Goal: Obtain resource: Download file/media

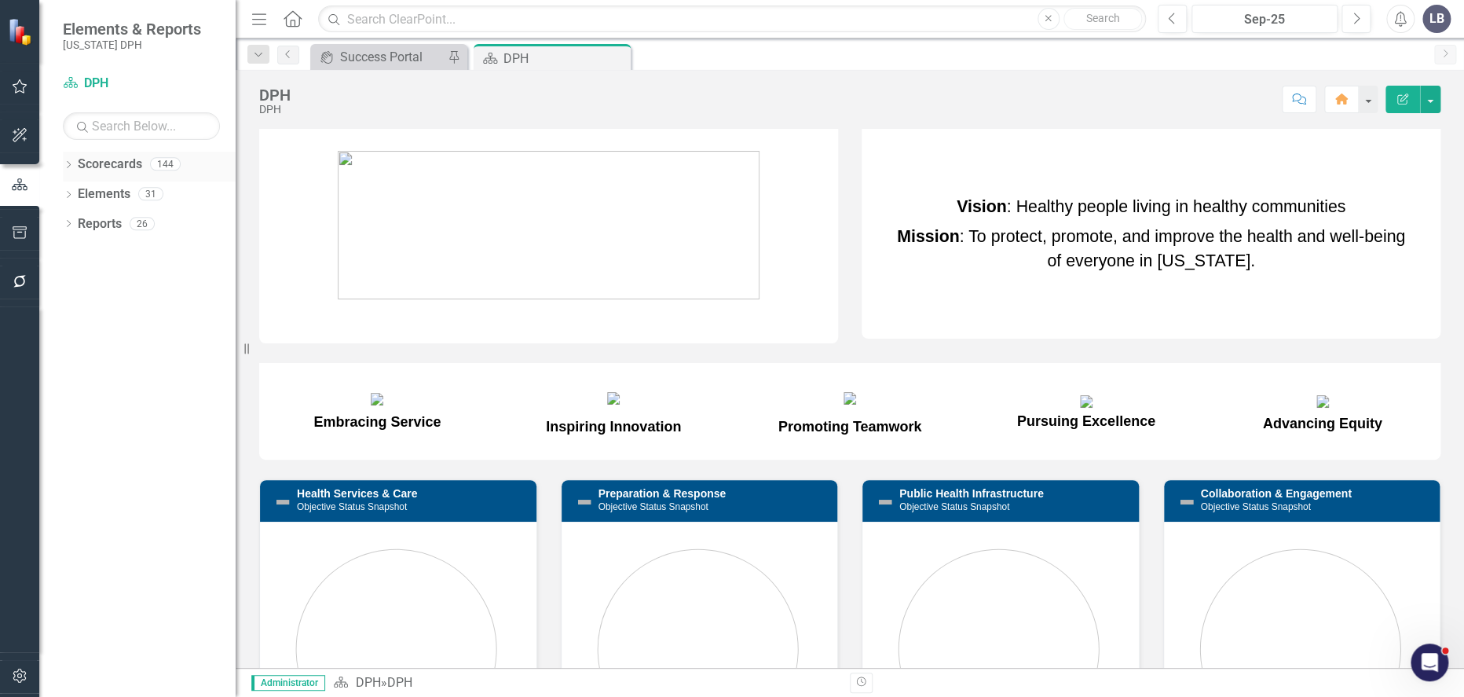
click at [68, 164] on icon "Dropdown" at bounding box center [68, 166] width 11 height 9
click at [103, 283] on link "PHIG" at bounding box center [160, 283] width 149 height 18
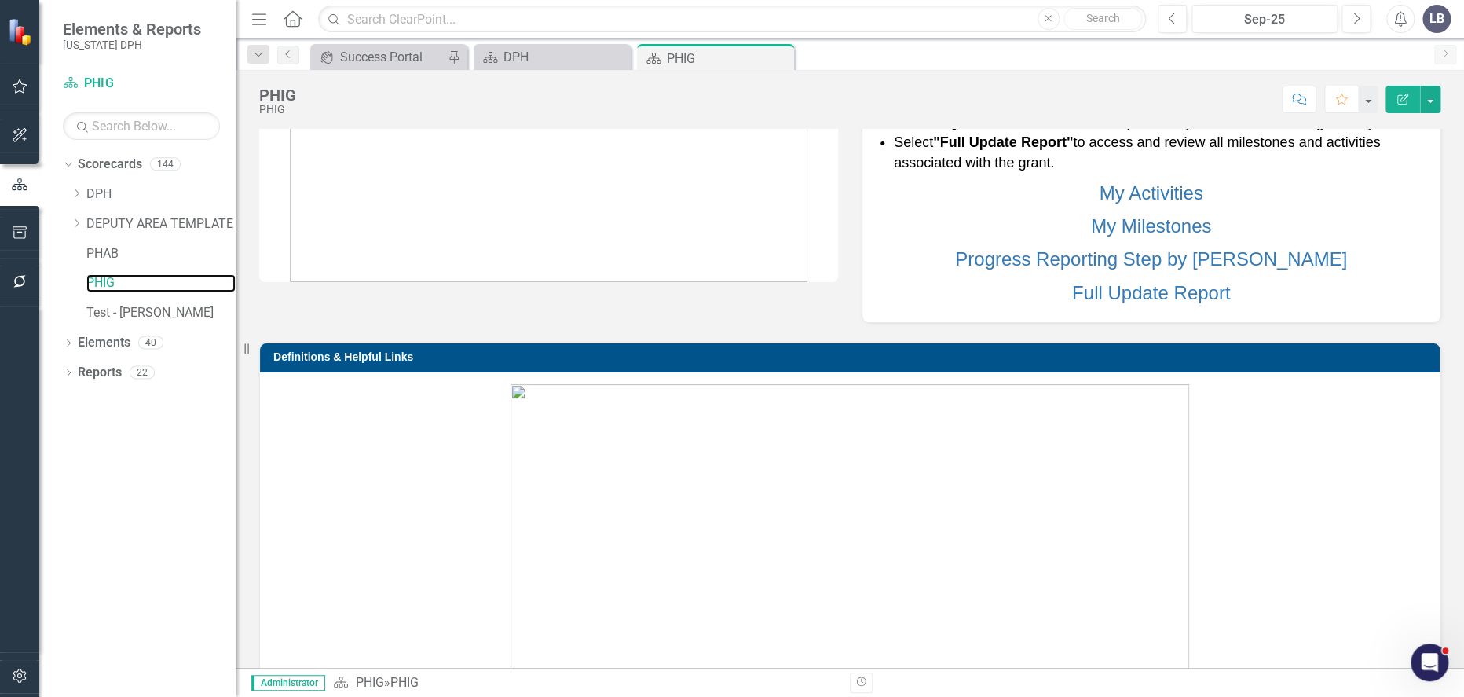
scroll to position [262, 0]
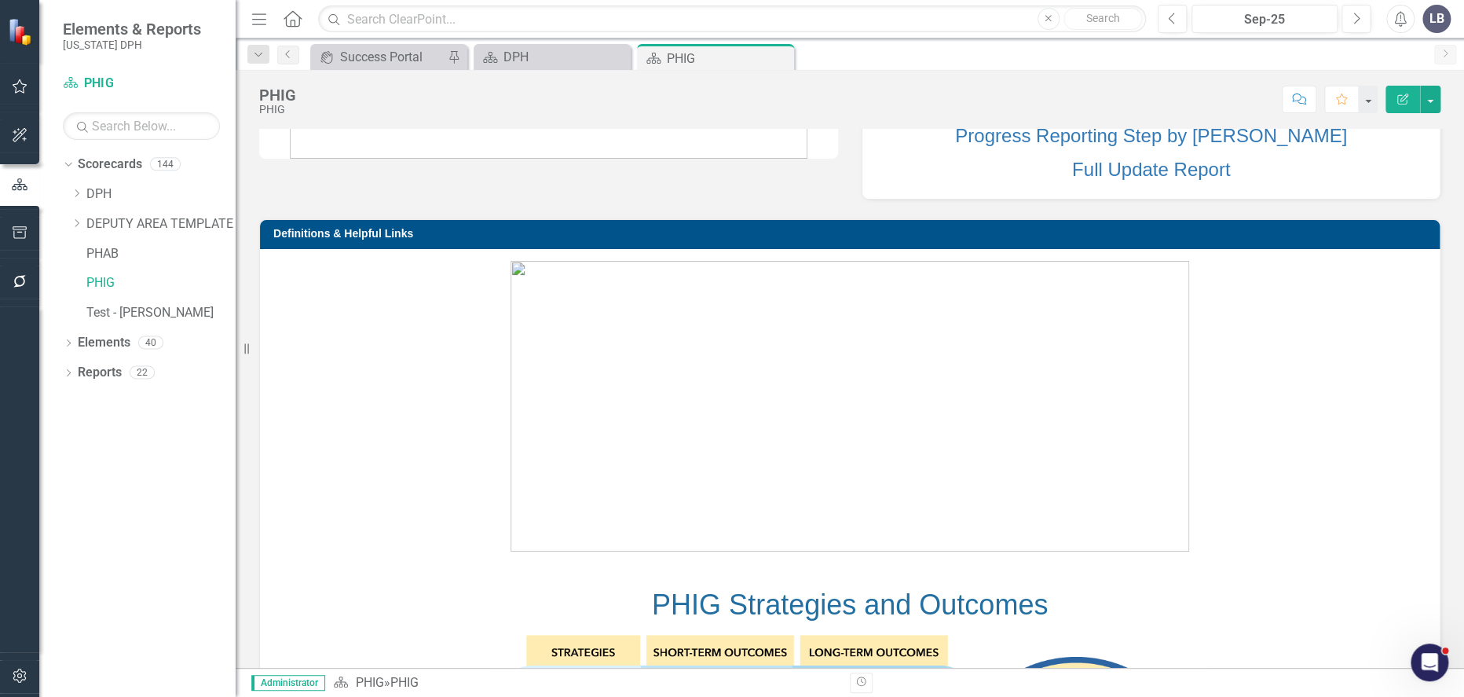
click at [614, 429] on img at bounding box center [850, 406] width 679 height 291
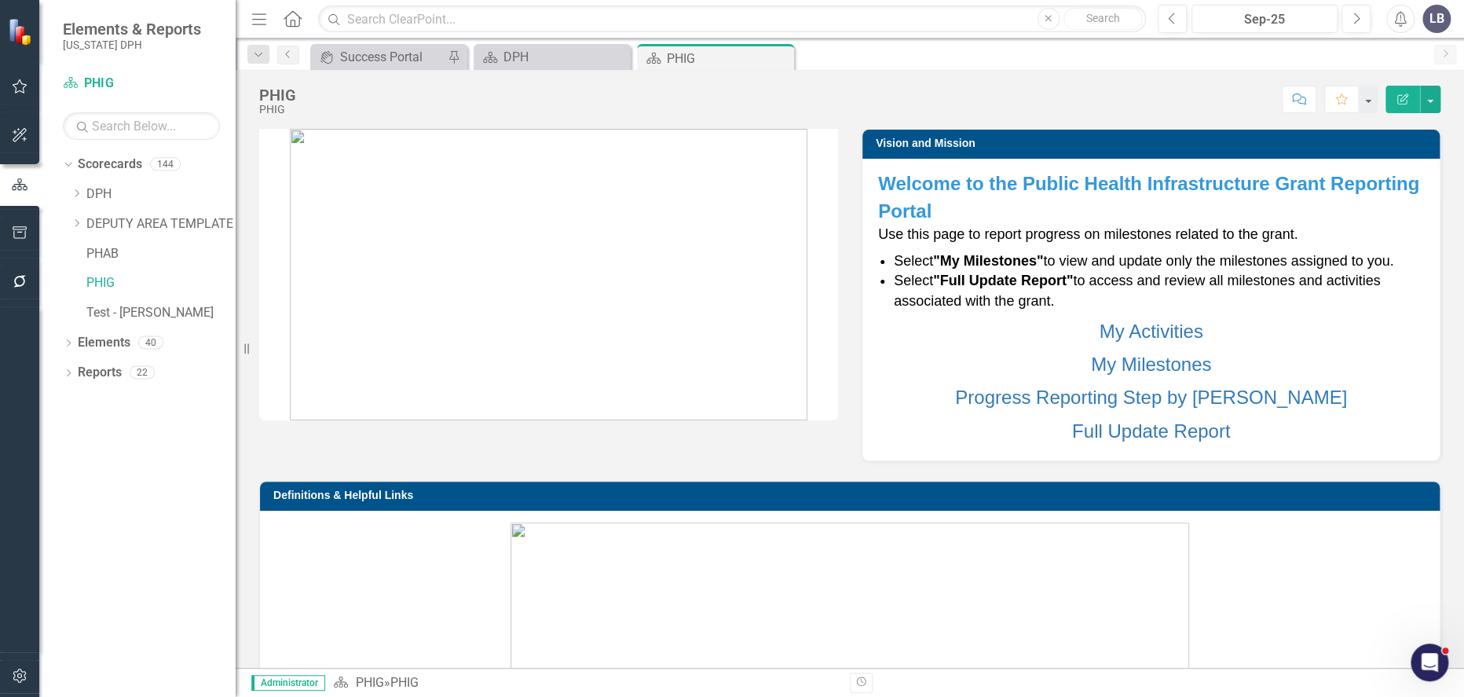
scroll to position [0, 0]
click at [108, 376] on link "Reports" at bounding box center [100, 373] width 44 height 18
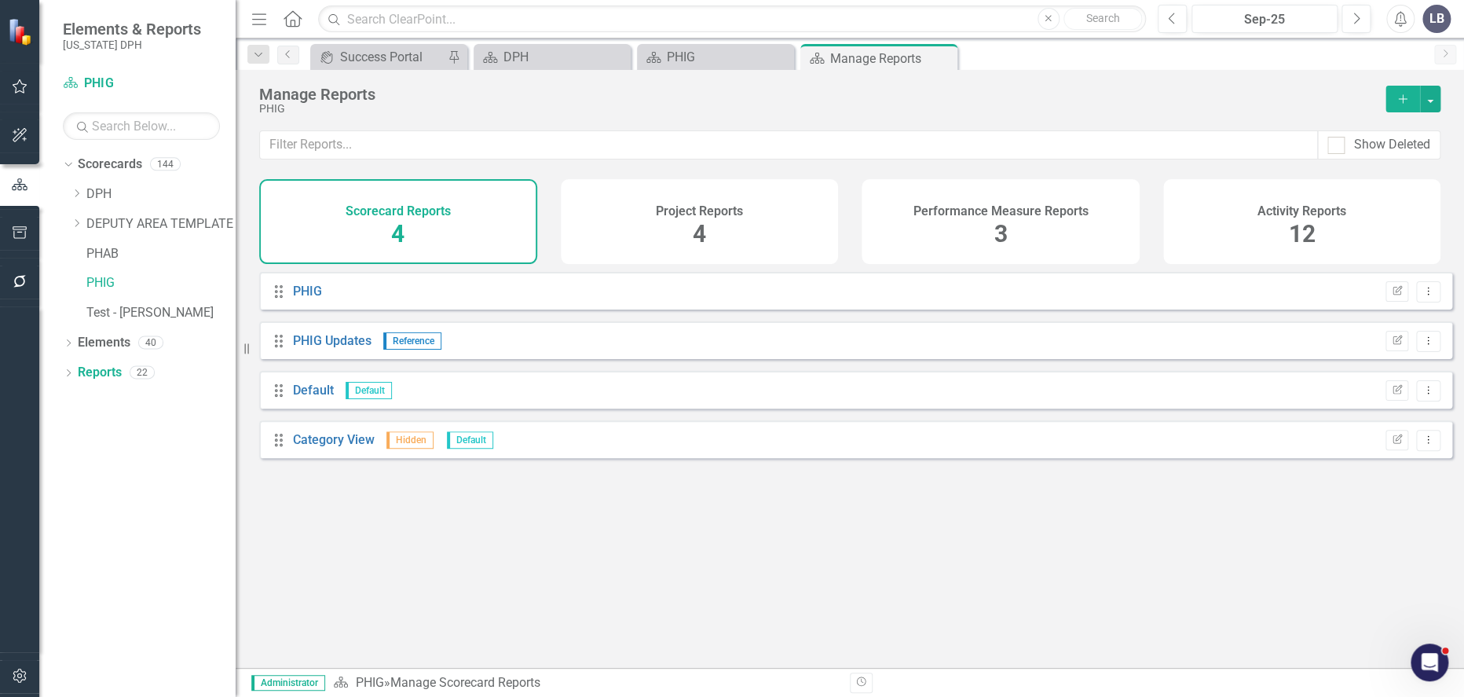
click at [1398, 98] on icon "button" at bounding box center [1402, 98] width 9 height 9
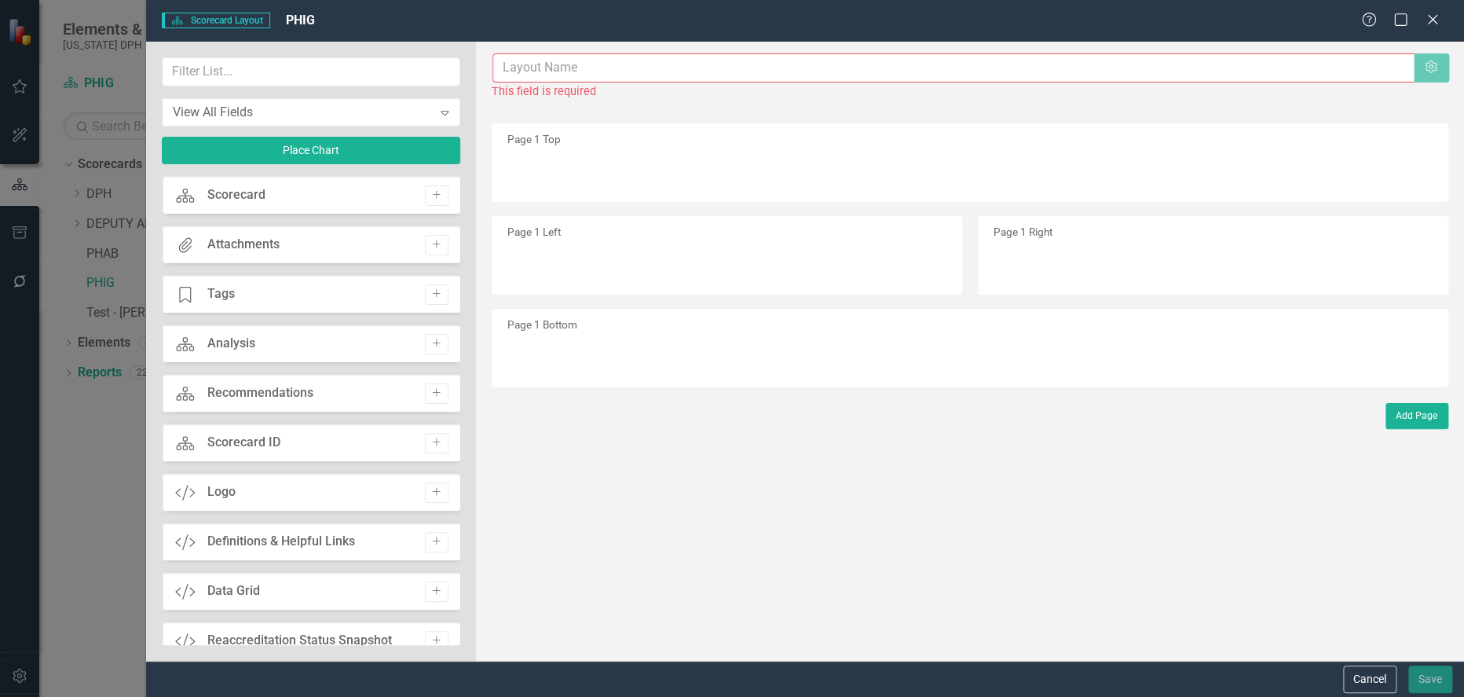
click at [1335, 67] on input "text" at bounding box center [953, 67] width 922 height 29
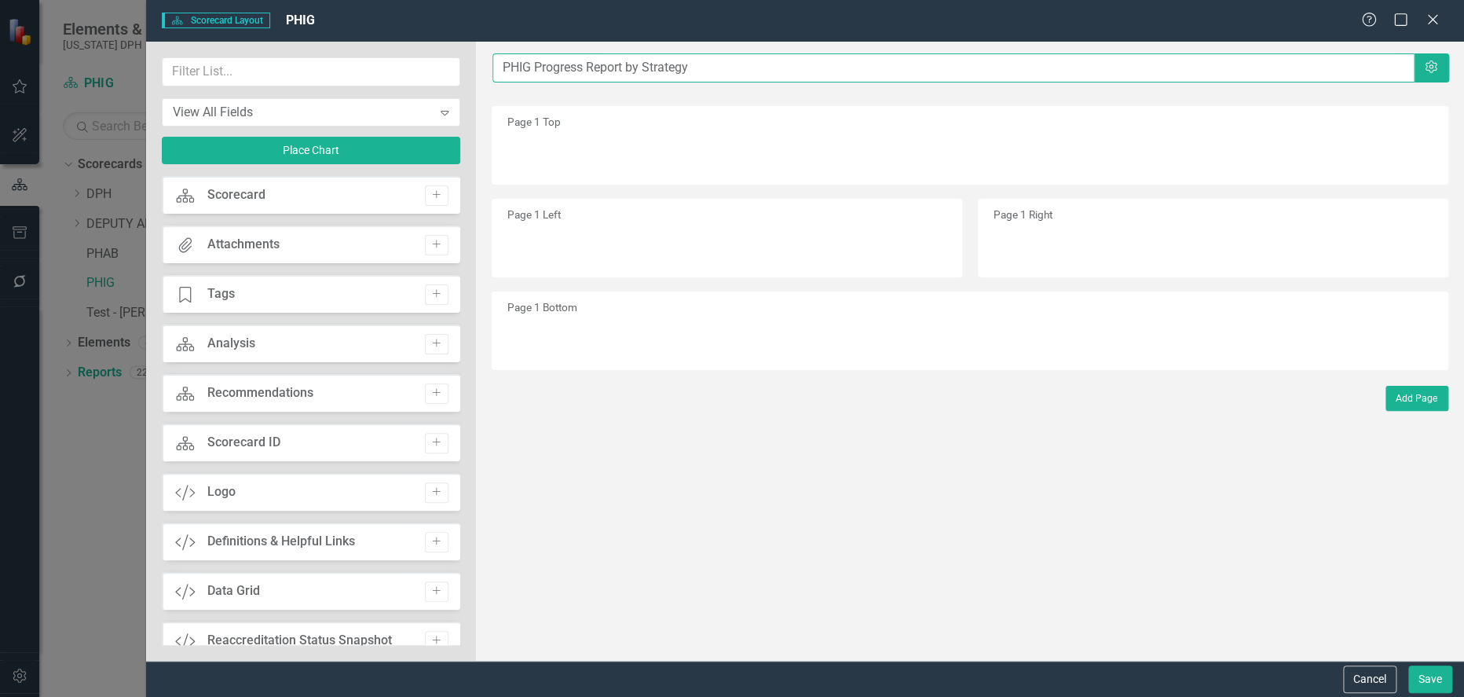
type input "PHIG Progress Report by Strategy"
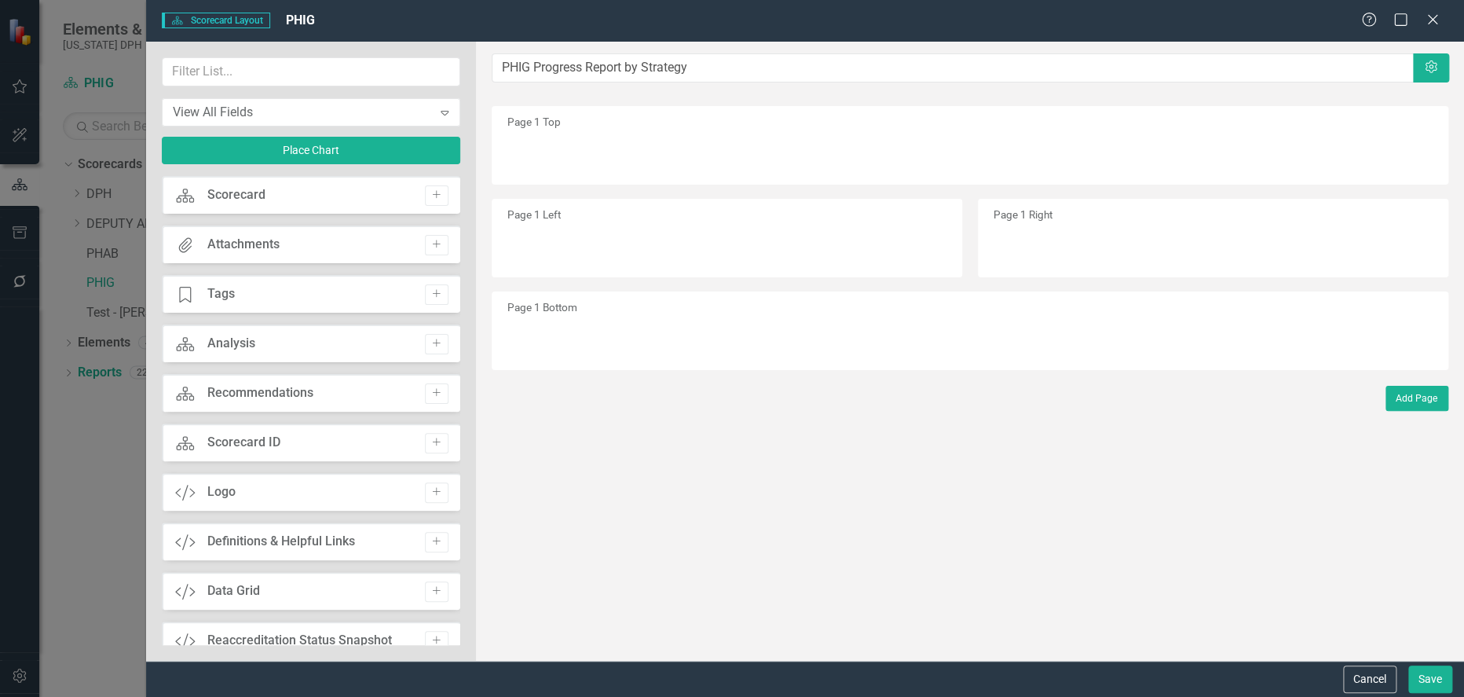
click at [544, 150] on div "Page 1 Top" at bounding box center [970, 145] width 957 height 79
click at [446, 113] on icon at bounding box center [445, 113] width 8 height 5
click at [433, 191] on icon "Add" at bounding box center [436, 194] width 12 height 9
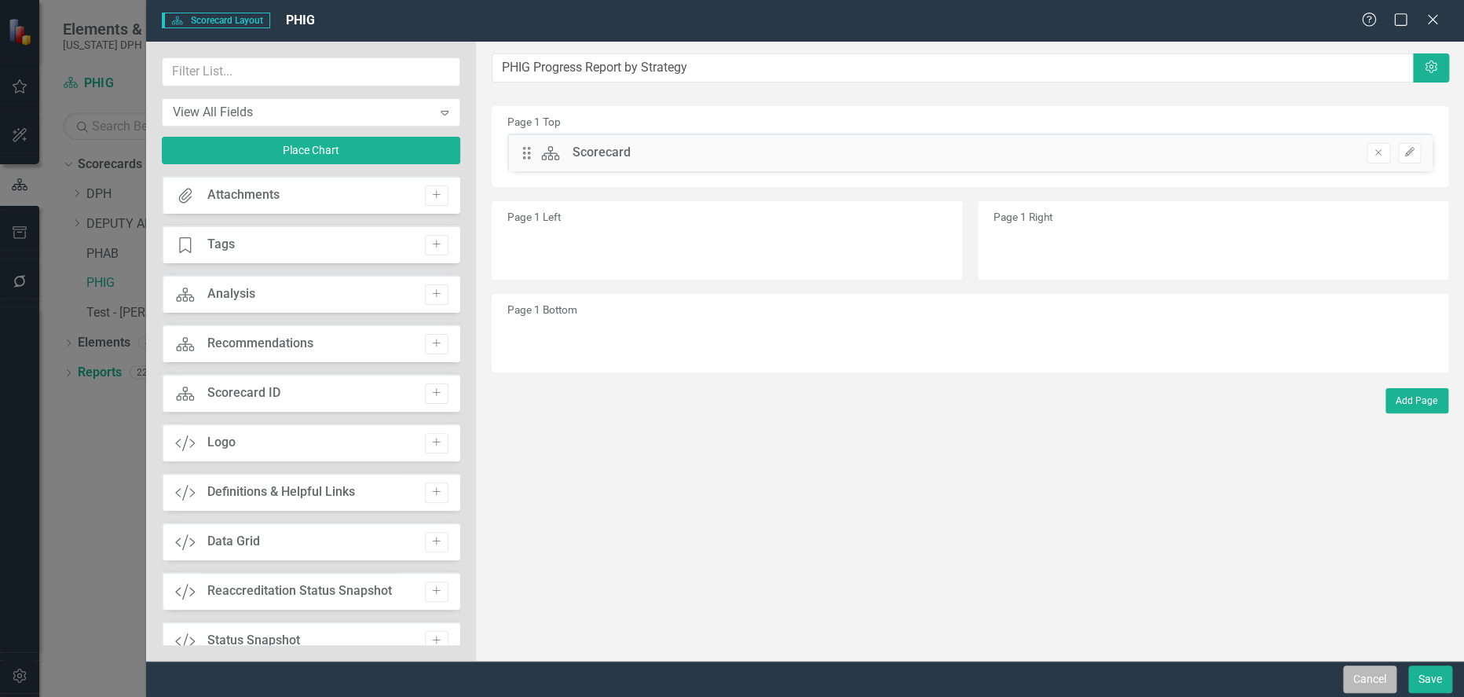
click at [1368, 679] on button "Cancel" at bounding box center [1369, 678] width 53 height 27
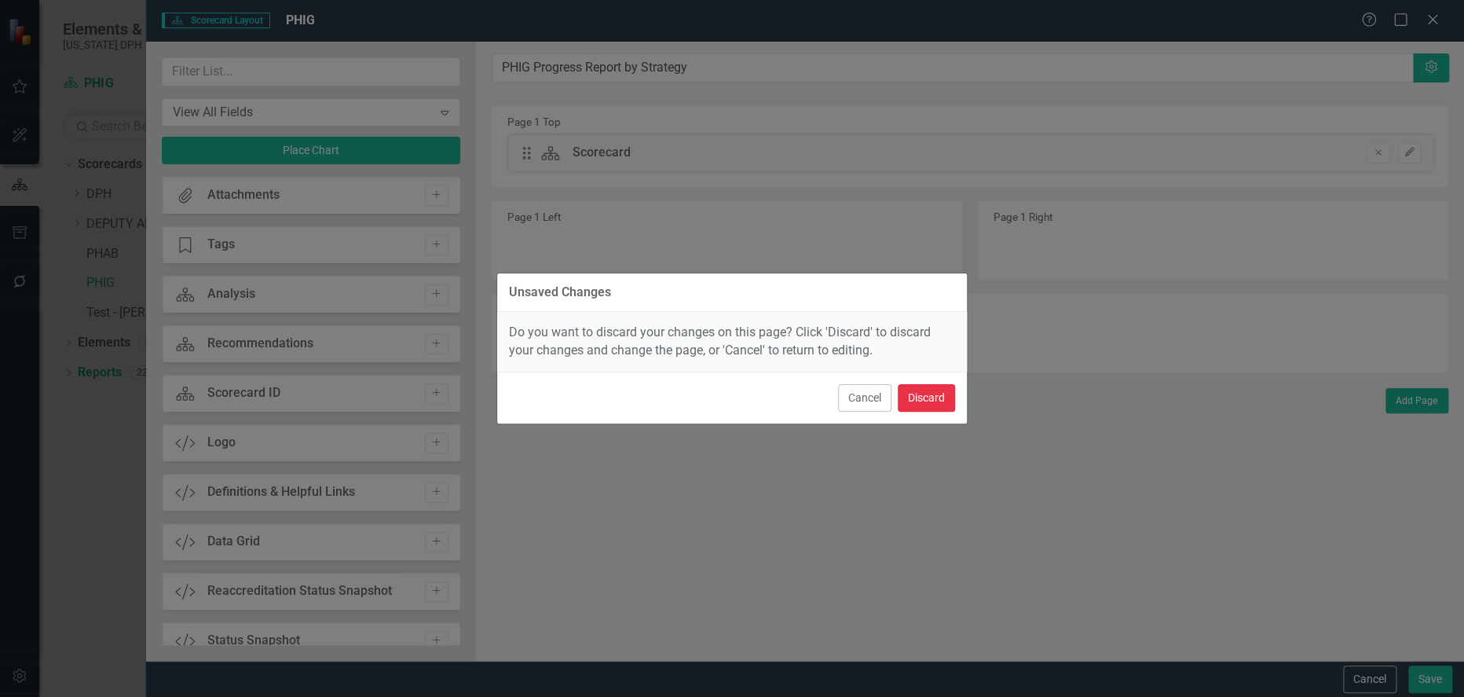
click at [919, 402] on button "Discard" at bounding box center [926, 397] width 57 height 27
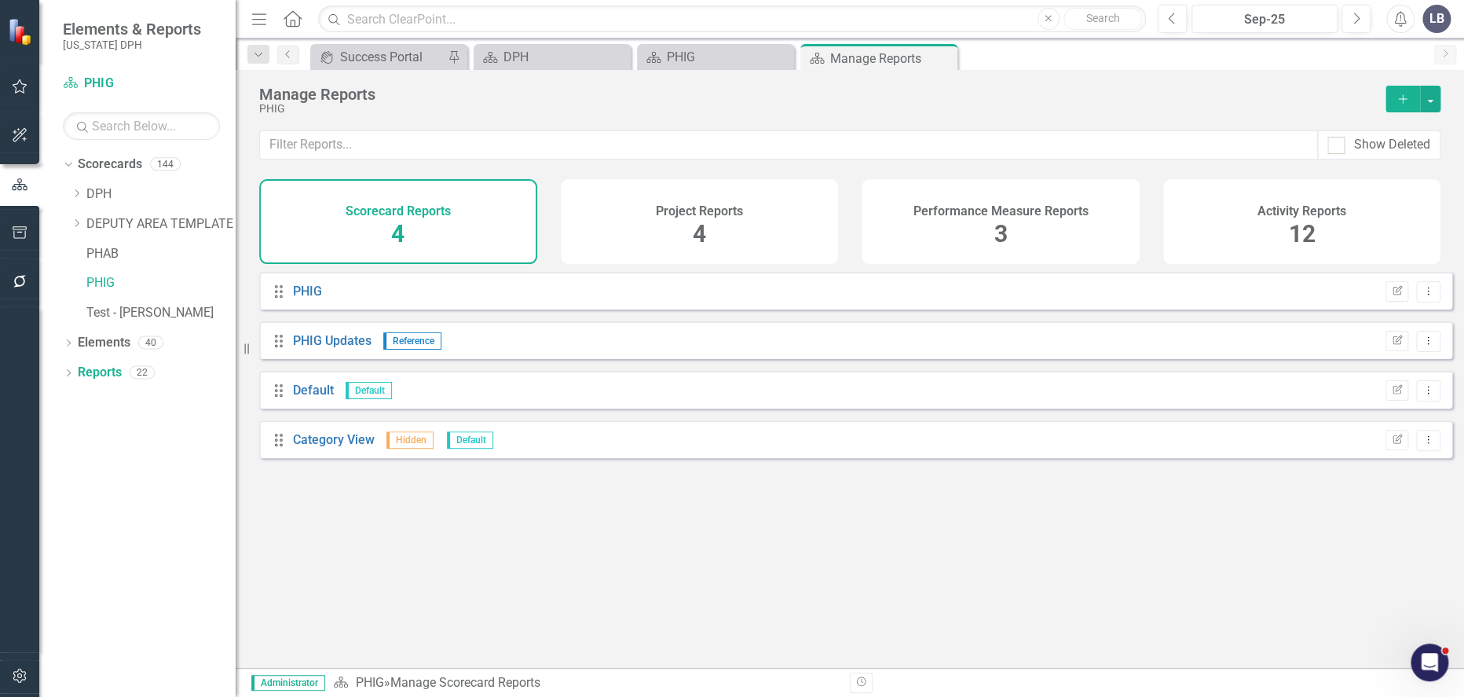
drag, startPoint x: 1387, startPoint y: 103, endPoint x: 1412, endPoint y: 103, distance: 25.1
click at [1407, 103] on button "Add" at bounding box center [1403, 99] width 35 height 27
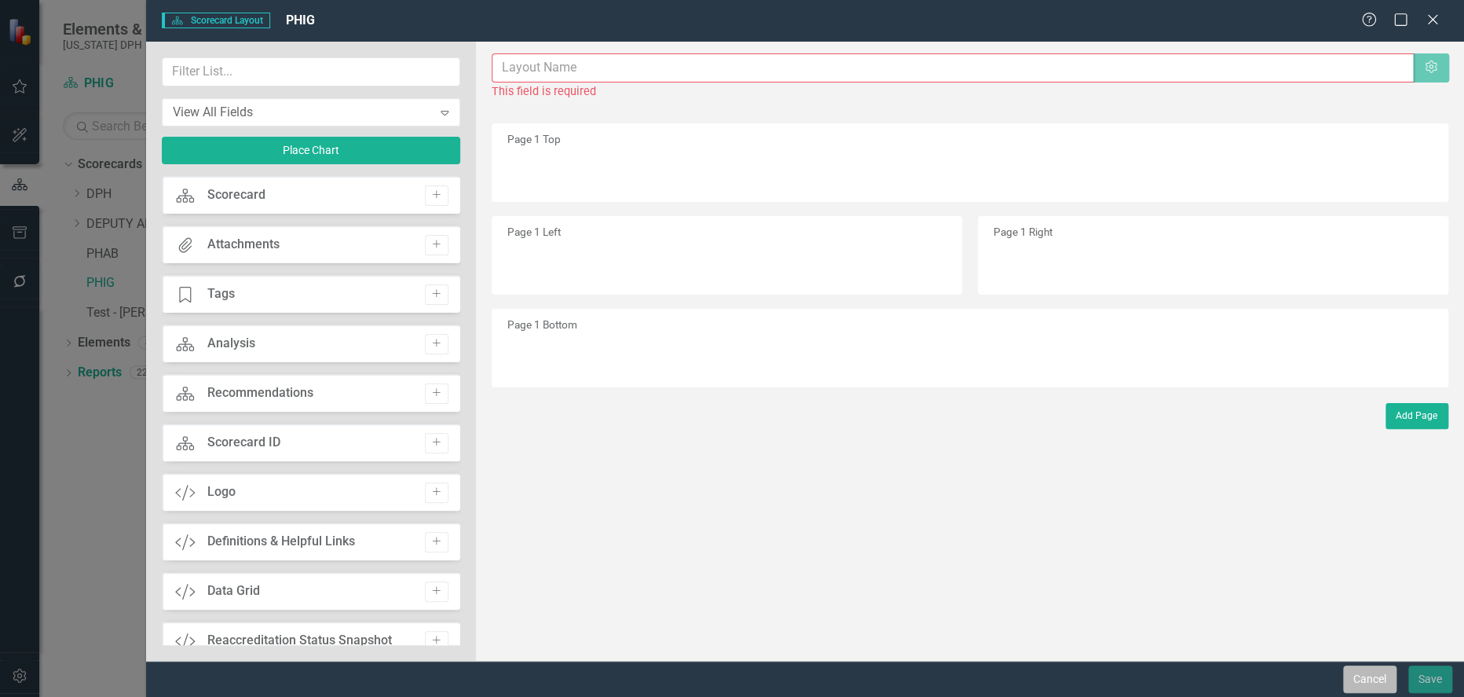
click at [1366, 682] on button "Cancel" at bounding box center [1369, 678] width 53 height 27
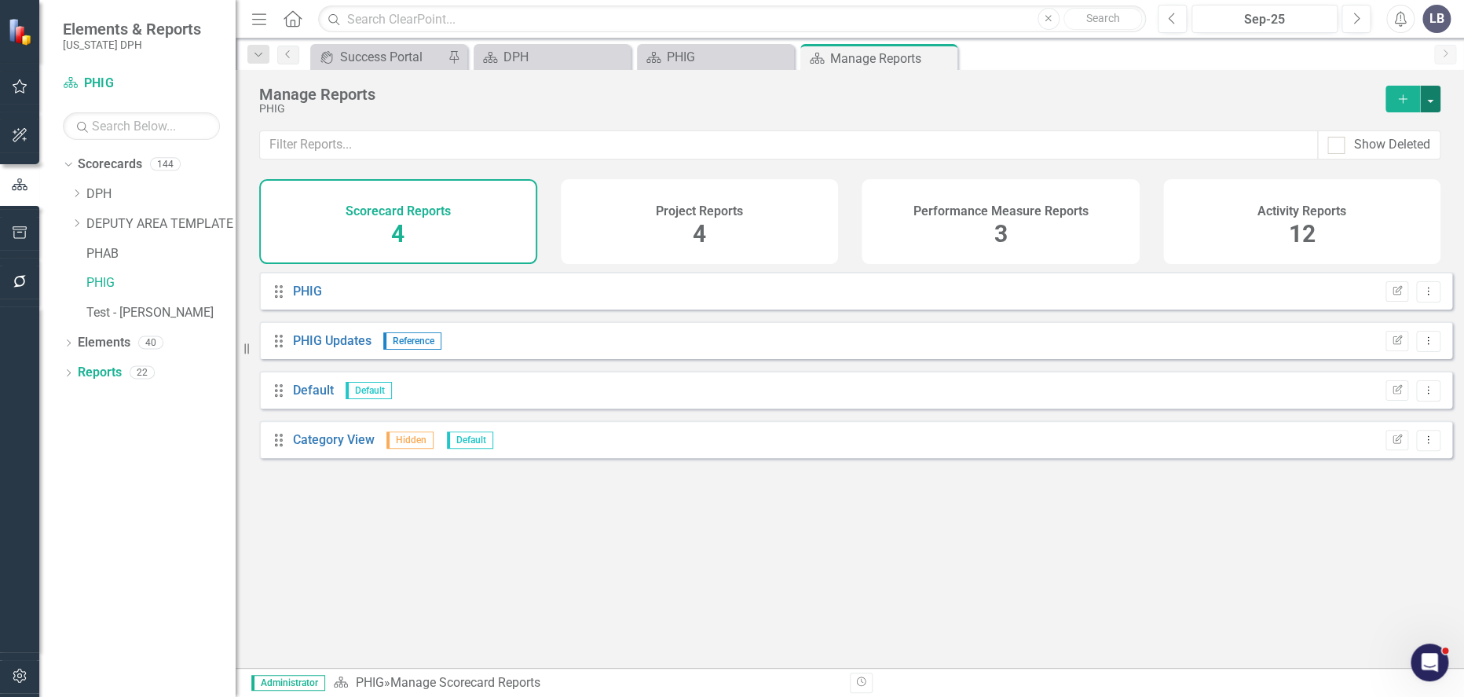
click at [1429, 91] on button "button" at bounding box center [1430, 99] width 20 height 27
click at [1358, 120] on link "Scorecard Add Report" at bounding box center [1361, 127] width 157 height 29
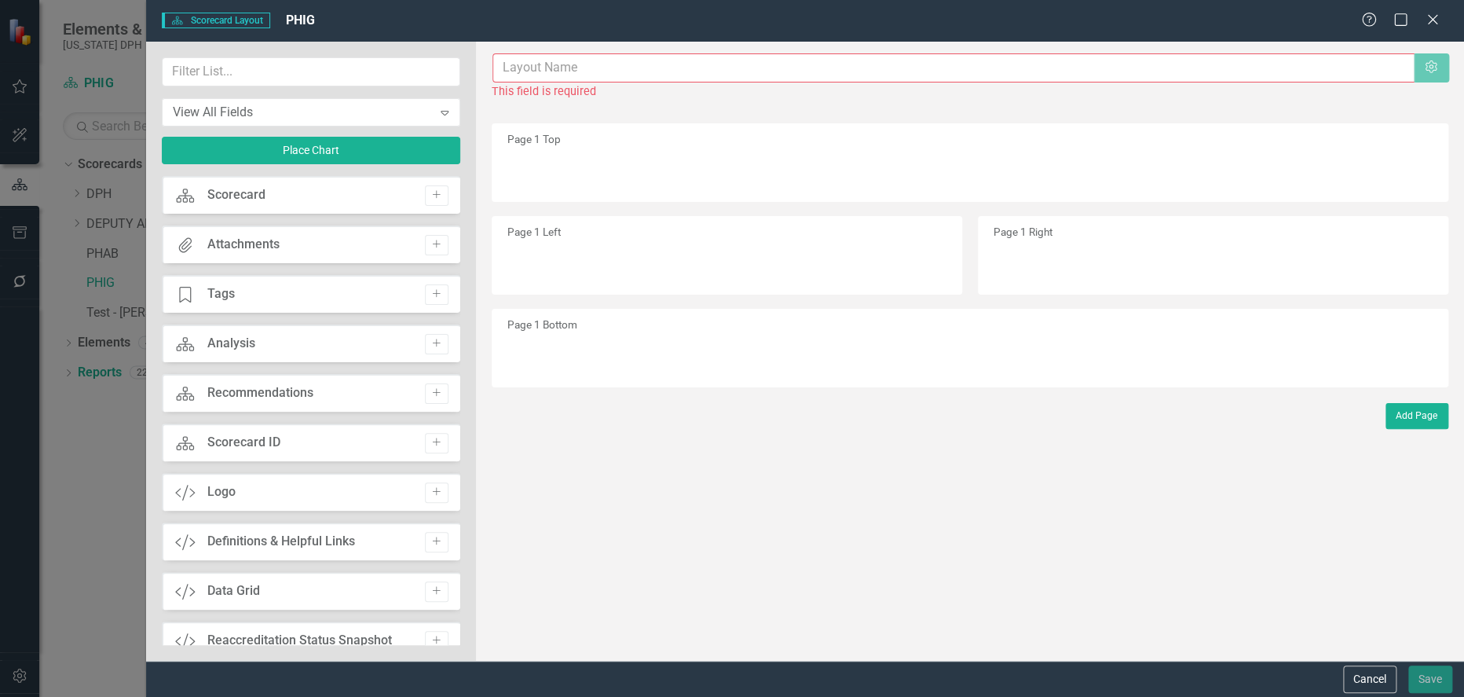
click at [890, 66] on input "text" at bounding box center [953, 67] width 922 height 29
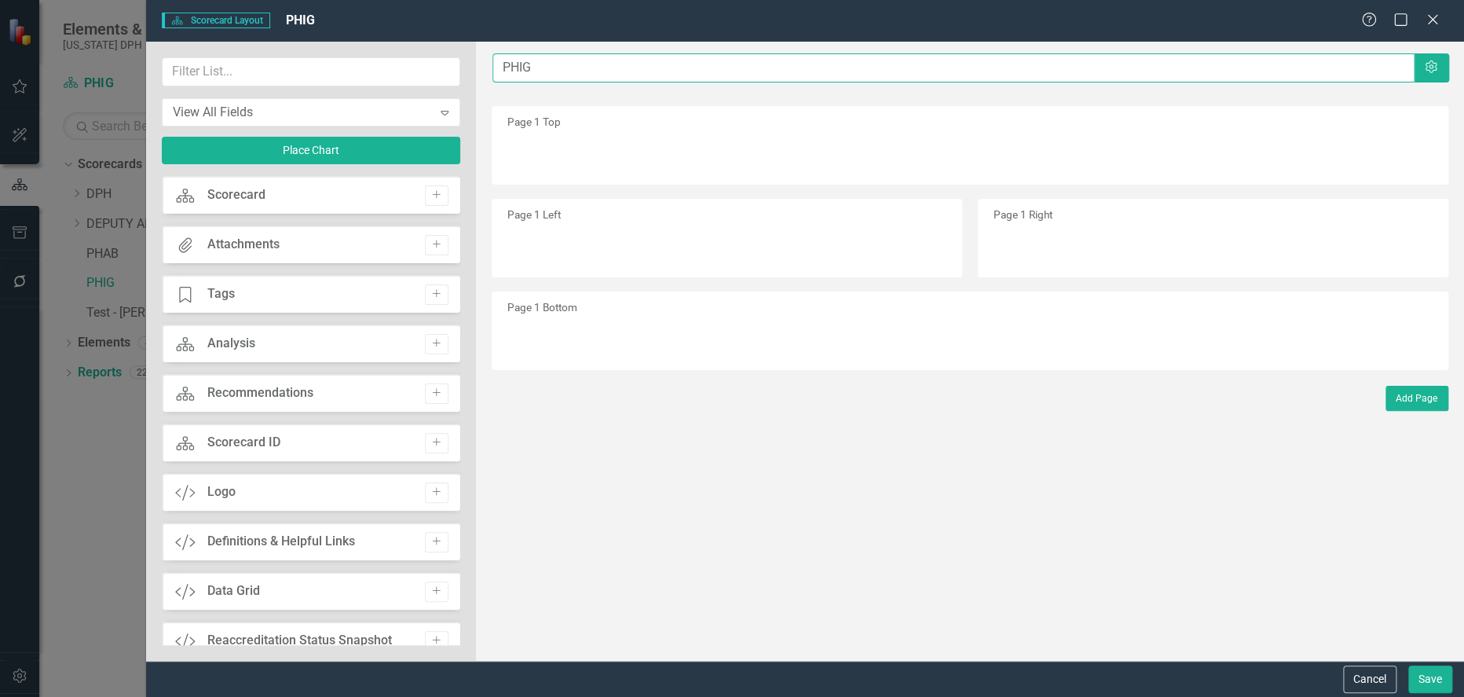
type input "PHIG Progress Report by Strategy"
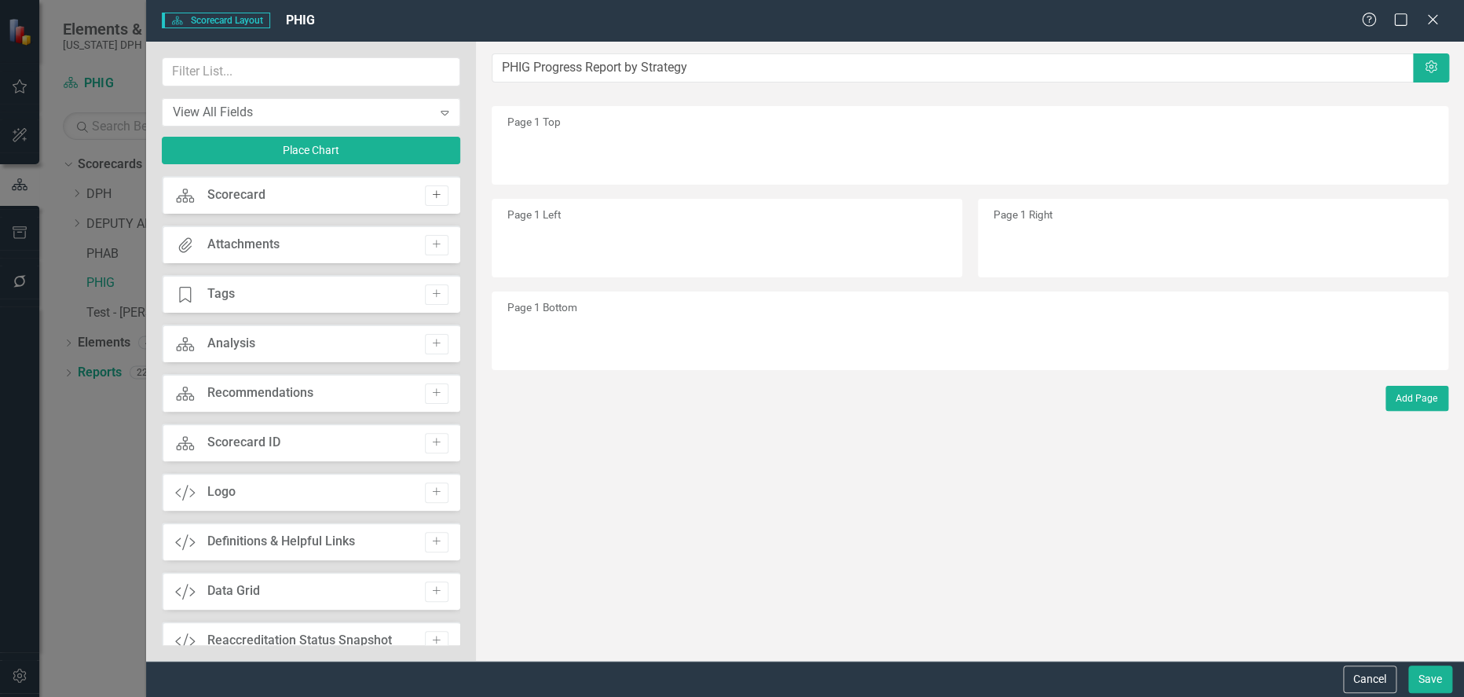
click at [436, 192] on icon "Add" at bounding box center [436, 194] width 12 height 9
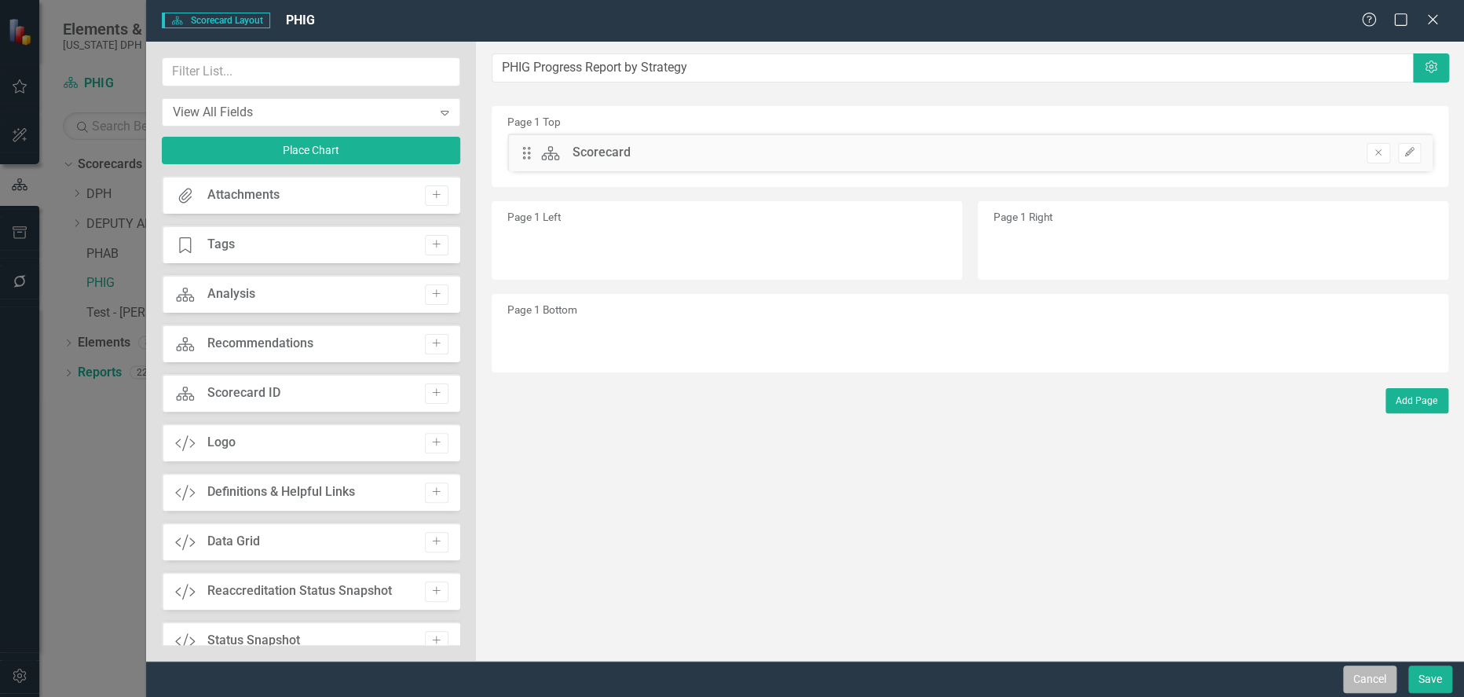
click at [1379, 677] on button "Cancel" at bounding box center [1369, 678] width 53 height 27
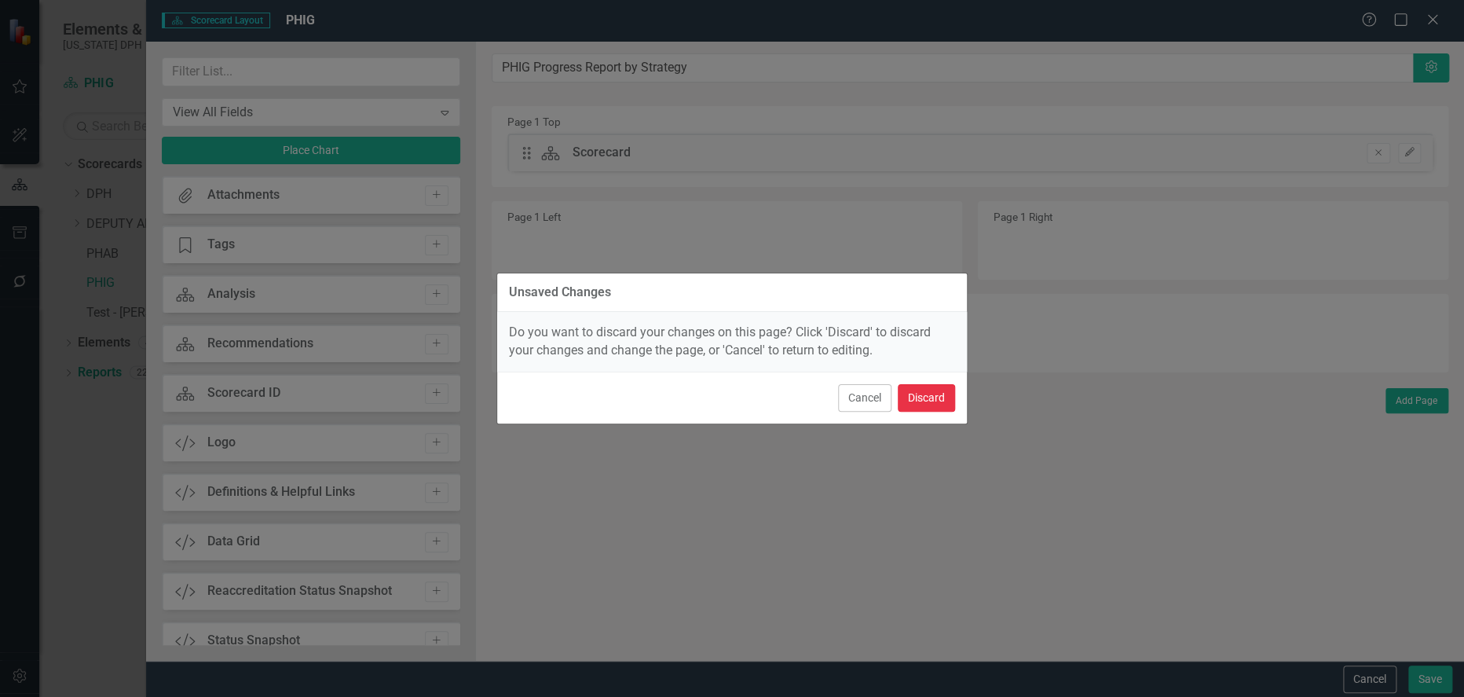
click at [917, 397] on button "Discard" at bounding box center [926, 397] width 57 height 27
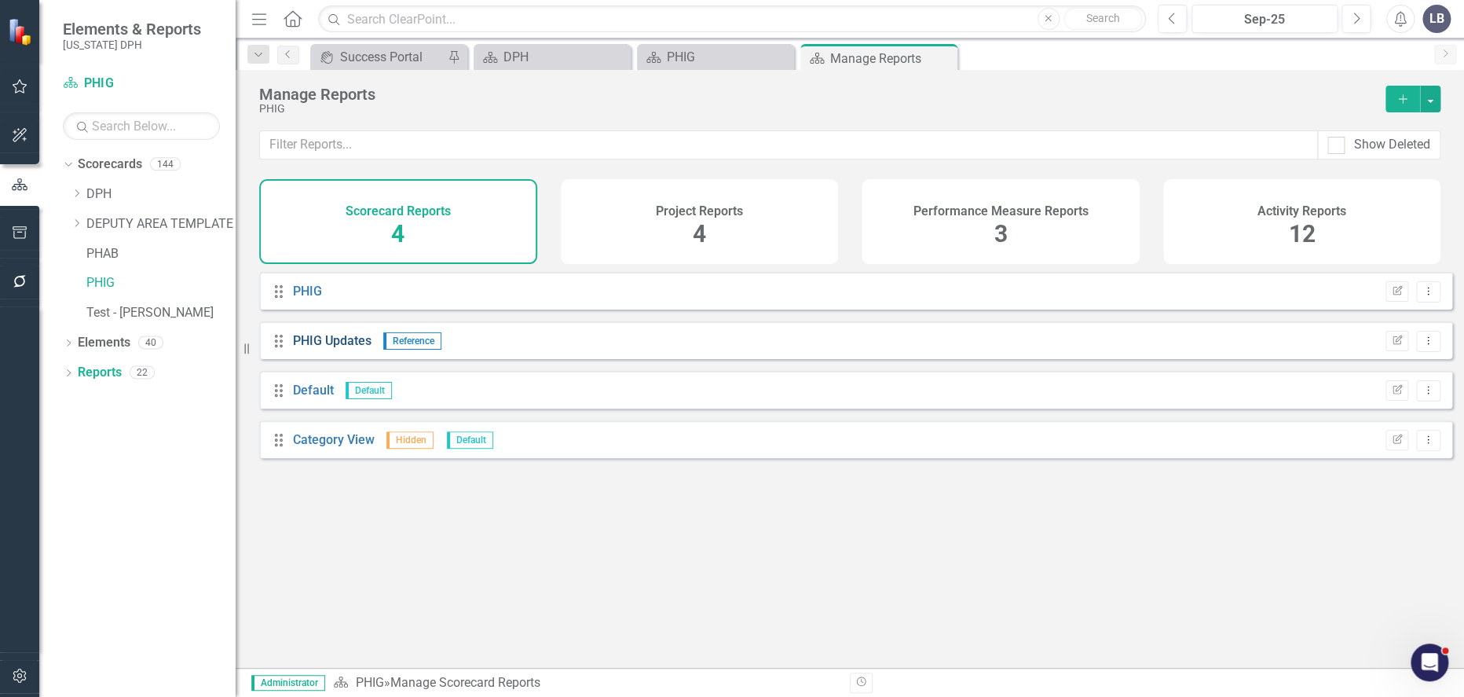
click at [314, 348] on link "PHIG Updates" at bounding box center [332, 340] width 79 height 15
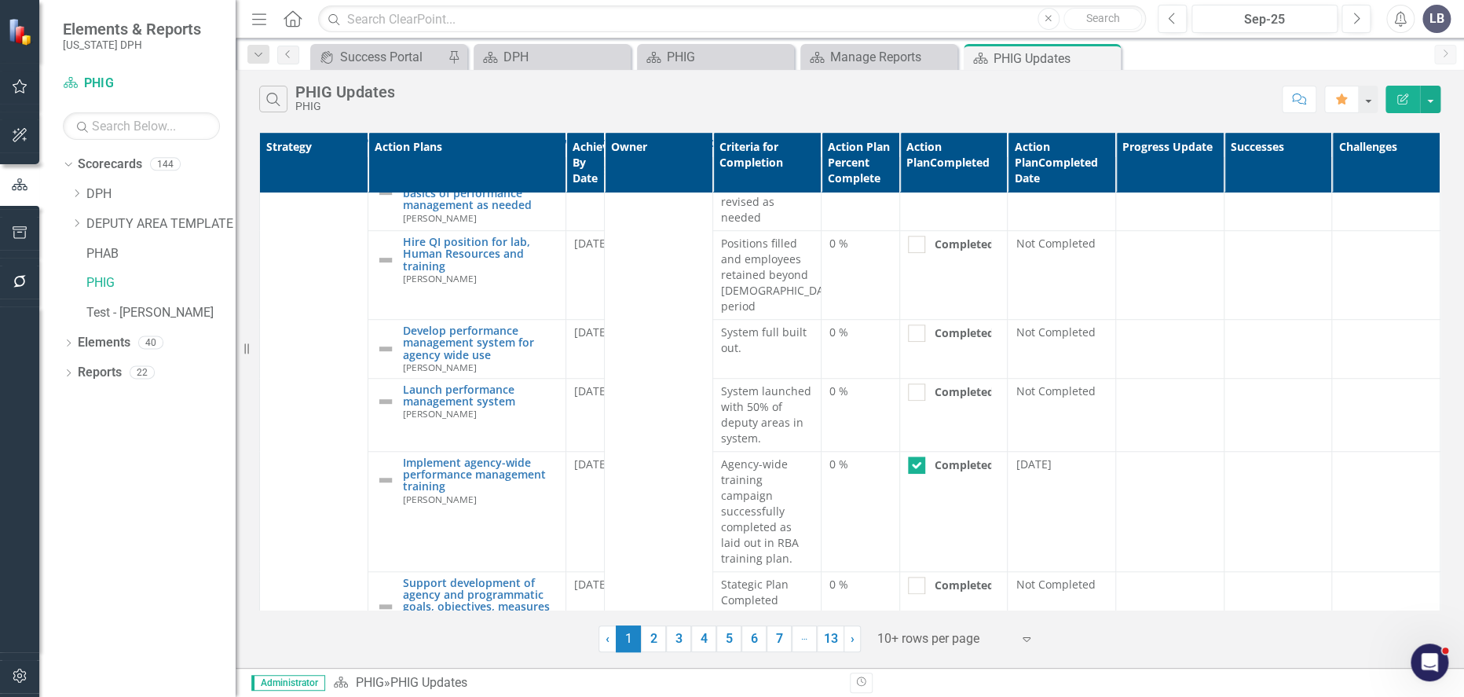
scroll to position [568, 0]
click at [335, 157] on th "Strategy" at bounding box center [314, 163] width 108 height 60
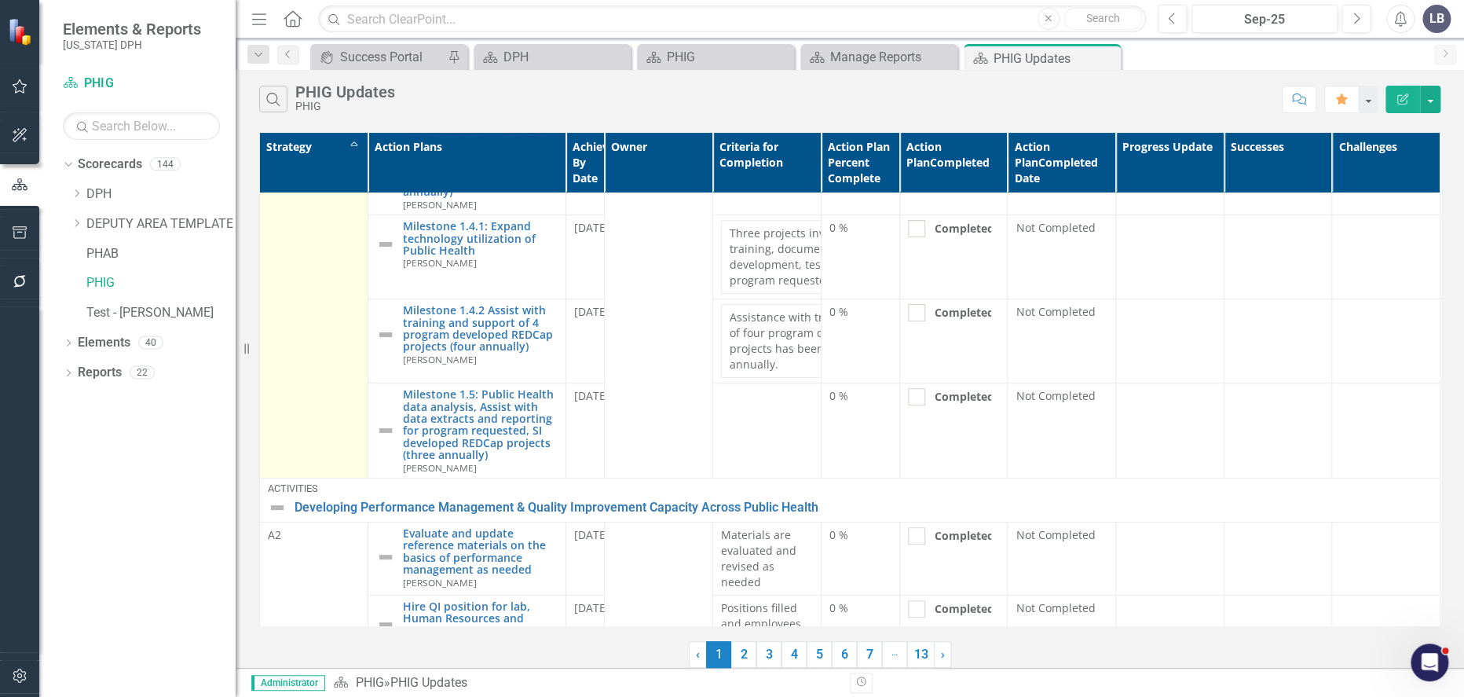
scroll to position [0, 0]
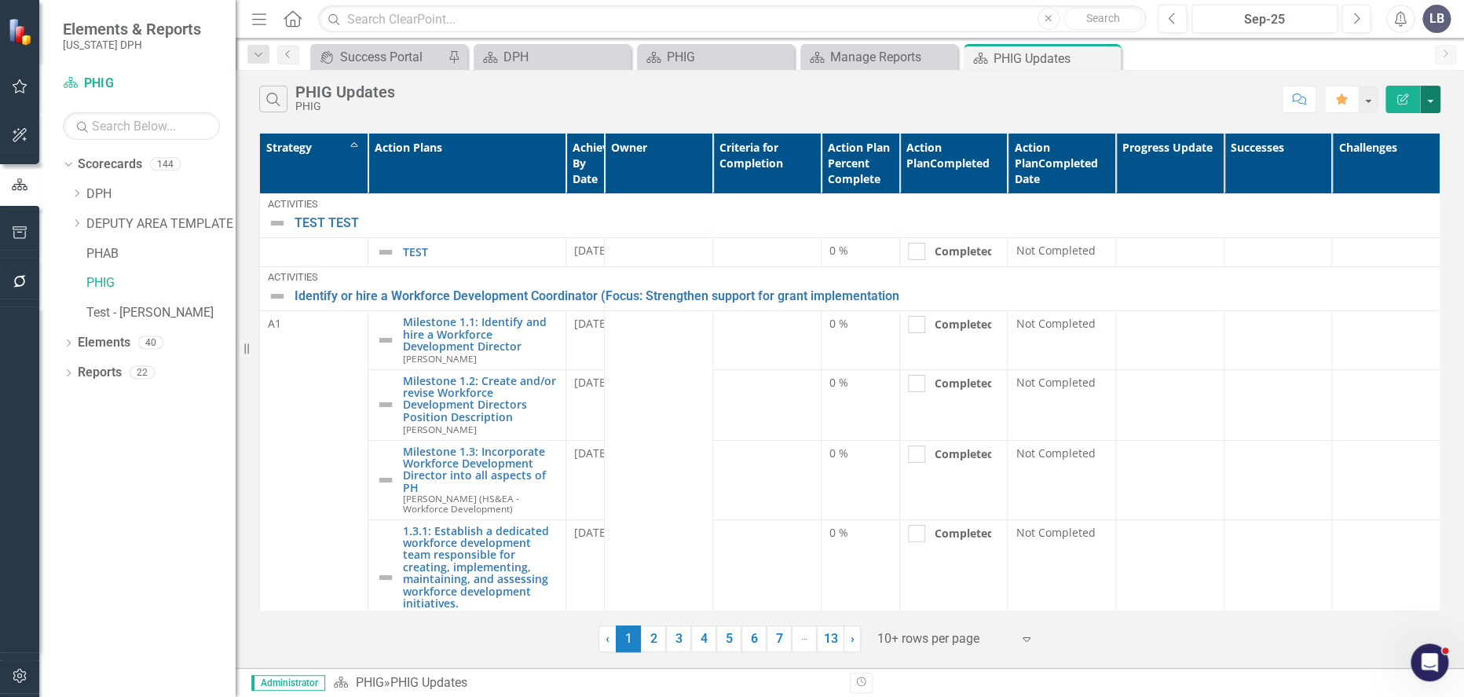
click at [1432, 100] on button "button" at bounding box center [1430, 99] width 20 height 27
click at [1188, 93] on div "Search PHIG Updates PHIG" at bounding box center [766, 99] width 1015 height 27
click at [1434, 101] on button "button" at bounding box center [1430, 99] width 20 height 27
click at [1399, 187] on link "Excel Export to Excel" at bounding box center [1378, 188] width 124 height 29
click at [1434, 101] on button "button" at bounding box center [1430, 99] width 20 height 27
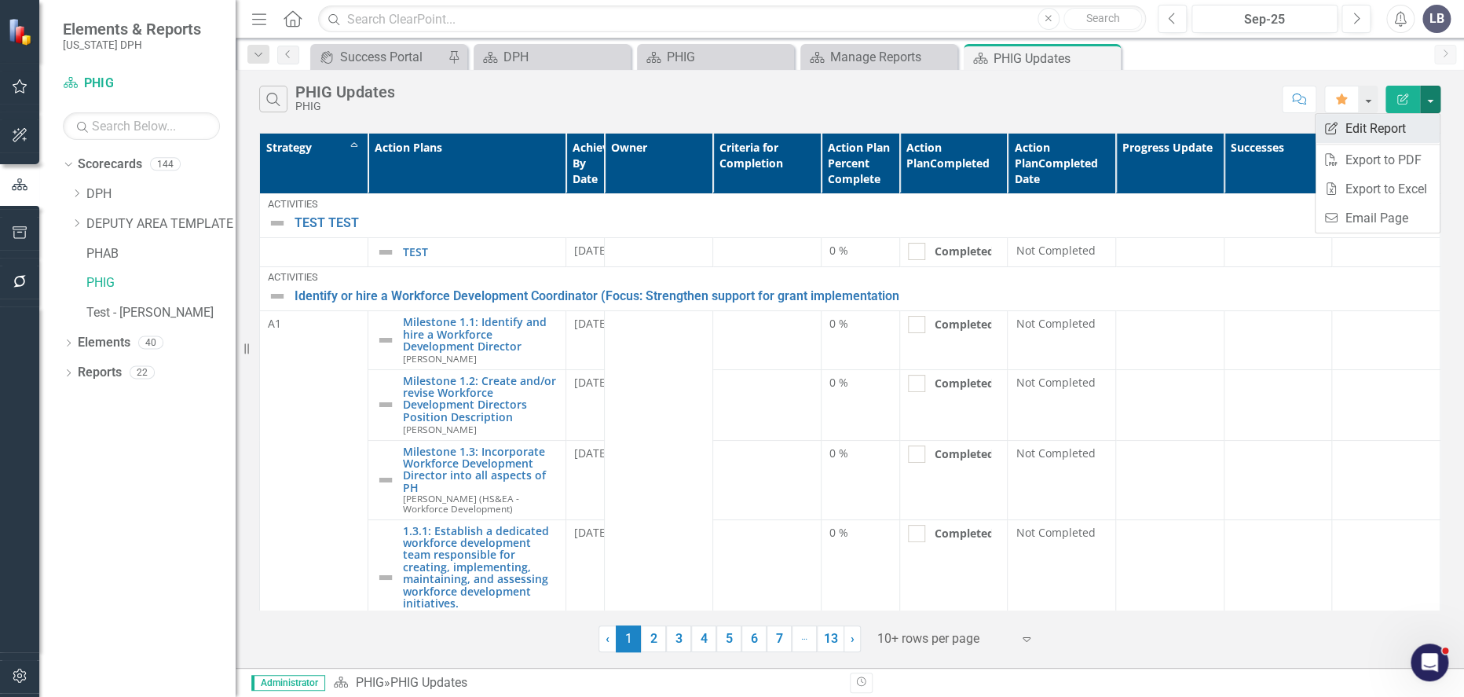
click at [1397, 128] on link "Edit Report Edit Report" at bounding box center [1378, 128] width 124 height 29
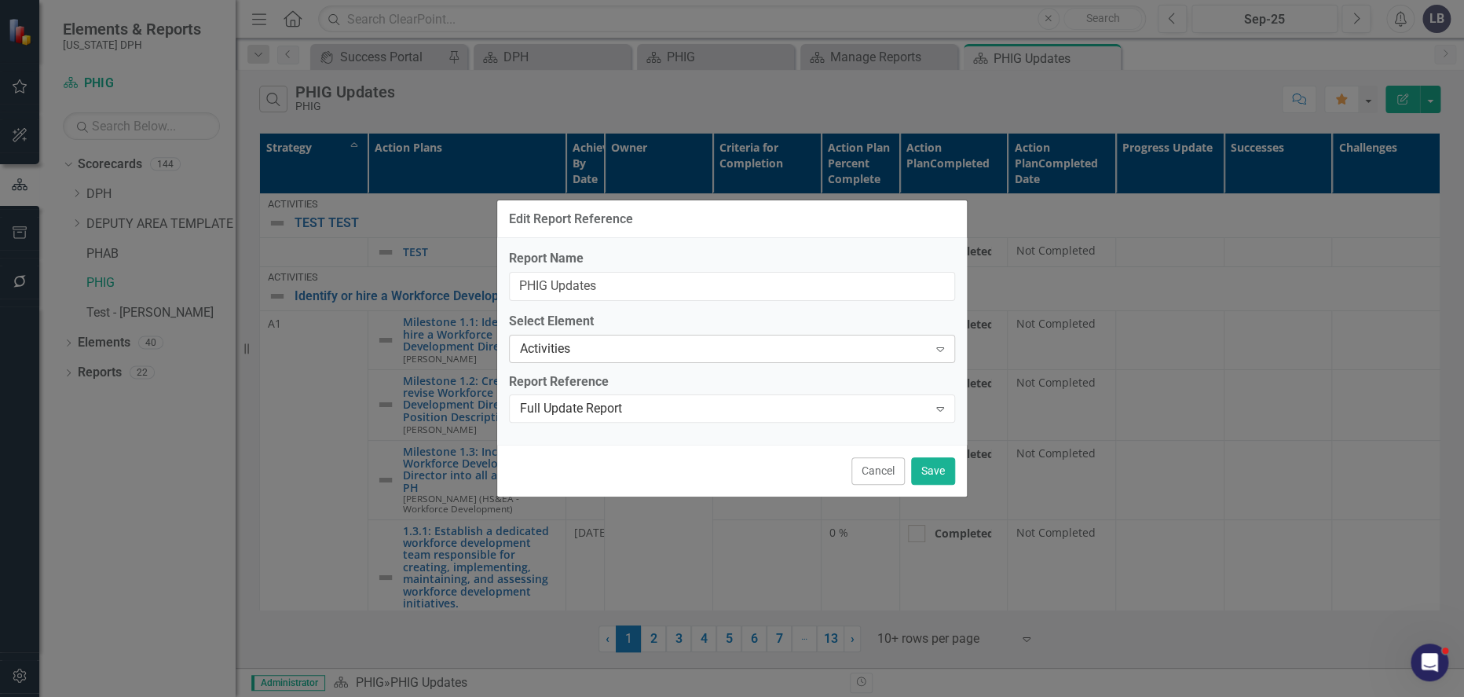
click at [941, 346] on icon "Expand" at bounding box center [940, 348] width 16 height 13
click at [941, 413] on icon "Expand" at bounding box center [940, 408] width 16 height 13
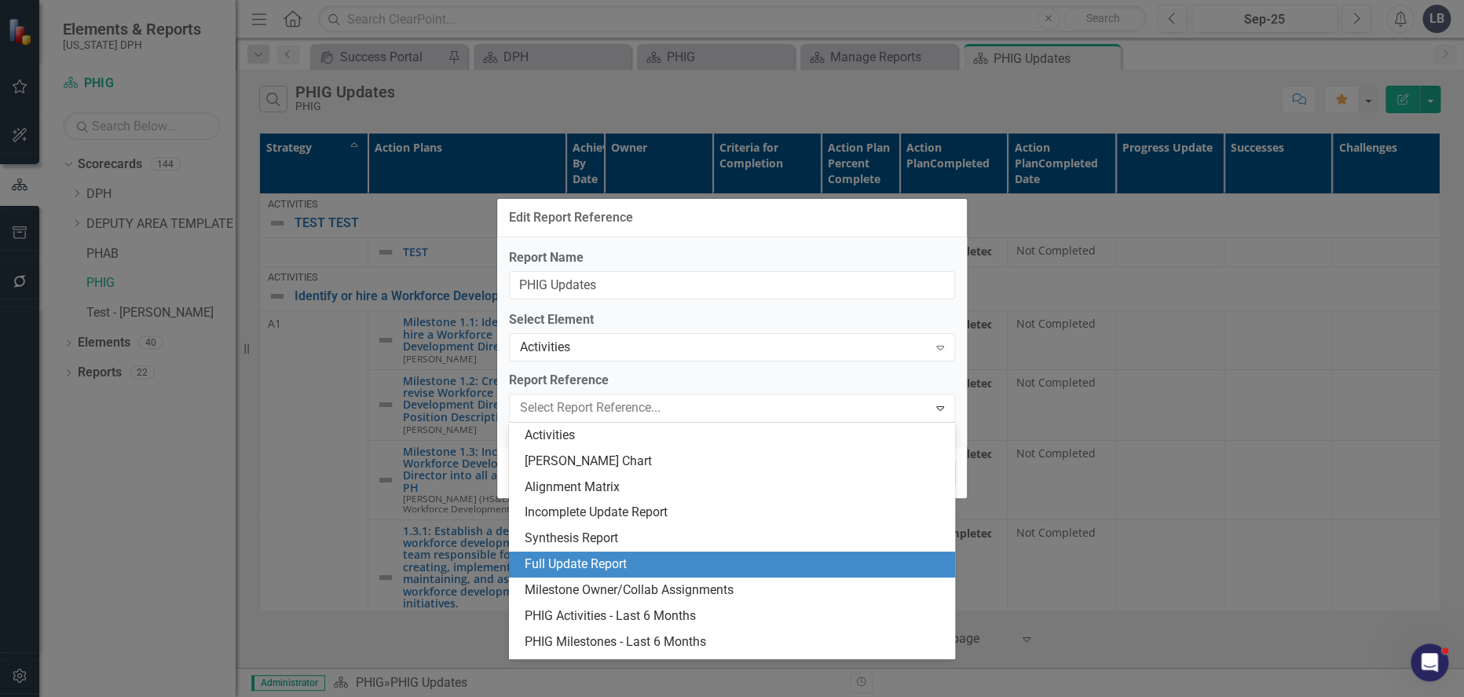
scroll to position [73, 0]
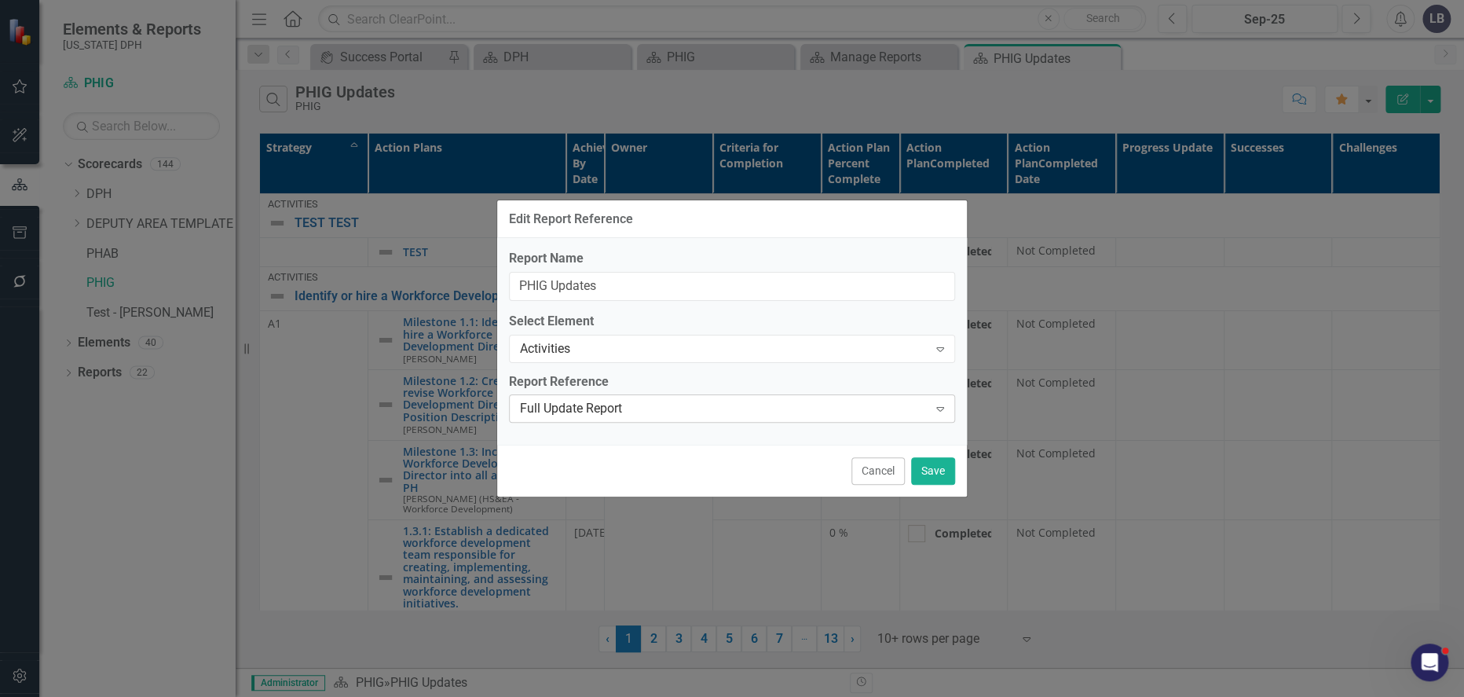
click at [943, 410] on icon "Expand" at bounding box center [940, 408] width 16 height 13
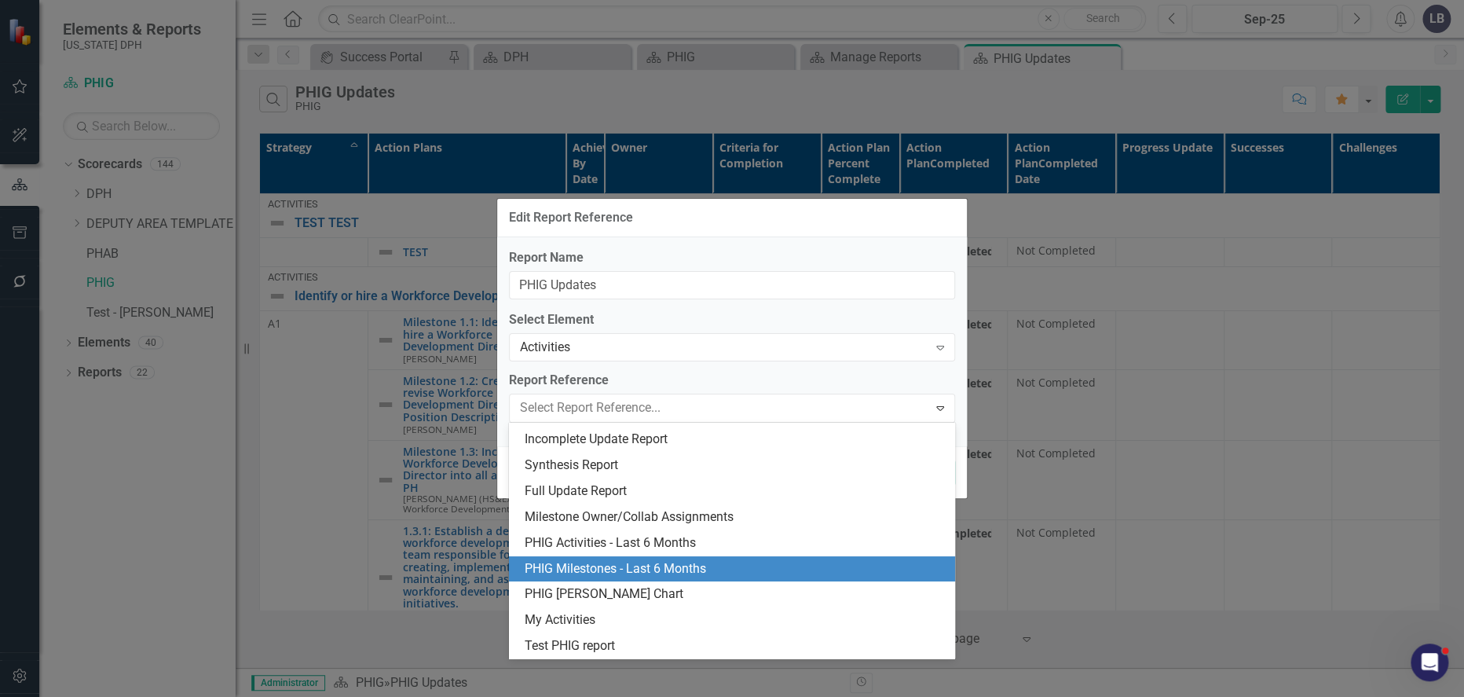
scroll to position [0, 0]
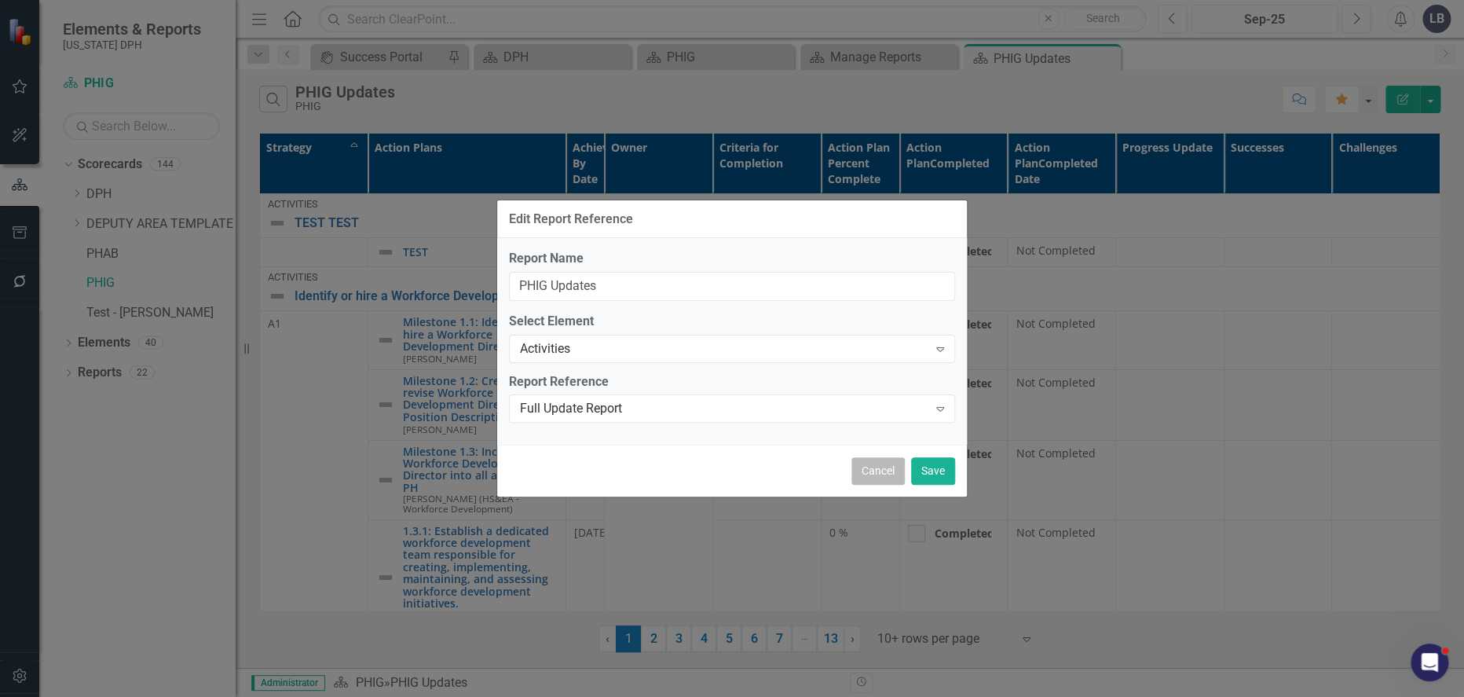
click at [879, 469] on button "Cancel" at bounding box center [877, 470] width 53 height 27
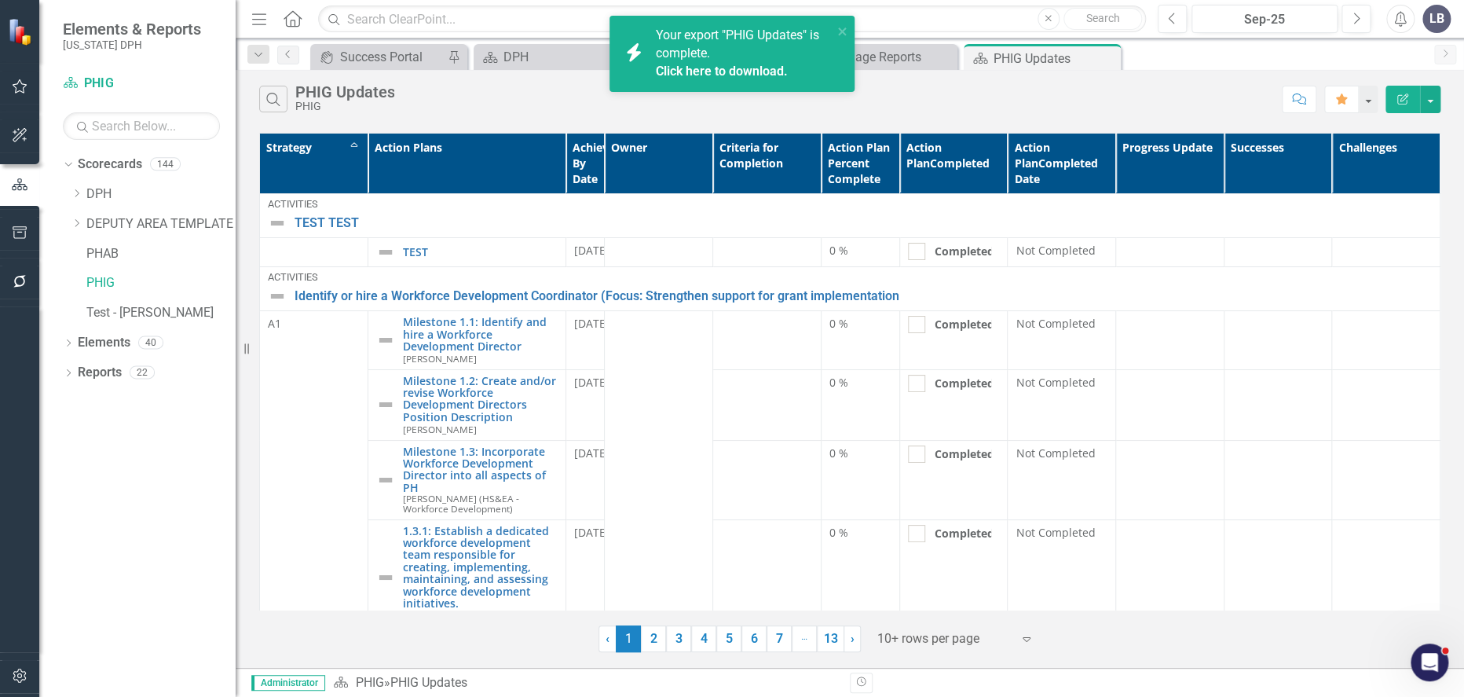
click at [717, 65] on link "Click here to download." at bounding box center [721, 71] width 132 height 15
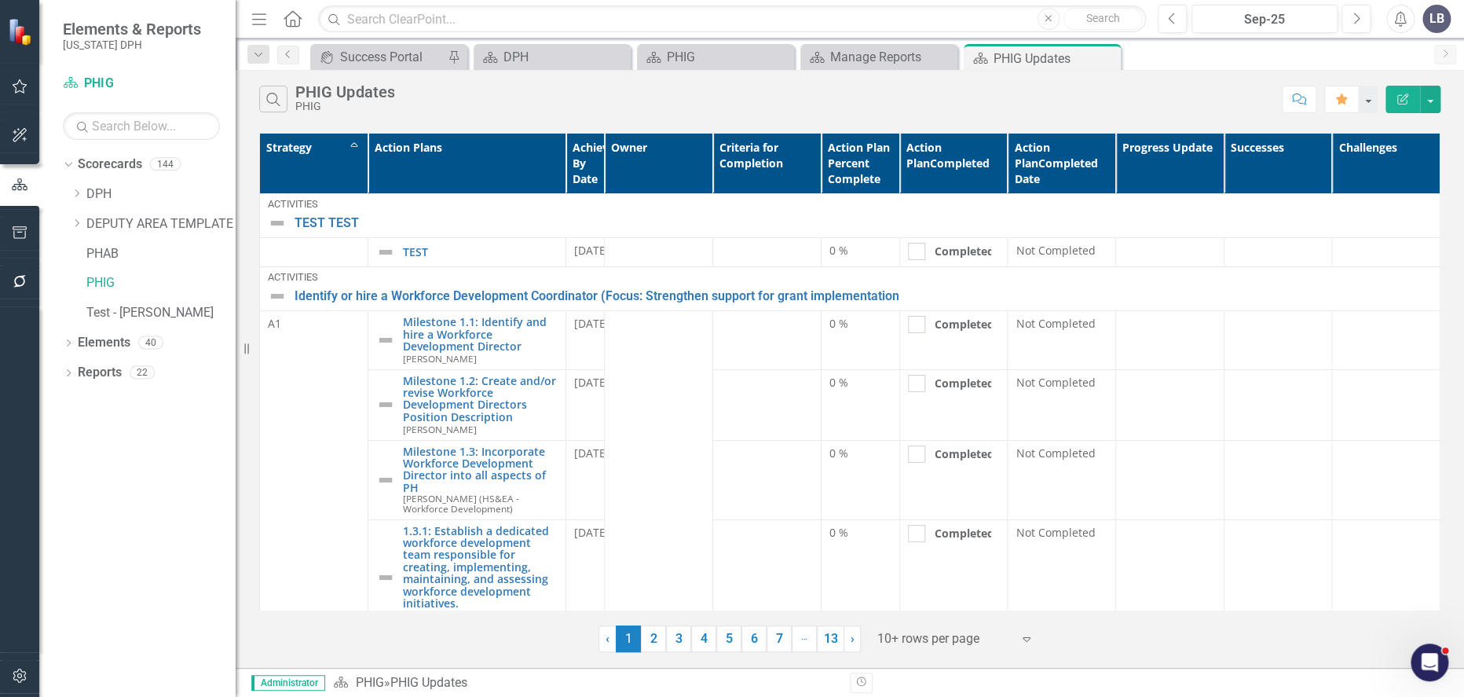
click at [1158, 159] on th "Progress Update" at bounding box center [1170, 164] width 108 height 60
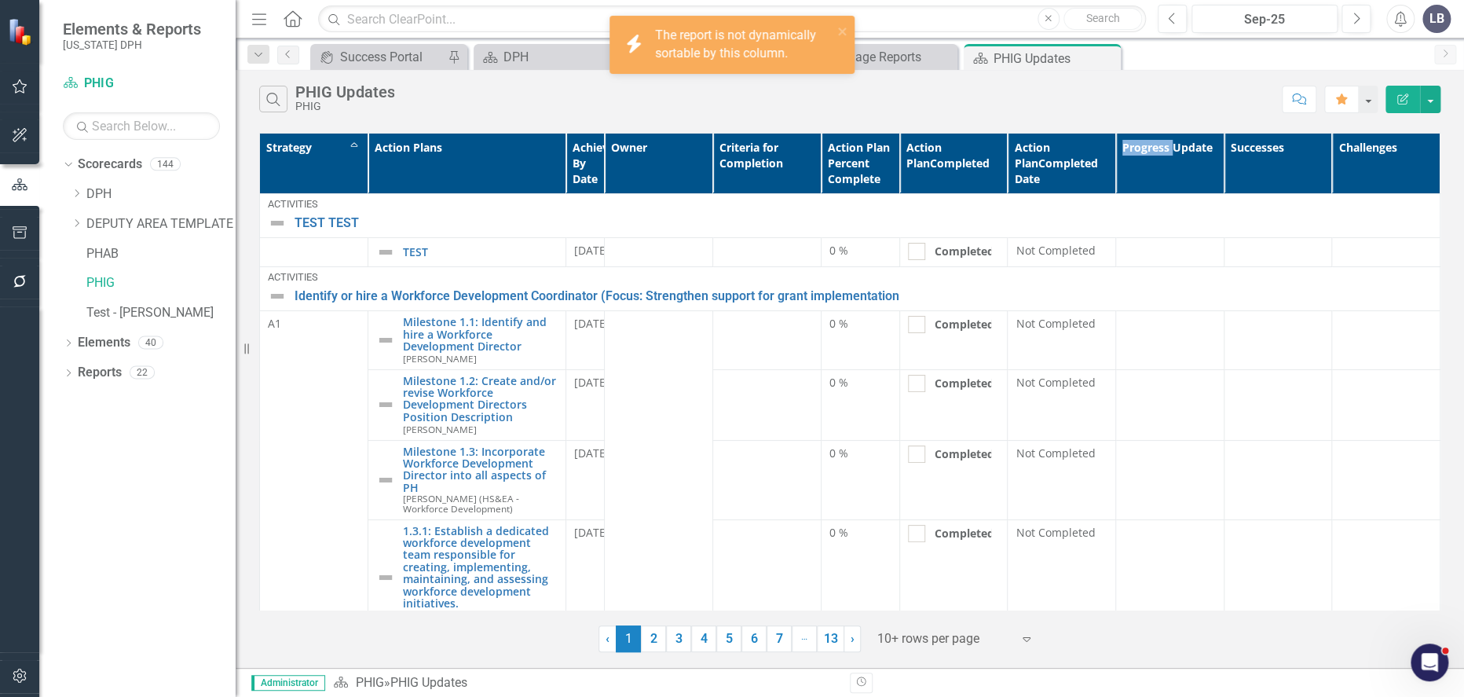
click at [1158, 159] on th "Progress Update" at bounding box center [1170, 164] width 108 height 60
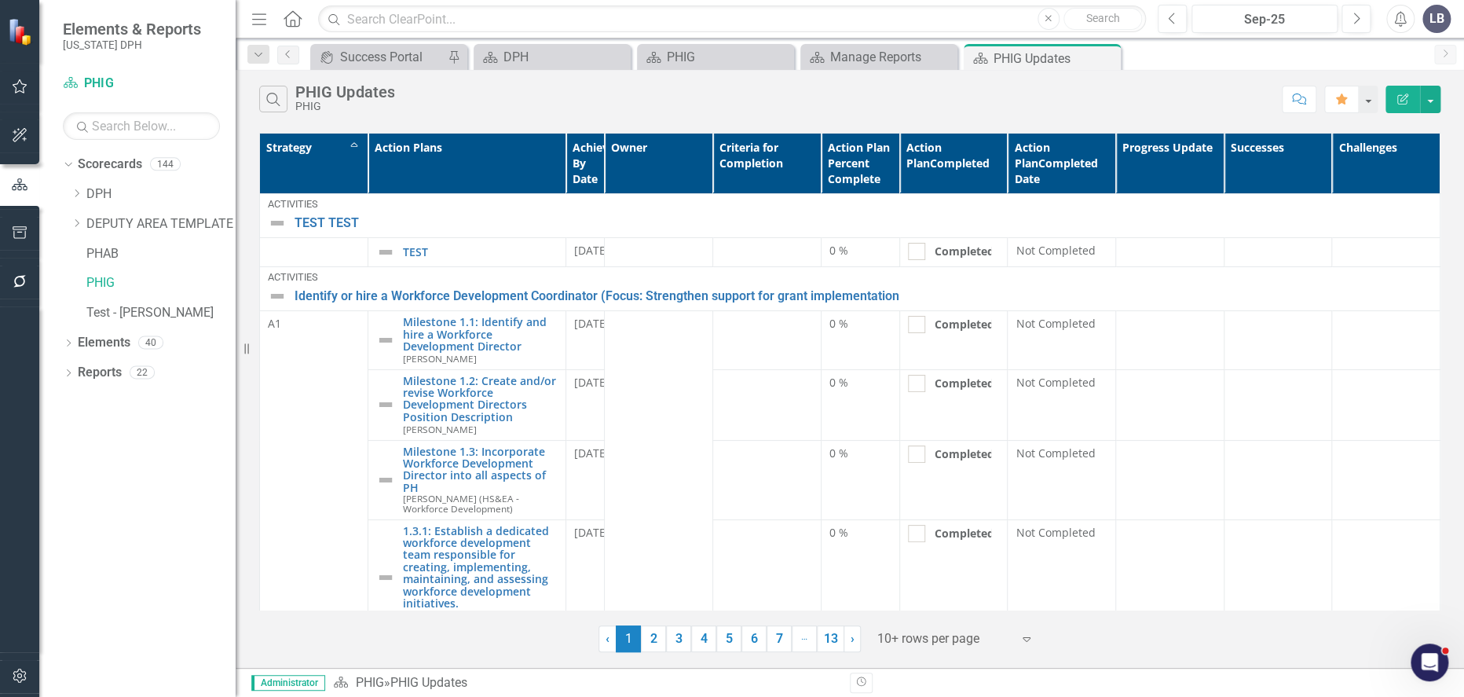
drag, startPoint x: 1158, startPoint y: 159, endPoint x: 1148, endPoint y: 159, distance: 10.2
drag, startPoint x: 1148, startPoint y: 159, endPoint x: 1139, endPoint y: 160, distance: 8.8
click at [1139, 160] on th "Progress Update" at bounding box center [1170, 164] width 108 height 60
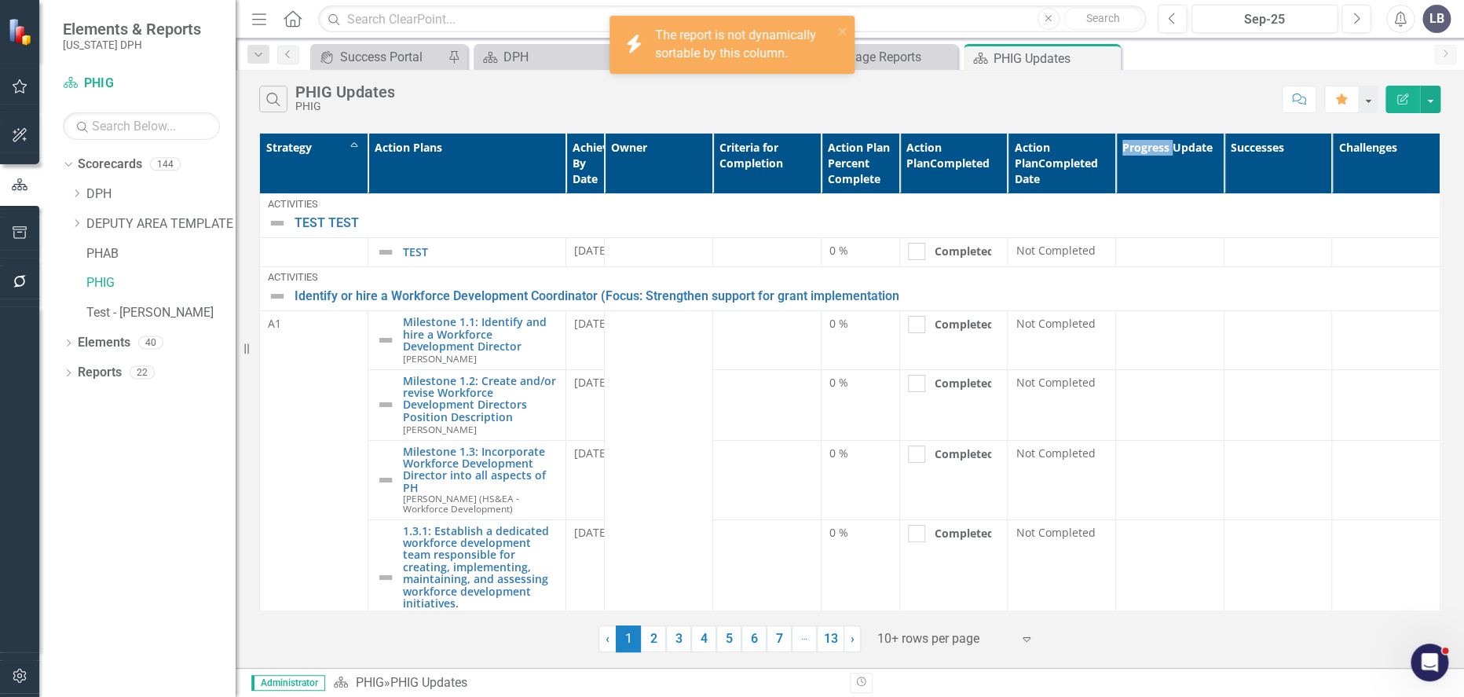
click at [1139, 160] on th "Progress Update" at bounding box center [1170, 164] width 108 height 60
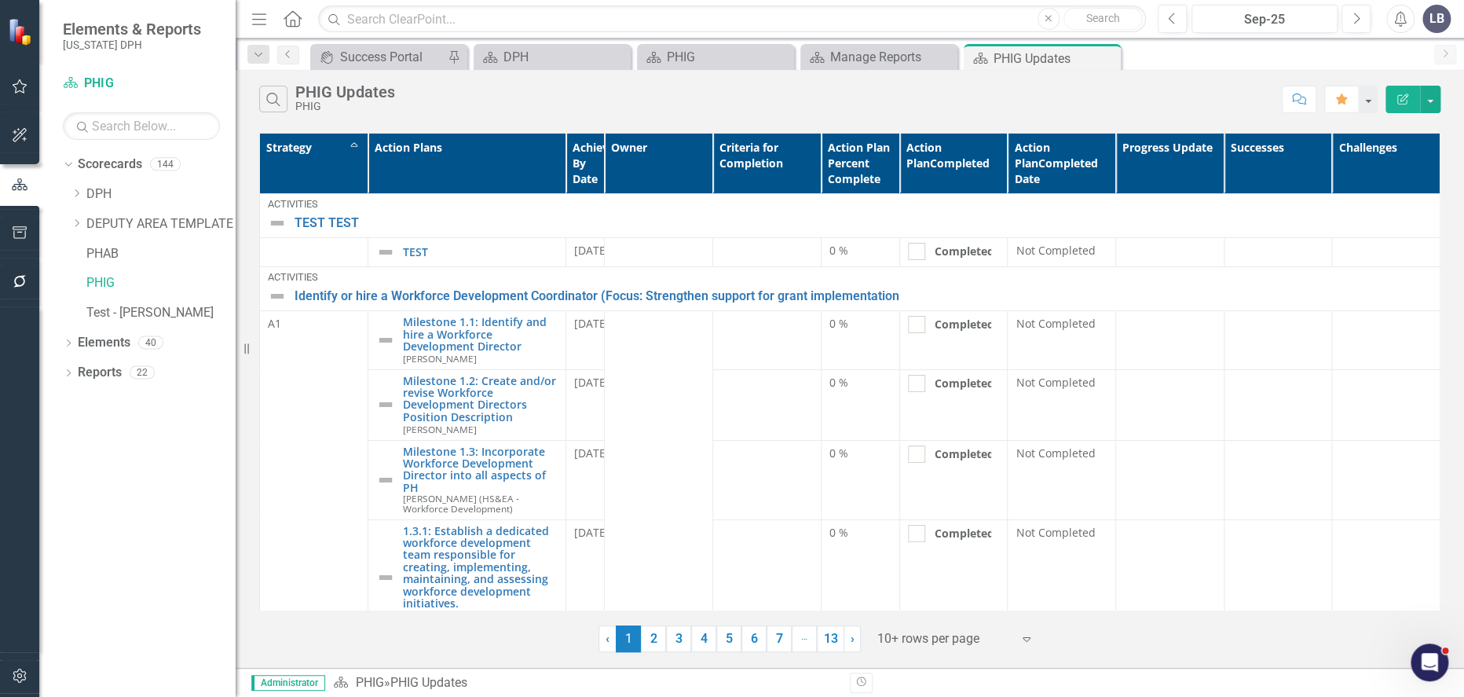
drag, startPoint x: 1139, startPoint y: 160, endPoint x: 1259, endPoint y: 171, distance: 120.7
click at [1259, 171] on th "Successes" at bounding box center [1278, 164] width 108 height 60
click at [1432, 103] on button "button" at bounding box center [1430, 99] width 20 height 27
click at [1400, 129] on link "Edit Report Edit Report" at bounding box center [1378, 128] width 124 height 29
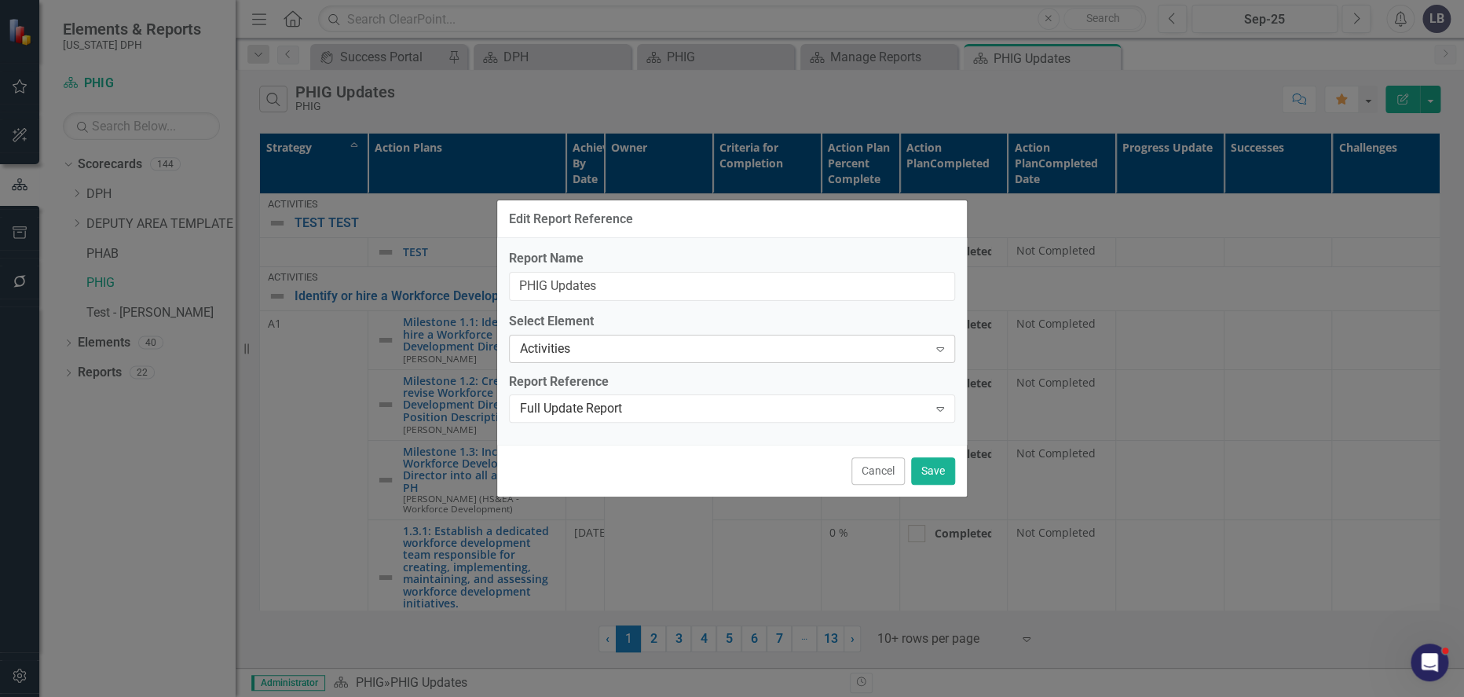
click at [944, 353] on icon "Expand" at bounding box center [940, 348] width 16 height 13
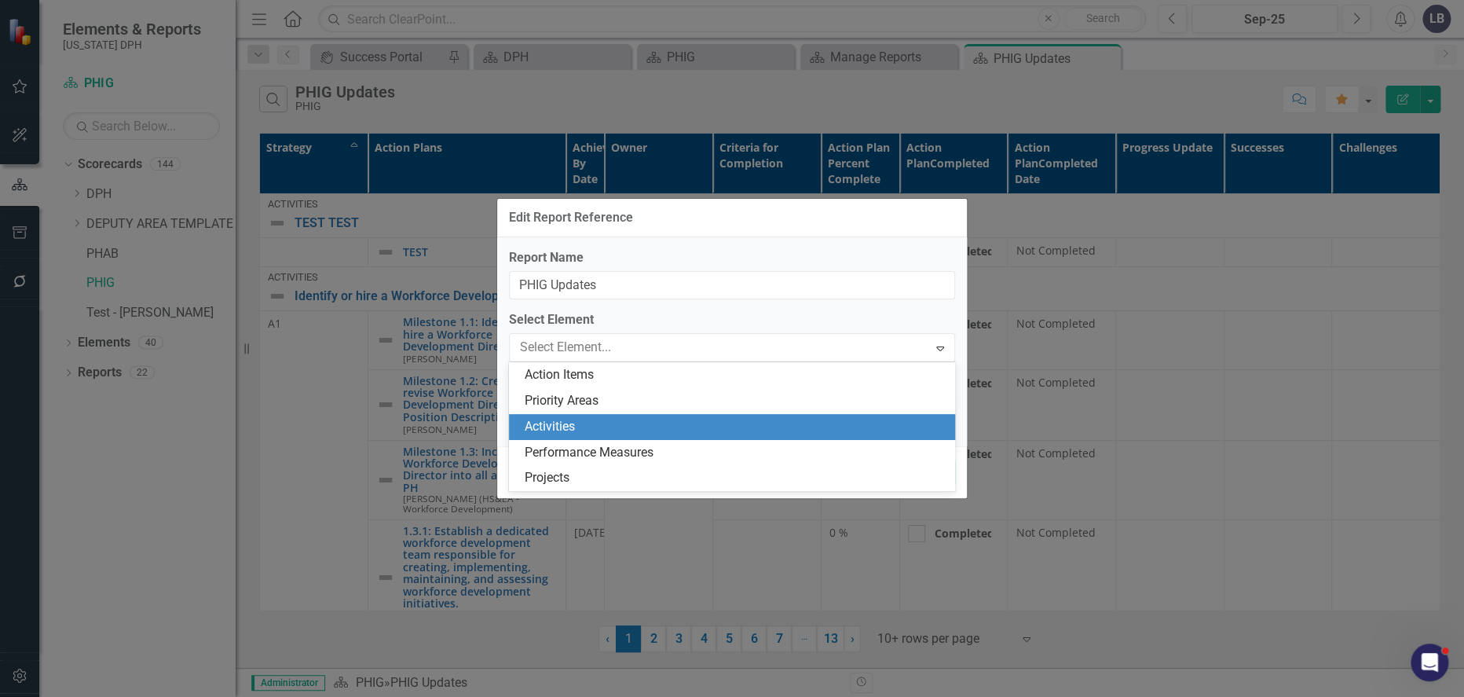
click at [900, 422] on div "Activities" at bounding box center [735, 427] width 421 height 18
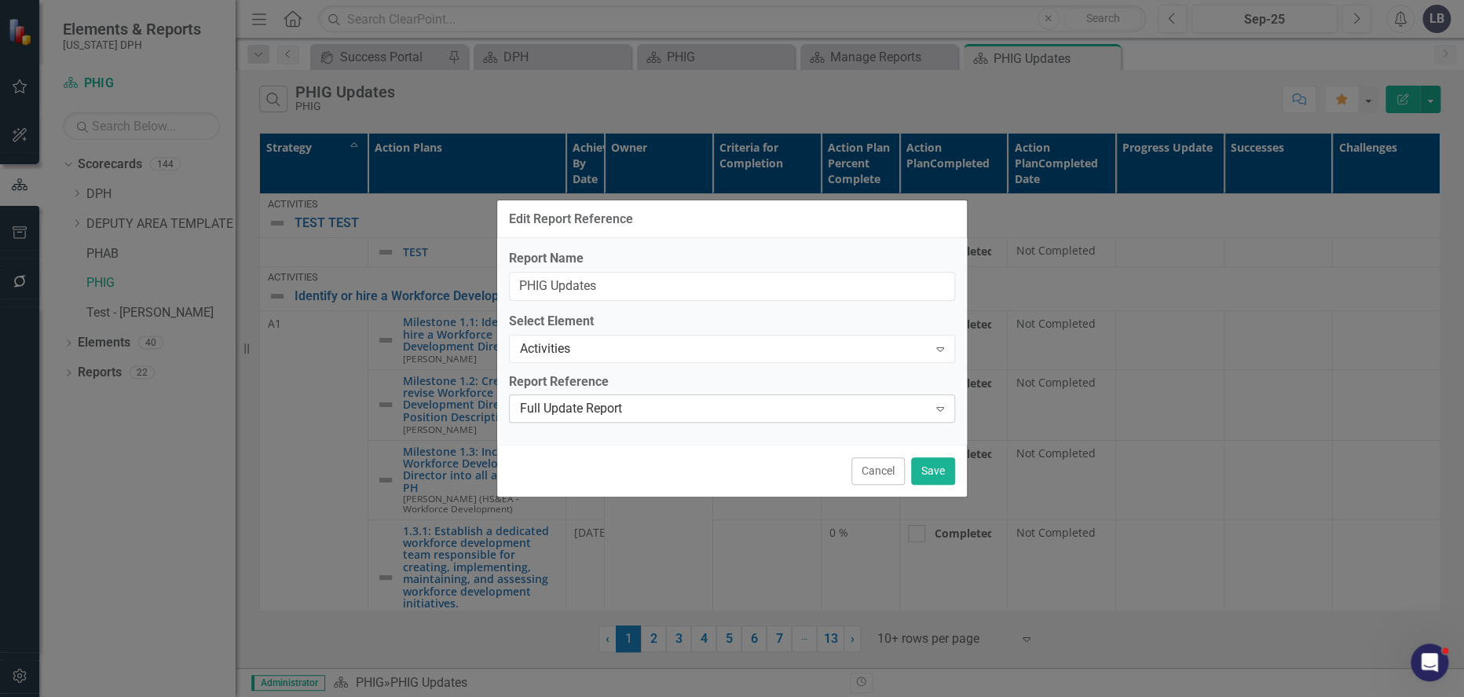
click at [943, 411] on icon "Expand" at bounding box center [940, 408] width 16 height 13
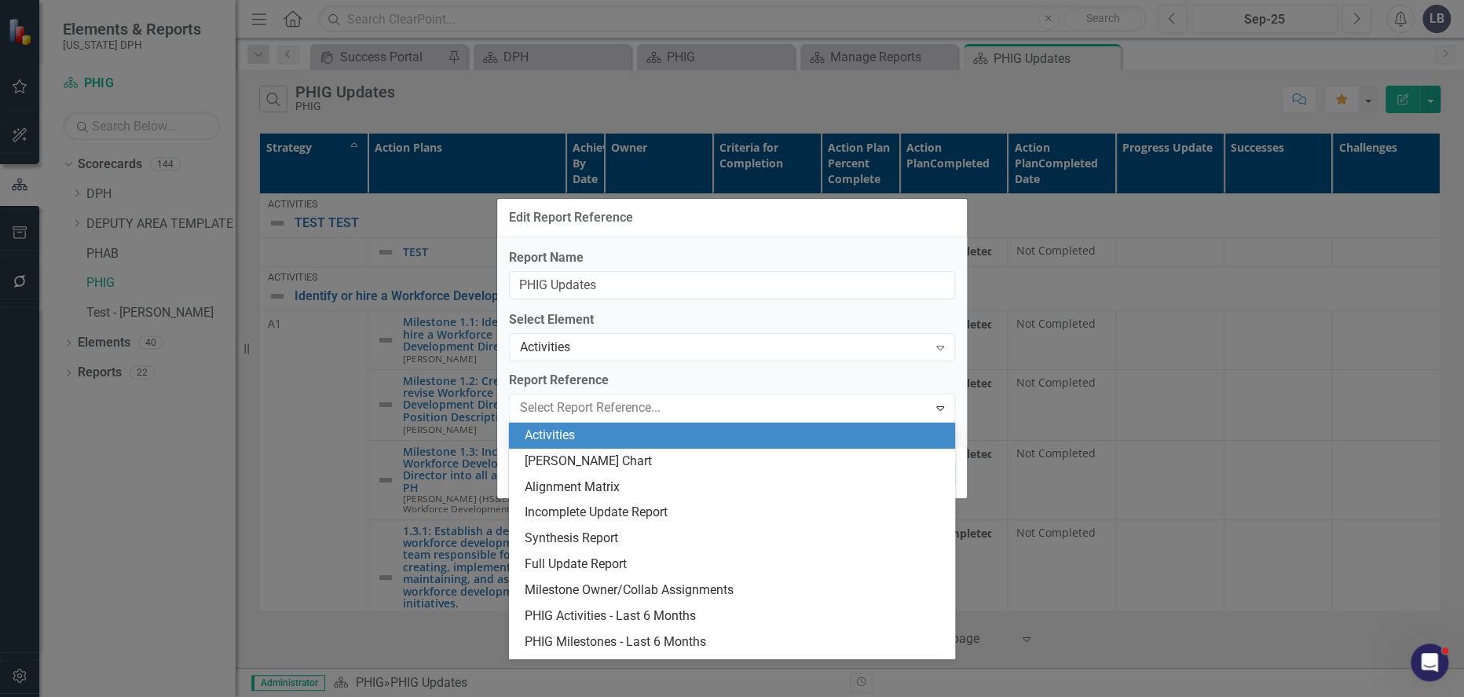
click at [880, 228] on div "Edit Report Reference" at bounding box center [732, 218] width 470 height 38
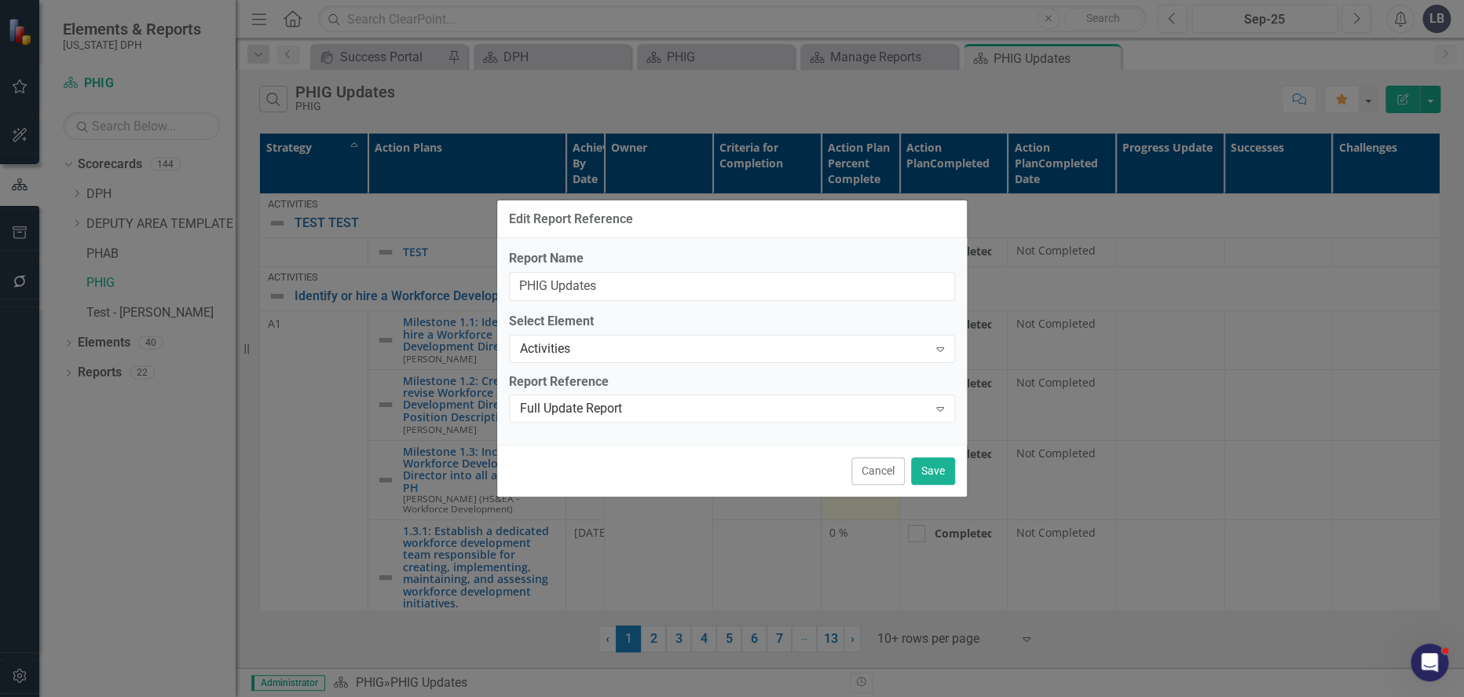
click at [885, 467] on button "Cancel" at bounding box center [877, 470] width 53 height 27
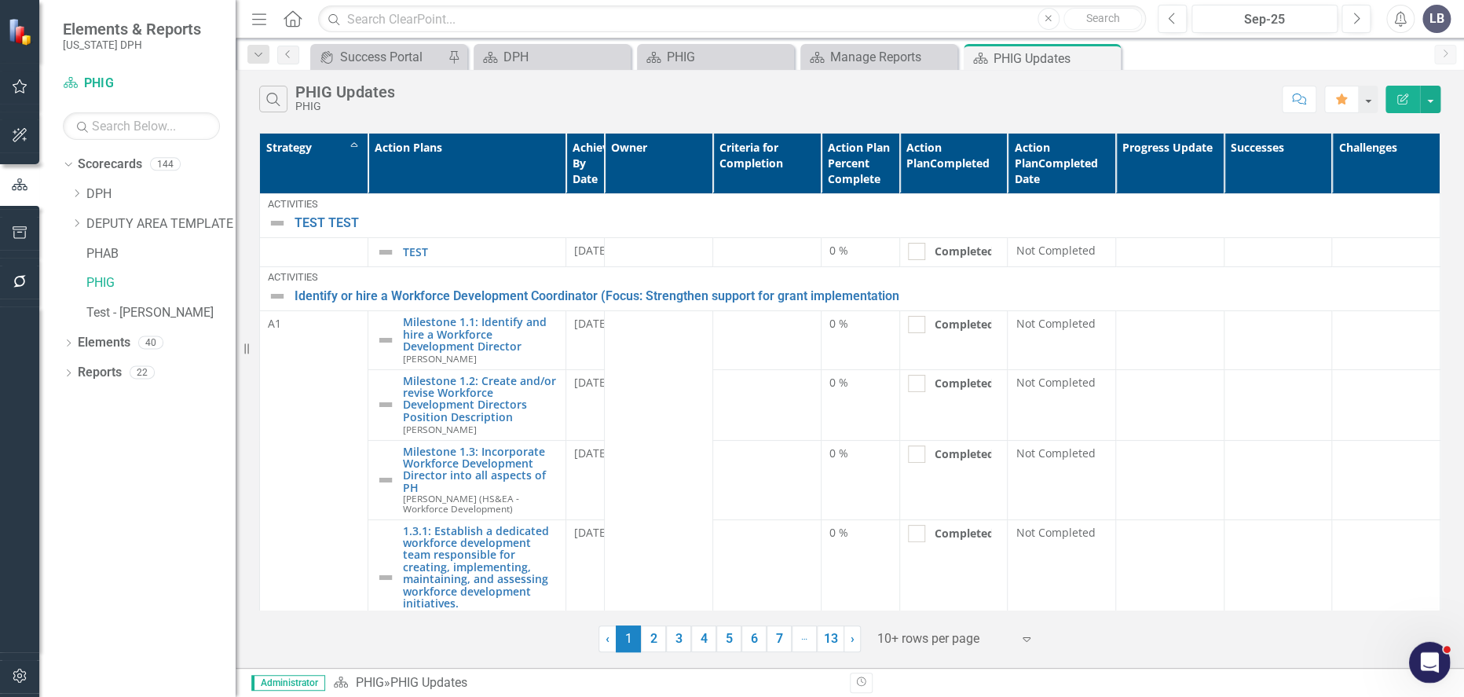
click at [1425, 658] on icon "Open Intercom Messenger" at bounding box center [1428, 660] width 26 height 26
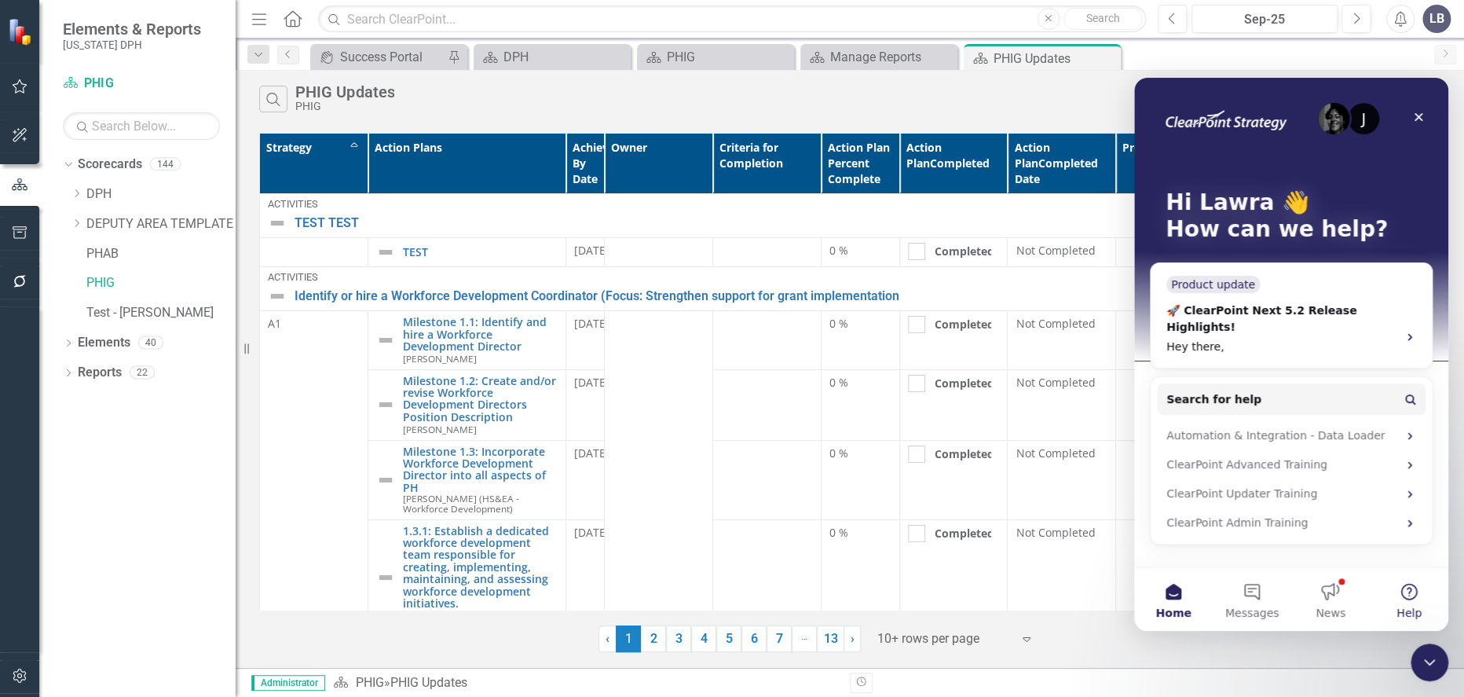
click at [1405, 600] on button "Help" at bounding box center [1409, 599] width 79 height 63
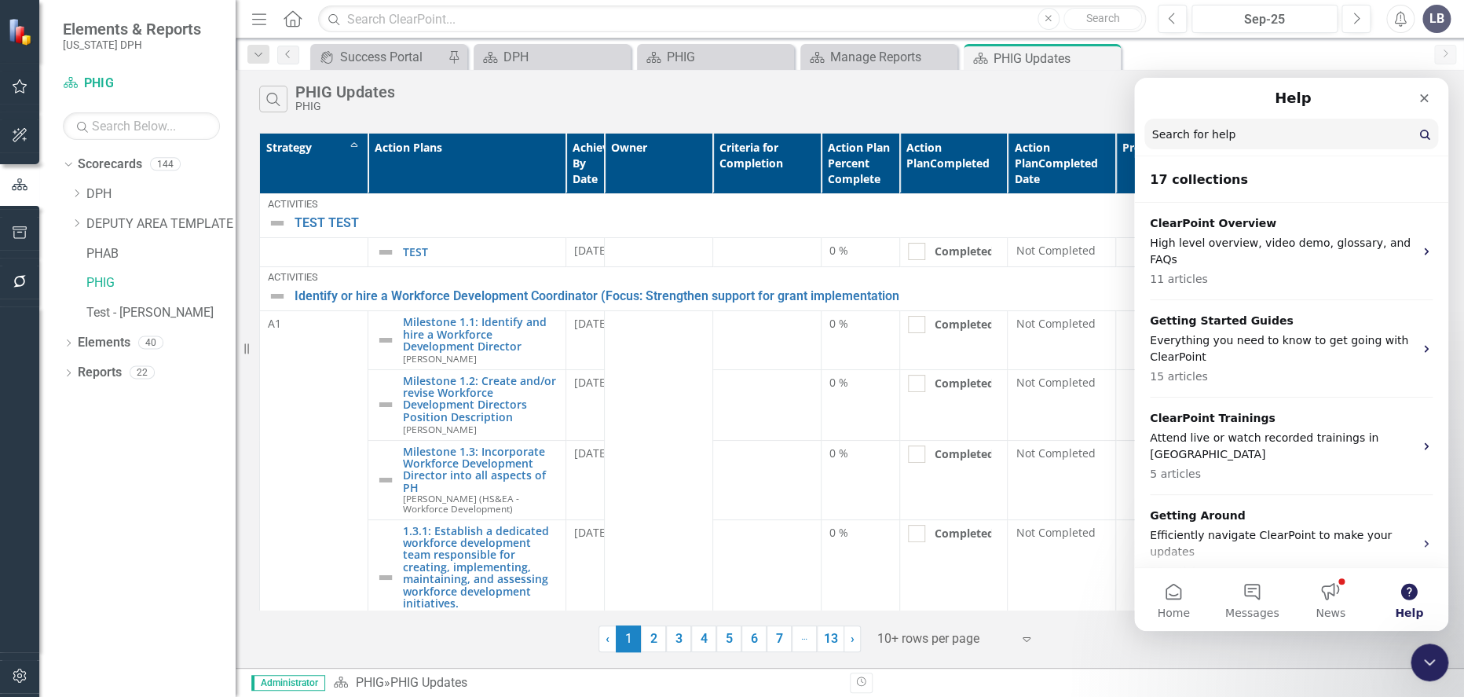
click at [1172, 130] on input "Search for help" at bounding box center [1291, 134] width 294 height 31
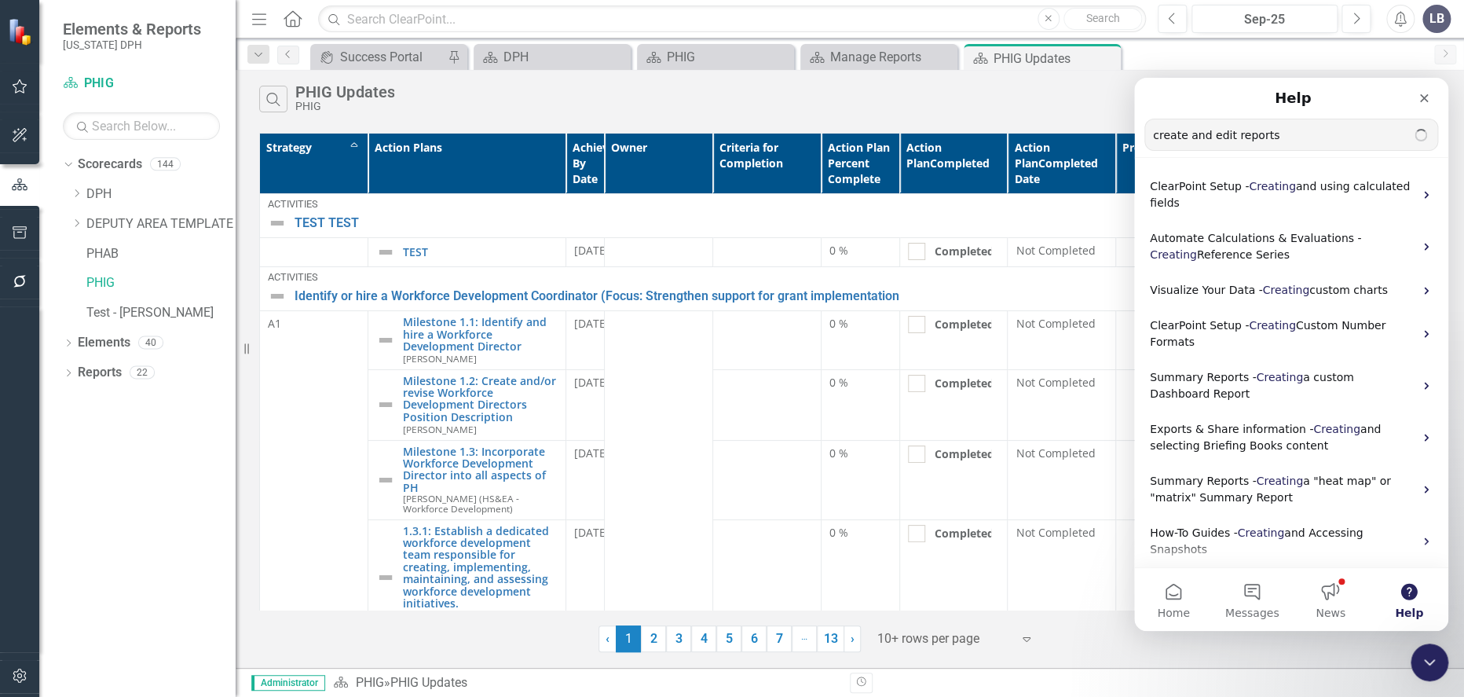
type input "create and edit reports"
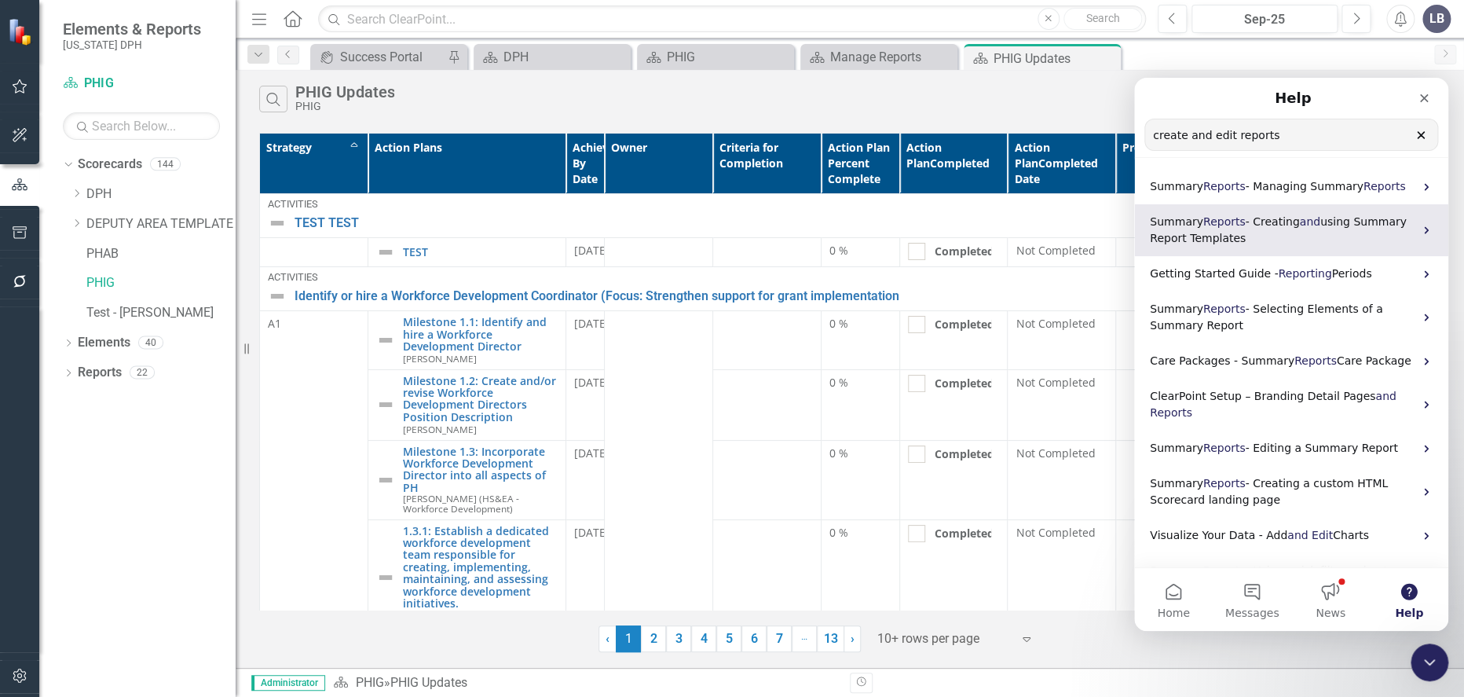
click at [1342, 225] on span "using Summary Report Templates" at bounding box center [1278, 229] width 257 height 29
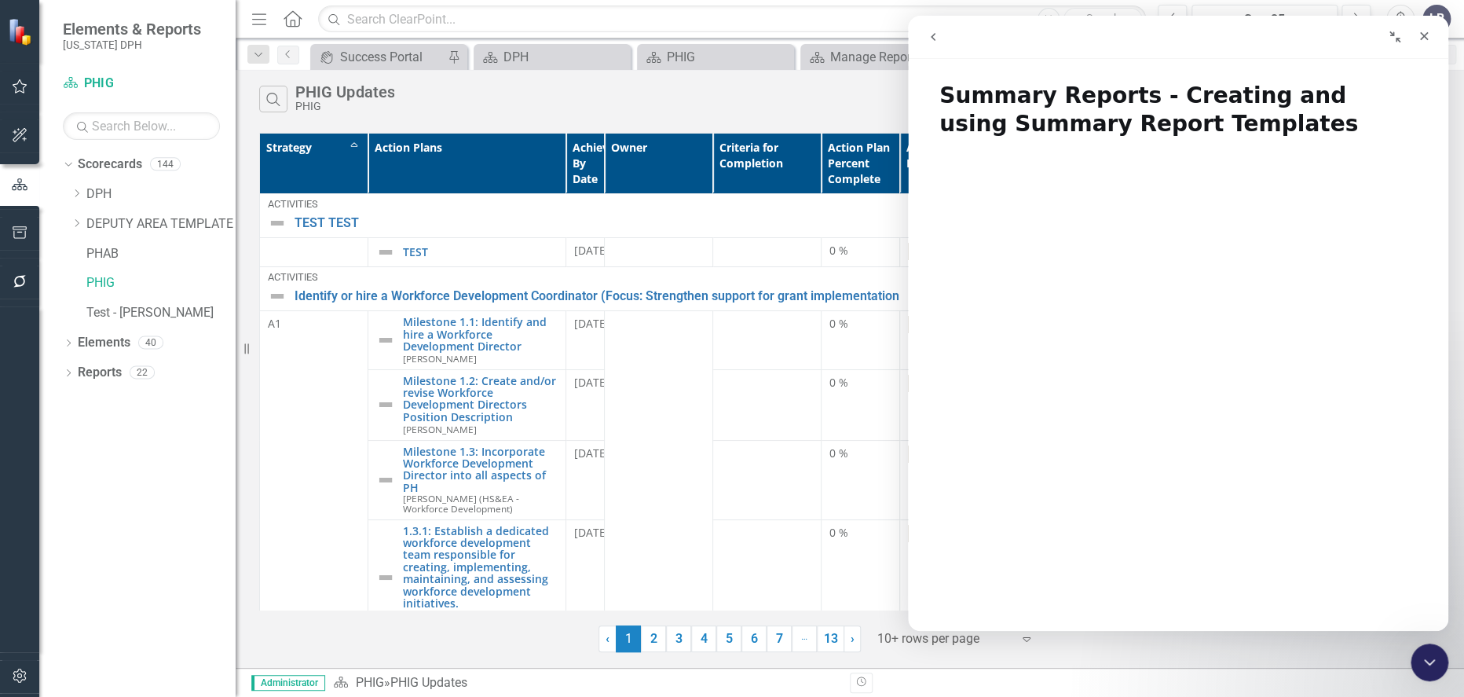
click at [932, 38] on icon "go back" at bounding box center [933, 37] width 5 height 8
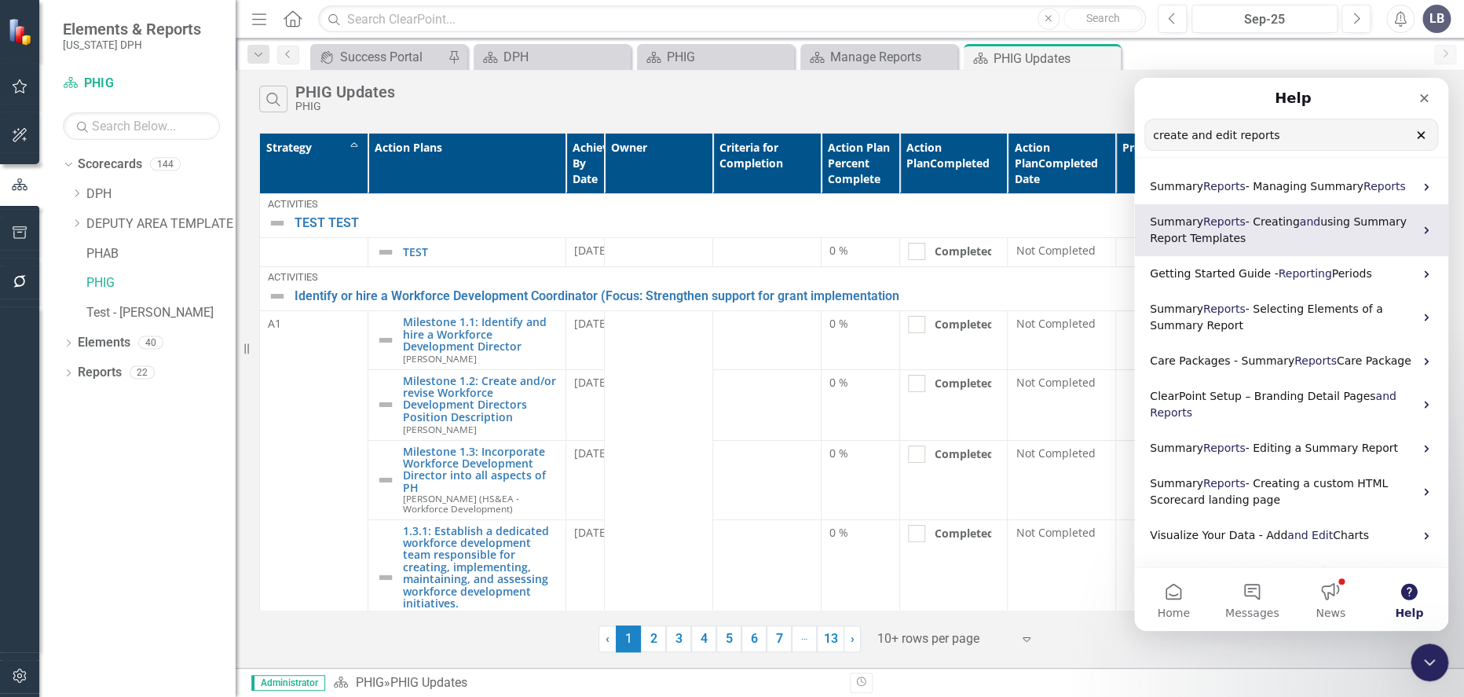
click at [1280, 221] on span "- Creating" at bounding box center [1272, 221] width 54 height 13
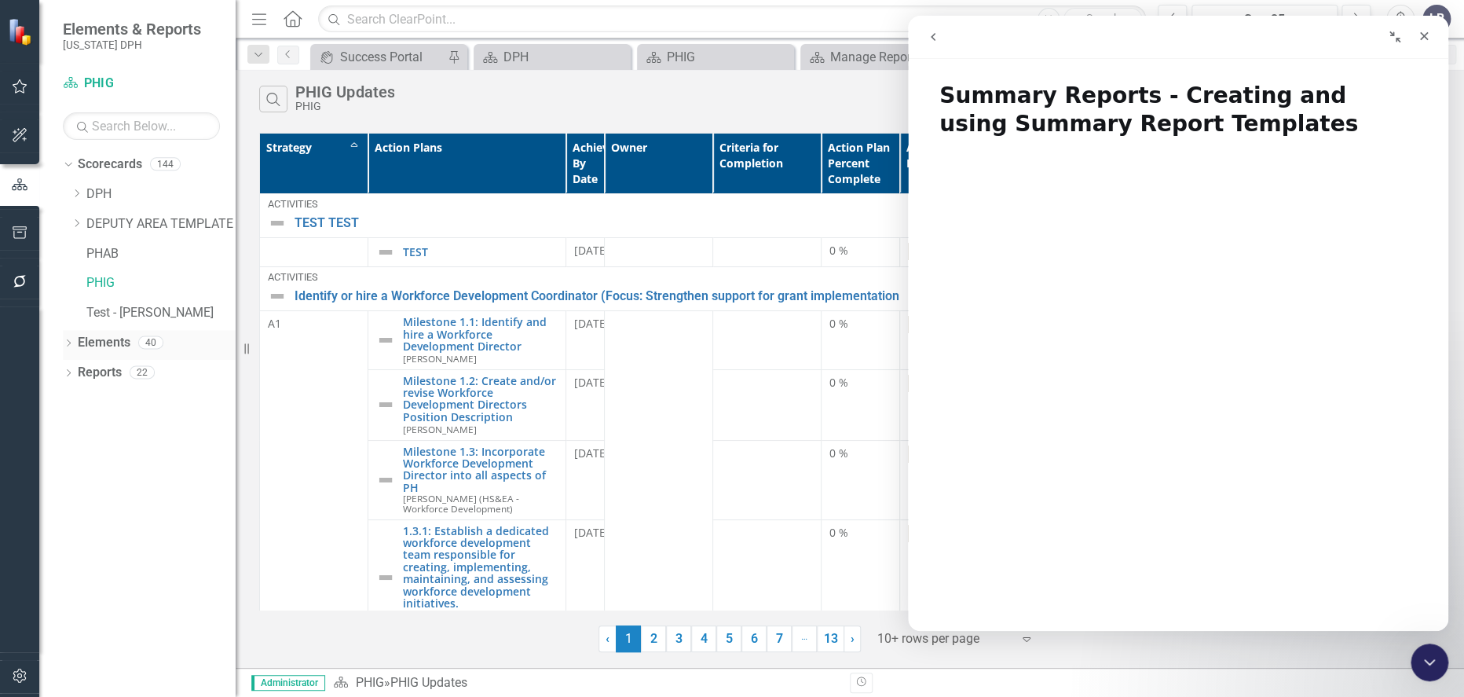
click at [69, 346] on icon "Dropdown" at bounding box center [68, 344] width 11 height 9
click at [262, 52] on icon "Dropdown" at bounding box center [258, 54] width 14 height 11
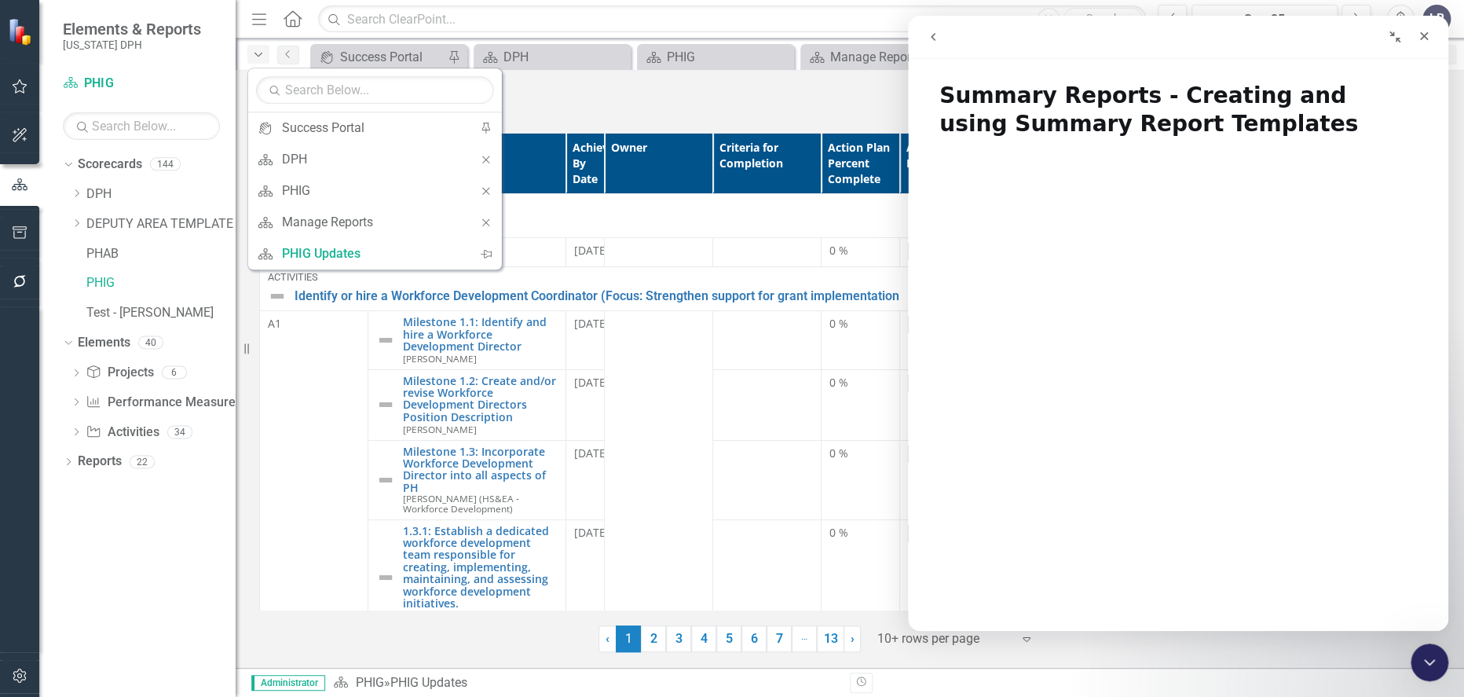
click at [262, 52] on icon "Dropdown" at bounding box center [258, 54] width 14 height 11
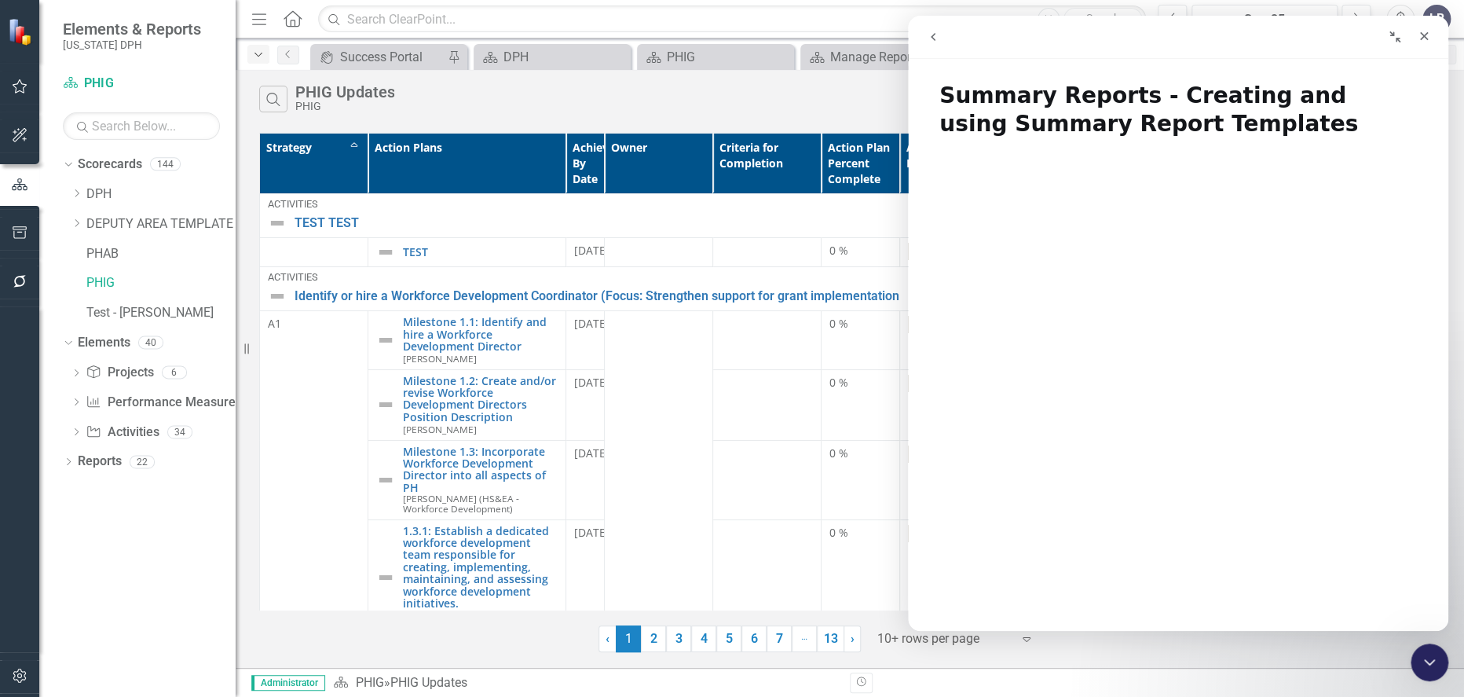
click at [259, 58] on icon "Dropdown" at bounding box center [258, 54] width 14 height 11
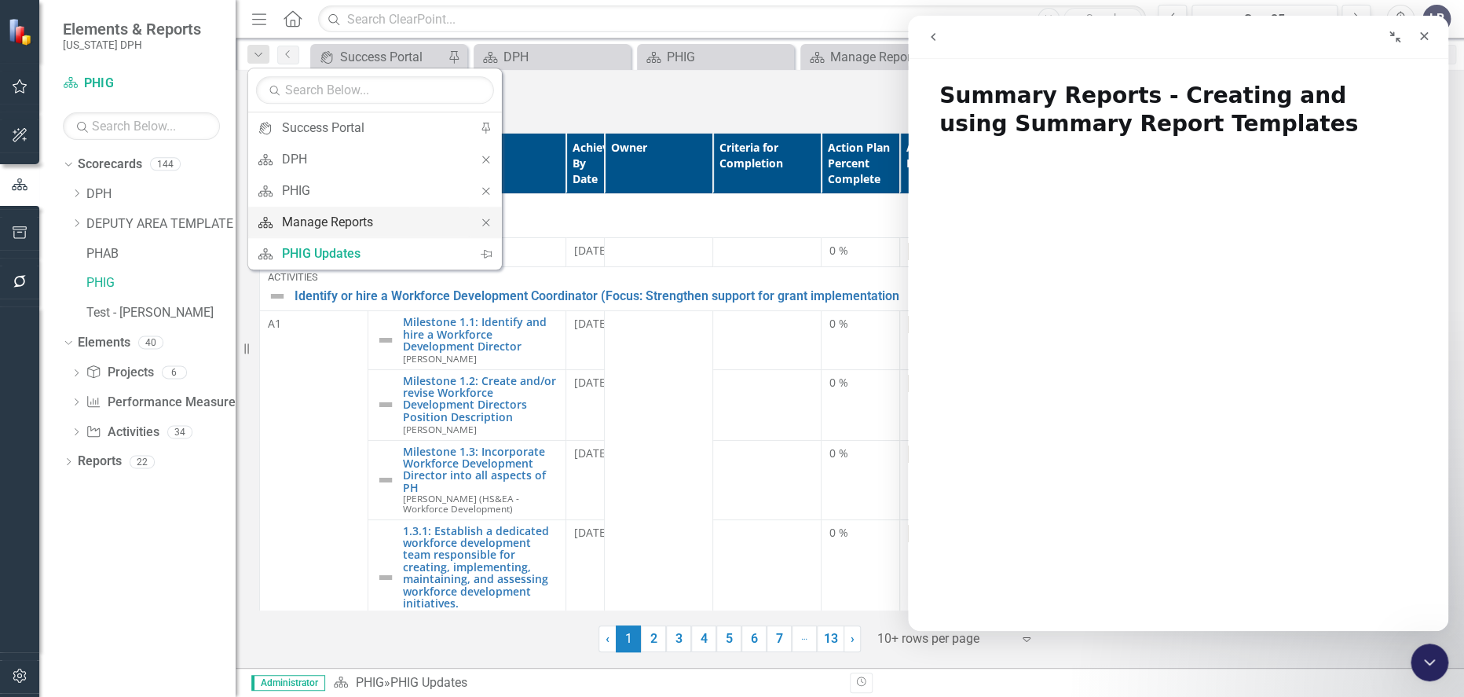
click at [321, 223] on div "Manage Reports" at bounding box center [372, 223] width 181 height 20
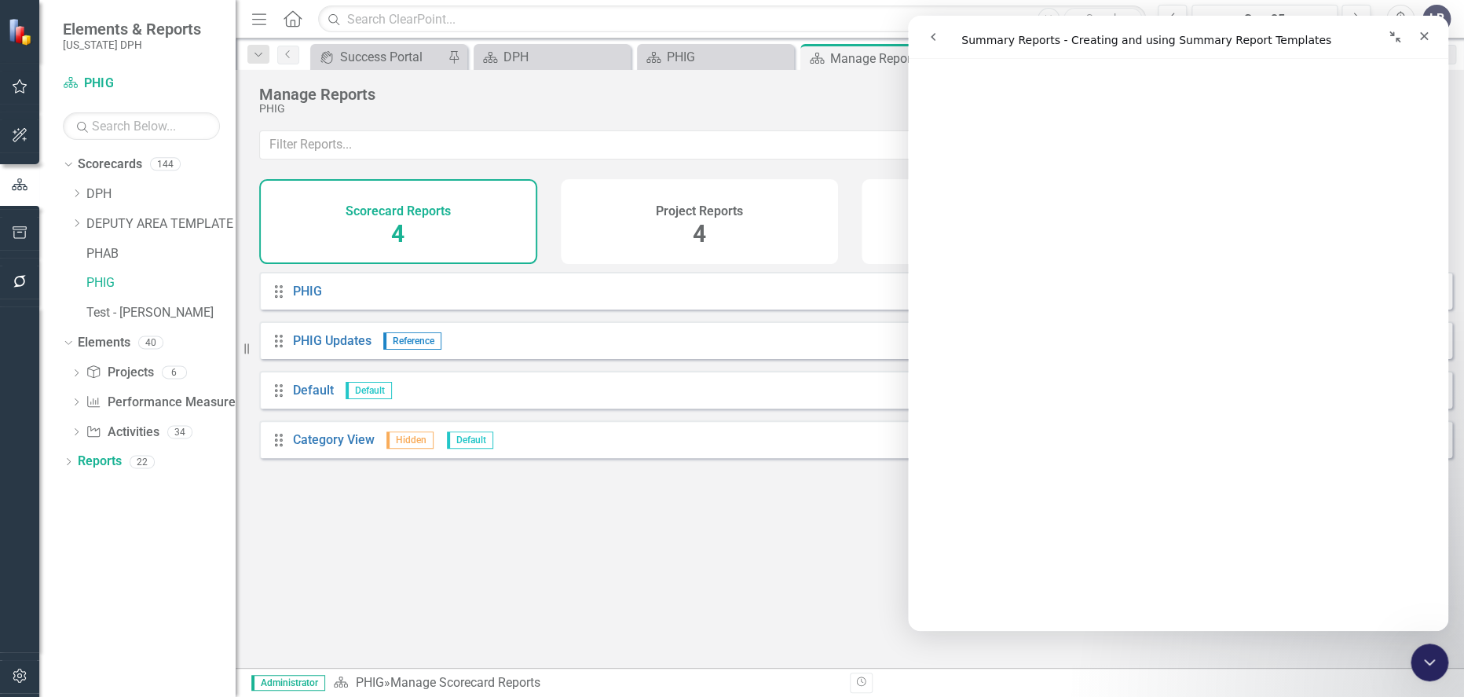
scroll to position [436, 0]
click at [716, 516] on div "Drag PHIG Edit Report Dropdown Menu Drag PHIG Updates Reference Edit Report Dro…" at bounding box center [850, 464] width 1228 height 384
click at [1401, 37] on button "Collapse window" at bounding box center [1395, 37] width 30 height 30
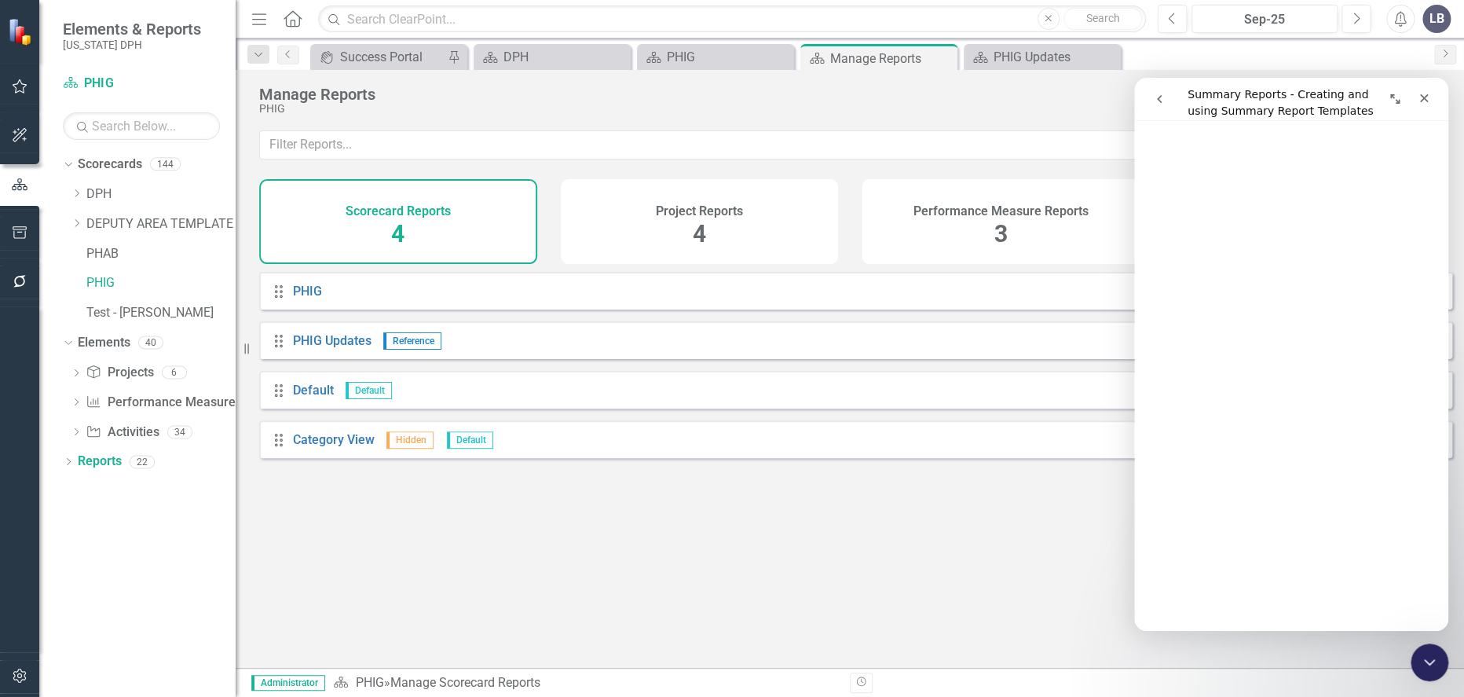
scroll to position [452, 0]
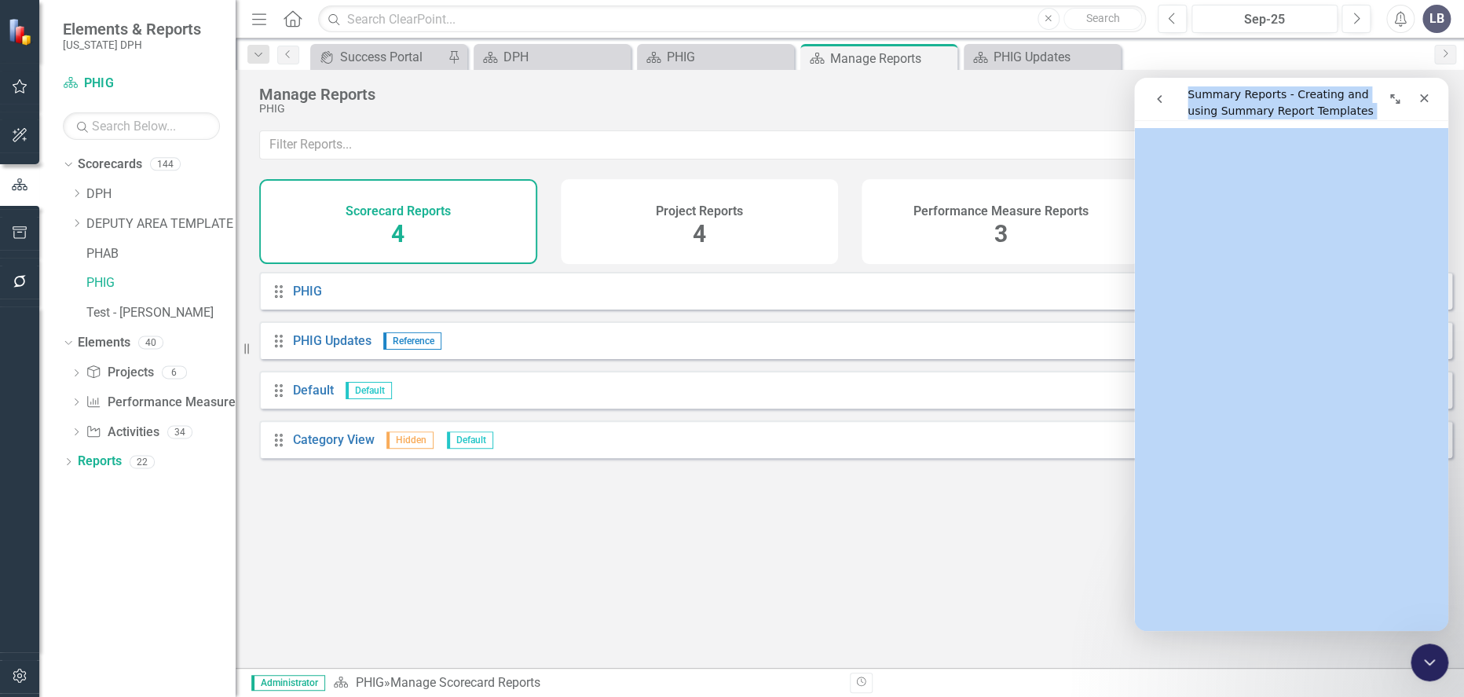
drag, startPoint x: 1272, startPoint y: 94, endPoint x: 1217, endPoint y: 214, distance: 131.4
click at [1217, 214] on div "Summary Reports - Creating and using Summary Report Templates Summary Reports -…" at bounding box center [1291, 354] width 314 height 553
drag, startPoint x: 1217, startPoint y: 214, endPoint x: 1430, endPoint y: 93, distance: 244.1
click at [1430, 93] on icon "Close" at bounding box center [1424, 98] width 13 height 13
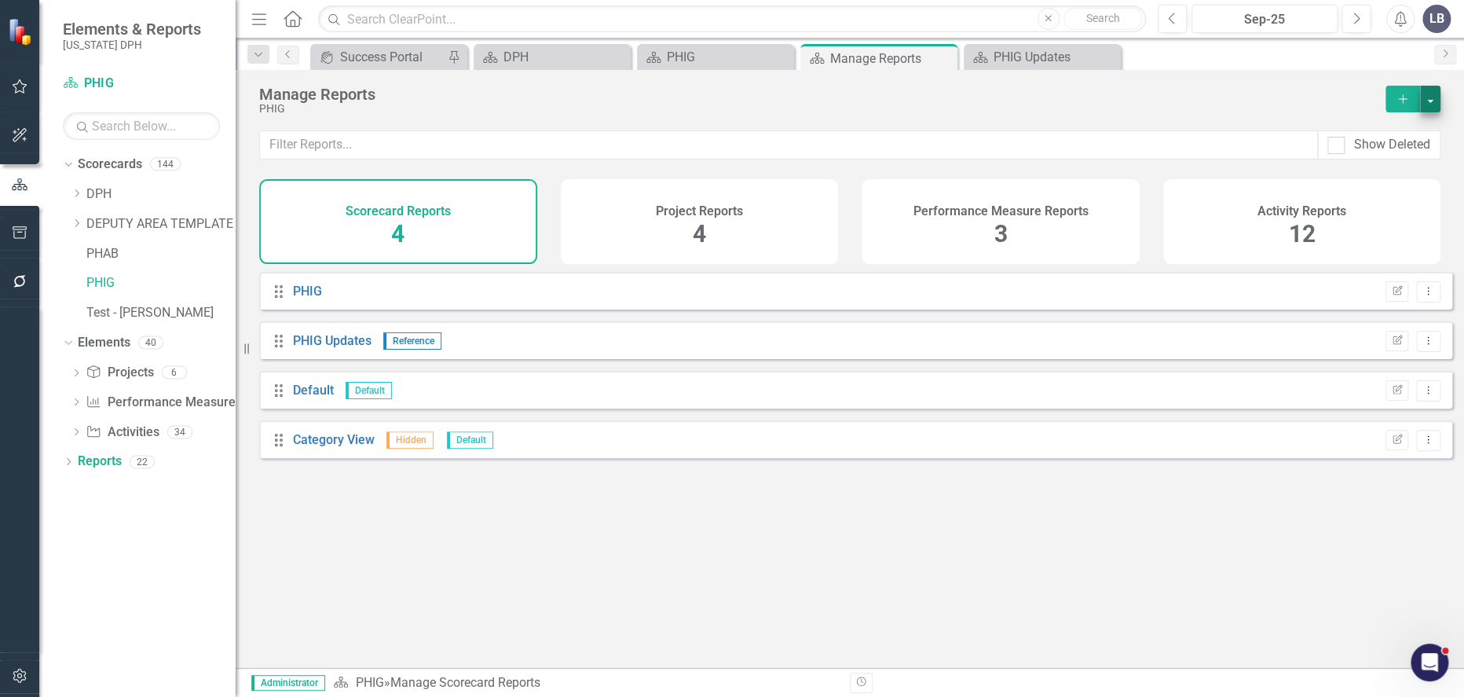
scroll to position [0, 0]
click at [1343, 204] on h4 "Activity Reports" at bounding box center [1302, 211] width 89 height 14
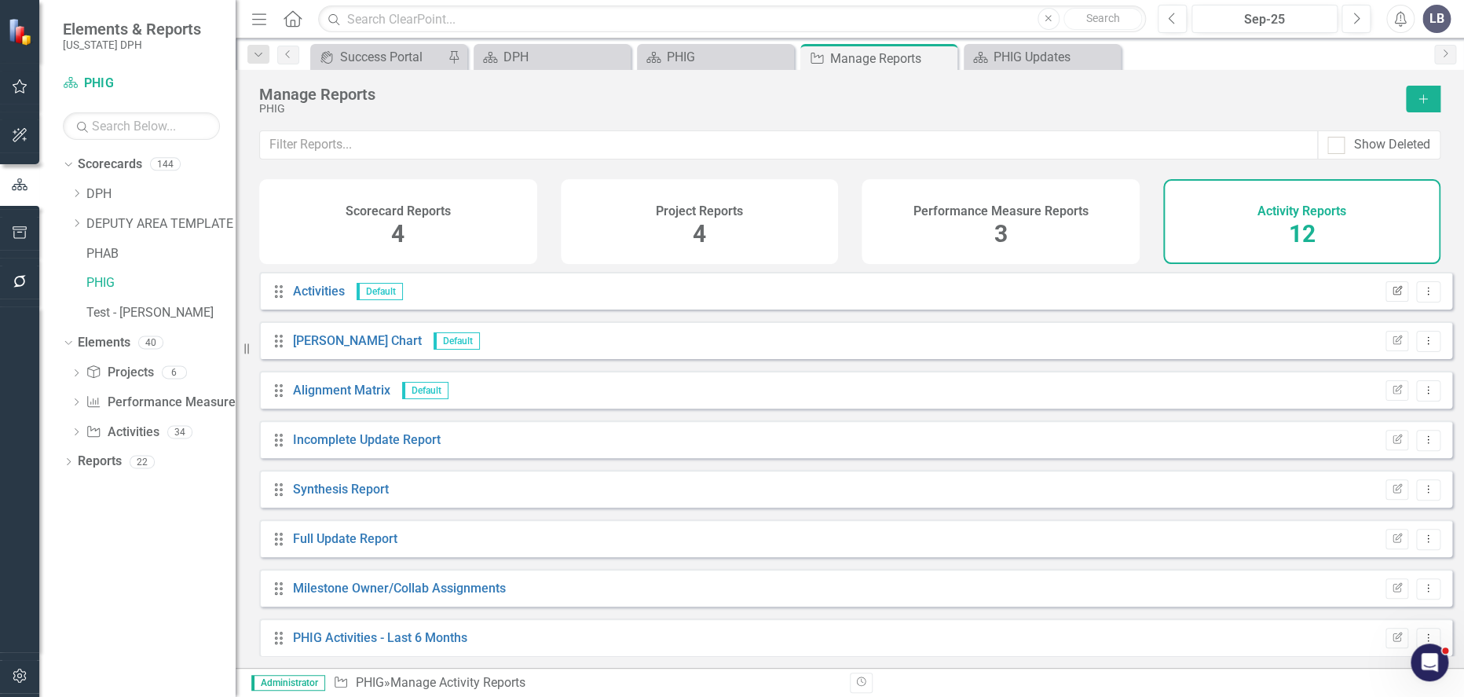
click at [1391, 296] on icon "Edit Report" at bounding box center [1397, 291] width 12 height 9
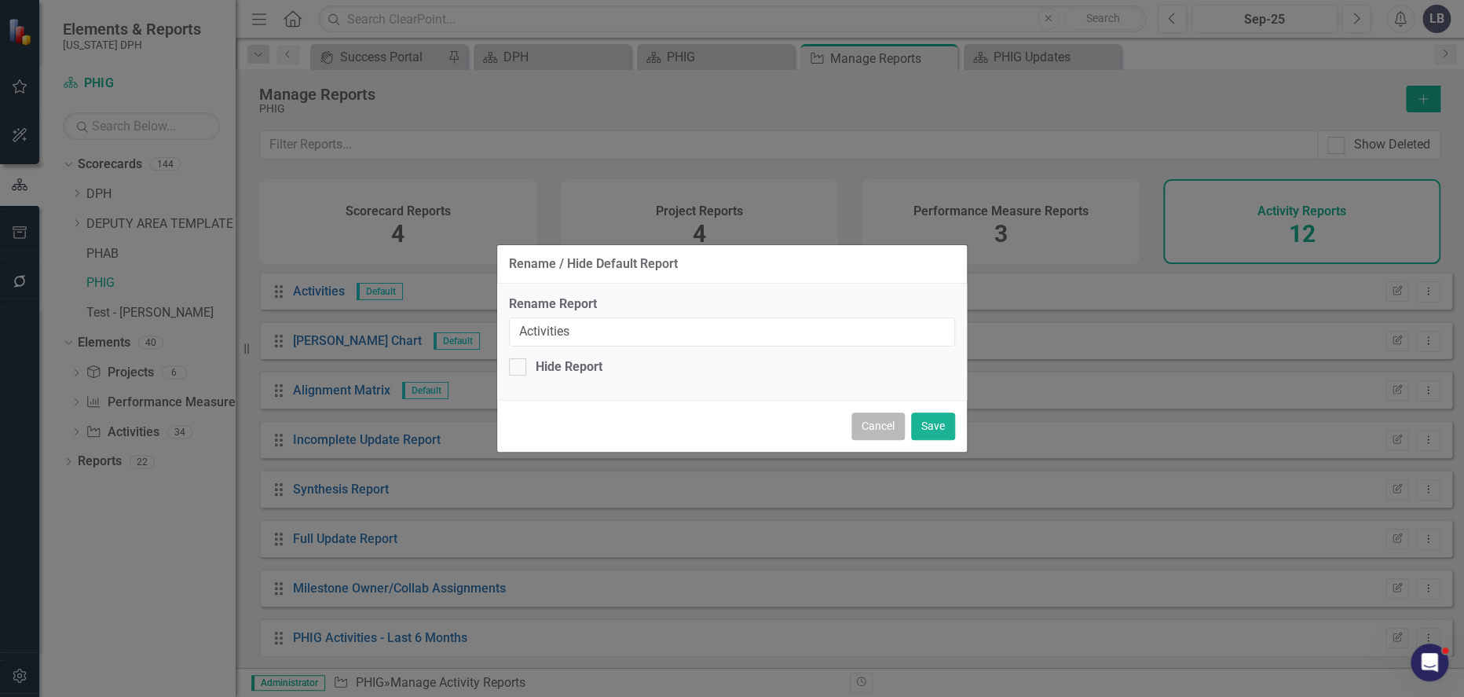
click at [877, 420] on button "Cancel" at bounding box center [877, 425] width 53 height 27
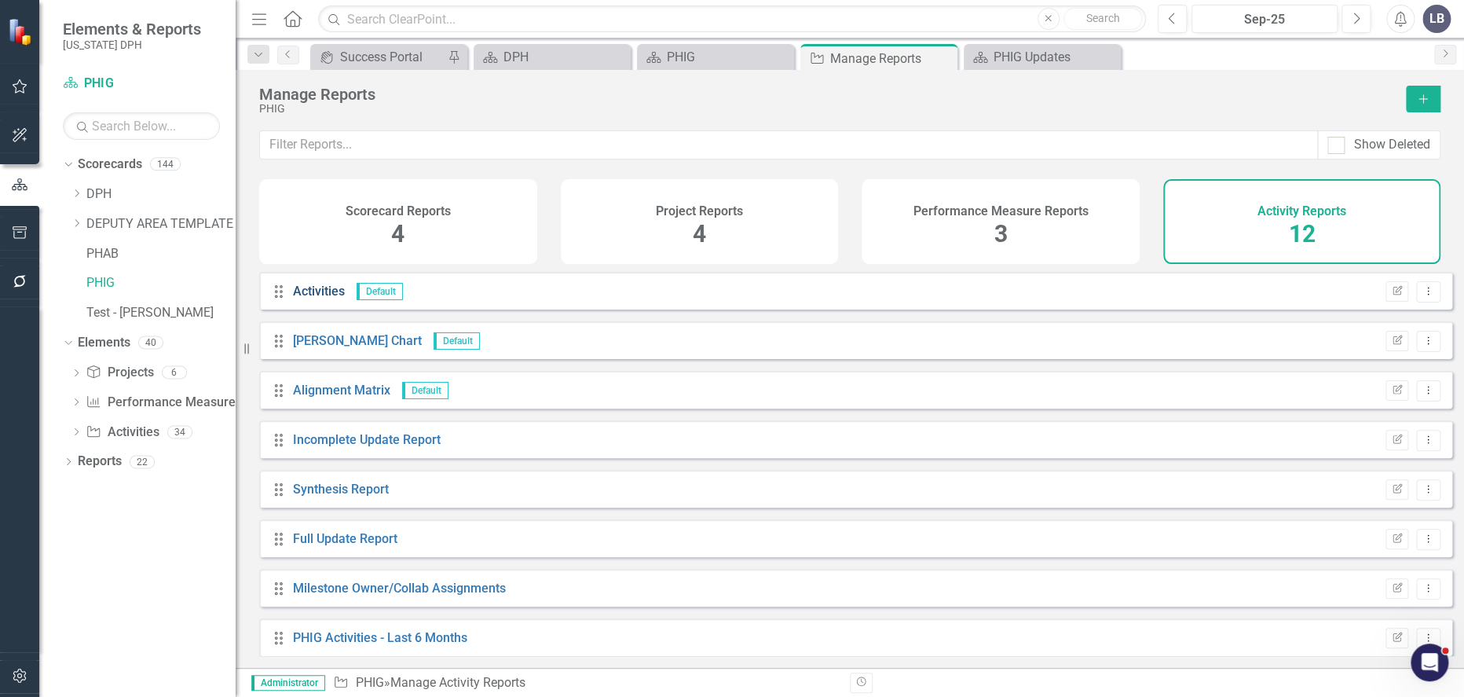
click at [298, 295] on link "Activities" at bounding box center [319, 291] width 52 height 15
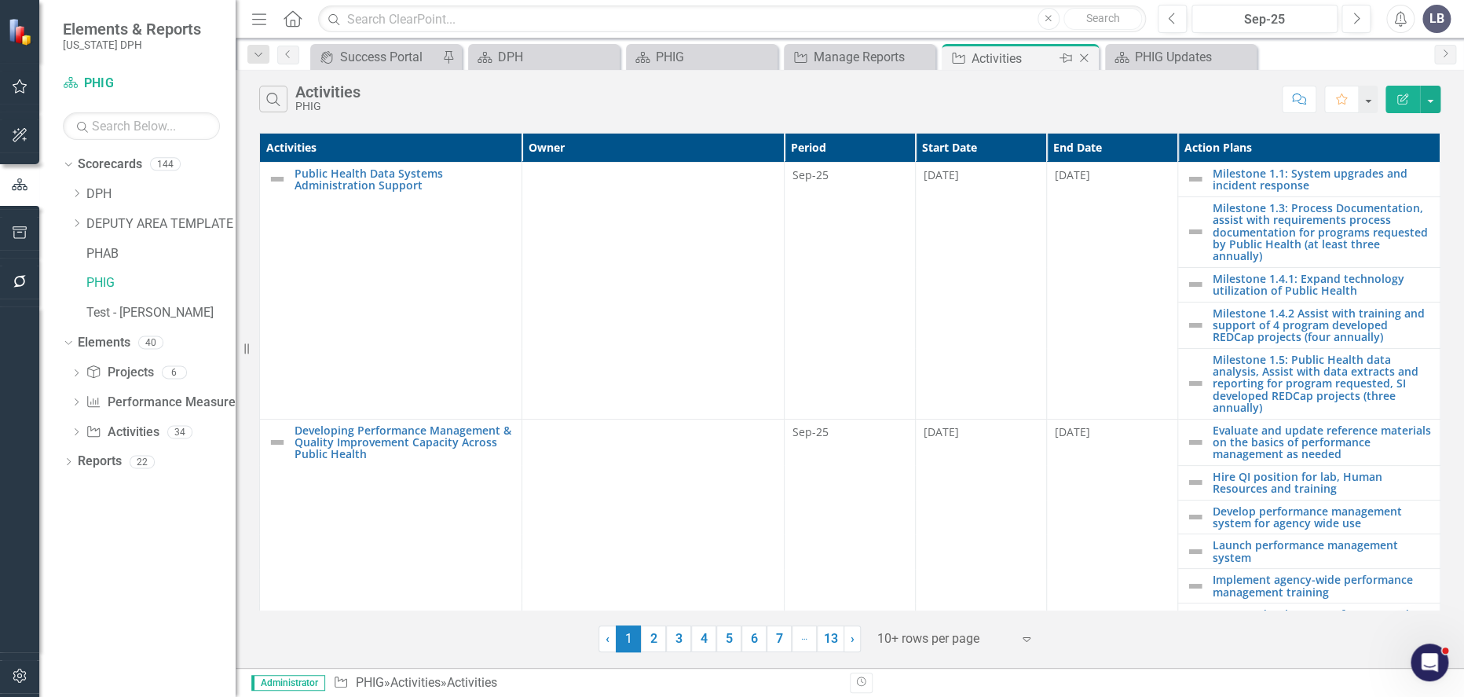
click at [1086, 58] on icon "Close" at bounding box center [1084, 58] width 16 height 13
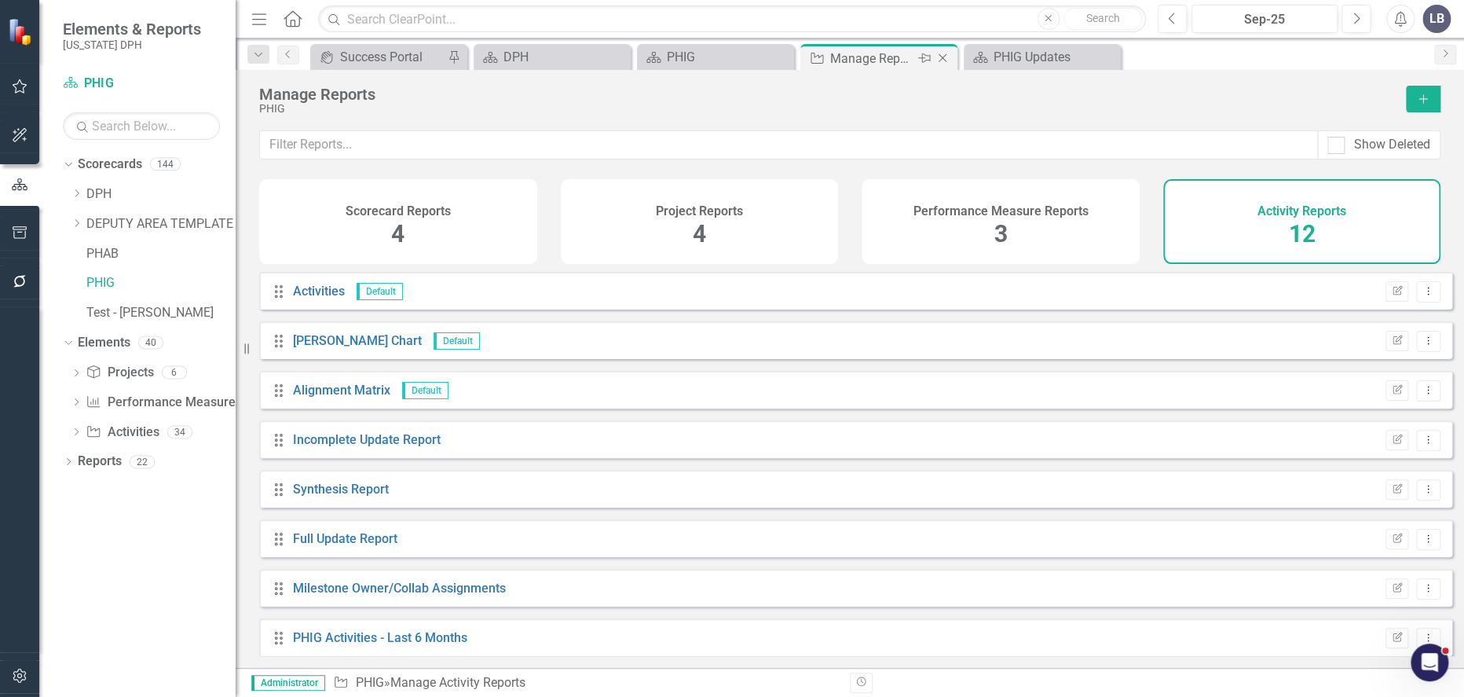
click at [924, 62] on icon "Pin" at bounding box center [924, 58] width 13 height 16
click at [616, 55] on icon "Pin" at bounding box center [616, 59] width 13 height 16
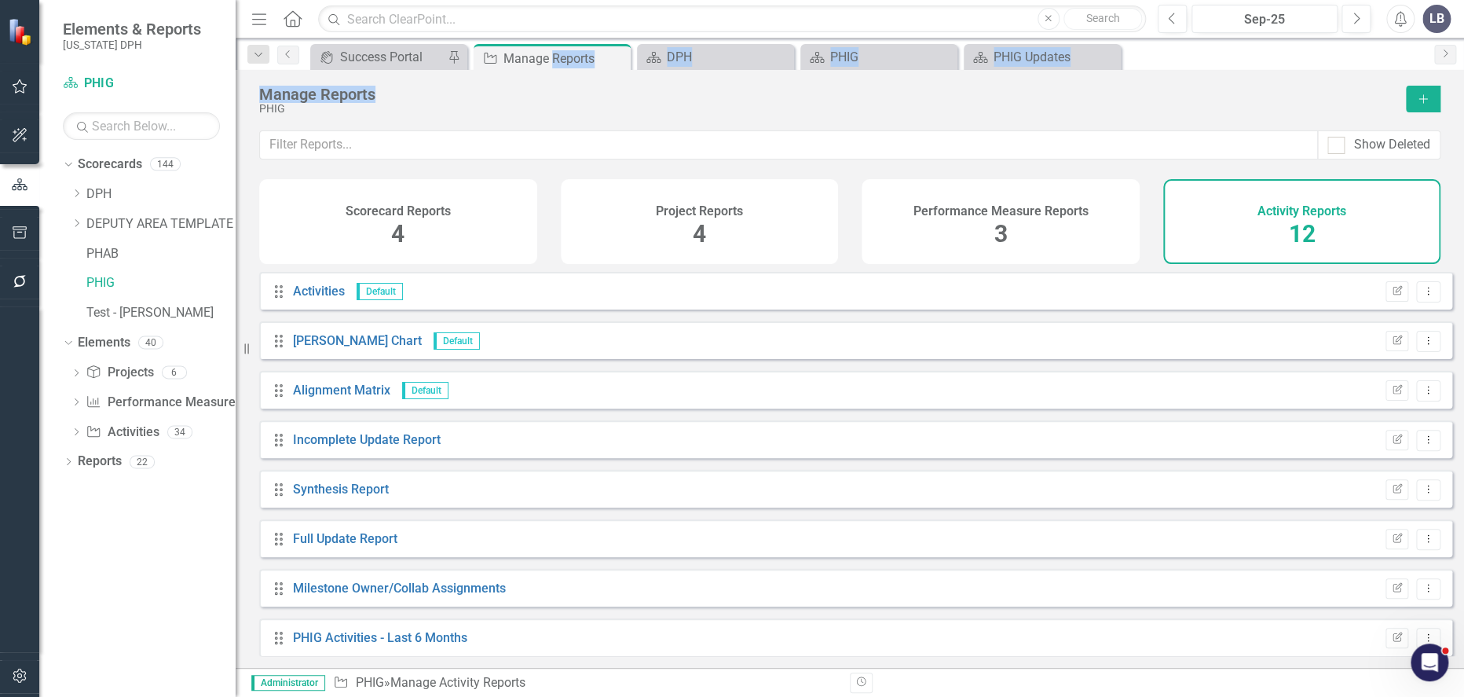
drag, startPoint x: 552, startPoint y: 60, endPoint x: 939, endPoint y: 82, distance: 387.9
click at [939, 82] on div "Menu Home Search Close Search Previous Sep-25 Next Alerts LB User Edit Profile …" at bounding box center [850, 348] width 1228 height 697
click at [522, 53] on div "Manage Reports" at bounding box center [545, 59] width 84 height 20
drag, startPoint x: 518, startPoint y: 56, endPoint x: 591, endPoint y: 56, distance: 73.8
click at [591, 56] on div "Activity Manage Reports Pin Close" at bounding box center [552, 59] width 149 height 20
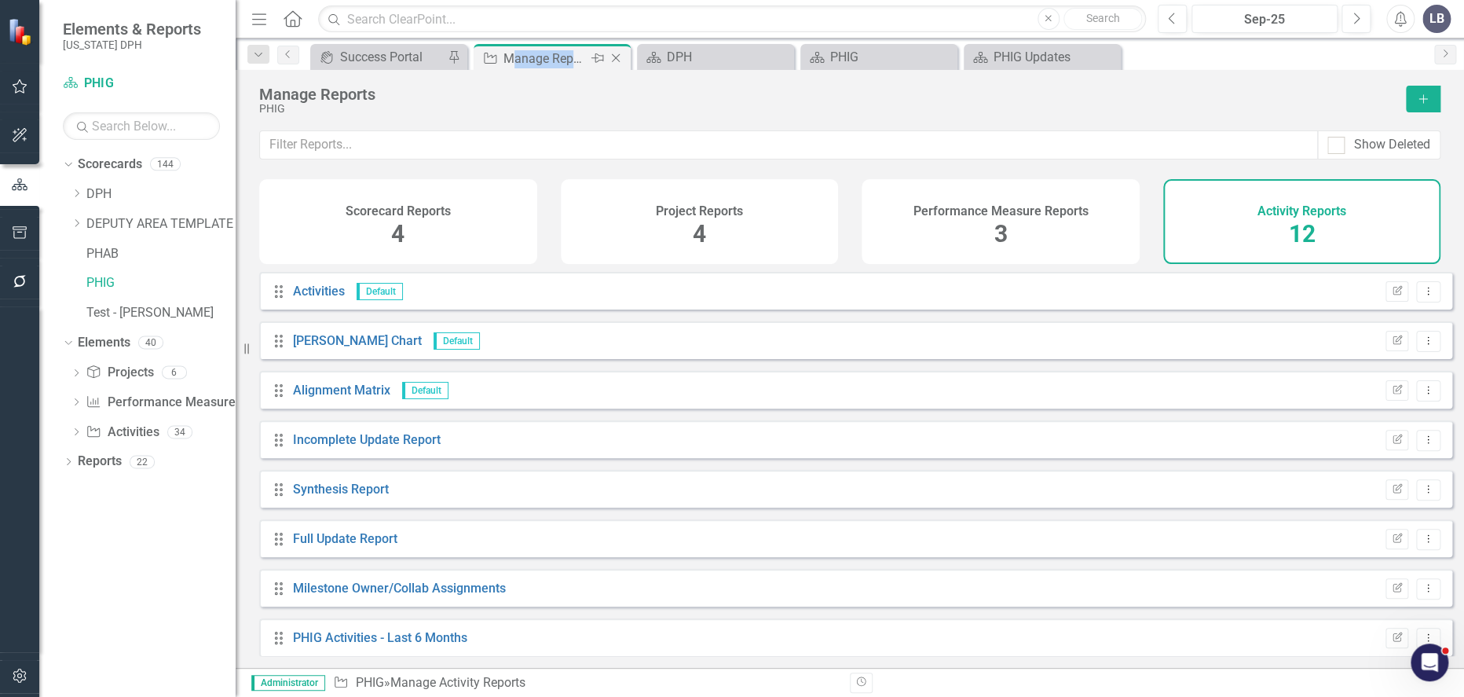
drag, startPoint x: 591, startPoint y: 56, endPoint x: 543, endPoint y: 53, distance: 48.8
click at [543, 53] on div "Manage Reports" at bounding box center [545, 59] width 84 height 20
click at [423, 219] on div "Scorecard Reports 4" at bounding box center [398, 221] width 278 height 85
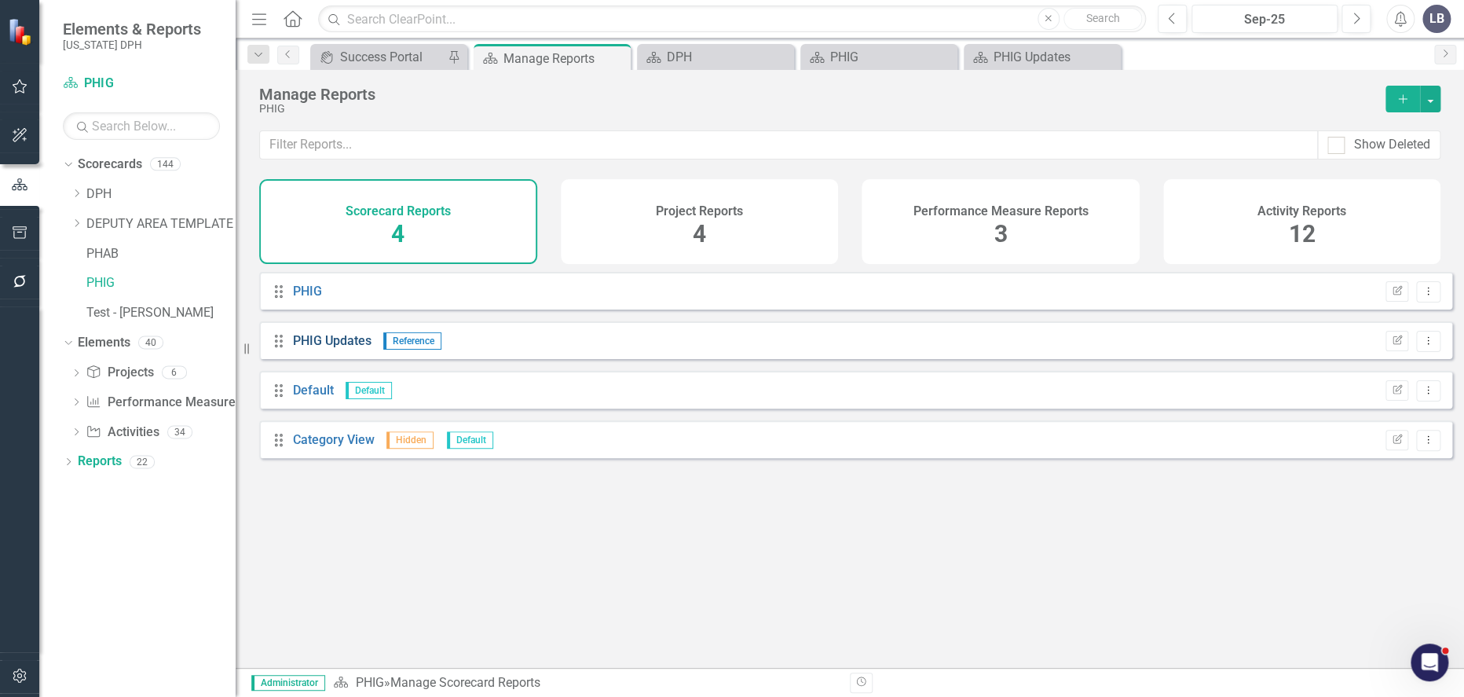
click at [334, 348] on link "PHIG Updates" at bounding box center [332, 340] width 79 height 15
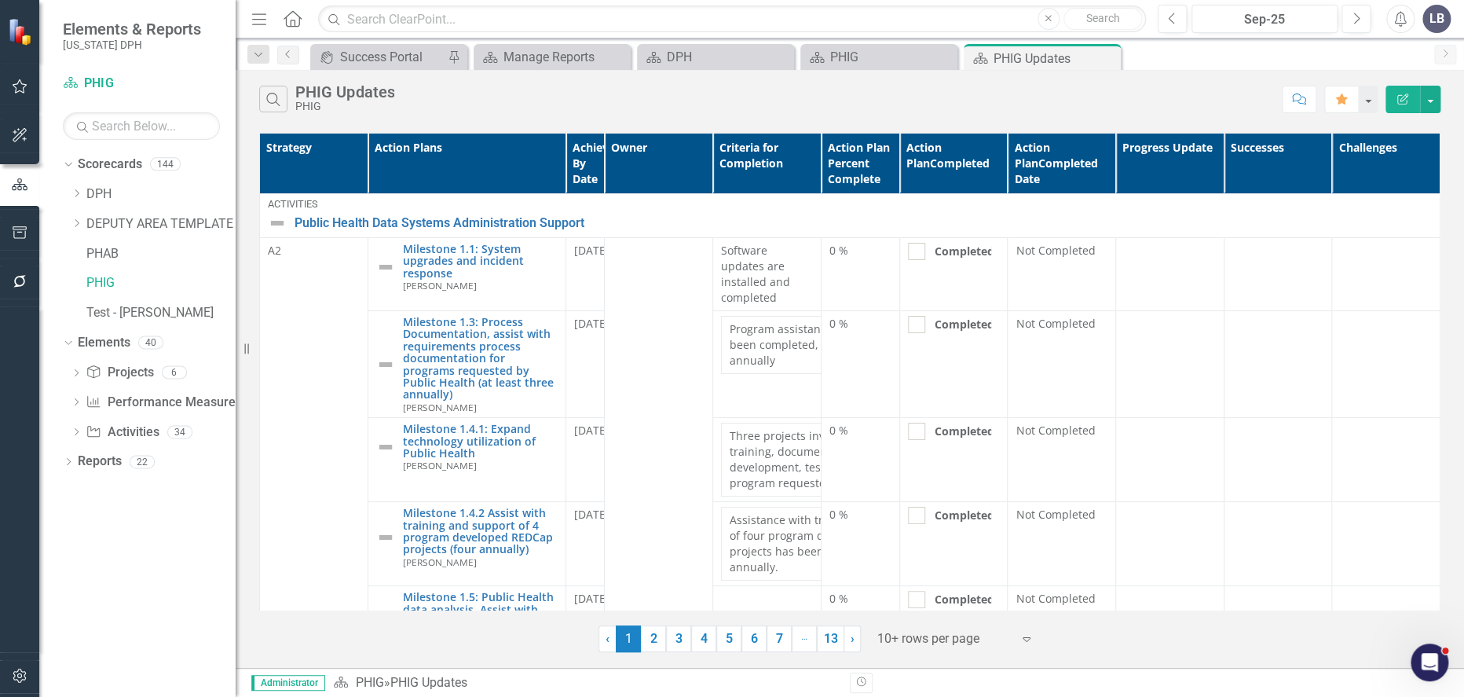
click at [588, 167] on th "Achieve By Date" at bounding box center [585, 164] width 39 height 60
click at [1428, 97] on button "button" at bounding box center [1430, 99] width 20 height 27
click at [1397, 130] on link "Edit Report Edit Report" at bounding box center [1378, 128] width 124 height 29
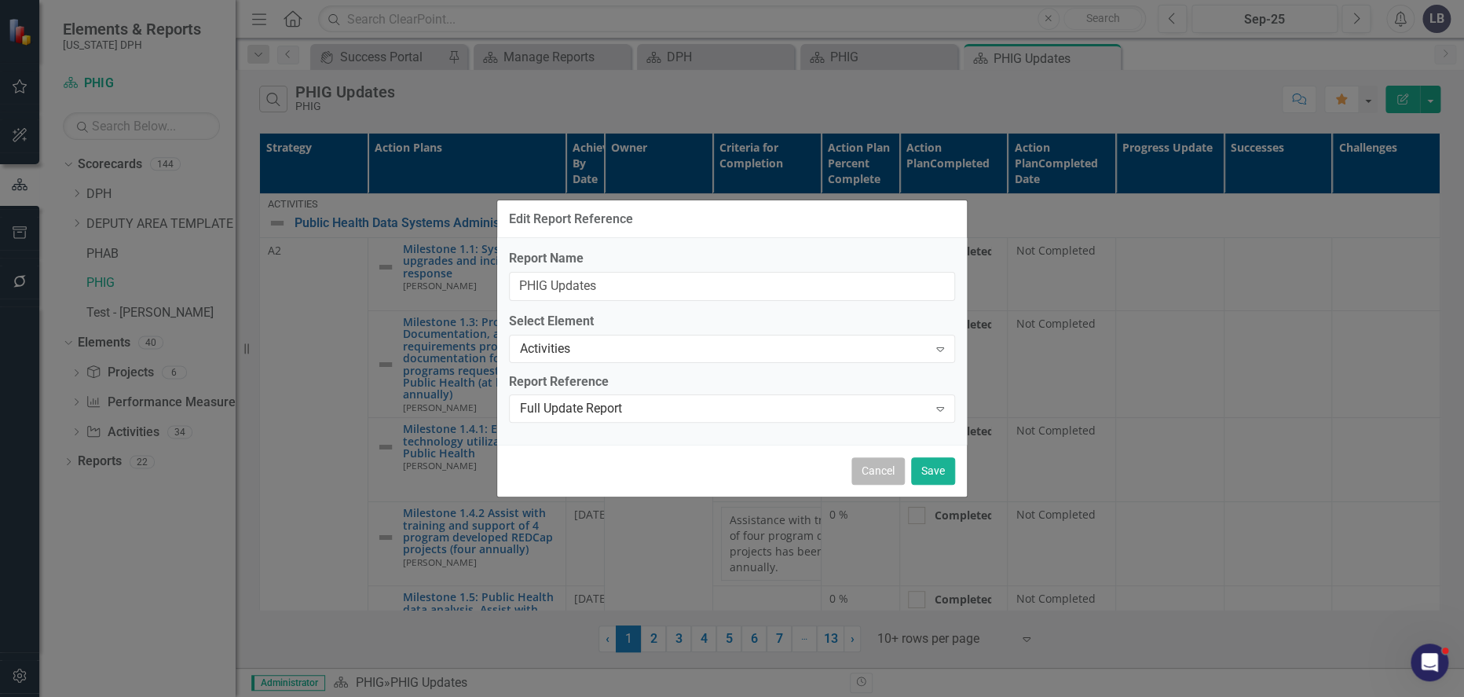
click at [872, 476] on button "Cancel" at bounding box center [877, 470] width 53 height 27
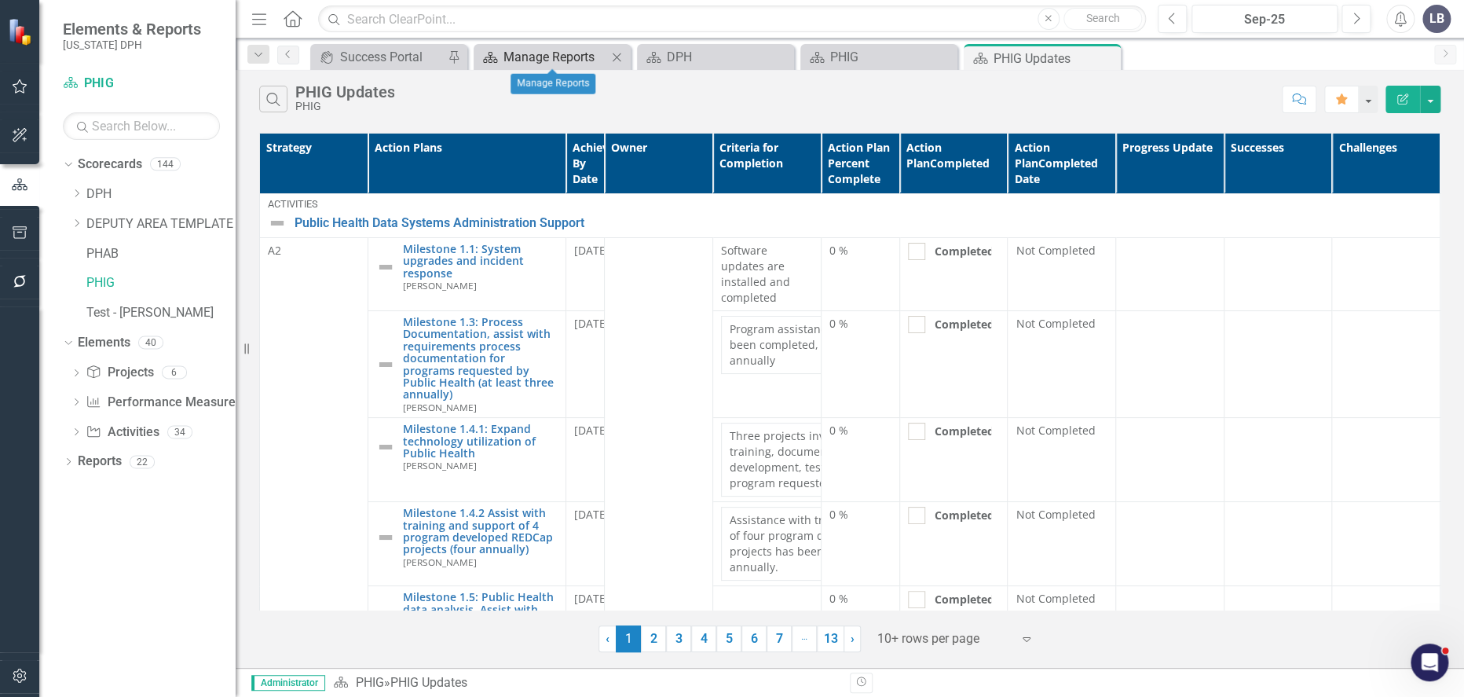
click at [534, 47] on div "Manage Reports" at bounding box center [555, 57] width 104 height 20
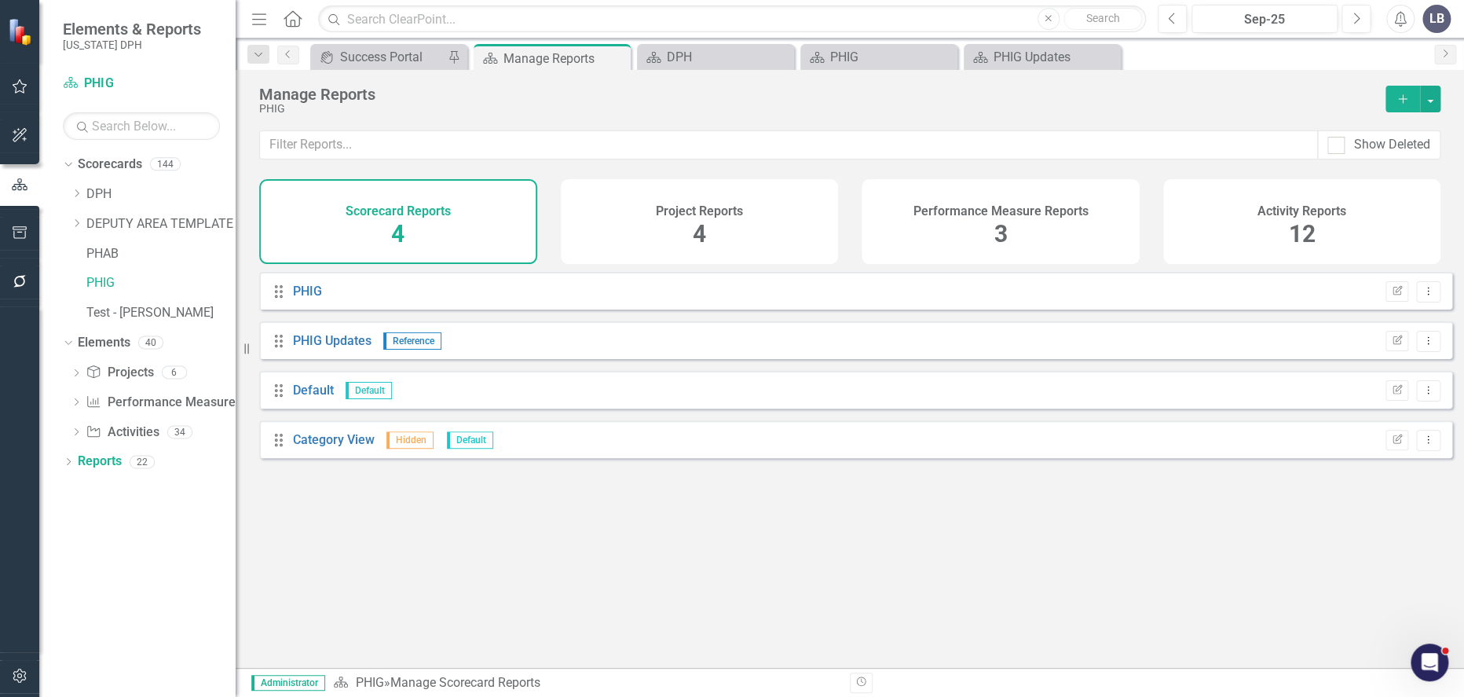
click at [734, 237] on div "Project Reports 4" at bounding box center [700, 221] width 278 height 85
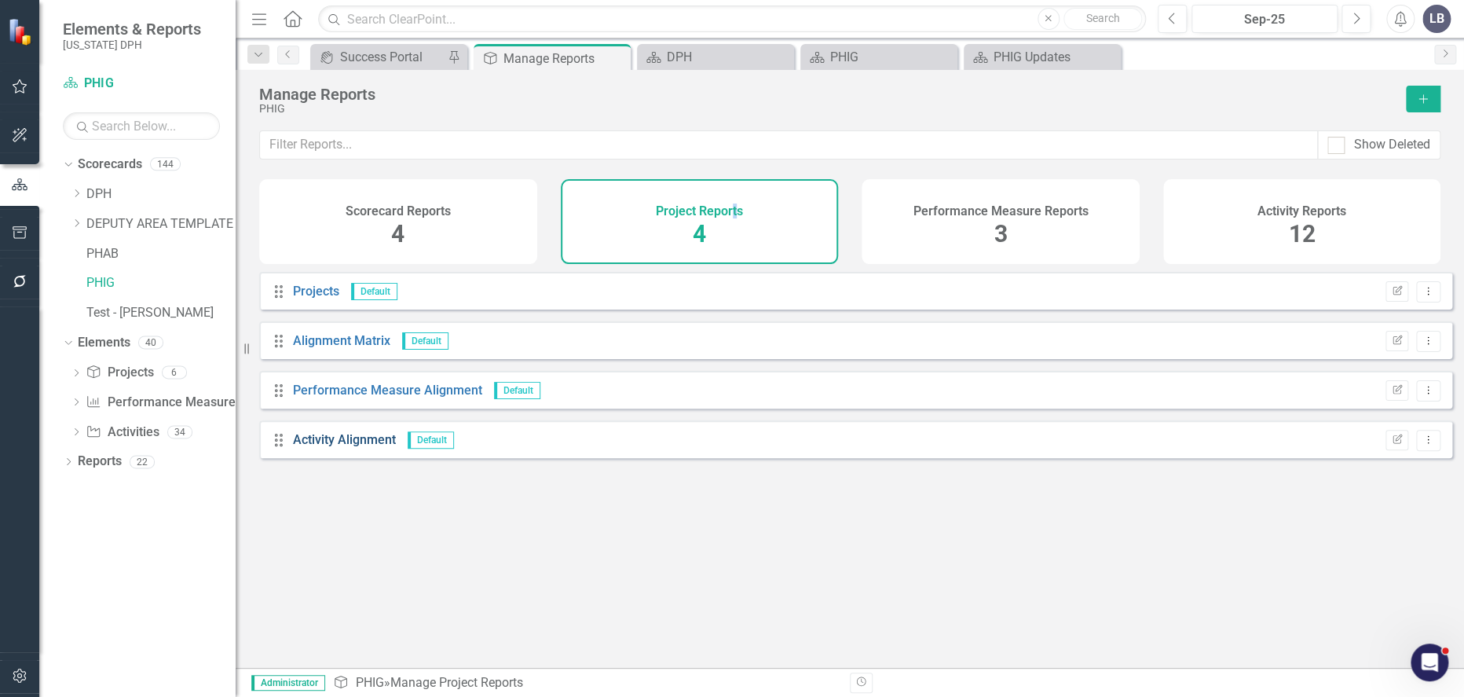
click at [374, 447] on link "Activity Alignment" at bounding box center [344, 439] width 103 height 15
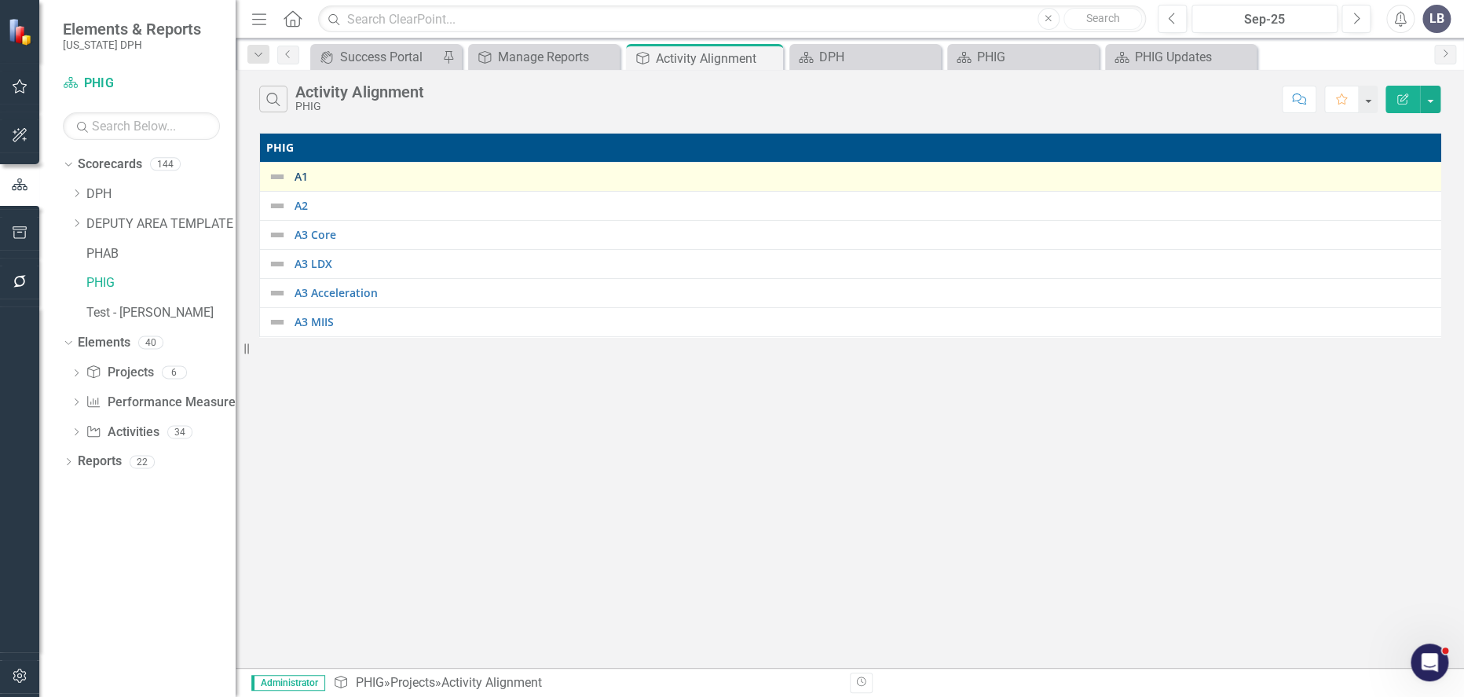
click at [299, 176] on link "A1" at bounding box center [867, 176] width 1144 height 12
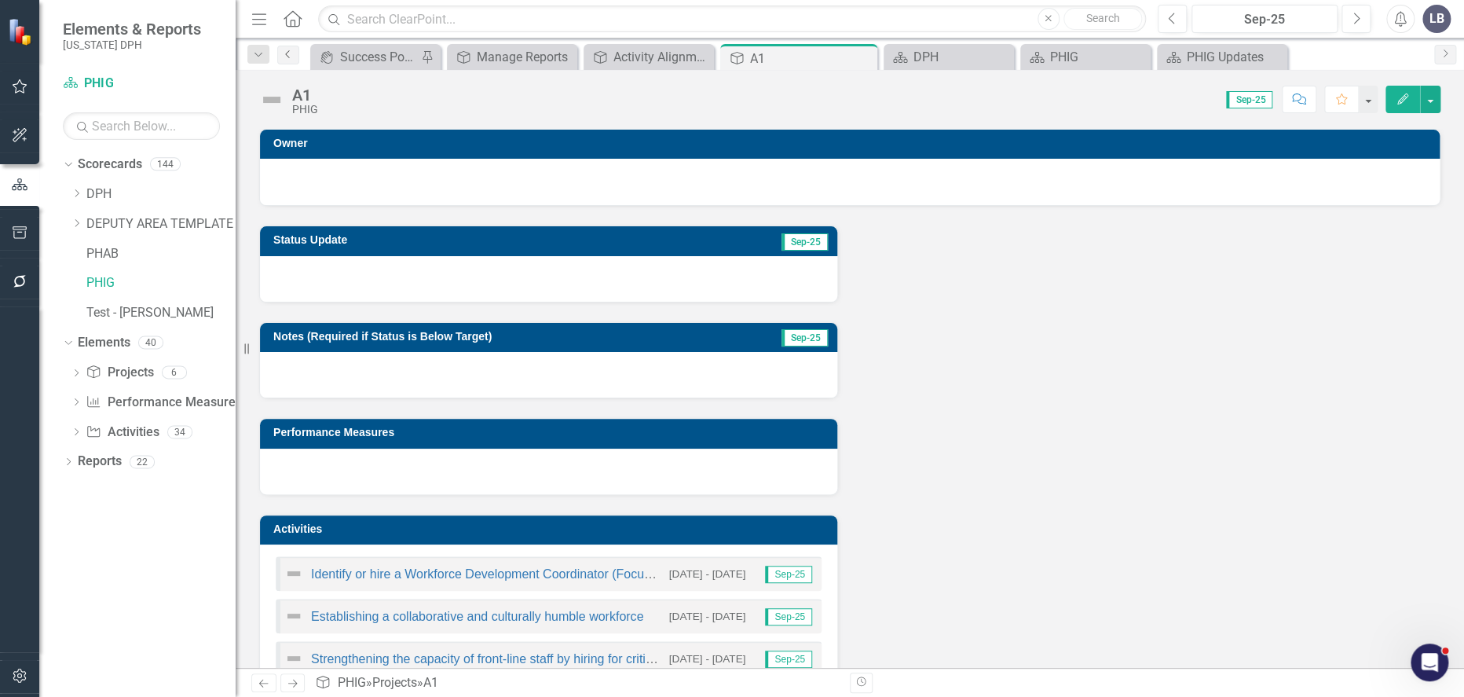
click at [293, 47] on link "Previous" at bounding box center [288, 55] width 22 height 19
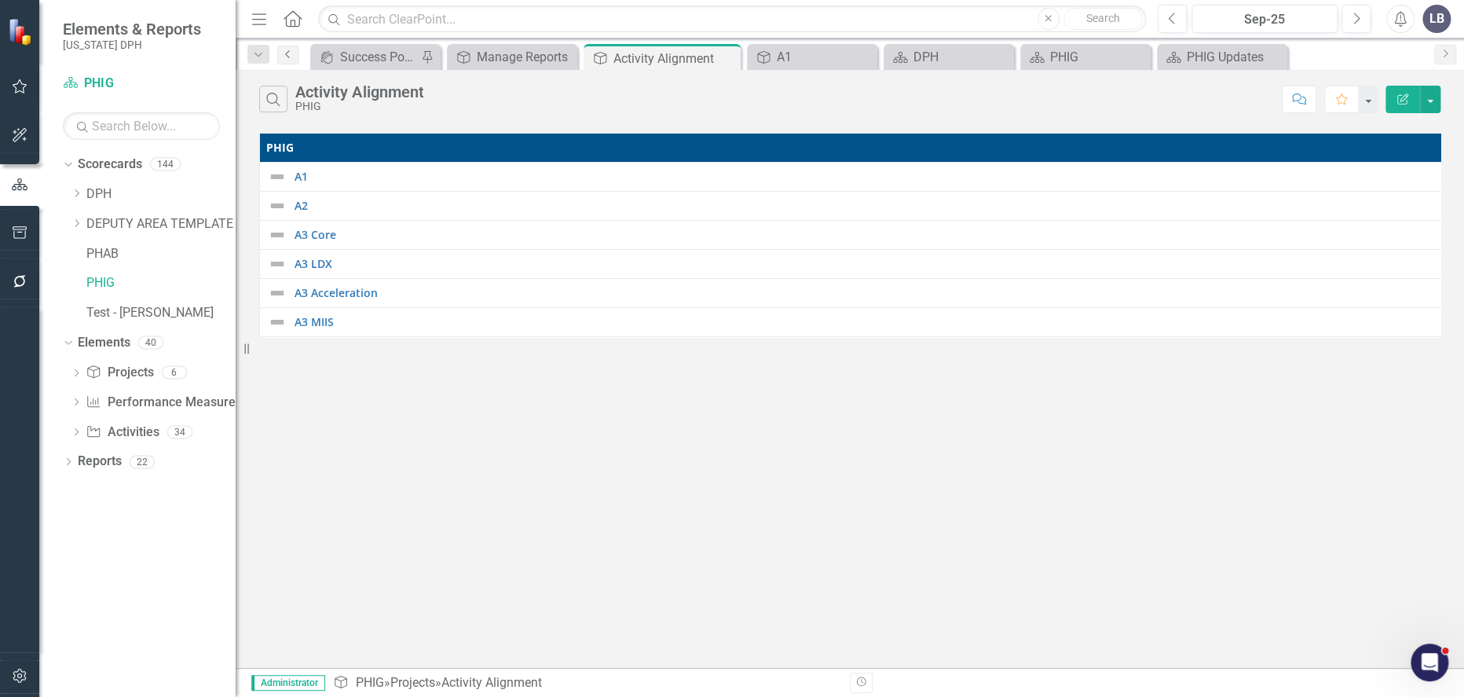
click at [293, 57] on icon "Previous" at bounding box center [288, 53] width 13 height 9
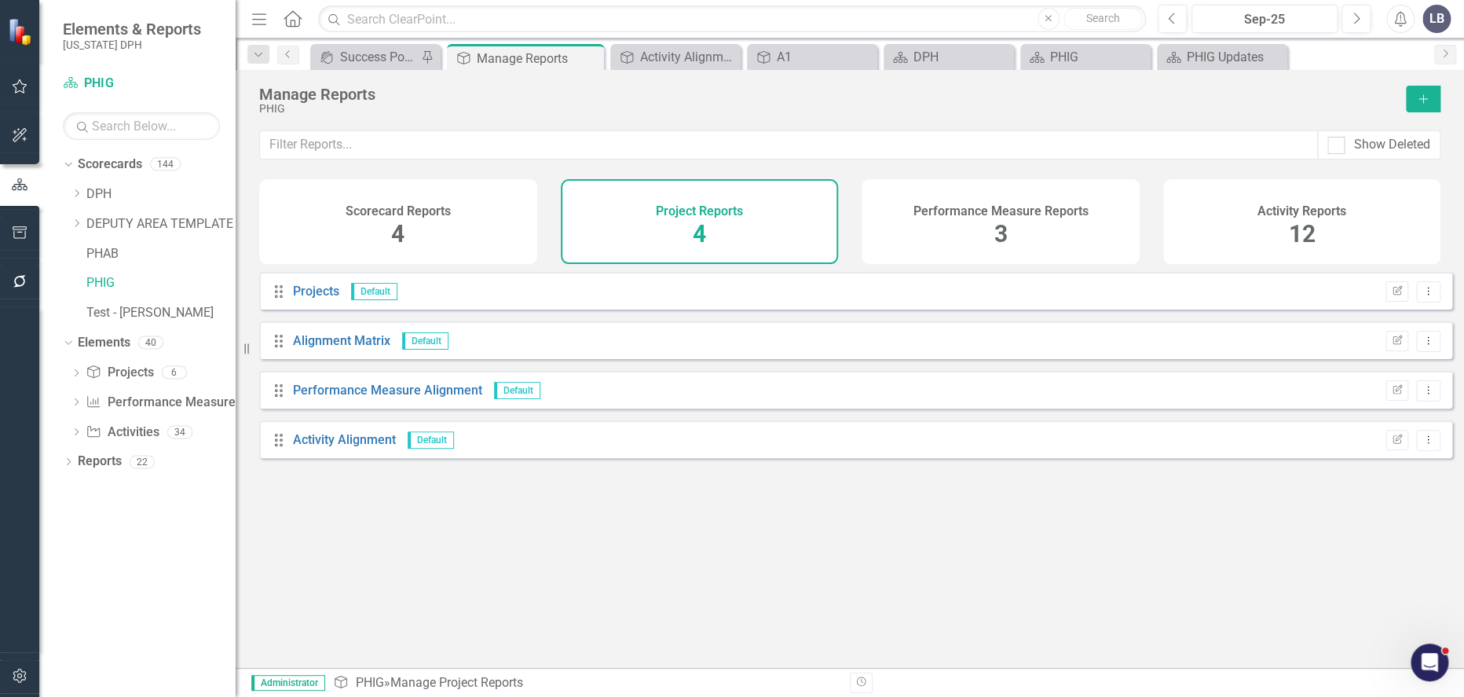
click at [994, 215] on h4 "Performance Measure Reports" at bounding box center [1000, 211] width 175 height 14
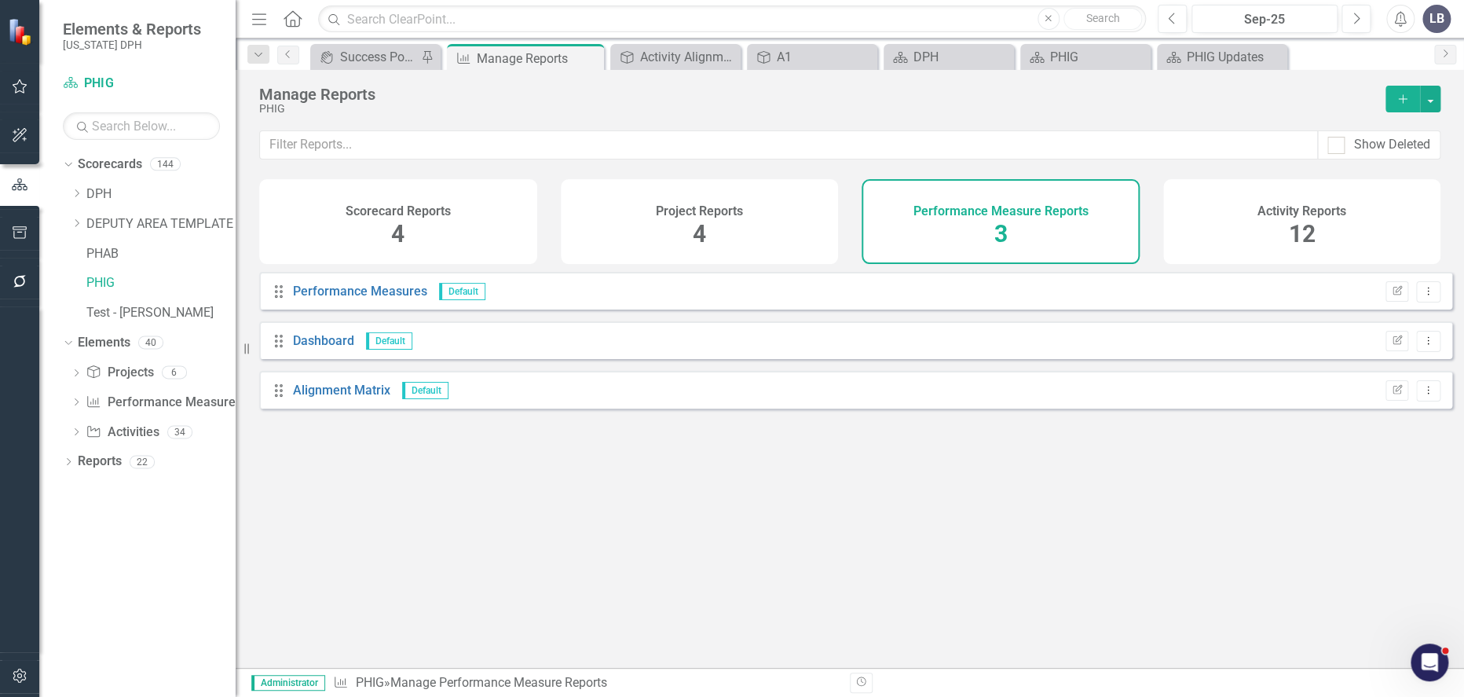
click at [1290, 220] on span "12" at bounding box center [1301, 233] width 27 height 27
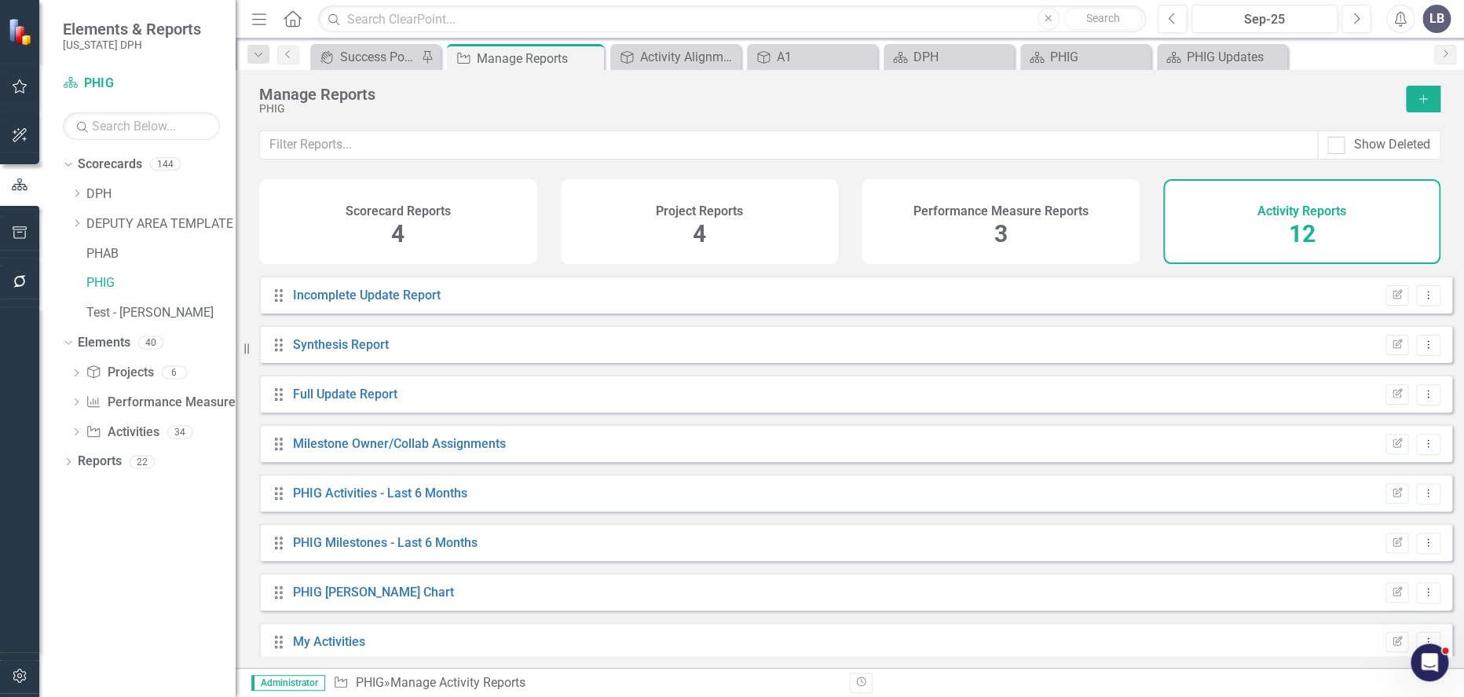
scroll to position [174, 0]
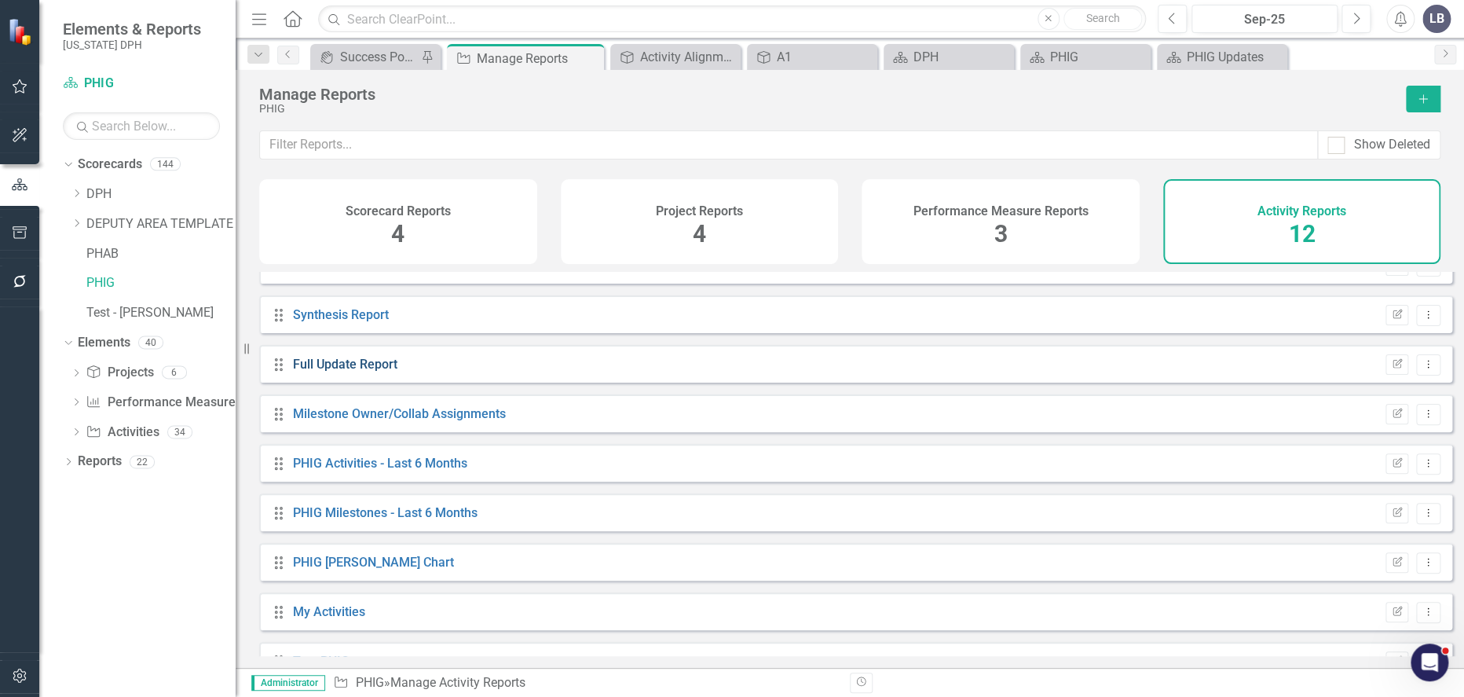
click at [370, 372] on link "Full Update Report" at bounding box center [345, 364] width 104 height 15
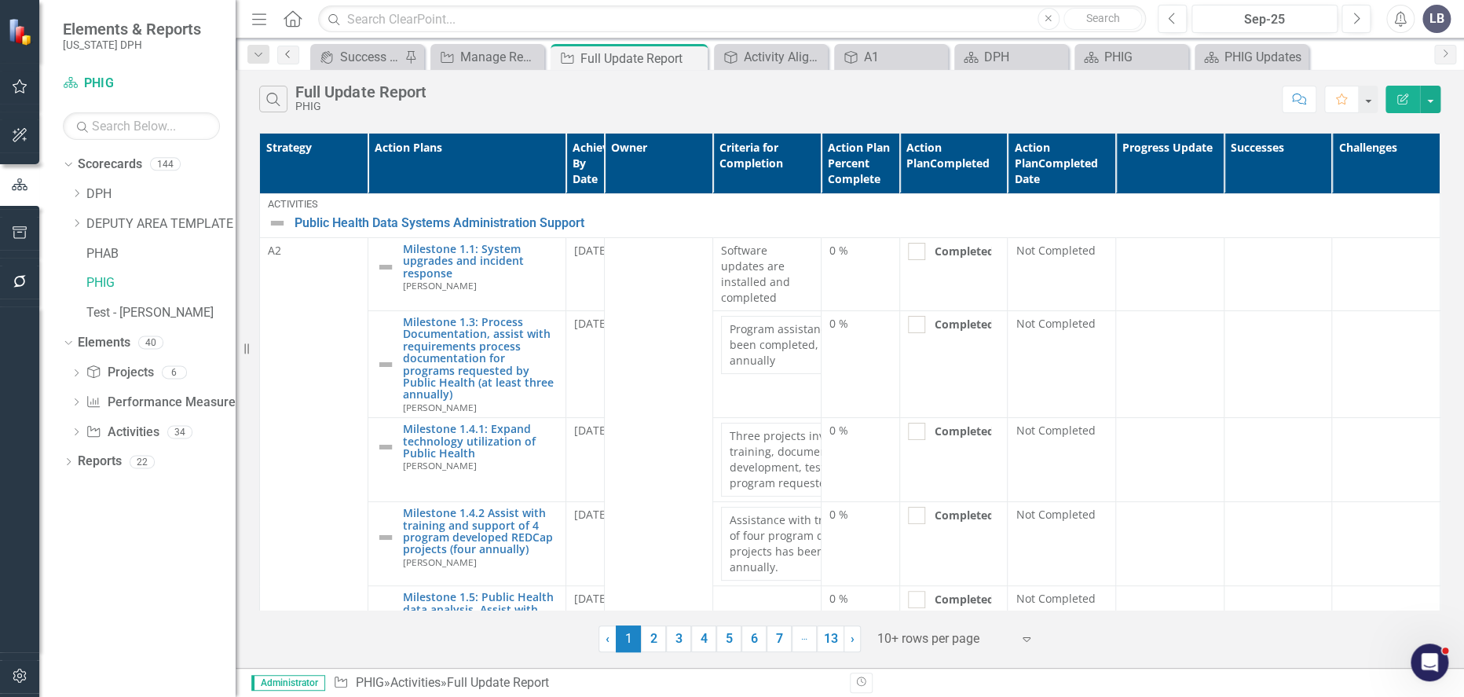
click at [285, 57] on icon "Previous" at bounding box center [288, 53] width 13 height 9
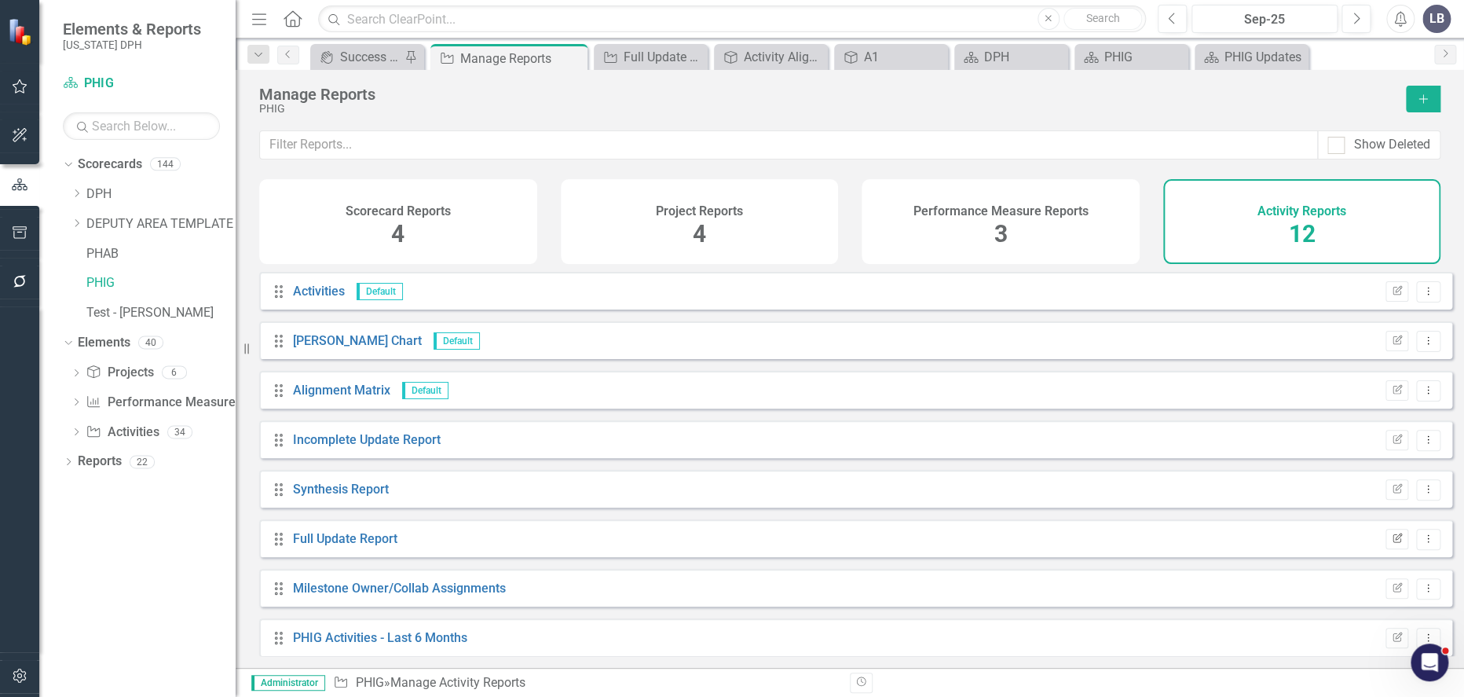
drag, startPoint x: 342, startPoint y: 549, endPoint x: 1396, endPoint y: 551, distance: 1053.3
click at [1396, 549] on button "Edit Report" at bounding box center [1397, 539] width 23 height 20
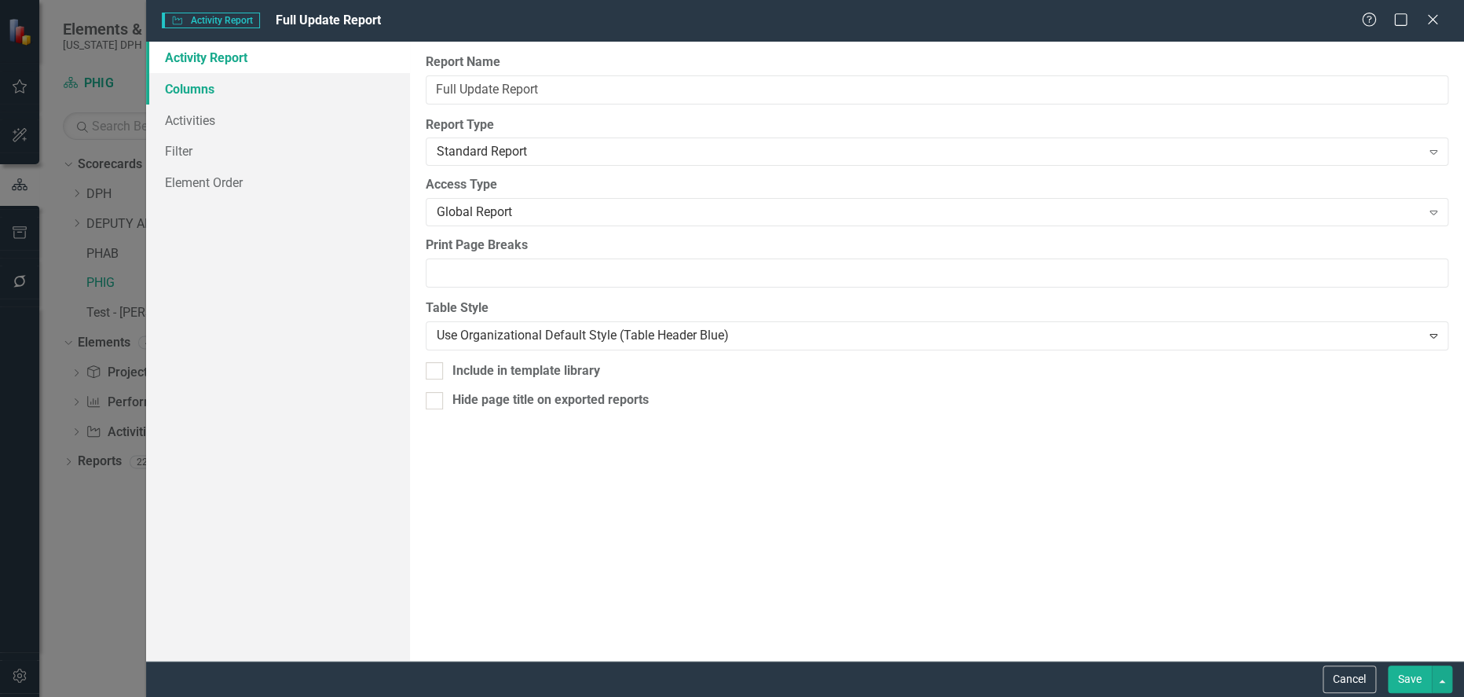
click at [253, 101] on link "Columns" at bounding box center [278, 88] width 264 height 31
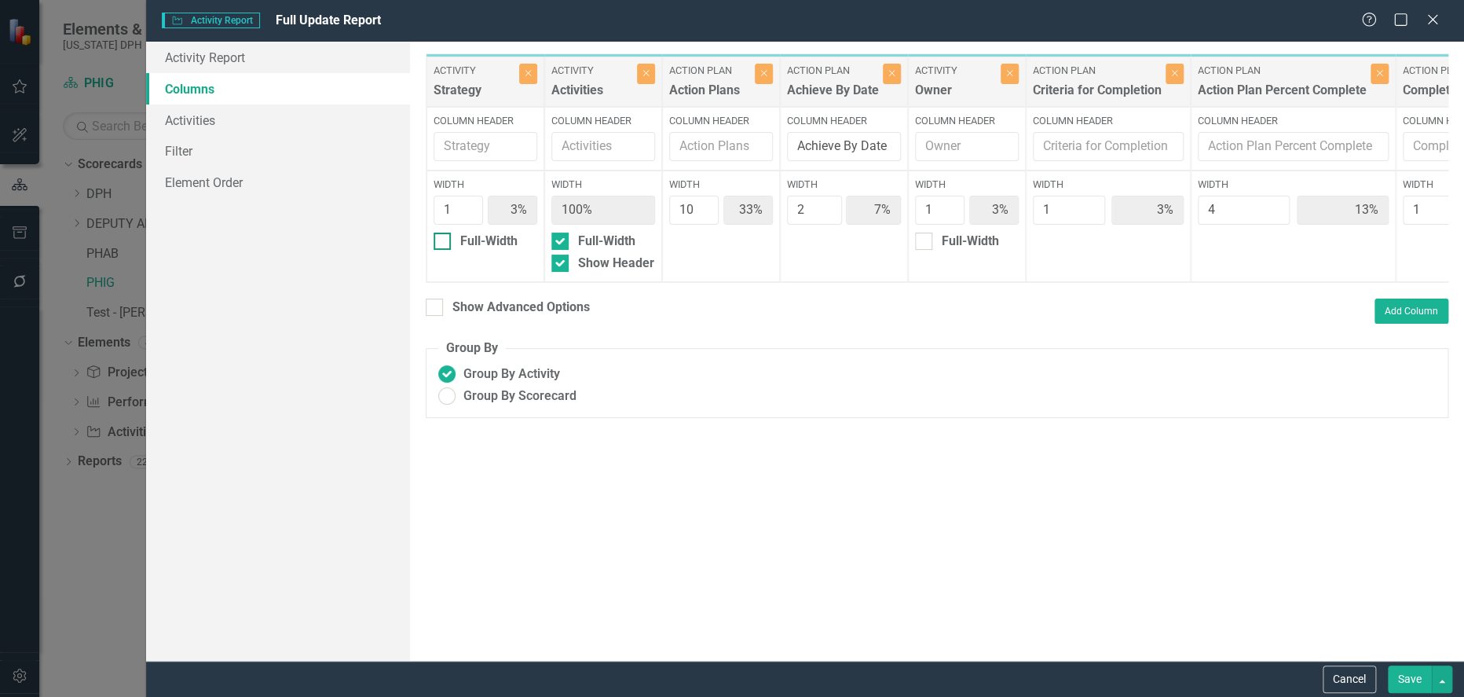
click at [447, 238] on div at bounding box center [442, 240] width 17 height 17
click at [444, 238] on input "Full-Width" at bounding box center [439, 237] width 10 height 10
checkbox input "true"
type input "100%"
type input "34%"
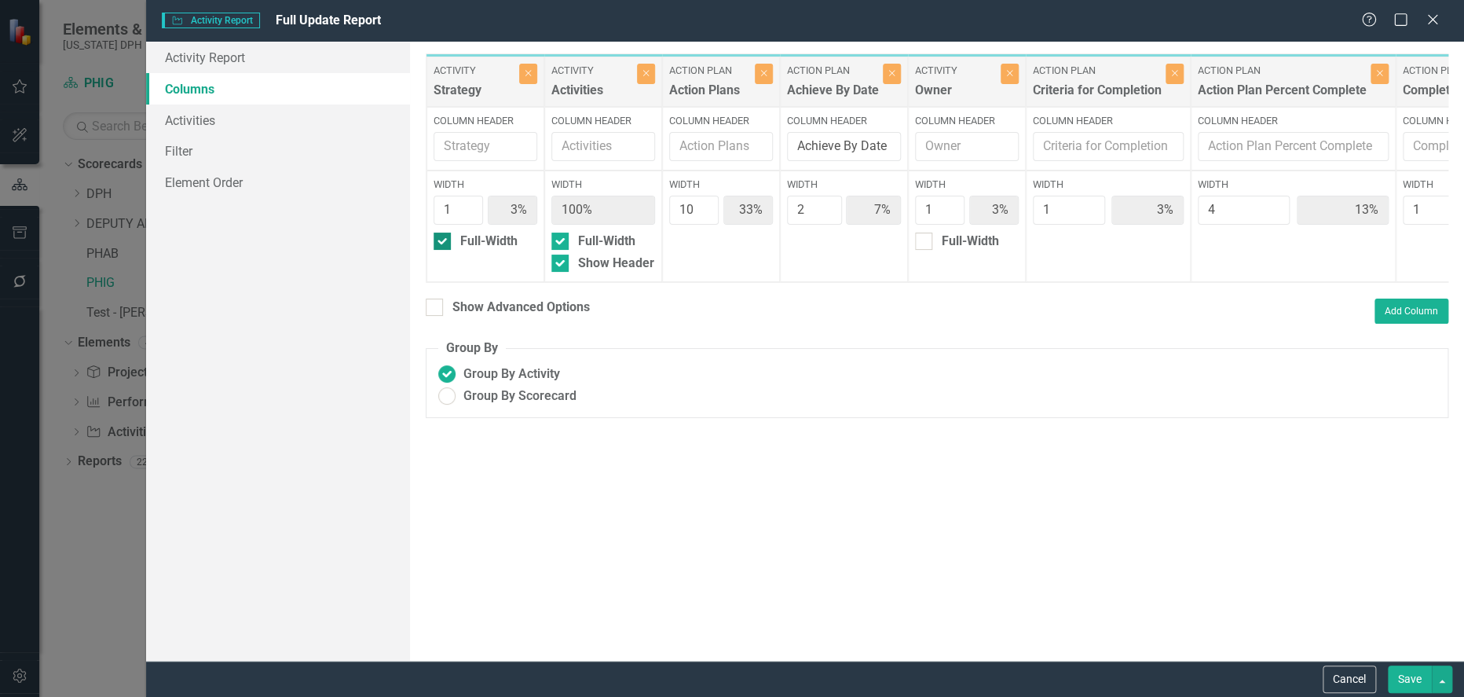
type input "14%"
type input "9"
click at [701, 213] on input "9" at bounding box center [693, 210] width 49 height 29
type input "32%"
type input "4%"
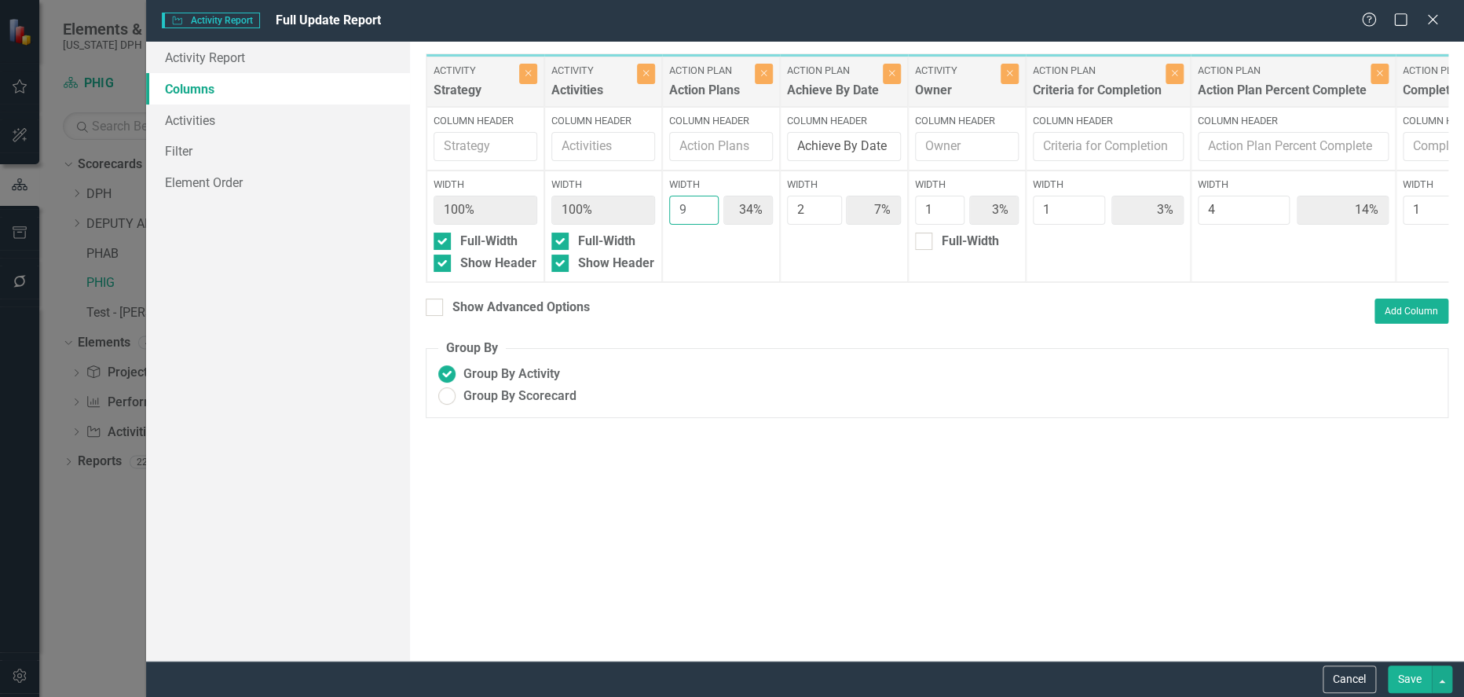
type input "4%"
type input "11%"
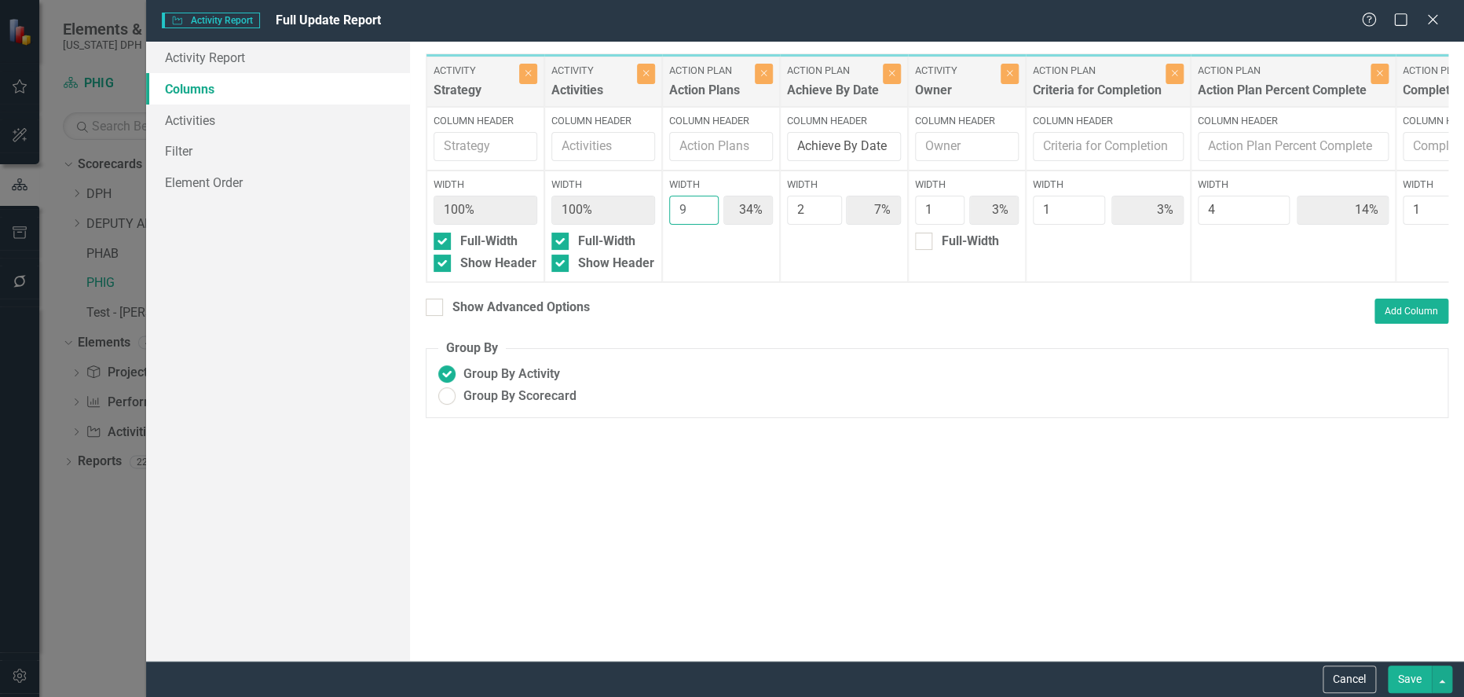
type input "11%"
type input "10"
type input "34%"
type input "3%"
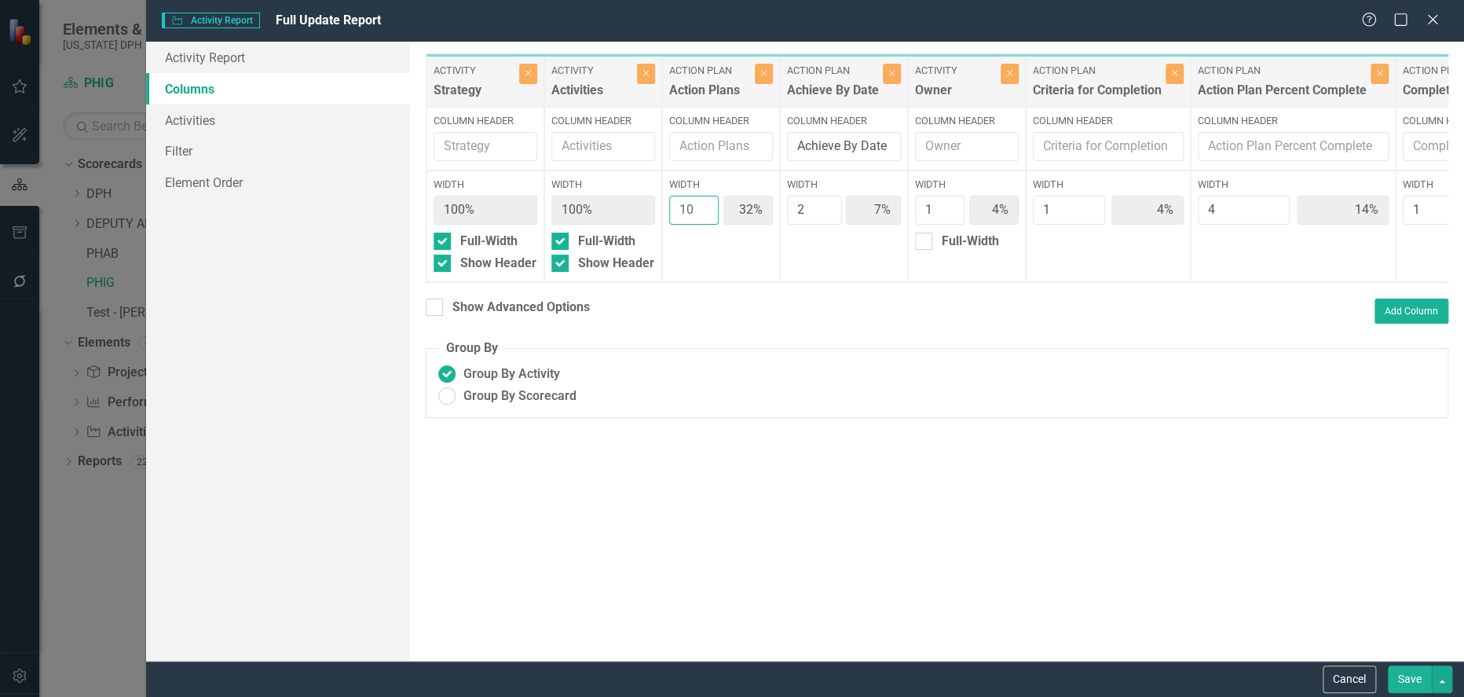
type input "3%"
type input "10%"
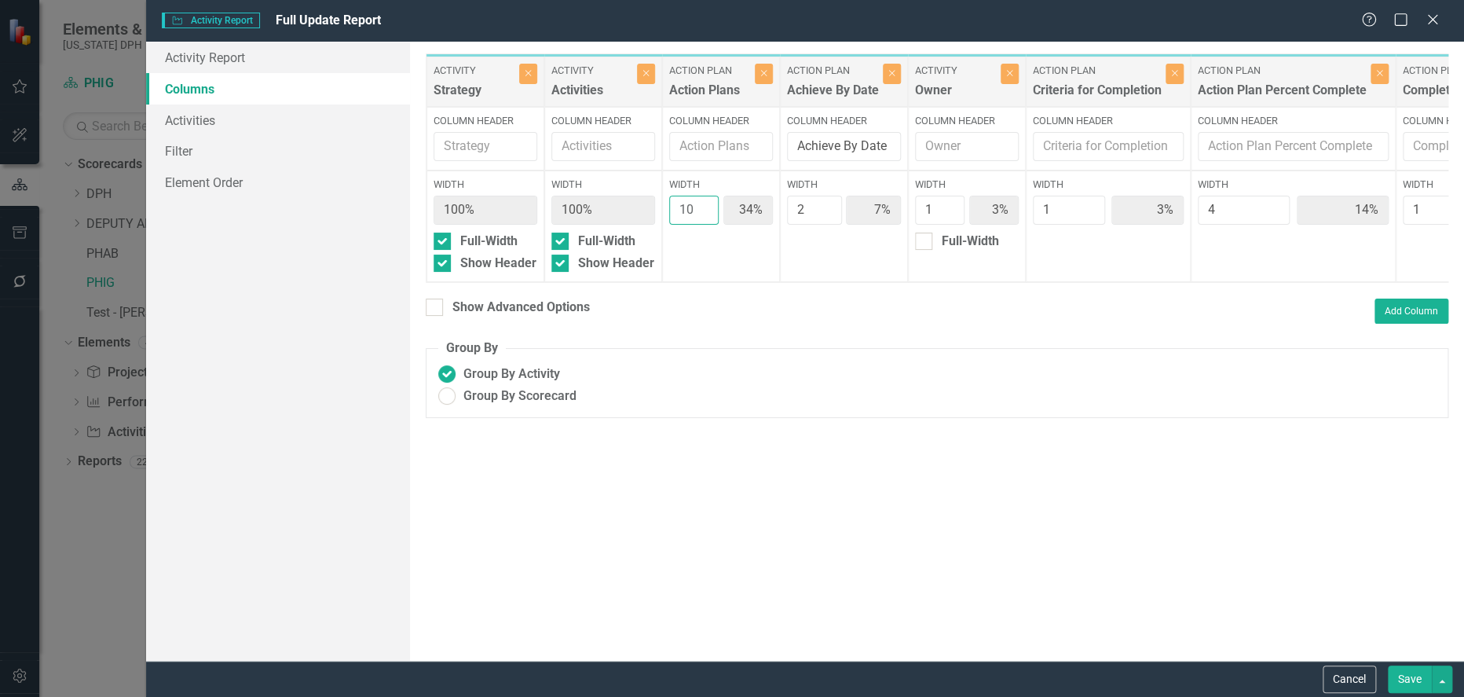
click at [701, 203] on input "10" at bounding box center [693, 210] width 49 height 29
type input "11"
type input "37%"
type input "13%"
click at [701, 203] on input "11" at bounding box center [693, 210] width 49 height 29
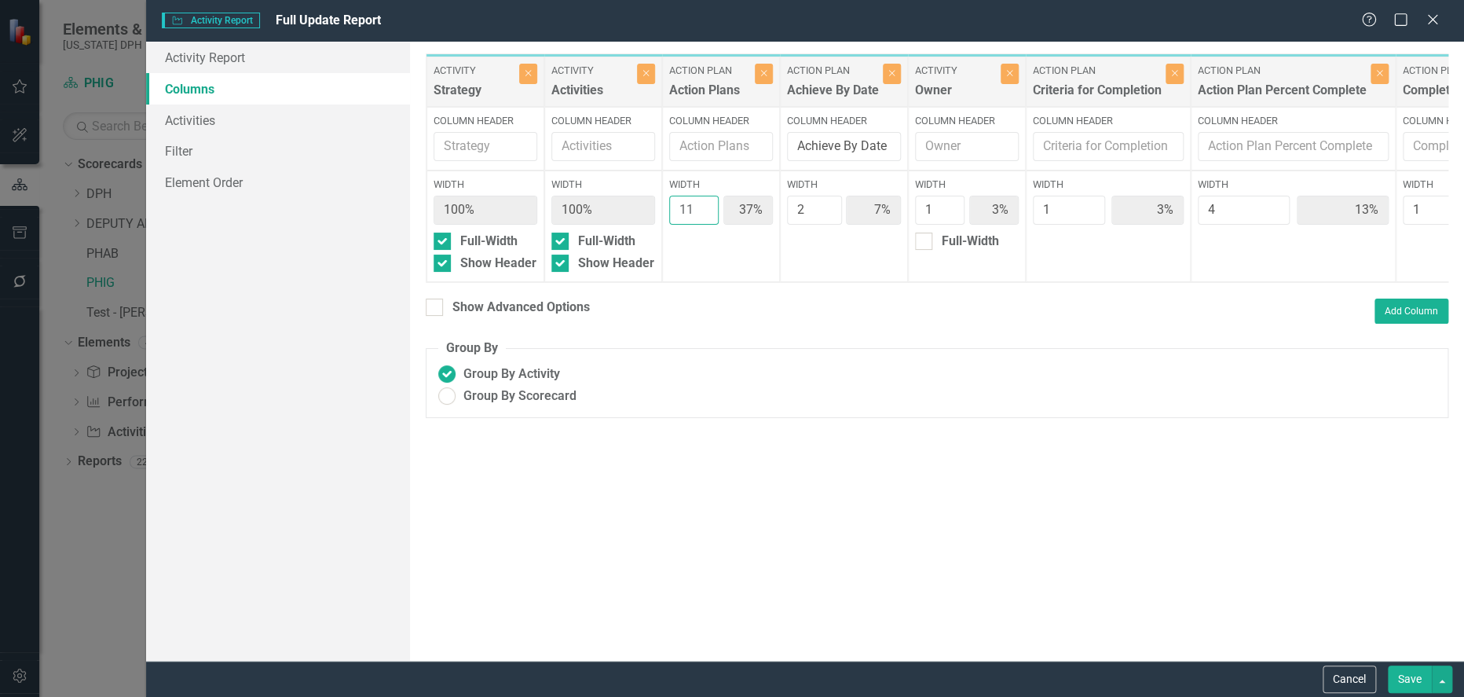
type input "12"
type input "39%"
type input "6%"
click at [701, 203] on input "12" at bounding box center [693, 210] width 49 height 29
type input "13"
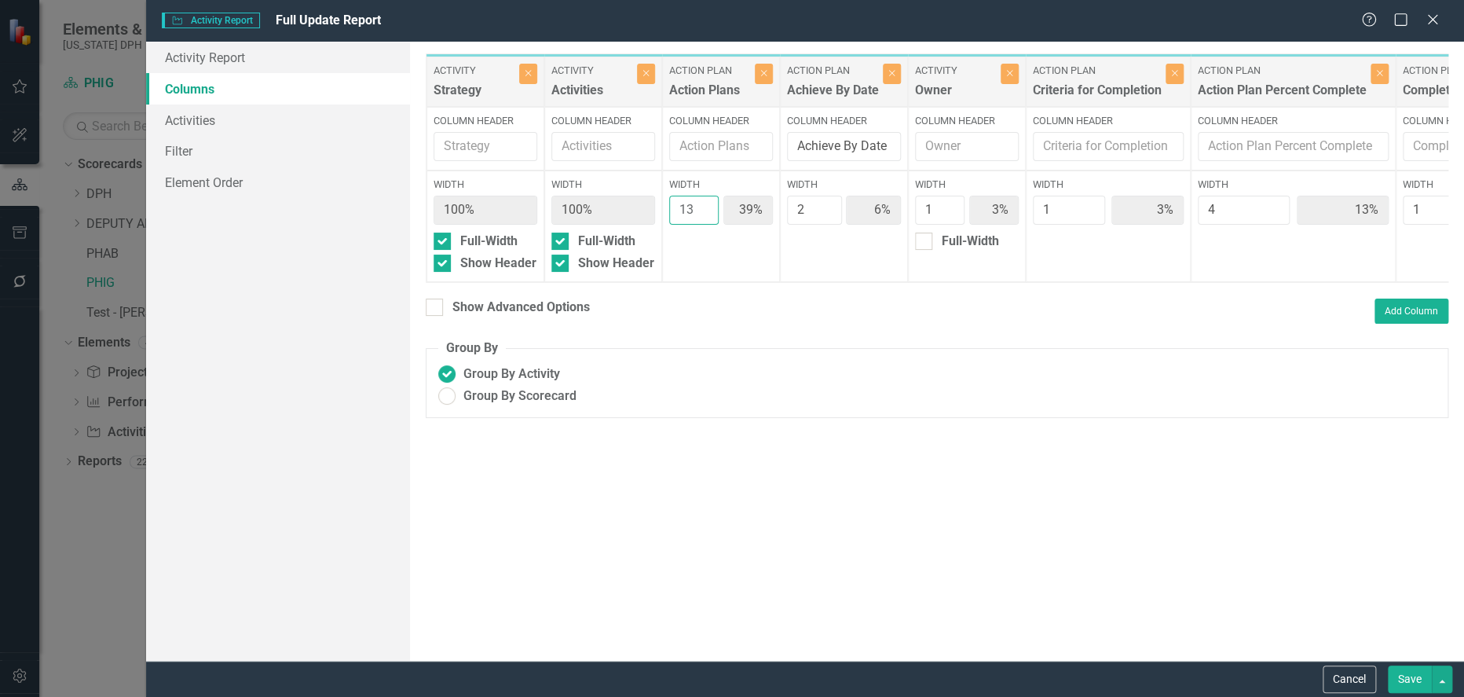
type input "41%"
type input "9%"
click at [701, 203] on input "13" at bounding box center [693, 210] width 49 height 29
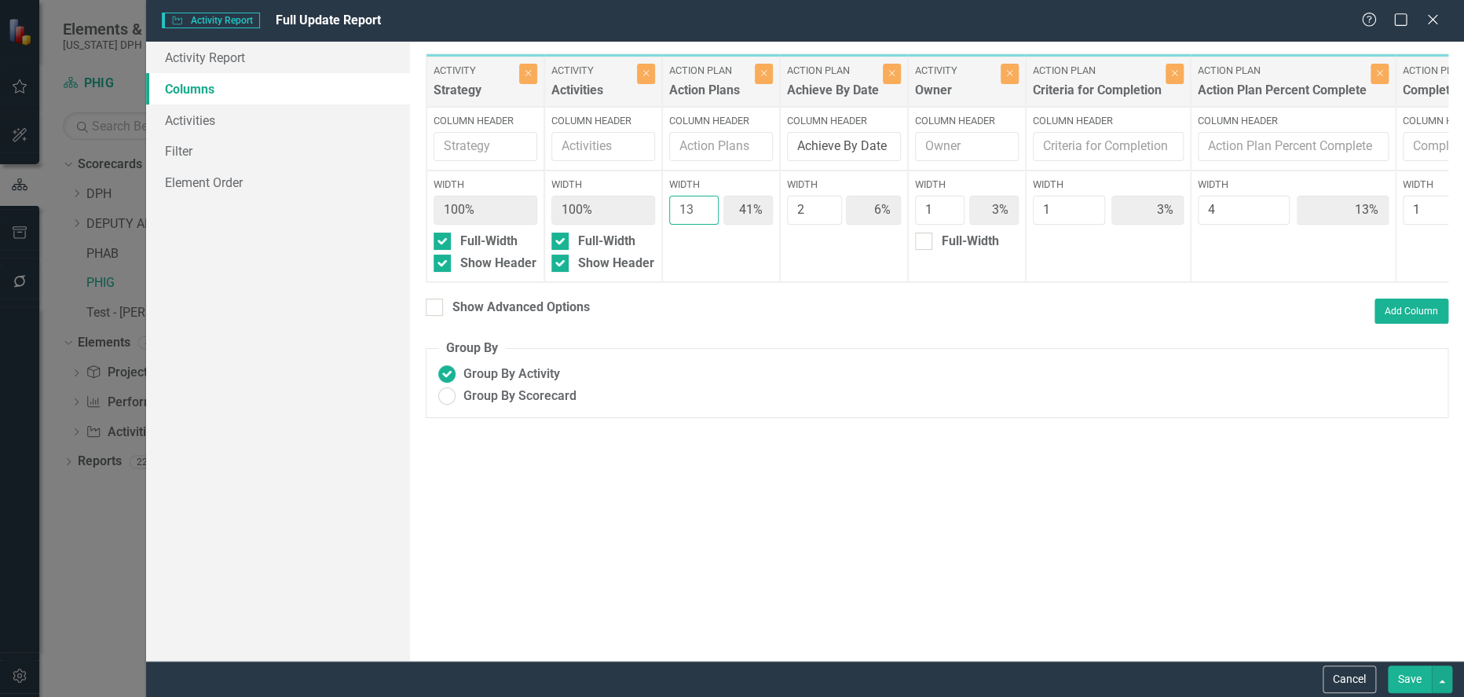
type input "14"
type input "42%"
type input "12%"
click at [701, 203] on input "14" at bounding box center [693, 210] width 49 height 29
type input "15"
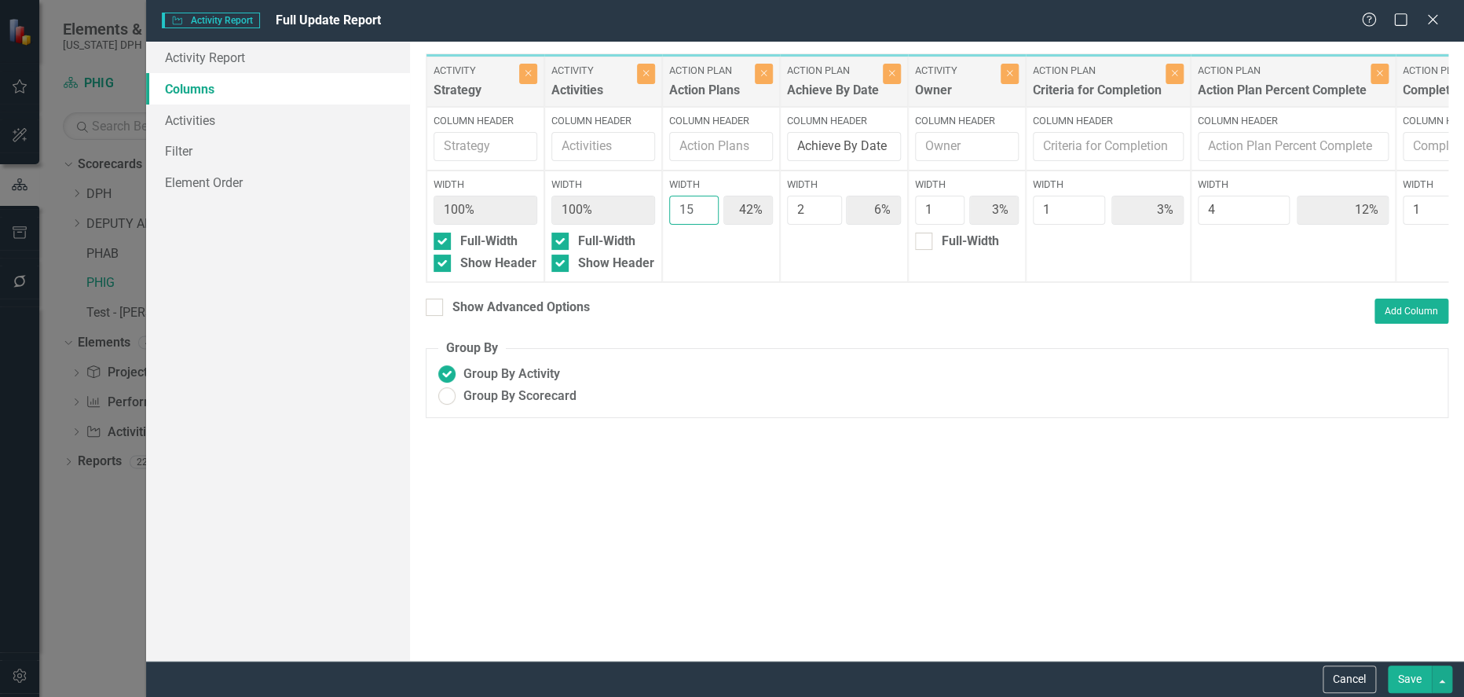
type input "44%"
click at [701, 203] on input "15" at bounding box center [693, 210] width 49 height 29
type input "16"
type input "46%"
type input "11%"
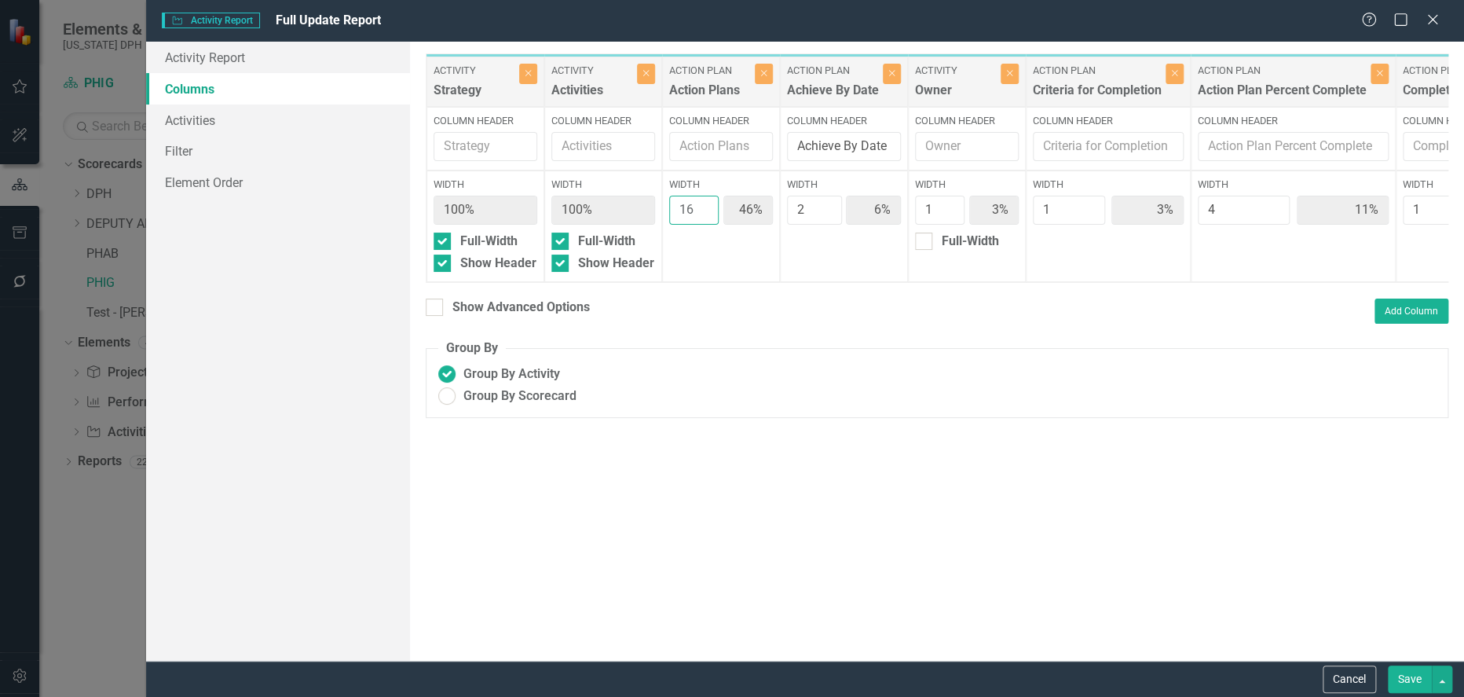
click at [701, 203] on input "16" at bounding box center [693, 210] width 49 height 29
type input "17"
type input "47%"
type input "8%"
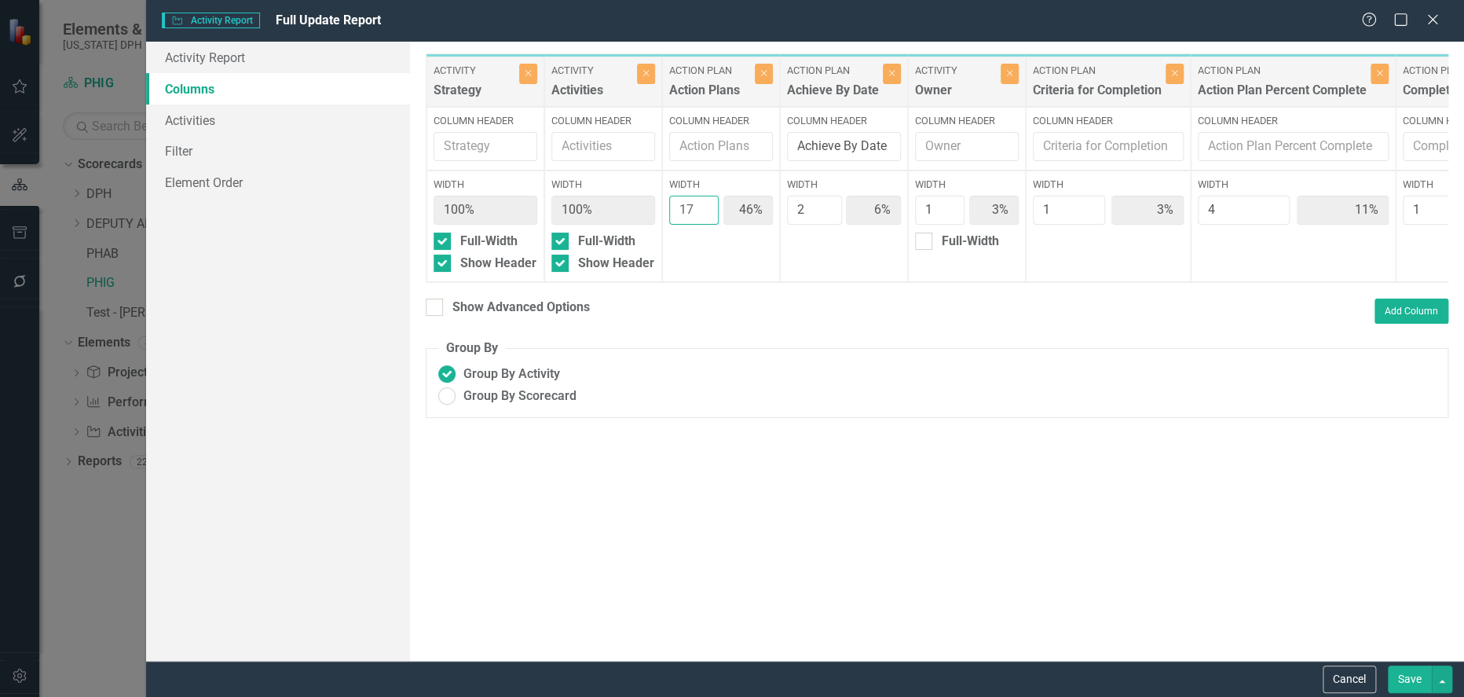
type input "8%"
click at [701, 203] on input "17" at bounding box center [693, 210] width 49 height 29
type input "18"
type input "49%"
type input "5%"
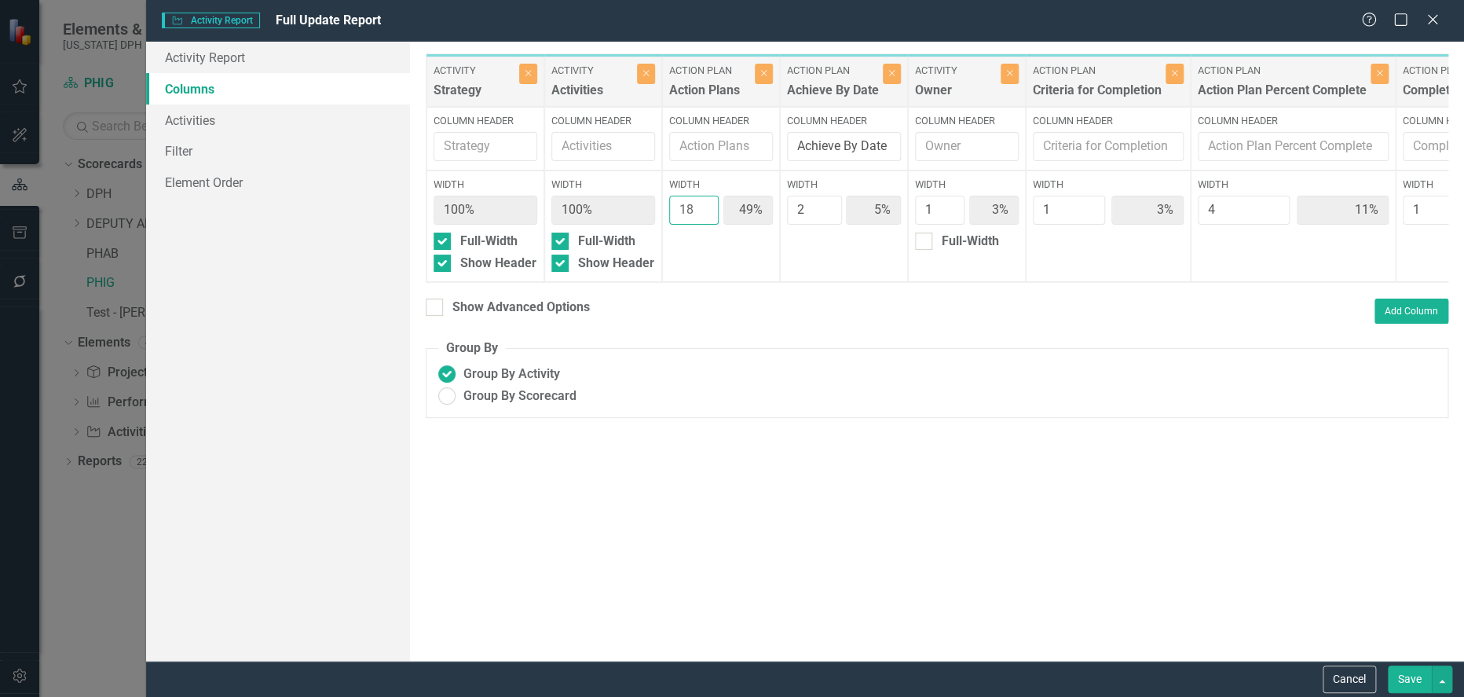
click at [701, 203] on input "18" at bounding box center [693, 210] width 49 height 29
type input "19"
type input "50%"
click at [701, 203] on input "19" at bounding box center [693, 210] width 49 height 29
type input "20"
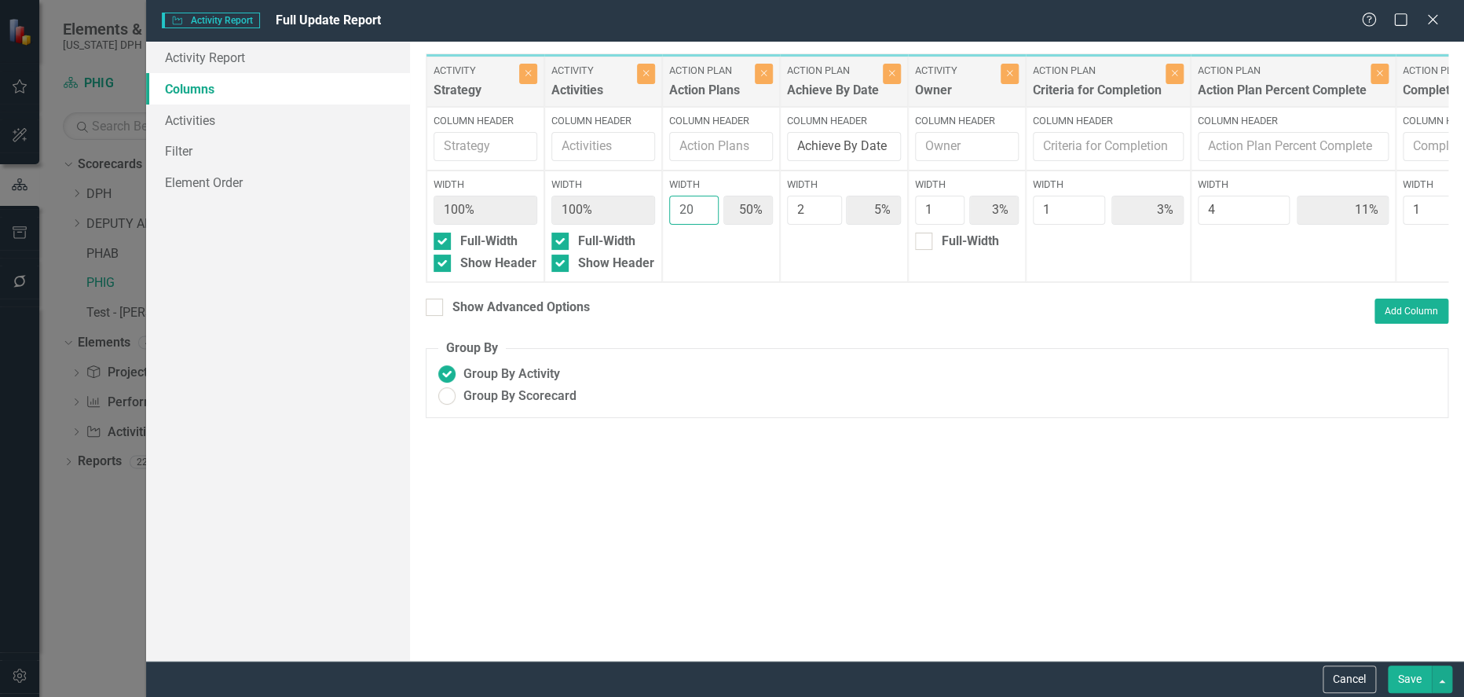
type input "51%"
type input "10%"
click at [701, 203] on input "20" at bounding box center [693, 210] width 49 height 29
type input "21"
type input "53%"
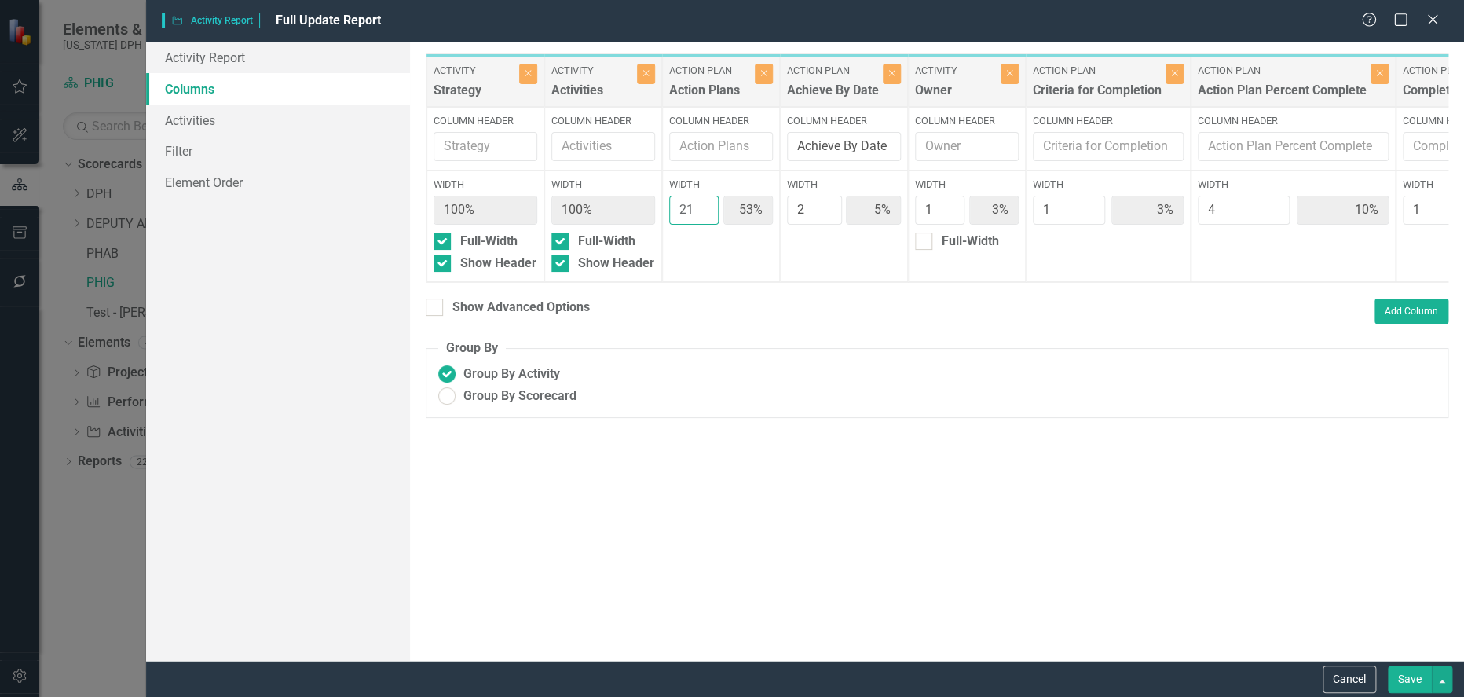
click at [701, 203] on input "21" at bounding box center [693, 210] width 49 height 29
type input "22"
type input "54%"
type input "2%"
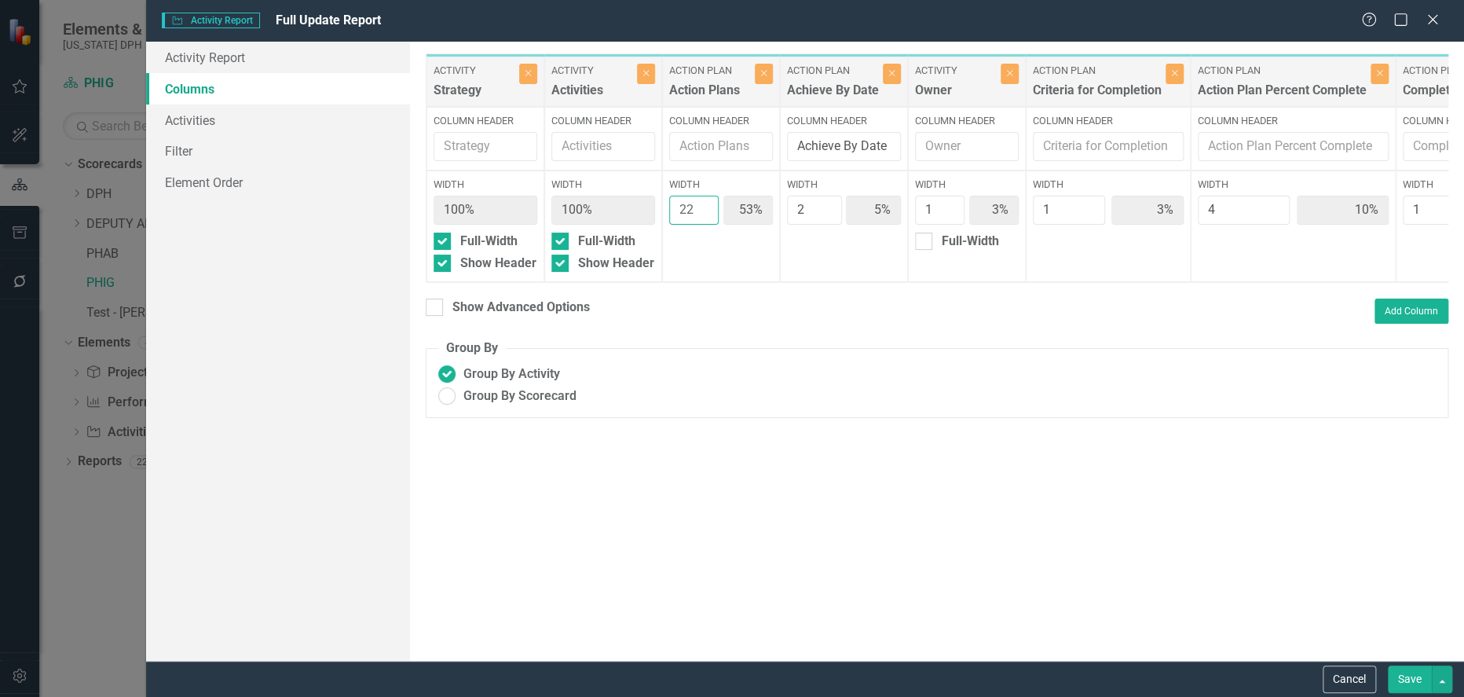
type input "2%"
type input "7%"
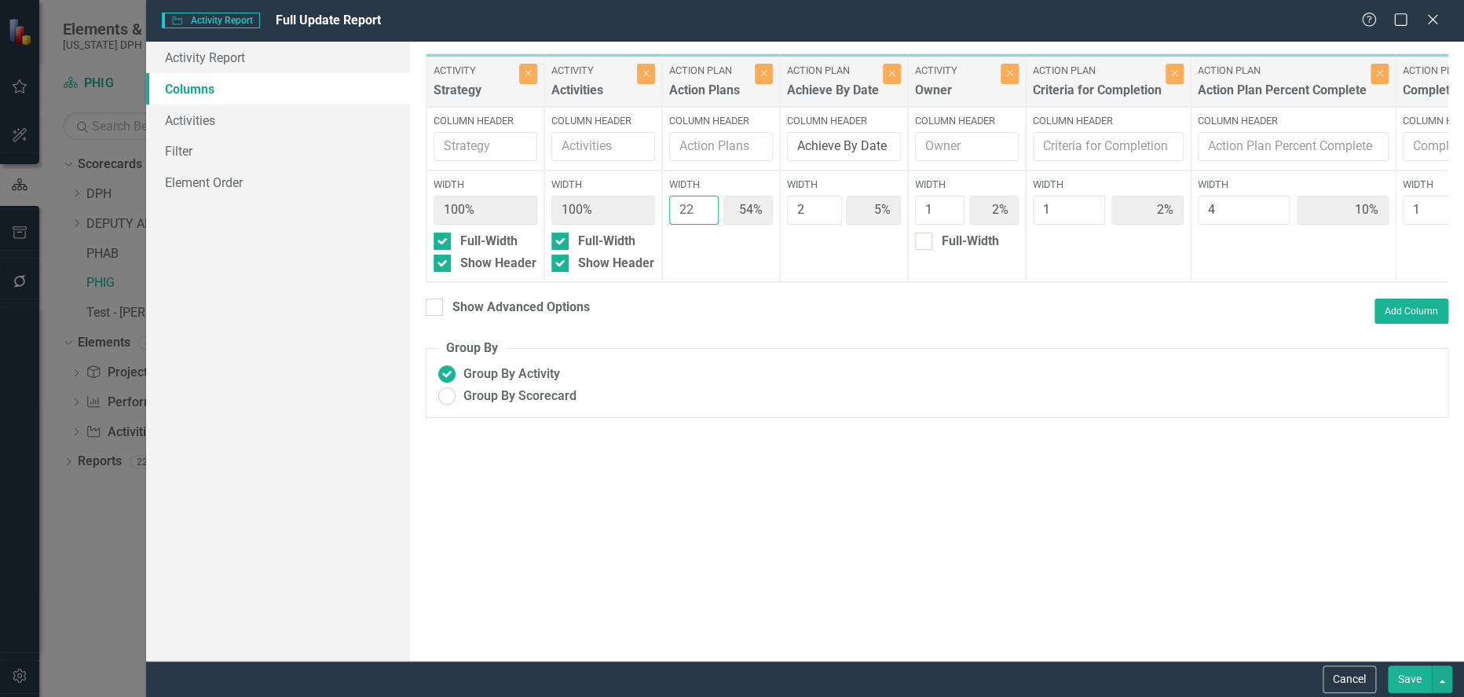
click at [701, 203] on input "22" at bounding box center [693, 210] width 49 height 29
type input "23"
type input "55%"
click at [701, 203] on input "23" at bounding box center [693, 210] width 49 height 29
type input "24"
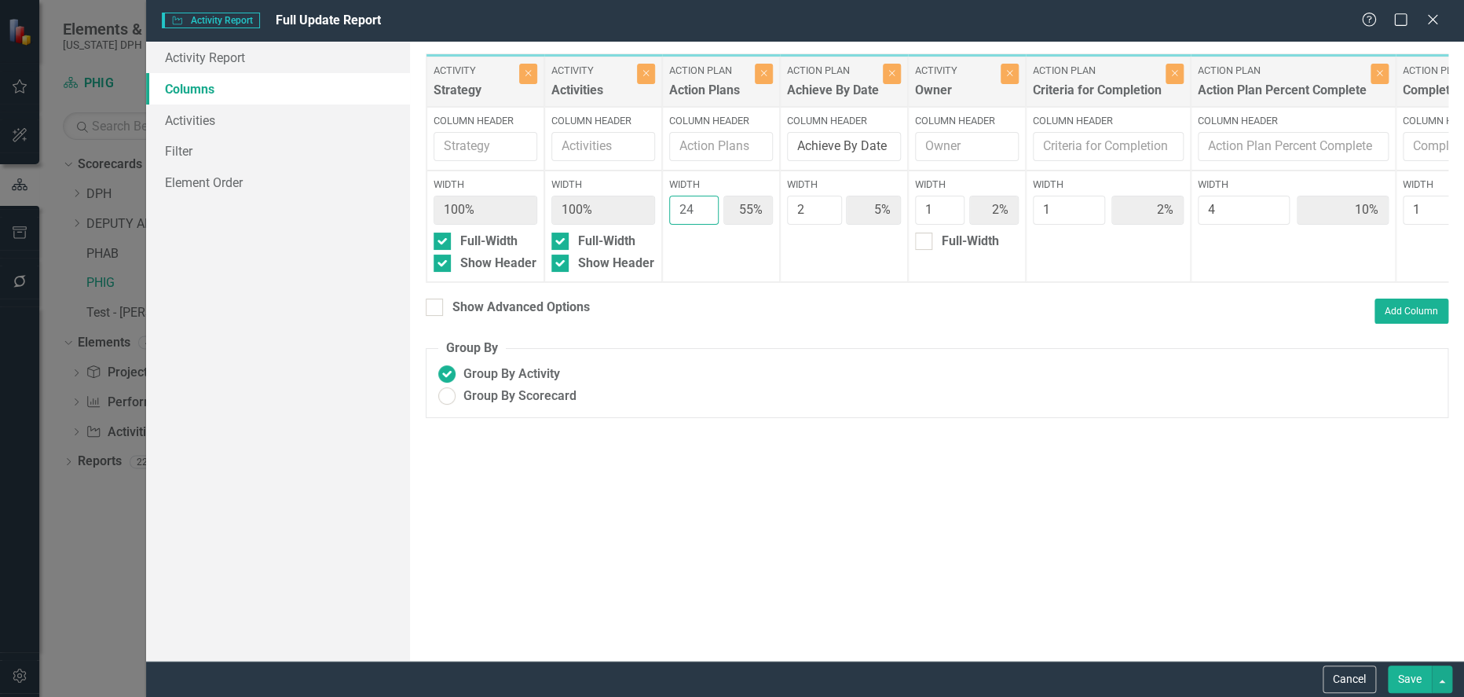
click at [701, 203] on input "24" at bounding box center [693, 210] width 49 height 29
type input "56%"
type input "9%"
type input "23"
type input "55%"
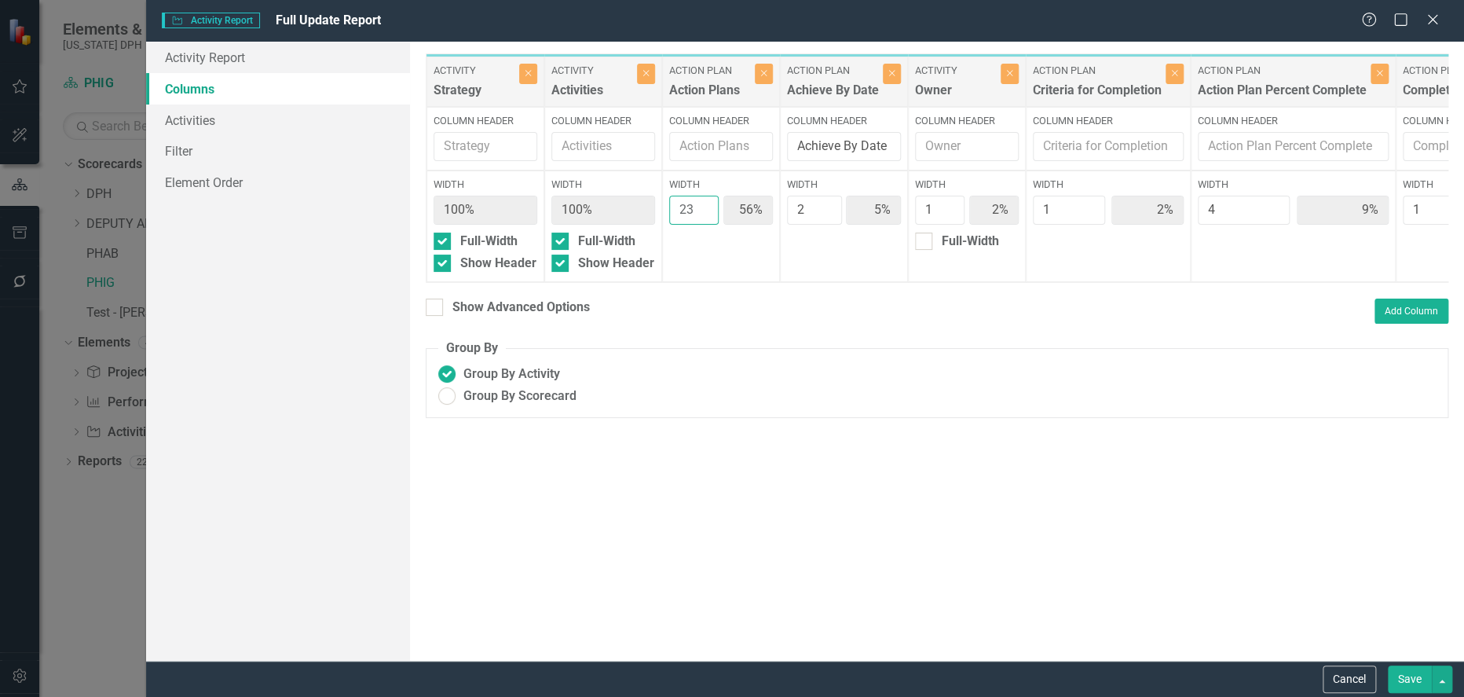
type input "10%"
click at [702, 214] on input "23" at bounding box center [693, 210] width 49 height 29
type input "22"
type input "54%"
click at [702, 214] on input "22" at bounding box center [693, 210] width 49 height 29
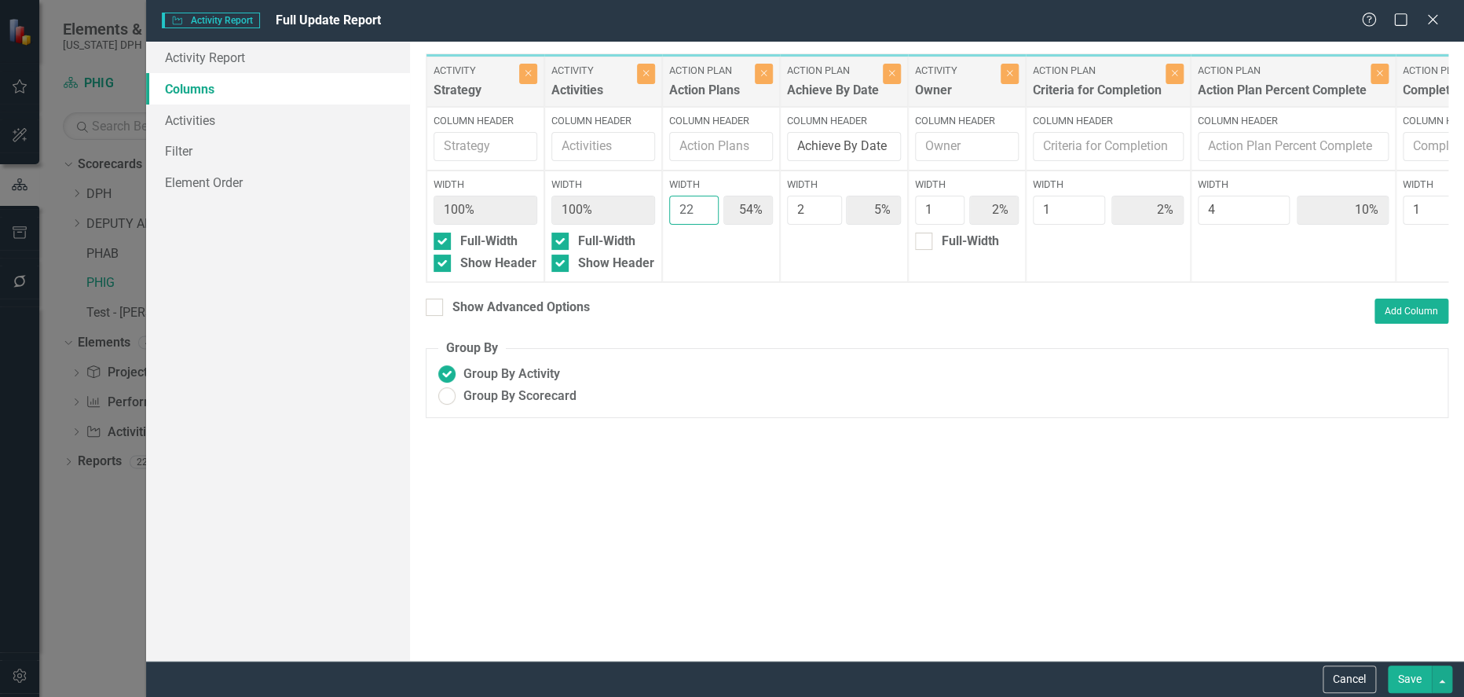
type input "21"
type input "53%"
type input "3%"
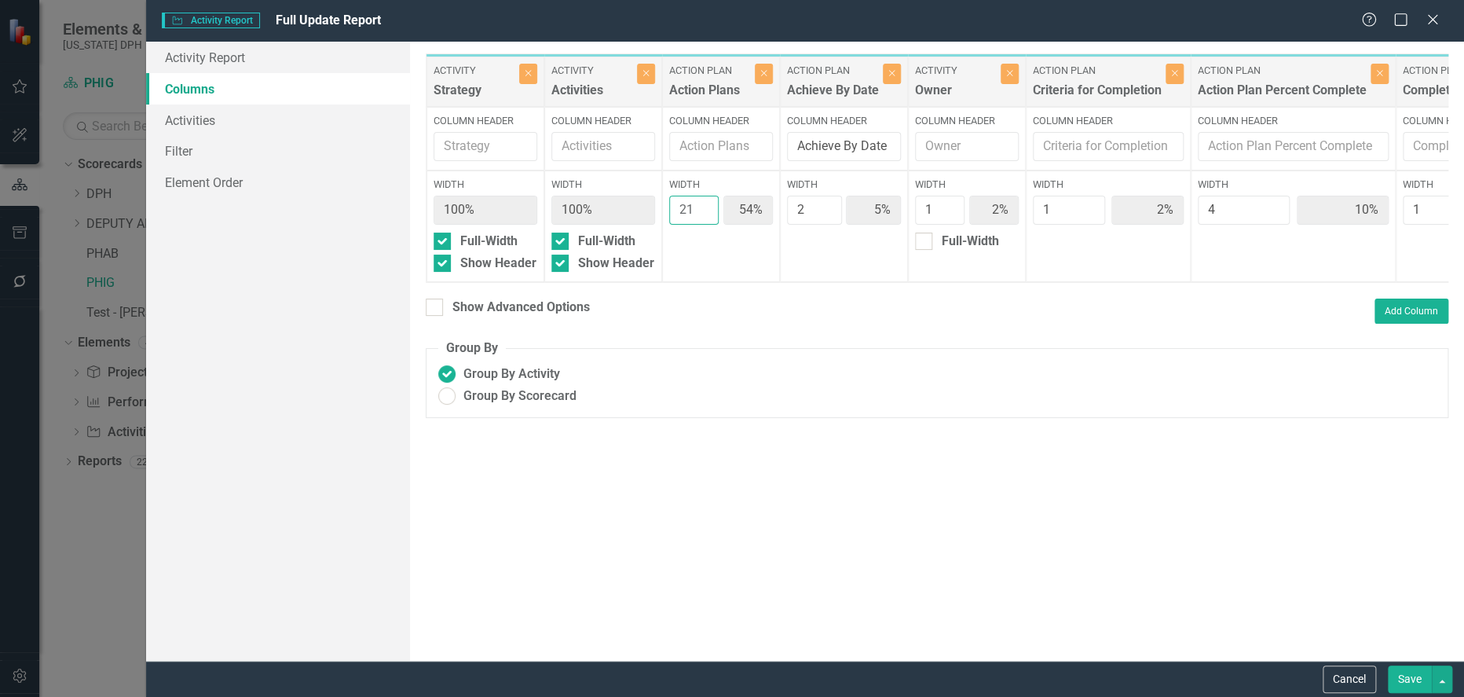
type input "3%"
type input "8%"
click at [702, 214] on input "21" at bounding box center [693, 210] width 49 height 29
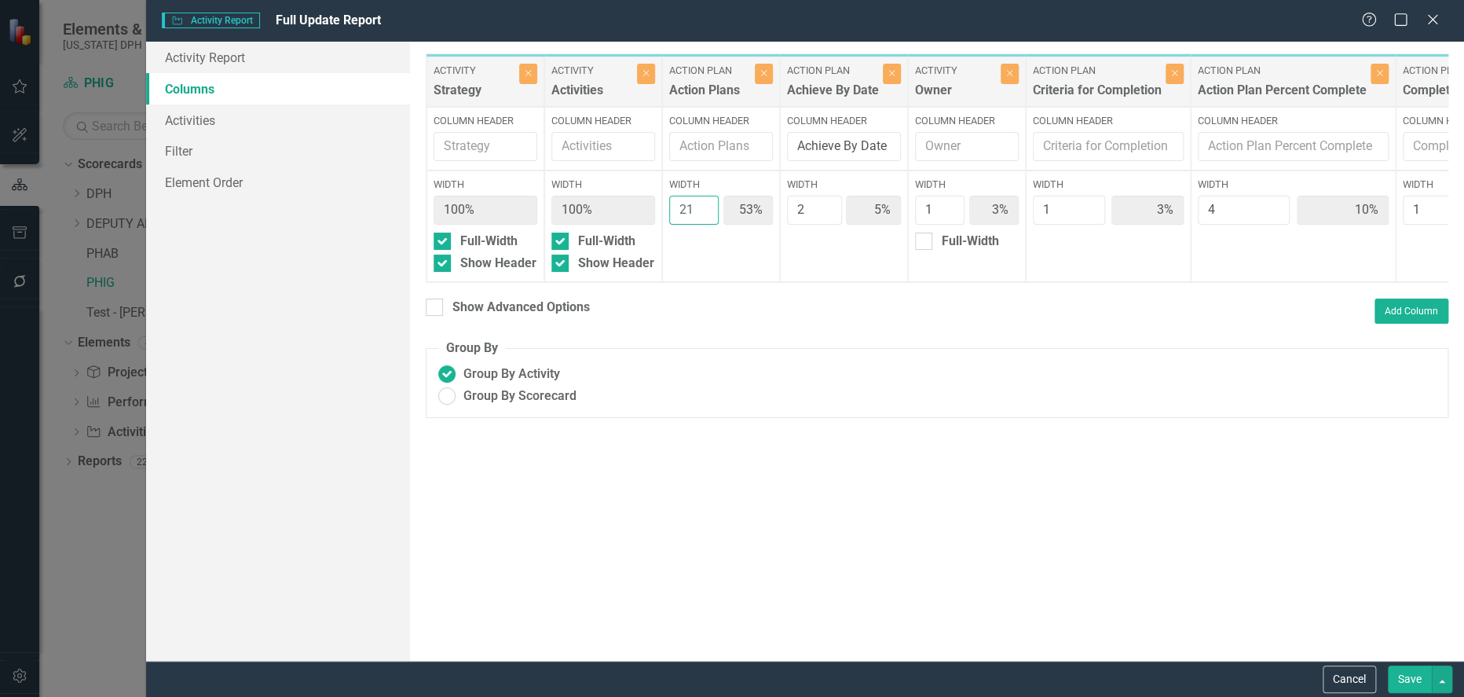
type input "20"
type input "51%"
click at [702, 214] on input "20" at bounding box center [693, 210] width 49 height 29
type input "19"
type input "50%"
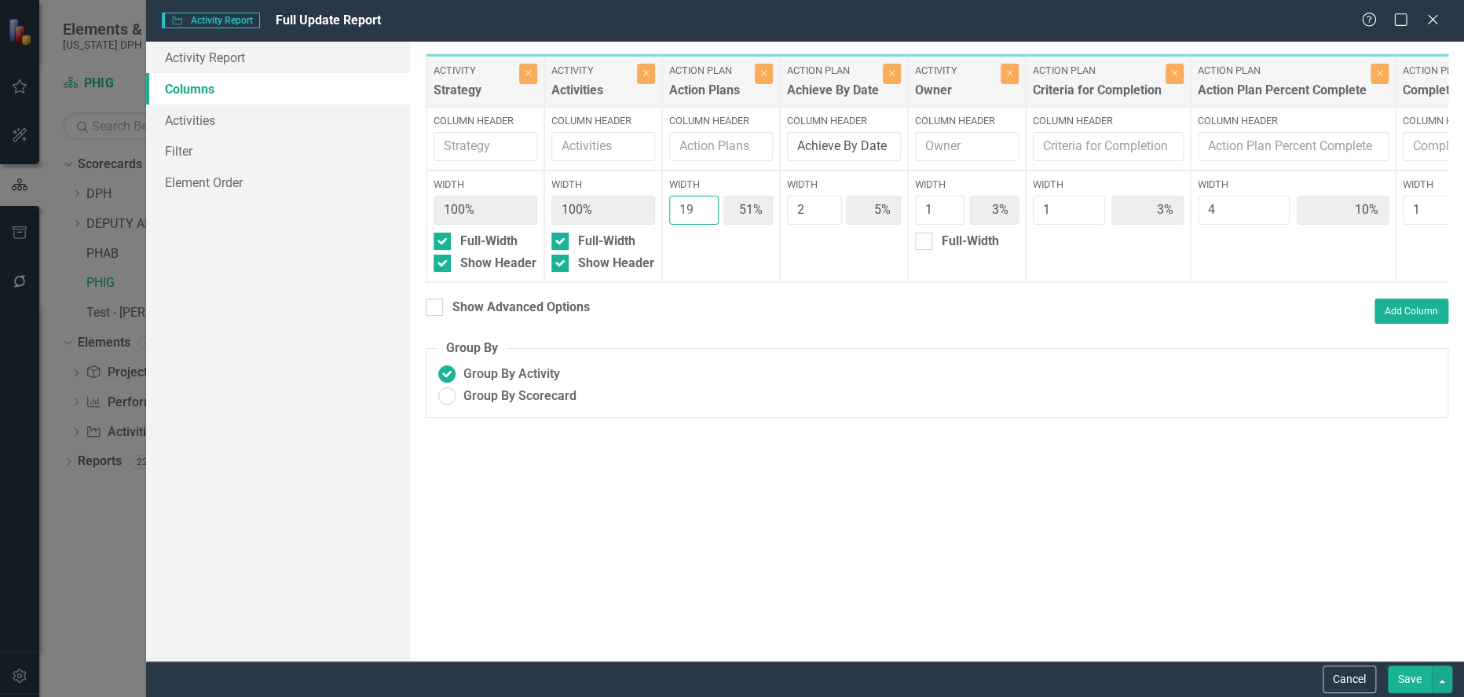
type input "11%"
type input "19"
click at [702, 214] on input "19" at bounding box center [693, 210] width 49 height 29
type input "2"
click at [948, 205] on input "2" at bounding box center [939, 210] width 49 height 29
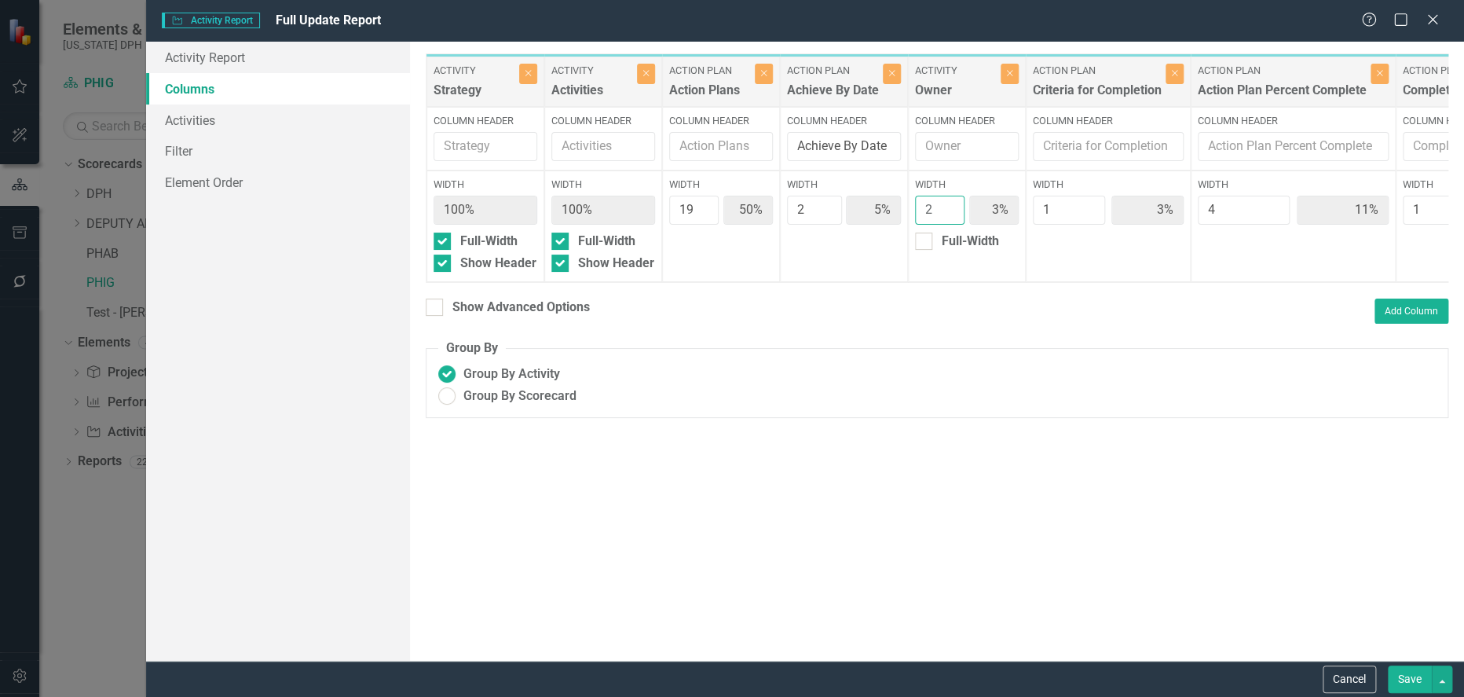
type input "49%"
type input "5%"
type input "10%"
type input "3"
type input "48%"
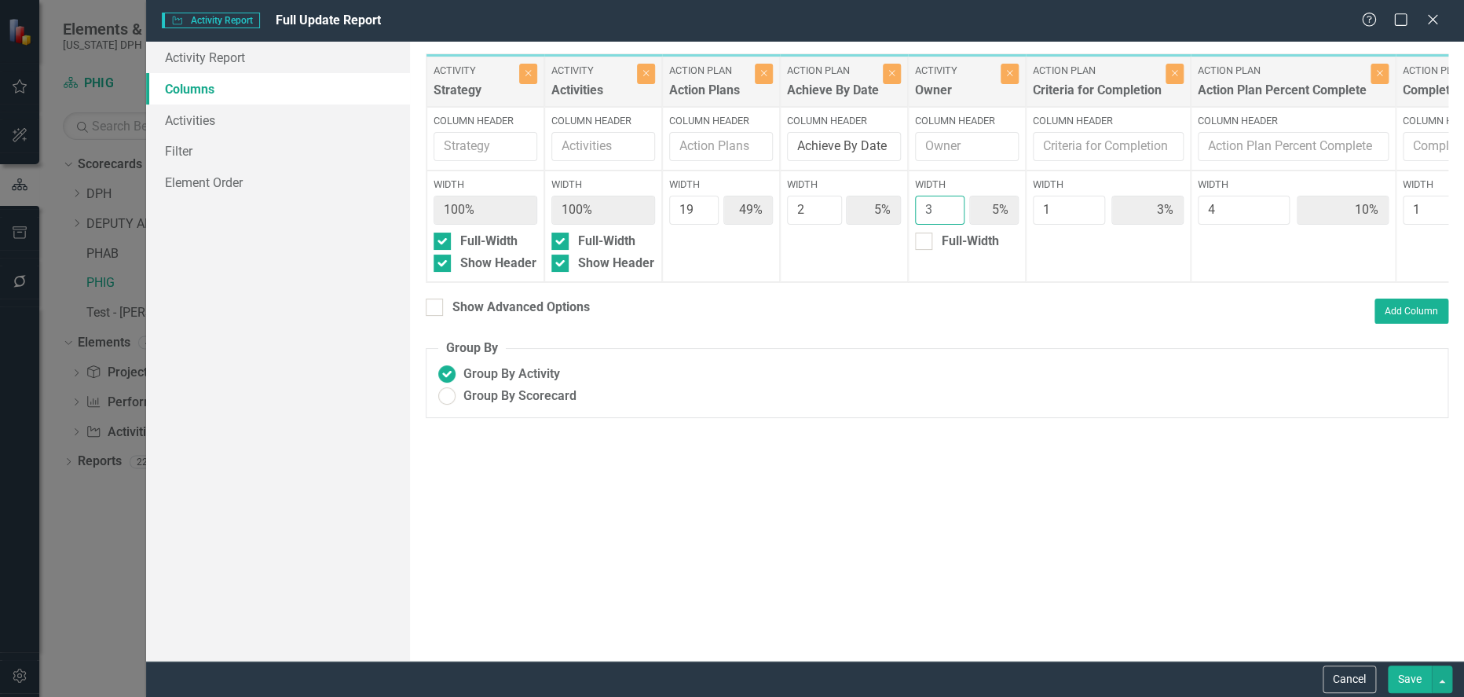
type input "8%"
click at [948, 205] on input "3" at bounding box center [939, 210] width 49 height 29
type input "4"
type input "46%"
type input "10%"
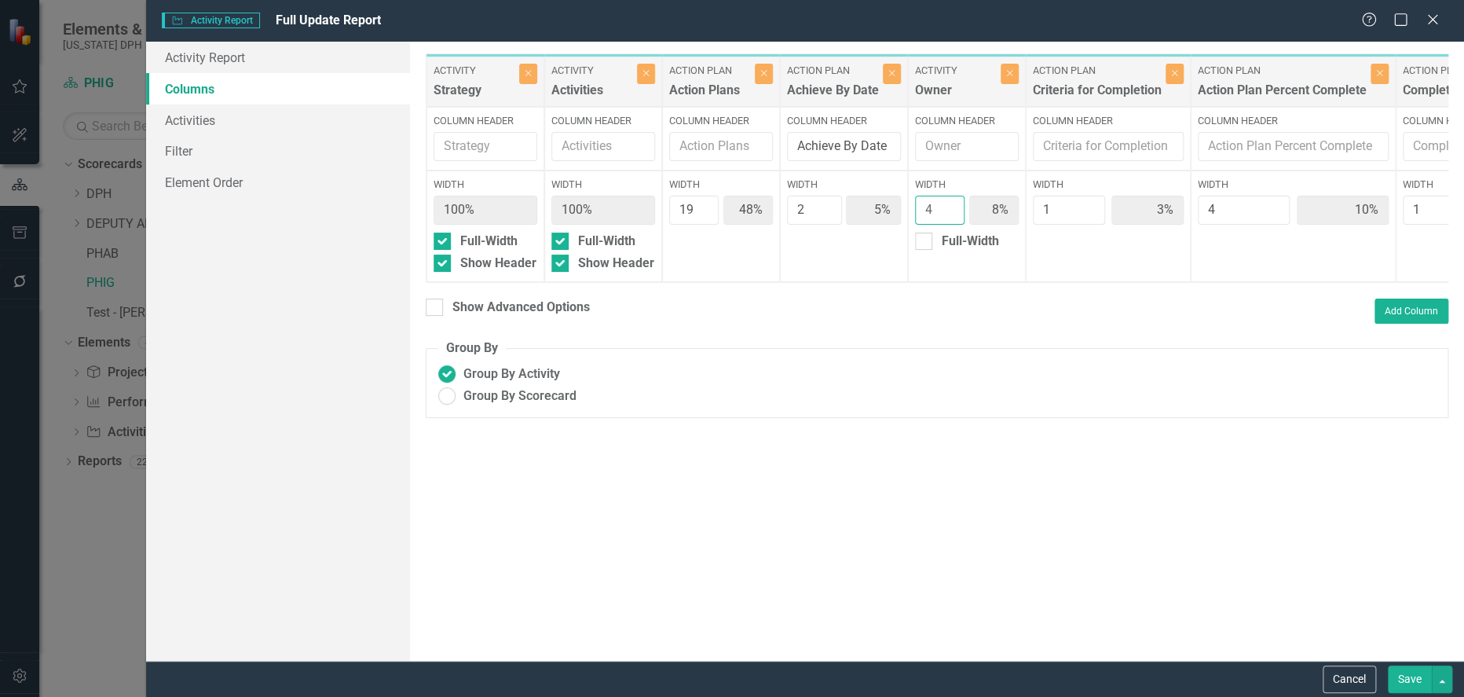
type input "2%"
type input "7%"
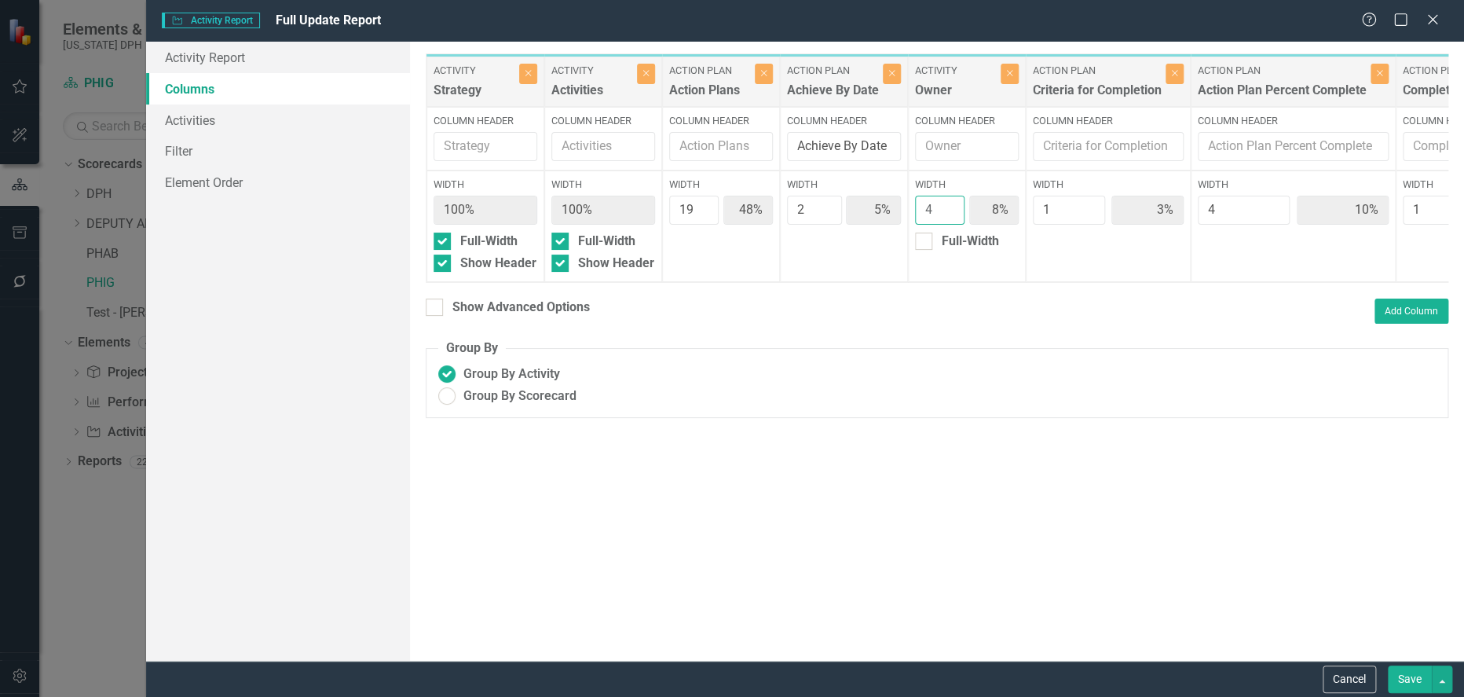
type input "7%"
type input "4"
click at [948, 205] on input "4" at bounding box center [939, 210] width 49 height 29
type input "2"
type input "45%"
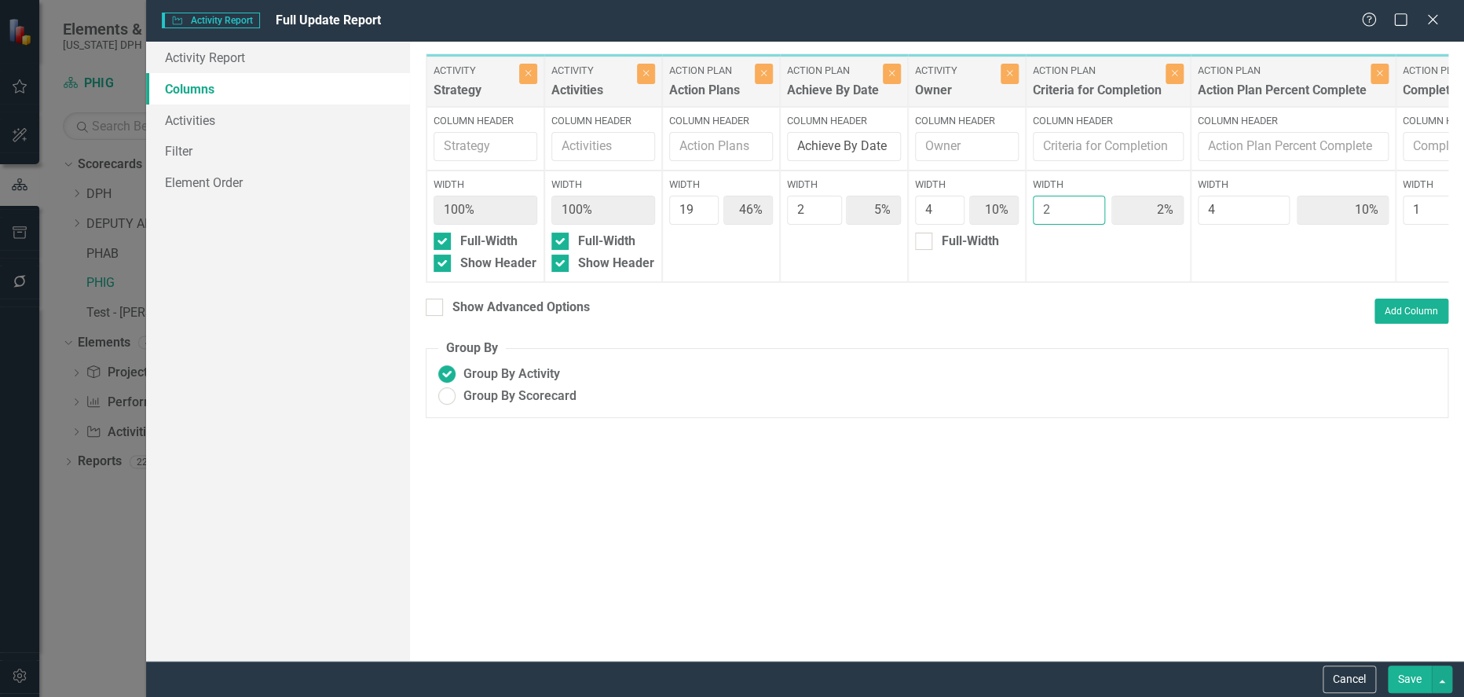
type input "5%"
click at [1090, 207] on input "2" at bounding box center [1069, 210] width 72 height 29
type input "3"
type input "44%"
type input "9%"
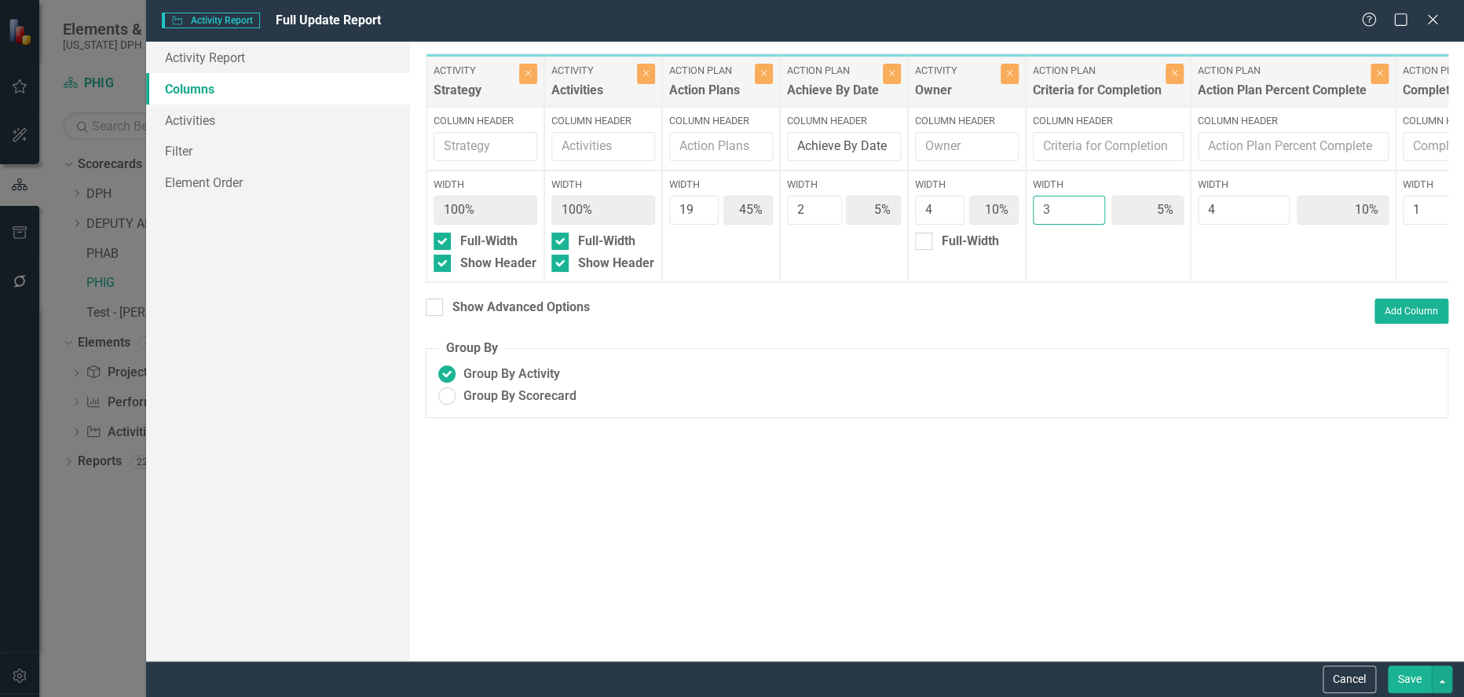
type input "7%"
type input "9%"
click at [1090, 207] on input "3" at bounding box center [1069, 210] width 72 height 29
type input "4"
type input "43%"
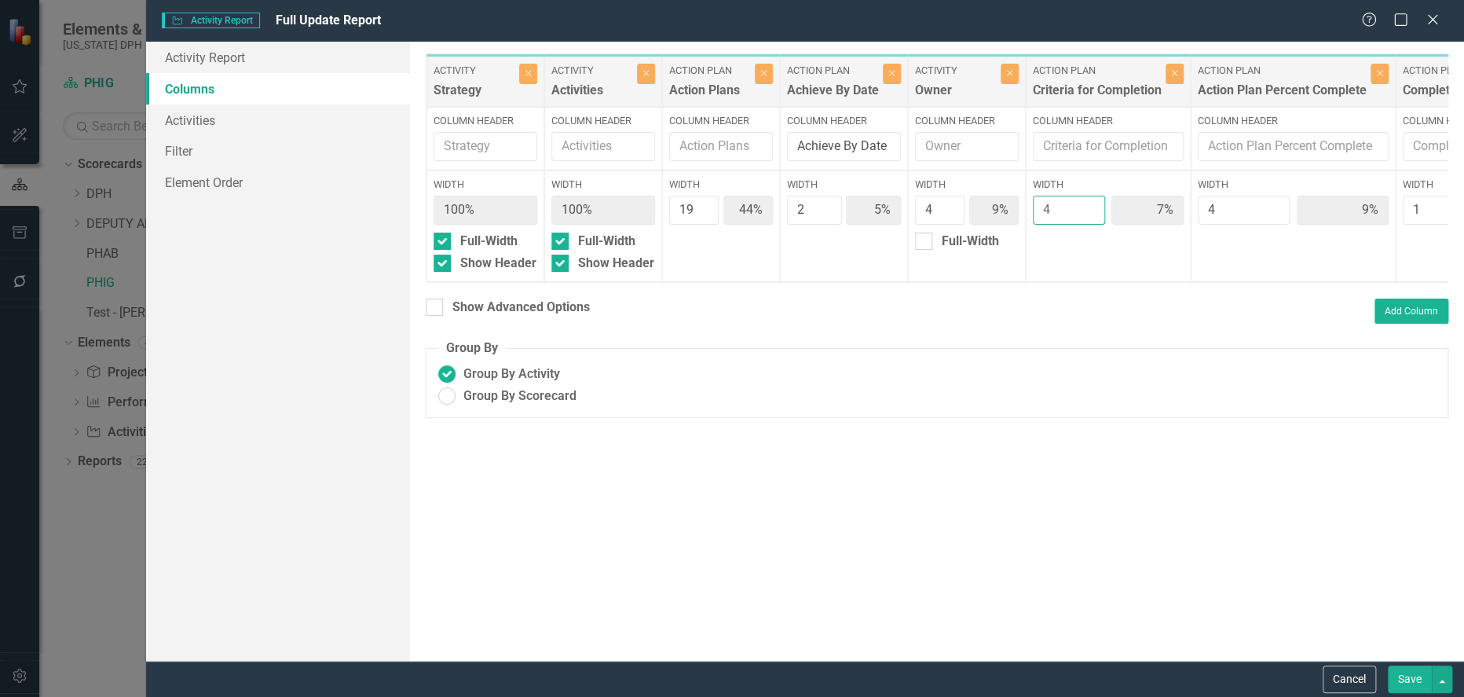
type input "9%"
click at [1090, 207] on input "4" at bounding box center [1069, 210] width 72 height 29
type input "5"
type input "42%"
type input "4%"
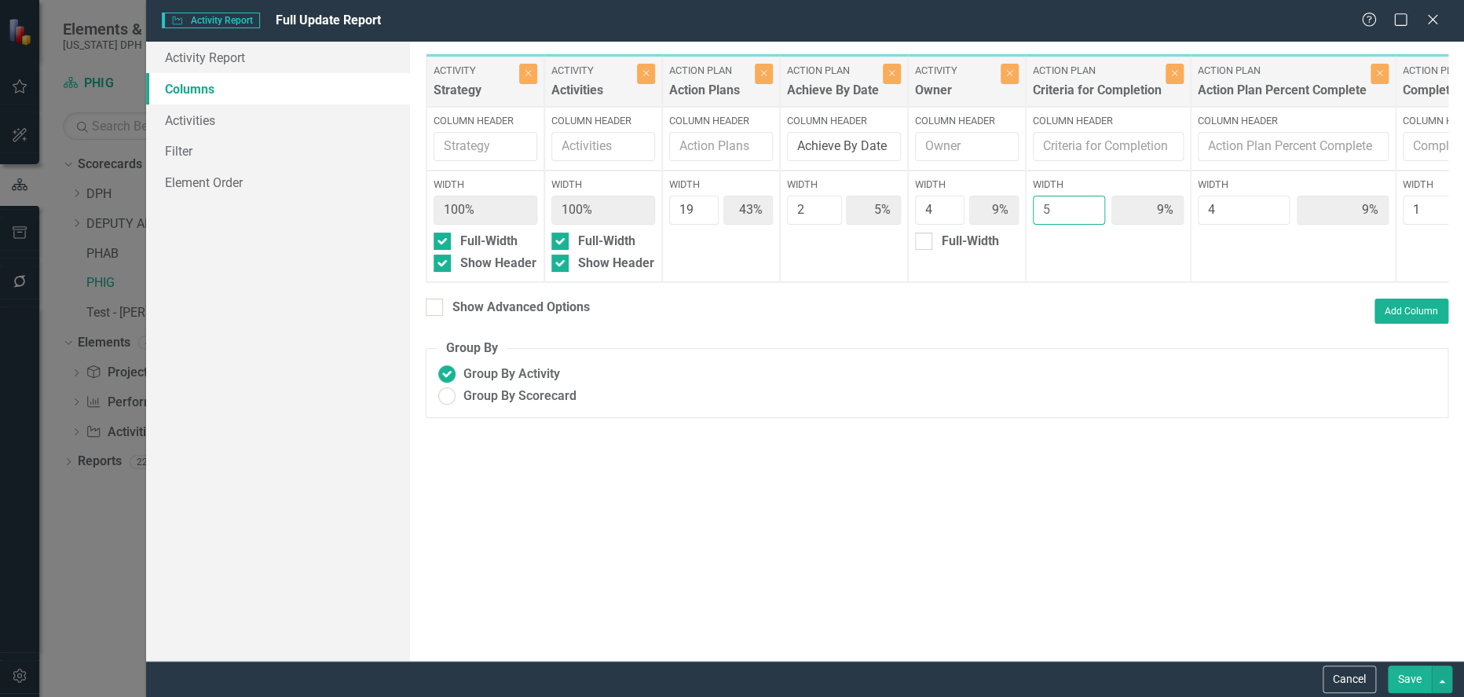
type input "11%"
click at [1088, 207] on input "5" at bounding box center [1069, 210] width 72 height 29
type input "6"
click at [1088, 207] on input "6" at bounding box center [1069, 210] width 72 height 29
type input "41%"
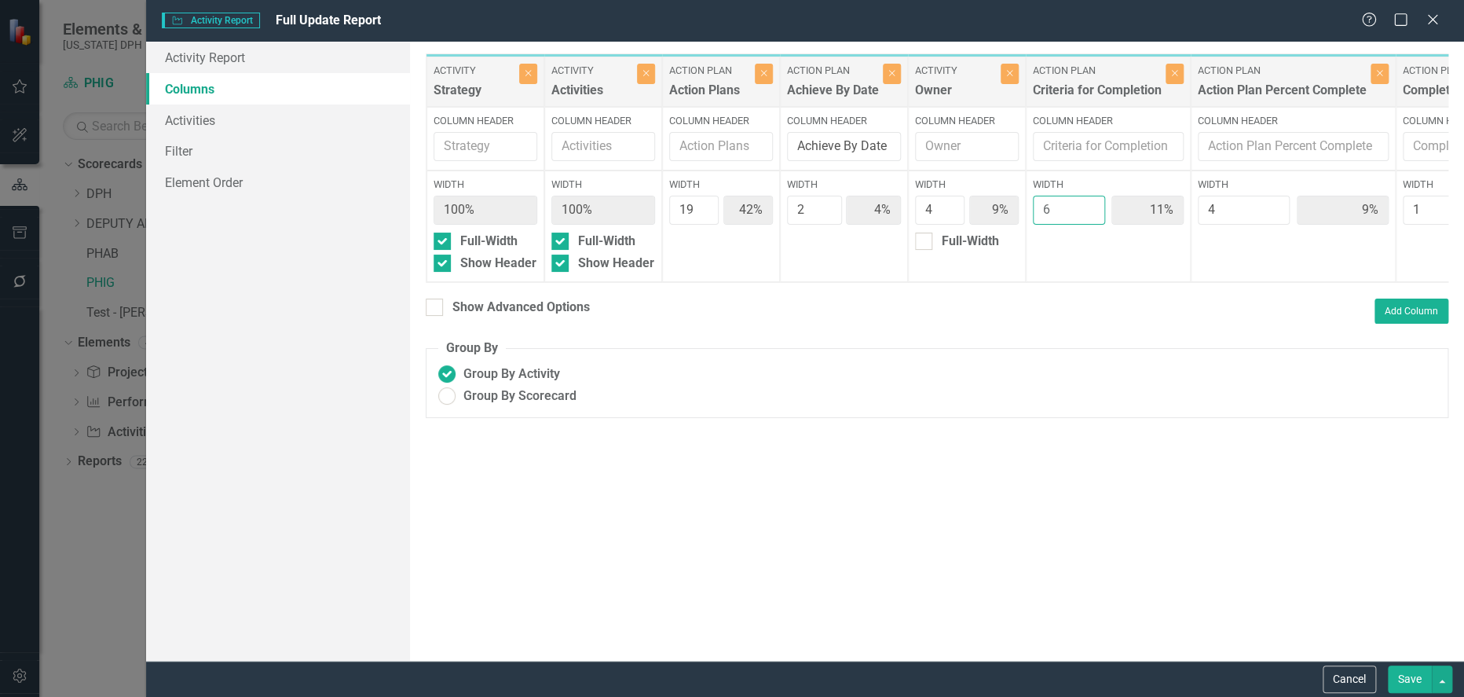
type input "13%"
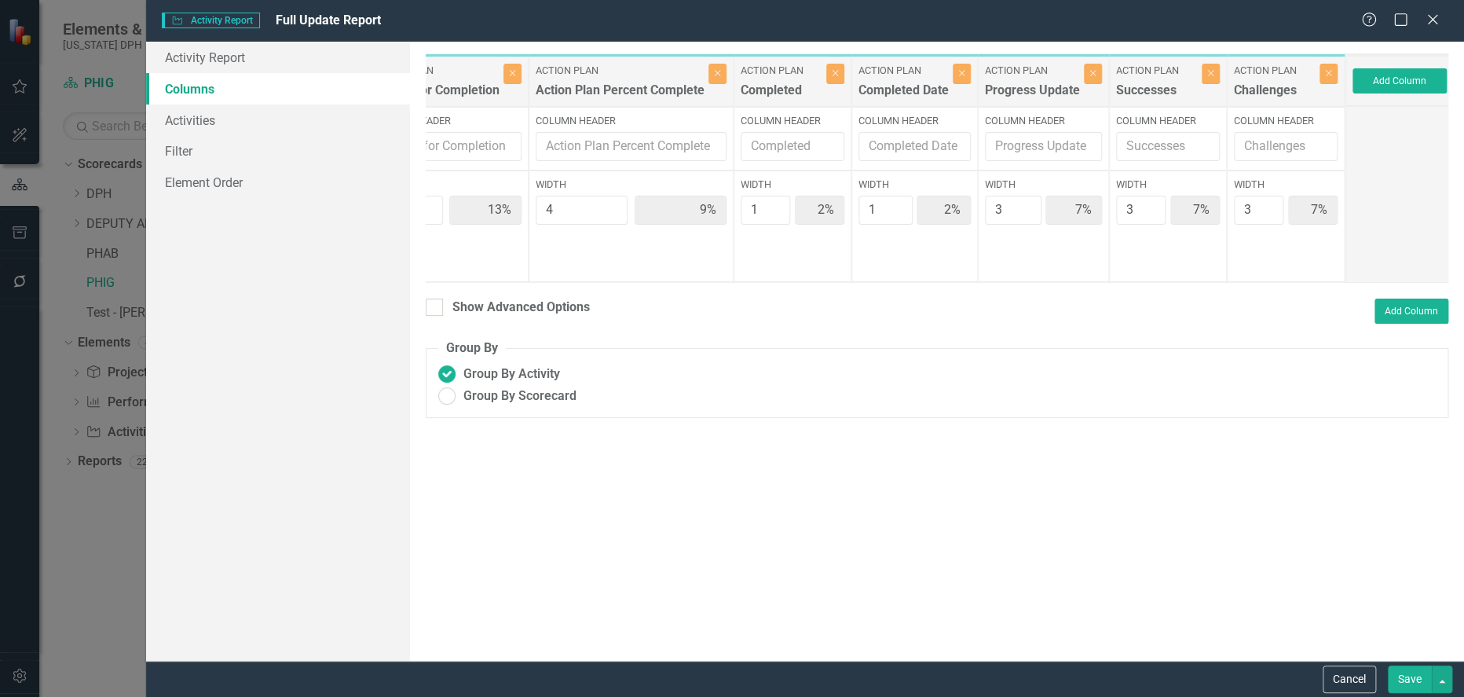
scroll to position [0, 667]
click at [1204, 72] on icon "button" at bounding box center [1206, 74] width 6 height 6
type input "44%"
type input "5%"
type input "14%"
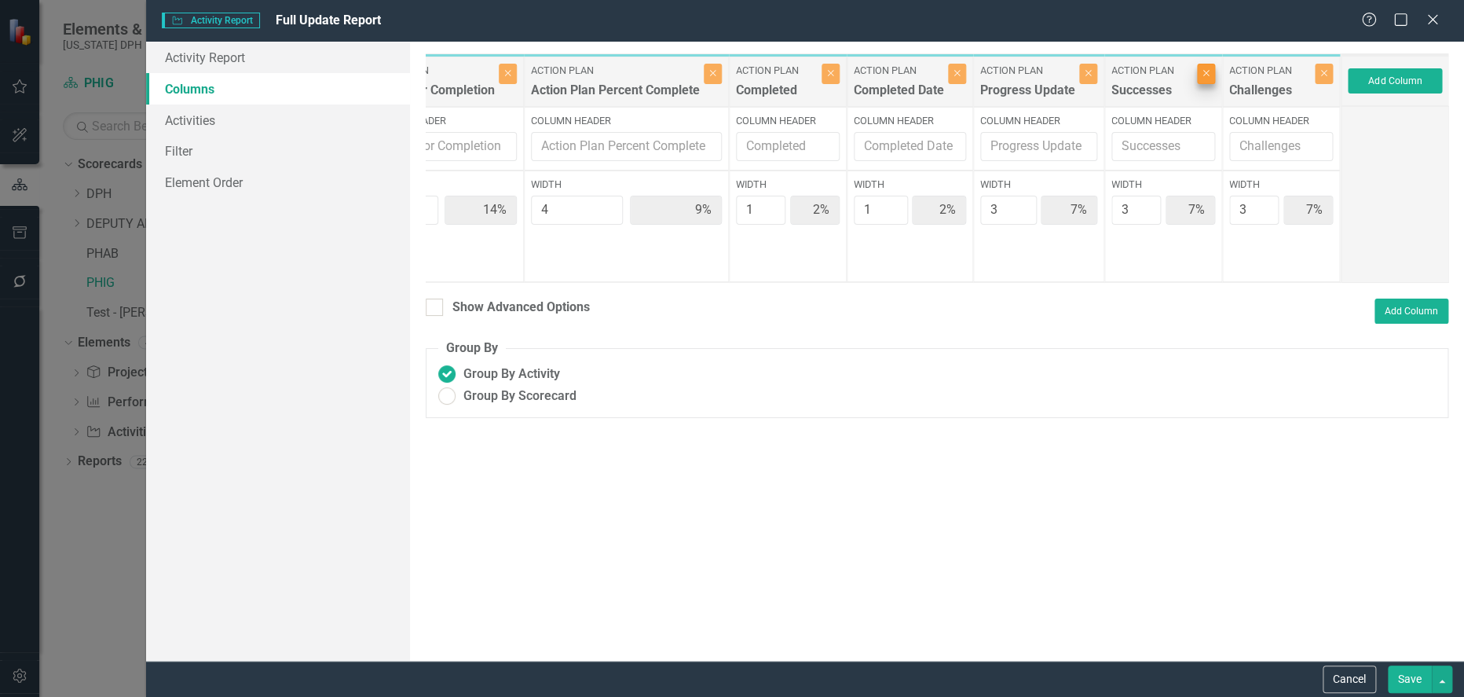
scroll to position [0, 549]
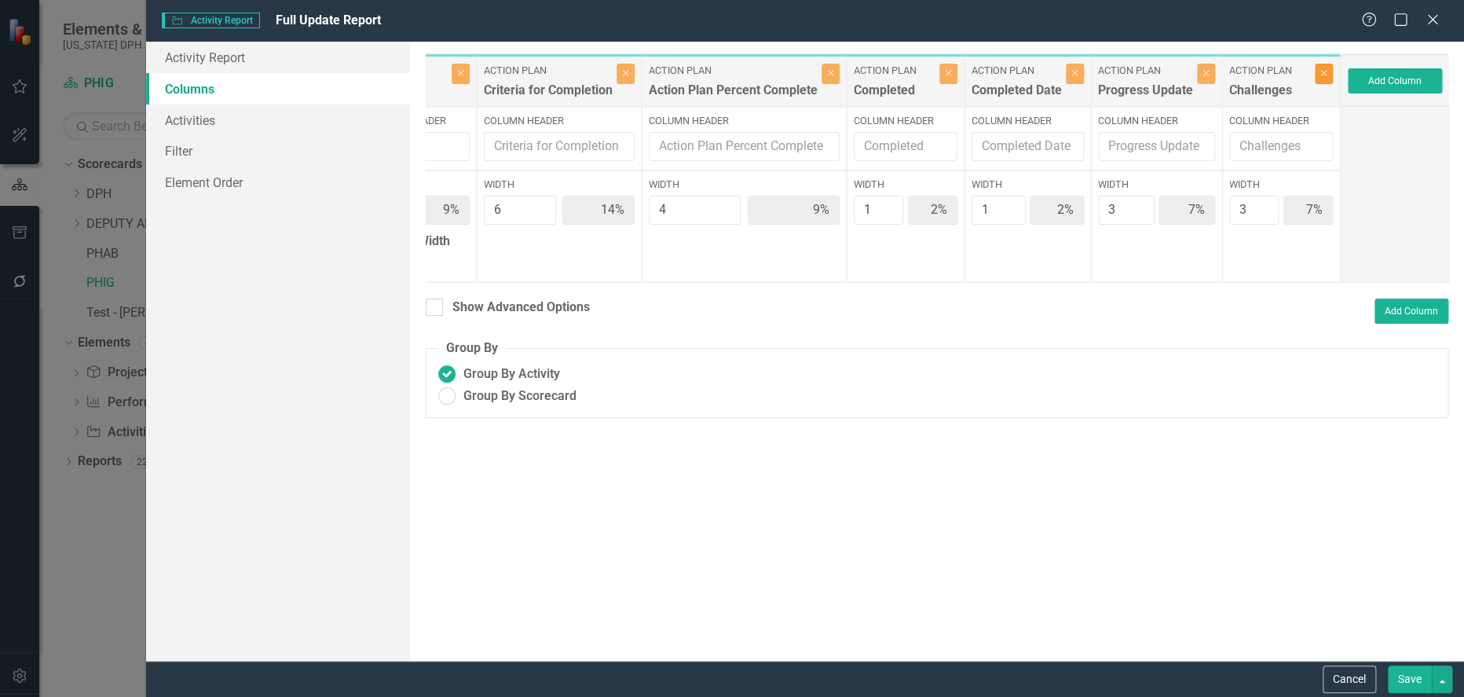
click at [1321, 75] on icon "Close" at bounding box center [1323, 72] width 7 height 9
type input "48%"
type input "10%"
type input "15%"
type input "10%"
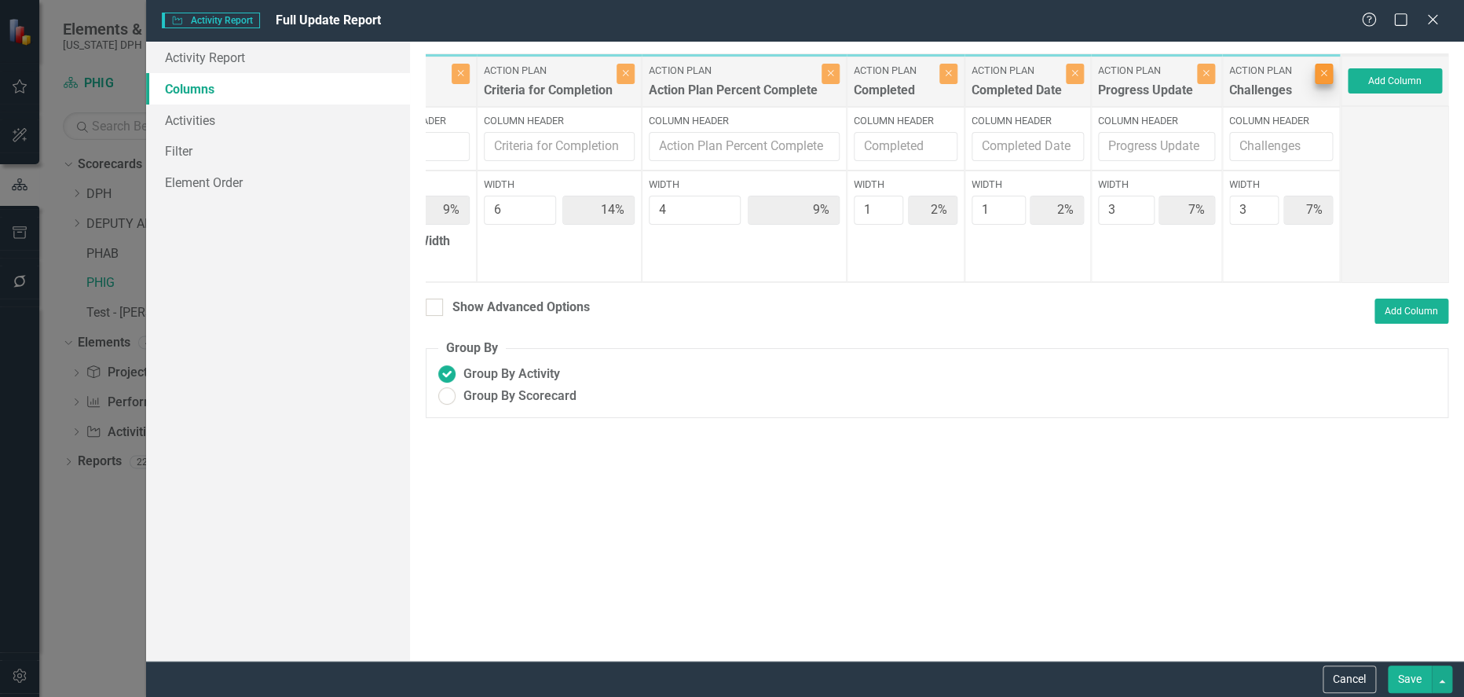
type input "3%"
type input "8%"
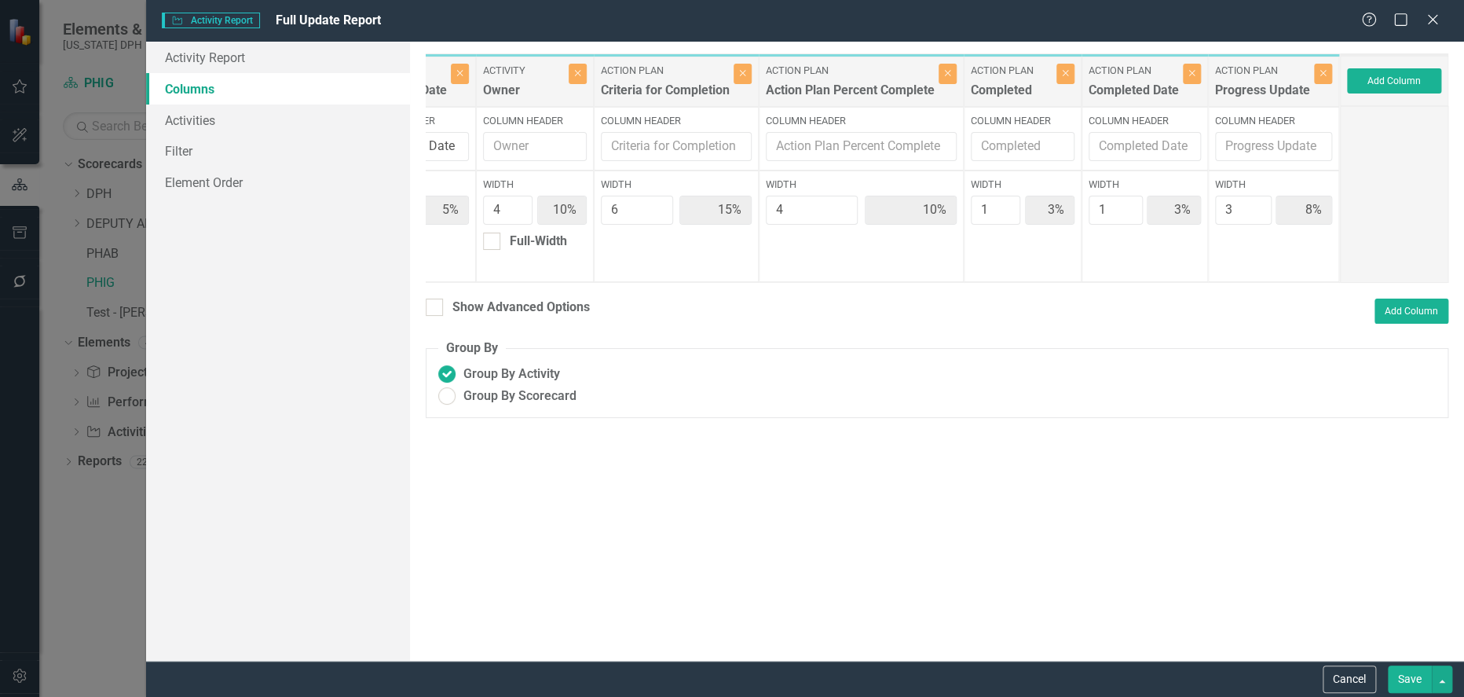
scroll to position [0, 431]
click at [1321, 75] on icon "Close" at bounding box center [1323, 72] width 7 height 9
type input "51%"
type input "11%"
type input "16%"
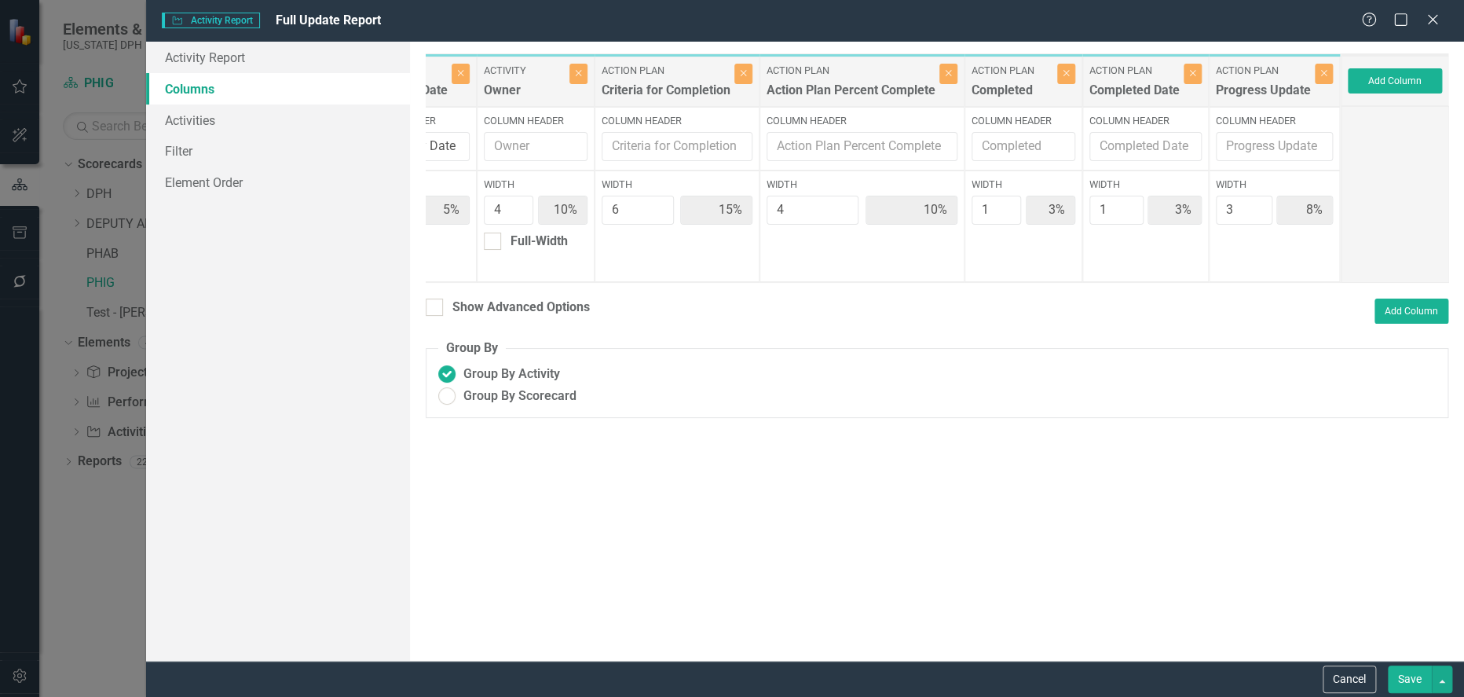
type input "11%"
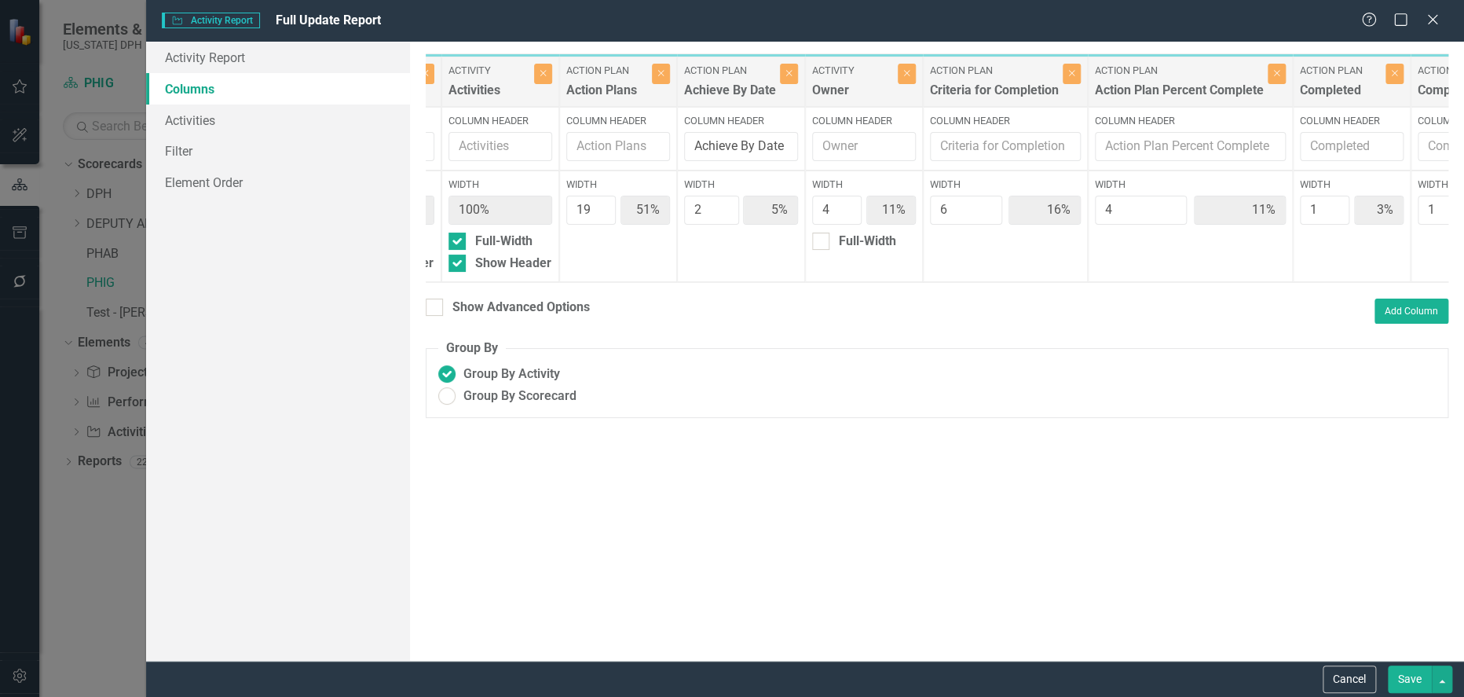
scroll to position [0, 104]
type input "5"
type input "50%"
type input "13%"
click at [839, 207] on input "5" at bounding box center [835, 210] width 49 height 29
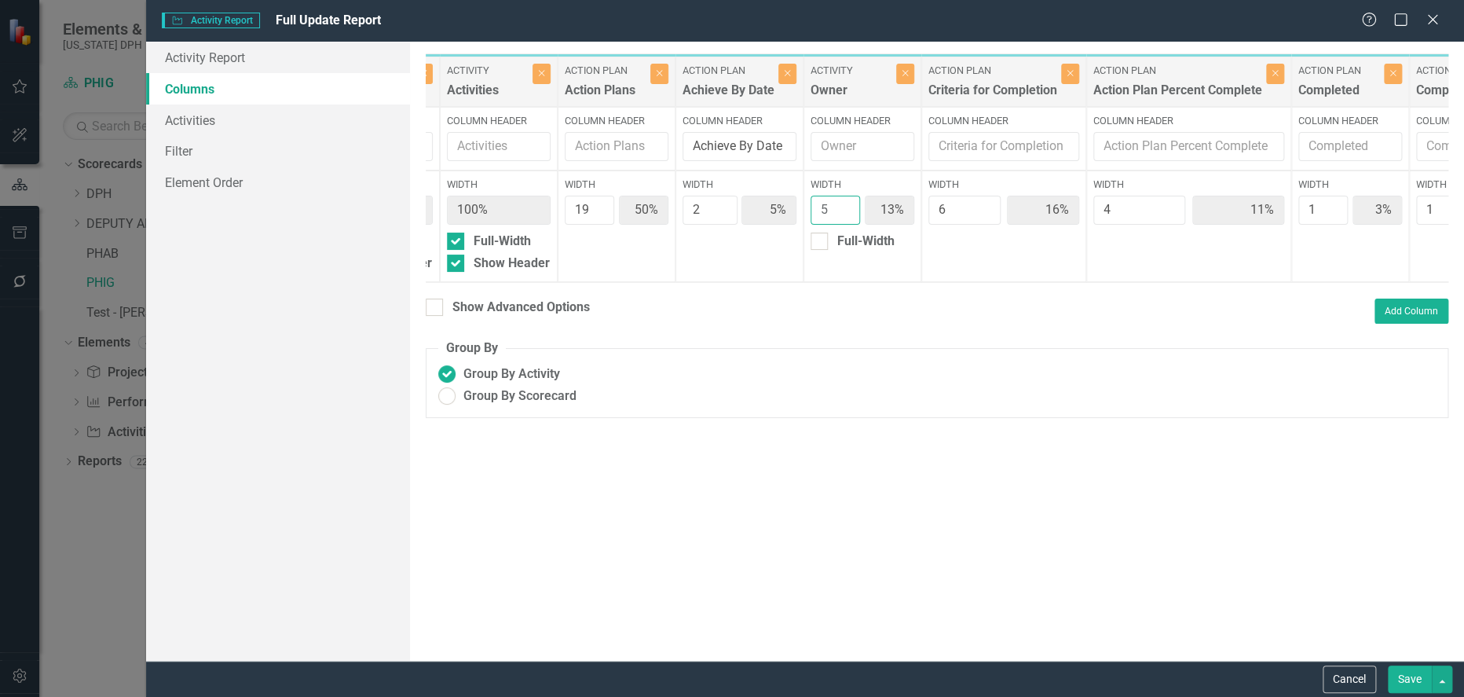
type input "4"
type input "51%"
type input "11%"
type input "4"
click at [844, 215] on input "4" at bounding box center [835, 210] width 49 height 29
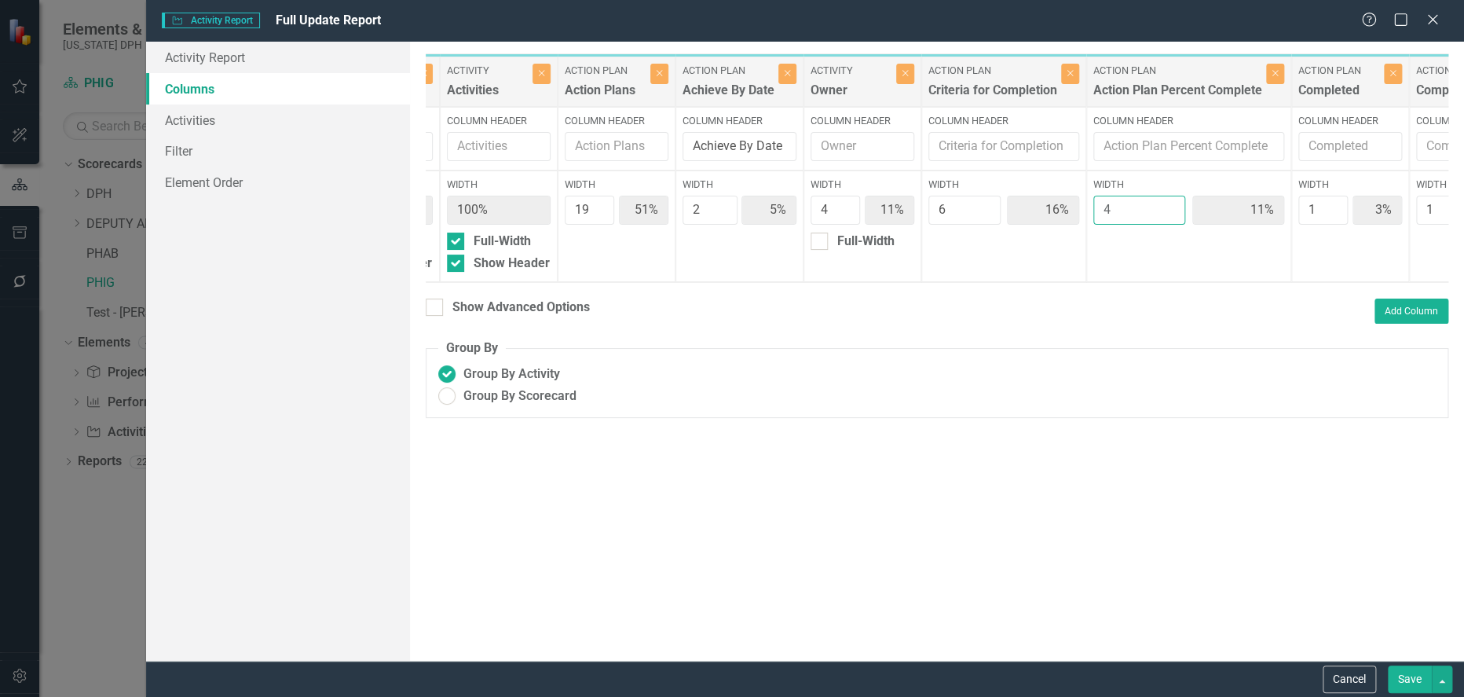
type input "3"
type input "53%"
type input "6%"
type input "17%"
type input "8%"
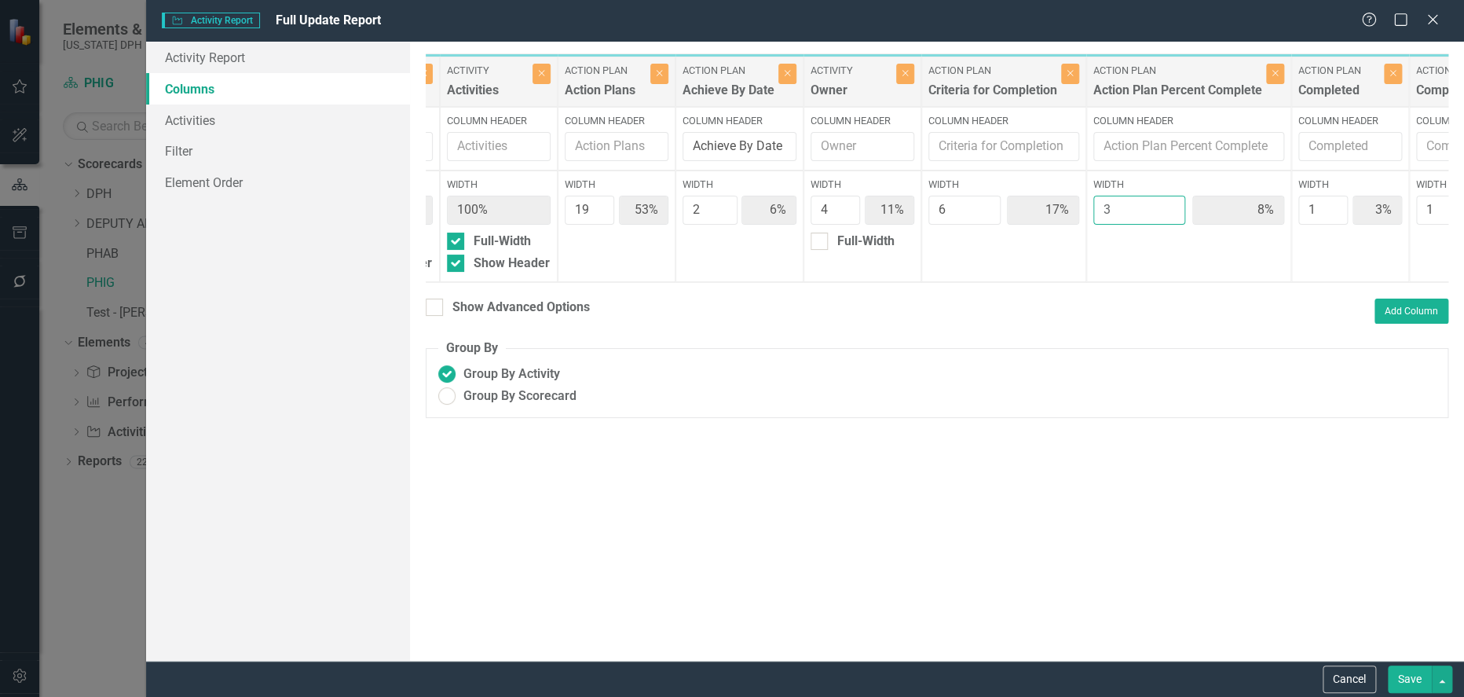
click at [1167, 211] on input "3" at bounding box center [1139, 210] width 92 height 29
type input "2"
type input "54%"
type input "6%"
click at [1167, 211] on input "2" at bounding box center [1139, 210] width 92 height 29
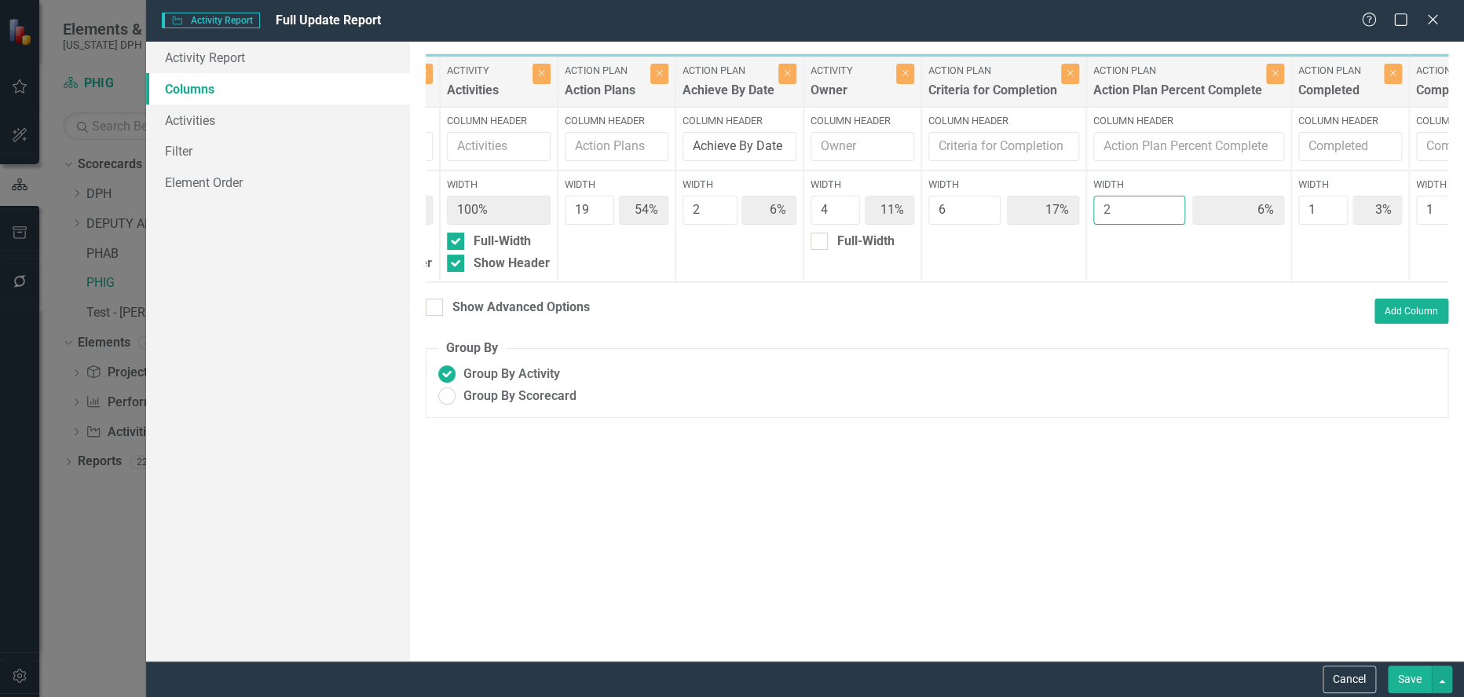
type input "1"
type input "56%"
type input "12%"
type input "18%"
type input "3%"
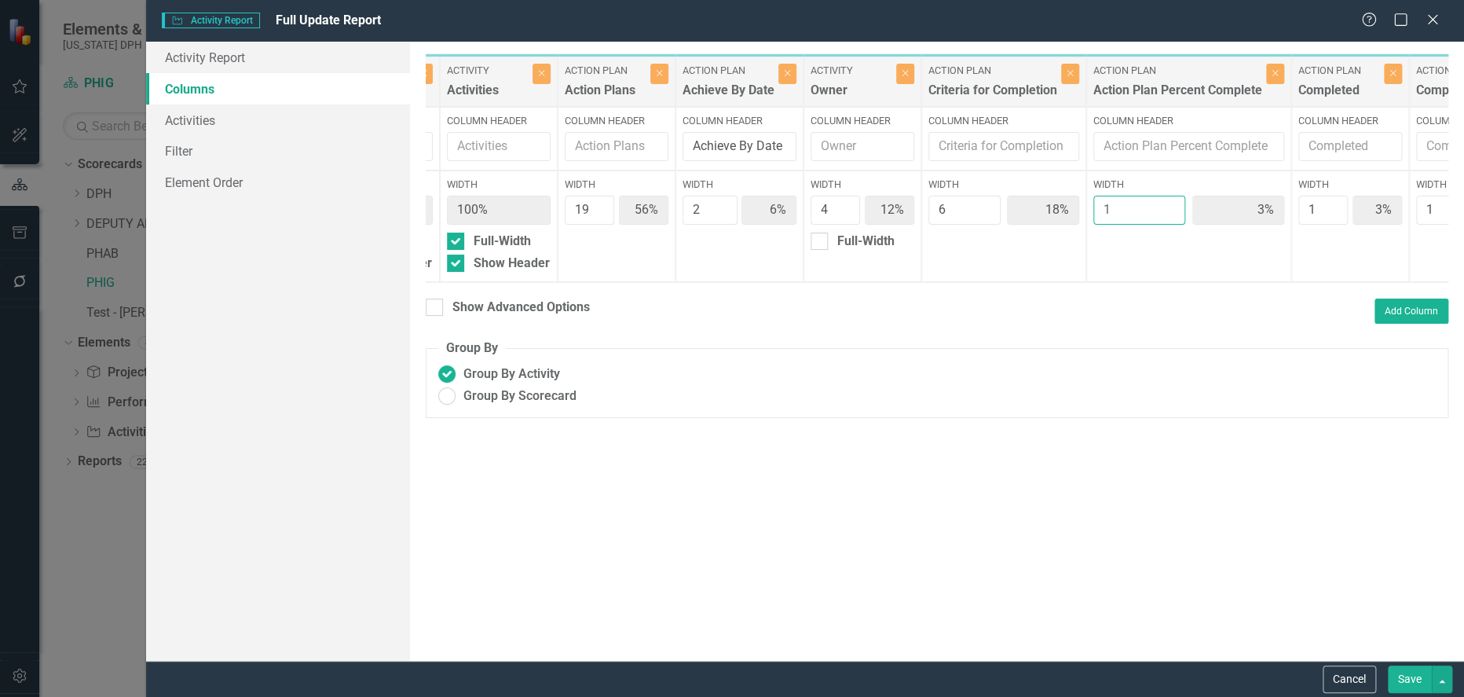
click at [1167, 211] on input "1" at bounding box center [1139, 210] width 92 height 29
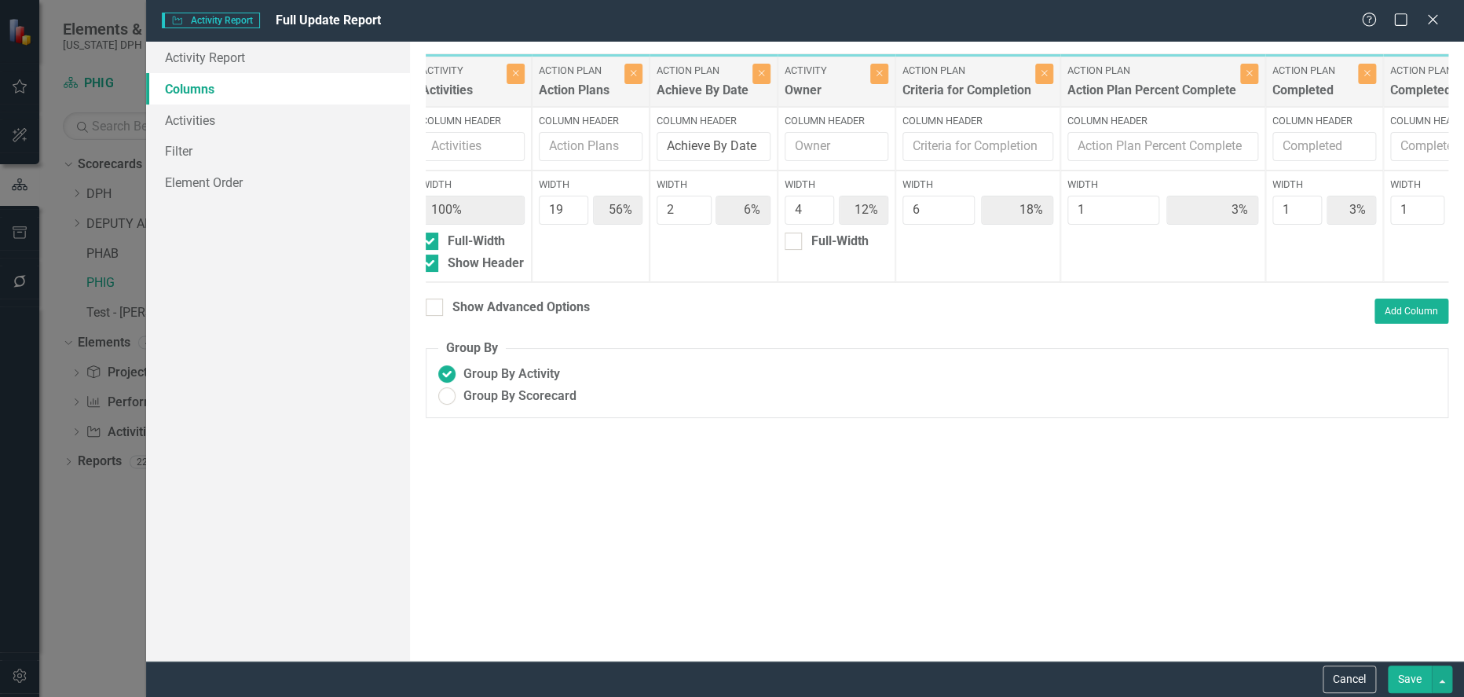
scroll to position [0, 134]
type input "2"
type input "54%"
type input "11%"
type input "17%"
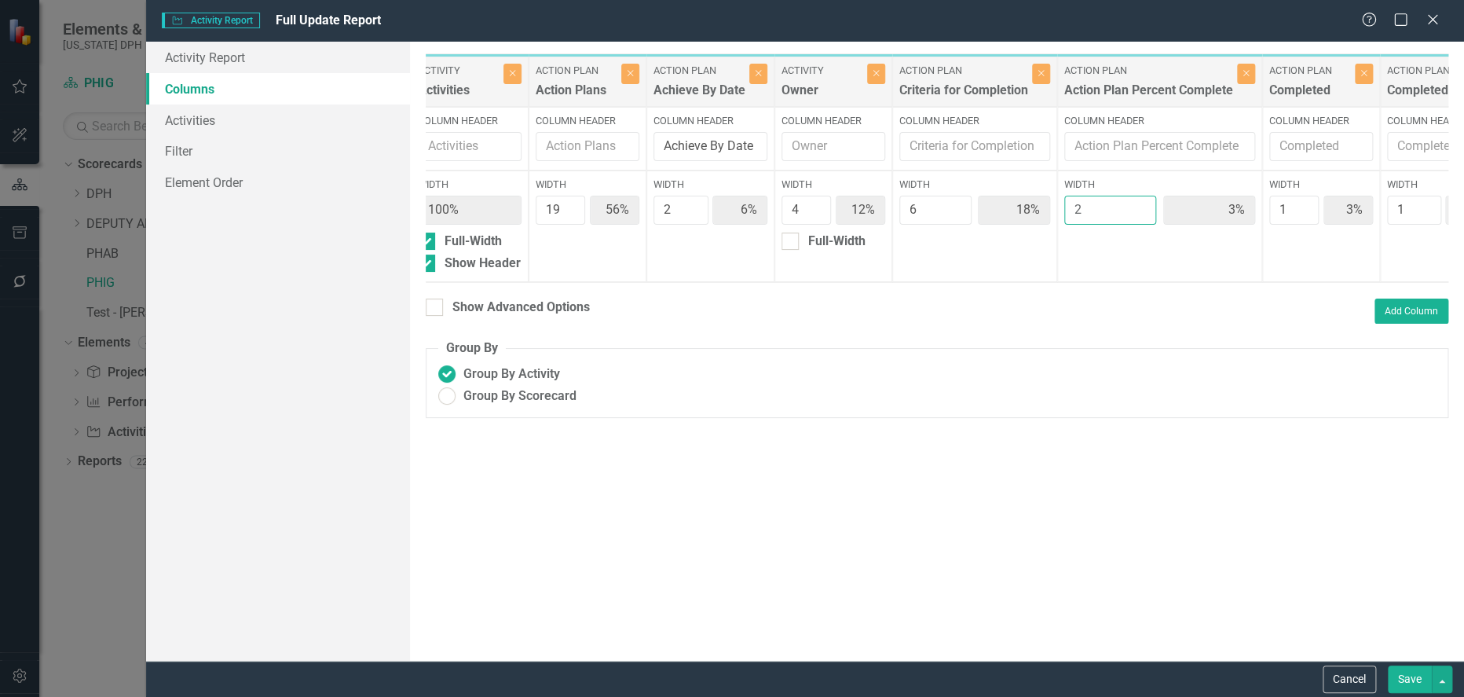
type input "6%"
click at [1138, 208] on input "2" at bounding box center [1110, 210] width 92 height 29
type input "3"
type input "53%"
type input "8%"
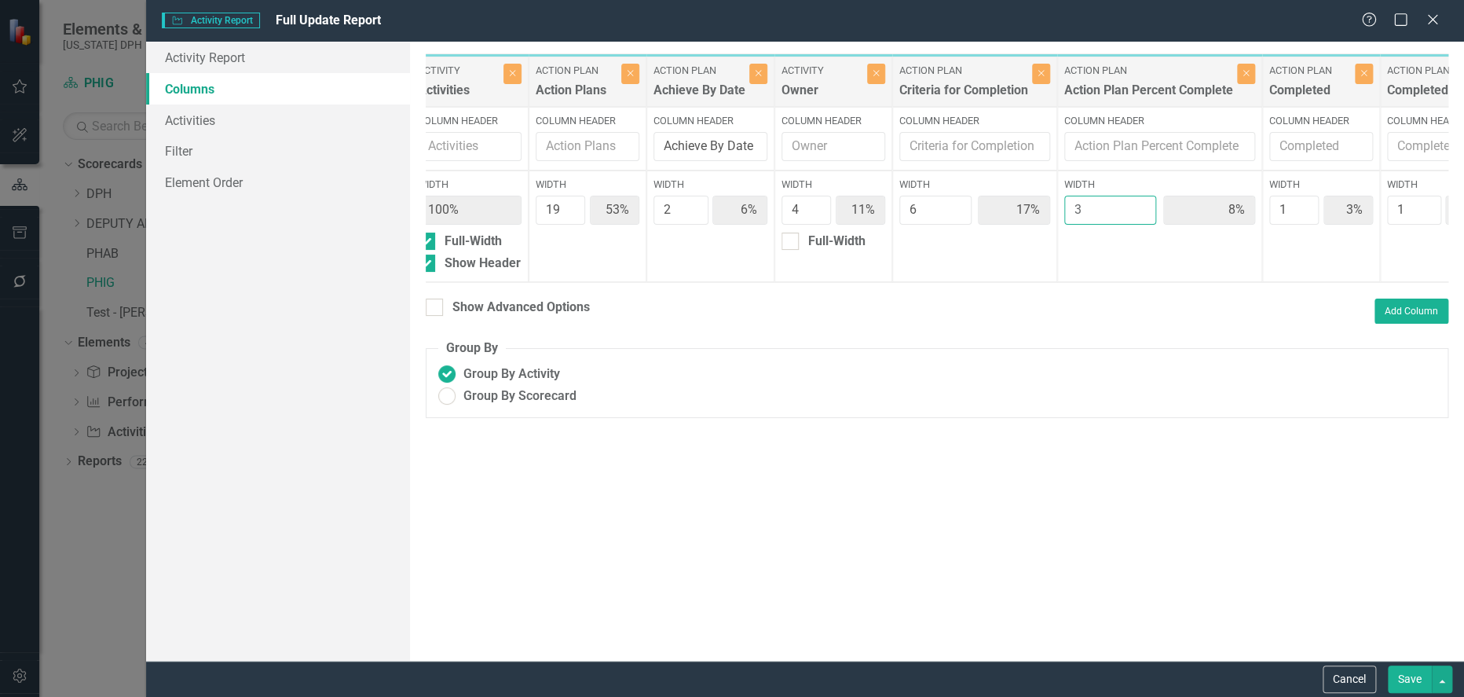
click at [1138, 208] on input "3" at bounding box center [1110, 210] width 92 height 29
type input "2"
type input "54%"
type input "6%"
click at [1138, 214] on input "2" at bounding box center [1110, 210] width 92 height 29
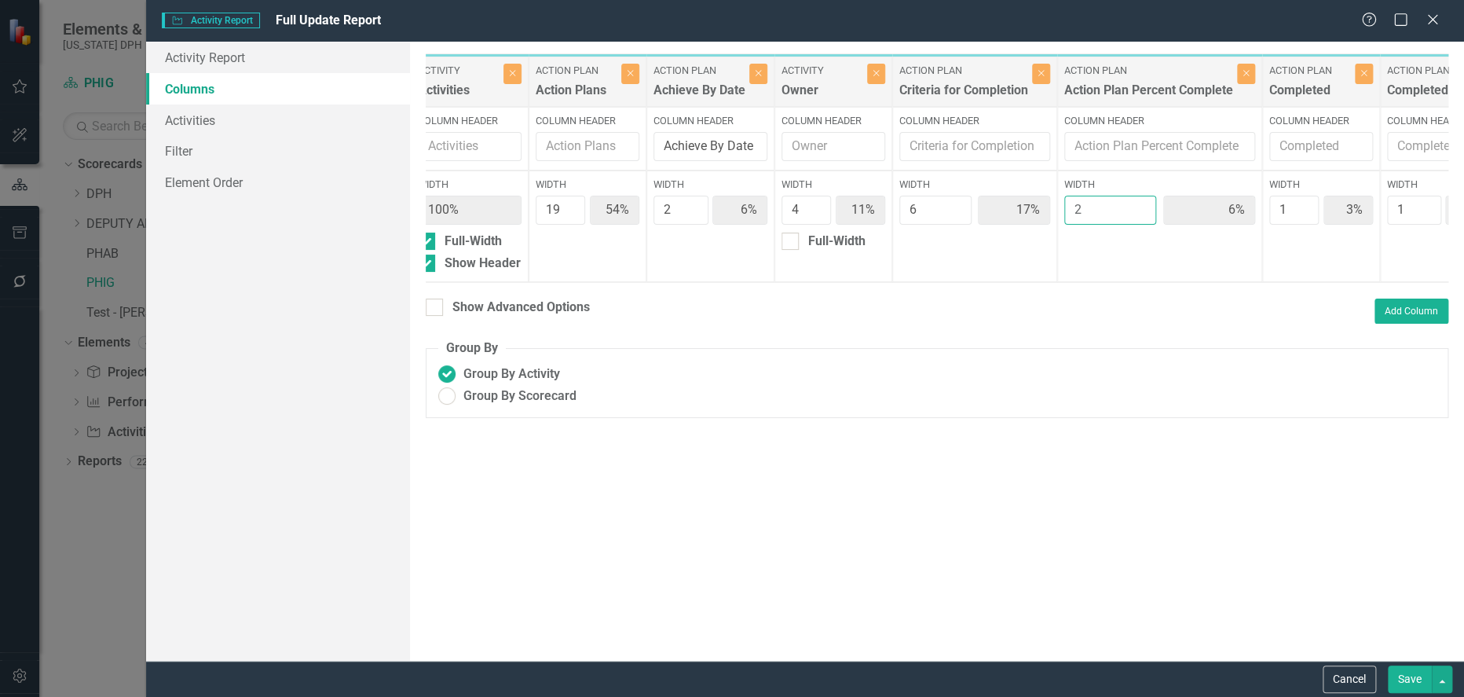
type input "1"
type input "56%"
type input "12%"
type input "18%"
type input "3%"
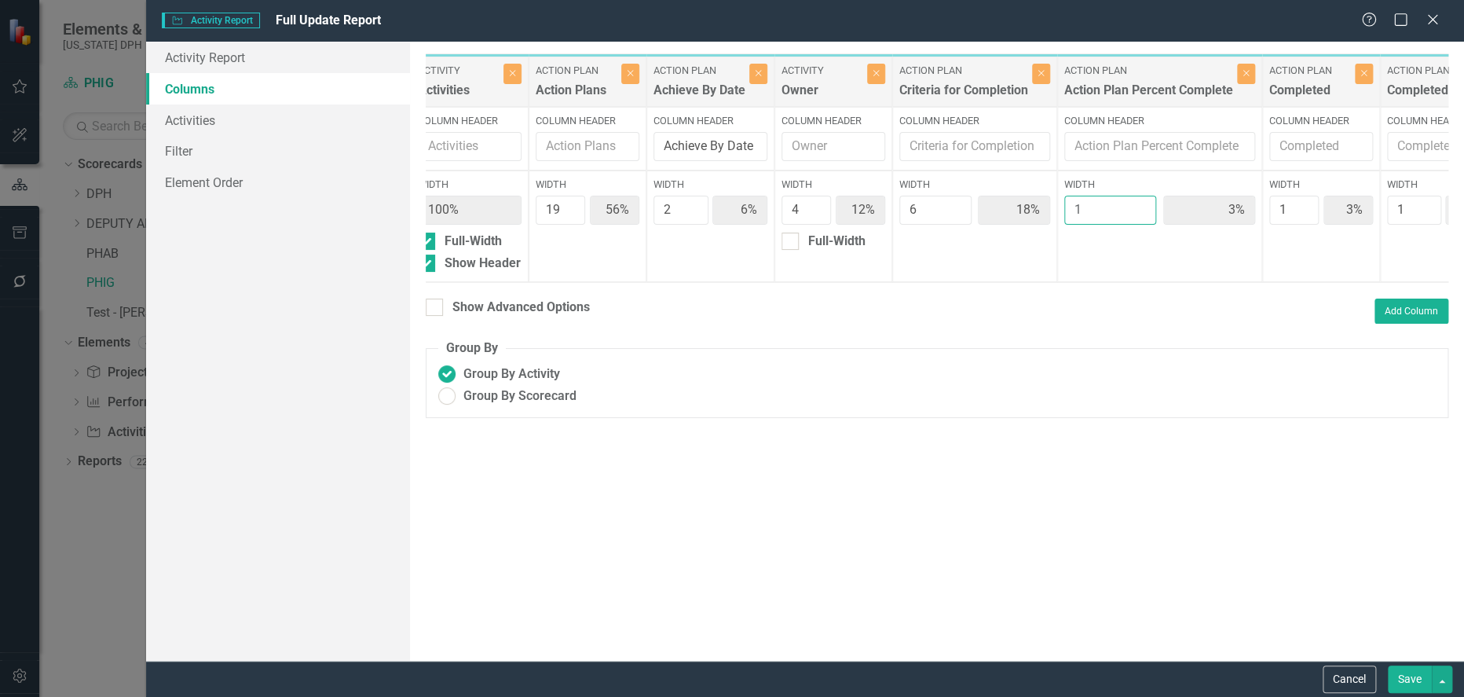
click at [1138, 214] on input "1" at bounding box center [1110, 210] width 92 height 29
type input "2"
type input "54%"
type input "11%"
type input "17%"
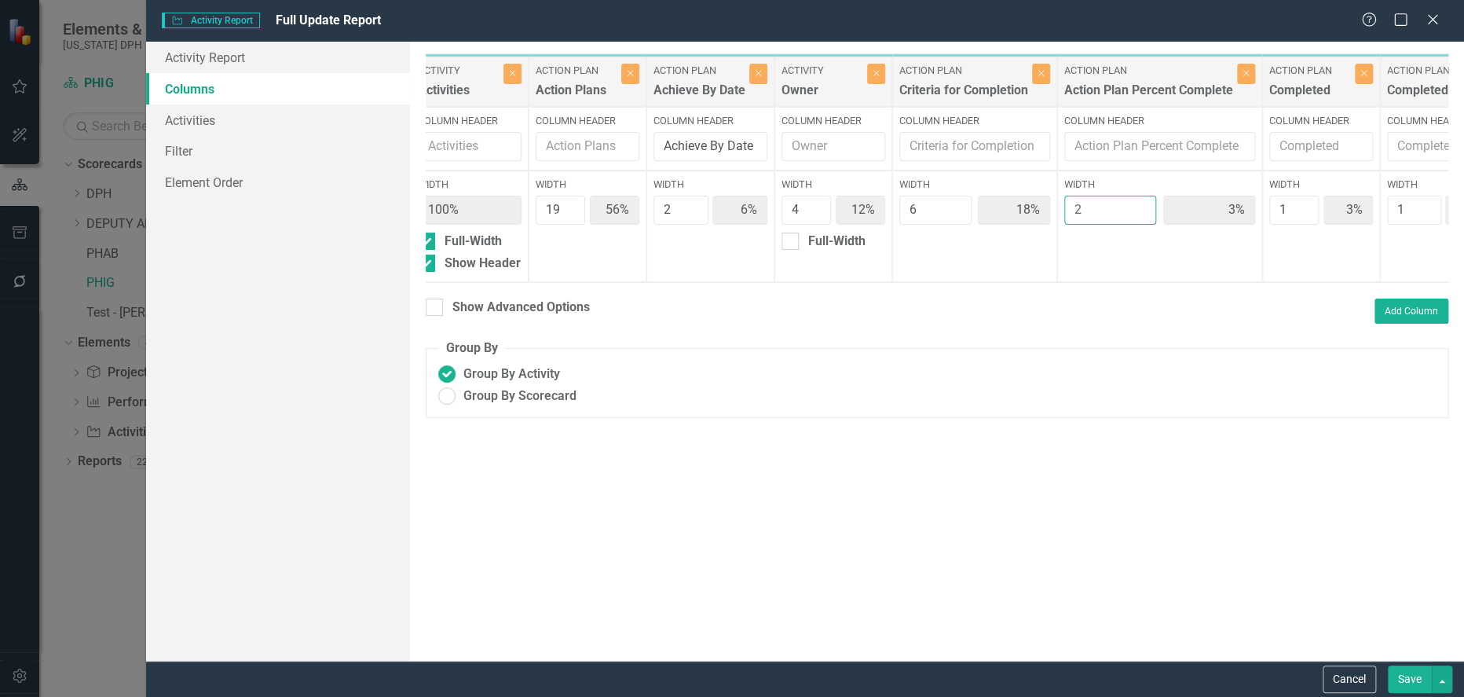
type input "6%"
type input "2"
click at [1139, 207] on input "2" at bounding box center [1110, 210] width 92 height 29
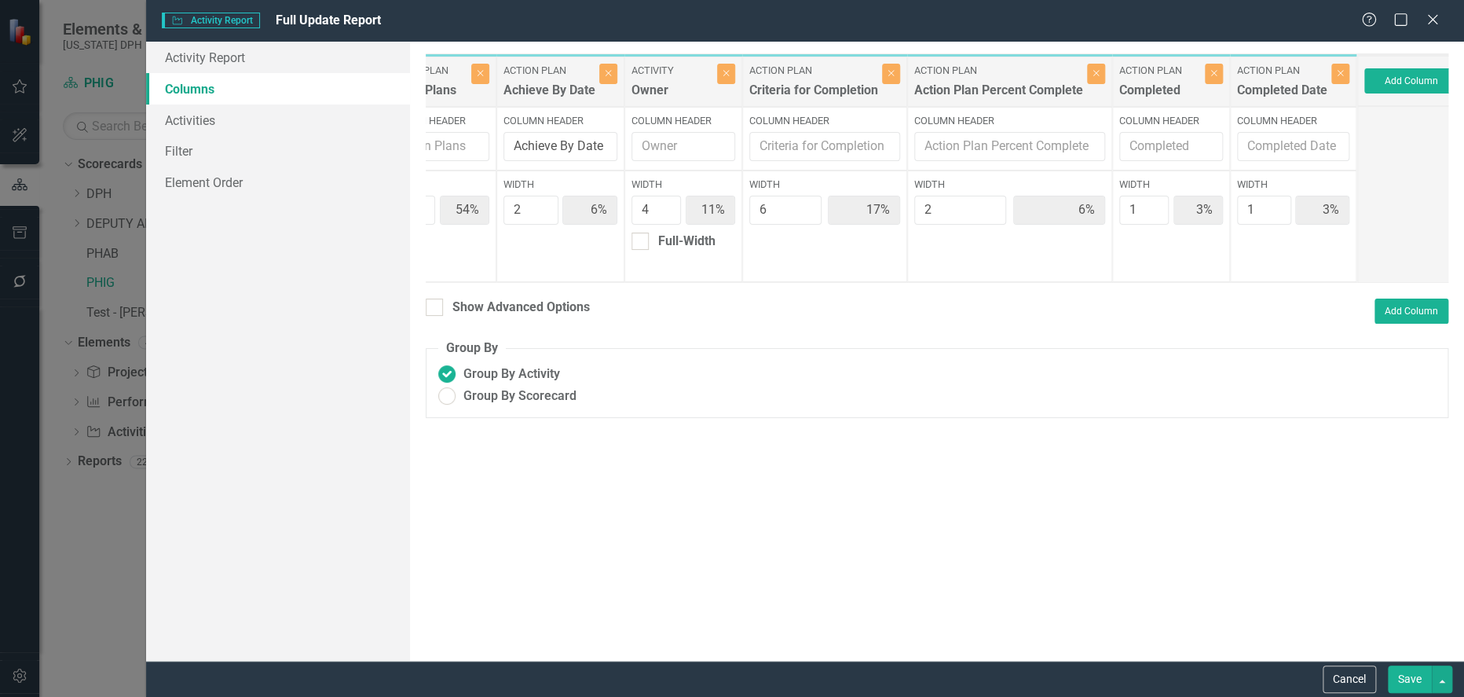
scroll to position [0, 302]
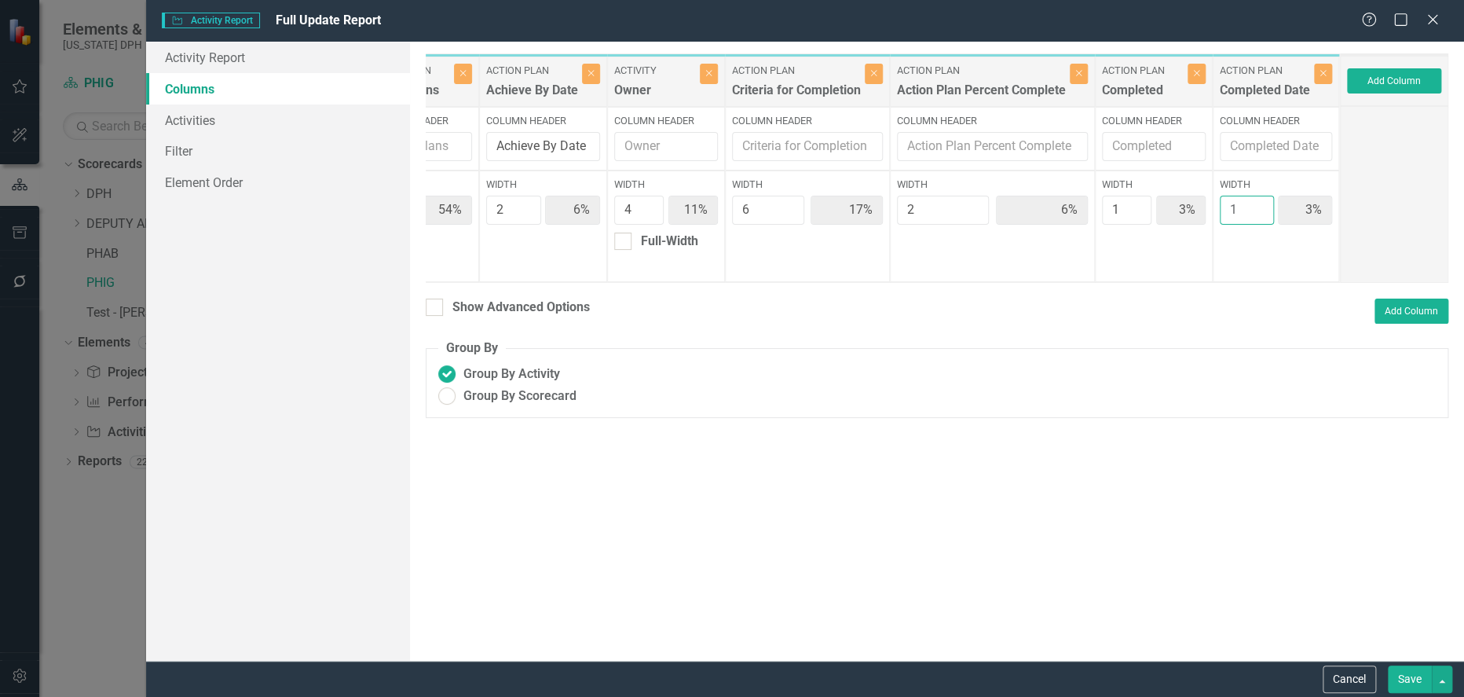
type input "2"
type input "53%"
type input "6%"
click at [1258, 204] on input "2" at bounding box center [1247, 210] width 54 height 29
type input "3"
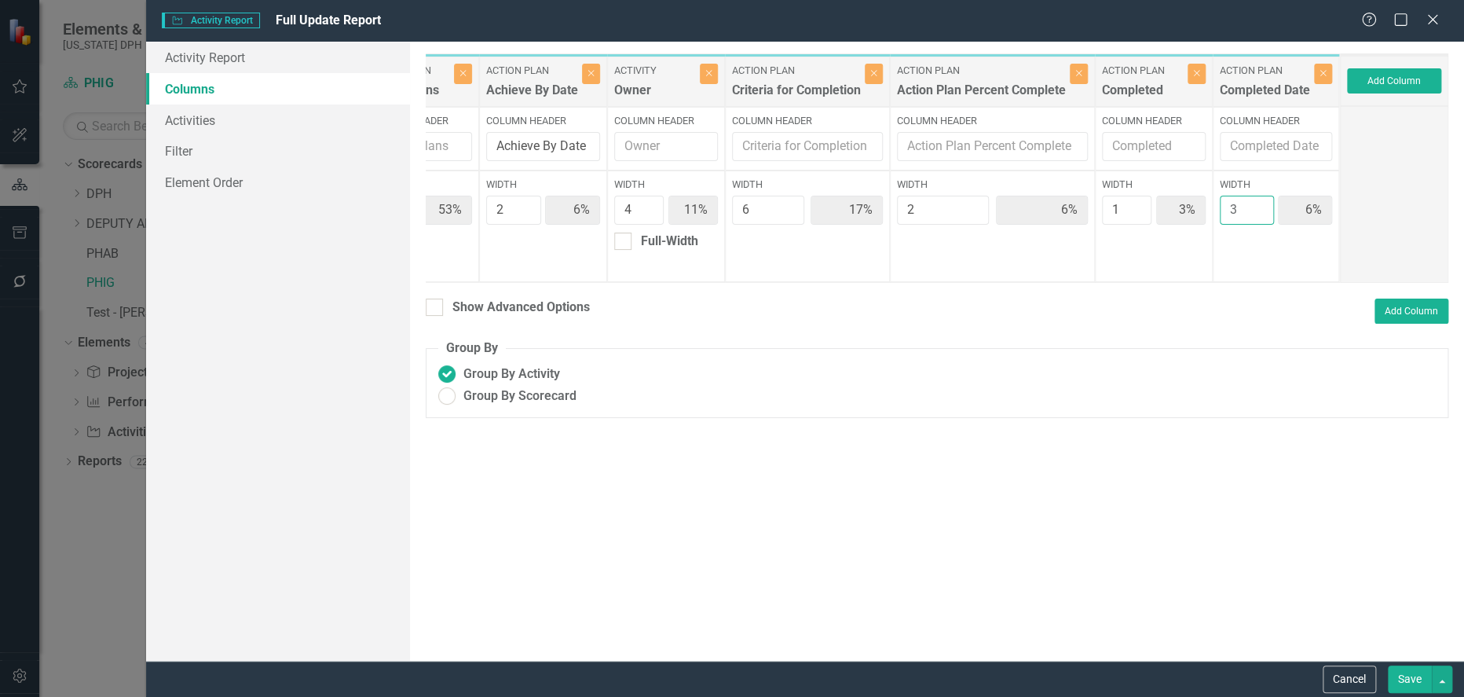
type input "51%"
type input "5%"
type input "16%"
type input "5%"
type input "8%"
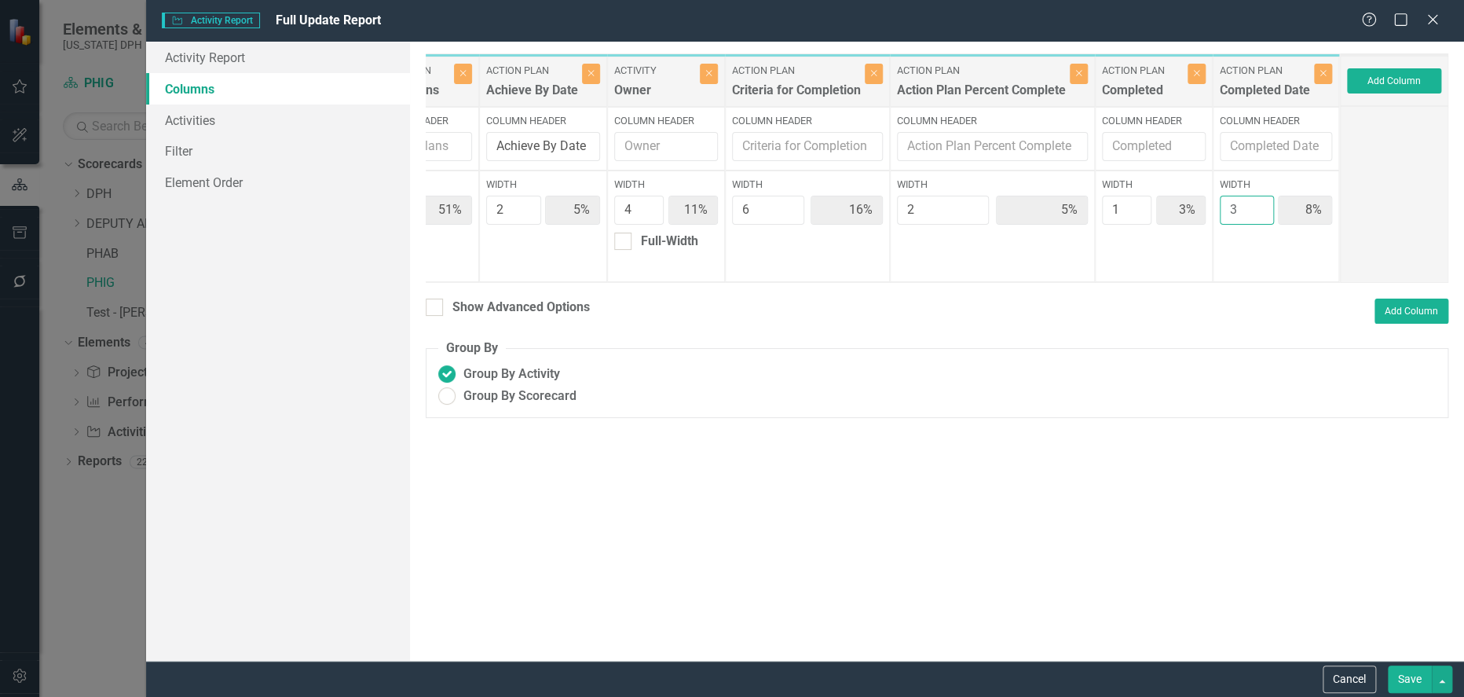
click at [1256, 205] on input "3" at bounding box center [1247, 210] width 54 height 29
type input "2"
type input "53%"
type input "6%"
type input "17%"
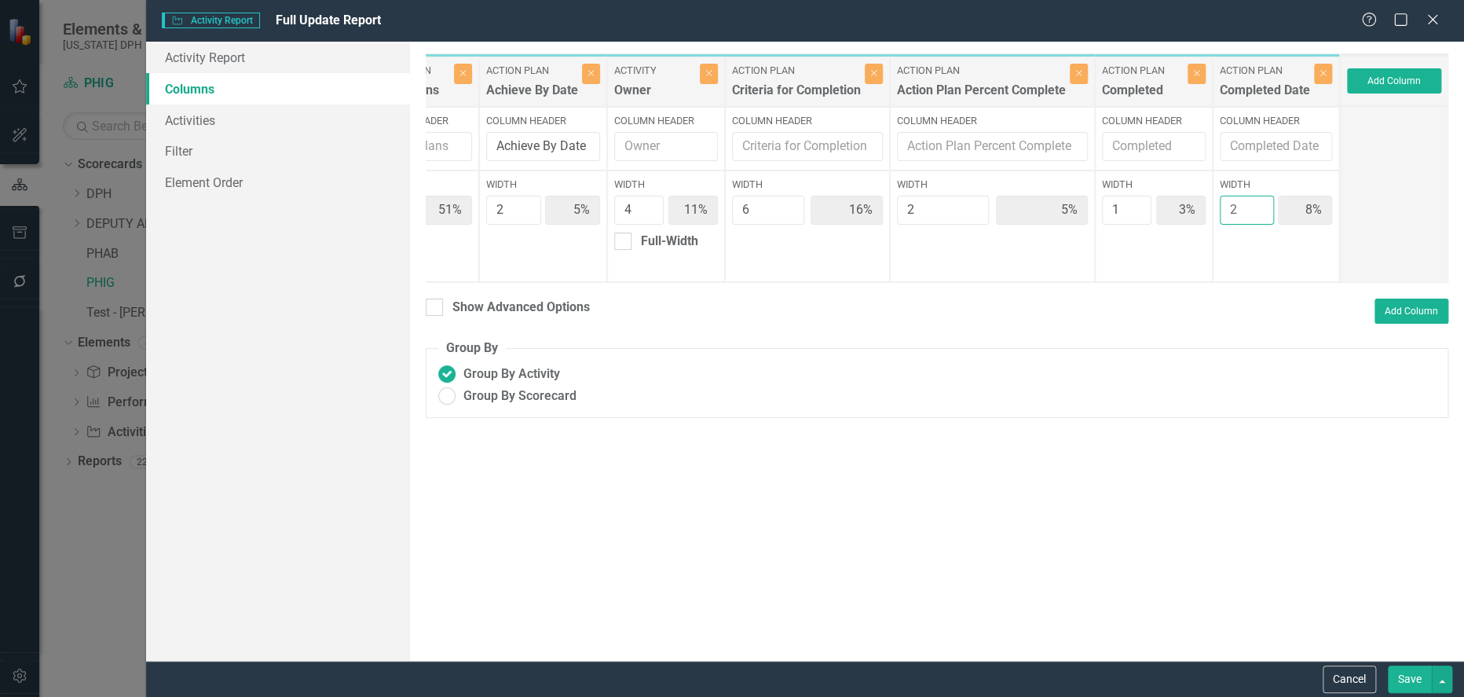
type input "6%"
type input "2"
click at [1256, 214] on input "2" at bounding box center [1247, 210] width 54 height 29
click at [1402, 674] on button "Save" at bounding box center [1410, 678] width 44 height 27
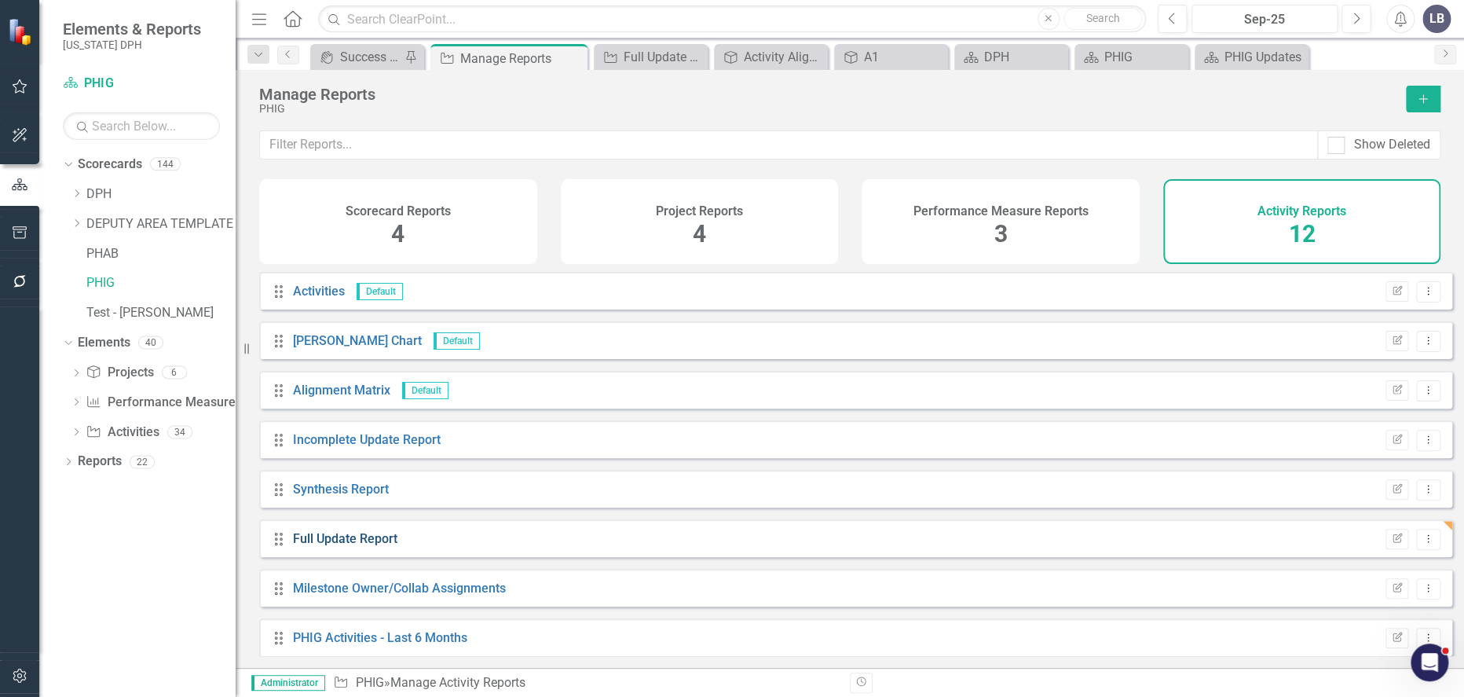
click at [324, 546] on link "Full Update Report" at bounding box center [345, 538] width 104 height 15
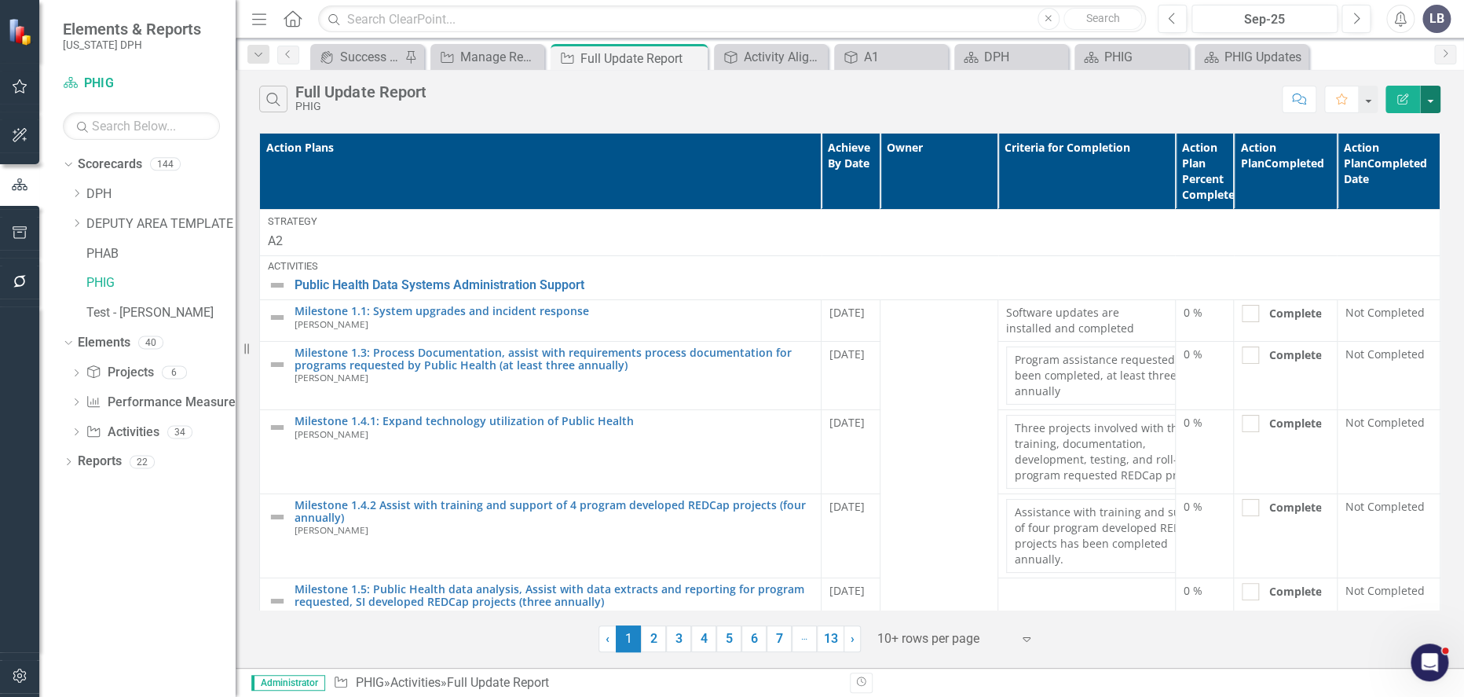
click at [1432, 99] on button "button" at bounding box center [1430, 99] width 20 height 27
click at [1408, 160] on link "PDF Export to PDF" at bounding box center [1378, 159] width 124 height 29
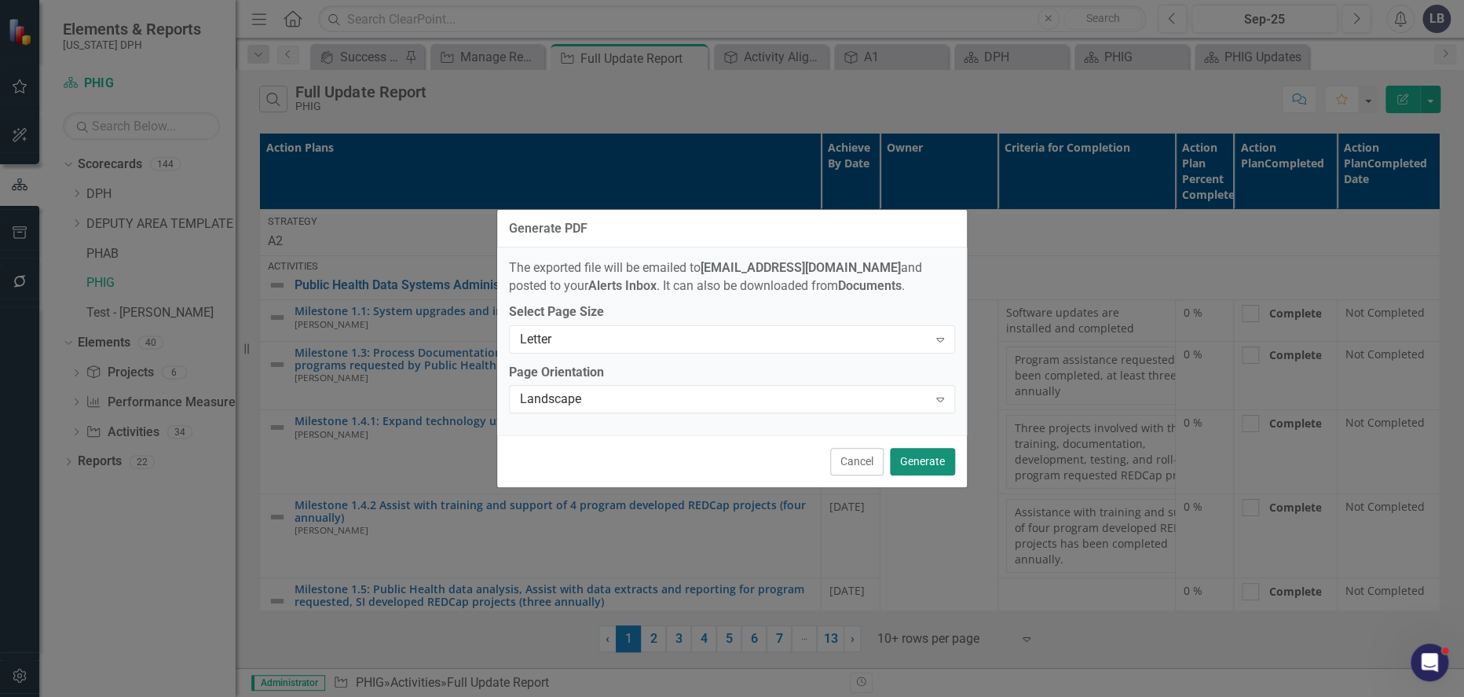
click at [928, 464] on button "Generate" at bounding box center [922, 461] width 65 height 27
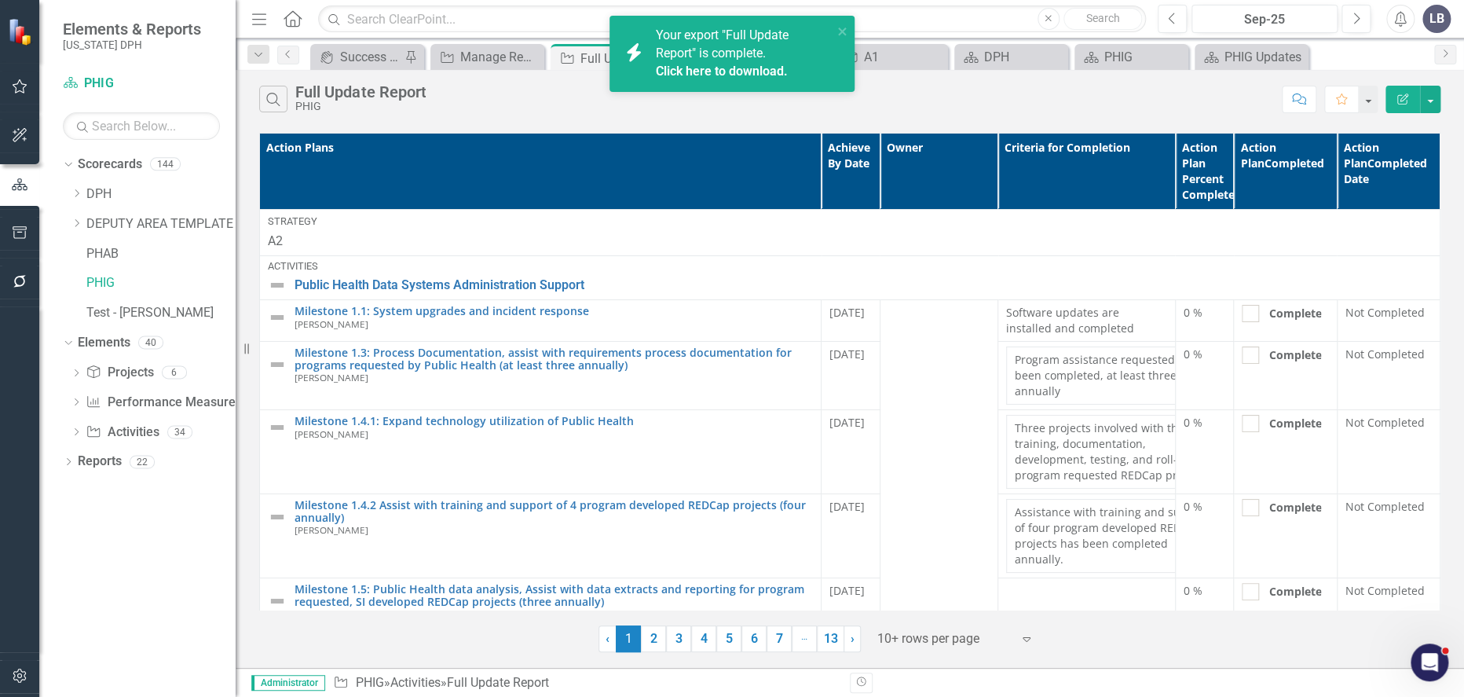
click at [745, 71] on link "Click here to download." at bounding box center [721, 71] width 132 height 15
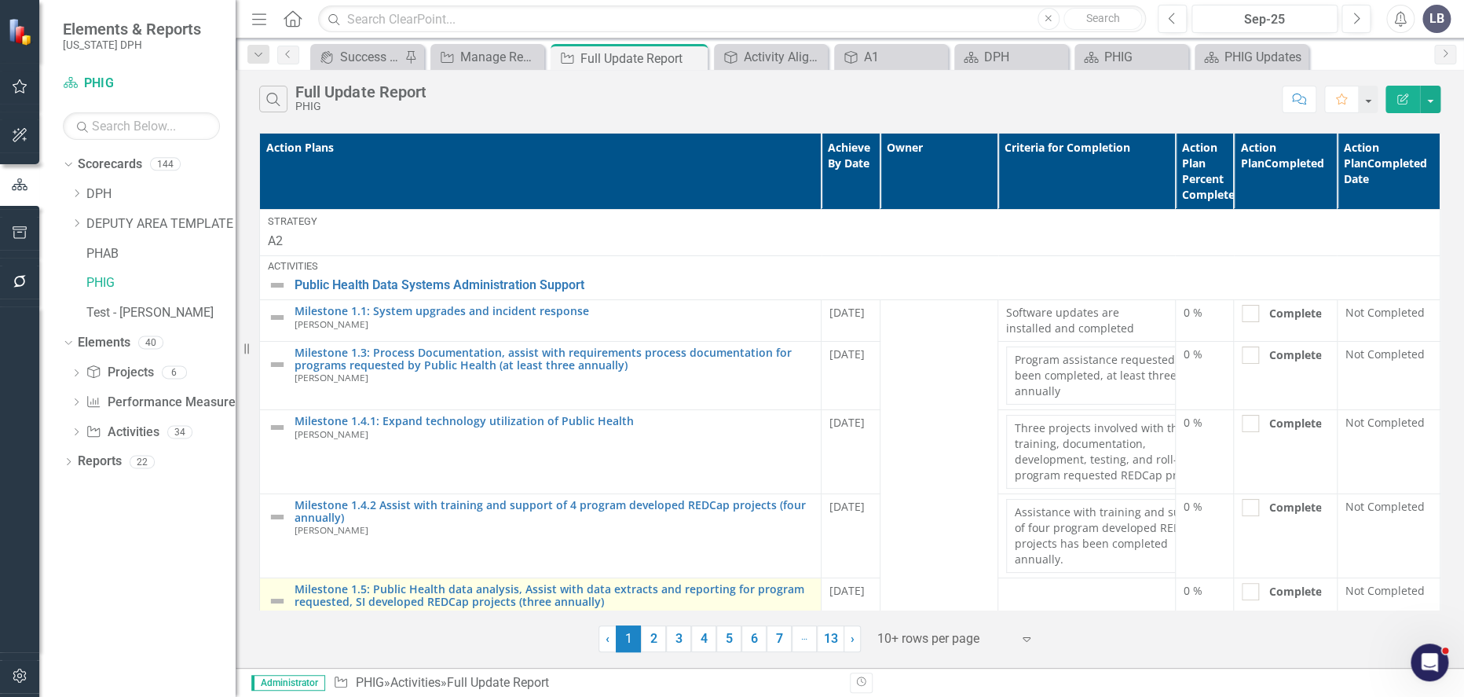
drag, startPoint x: 758, startPoint y: 641, endPoint x: 762, endPoint y: 606, distance: 35.6
click at [758, 641] on link "6" at bounding box center [753, 638] width 25 height 27
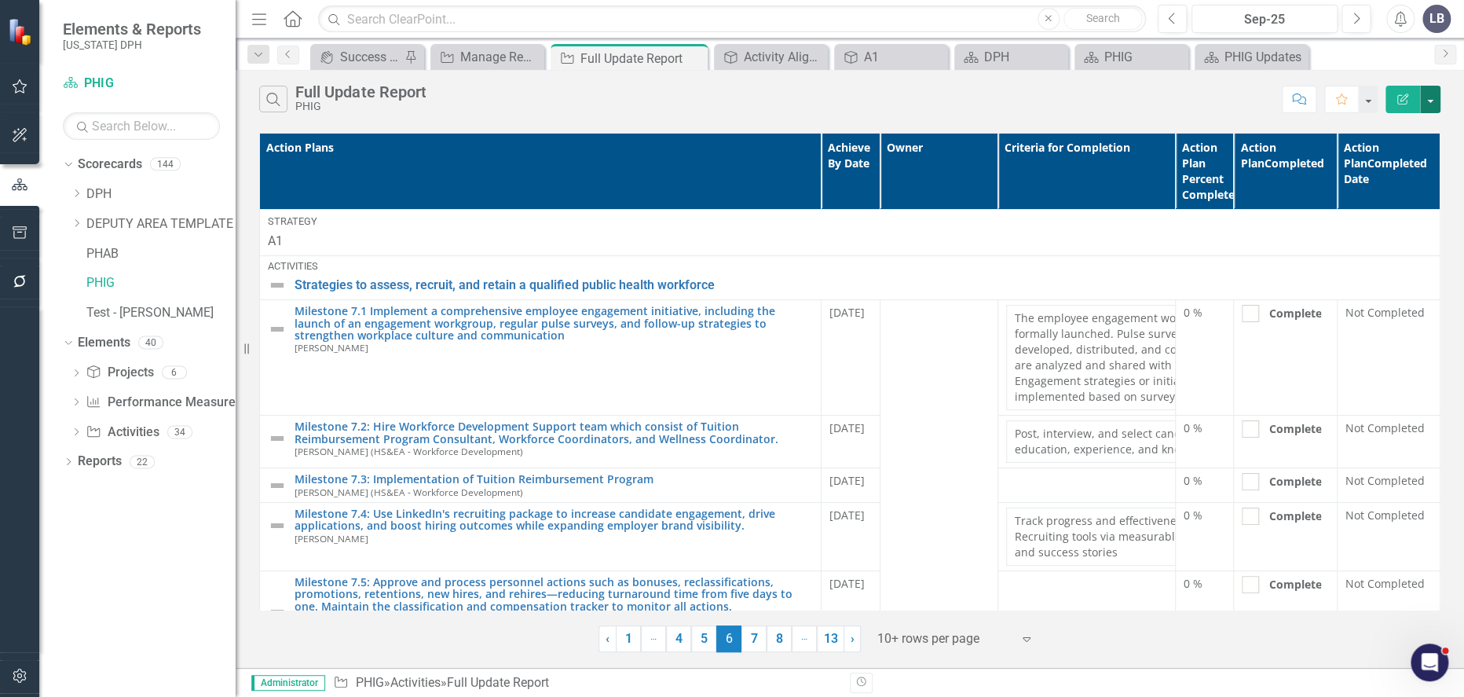
click at [1433, 102] on button "button" at bounding box center [1430, 99] width 20 height 27
click at [1403, 165] on link "PDF Export to PDF" at bounding box center [1378, 159] width 124 height 29
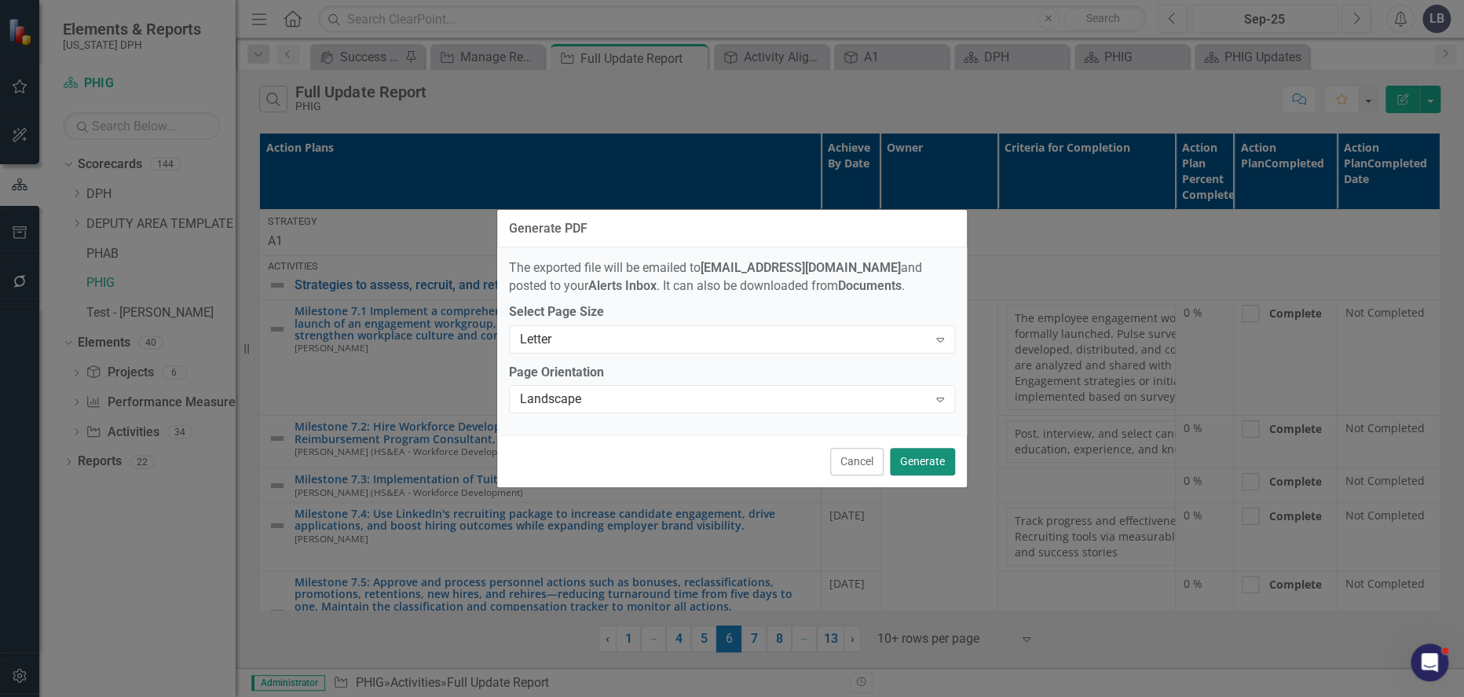
click at [932, 465] on button "Generate" at bounding box center [922, 461] width 65 height 27
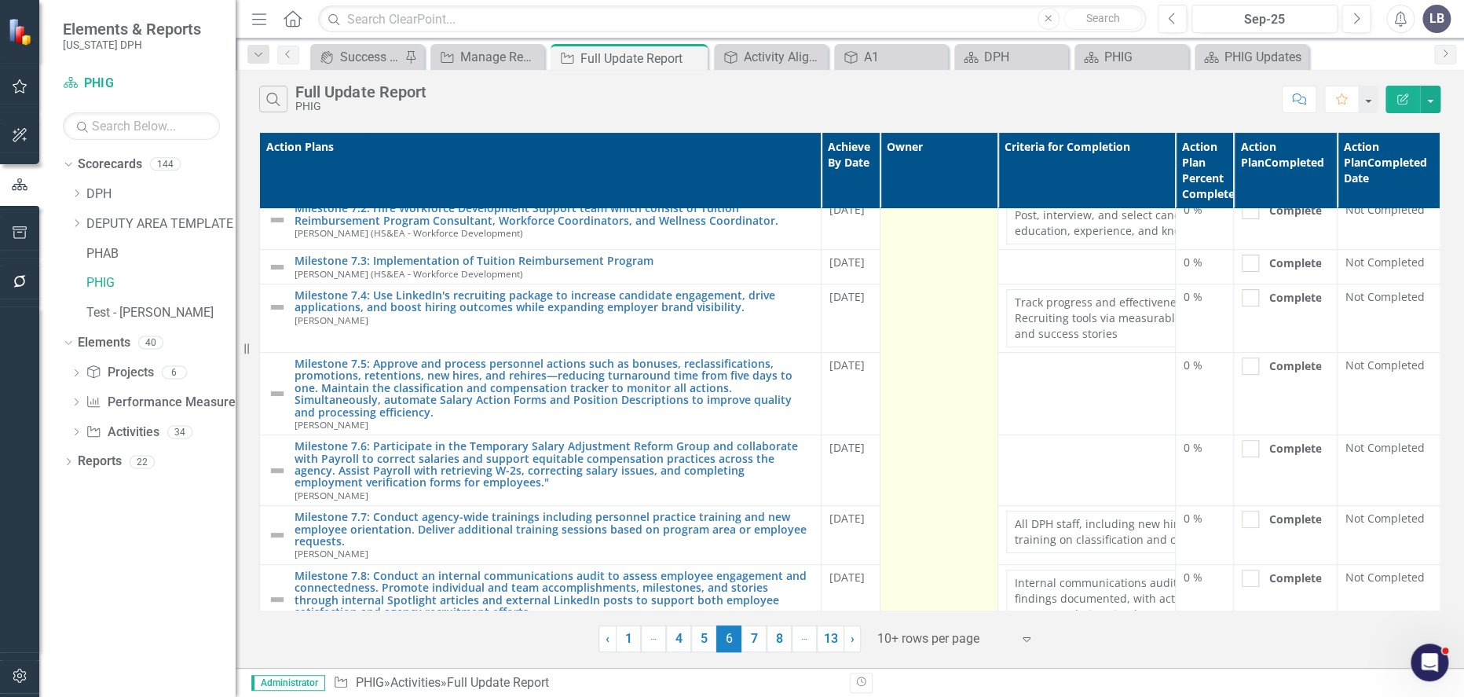
scroll to position [262, 0]
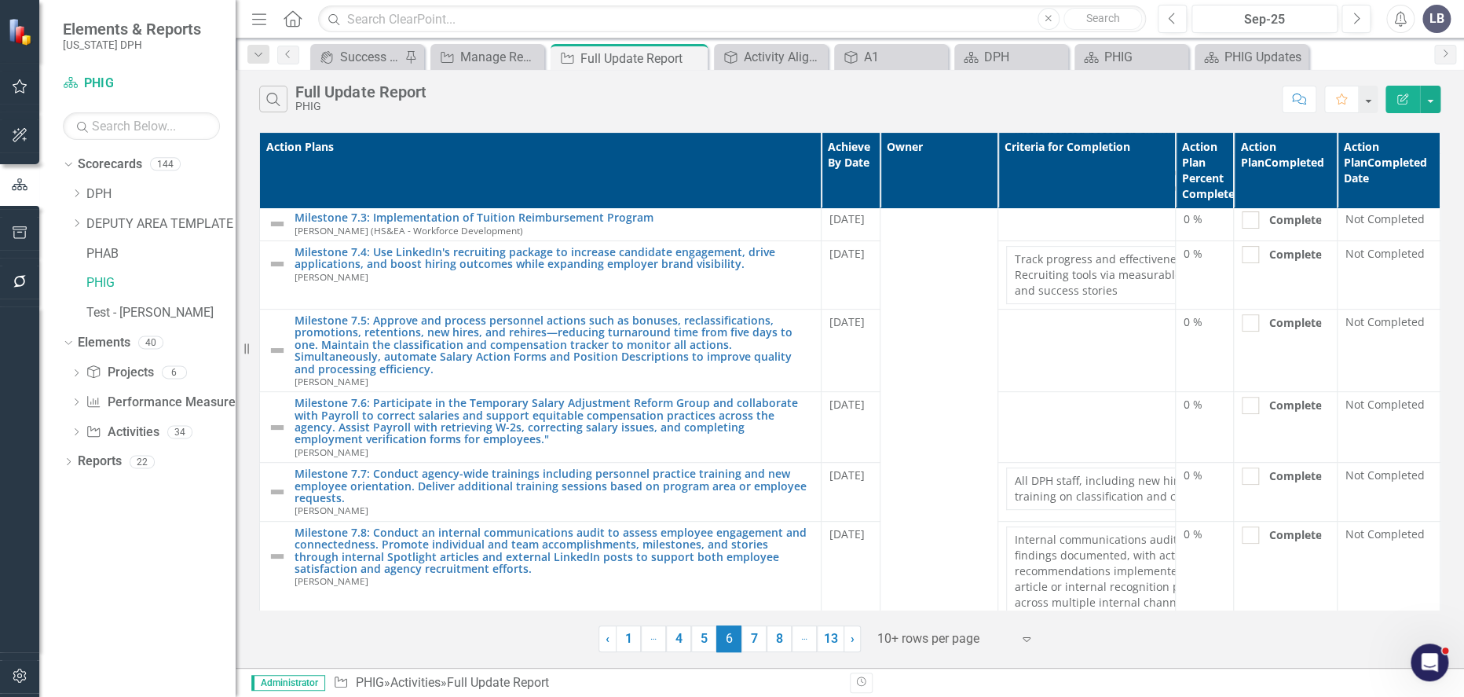
click at [1027, 638] on icon "Expand" at bounding box center [1027, 638] width 16 height 13
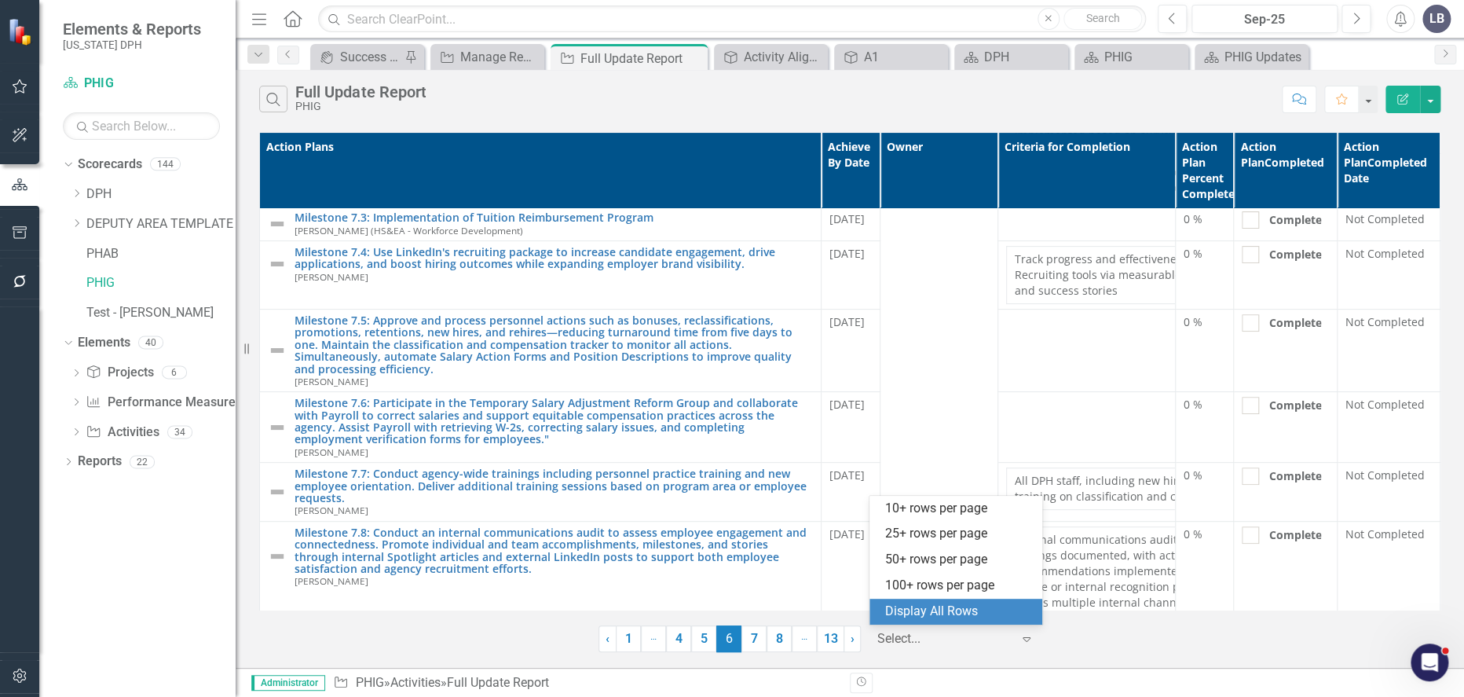
click at [979, 617] on div "Display All Rows" at bounding box center [959, 611] width 148 height 18
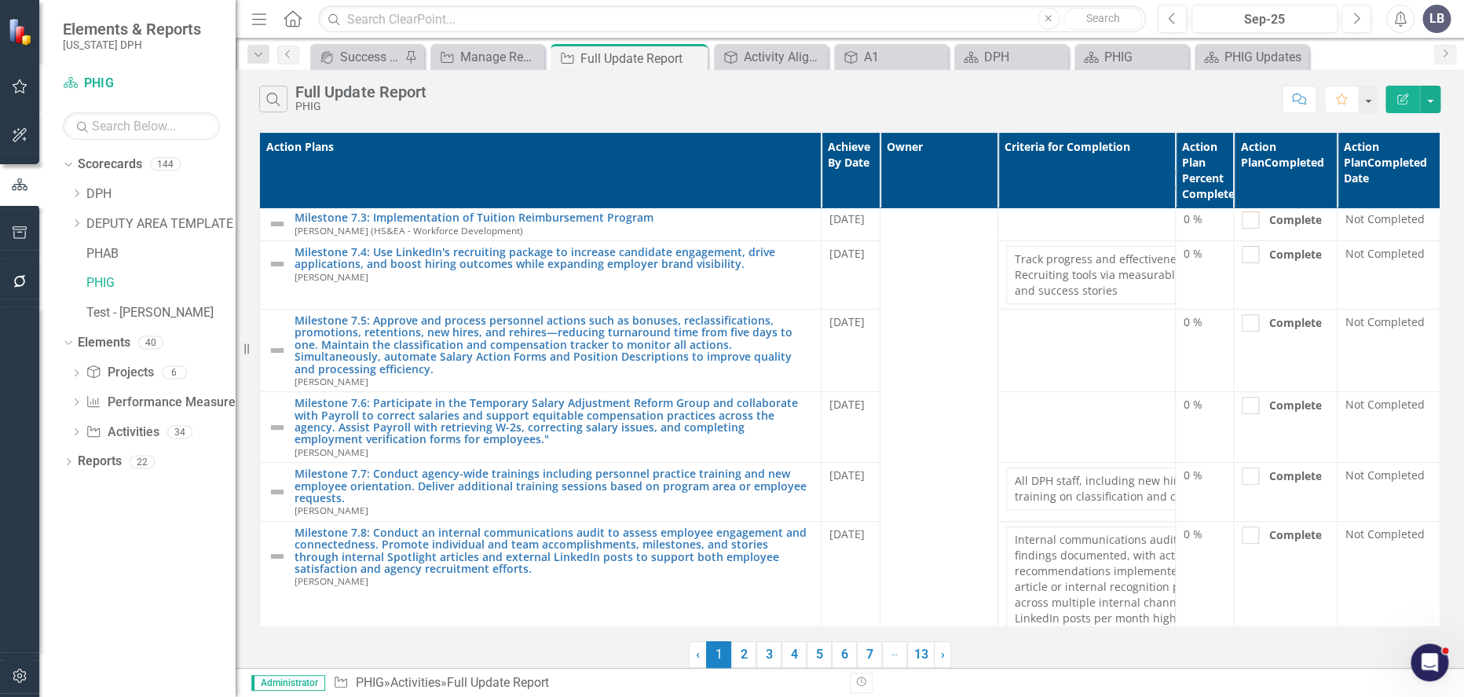
scroll to position [0, 0]
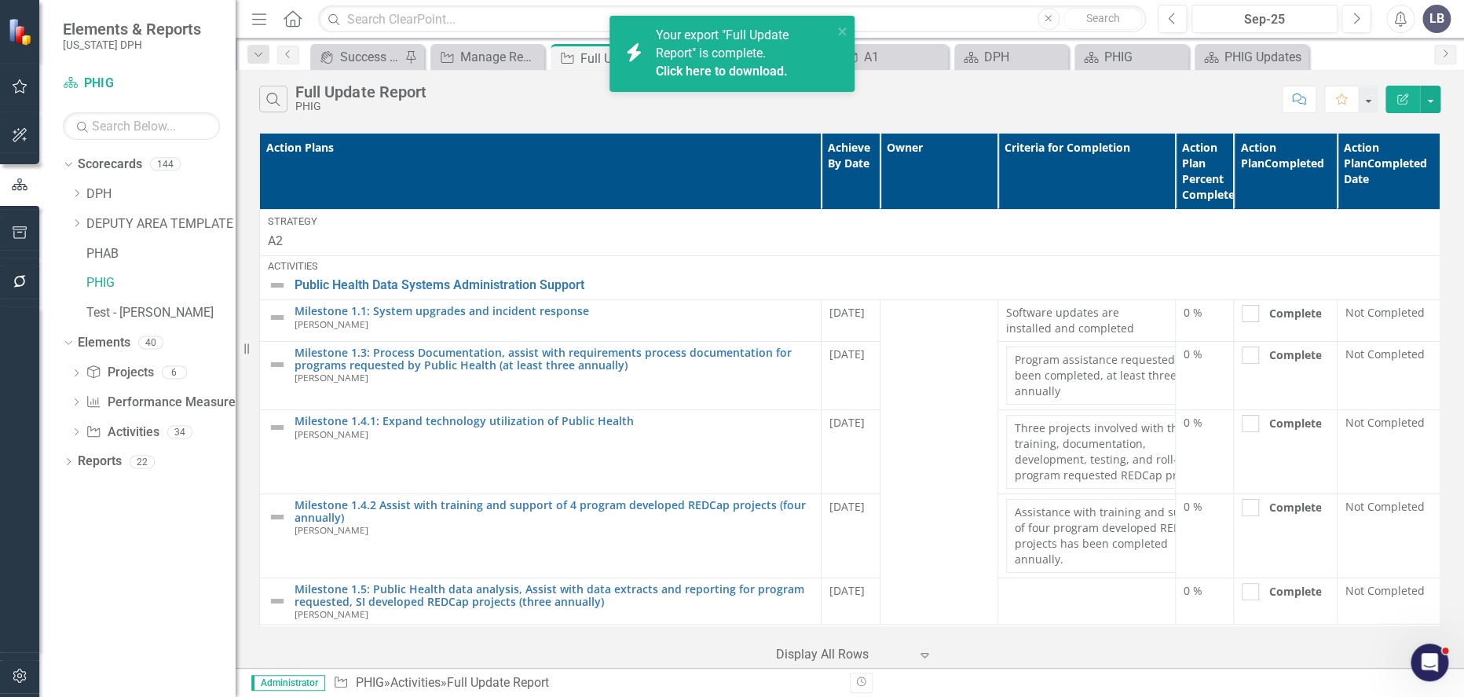
click at [697, 73] on link "Click here to download." at bounding box center [721, 71] width 132 height 15
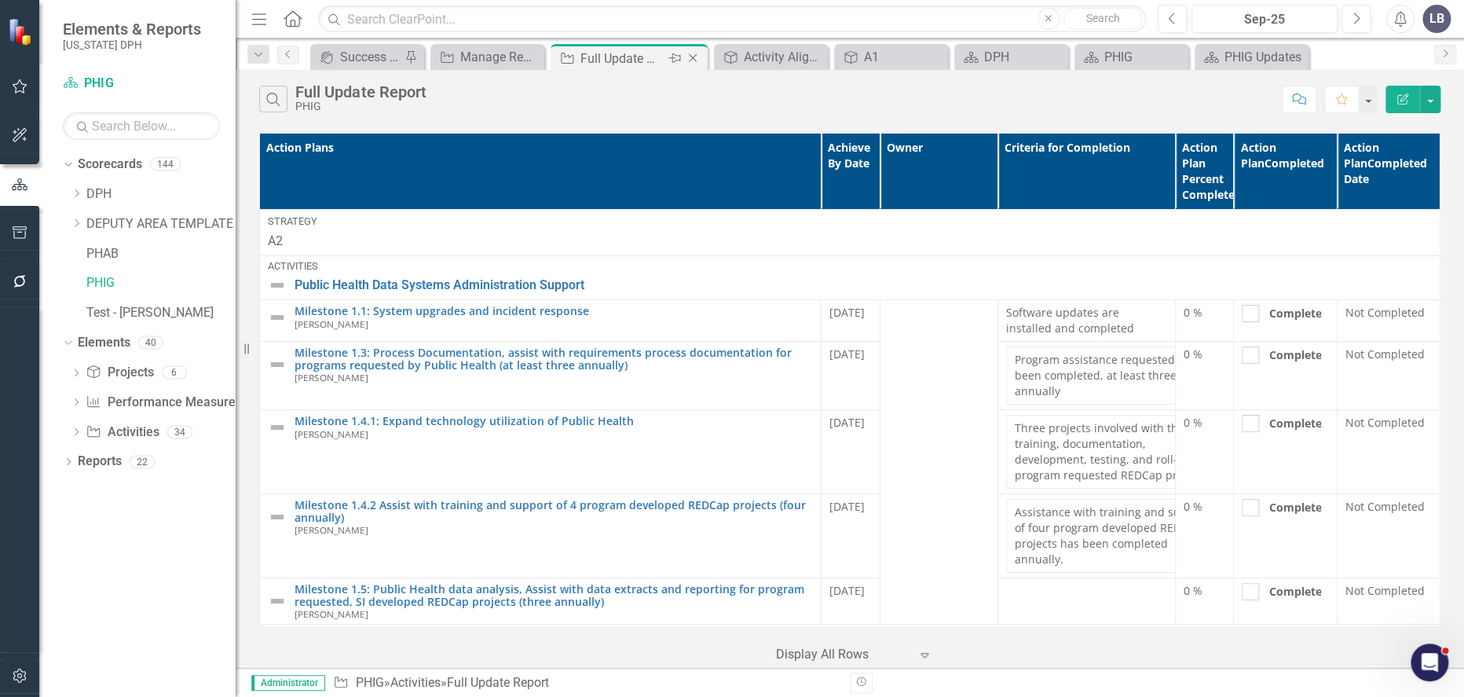
click at [695, 55] on icon at bounding box center [693, 58] width 9 height 9
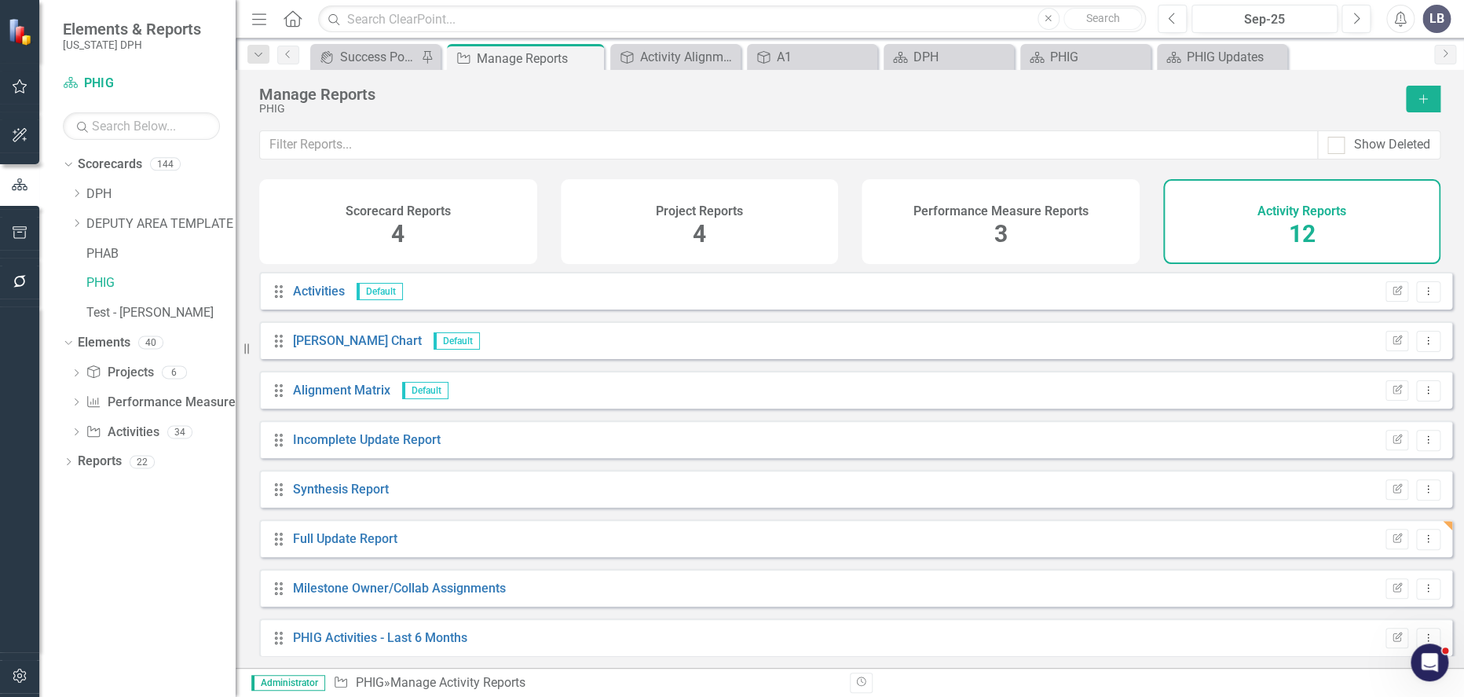
drag, startPoint x: 337, startPoint y: 552, endPoint x: 1400, endPoint y: 544, distance: 1063.6
click at [1400, 544] on div "Edit Report Dropdown Menu" at bounding box center [1409, 539] width 63 height 21
click at [1391, 544] on icon "Edit Report" at bounding box center [1397, 538] width 12 height 9
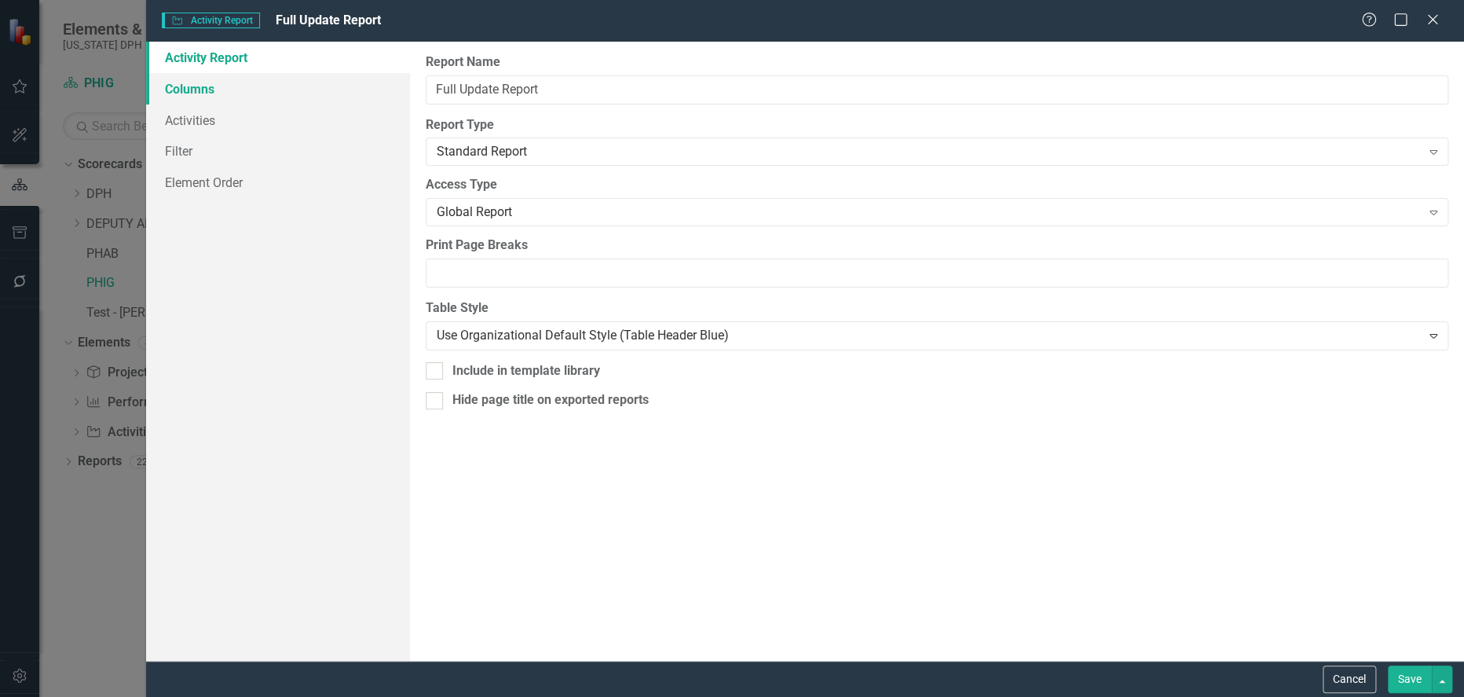
click at [218, 90] on link "Columns" at bounding box center [278, 88] width 264 height 31
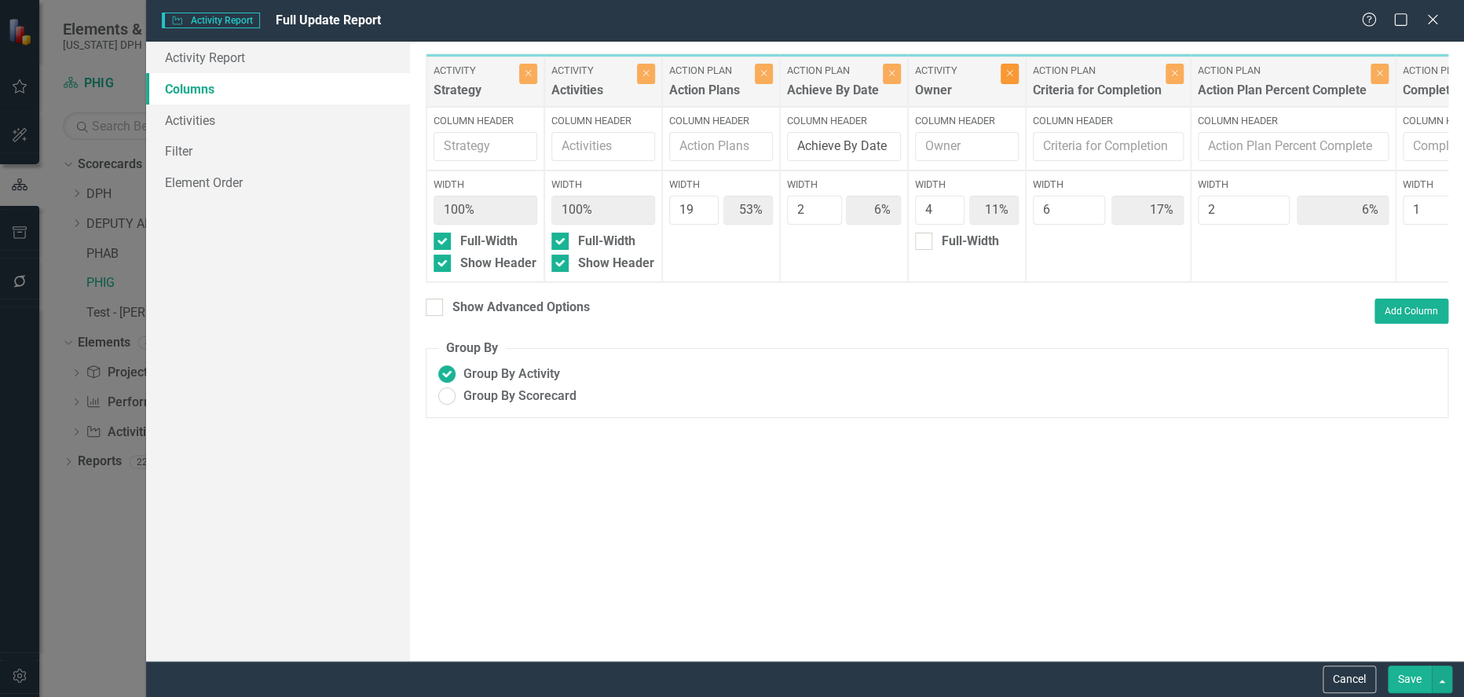
click at [1012, 81] on button "Close" at bounding box center [1010, 74] width 18 height 20
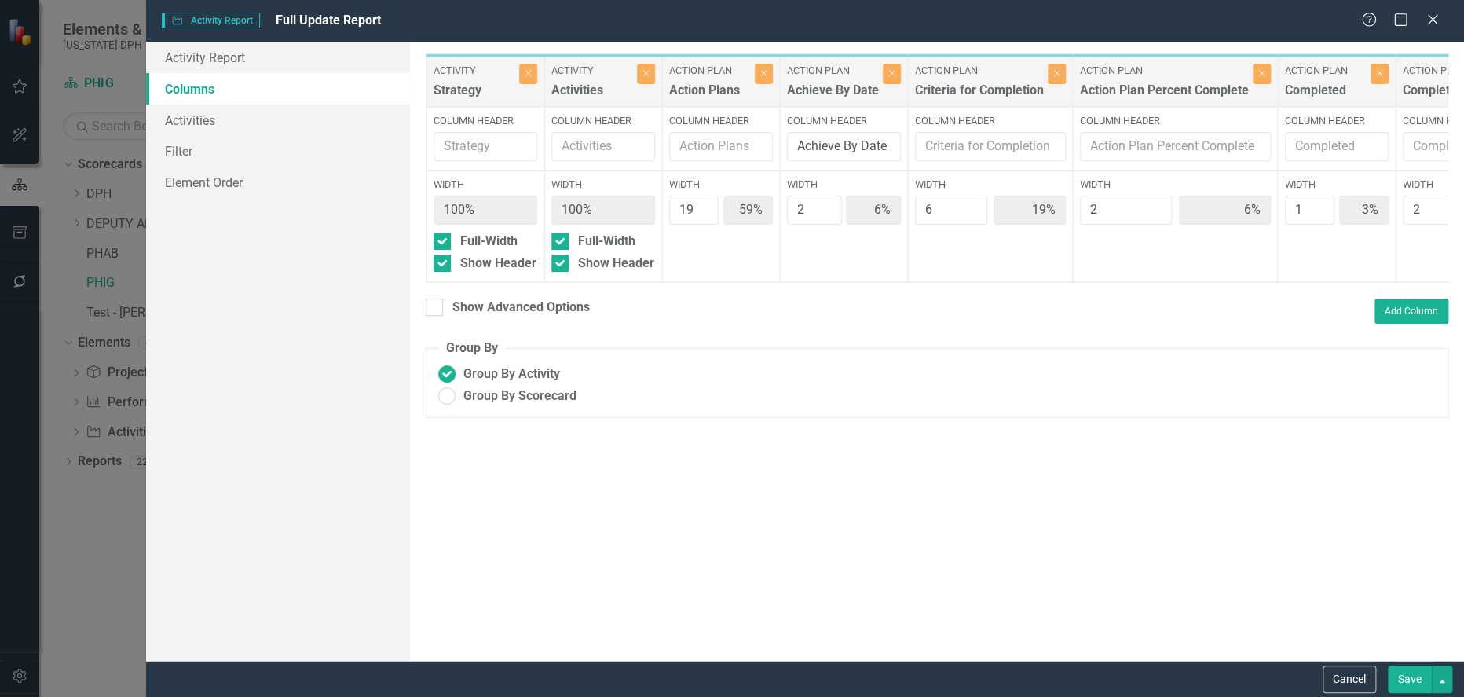
scroll to position [0, 183]
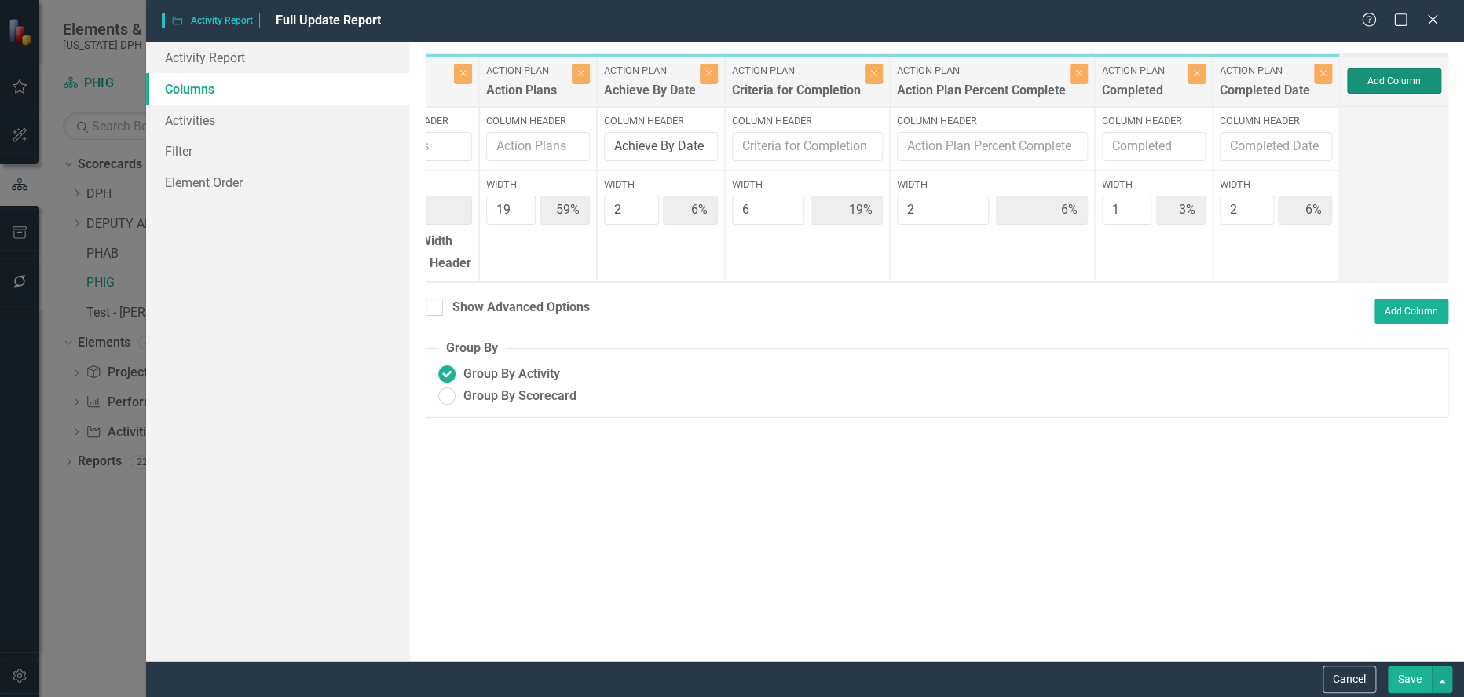
click at [1389, 75] on button "Add Column" at bounding box center [1394, 80] width 94 height 25
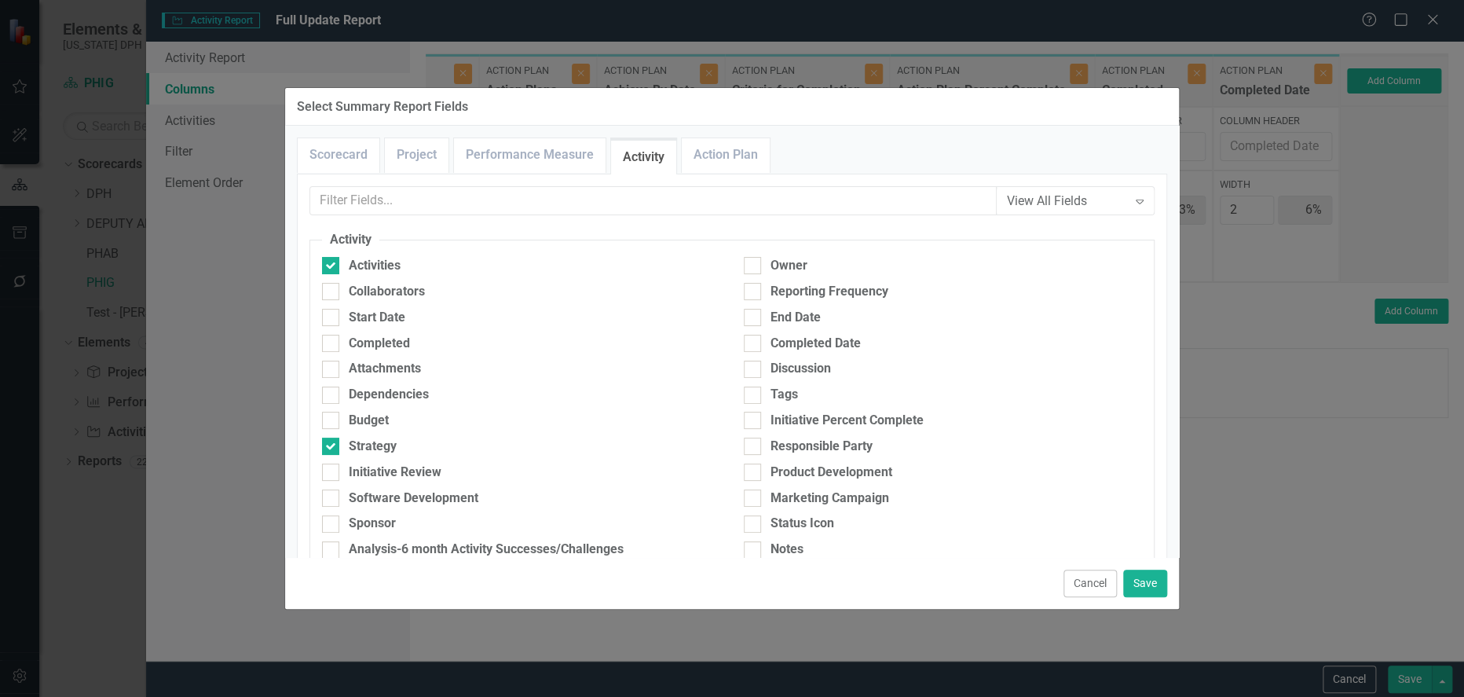
scroll to position [87, 0]
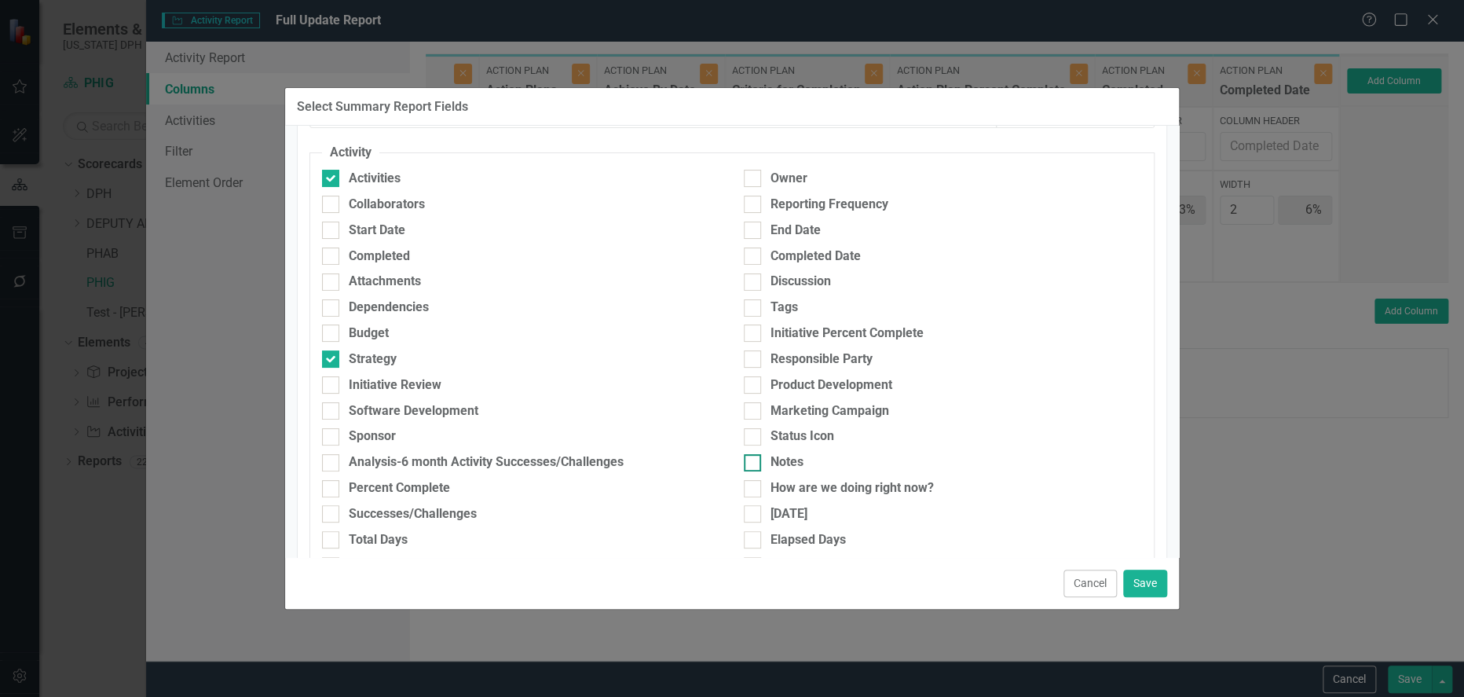
click at [749, 462] on div at bounding box center [752, 462] width 17 height 17
click at [749, 462] on input "Notes" at bounding box center [749, 459] width 10 height 10
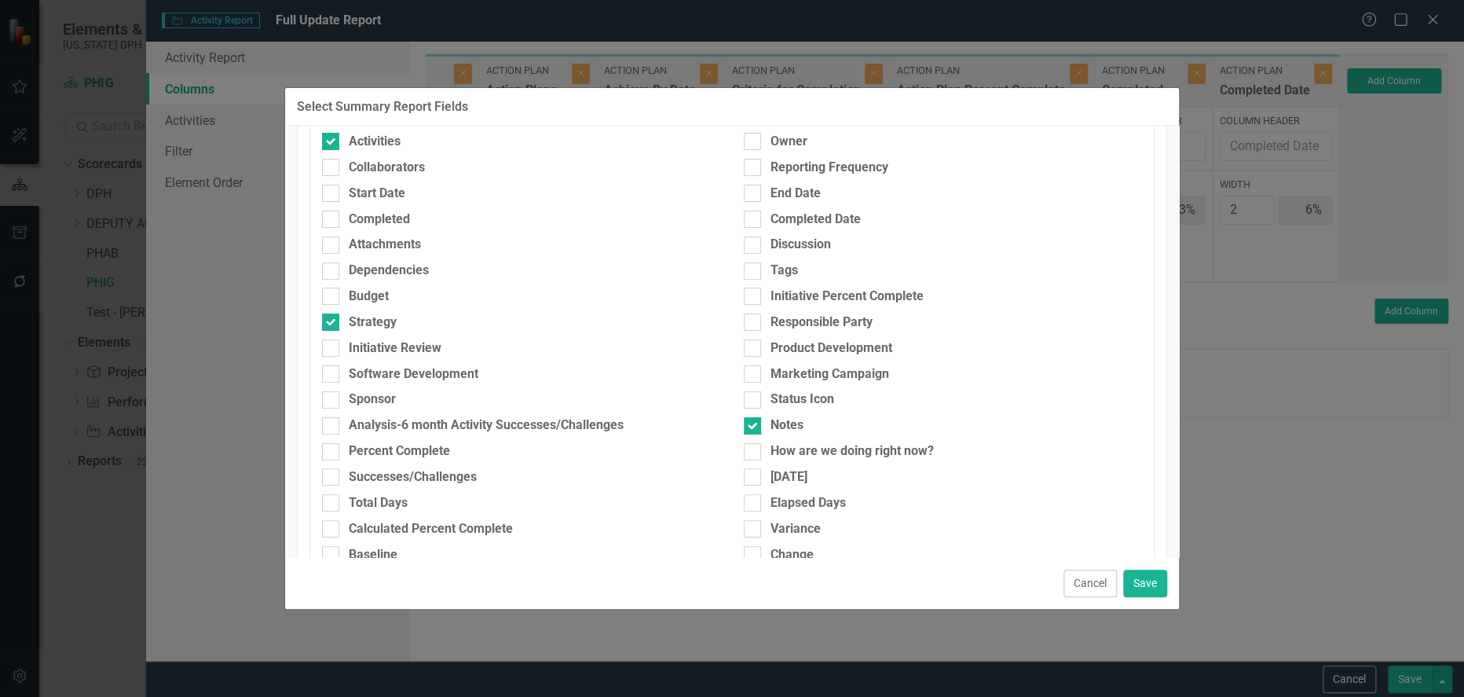
scroll to position [0, 0]
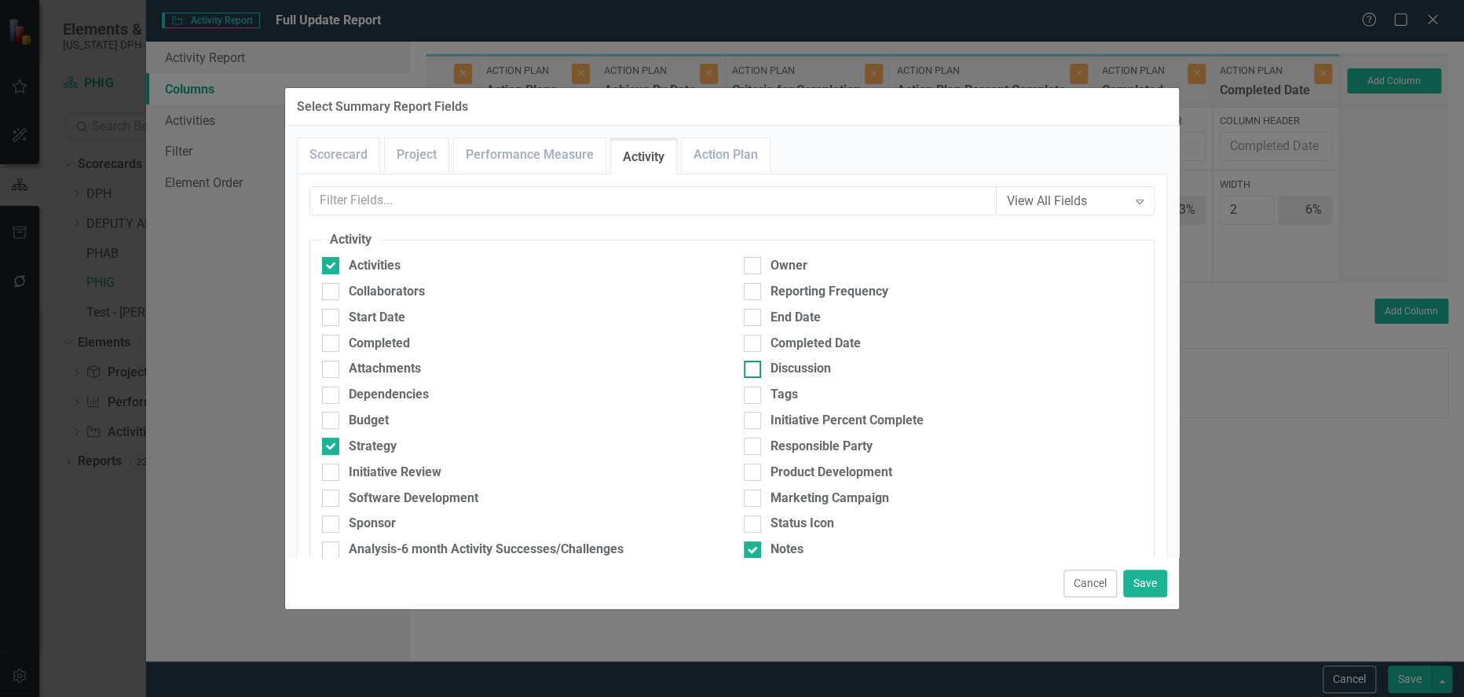
click at [750, 369] on div at bounding box center [752, 369] width 17 height 17
click at [750, 369] on input "Discussion" at bounding box center [749, 366] width 10 height 10
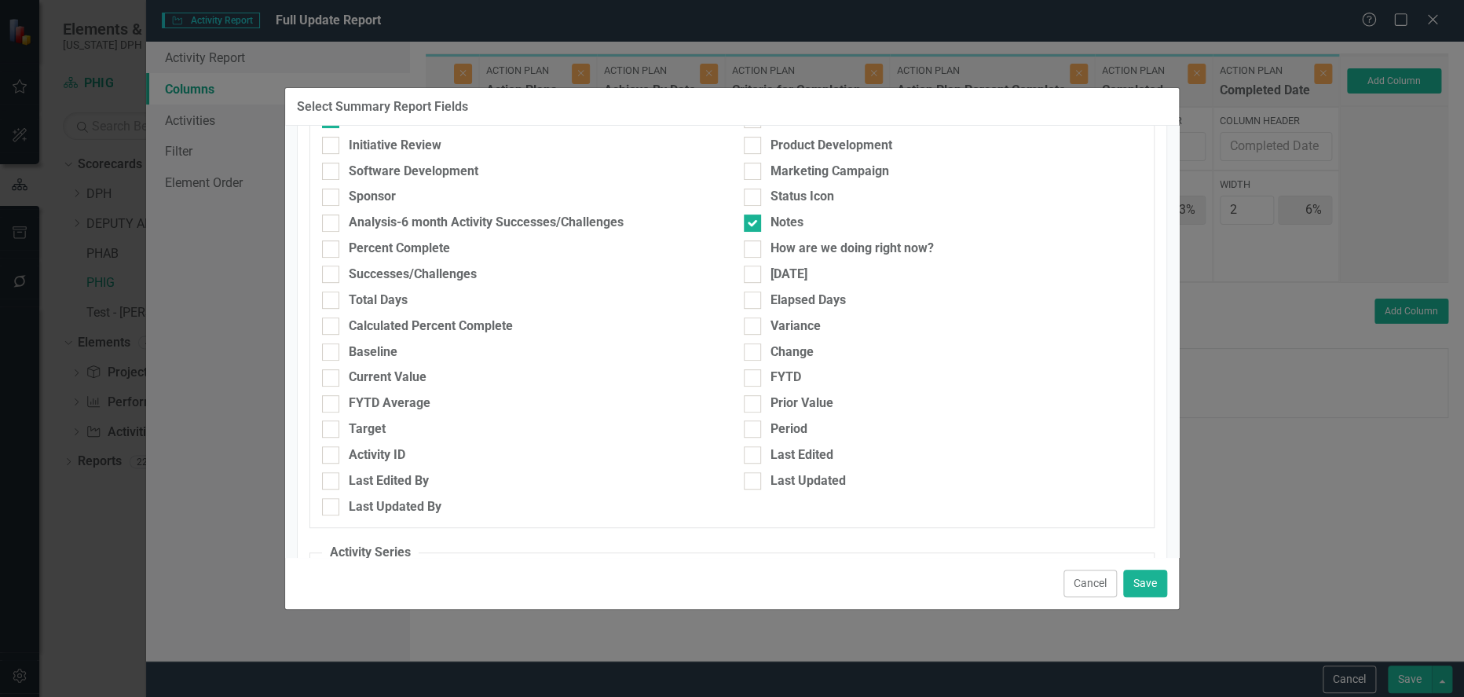
scroll to position [262, 0]
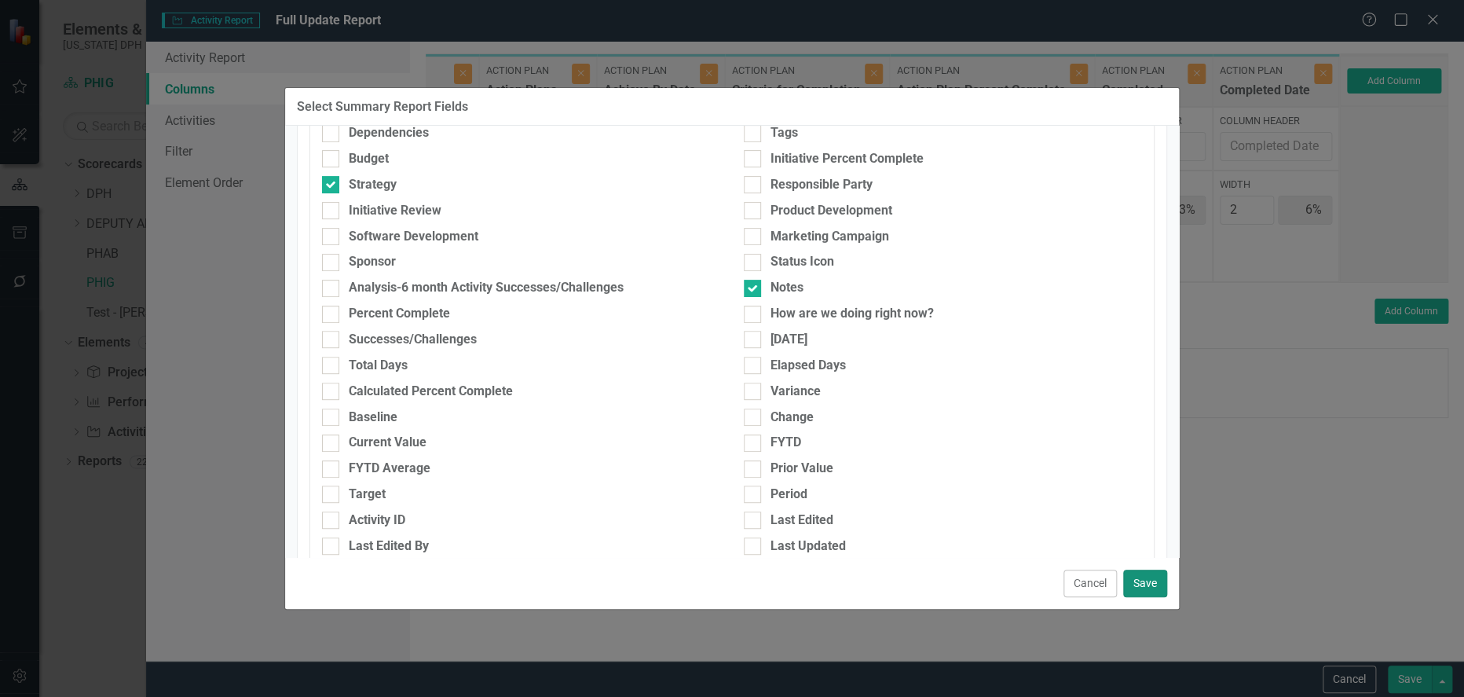
click at [1140, 584] on button "Save" at bounding box center [1145, 582] width 44 height 27
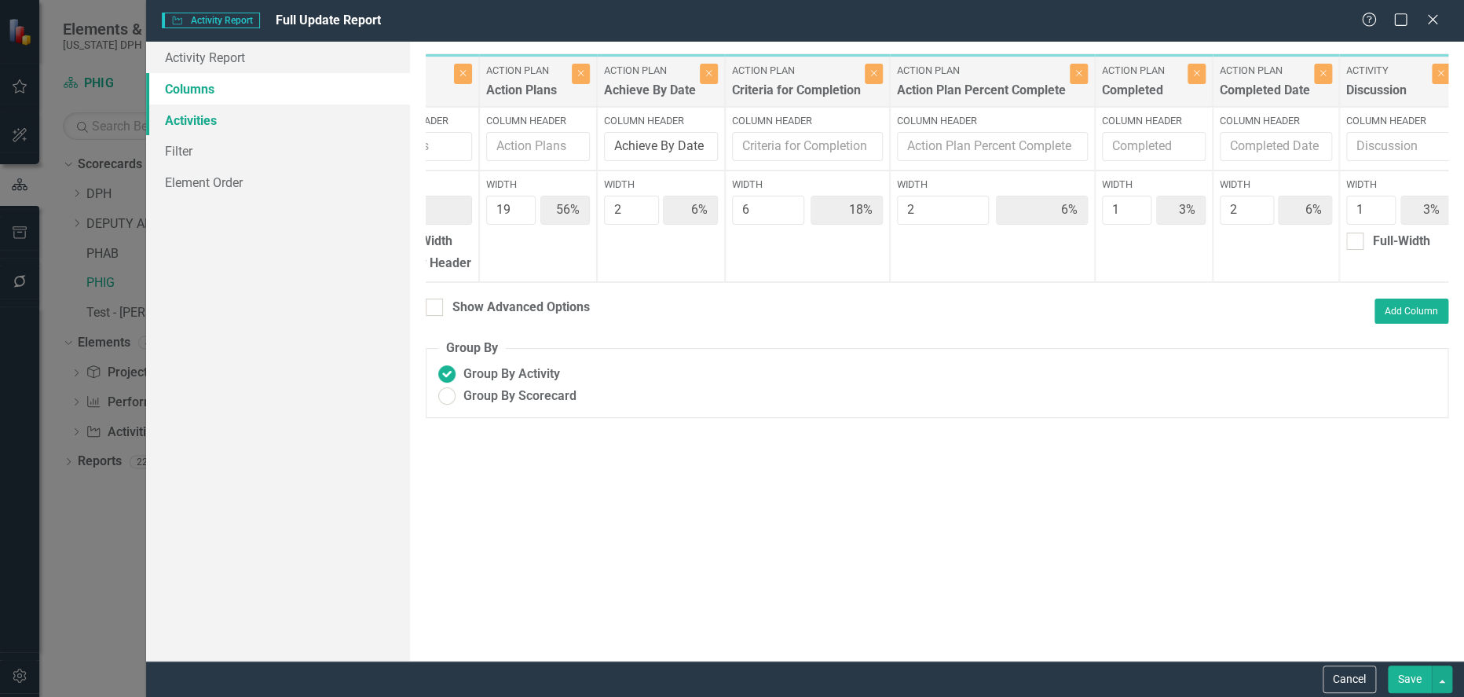
click at [203, 128] on link "Activities" at bounding box center [278, 119] width 264 height 31
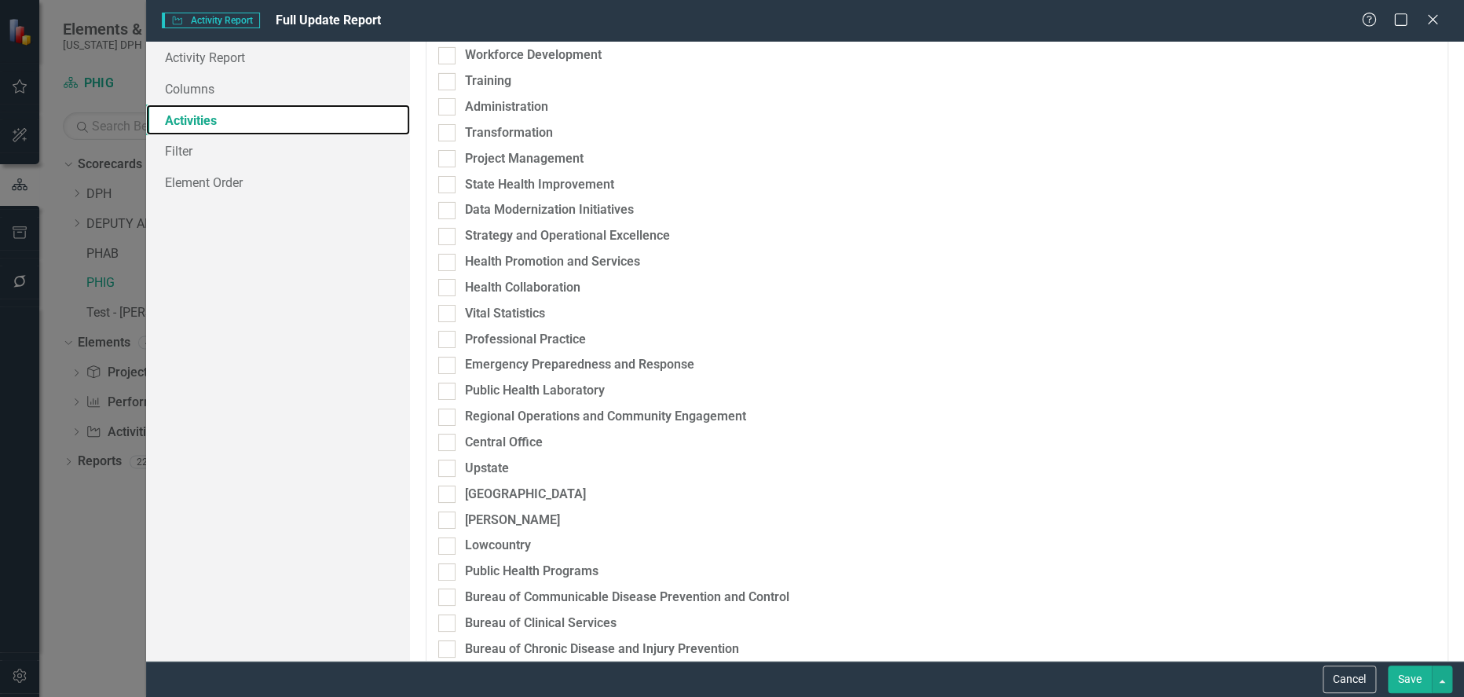
scroll to position [3205, 0]
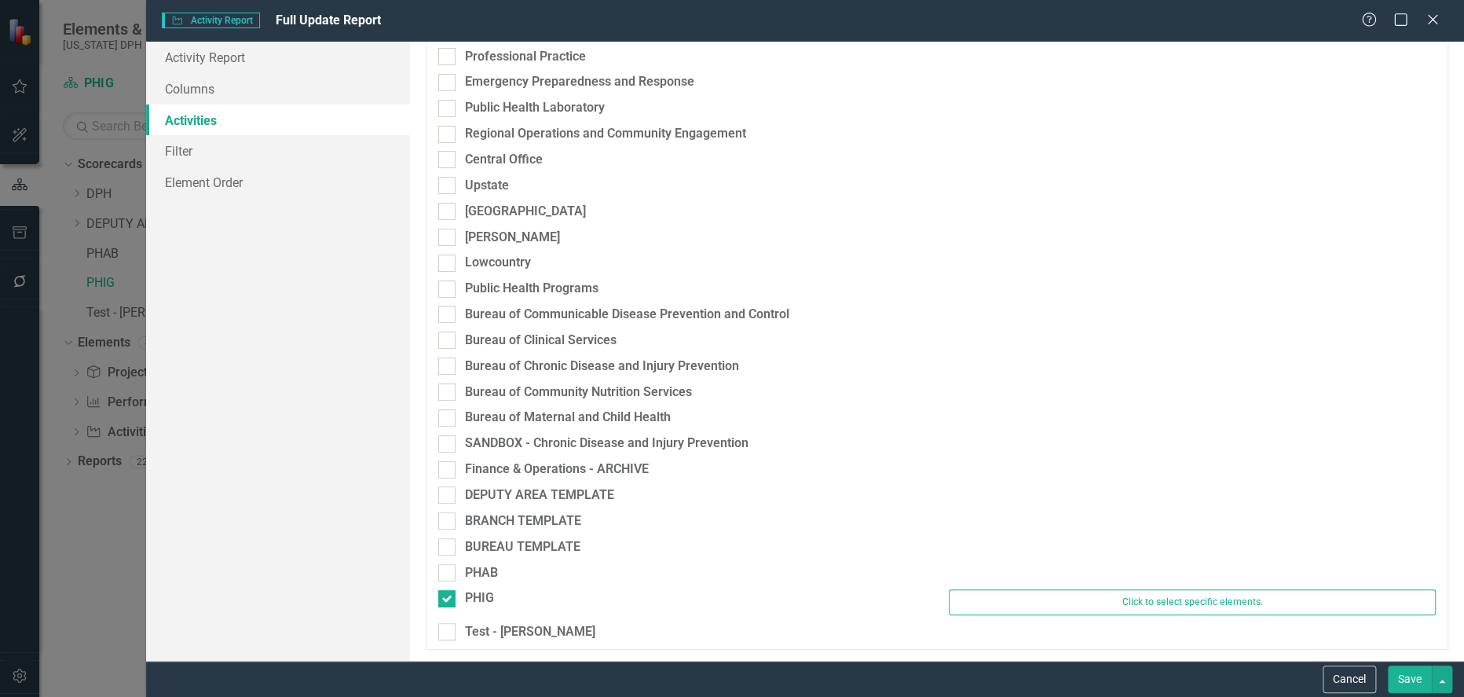
click at [1398, 676] on button "Save" at bounding box center [1410, 678] width 44 height 27
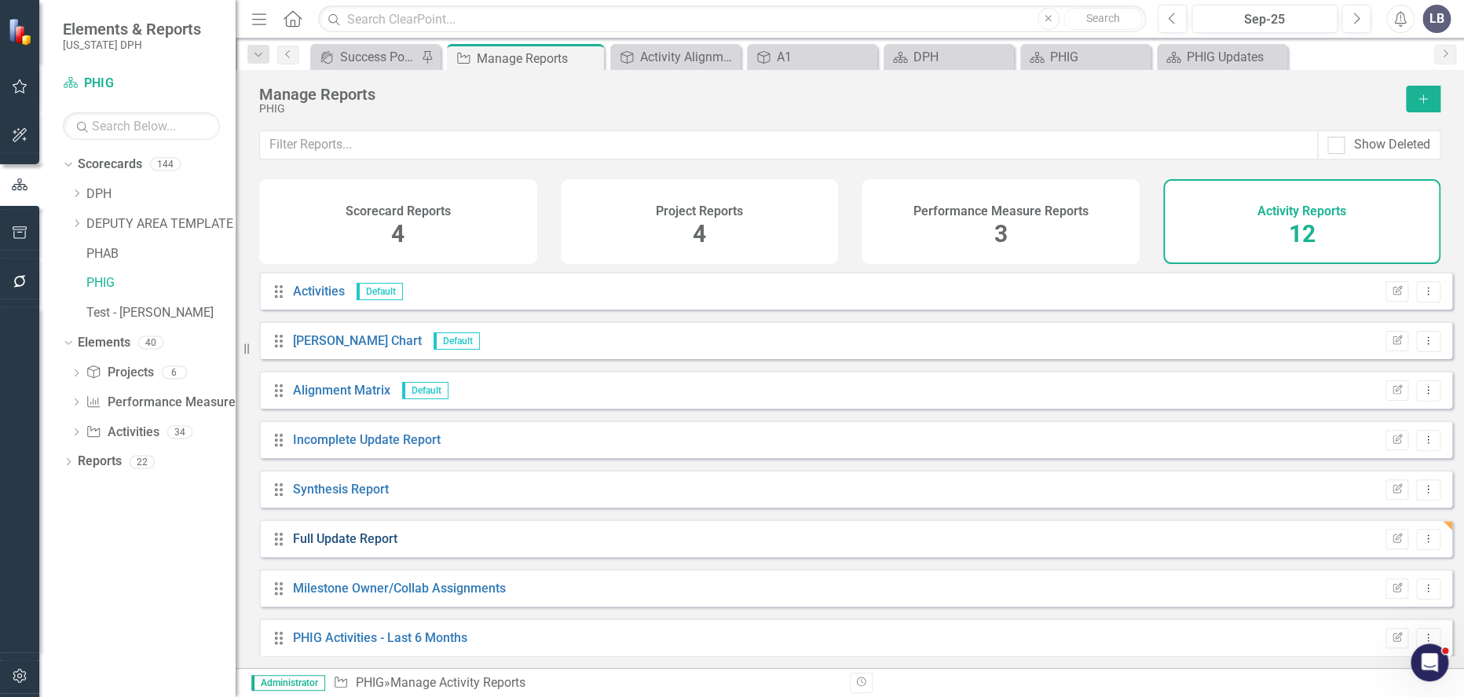
click at [356, 546] on link "Full Update Report" at bounding box center [345, 538] width 104 height 15
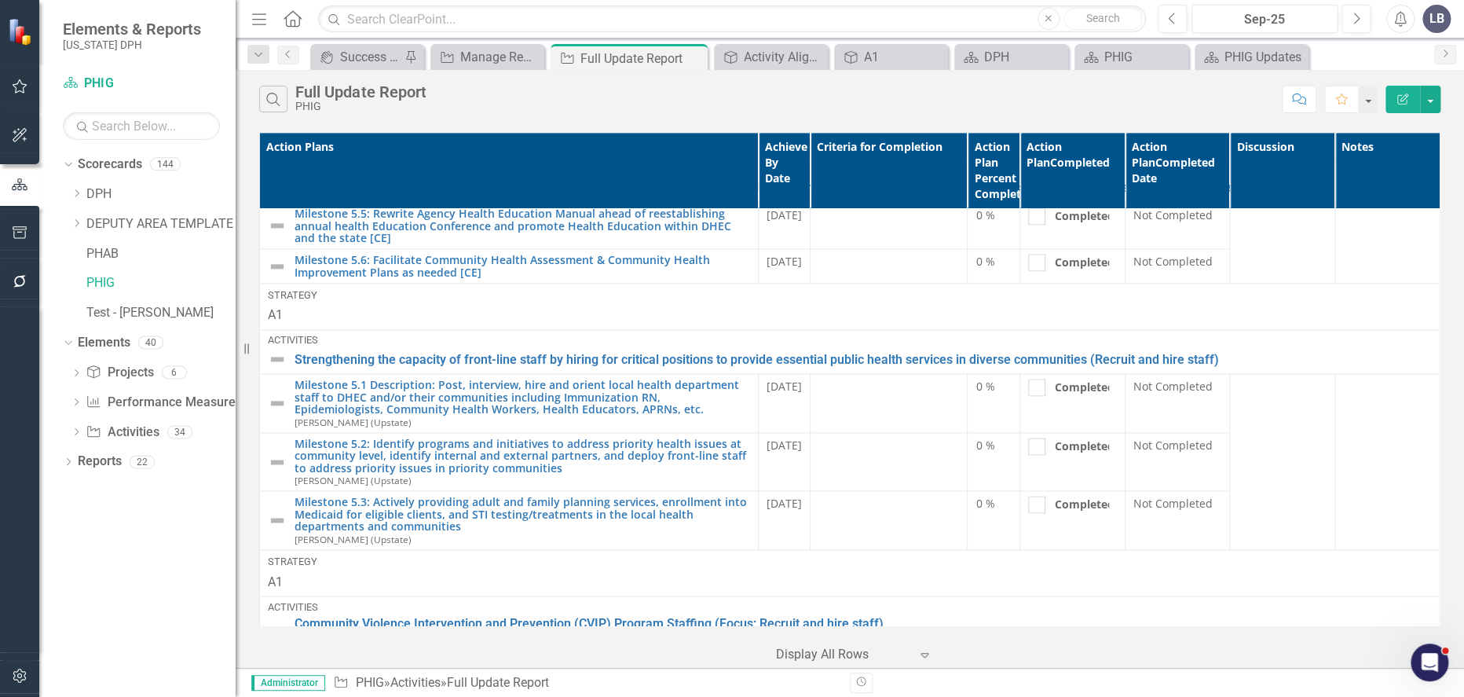
scroll to position [4713, 0]
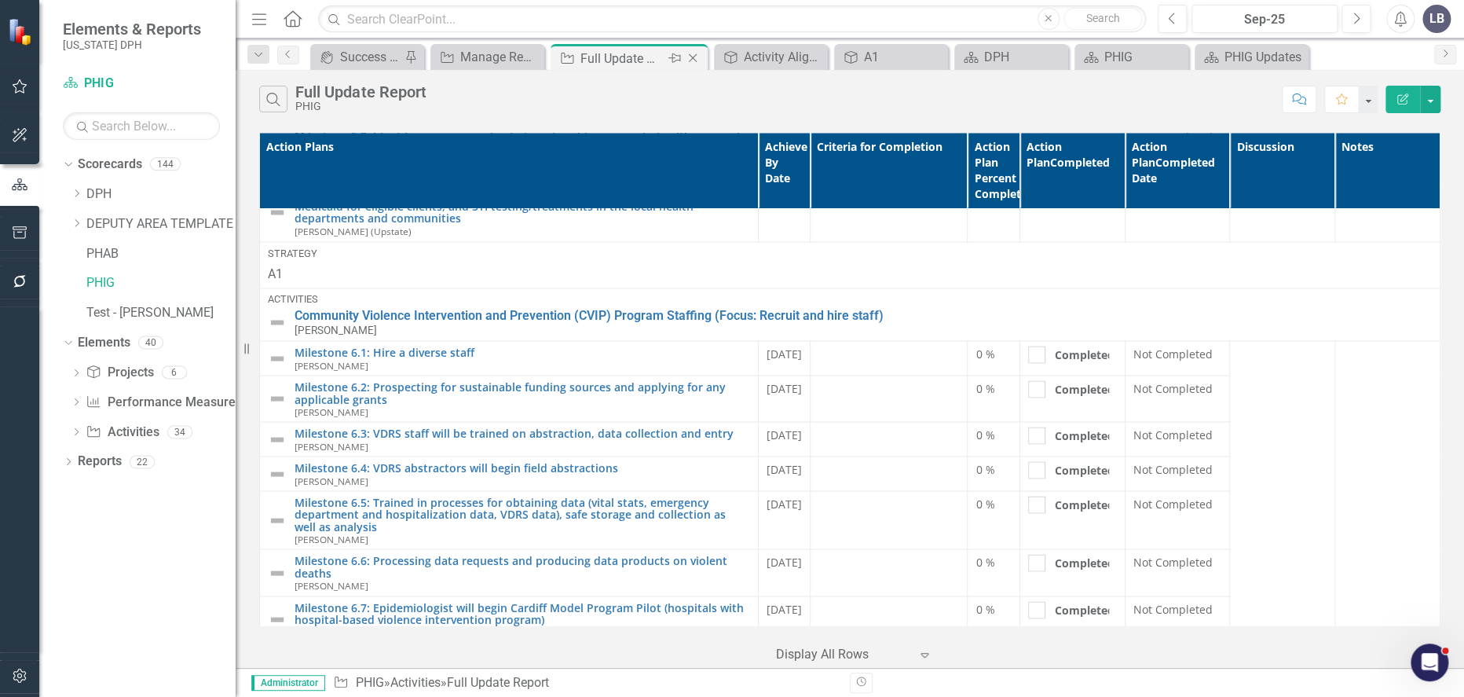
click at [694, 54] on icon "Close" at bounding box center [693, 58] width 16 height 13
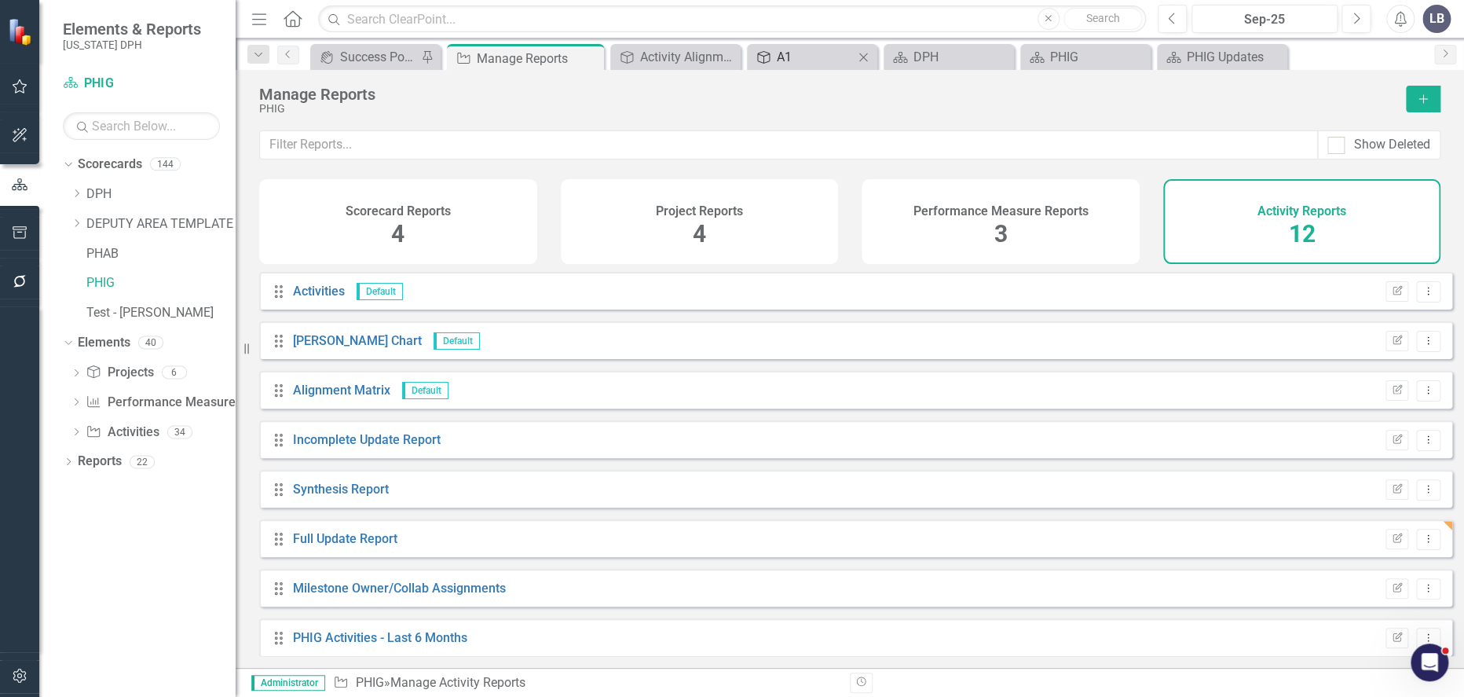
click at [816, 58] on div "A1" at bounding box center [815, 57] width 77 height 20
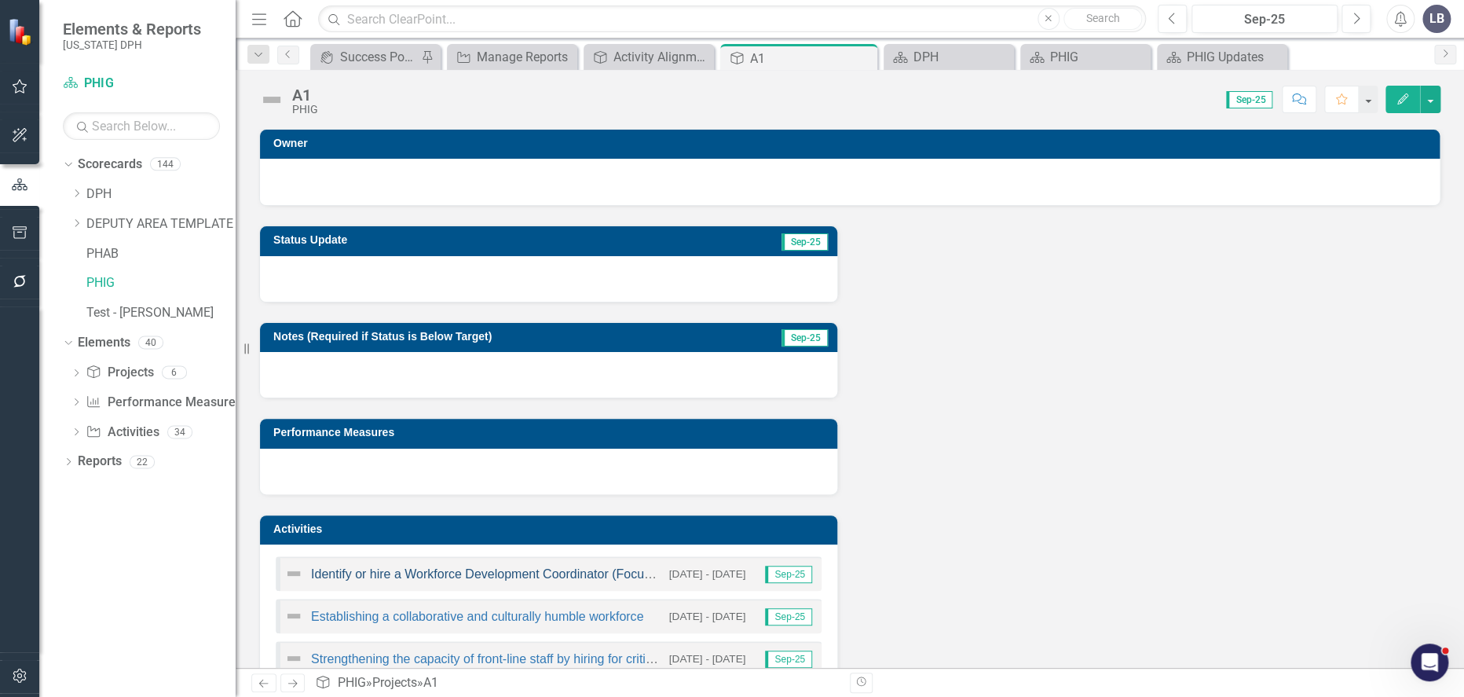
click at [498, 576] on link "Identify or hire a Workforce Development Coordinator (Focus: Strengthen support…" at bounding box center [607, 573] width 592 height 13
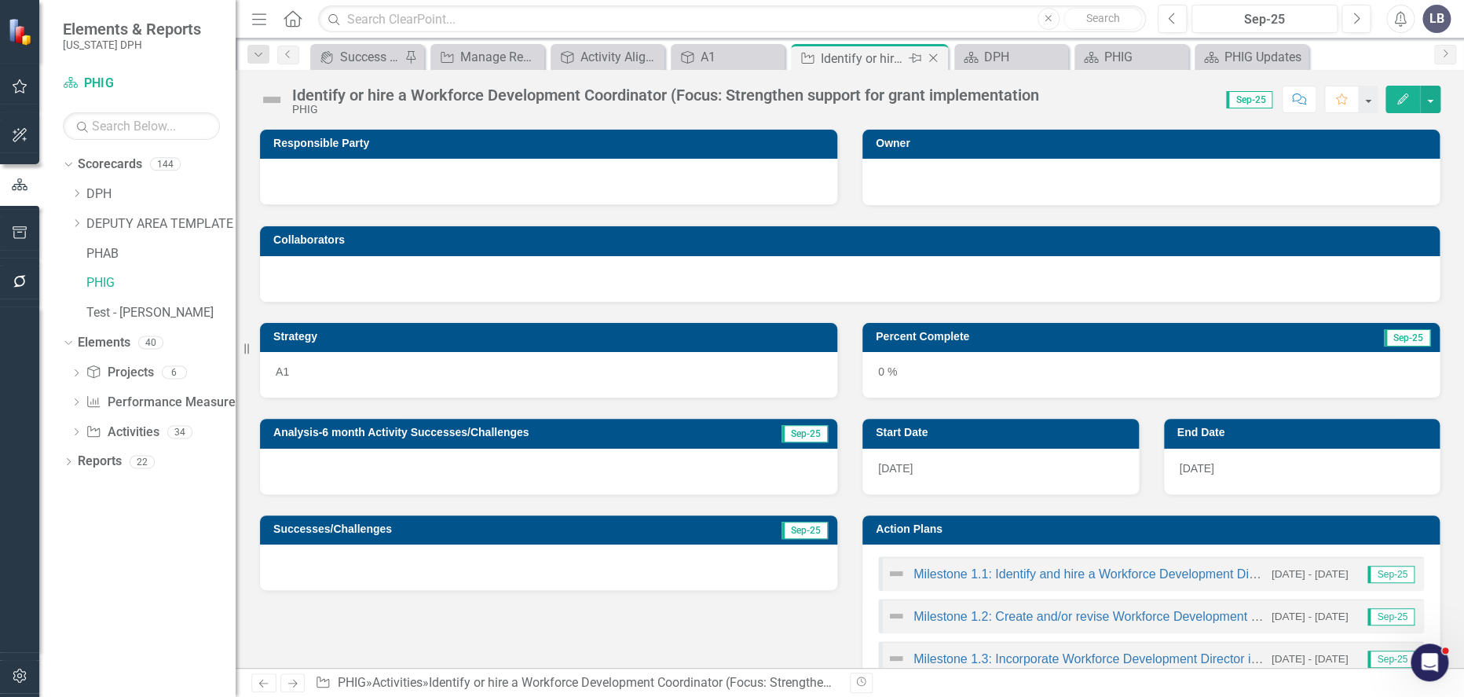
click at [931, 56] on icon at bounding box center [933, 58] width 9 height 9
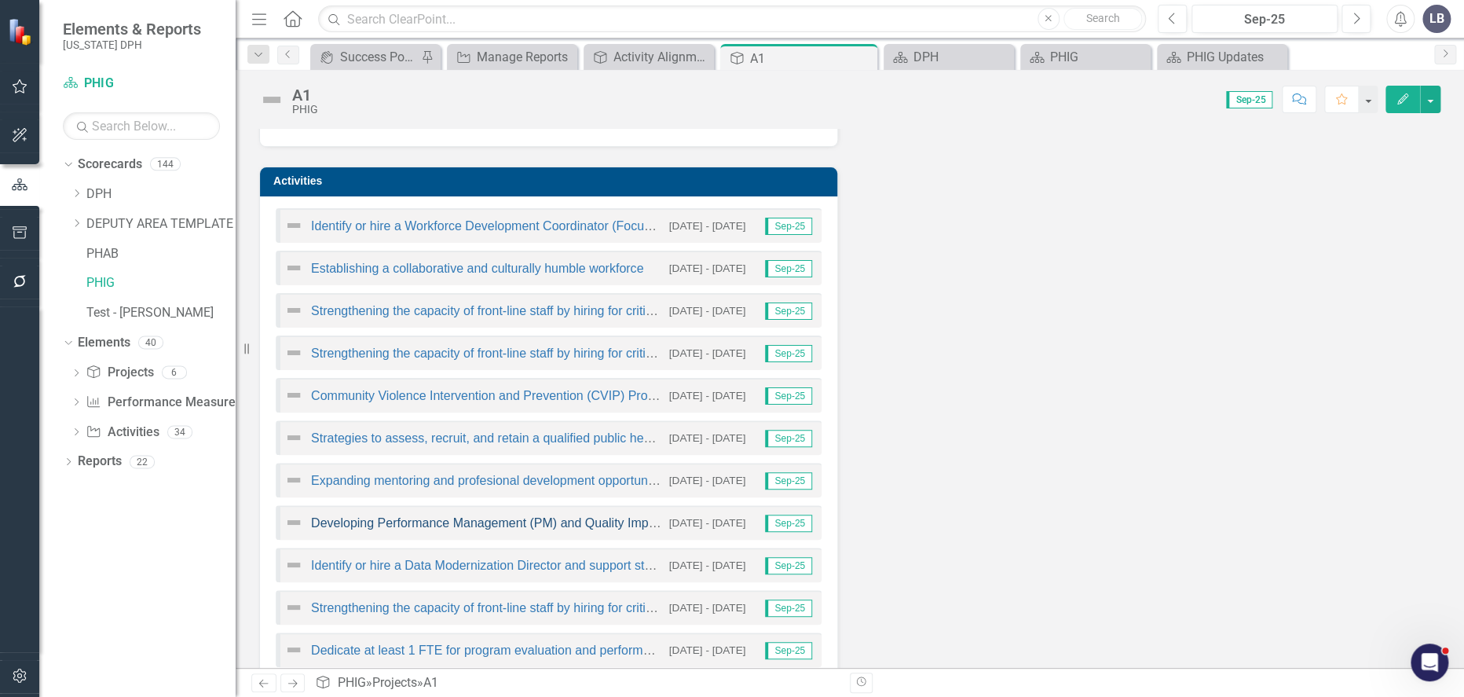
scroll to position [349, 0]
click at [479, 520] on link "Developing Performance Management (PM) and Quality Improvement (QI) capacity ac…" at bounding box center [789, 521] width 956 height 13
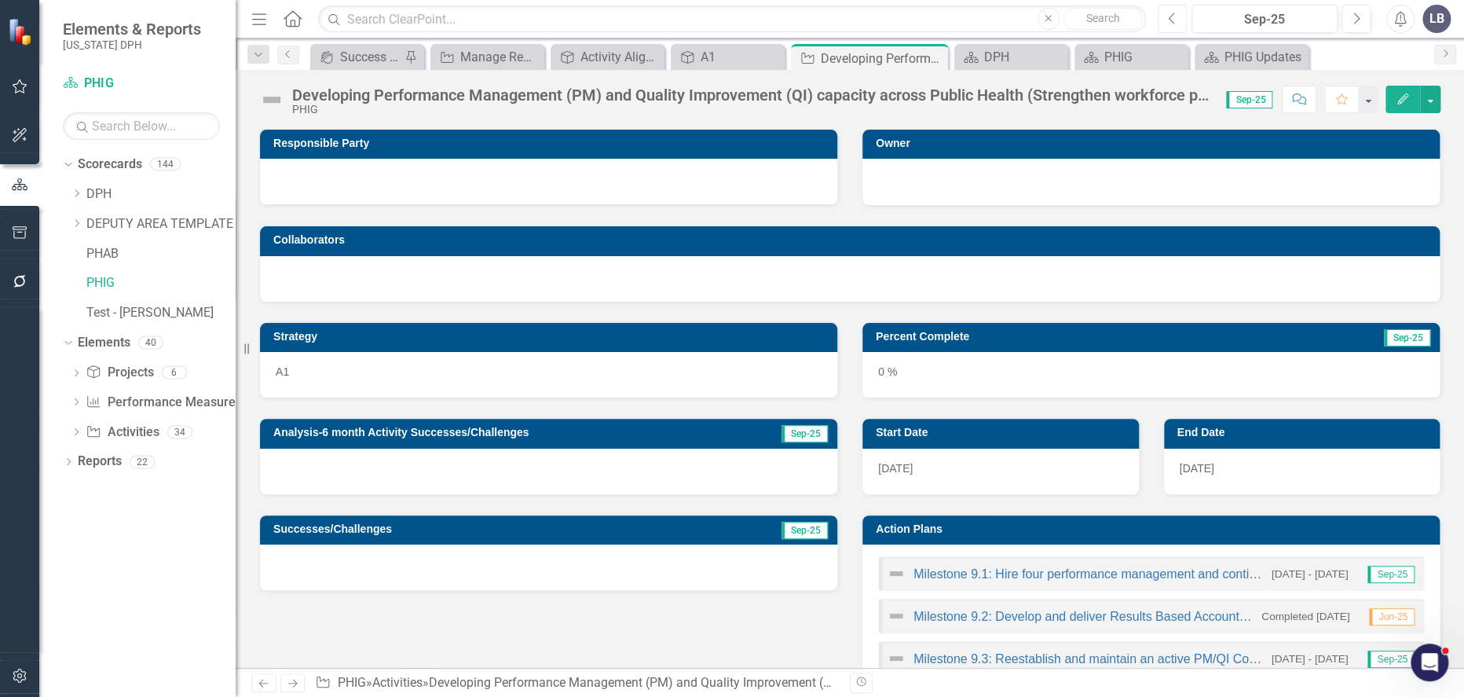
click at [1174, 17] on icon "Previous" at bounding box center [1172, 19] width 9 height 14
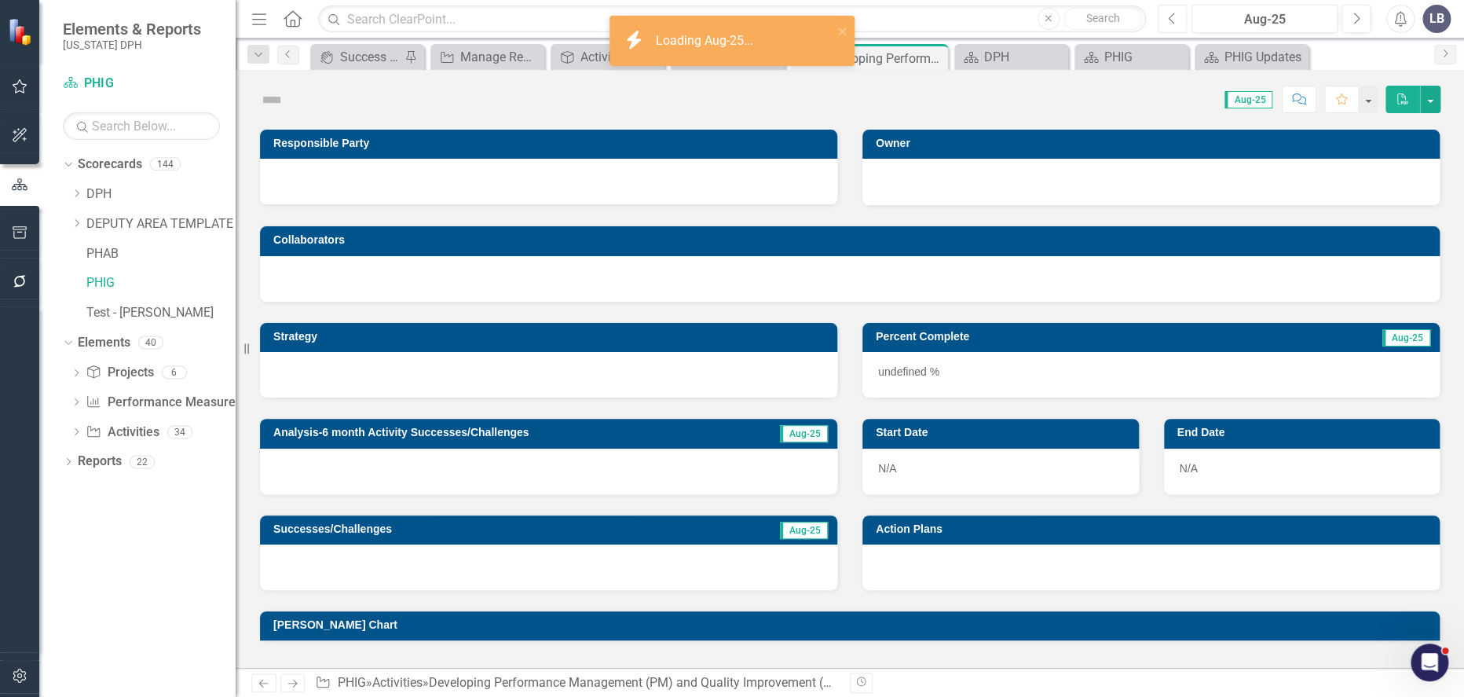
click at [1173, 24] on icon "Previous" at bounding box center [1172, 19] width 9 height 14
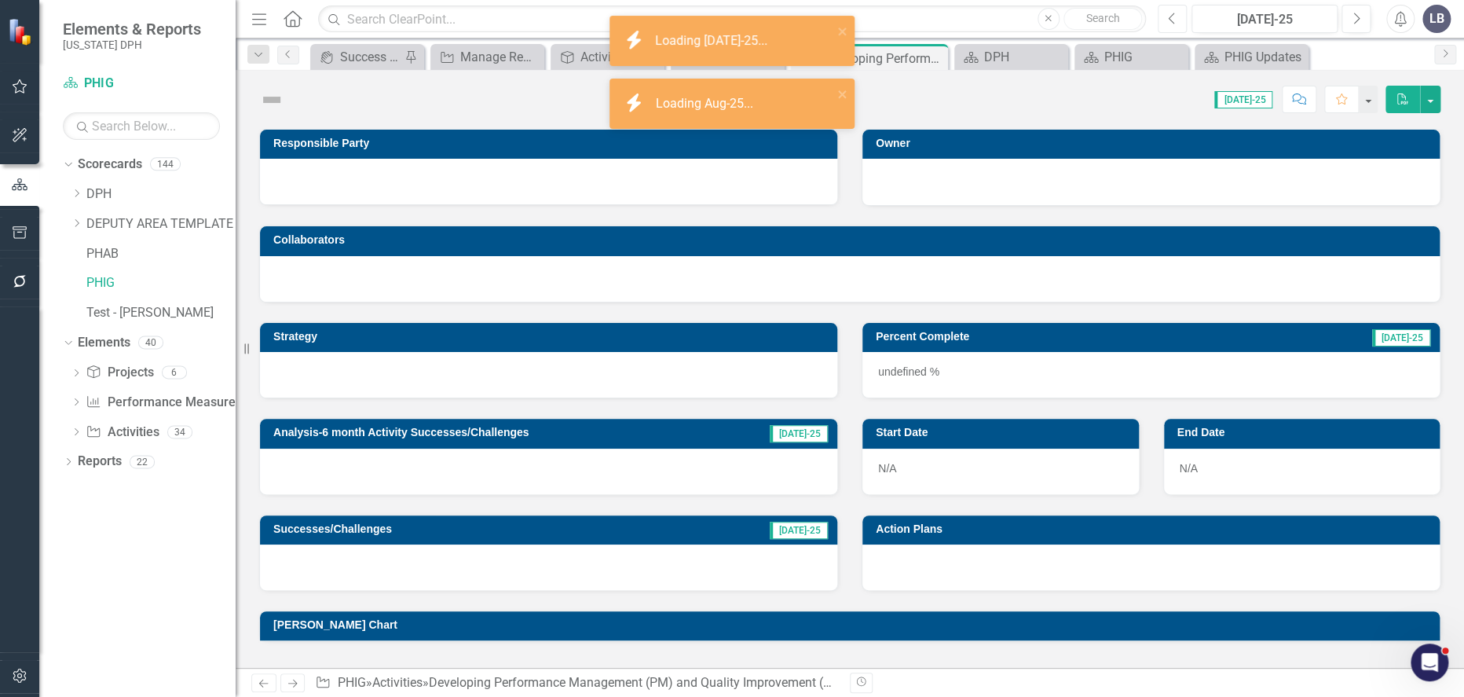
click at [1173, 24] on icon "Previous" at bounding box center [1172, 19] width 9 height 14
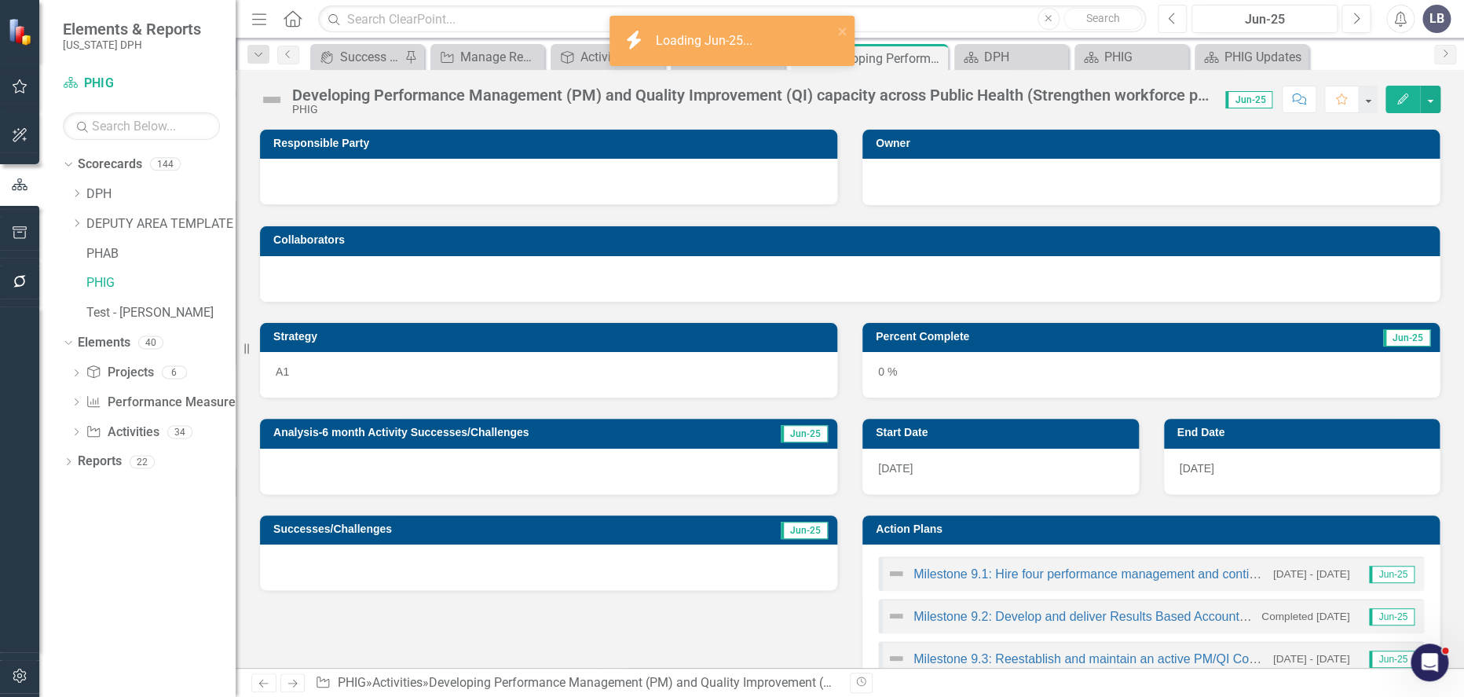
click at [1173, 24] on icon "Previous" at bounding box center [1172, 19] width 9 height 14
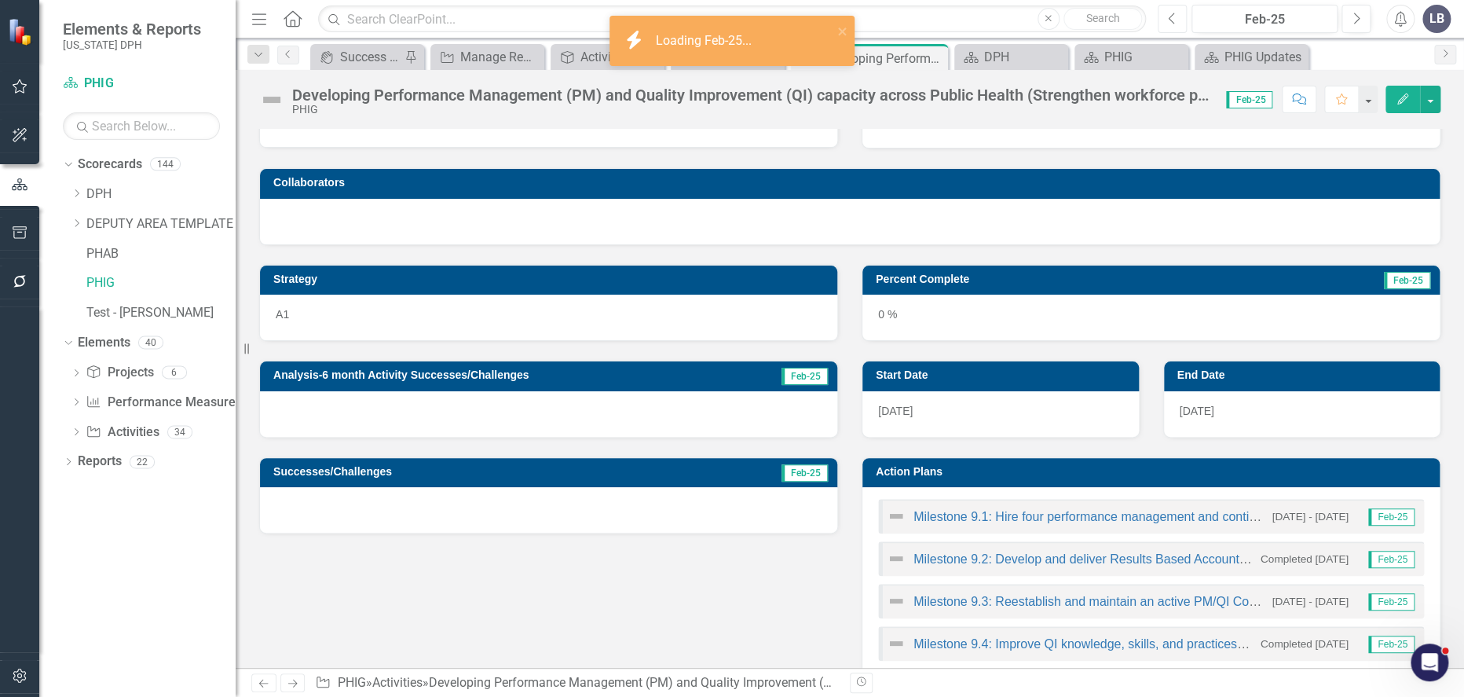
scroll to position [87, 0]
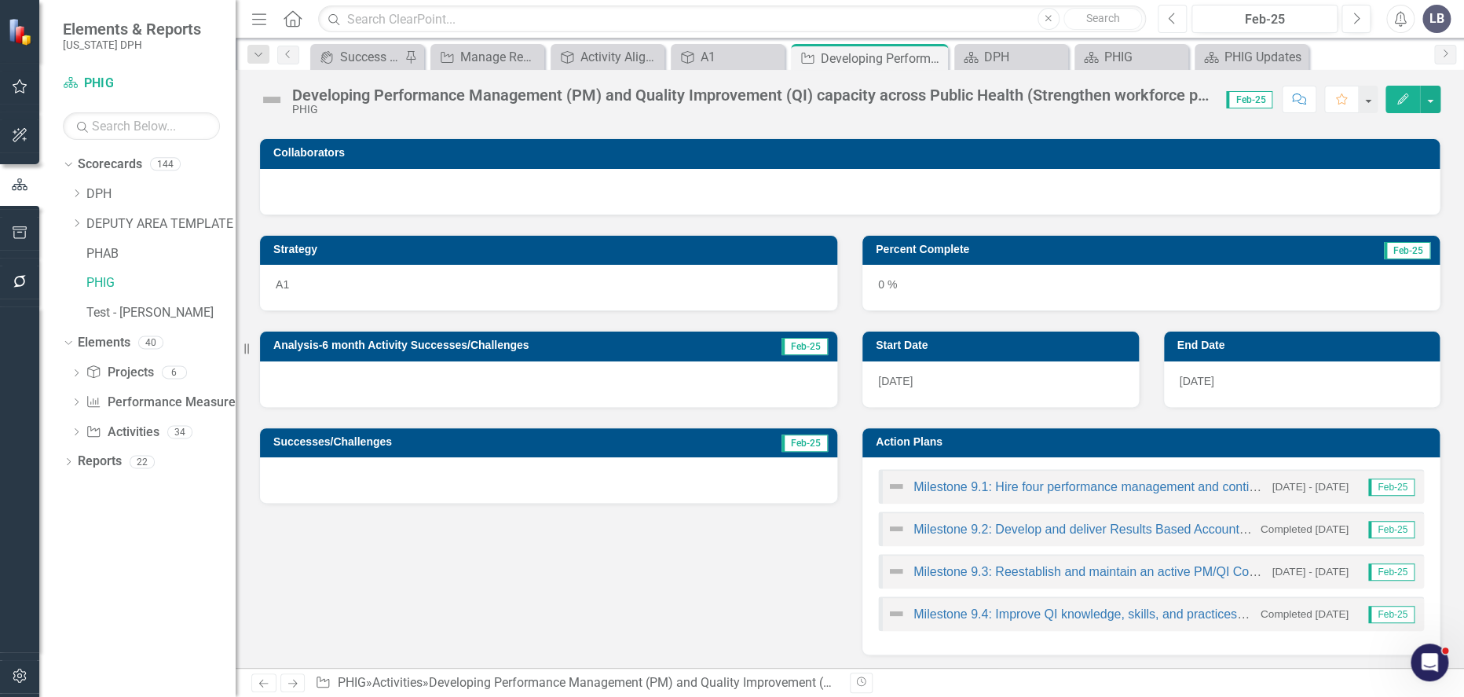
click at [1175, 23] on icon "Previous" at bounding box center [1172, 19] width 9 height 14
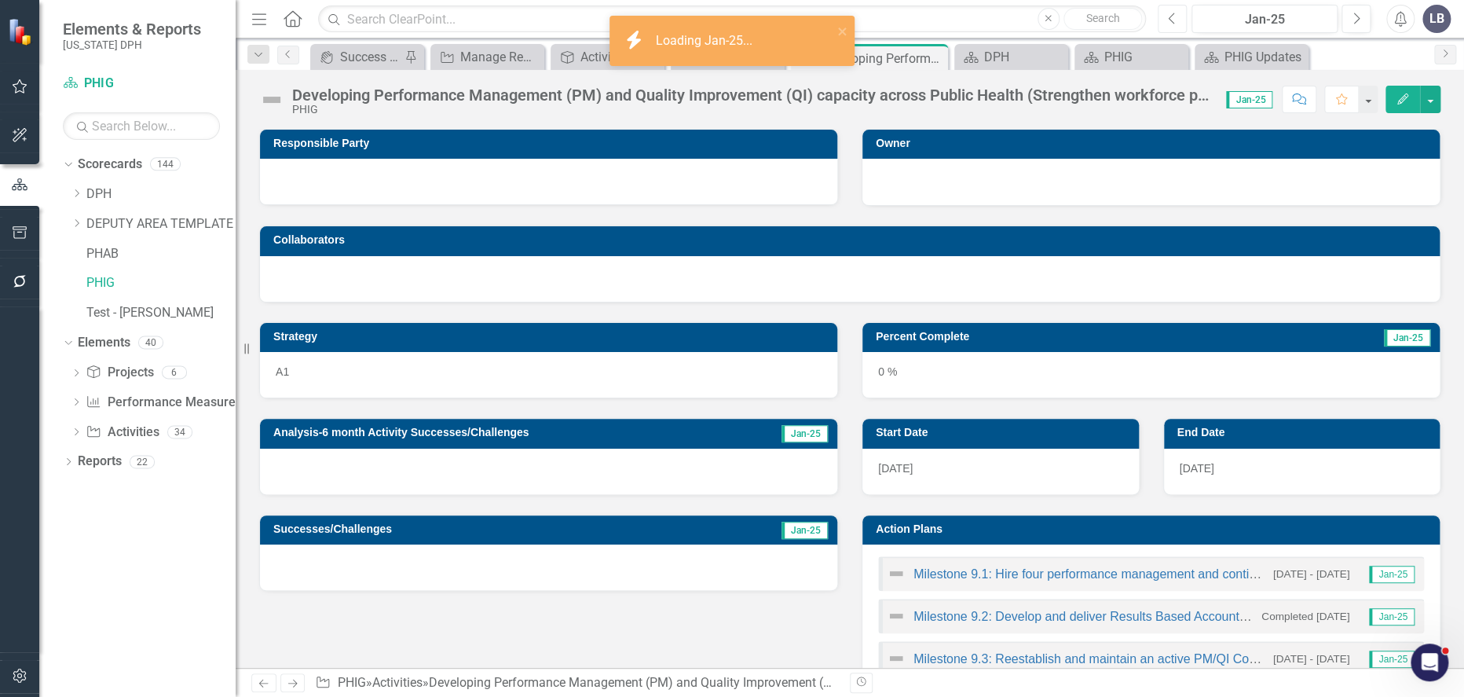
click at [1175, 23] on icon "Previous" at bounding box center [1172, 19] width 9 height 14
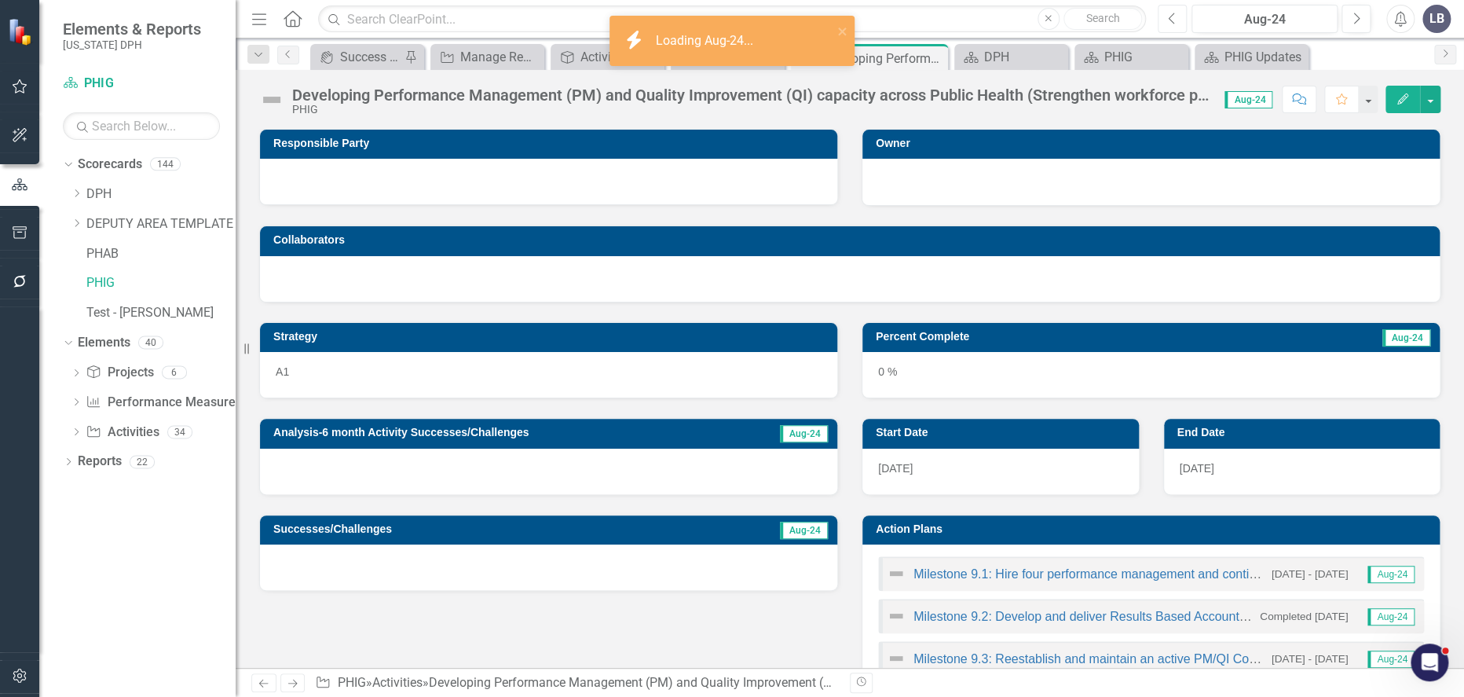
click at [1175, 23] on icon "Previous" at bounding box center [1172, 19] width 9 height 14
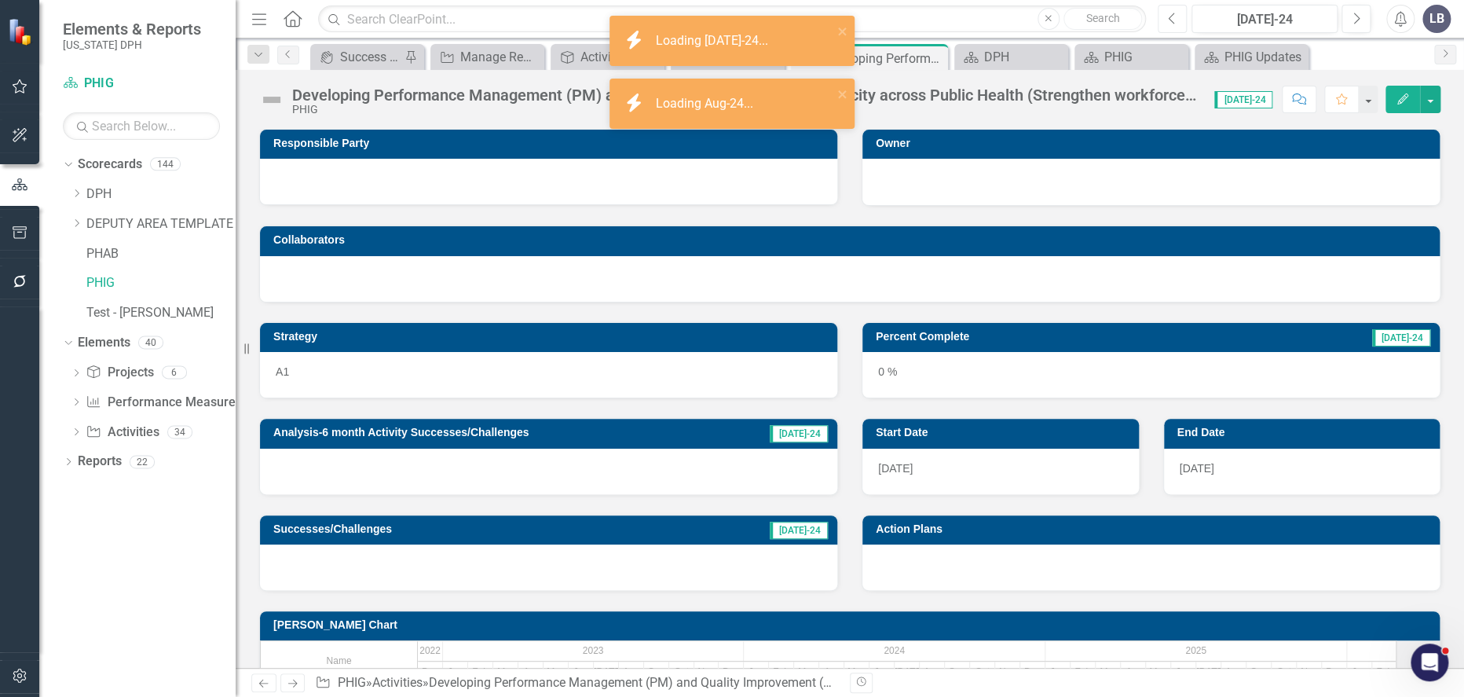
click at [1175, 23] on icon "Previous" at bounding box center [1172, 19] width 9 height 14
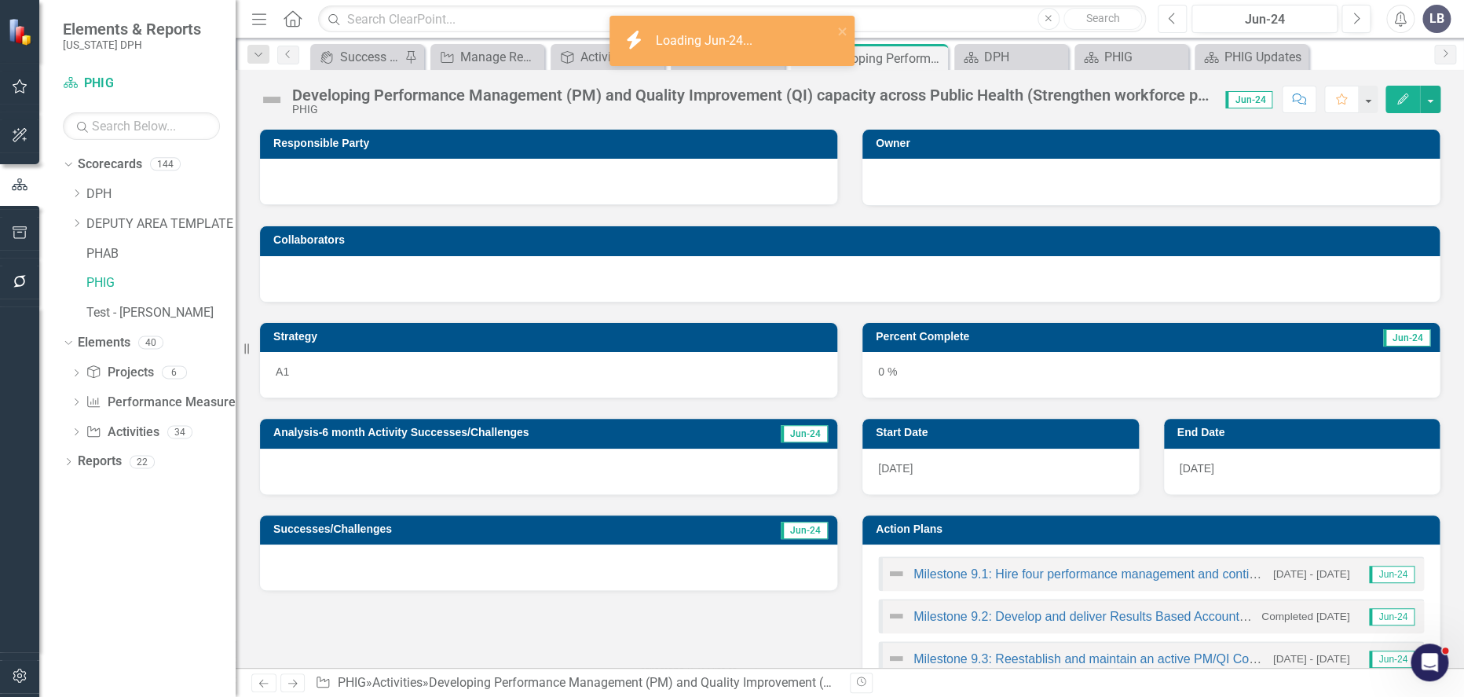
click at [1175, 23] on icon "Previous" at bounding box center [1172, 19] width 9 height 14
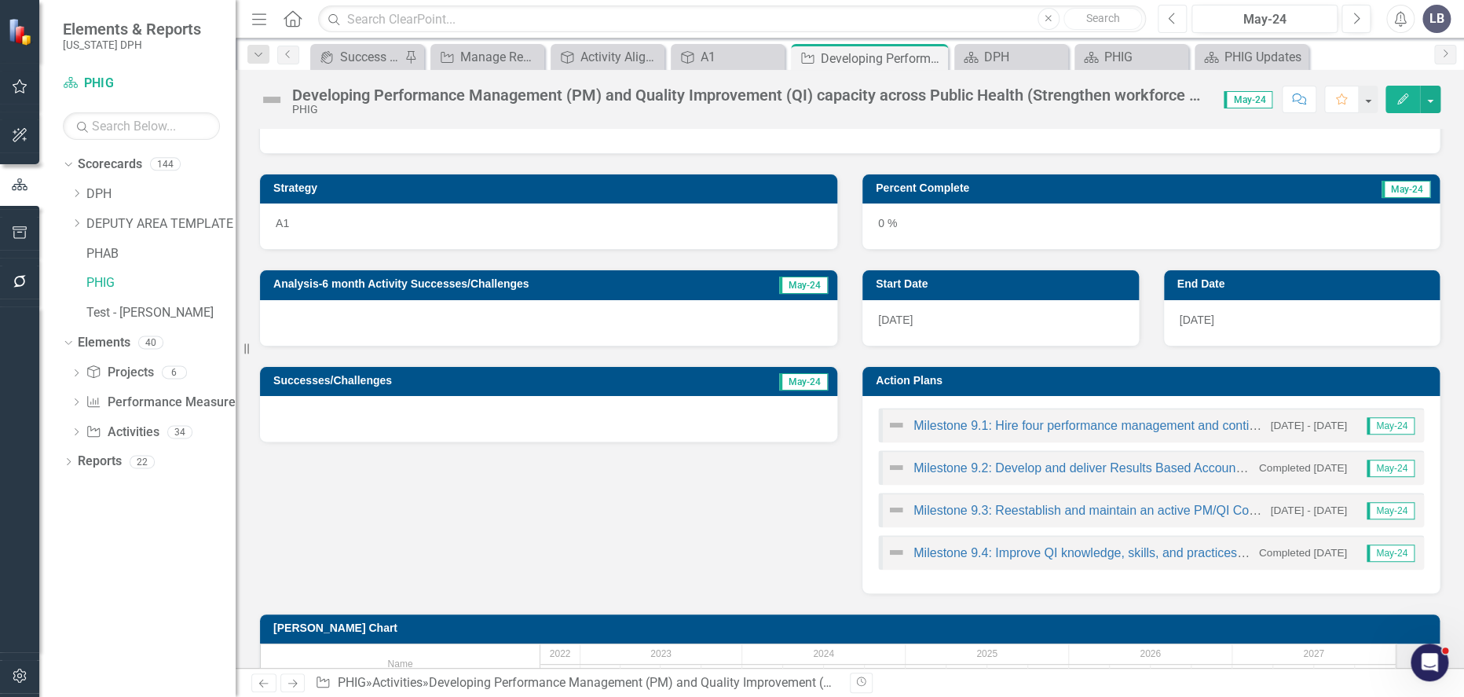
scroll to position [331, 0]
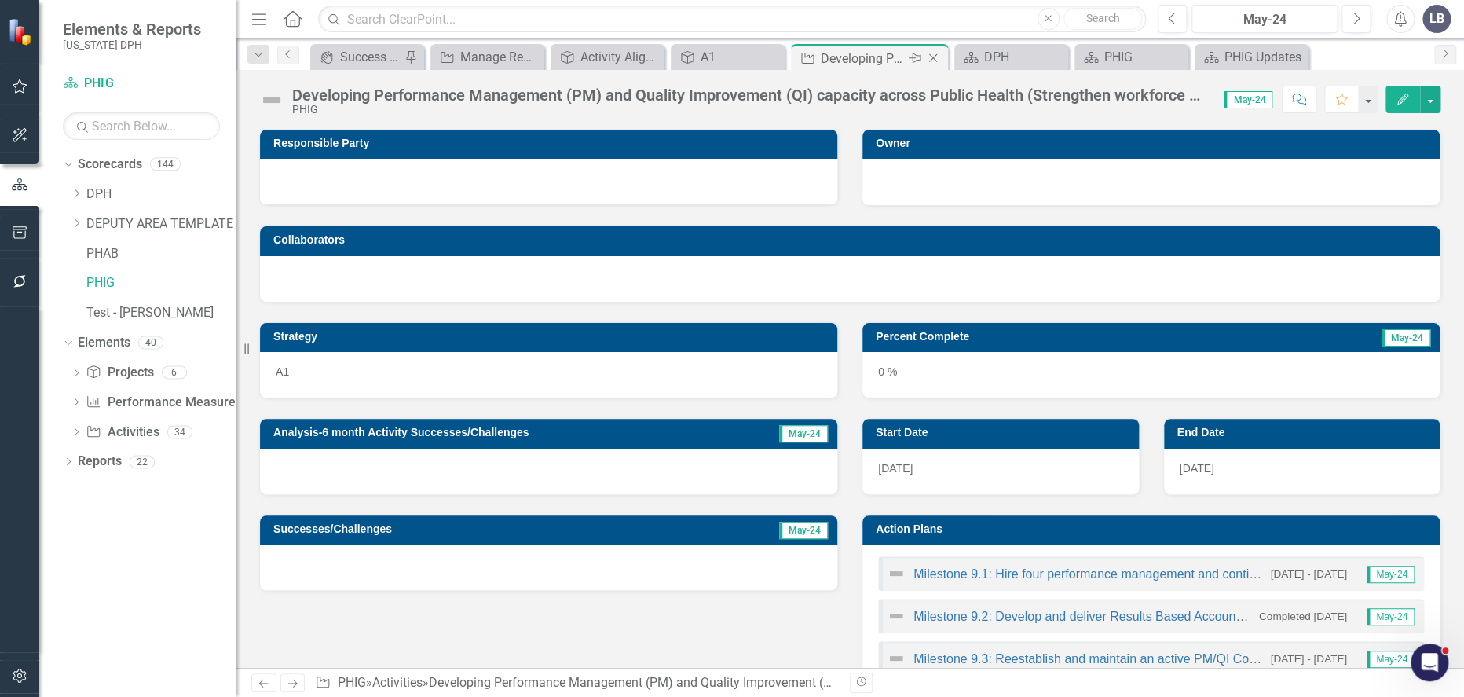
click at [930, 58] on icon "Close" at bounding box center [933, 58] width 16 height 13
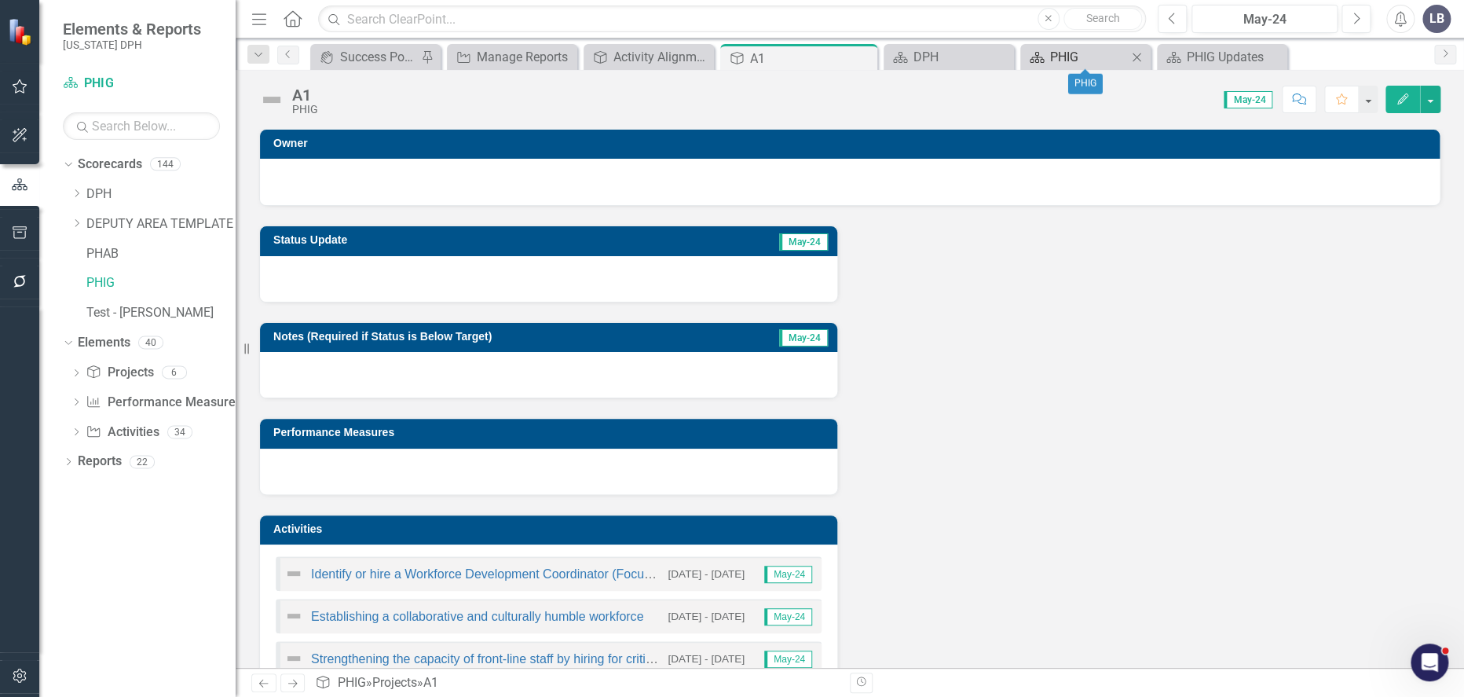
click at [1080, 57] on div "PHIG" at bounding box center [1088, 57] width 77 height 20
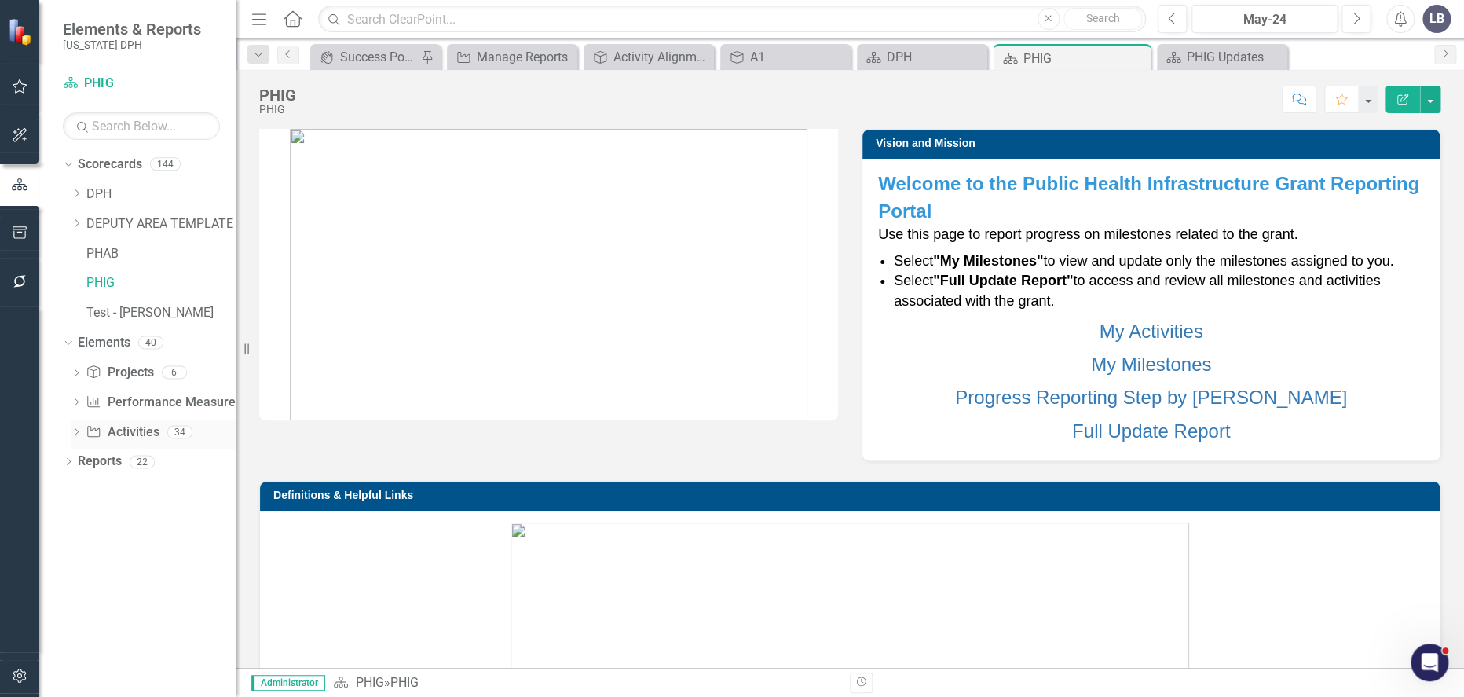
click at [73, 433] on icon "Dropdown" at bounding box center [76, 433] width 11 height 9
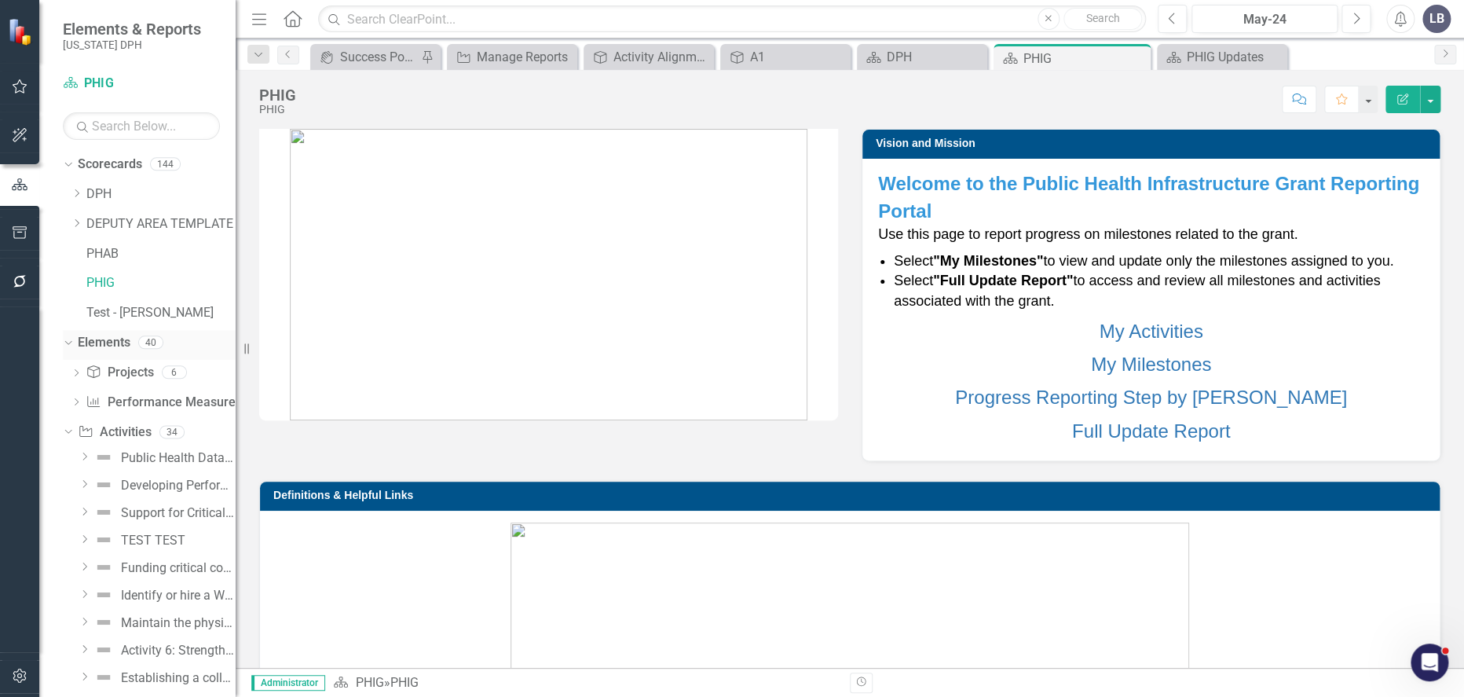
click at [64, 337] on icon "Dropdown" at bounding box center [66, 341] width 9 height 11
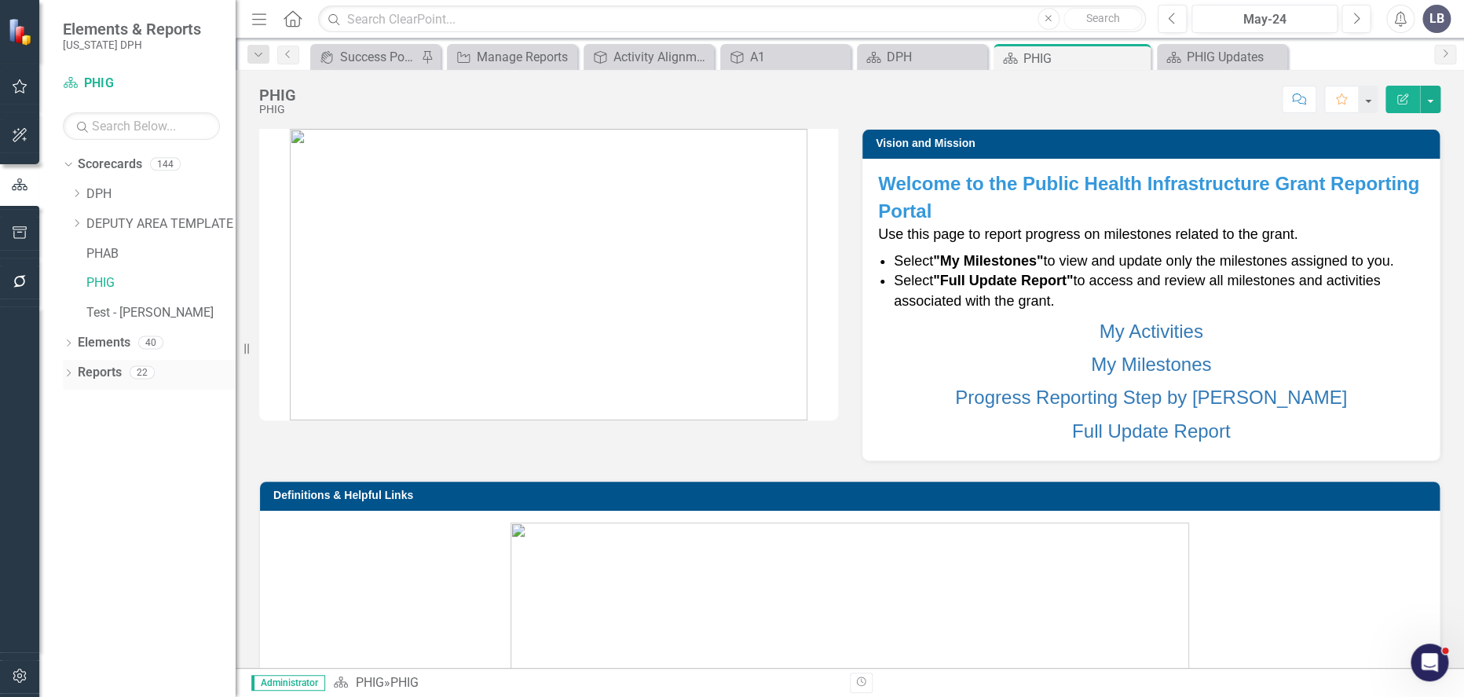
click at [68, 375] on icon "Dropdown" at bounding box center [68, 374] width 11 height 9
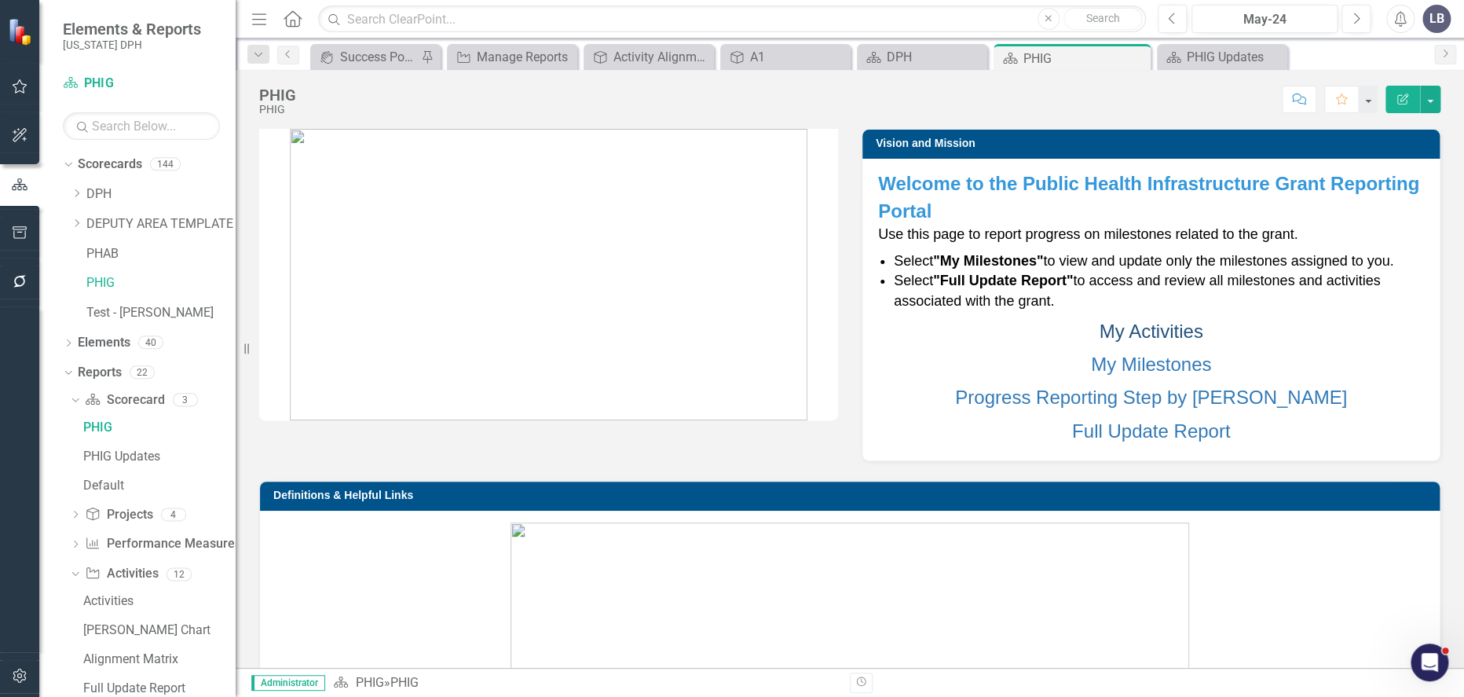
click at [1173, 328] on link "My Activities" at bounding box center [1151, 330] width 104 height 21
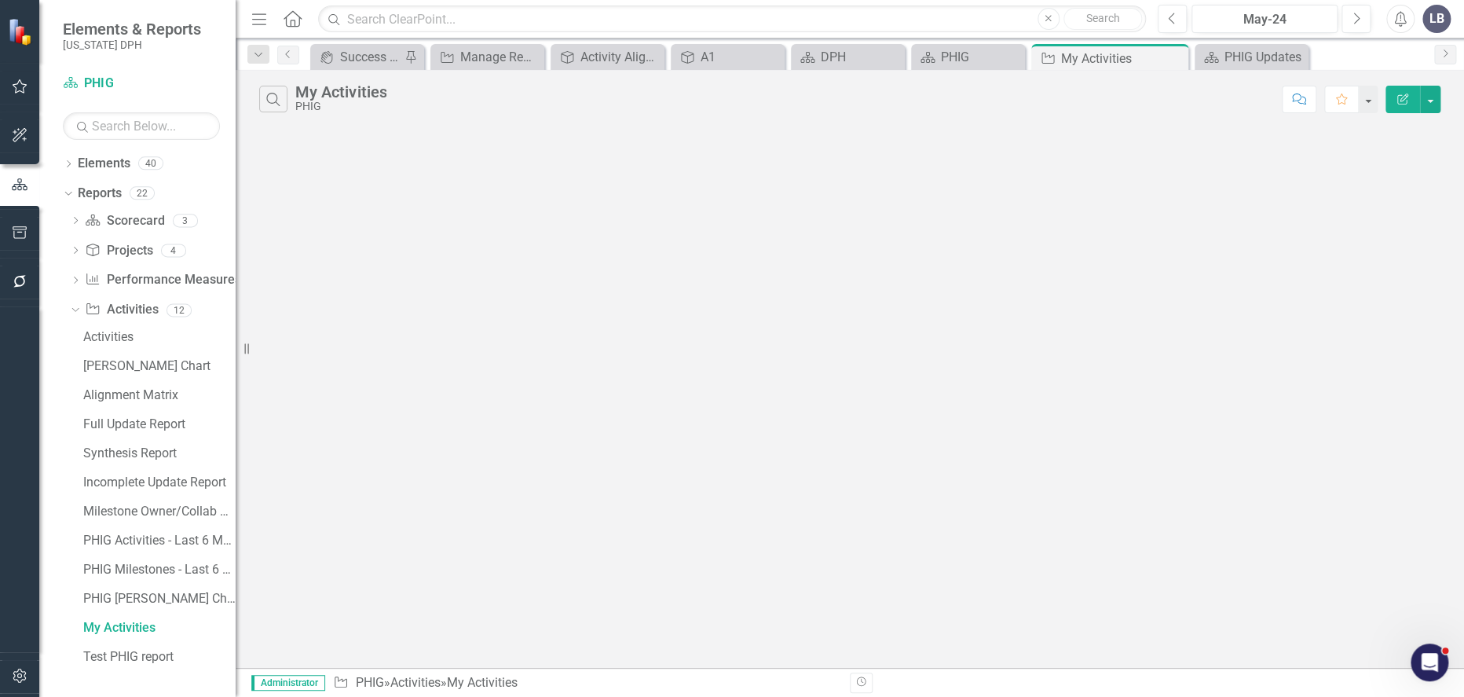
scroll to position [122, 0]
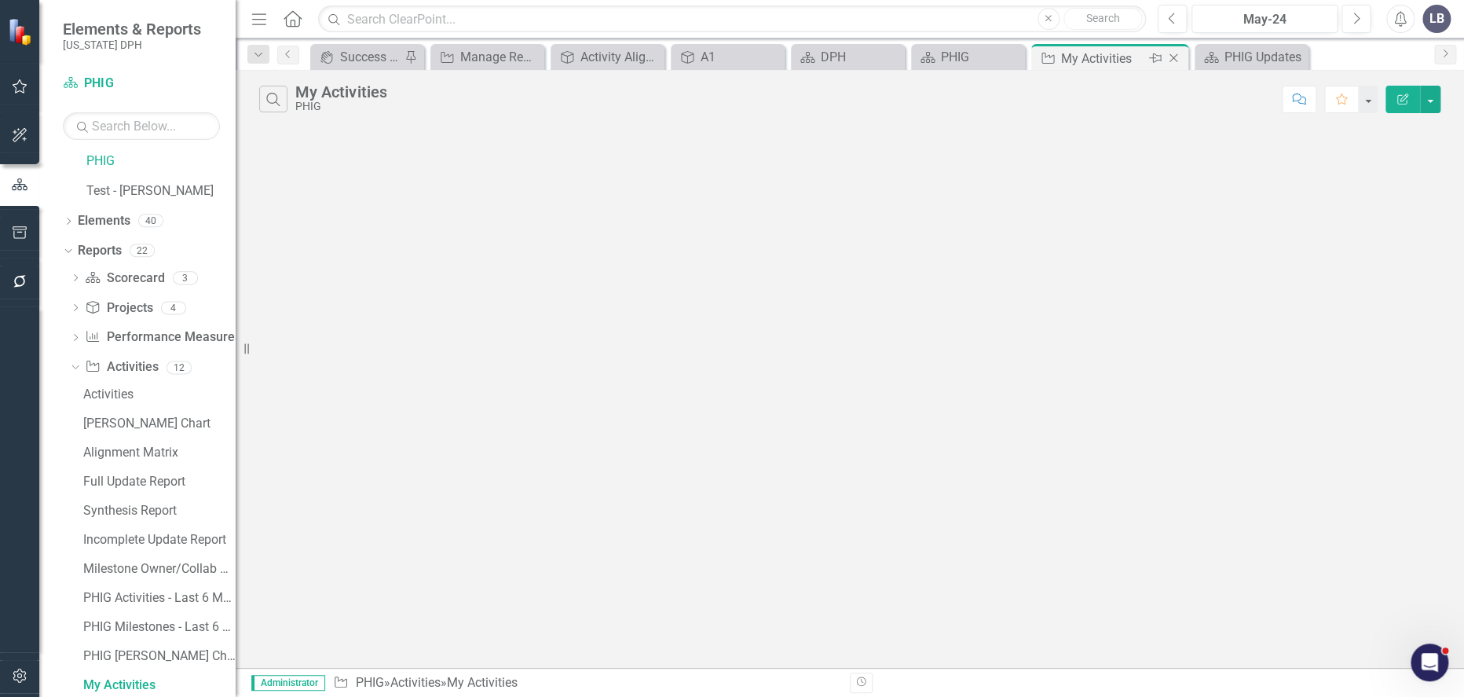
click at [1178, 55] on icon "Close" at bounding box center [1174, 58] width 16 height 13
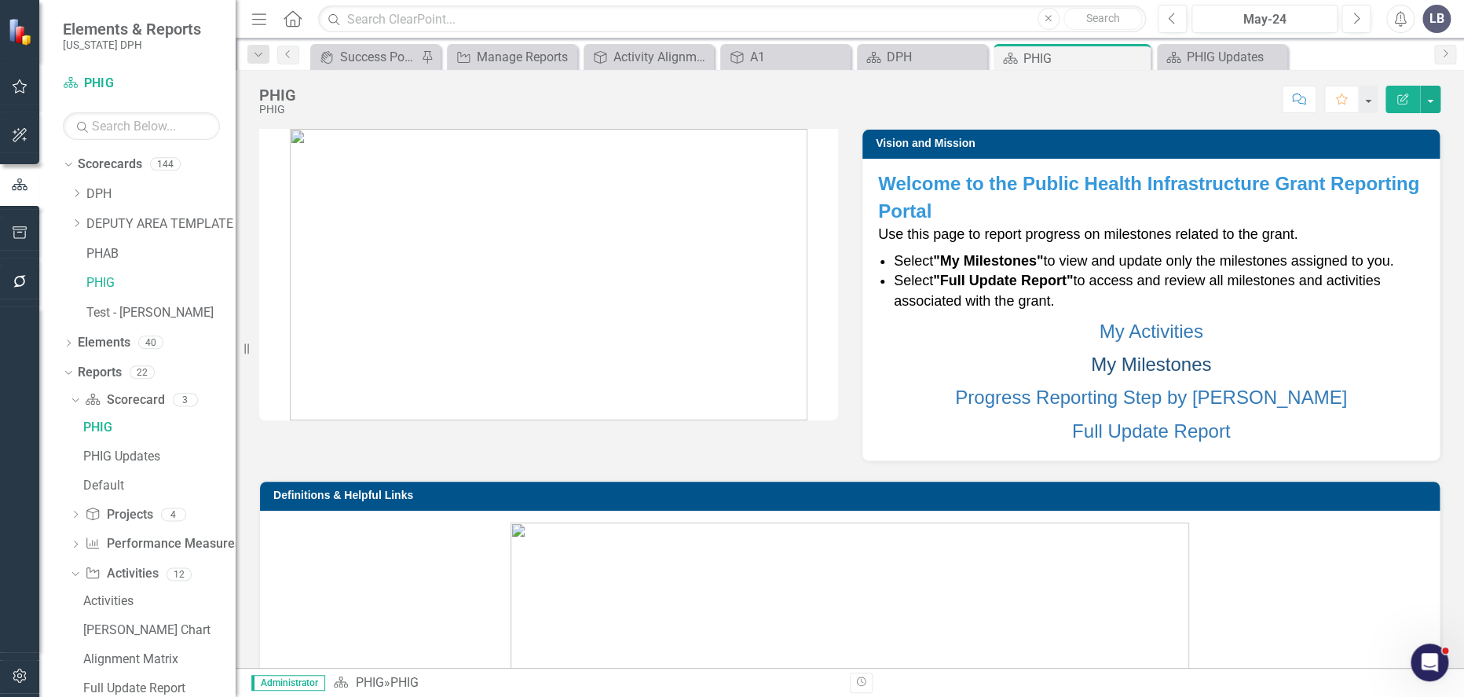
click at [1183, 366] on link "My Milestones" at bounding box center [1151, 363] width 120 height 21
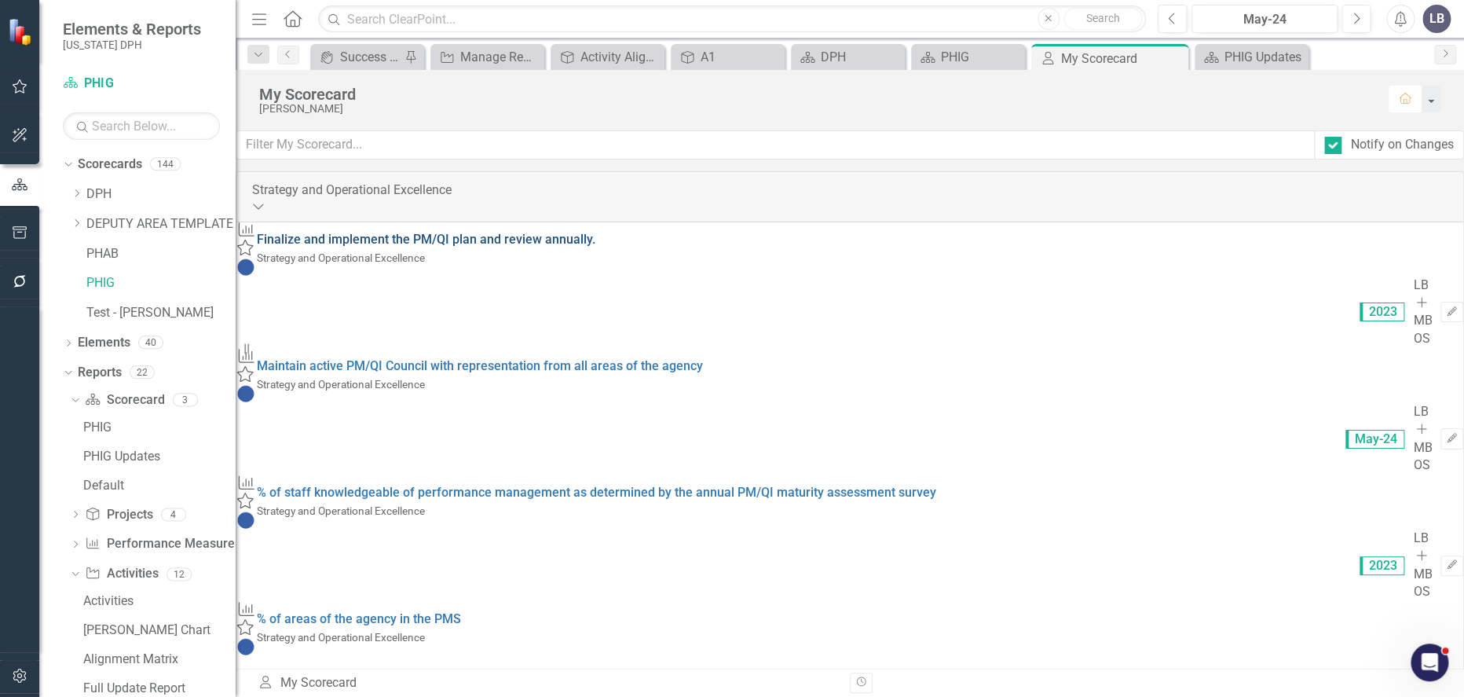
click at [595, 232] on link "Finalize and implement the PM/QI plan and review annually." at bounding box center [426, 239] width 339 height 15
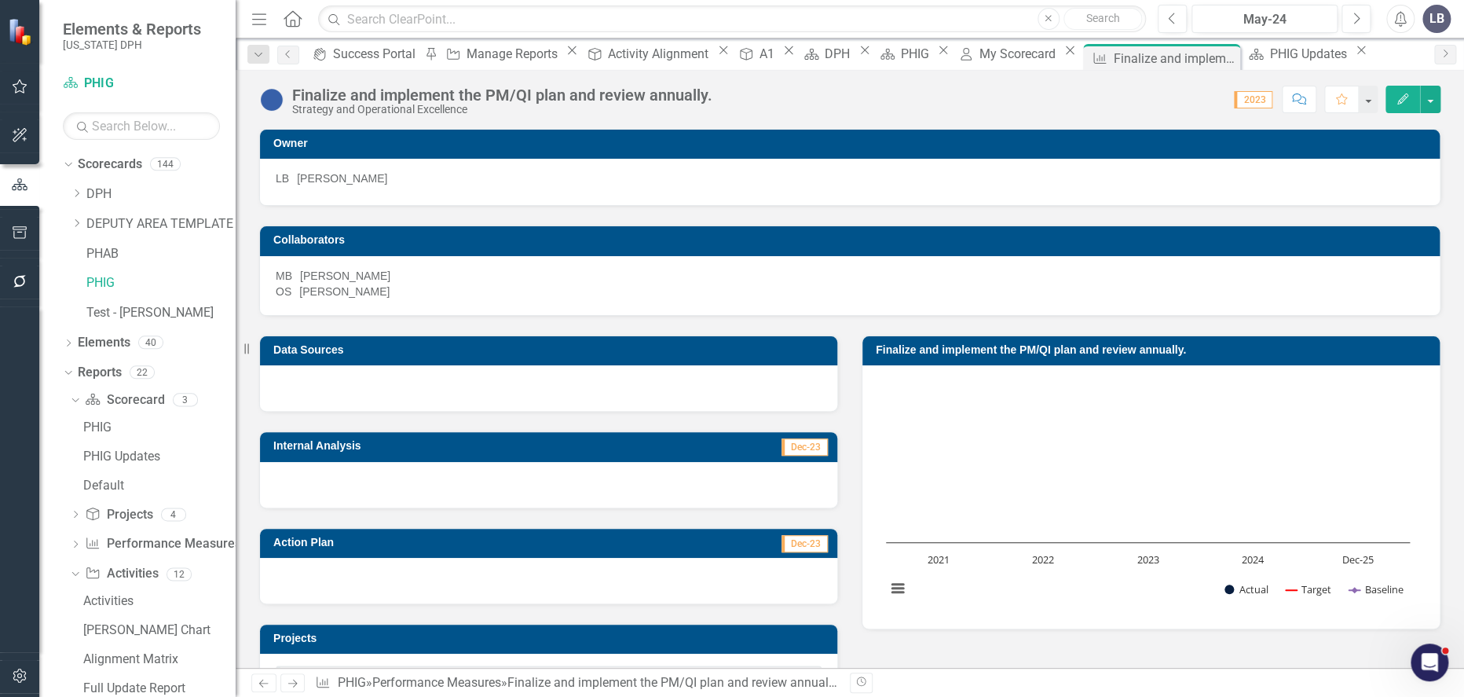
click at [587, 279] on div "MB Mia Bell" at bounding box center [850, 276] width 1148 height 16
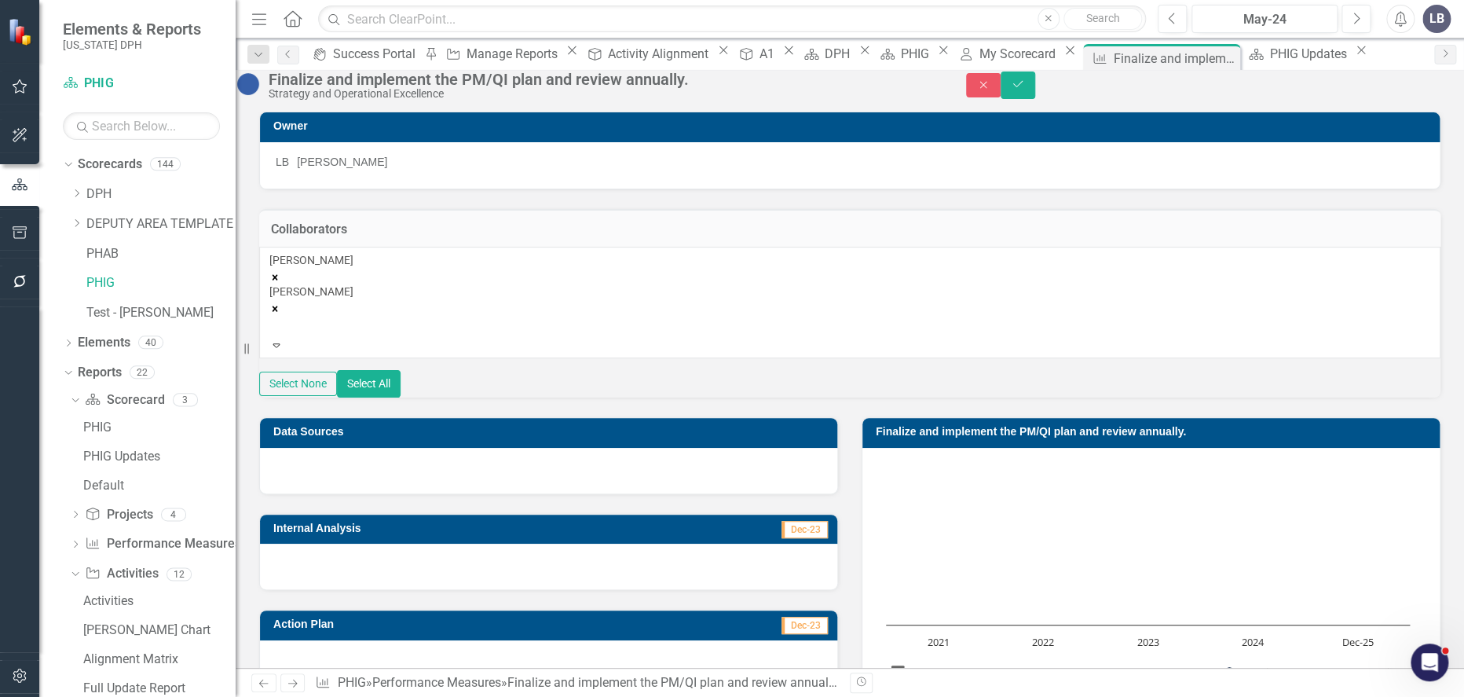
click at [278, 280] on icon "Remove Mia Bell" at bounding box center [275, 276] width 5 height 5
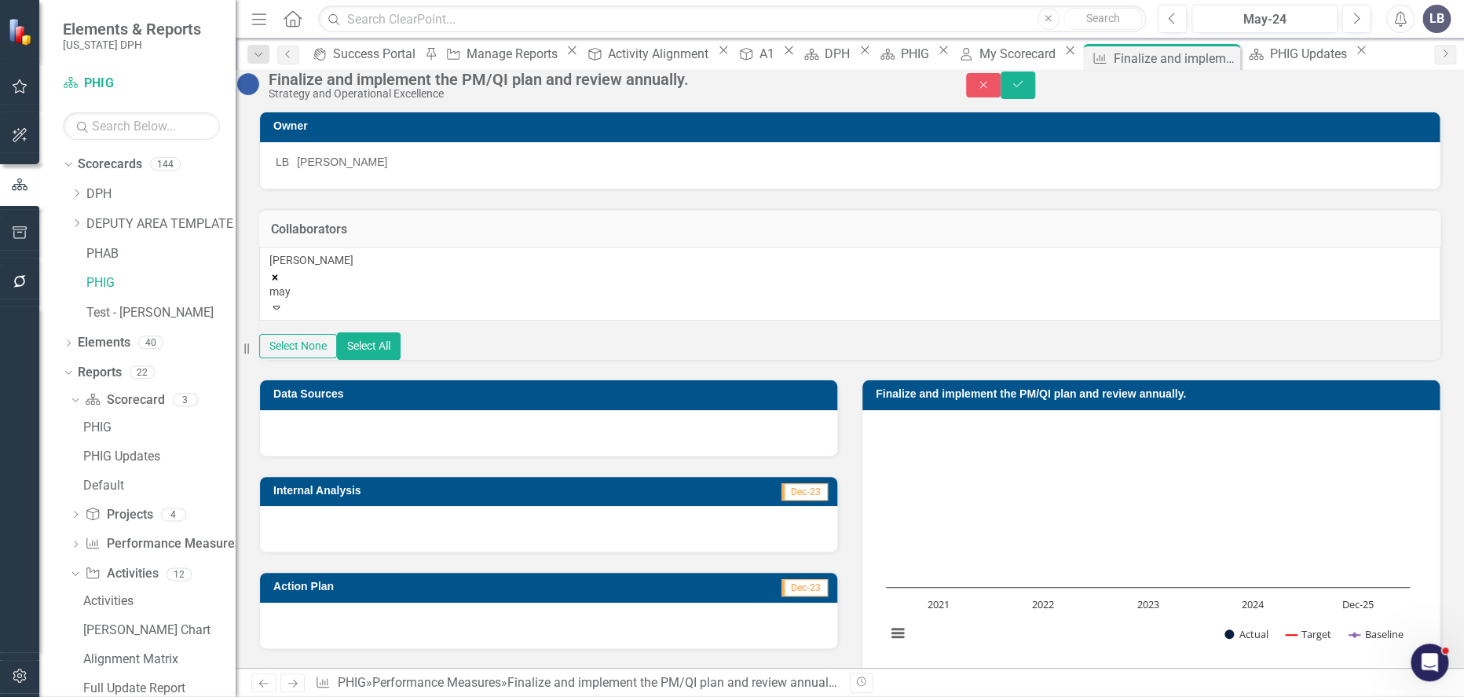
type input "mays"
click at [205, 696] on span "Mays" at bounding box center [157, 708] width 95 height 15
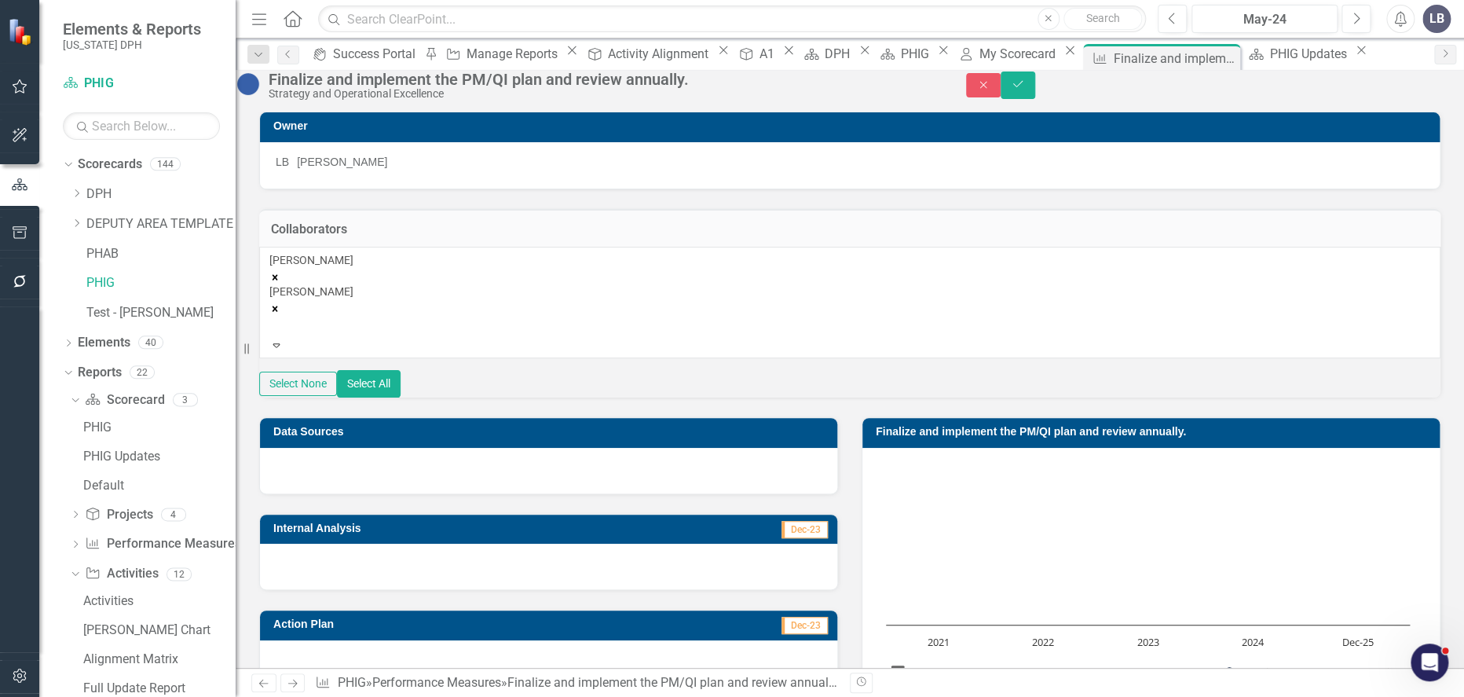
click at [516, 294] on div "Keisha Mays Olivia Sapier" at bounding box center [849, 294] width 1161 height 85
click at [538, 224] on div "Collaborators Keisha Mays Olivia Sapier Expand Select None Select All" at bounding box center [849, 293] width 1205 height 209
click at [990, 90] on icon "Close" at bounding box center [983, 84] width 14 height 11
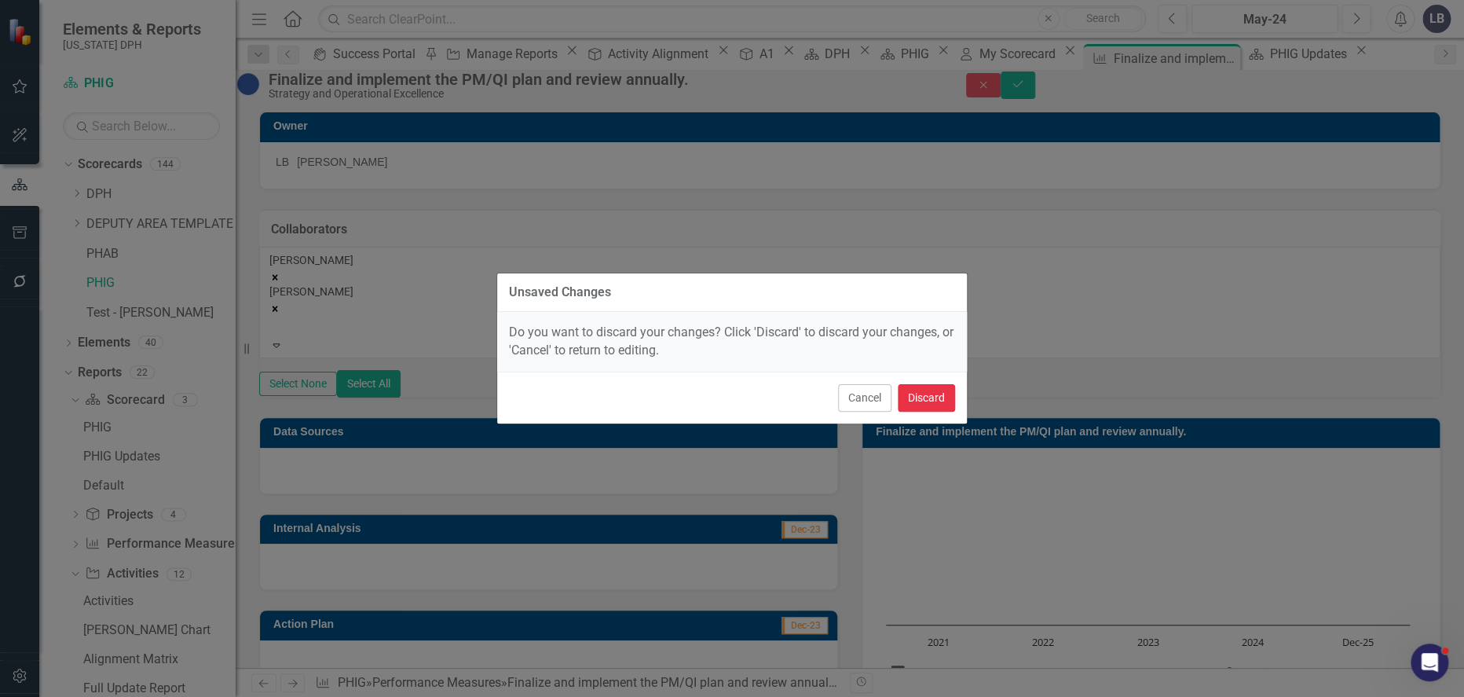
click at [928, 394] on button "Discard" at bounding box center [926, 397] width 57 height 27
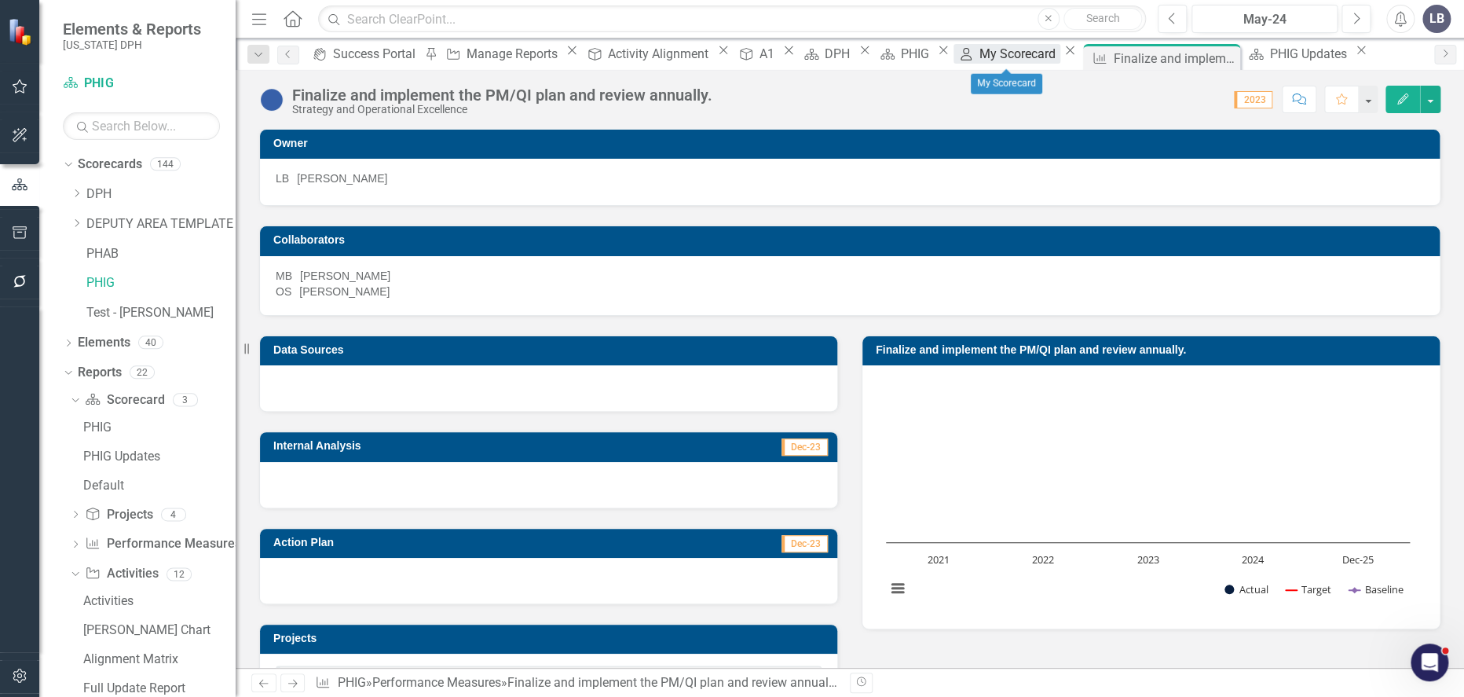
click at [1006, 64] on div "My Scorecard" at bounding box center [1019, 54] width 81 height 20
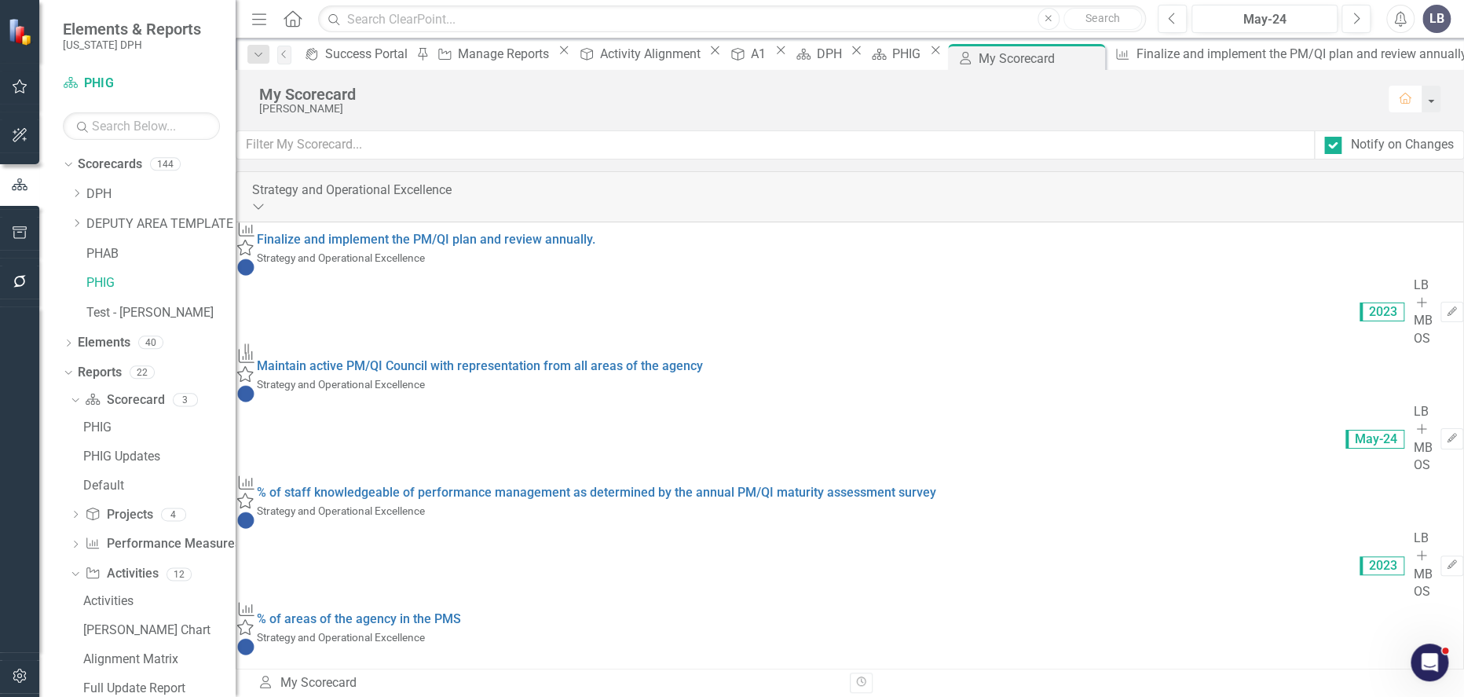
scroll to position [1745, 0]
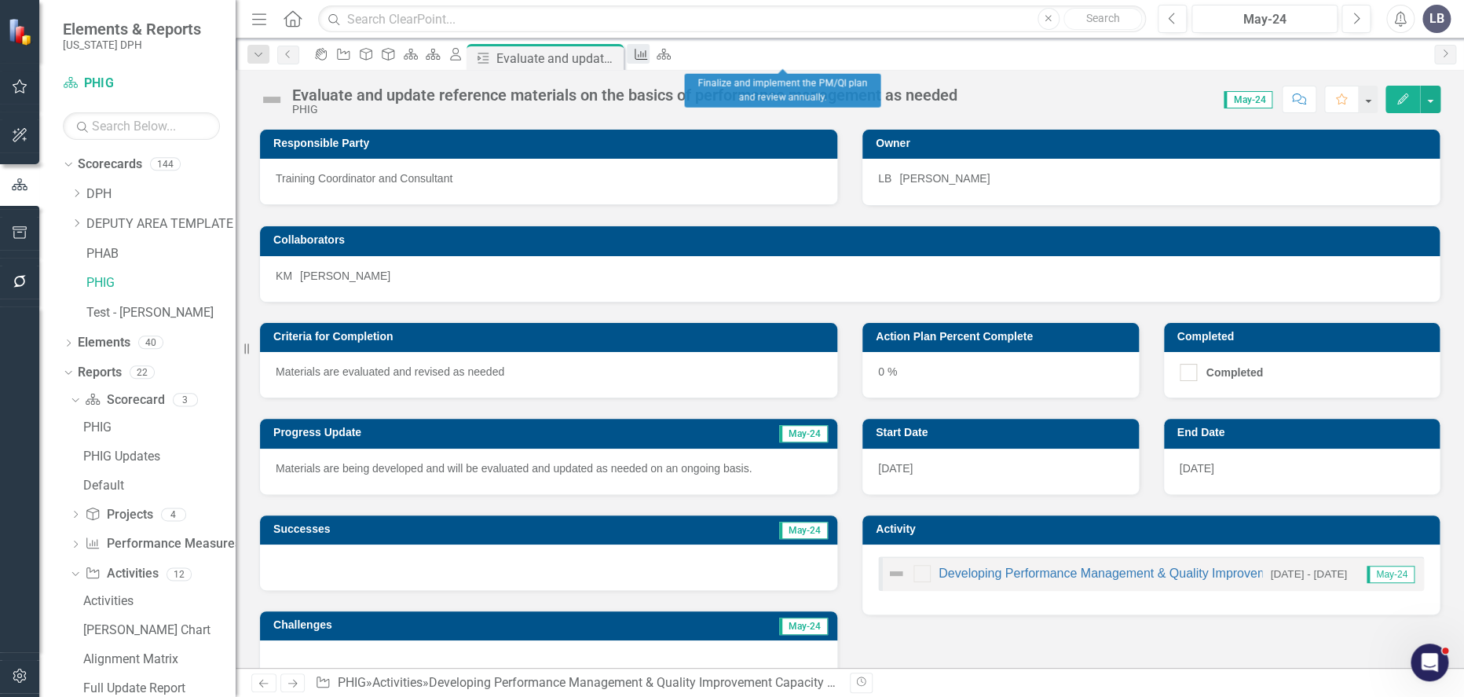
click at [649, 60] on icon "Performance Measure" at bounding box center [641, 54] width 16 height 13
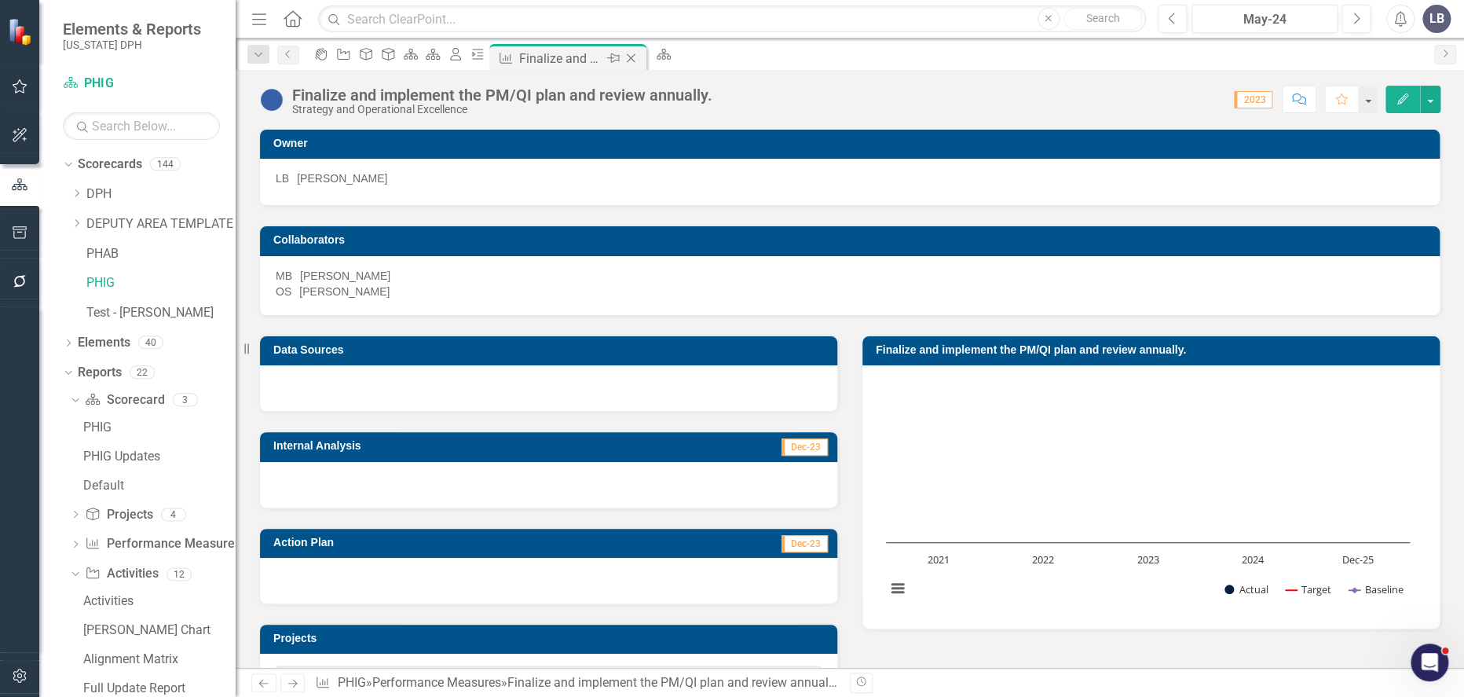
click at [639, 60] on icon "Close" at bounding box center [631, 58] width 16 height 13
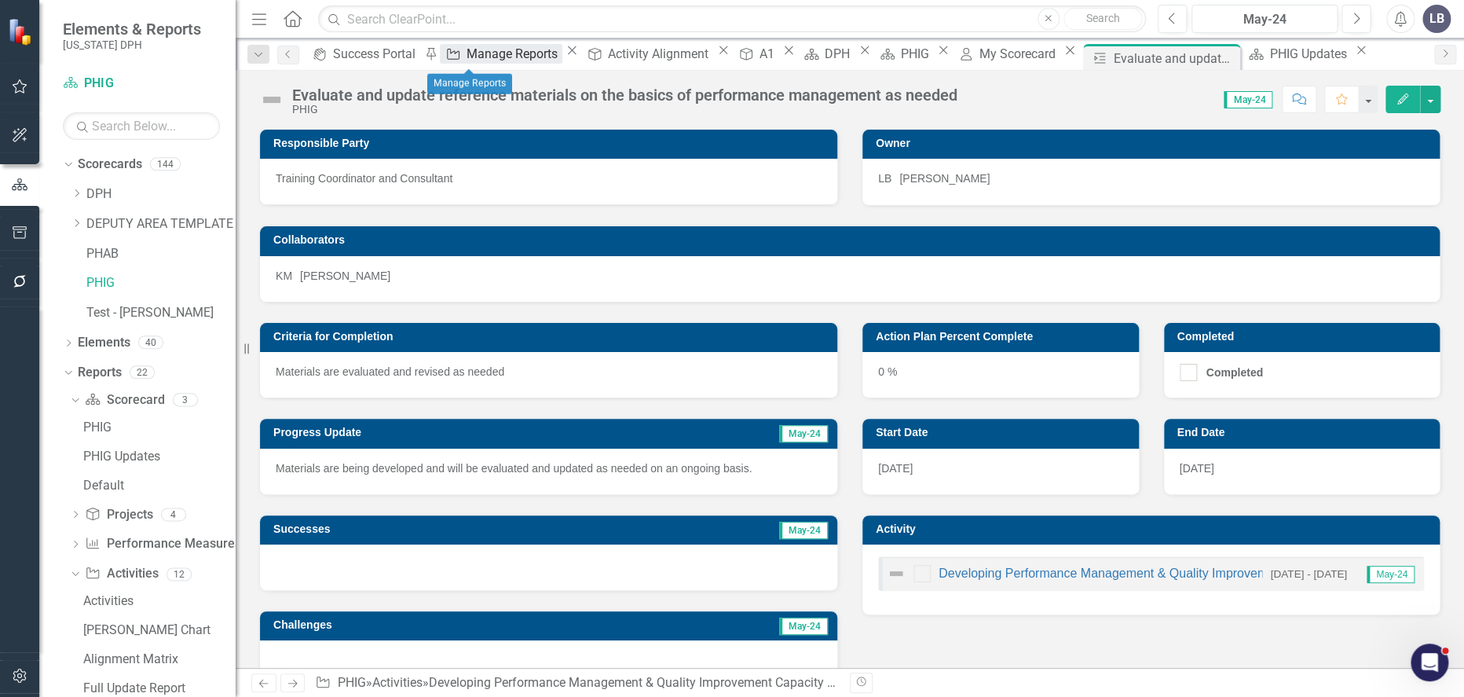
click at [466, 61] on div "Manage Reports" at bounding box center [514, 54] width 96 height 20
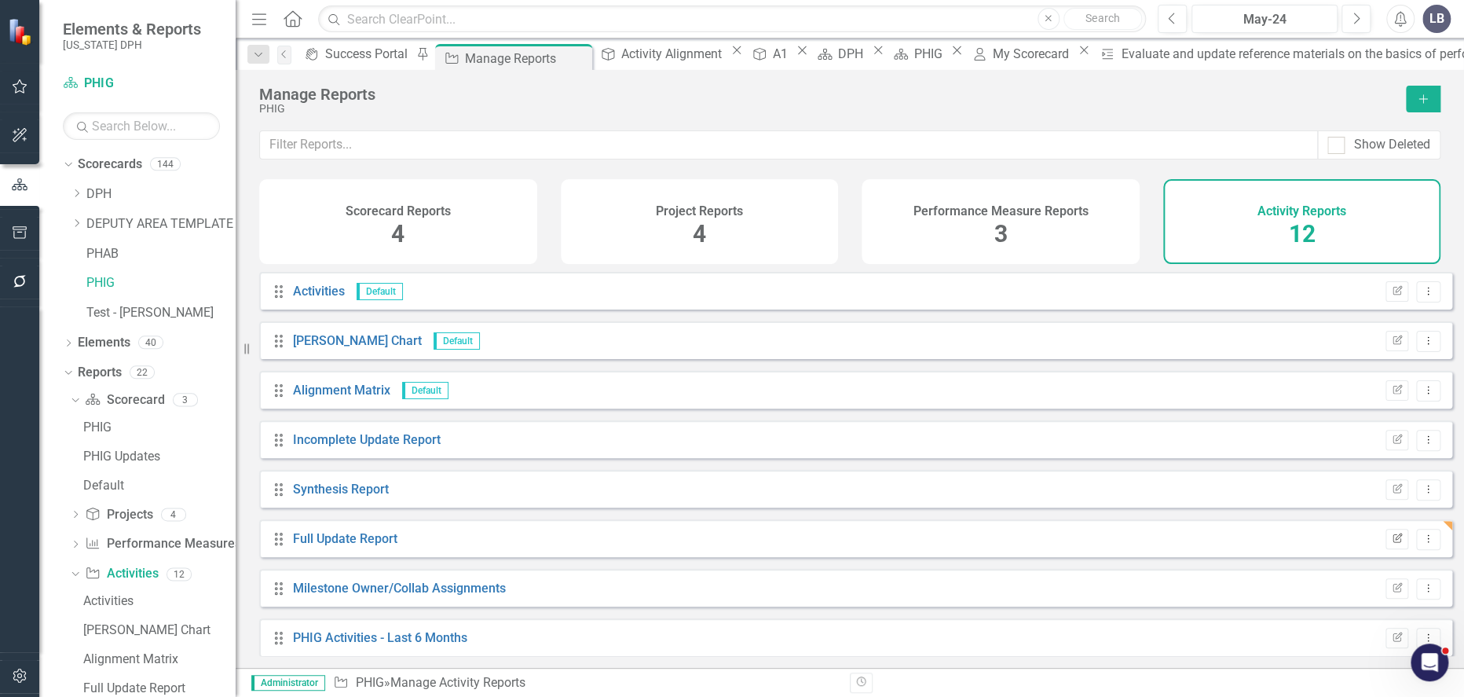
click at [1386, 545] on button "Edit Report" at bounding box center [1397, 539] width 23 height 20
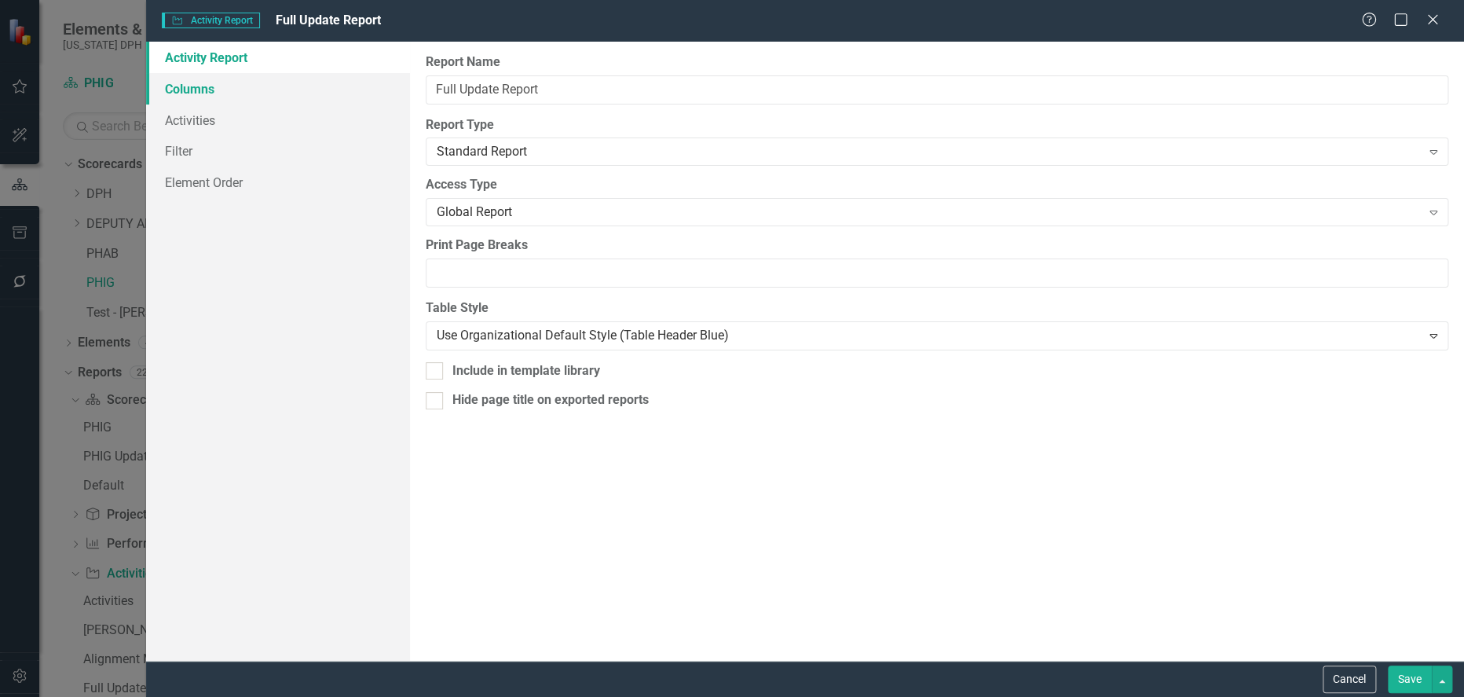
click at [213, 92] on link "Columns" at bounding box center [278, 88] width 264 height 31
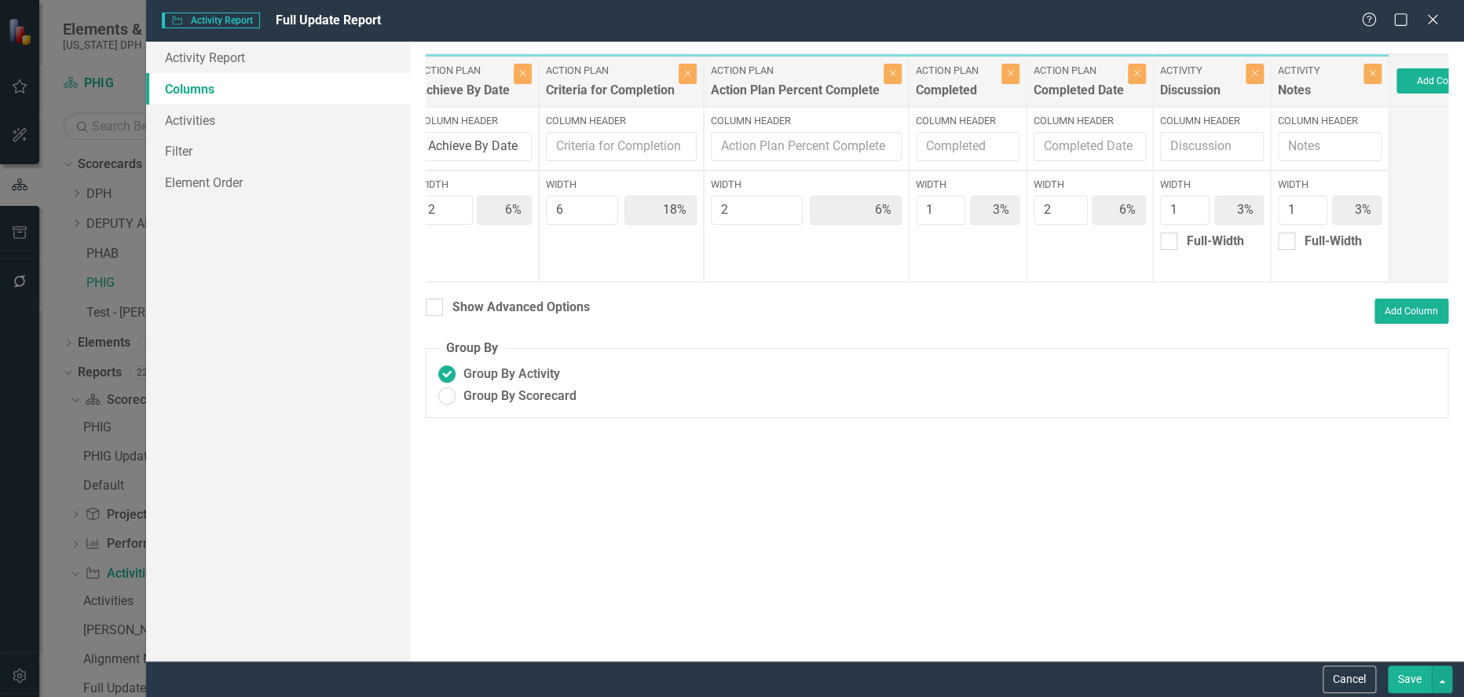
scroll to position [0, 419]
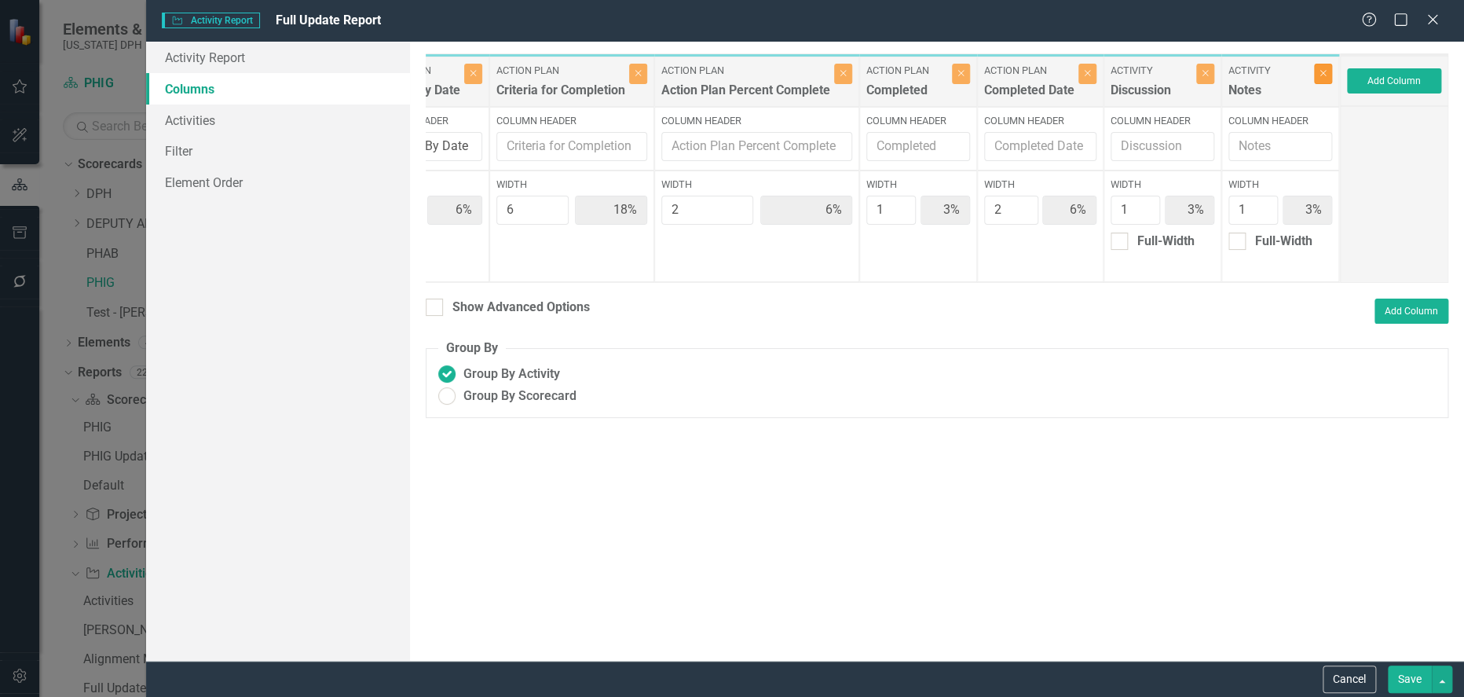
click at [1323, 70] on icon "Close" at bounding box center [1323, 72] width 7 height 9
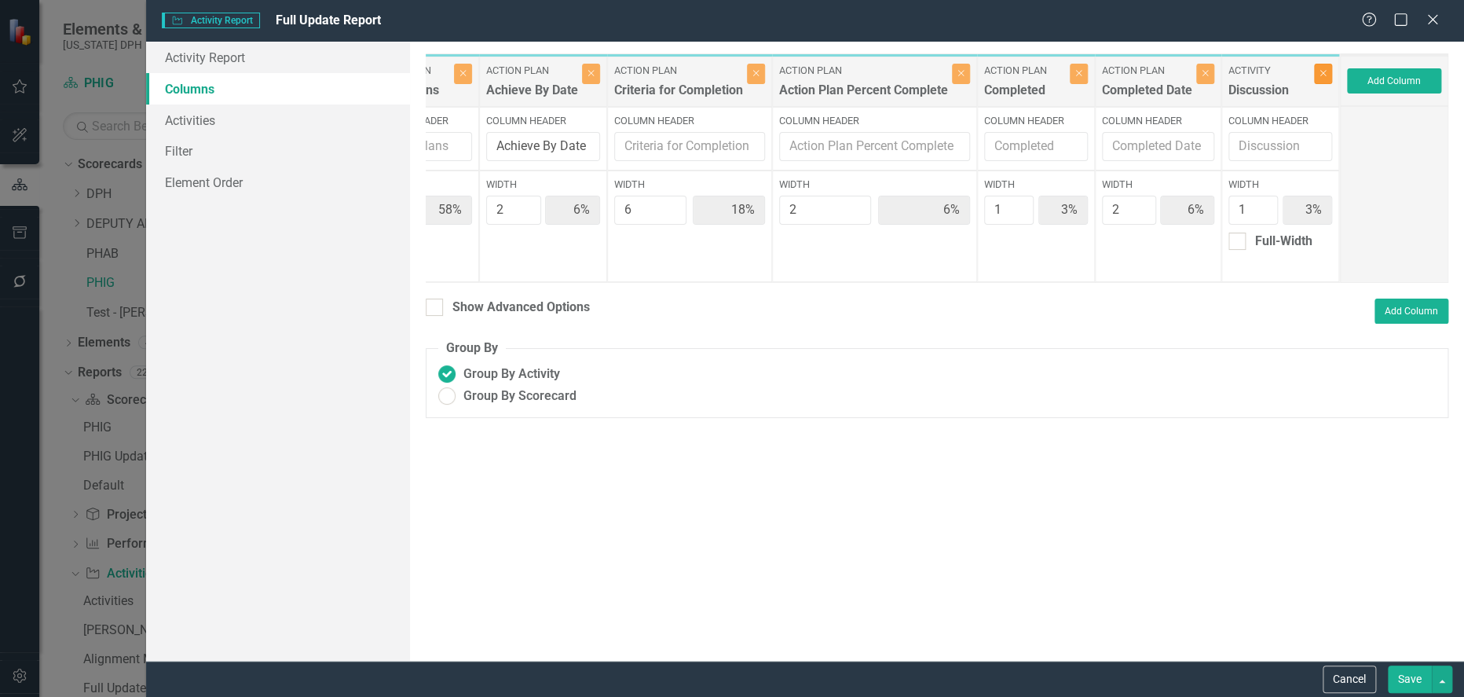
click at [1324, 79] on button "Close" at bounding box center [1323, 74] width 18 height 20
type input "59%"
type input "19%"
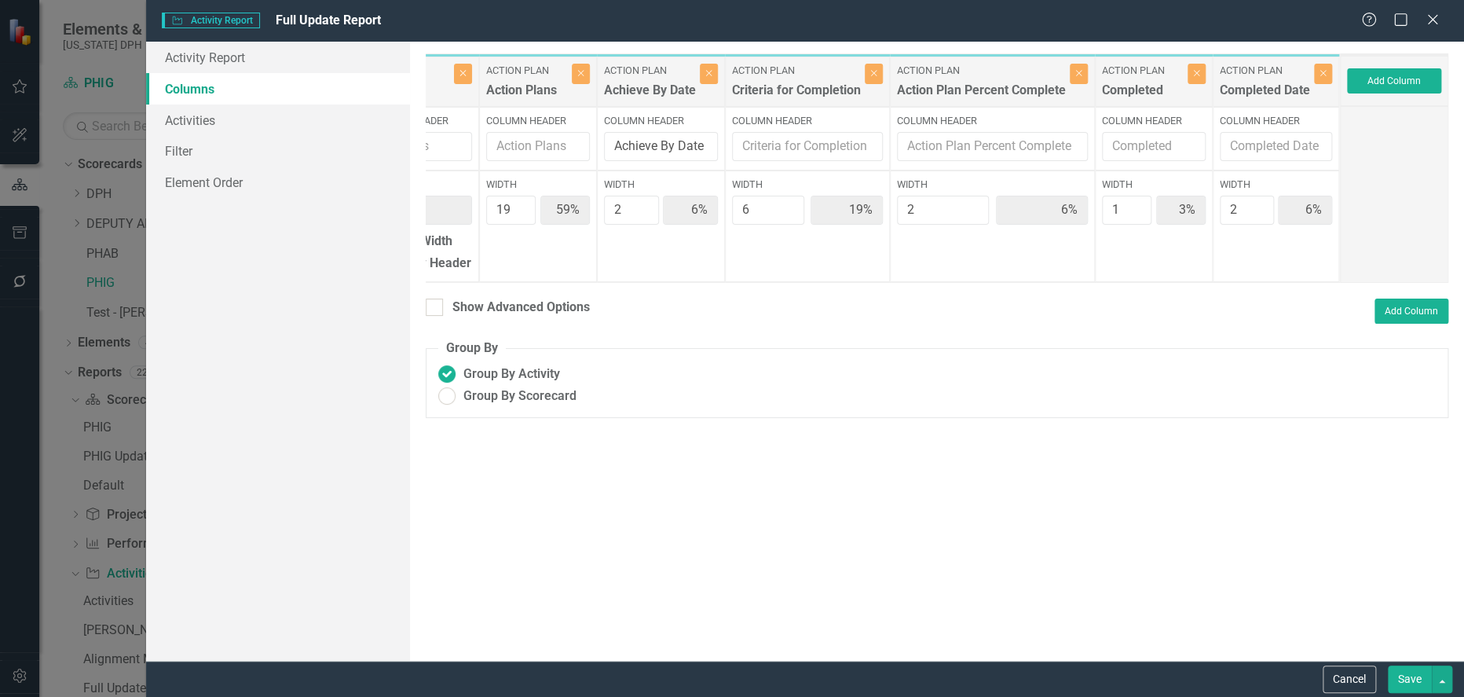
scroll to position [0, 183]
click at [1387, 86] on button "Add Column" at bounding box center [1394, 80] width 94 height 25
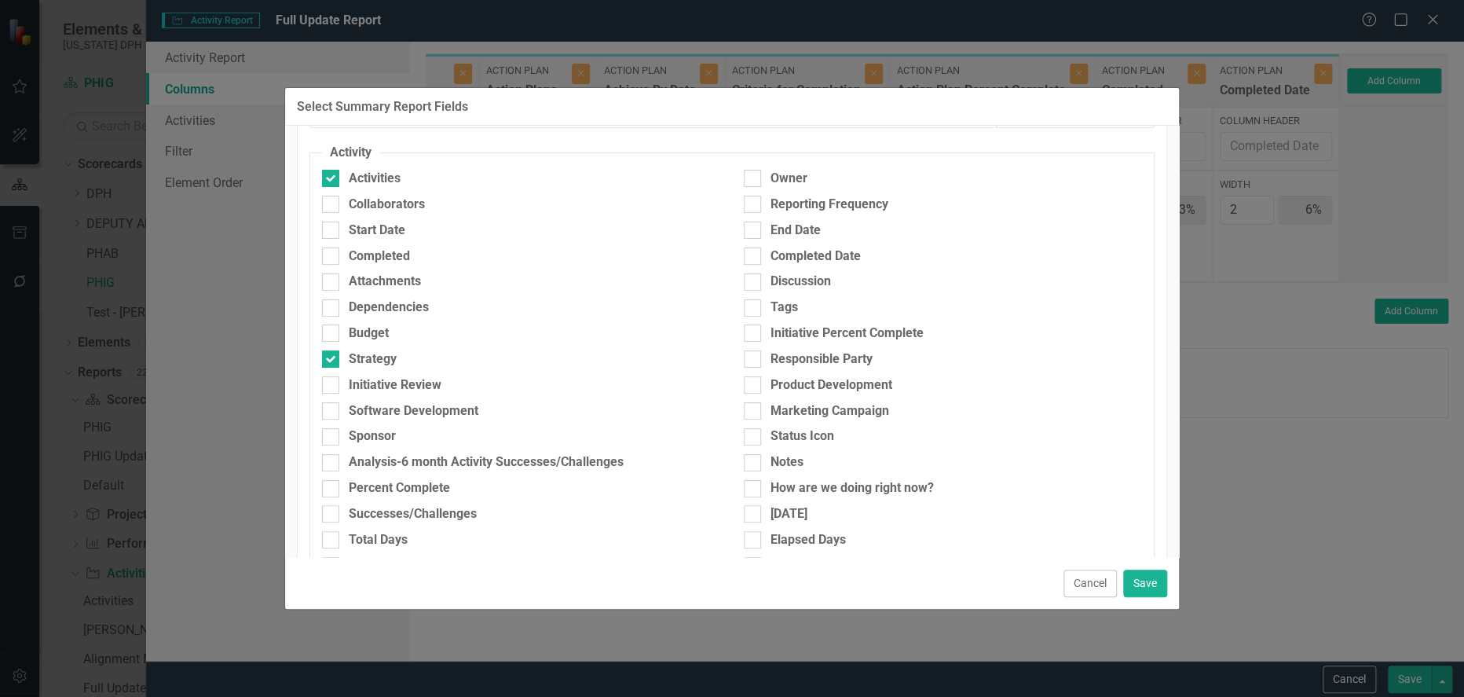
scroll to position [0, 0]
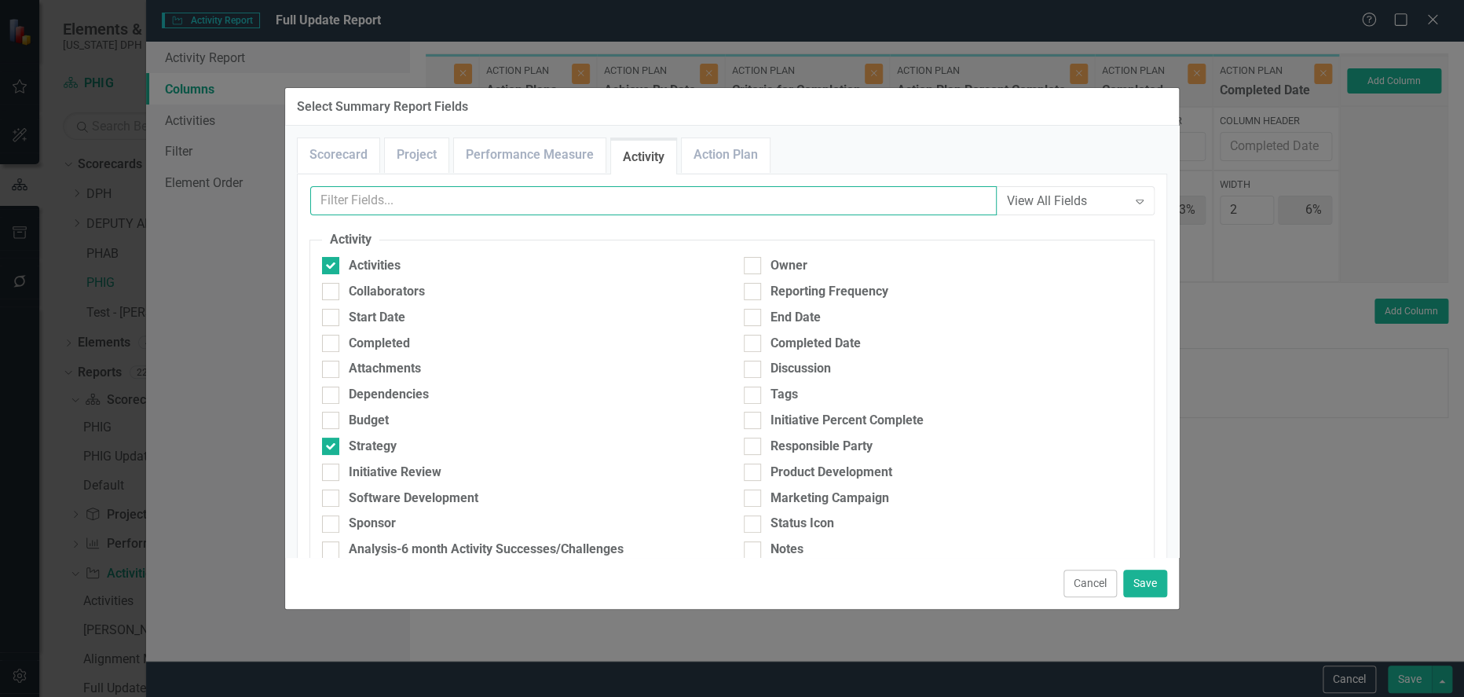
click at [490, 204] on input "text" at bounding box center [653, 200] width 686 height 29
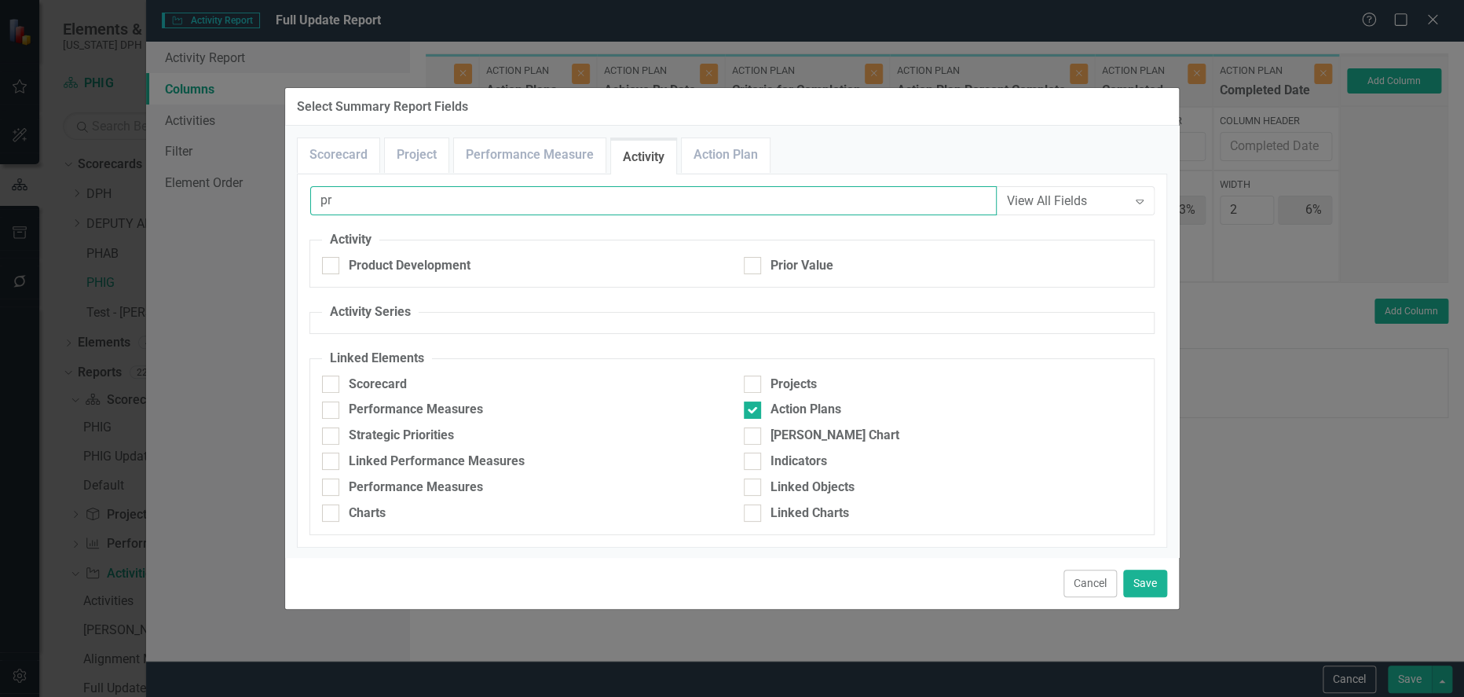
type input "p"
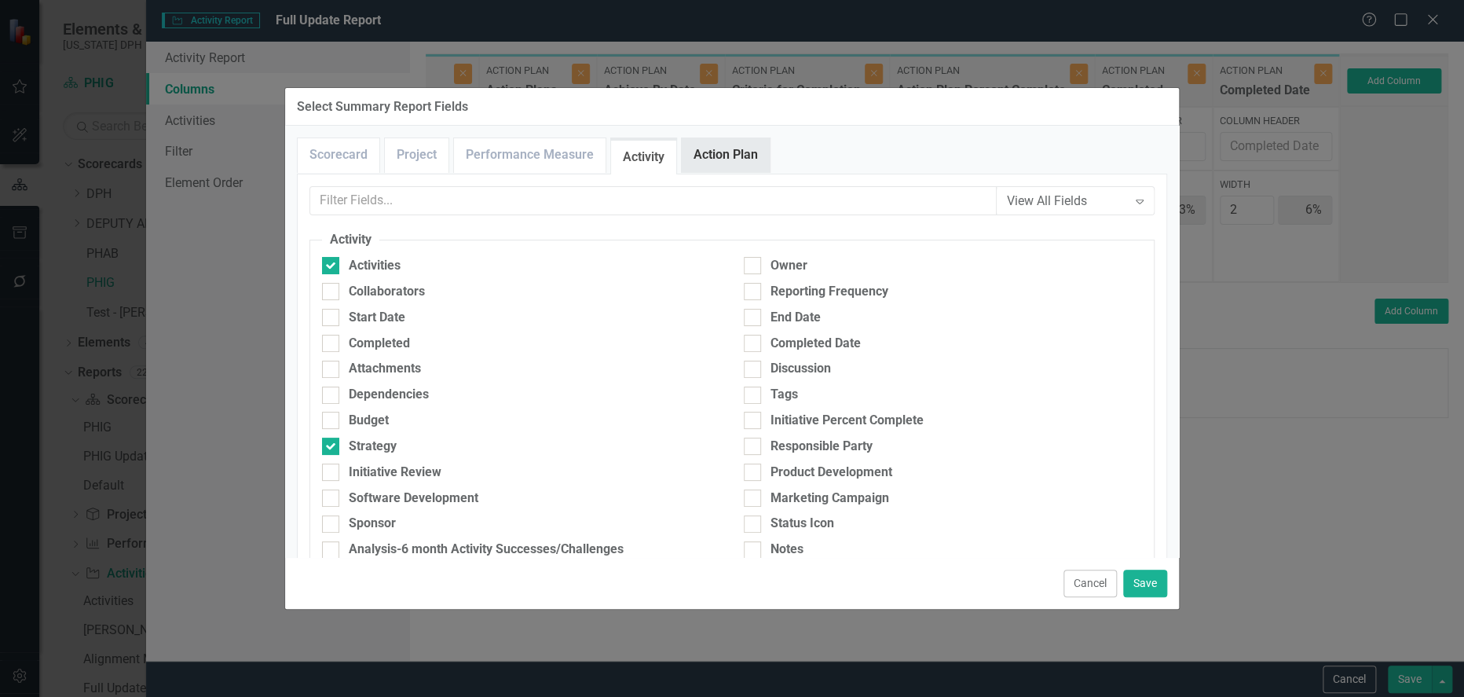
click at [731, 145] on link "Action Plan" at bounding box center [726, 155] width 88 height 34
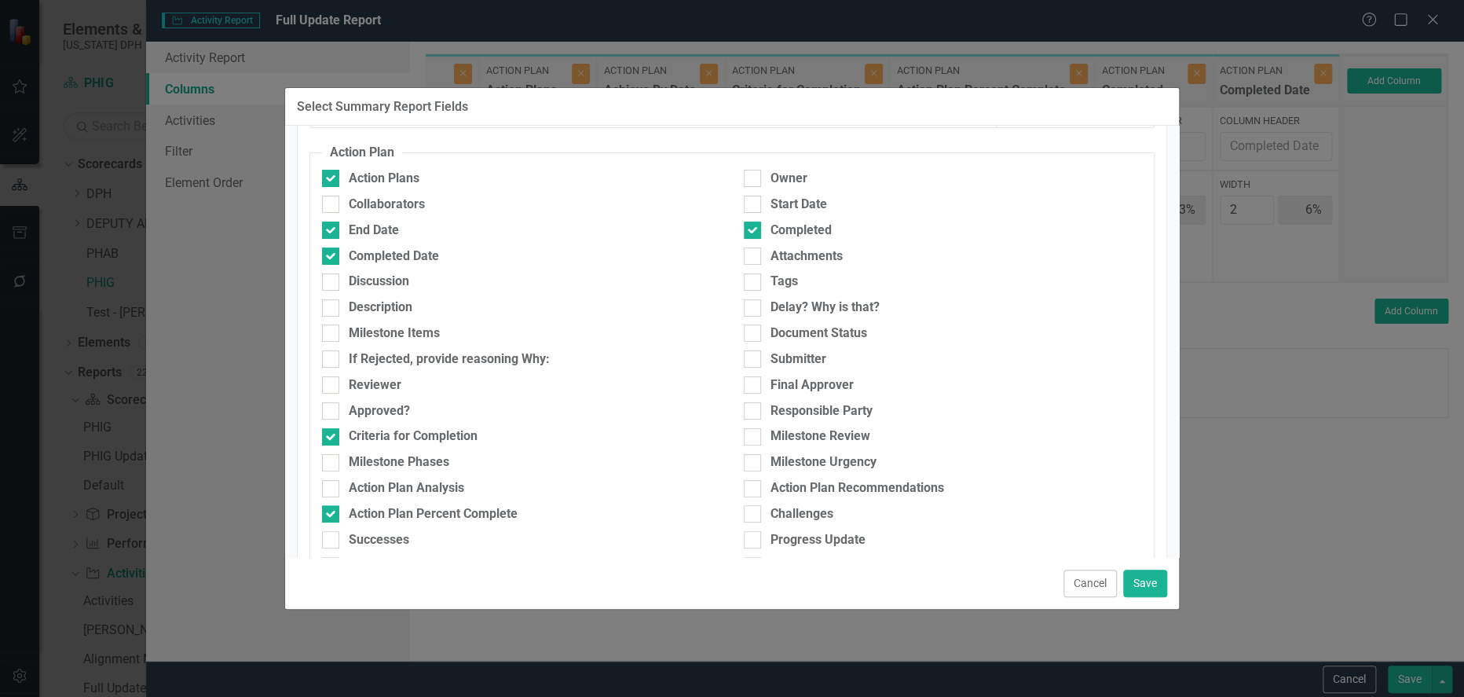
scroll to position [174, 0]
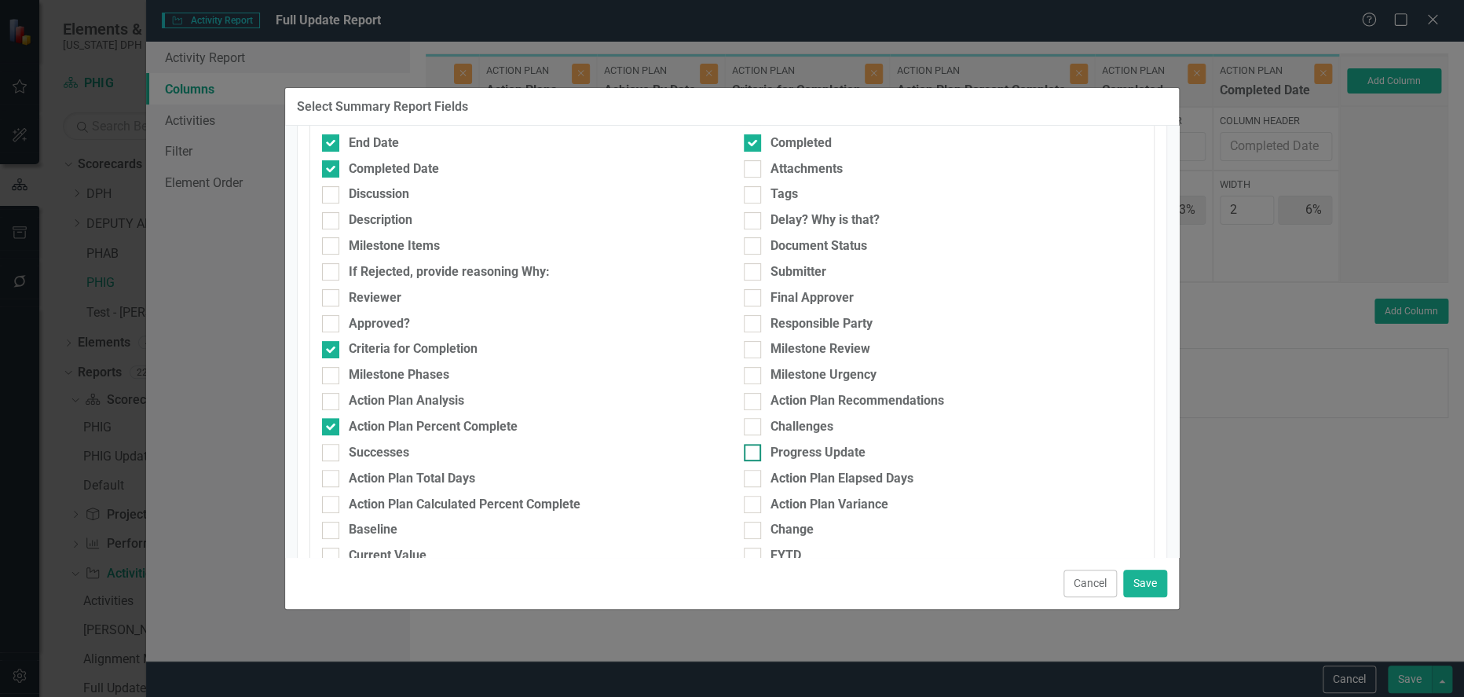
click at [829, 451] on div "Progress Update" at bounding box center [818, 453] width 95 height 18
click at [754, 451] on input "Progress Update" at bounding box center [749, 449] width 10 height 10
checkbox input "true"
click at [1146, 587] on button "Save" at bounding box center [1145, 582] width 44 height 27
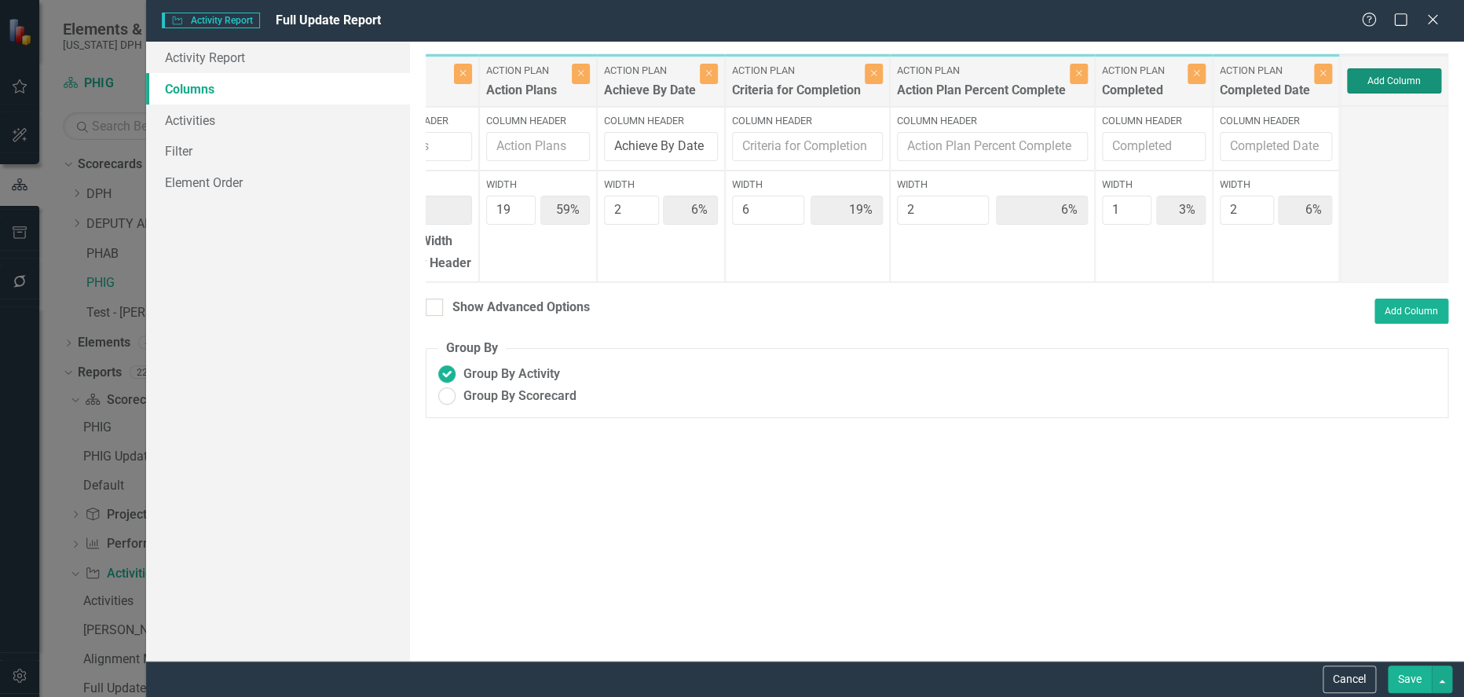
type input "58%"
type input "18%"
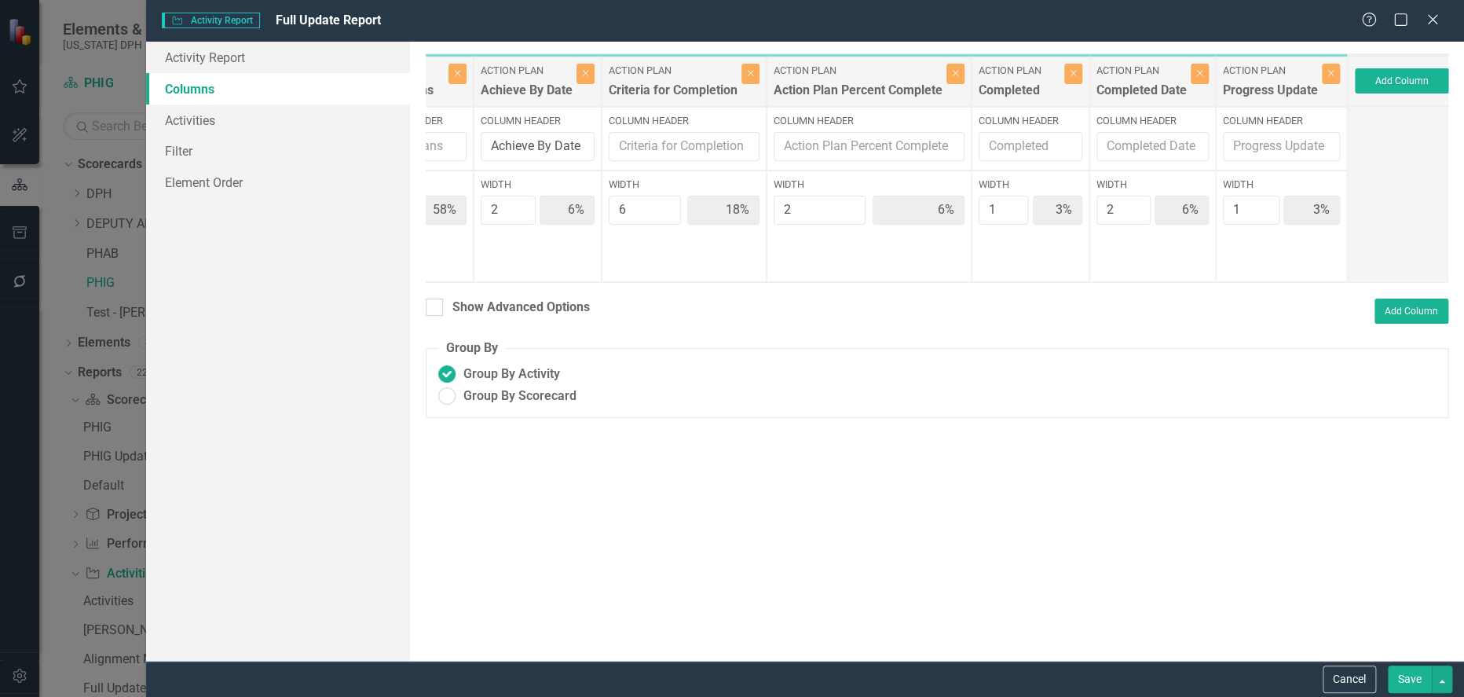
scroll to position [0, 313]
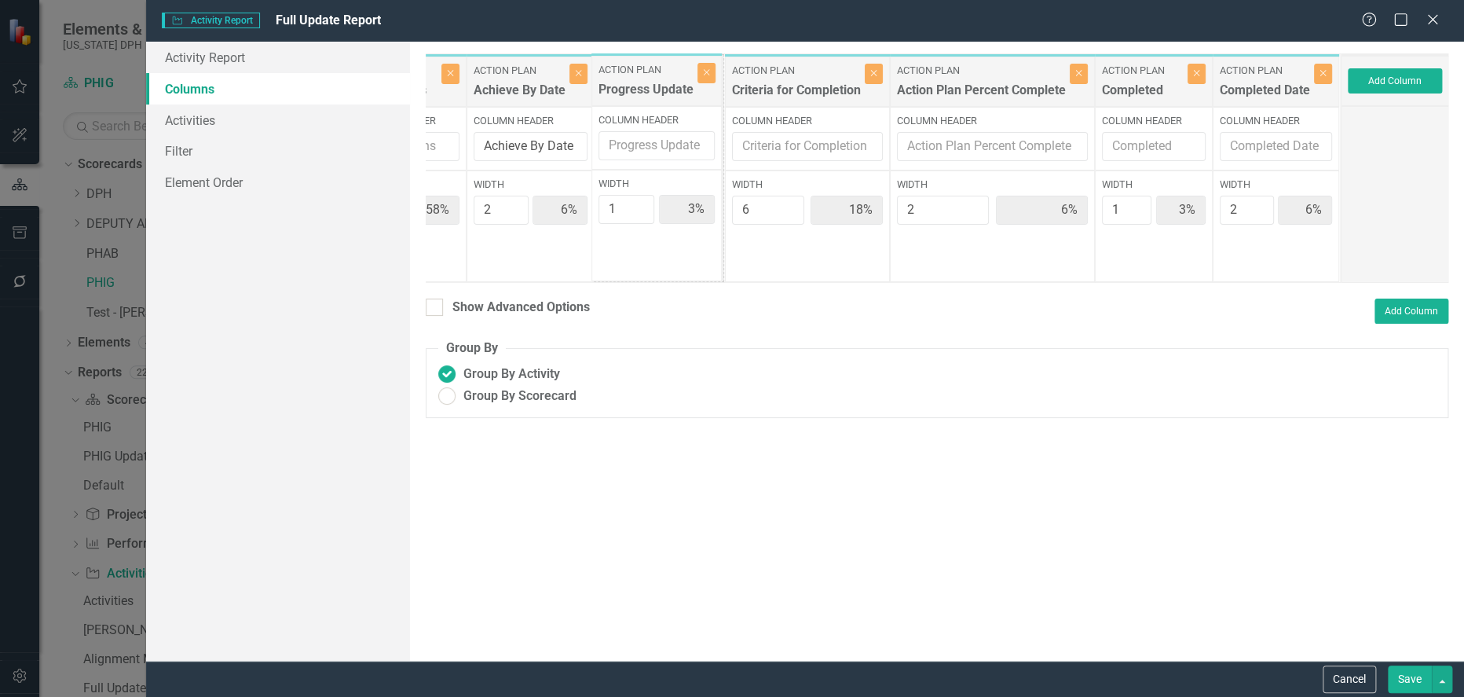
drag, startPoint x: 1262, startPoint y: 73, endPoint x: 645, endPoint y: 72, distance: 617.4
click at [645, 72] on div "Activity Strategy Close Column Header Width 100% Full-Width Show Header Activit…" at bounding box center [726, 167] width 1228 height 229
type input "2"
type input "56%"
type input "6%"
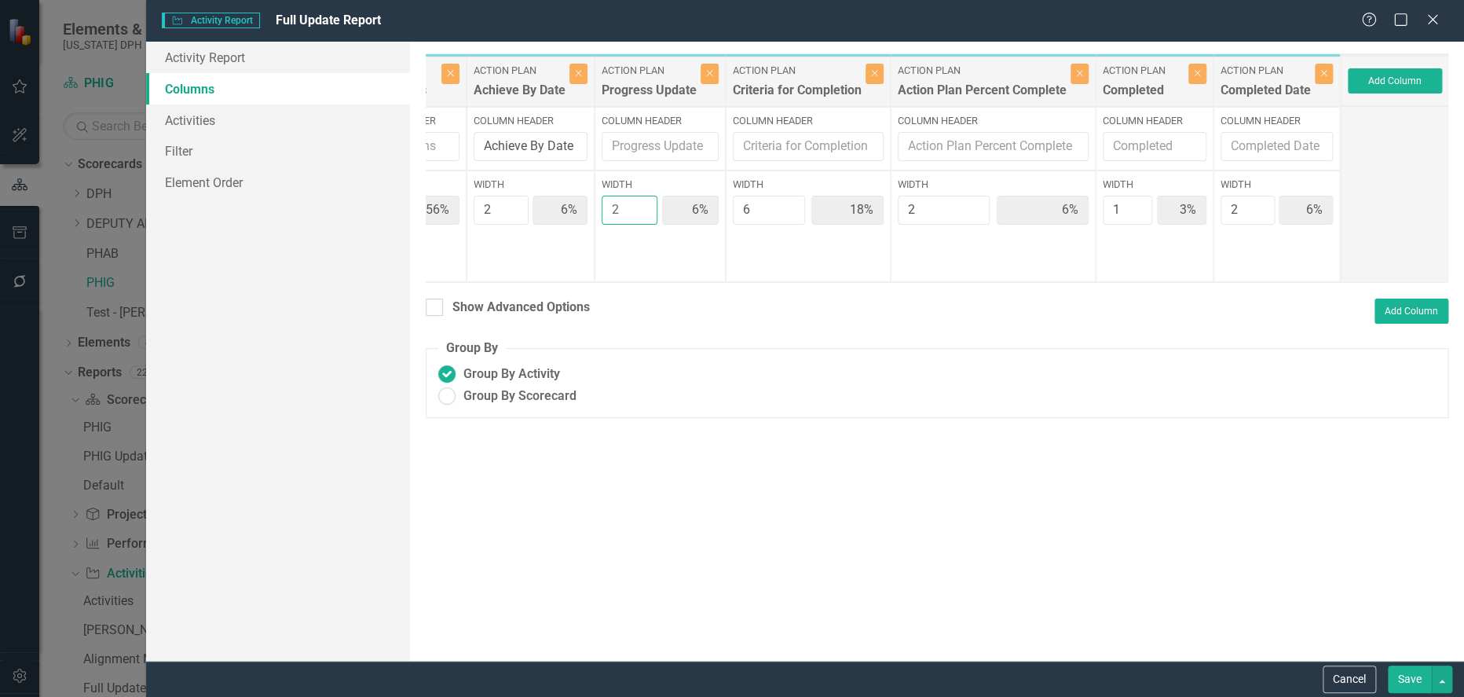
click at [641, 207] on input "2" at bounding box center [630, 210] width 57 height 29
type input "3"
type input "54%"
type input "9%"
type input "17%"
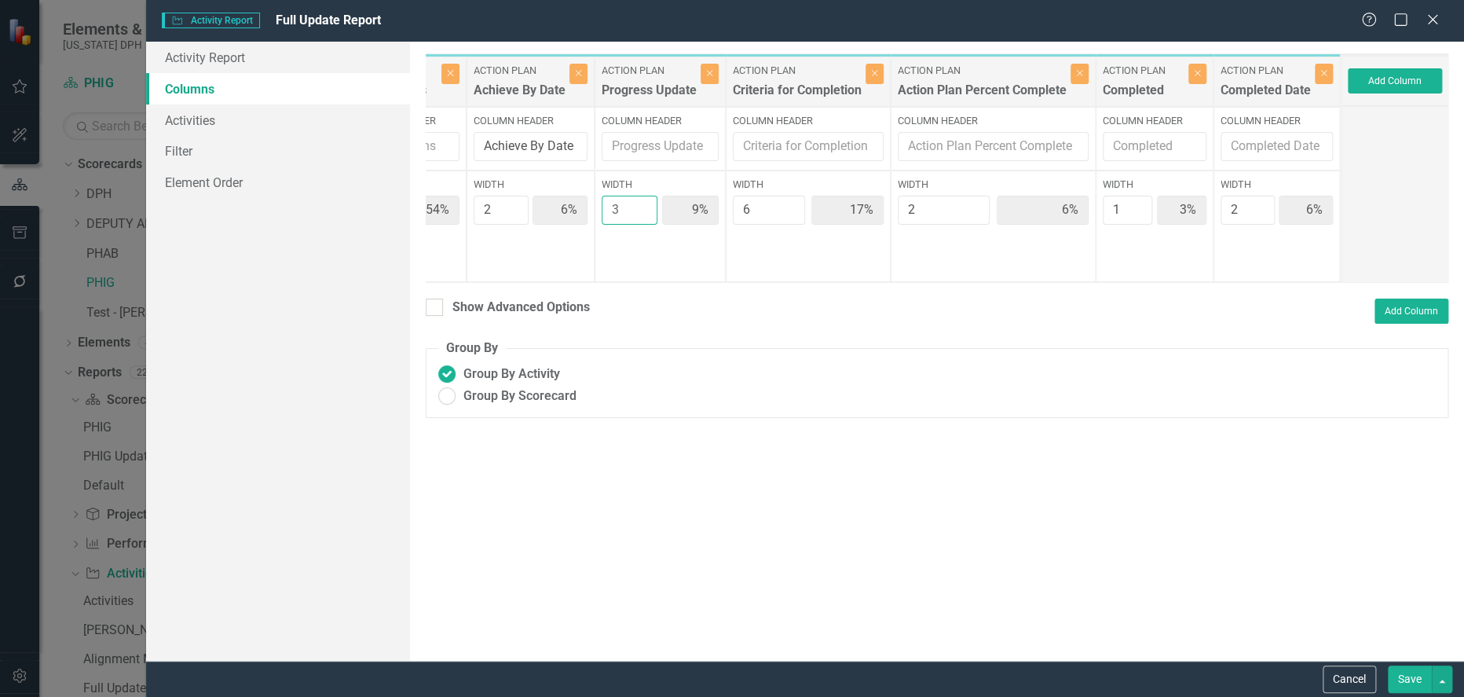
click at [641, 207] on input "3" at bounding box center [630, 210] width 57 height 29
type input "4"
type input "53%"
type input "11%"
click at [641, 207] on input "4" at bounding box center [630, 210] width 57 height 29
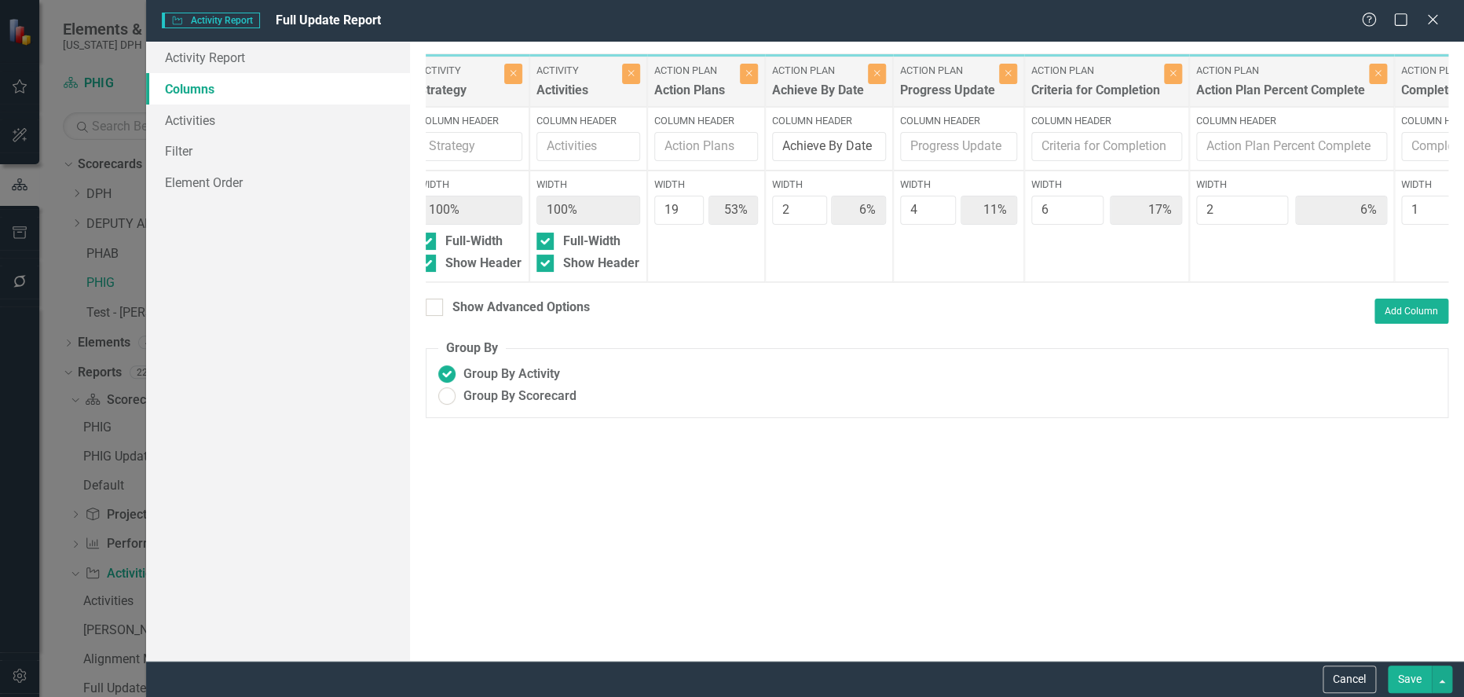
scroll to position [0, 0]
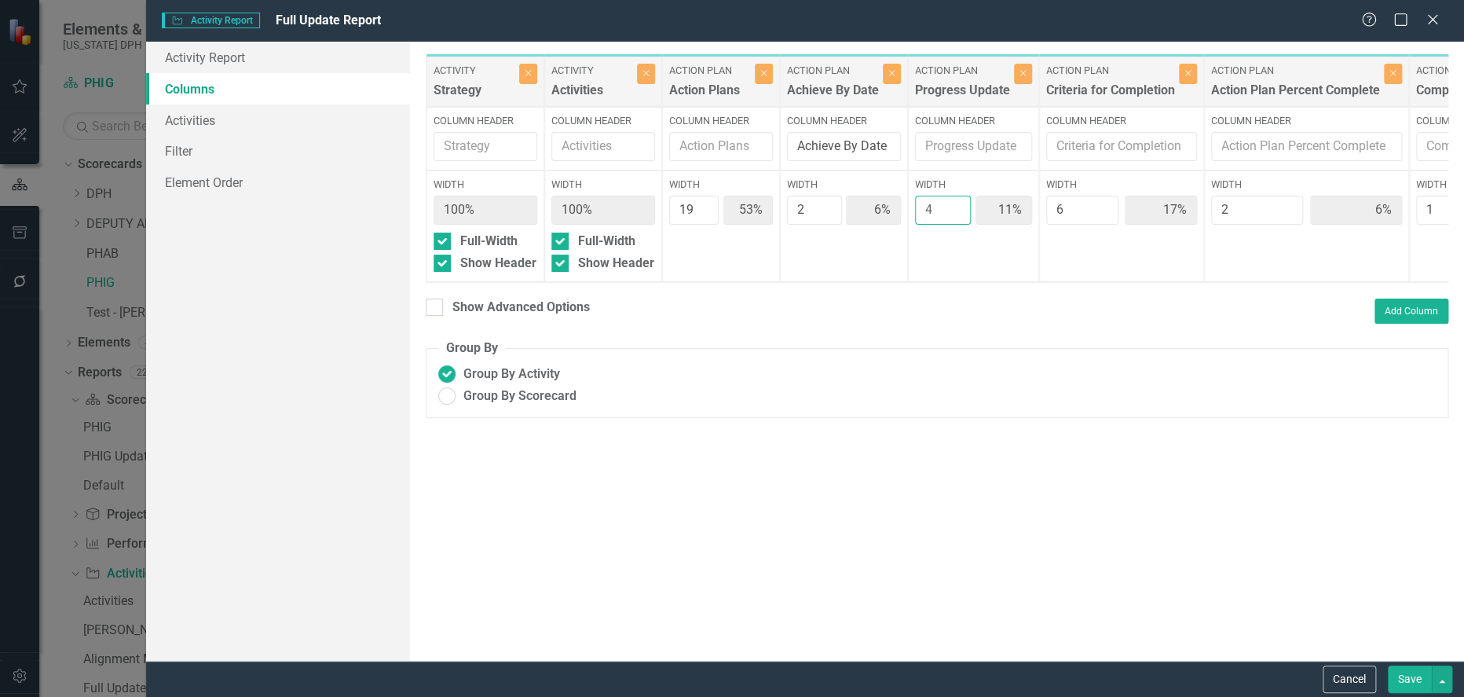
type input "5"
type input "51%"
type input "5%"
type input "14%"
type input "16%"
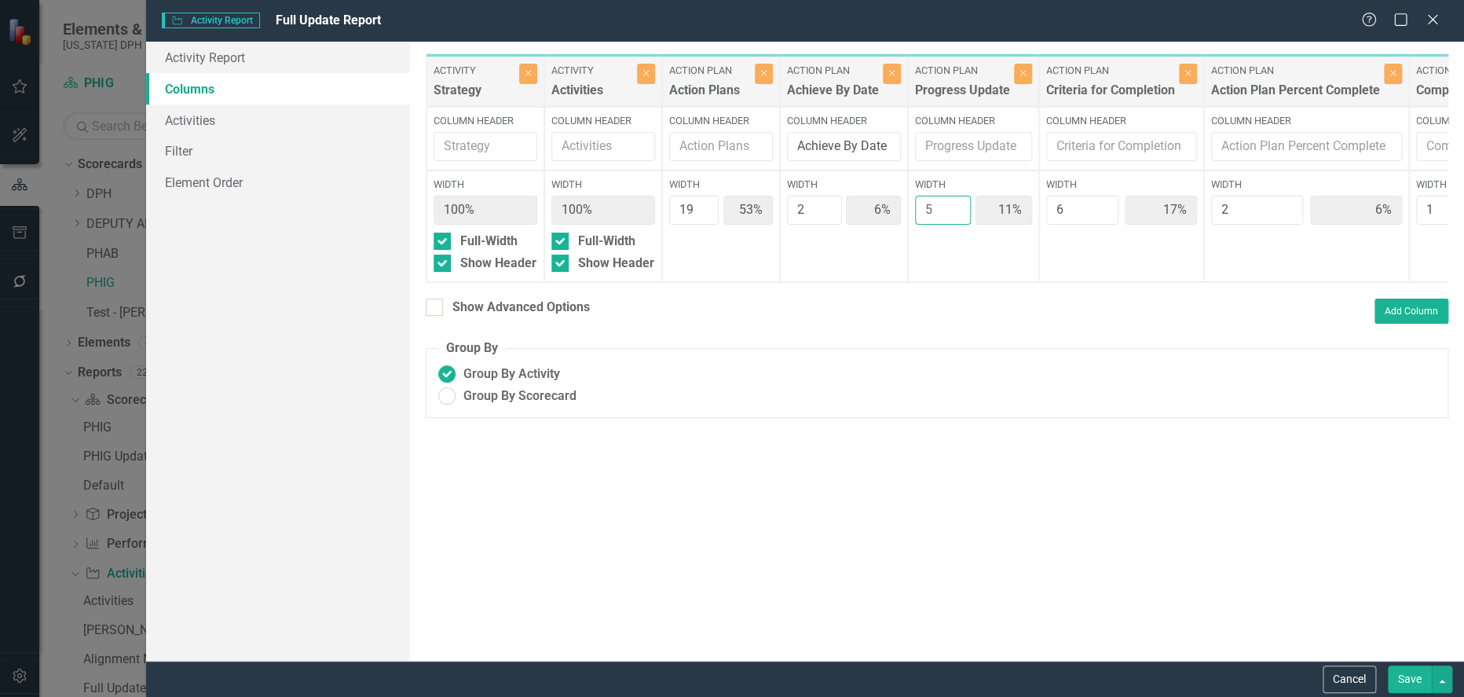
type input "5%"
click at [954, 207] on input "5" at bounding box center [943, 210] width 57 height 29
type input "6"
type input "50%"
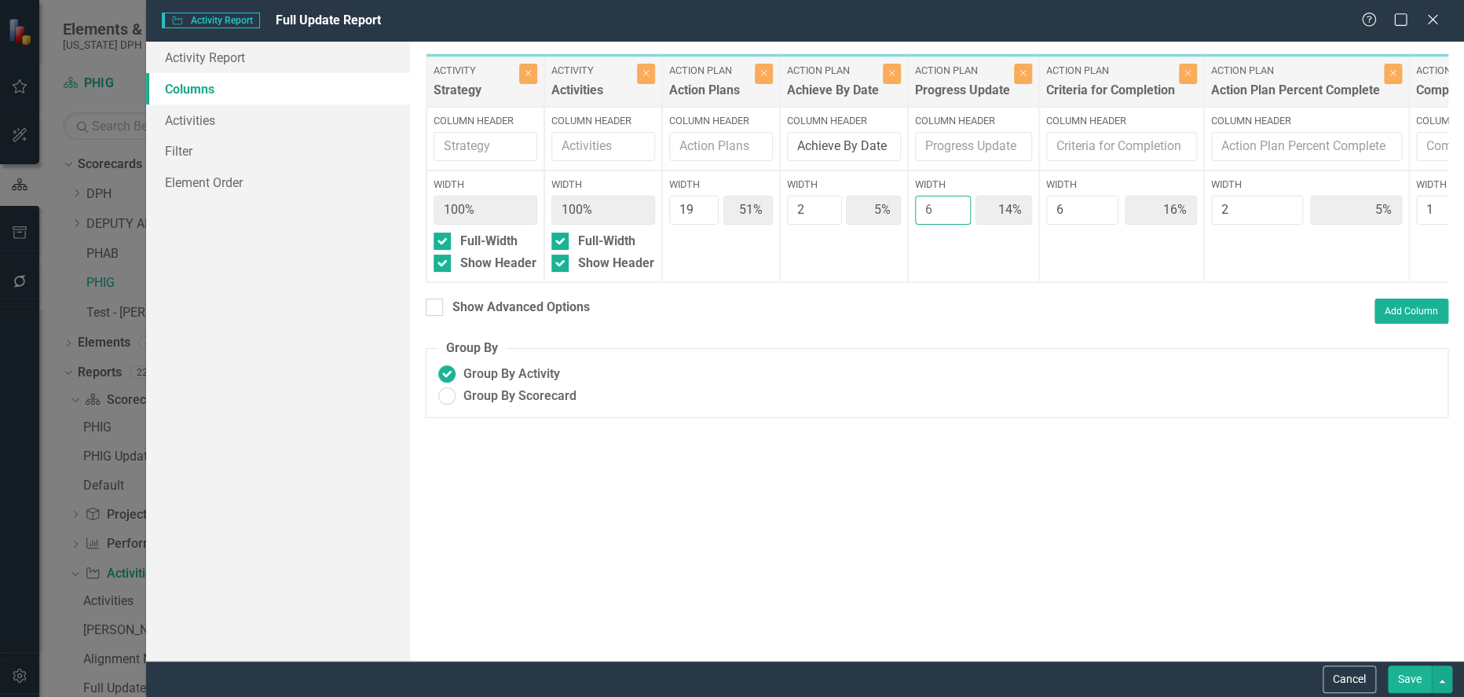
type input "16%"
type input "6"
click at [954, 207] on input "6" at bounding box center [943, 210] width 57 height 29
click at [1404, 679] on button "Save" at bounding box center [1410, 678] width 44 height 27
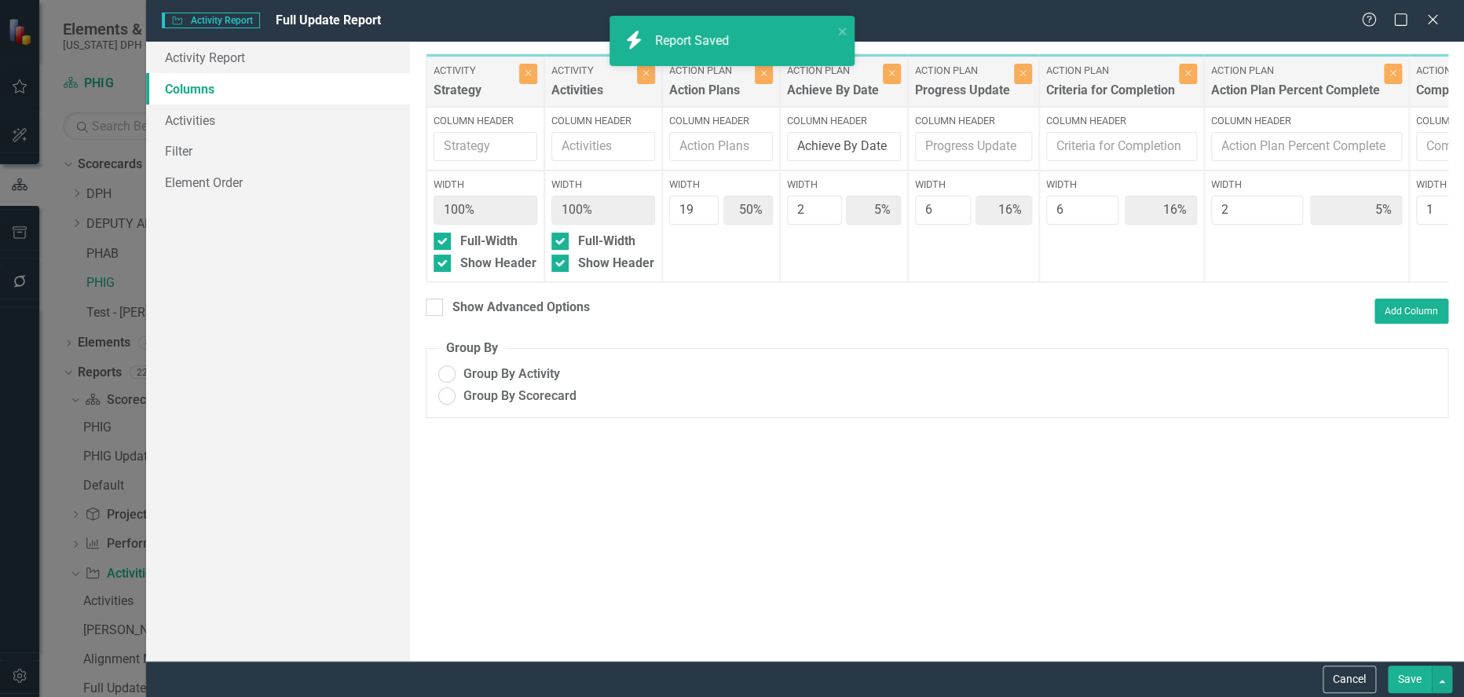
radio input "true"
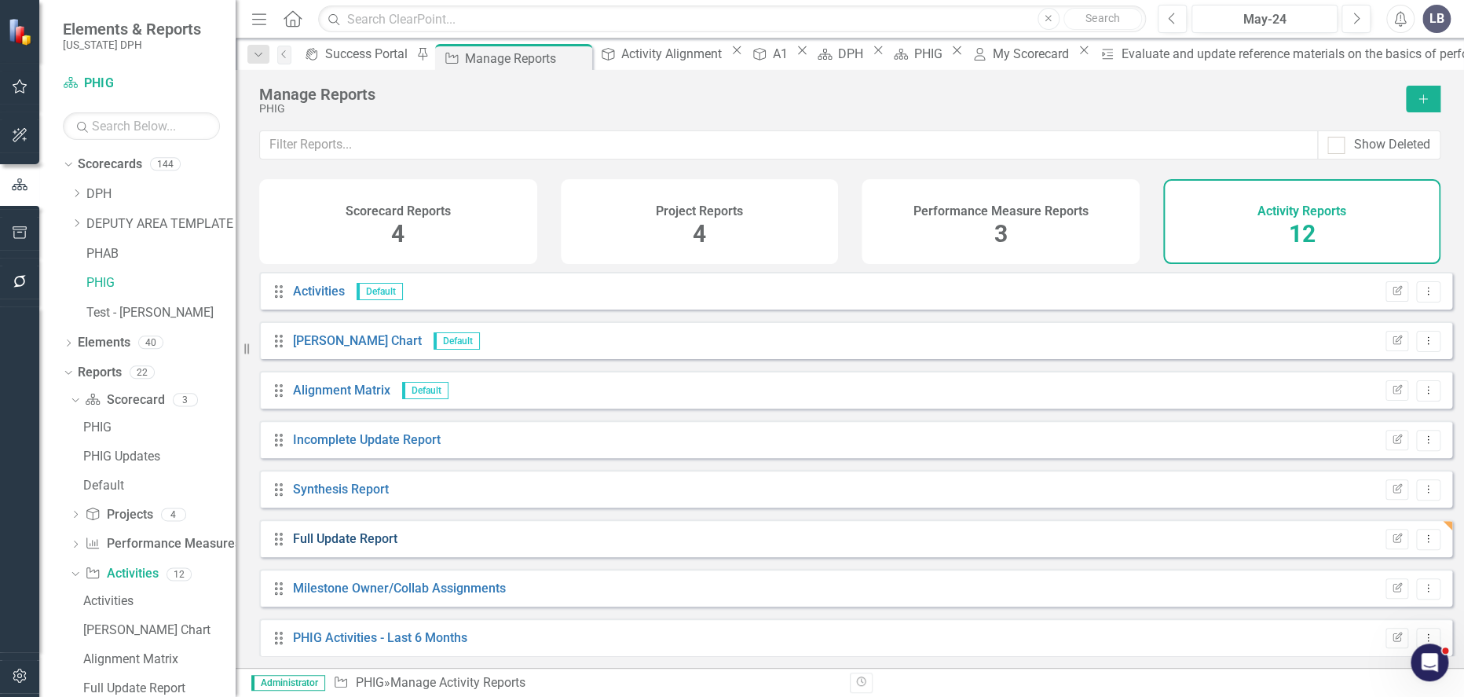
click at [371, 546] on link "Full Update Report" at bounding box center [345, 538] width 104 height 15
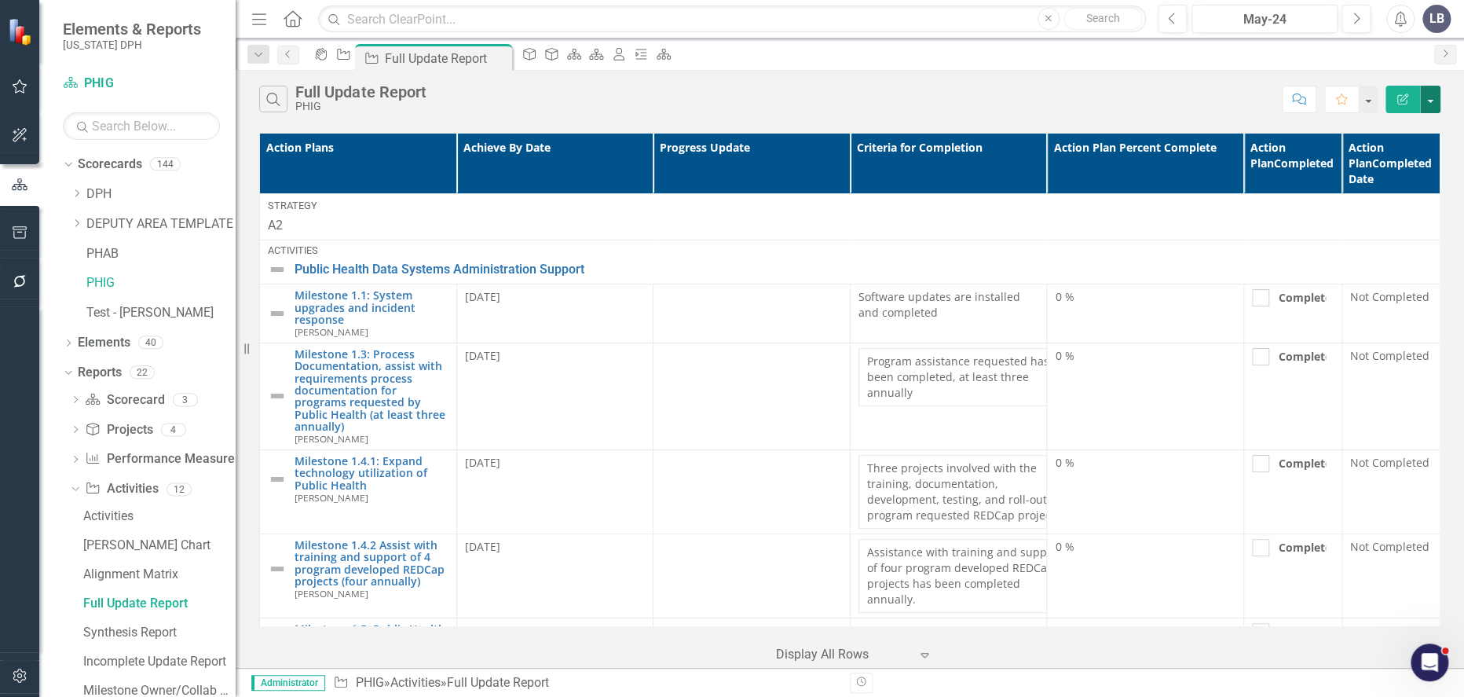
click at [1435, 103] on button "button" at bounding box center [1430, 99] width 20 height 27
click at [1408, 185] on link "Excel Export to Excel" at bounding box center [1378, 188] width 124 height 29
click at [457, 167] on th "Action Plans" at bounding box center [358, 164] width 197 height 60
click at [502, 59] on icon at bounding box center [497, 58] width 9 height 9
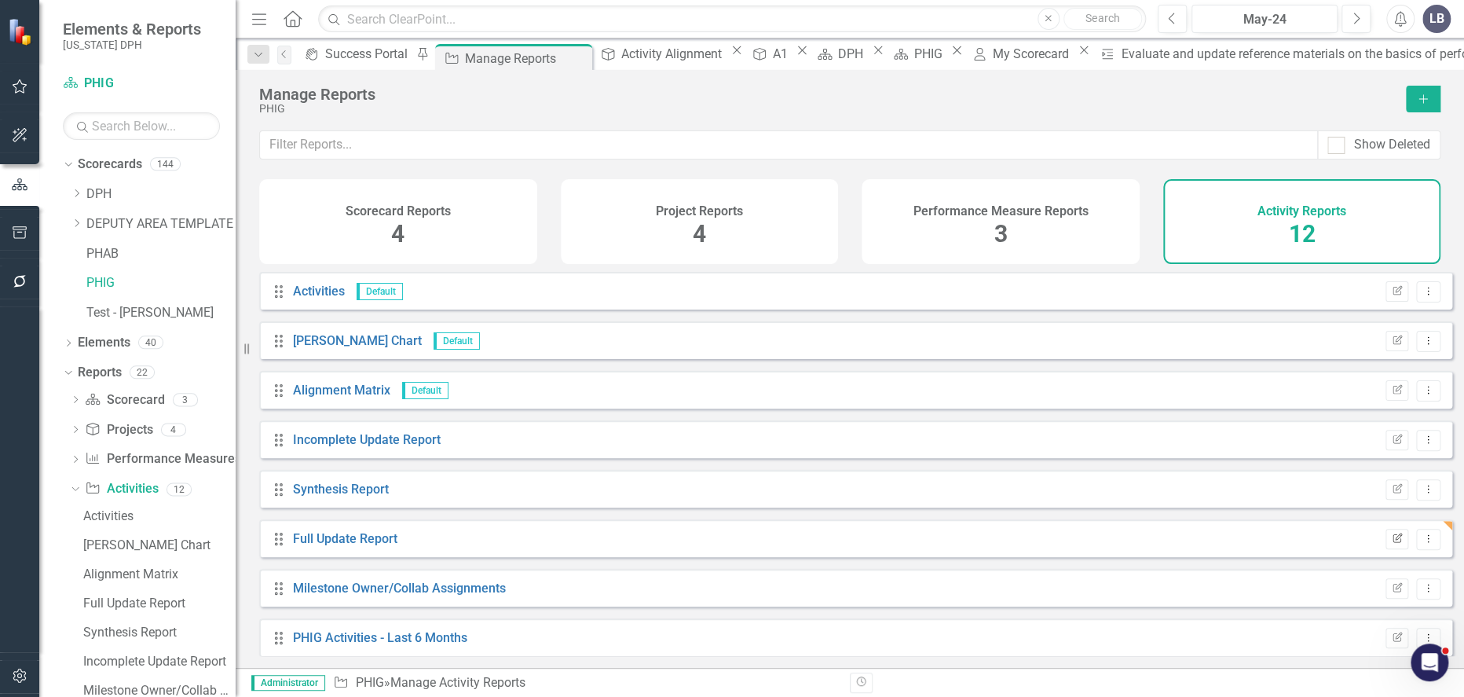
click at [1391, 544] on icon "Edit Report" at bounding box center [1397, 538] width 12 height 9
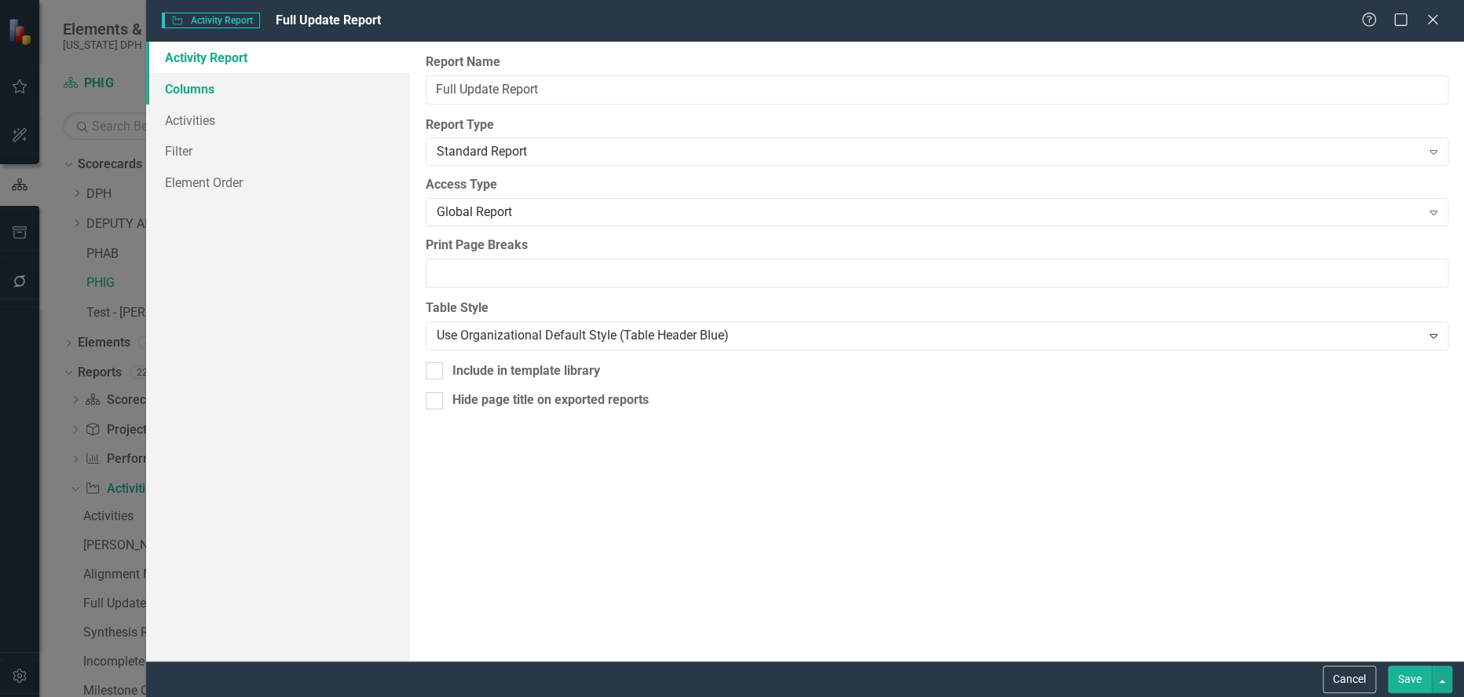
click at [196, 94] on link "Columns" at bounding box center [278, 88] width 264 height 31
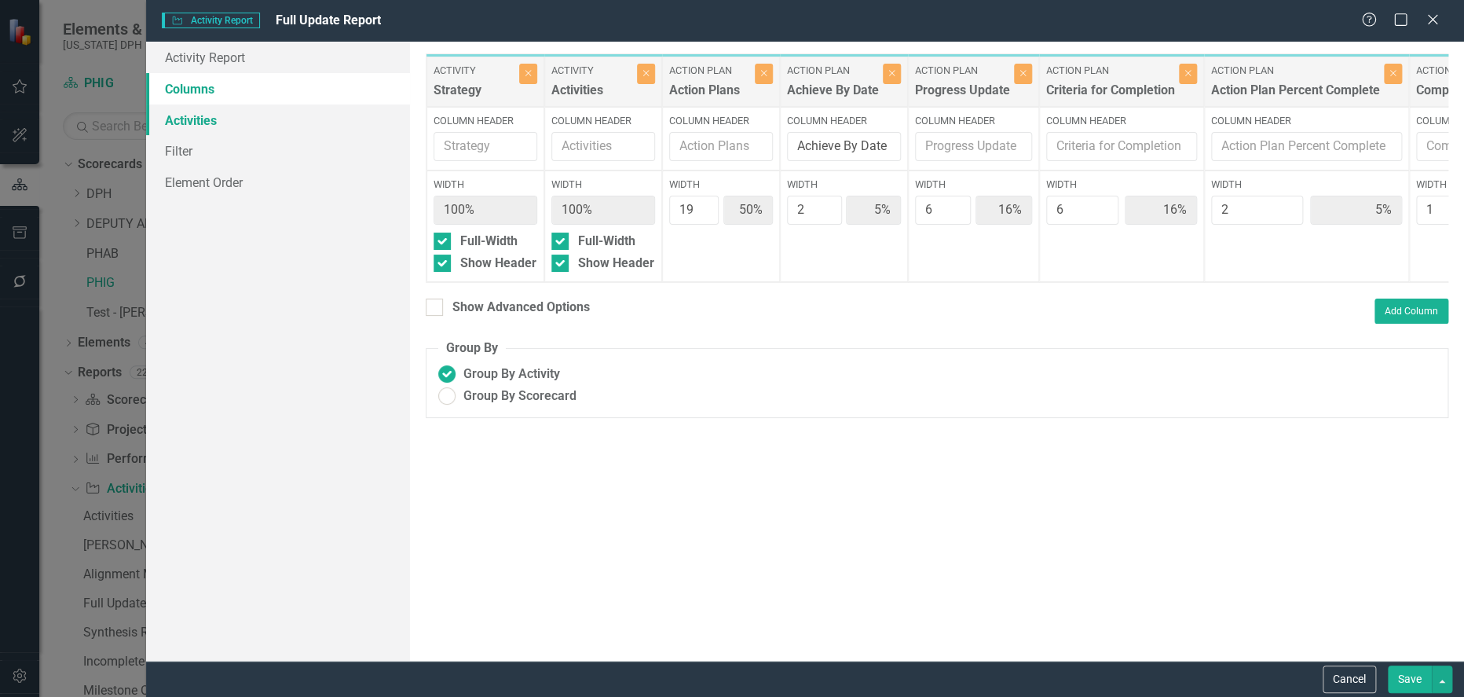
click at [195, 126] on link "Activities" at bounding box center [278, 119] width 264 height 31
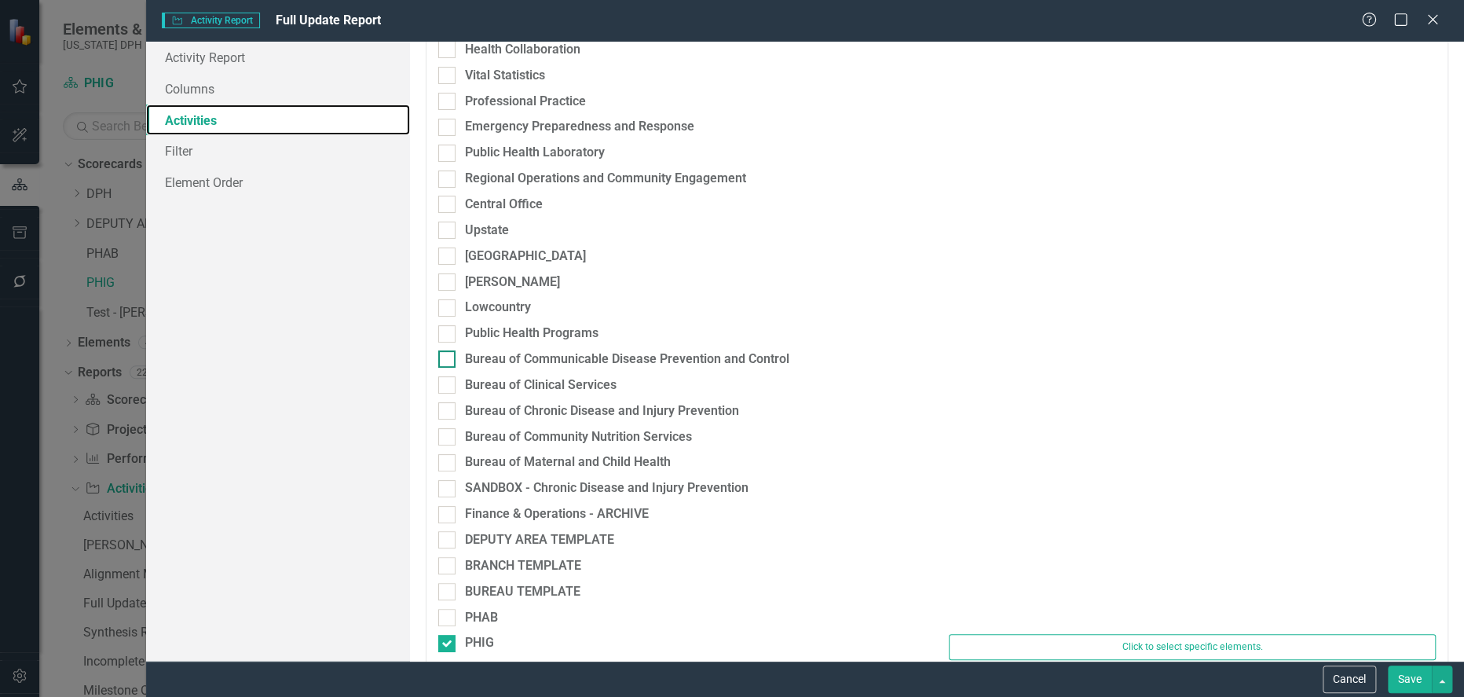
scroll to position [3205, 0]
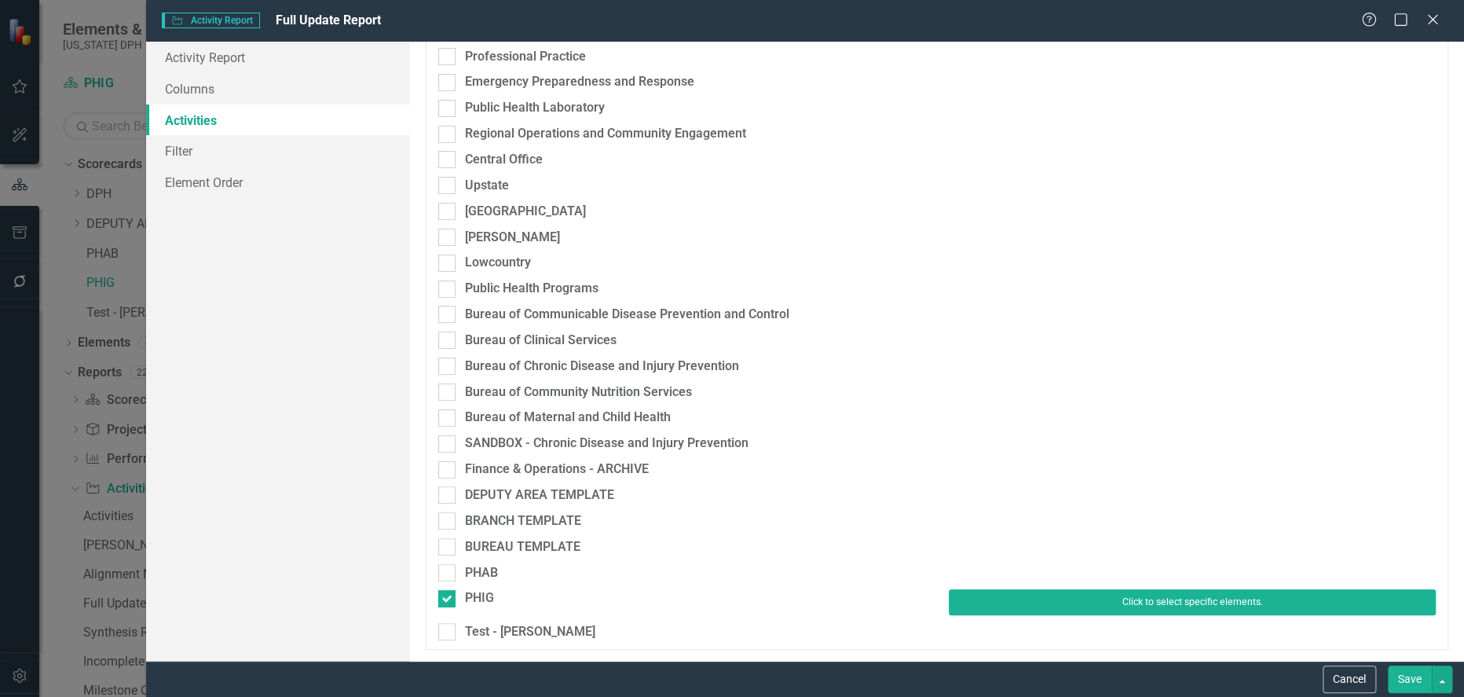
click at [1088, 610] on button "Click to select specific elements." at bounding box center [1192, 601] width 487 height 25
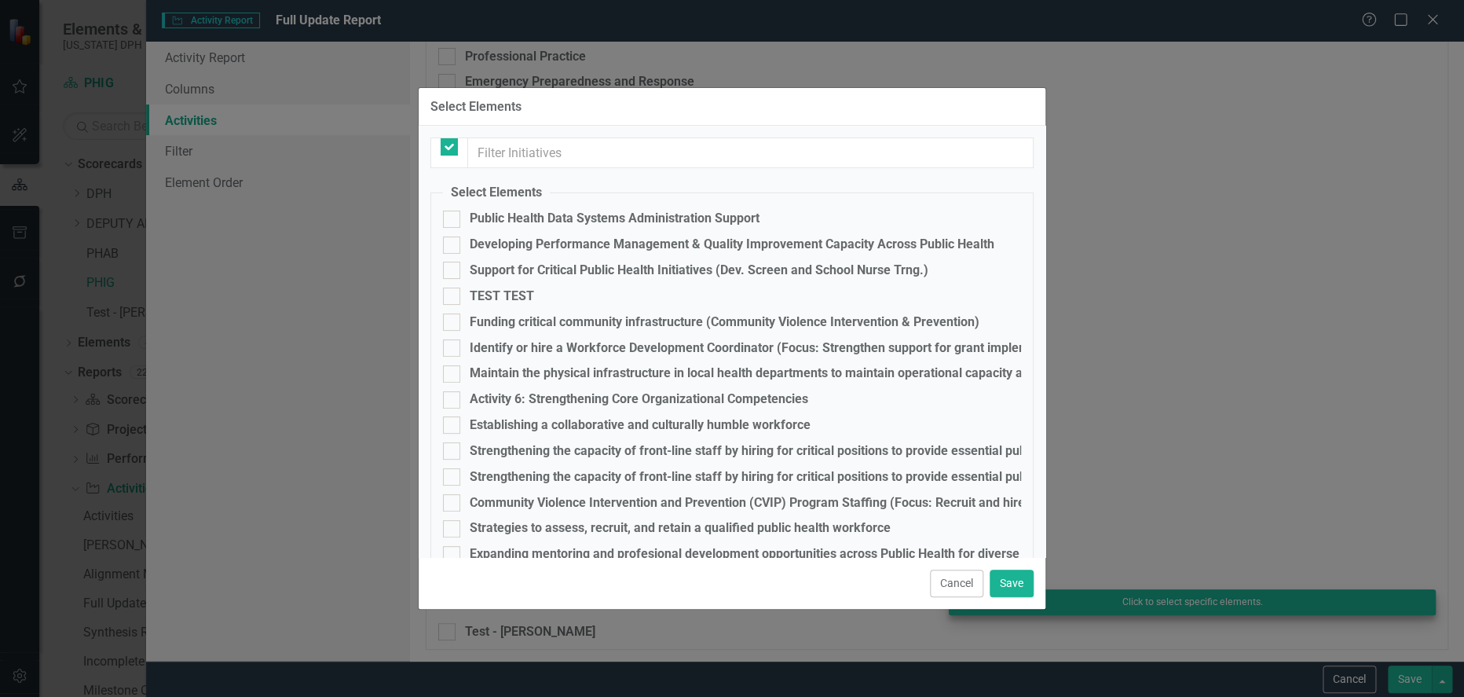
checkbox input "false"
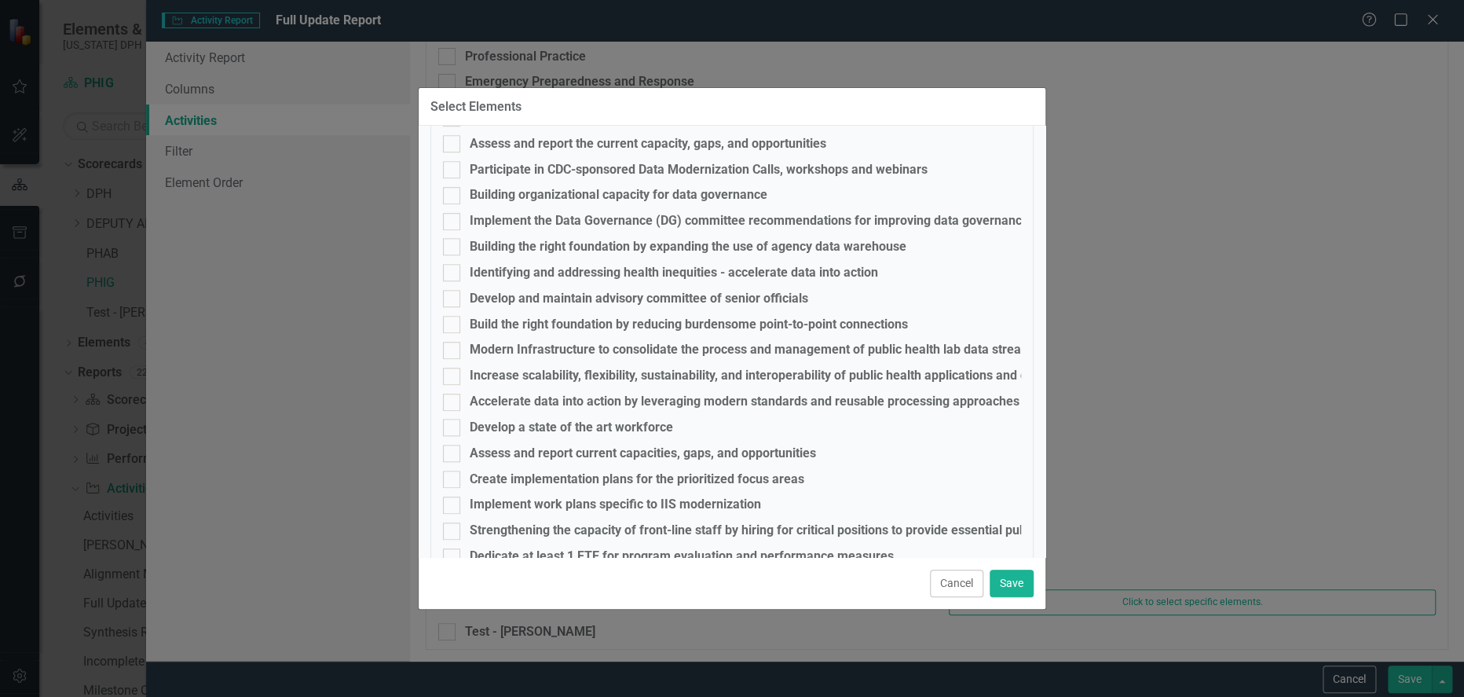
scroll to position [517, 0]
click at [963, 588] on button "Cancel" at bounding box center [956, 582] width 53 height 27
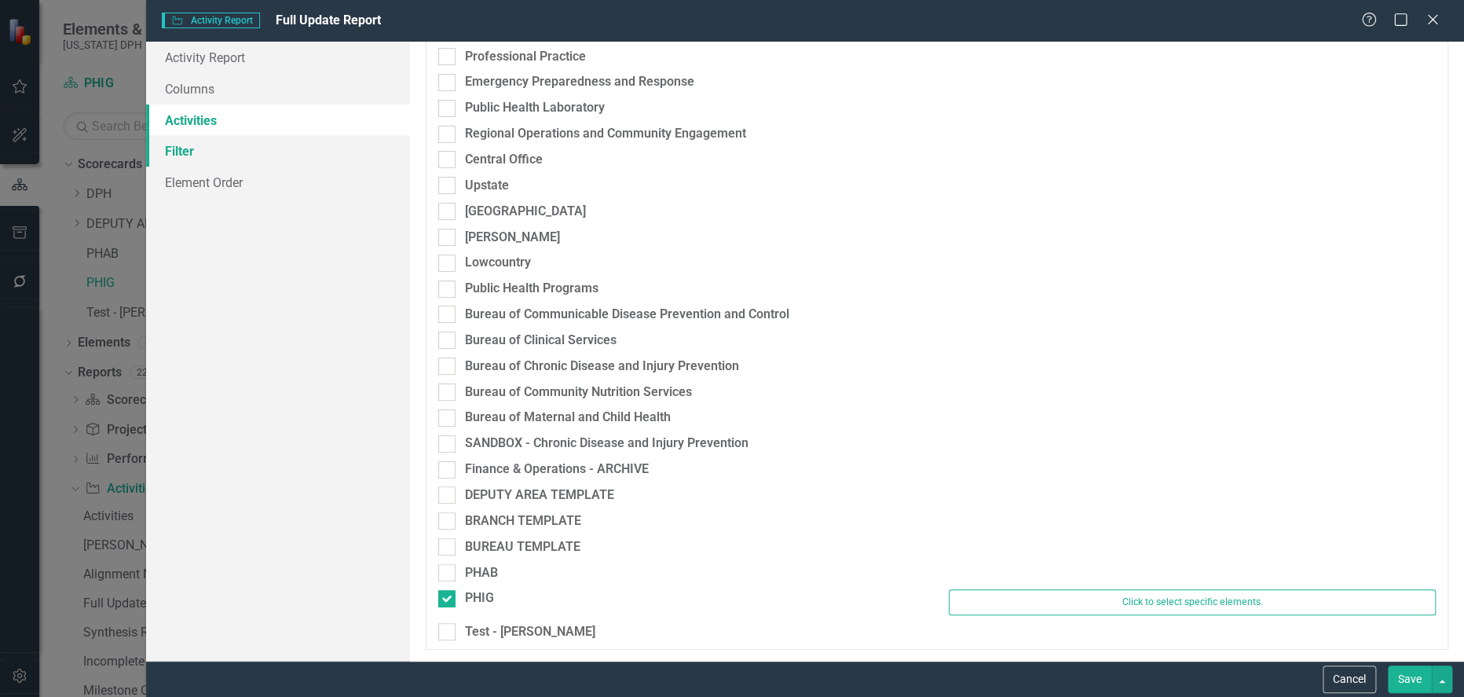
click at [196, 153] on link "Filter" at bounding box center [278, 150] width 264 height 31
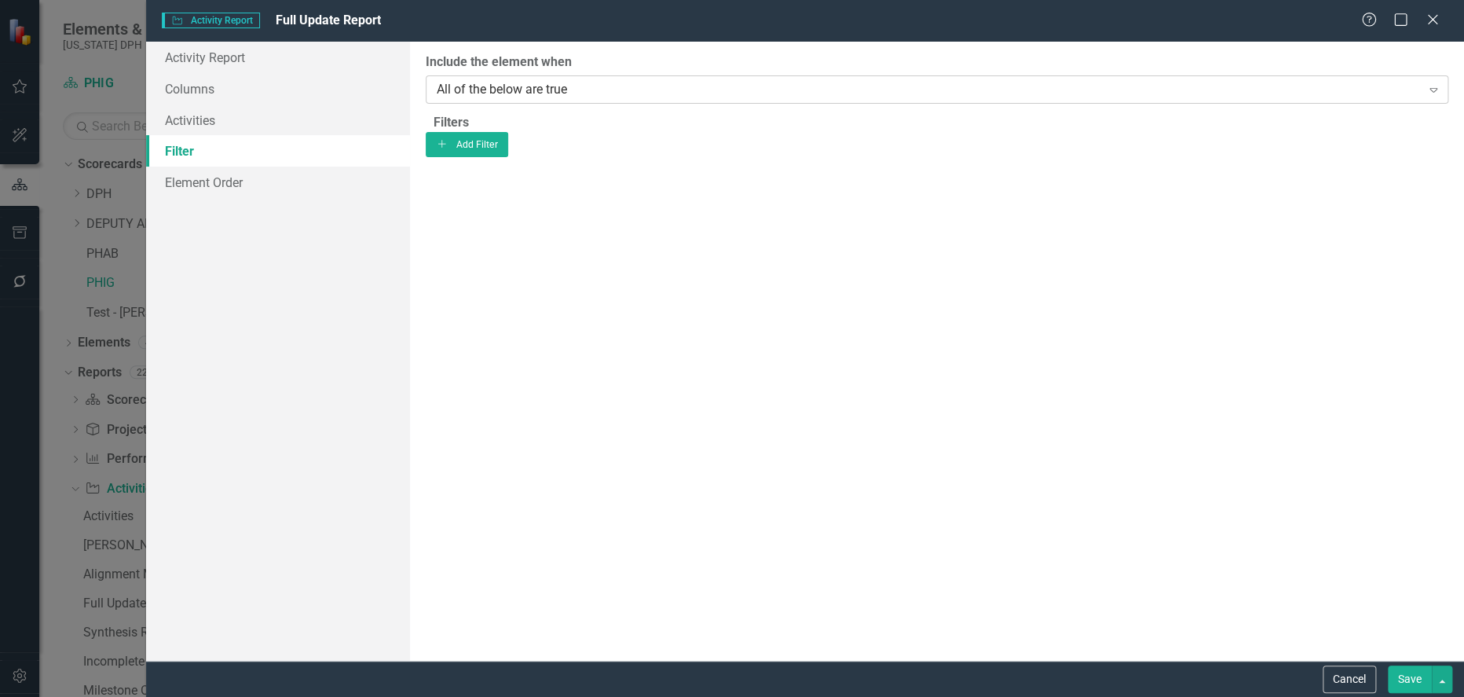
click at [601, 92] on div "All of the below are true" at bounding box center [929, 89] width 984 height 18
click at [225, 185] on link "Element Order" at bounding box center [278, 182] width 264 height 31
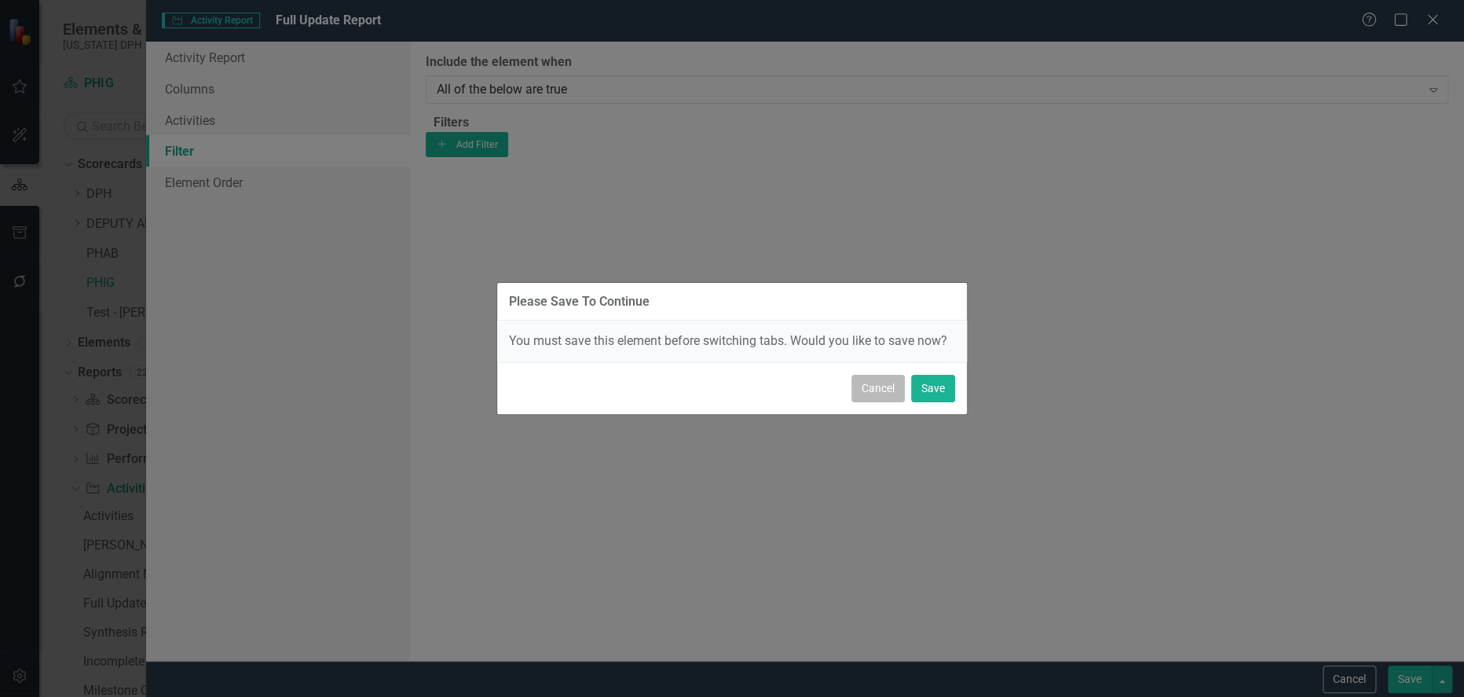
click at [893, 390] on button "Cancel" at bounding box center [877, 388] width 53 height 27
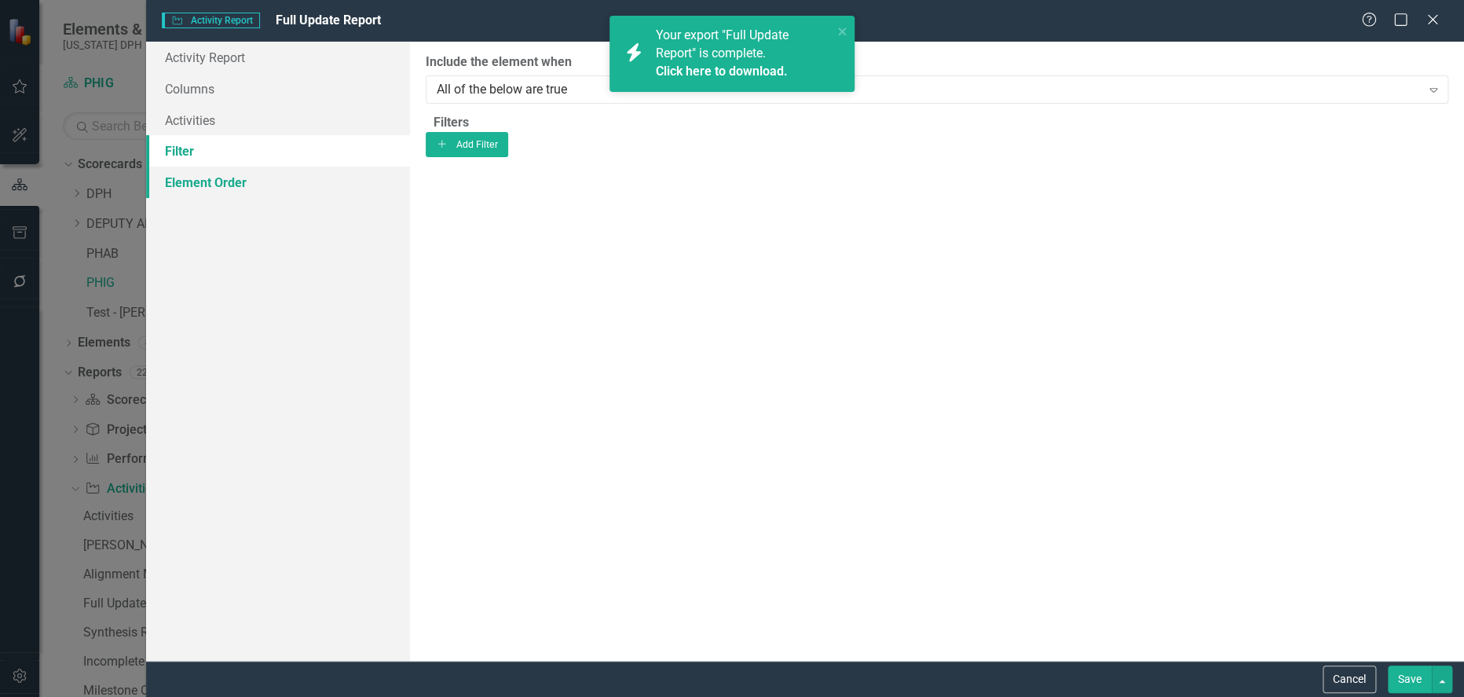
click at [217, 184] on link "Element Order" at bounding box center [278, 182] width 264 height 31
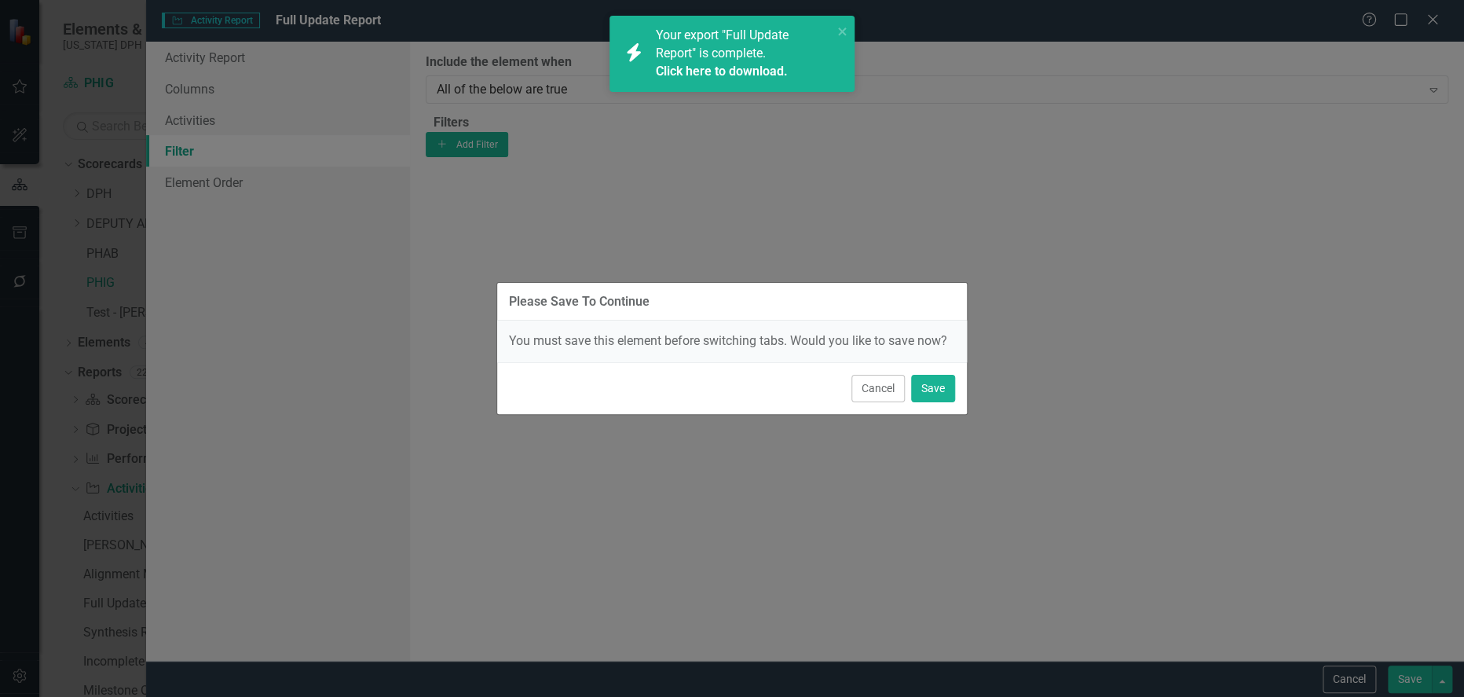
click at [727, 74] on link "Click here to download." at bounding box center [721, 71] width 132 height 15
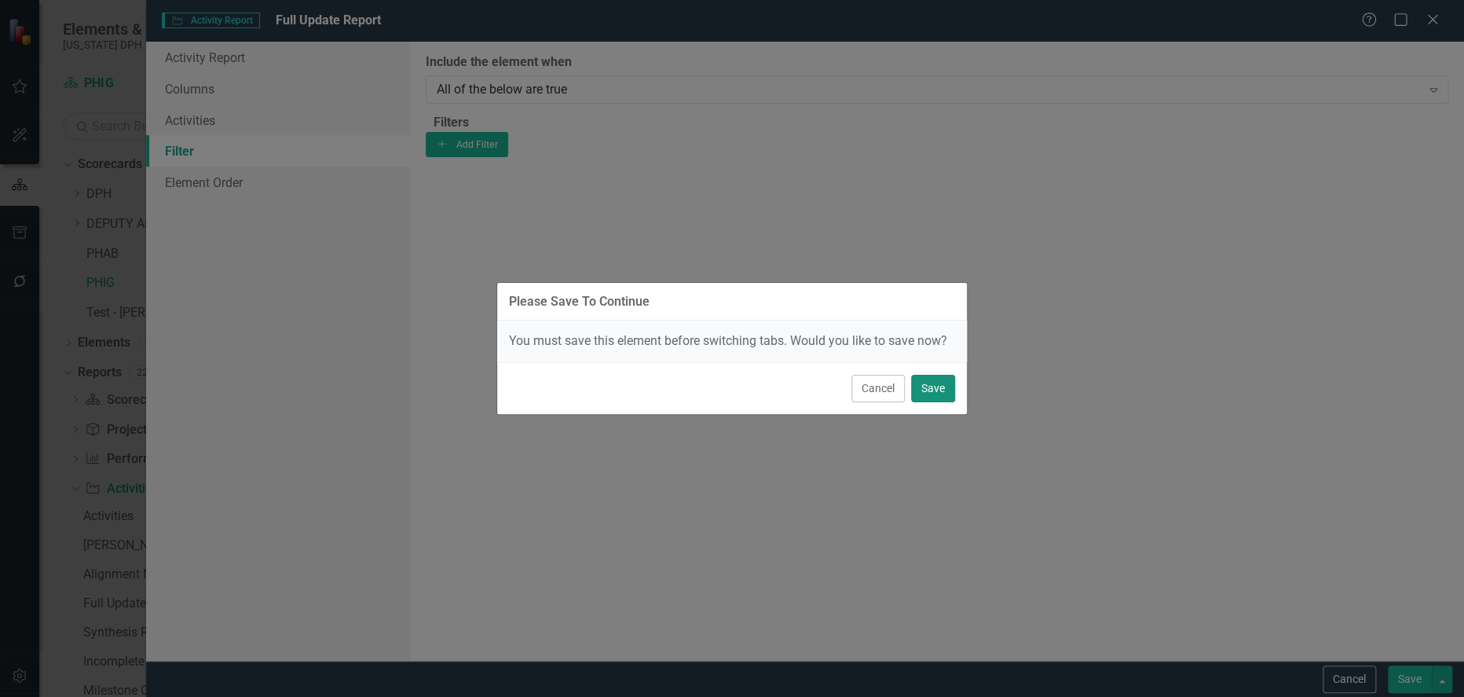
click at [935, 390] on button "Save" at bounding box center [933, 388] width 44 height 27
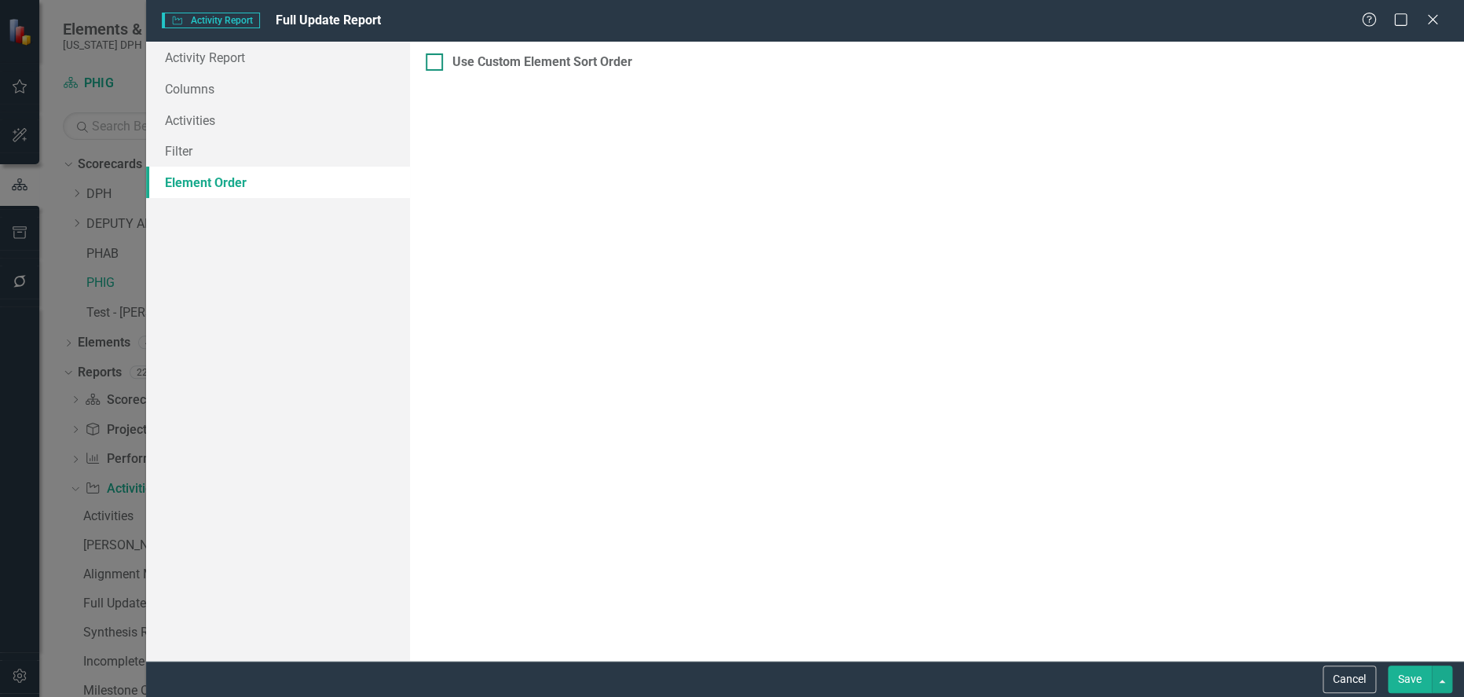
click at [441, 58] on div at bounding box center [434, 61] width 17 height 17
click at [436, 58] on input "Use Custom Element Sort Order" at bounding box center [431, 58] width 10 height 10
checkbox input "true"
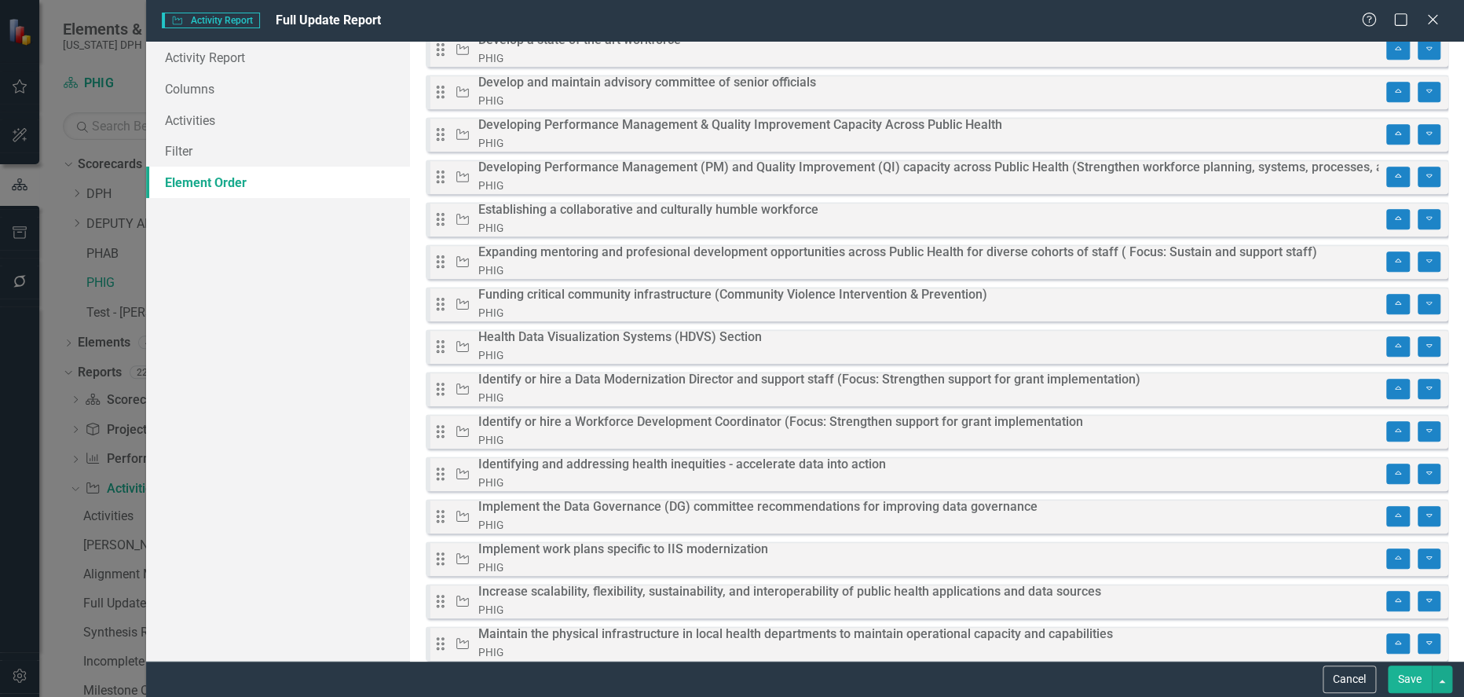
scroll to position [523, 0]
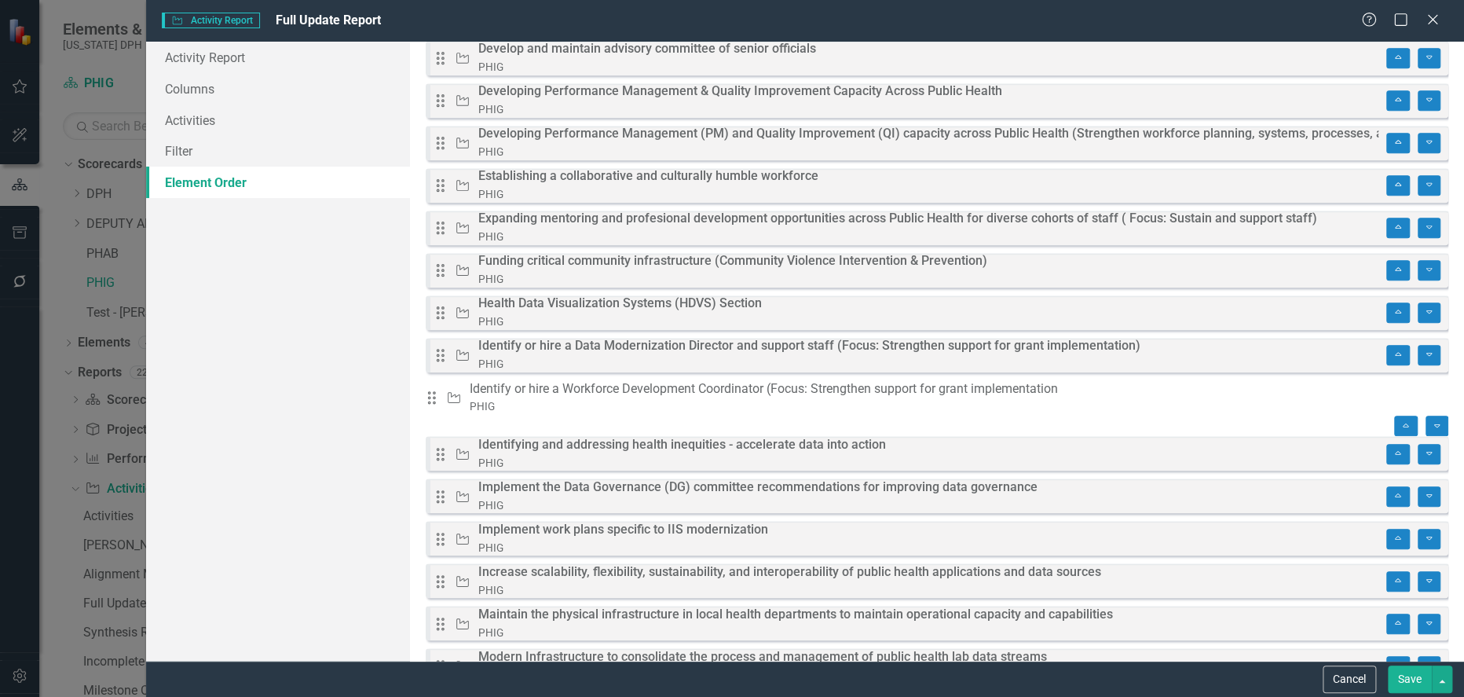
drag, startPoint x: 686, startPoint y: 409, endPoint x: 637, endPoint y: 397, distance: 50.1
click at [637, 397] on div "Identify or hire a Workforce Development Coordinator (Focus: Strengthen support…" at bounding box center [764, 398] width 588 height 36
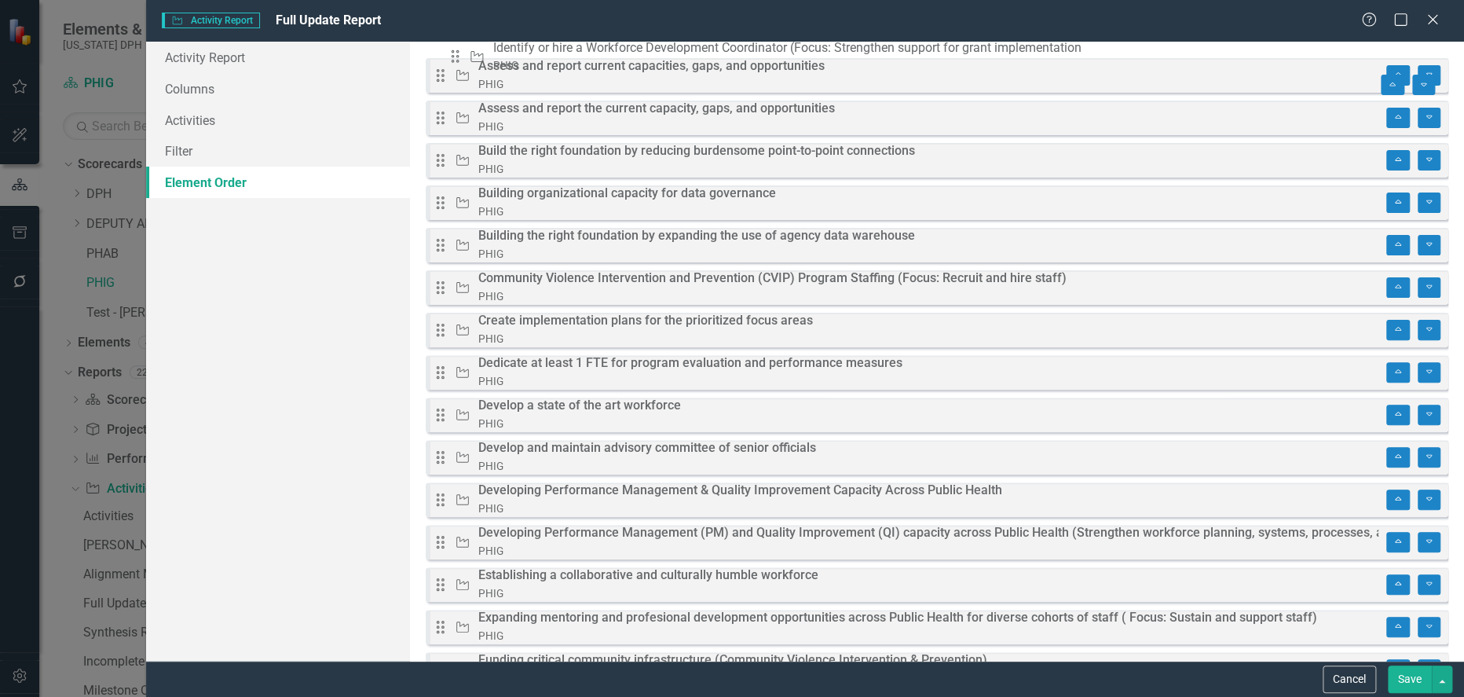
scroll to position [0, 0]
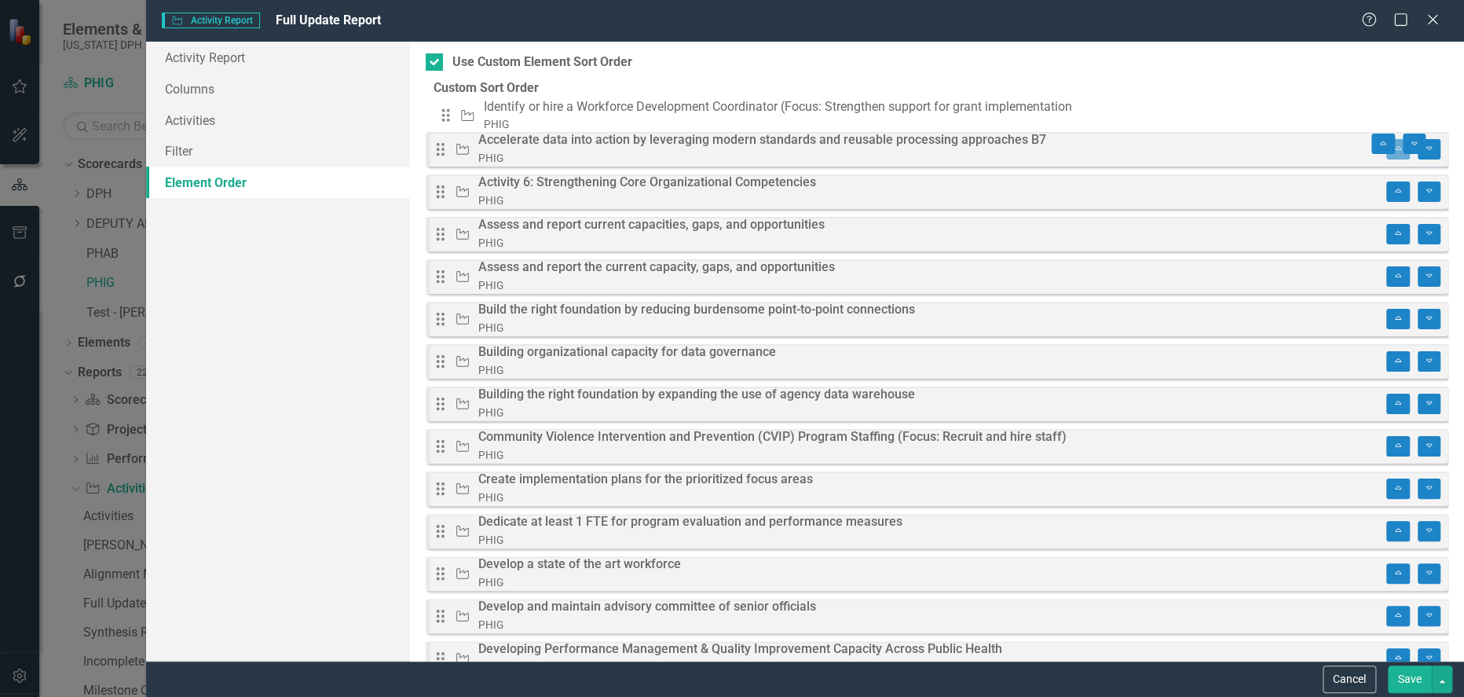
drag, startPoint x: 456, startPoint y: 408, endPoint x: 457, endPoint y: 119, distance: 289.1
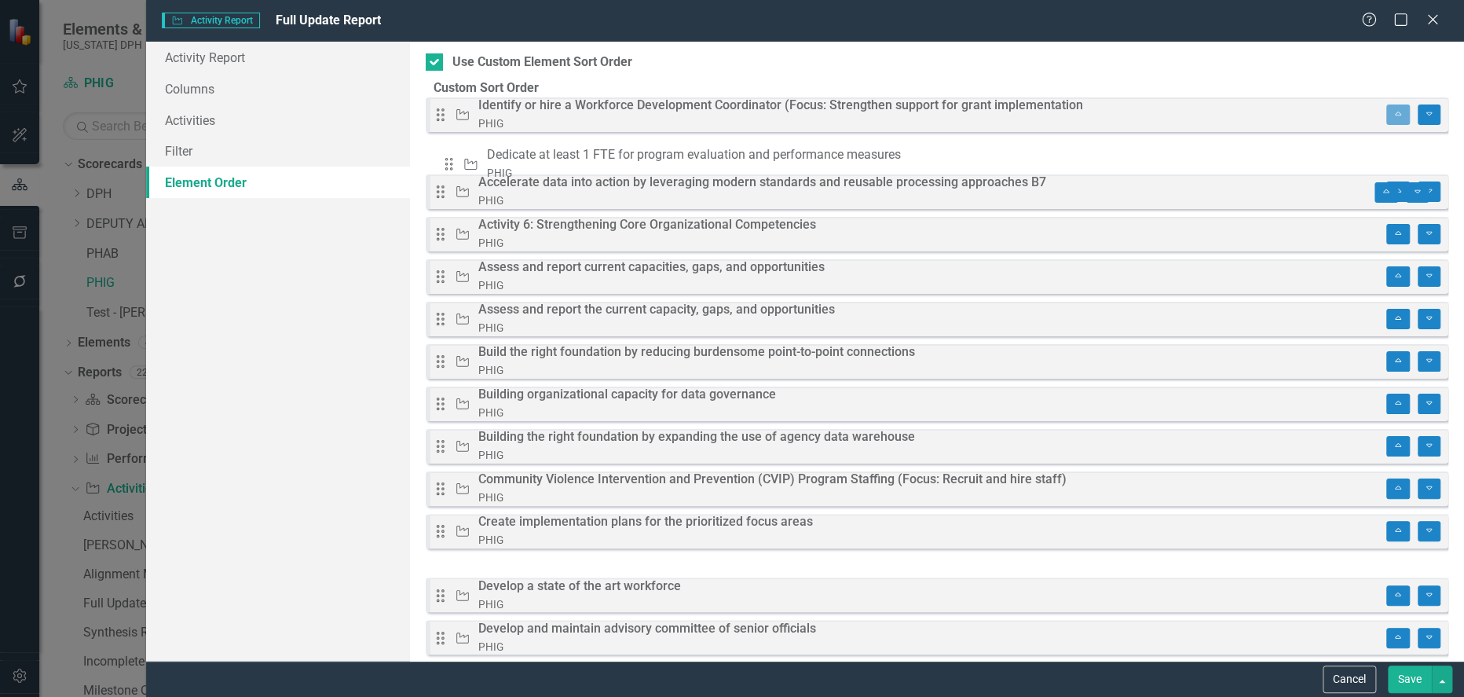
drag, startPoint x: 454, startPoint y: 197, endPoint x: 459, endPoint y: 164, distance: 33.3
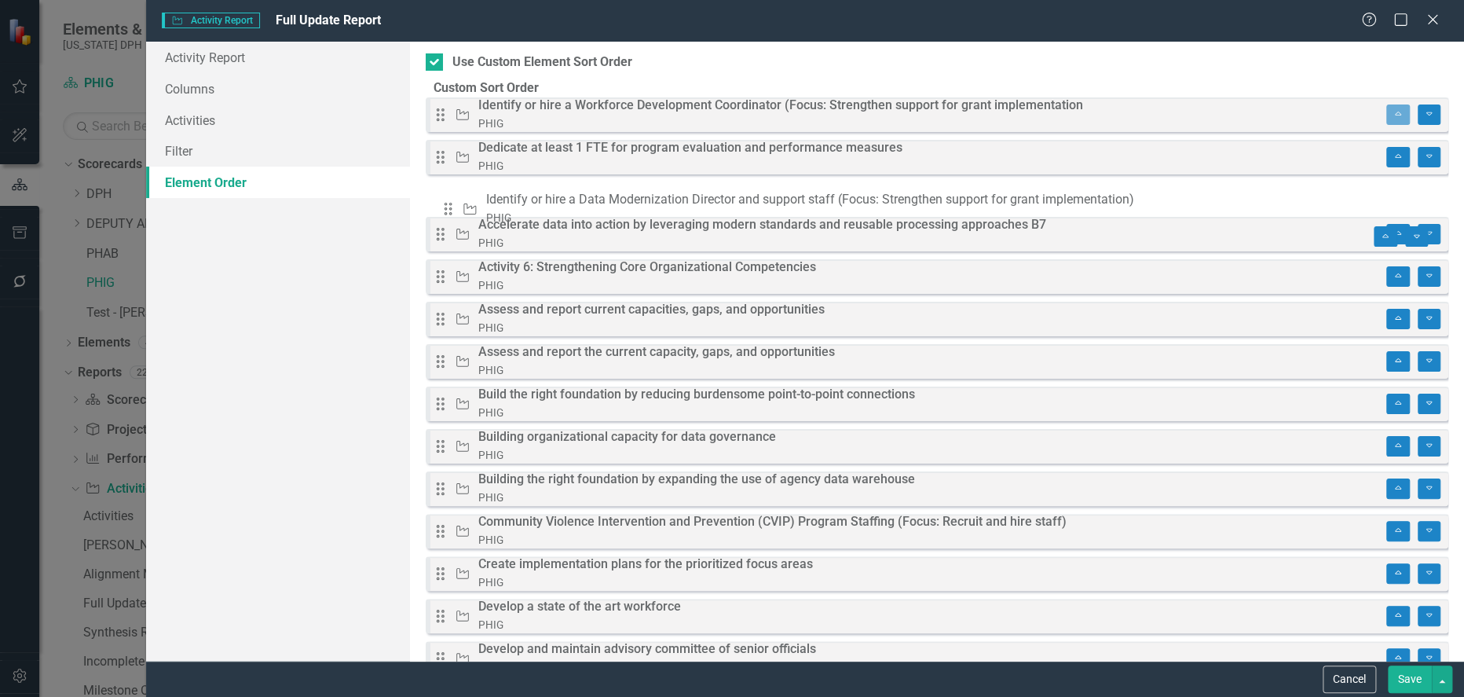
drag, startPoint x: 453, startPoint y: 489, endPoint x: 457, endPoint y: 205, distance: 283.6
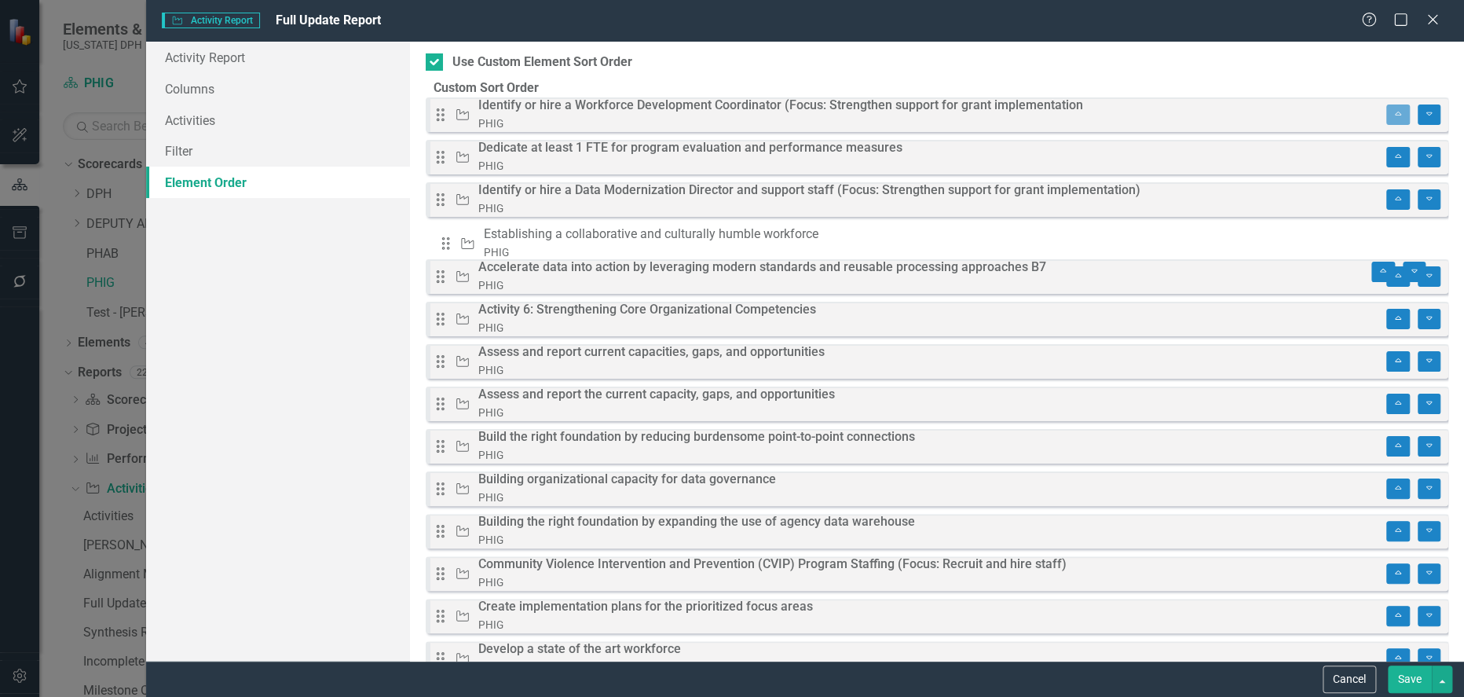
drag, startPoint x: 455, startPoint y: 520, endPoint x: 456, endPoint y: 250, distance: 270.2
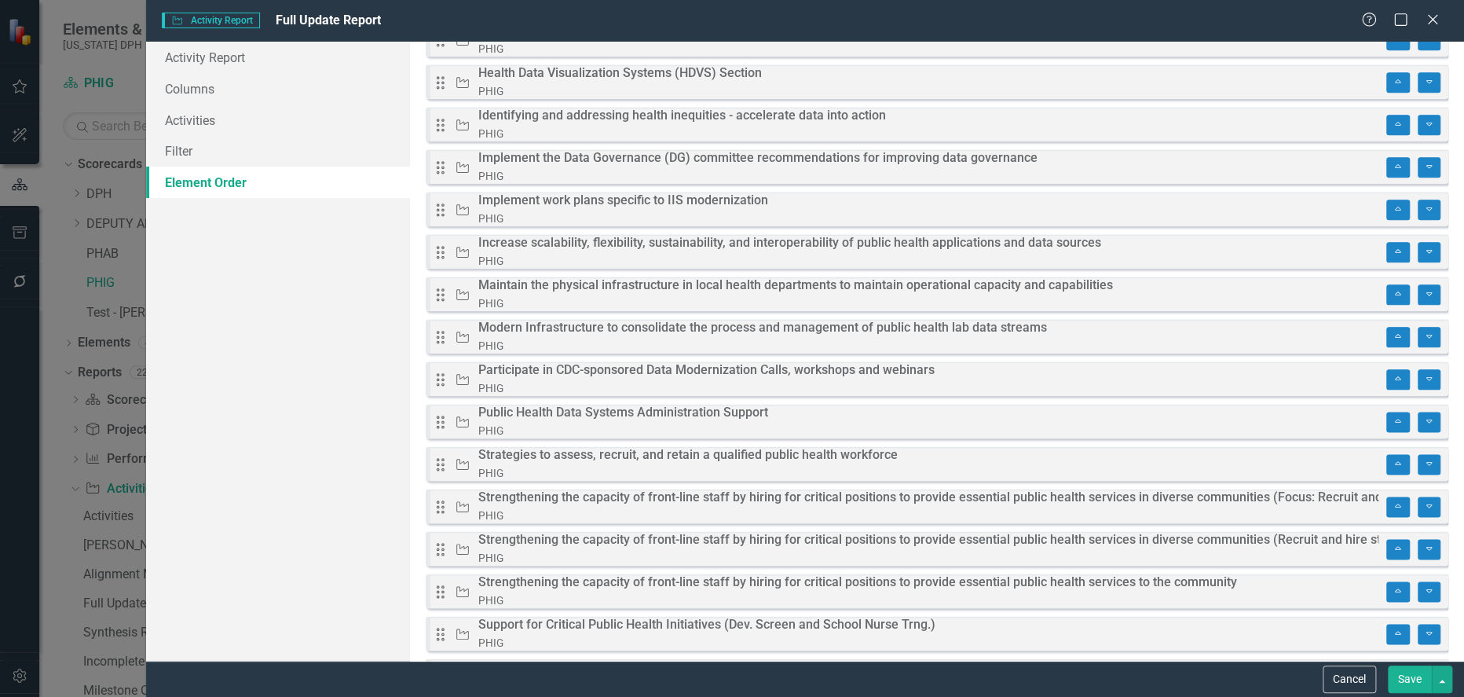
scroll to position [873, 0]
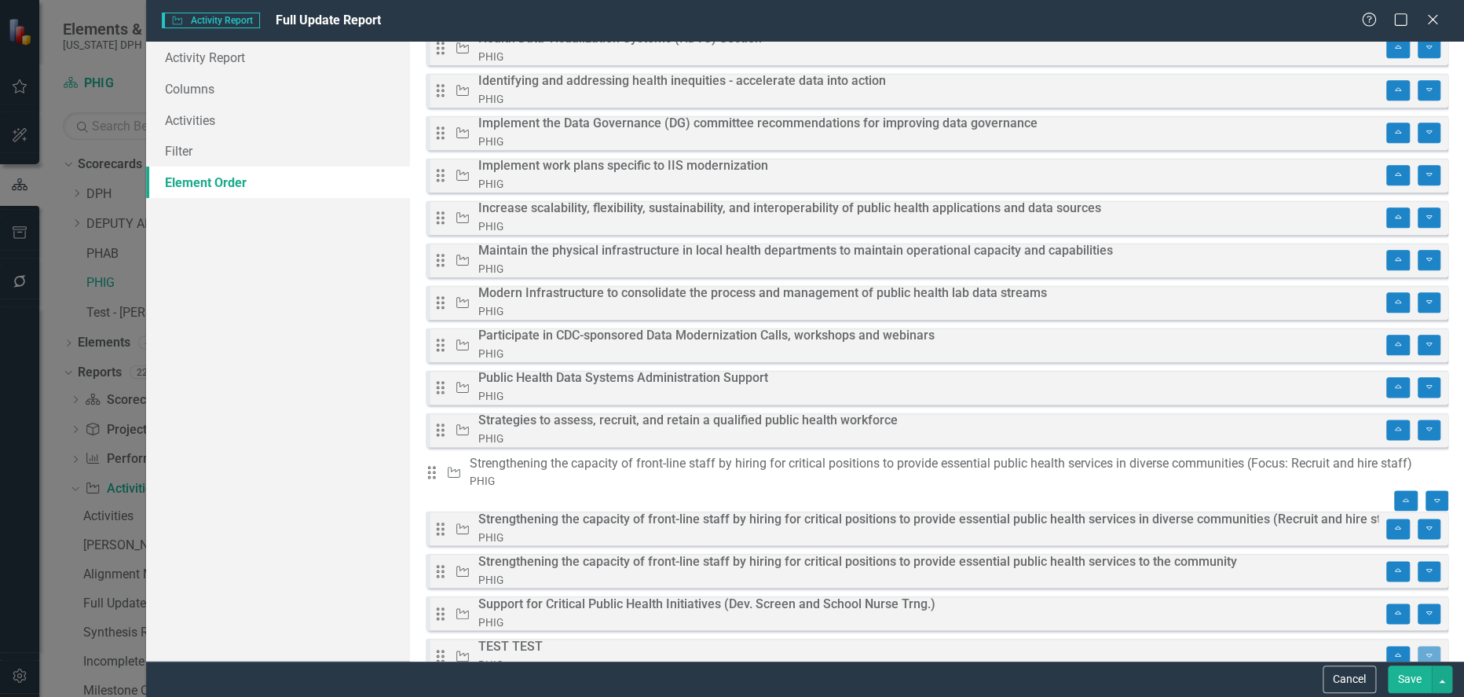
drag, startPoint x: 454, startPoint y: 490, endPoint x: 461, endPoint y: 470, distance: 20.9
click at [461, 470] on div "Drag Activity Strengthening the capacity of front-line staff by hiring for crit…" at bounding box center [937, 473] width 1023 height 36
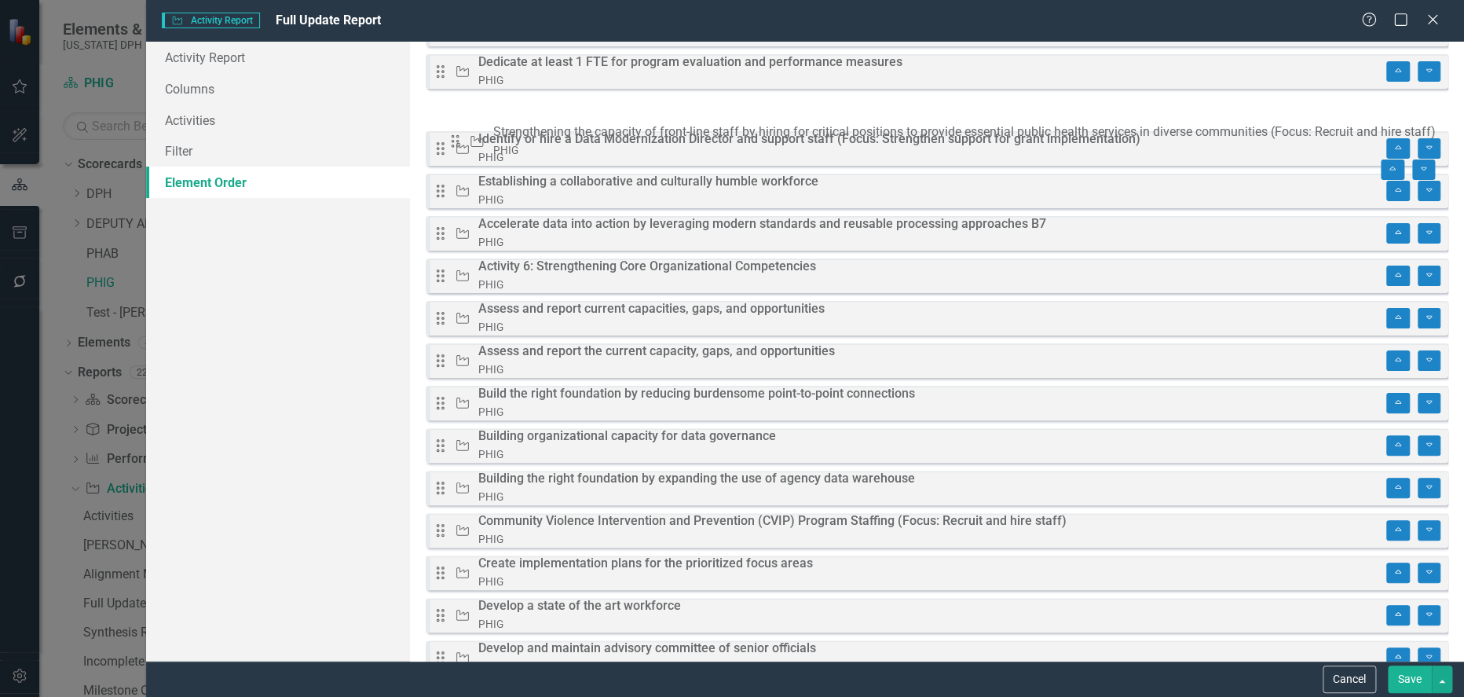
scroll to position [81, 0]
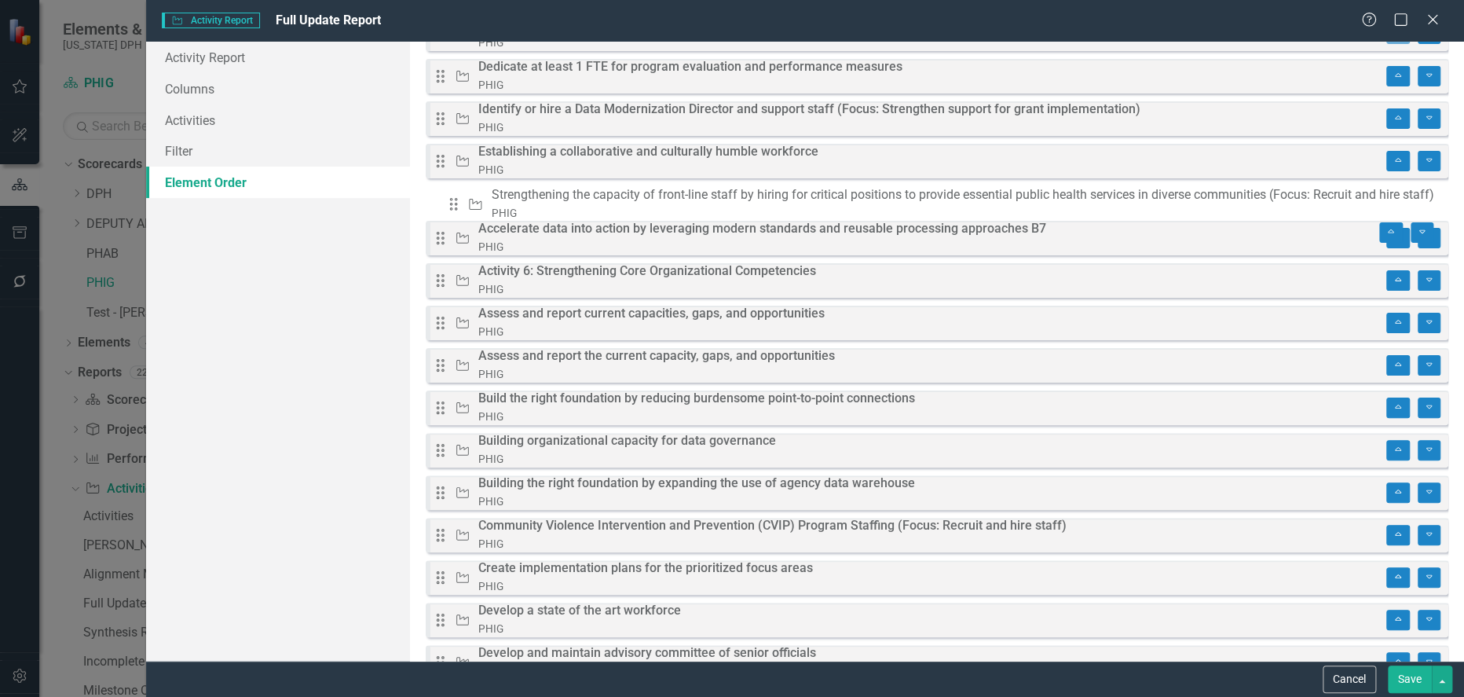
drag, startPoint x: 459, startPoint y: 485, endPoint x: 469, endPoint y: 209, distance: 275.9
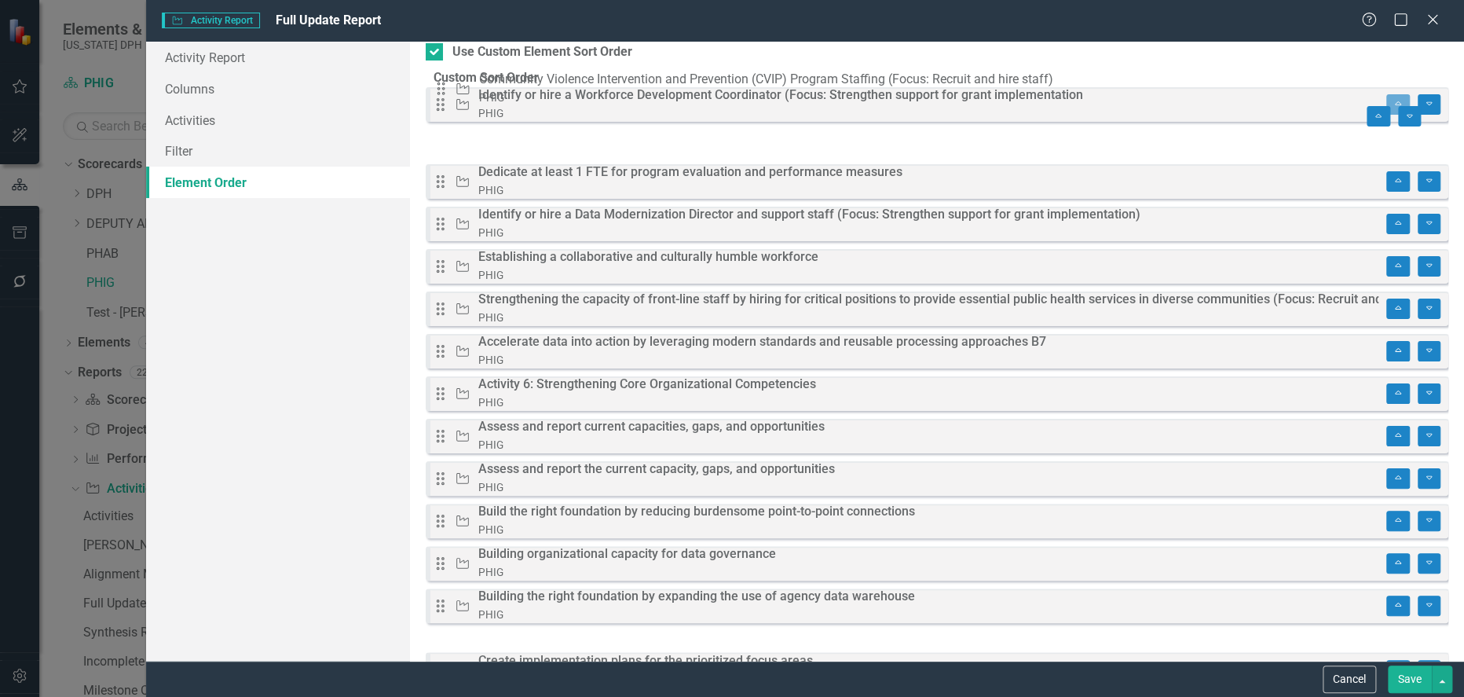
scroll to position [0, 0]
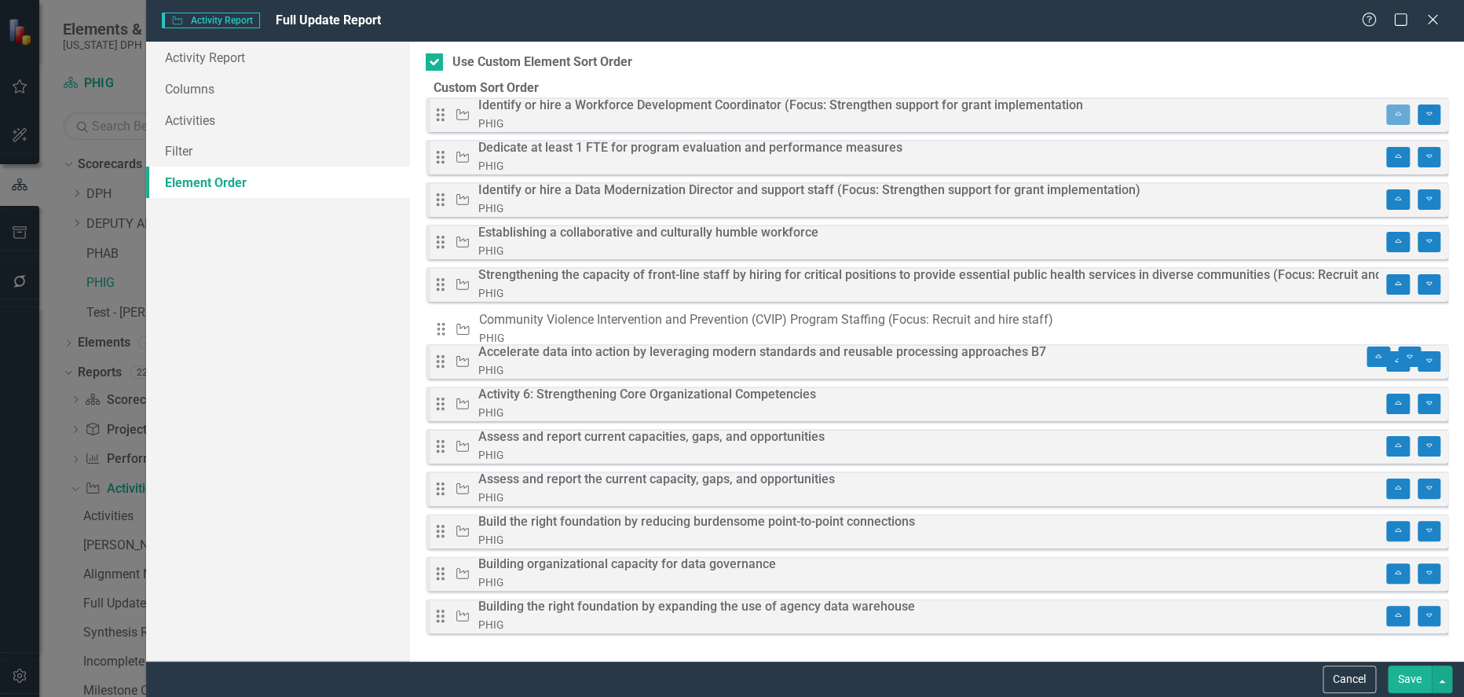
drag, startPoint x: 452, startPoint y: 288, endPoint x: 449, endPoint y: 328, distance: 40.2
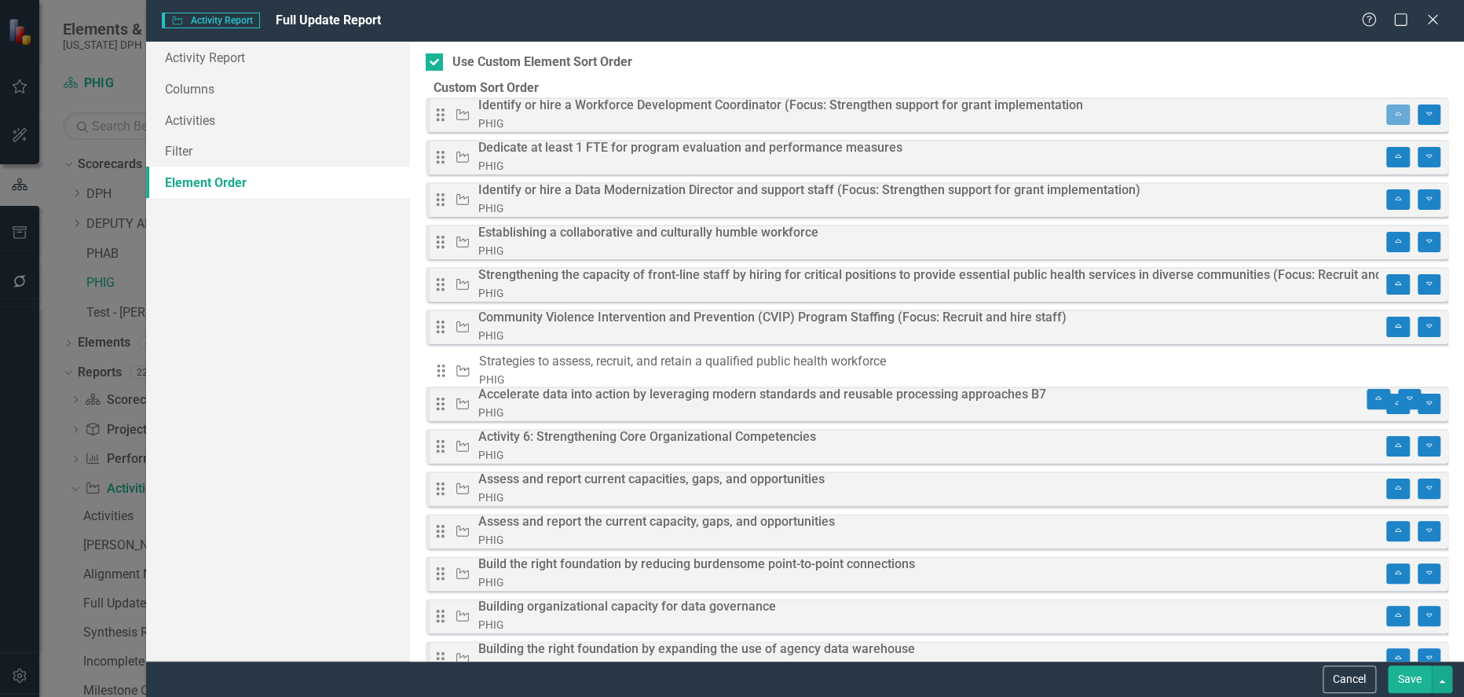
drag, startPoint x: 448, startPoint y: 455, endPoint x: 445, endPoint y: 371, distance: 84.1
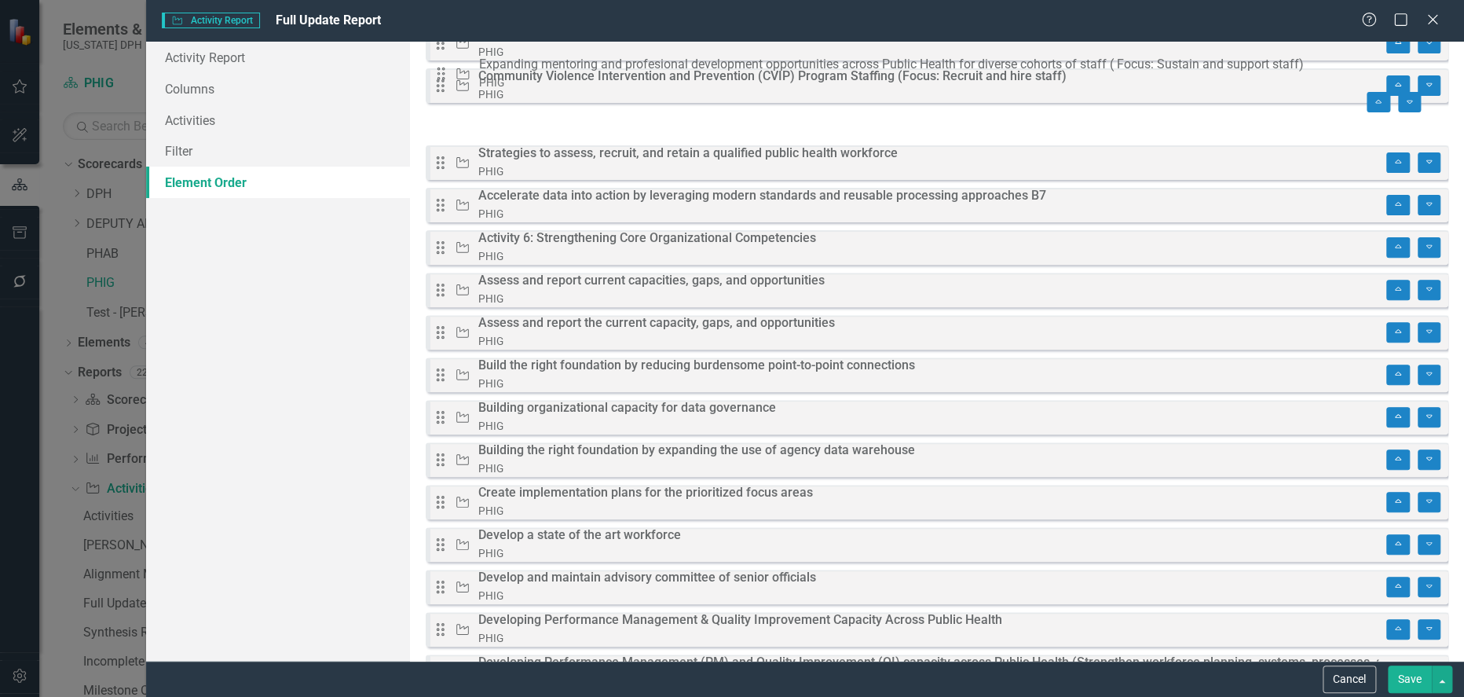
scroll to position [216, 0]
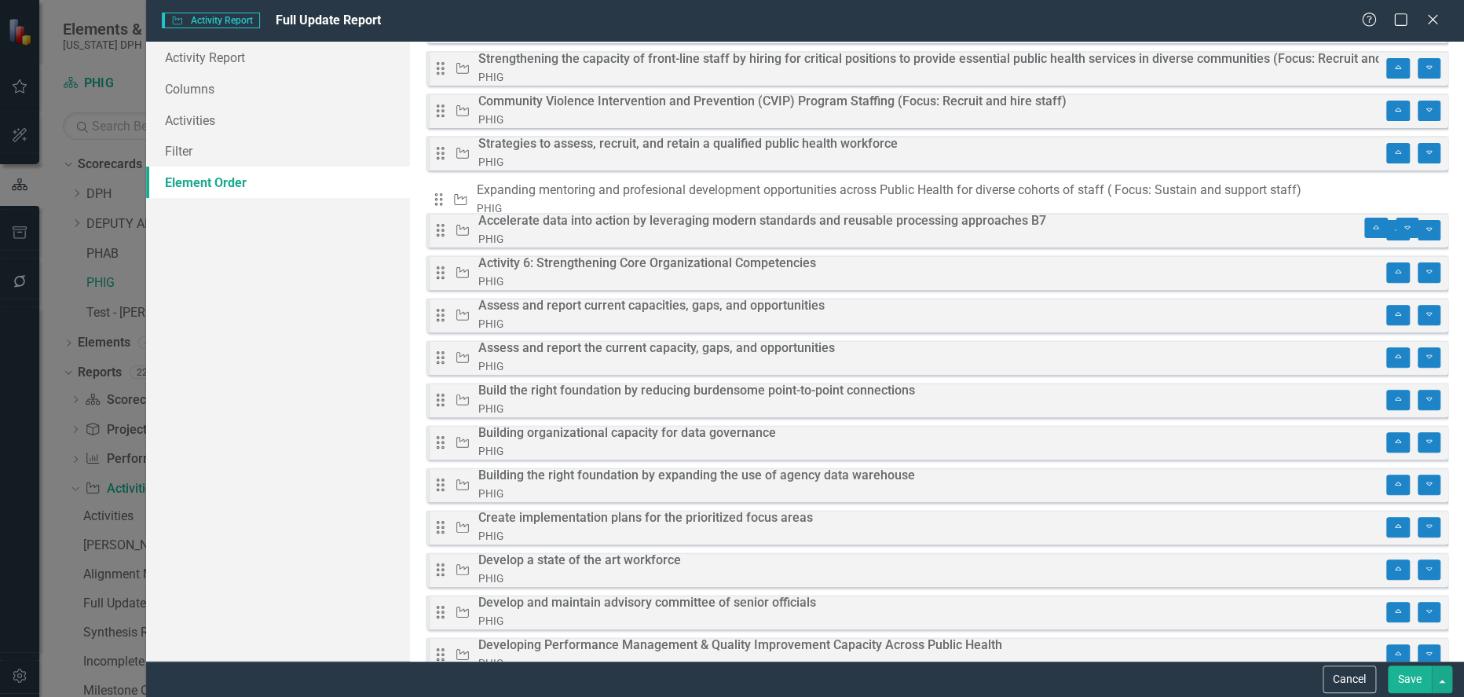
drag, startPoint x: 458, startPoint y: 319, endPoint x: 452, endPoint y: 201, distance: 118.0
click at [452, 201] on div "Drag Activity Identify or hire a Workforce Development Coordinator (Focus: Stre…" at bounding box center [937, 609] width 1023 height 1456
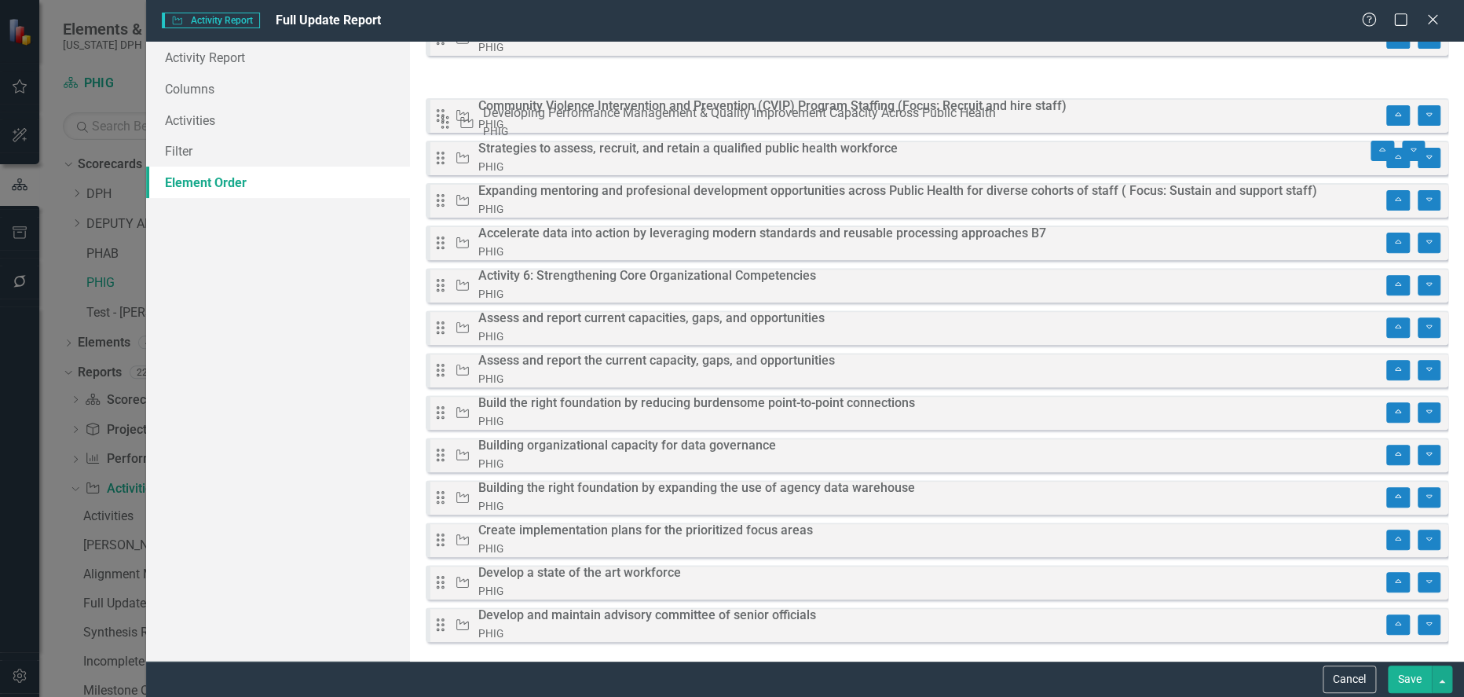
scroll to position [226, 0]
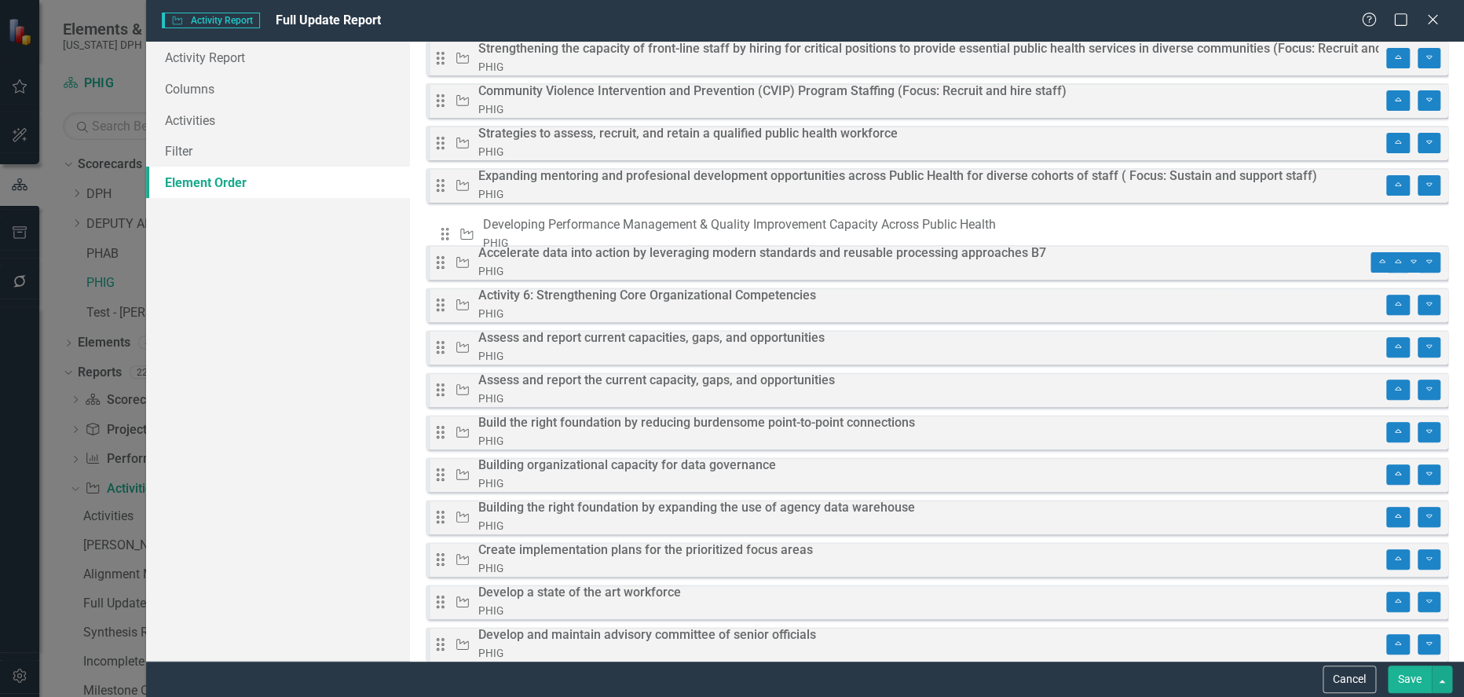
drag, startPoint x: 456, startPoint y: 410, endPoint x: 456, endPoint y: 236, distance: 173.6
click at [456, 236] on div "Drag Activity Identify or hire a Workforce Development Coordinator (Focus: Stre…" at bounding box center [937, 599] width 1023 height 1456
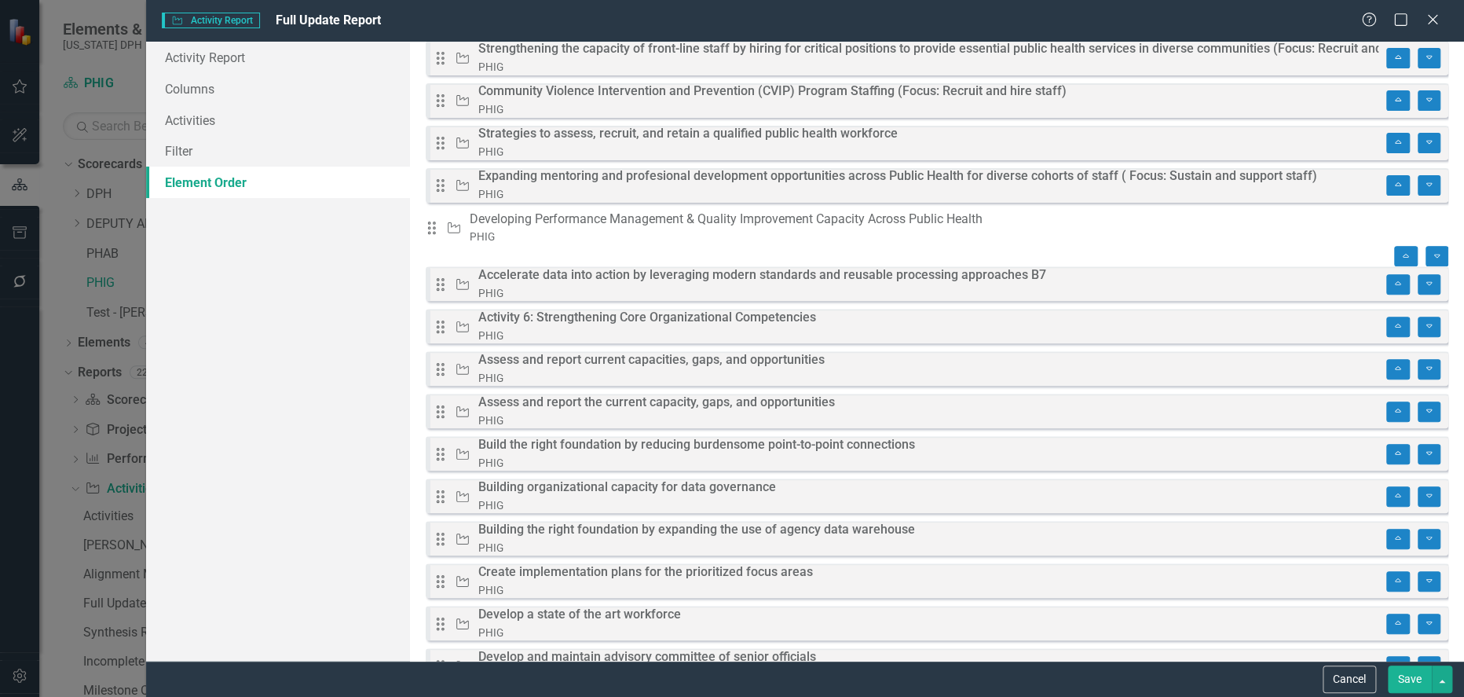
click at [555, 229] on div "Developing Performance Management & Quality Improvement Capacity Across Public …" at bounding box center [726, 220] width 513 height 18
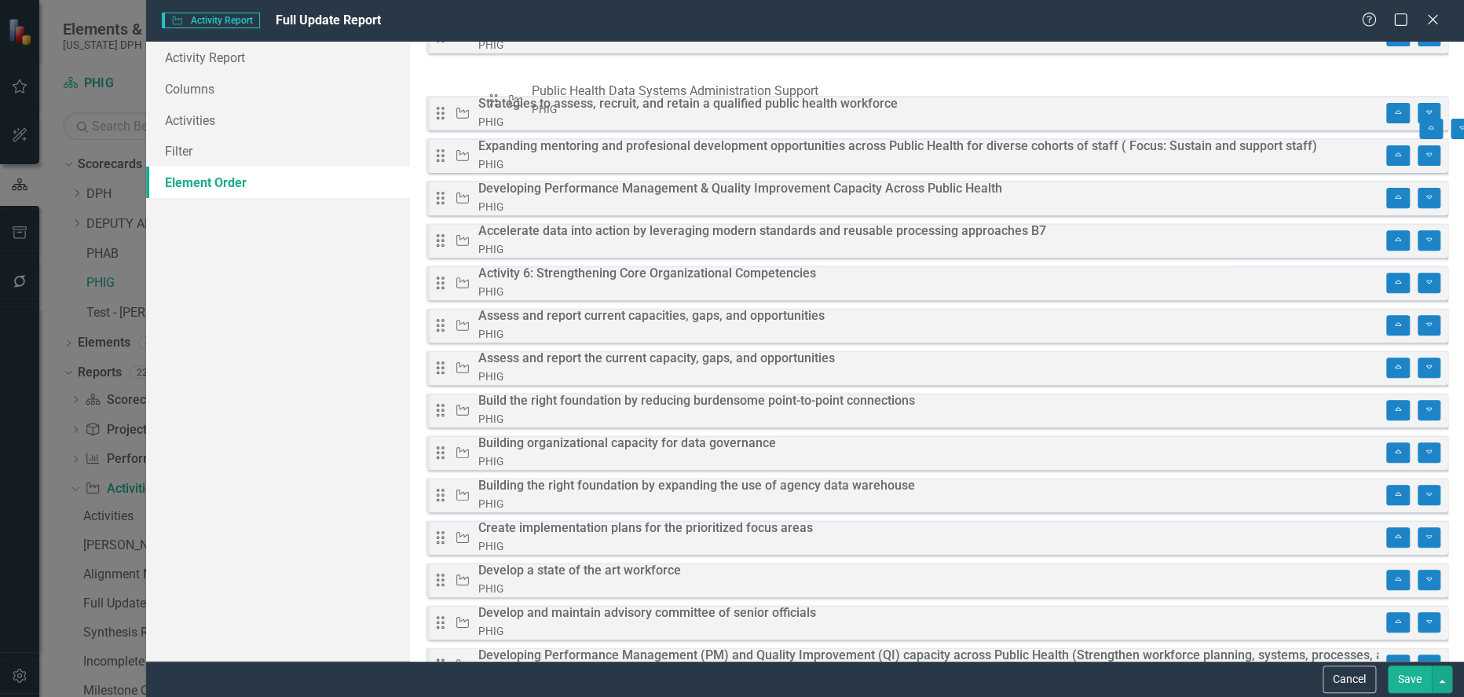
scroll to position [250, 0]
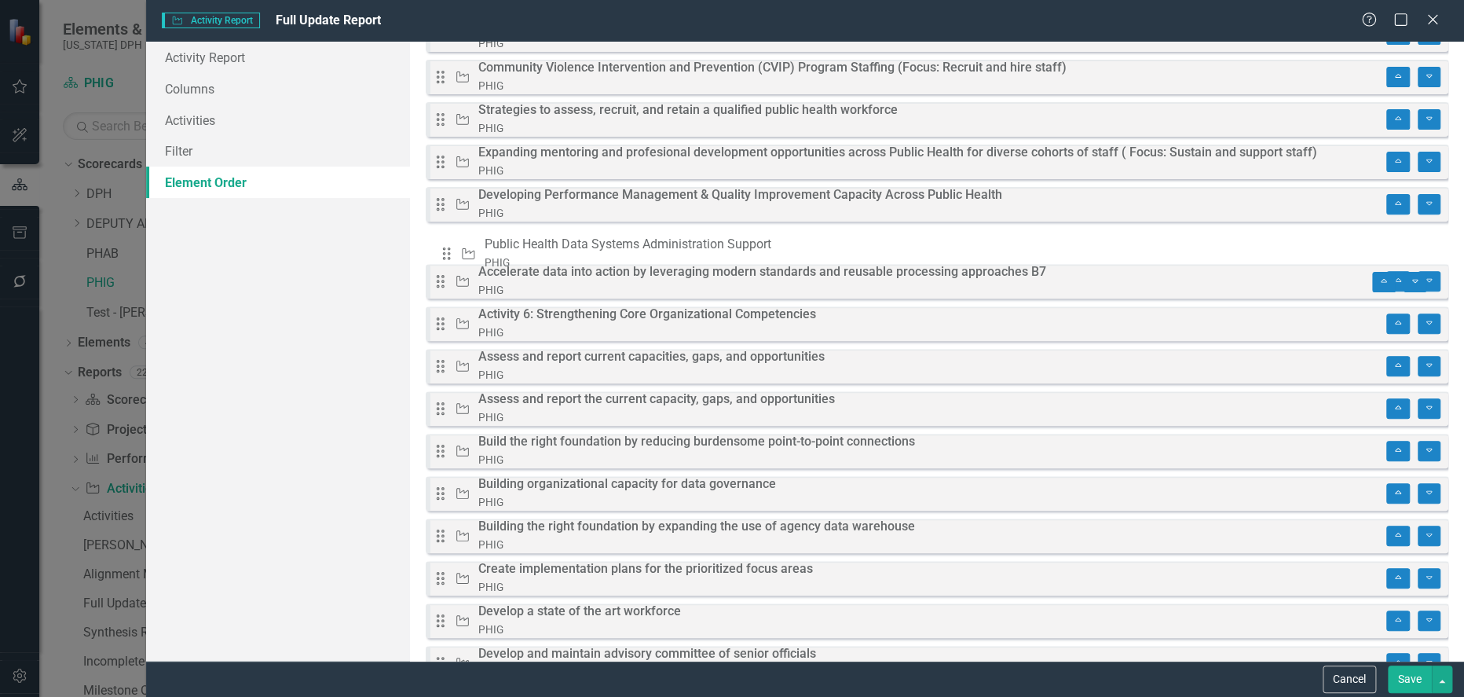
drag, startPoint x: 455, startPoint y: 516, endPoint x: 457, endPoint y: 254, distance: 261.6
click at [457, 254] on div "Drag Activity Identify or hire a Workforce Development Coordinator (Focus: Stre…" at bounding box center [937, 576] width 1023 height 1456
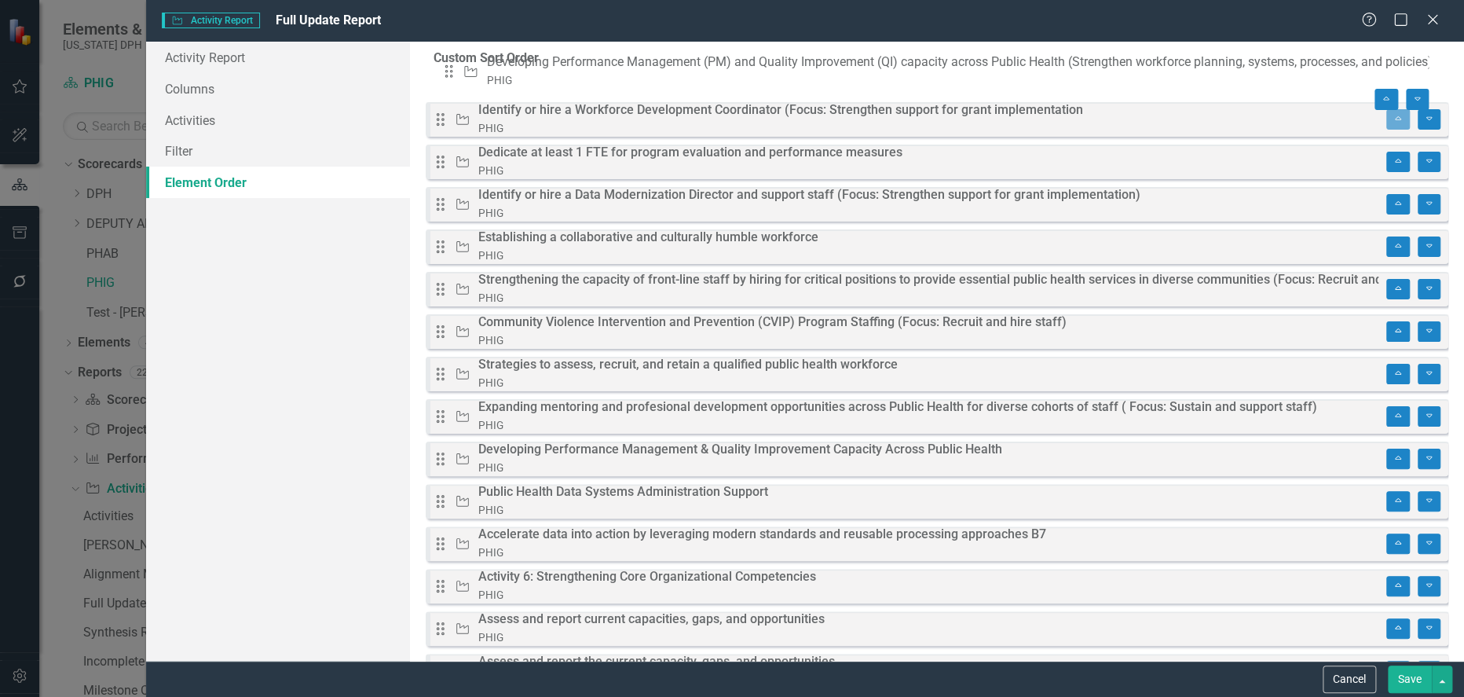
scroll to position [0, 0]
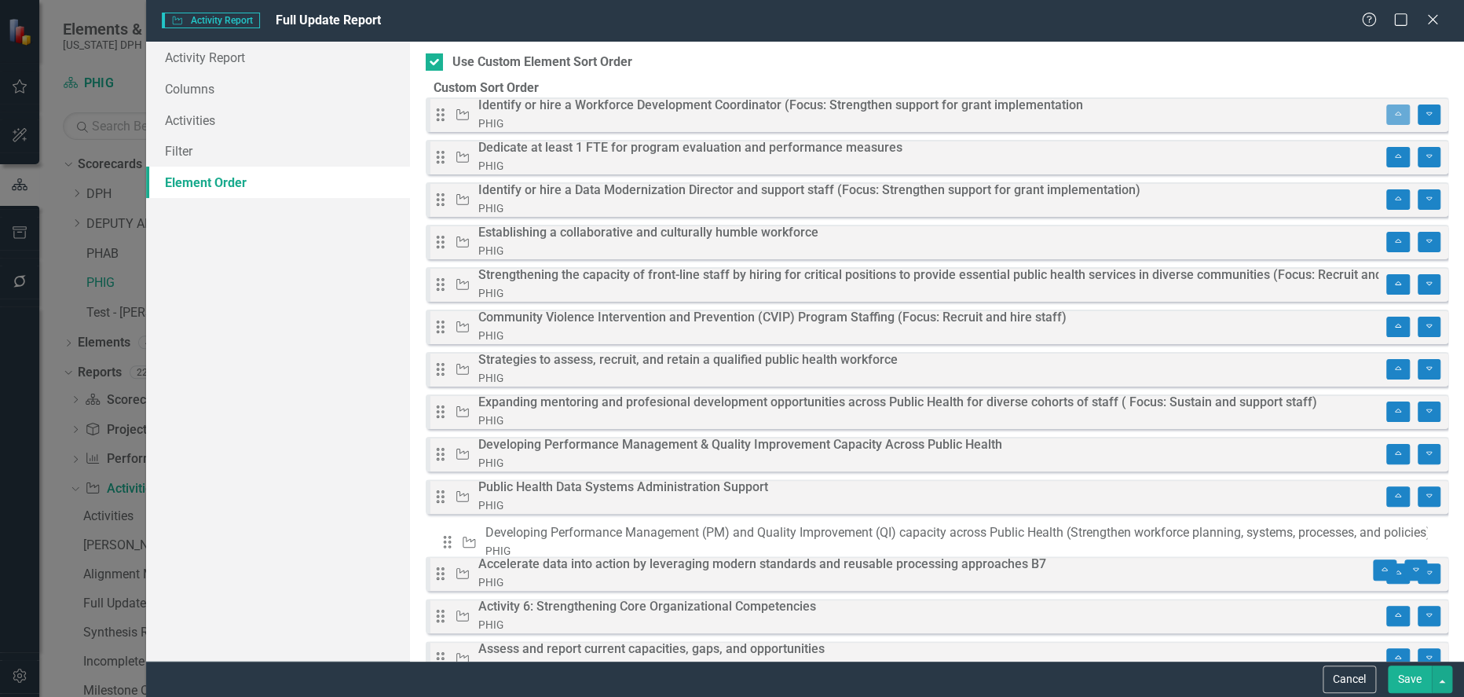
drag, startPoint x: 455, startPoint y: 113, endPoint x: 458, endPoint y: 545, distance: 432.0
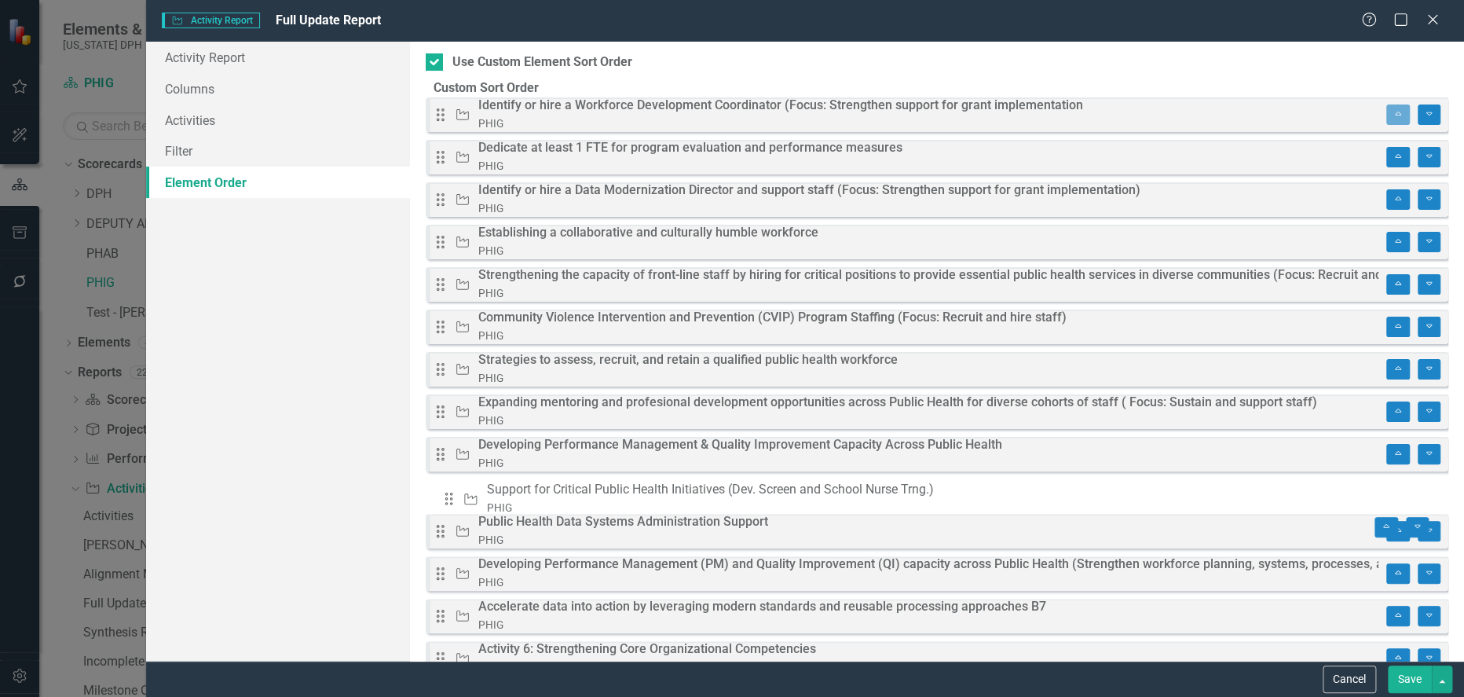
drag, startPoint x: 450, startPoint y: 577, endPoint x: 455, endPoint y: 494, distance: 83.4
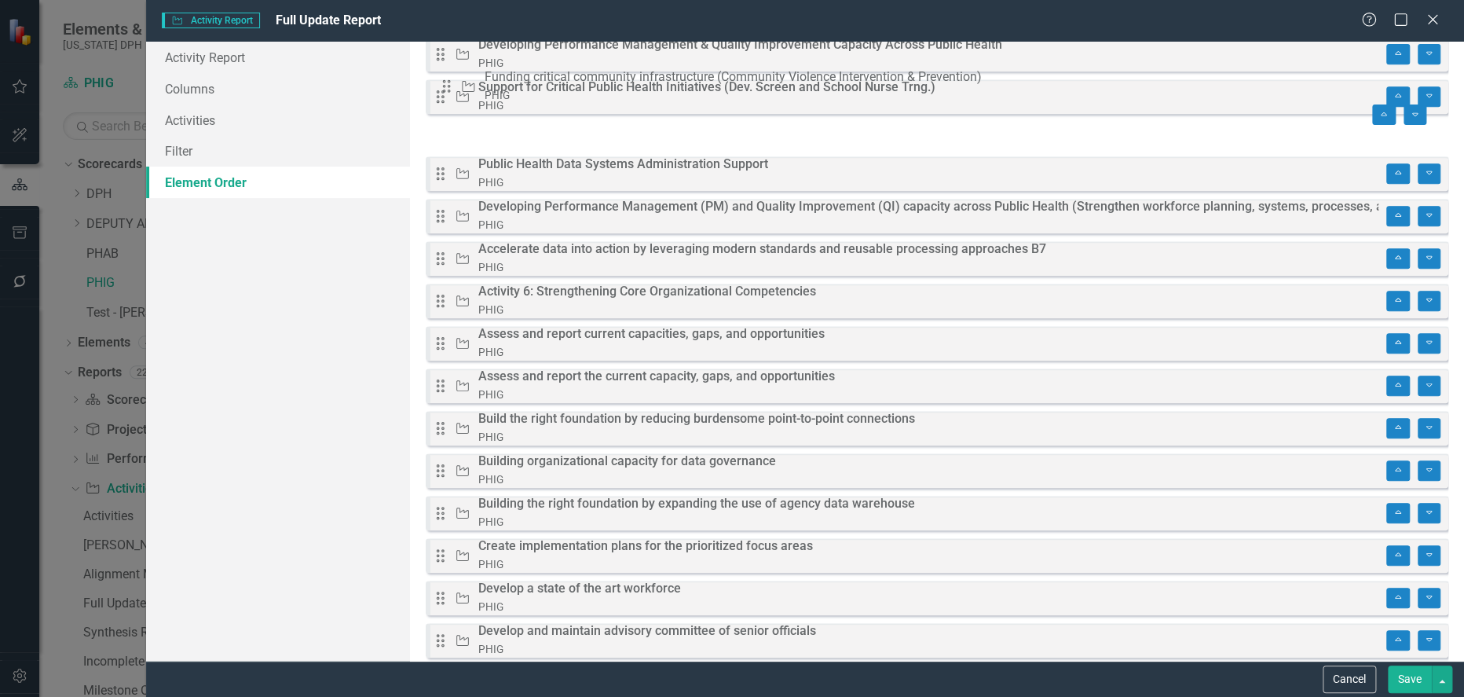
scroll to position [396, 0]
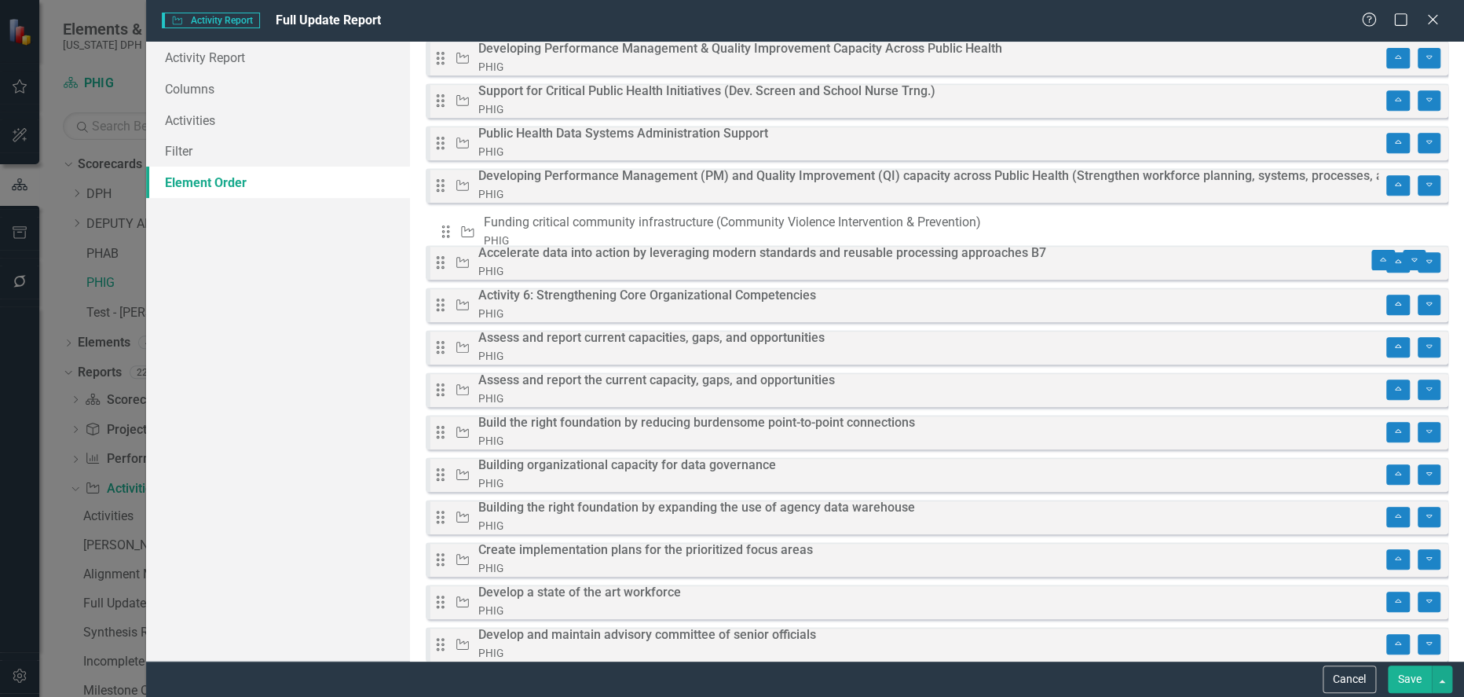
drag, startPoint x: 458, startPoint y: 445, endPoint x: 459, endPoint y: 232, distance: 212.9
click at [459, 232] on div "Drag Activity Identify or hire a Workforce Development Coordinator (Focus: Stre…" at bounding box center [937, 430] width 1023 height 1456
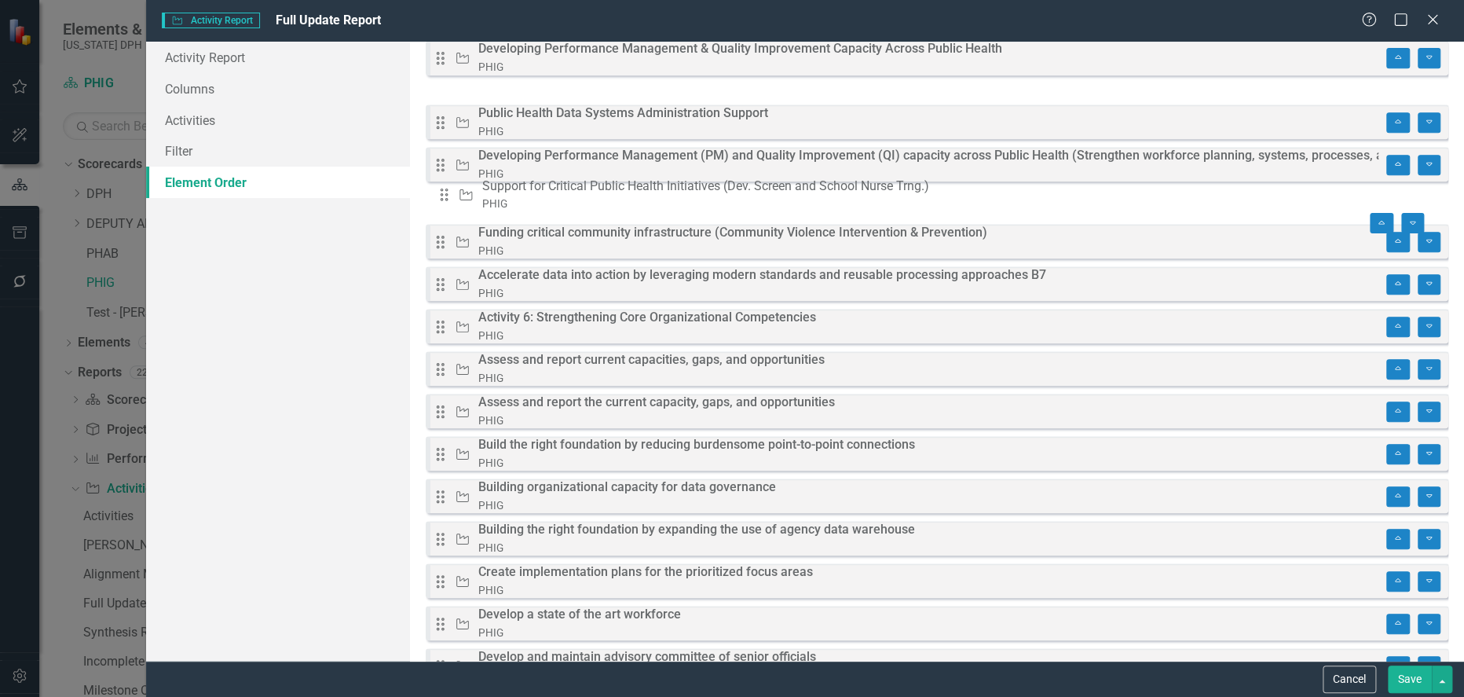
drag, startPoint x: 453, startPoint y: 109, endPoint x: 453, endPoint y: 196, distance: 87.2
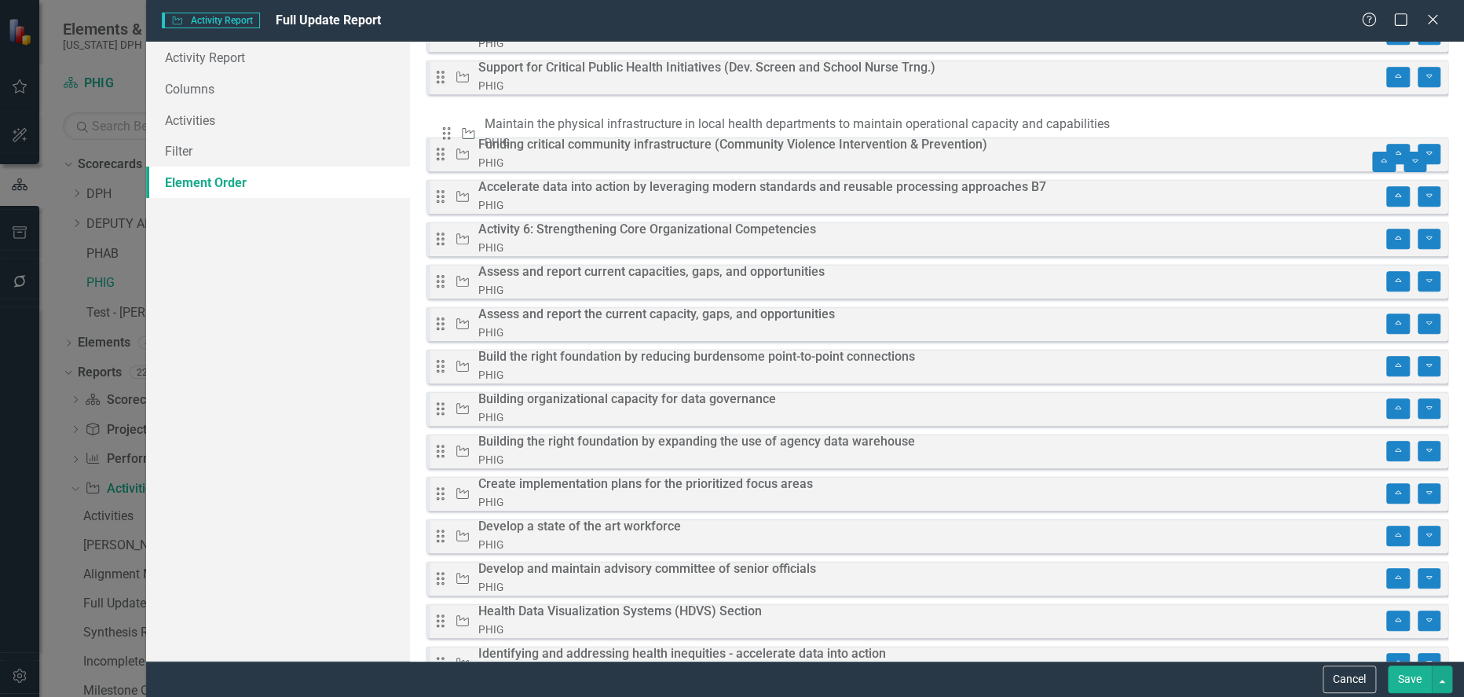
scroll to position [497, 0]
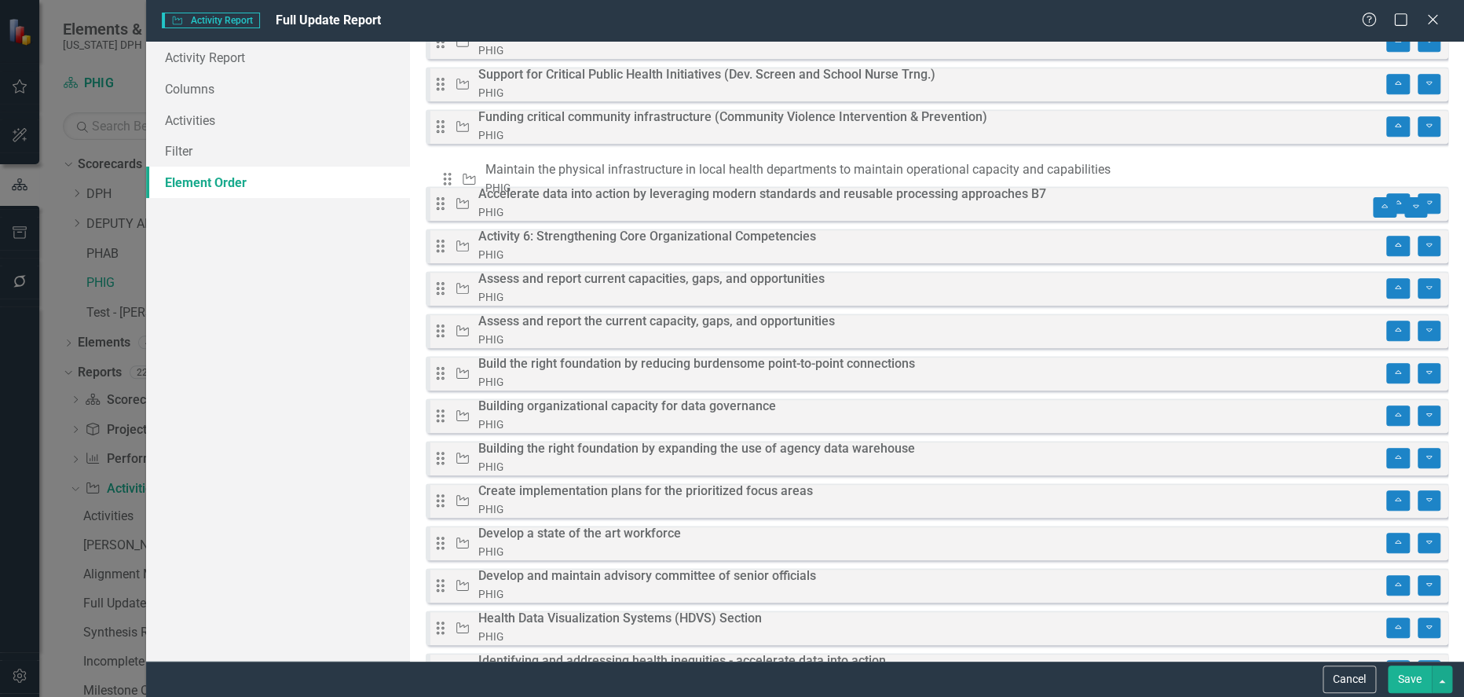
drag, startPoint x: 456, startPoint y: 560, endPoint x: 459, endPoint y: 174, distance: 385.7
click at [459, 174] on div "Drag Activity Identify or hire a Workforce Development Coordinator (Focus: Stre…" at bounding box center [937, 328] width 1023 height 1456
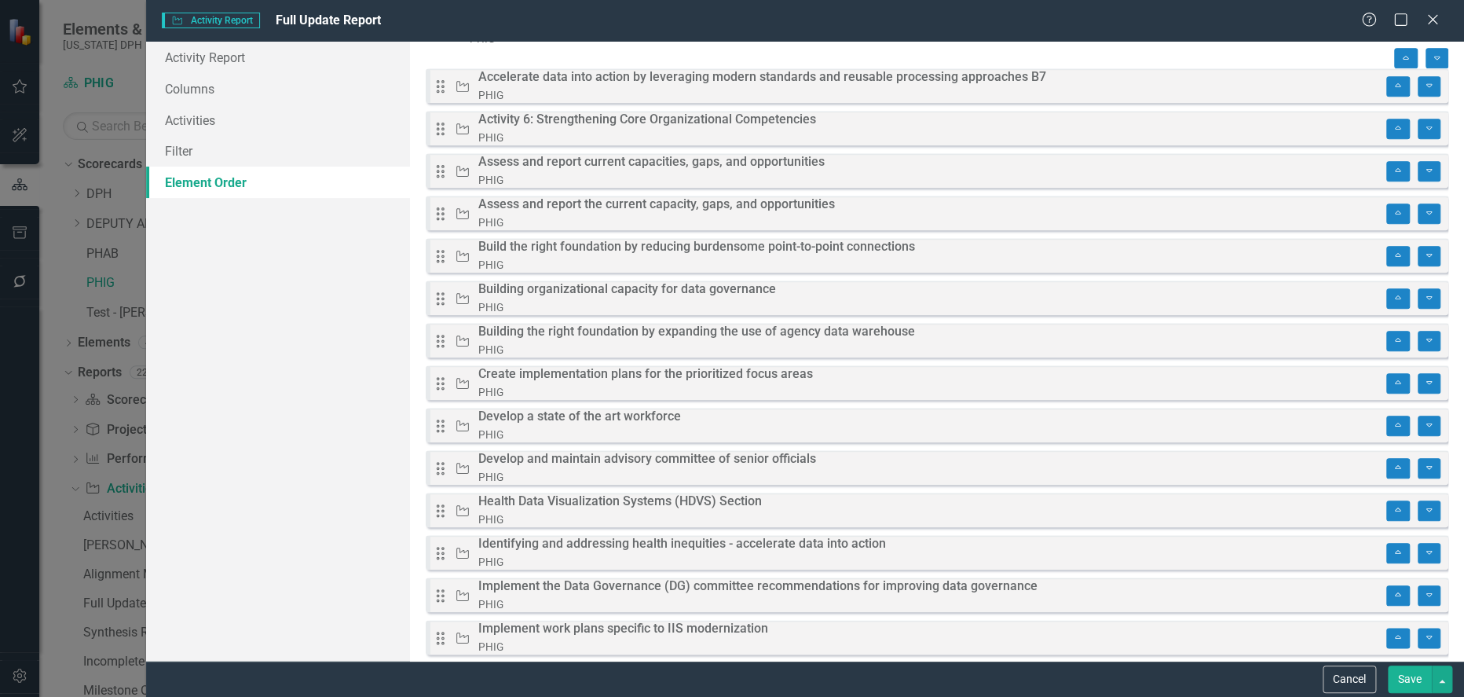
scroll to position [724, 0]
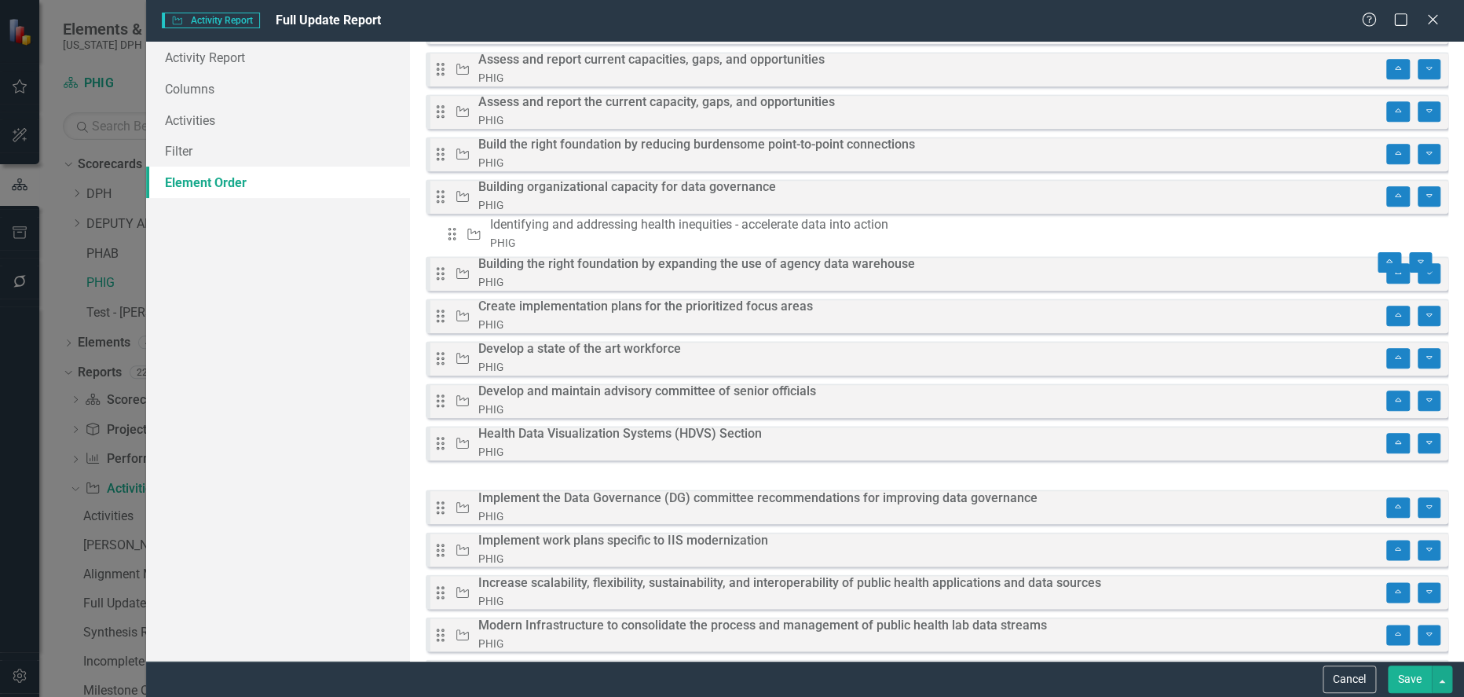
drag, startPoint x: 453, startPoint y: 461, endPoint x: 461, endPoint y: 236, distance: 224.8
click at [461, 236] on div "Drag Activity Identify or hire a Workforce Development Coordinator (Focus: Stre…" at bounding box center [937, 101] width 1023 height 1456
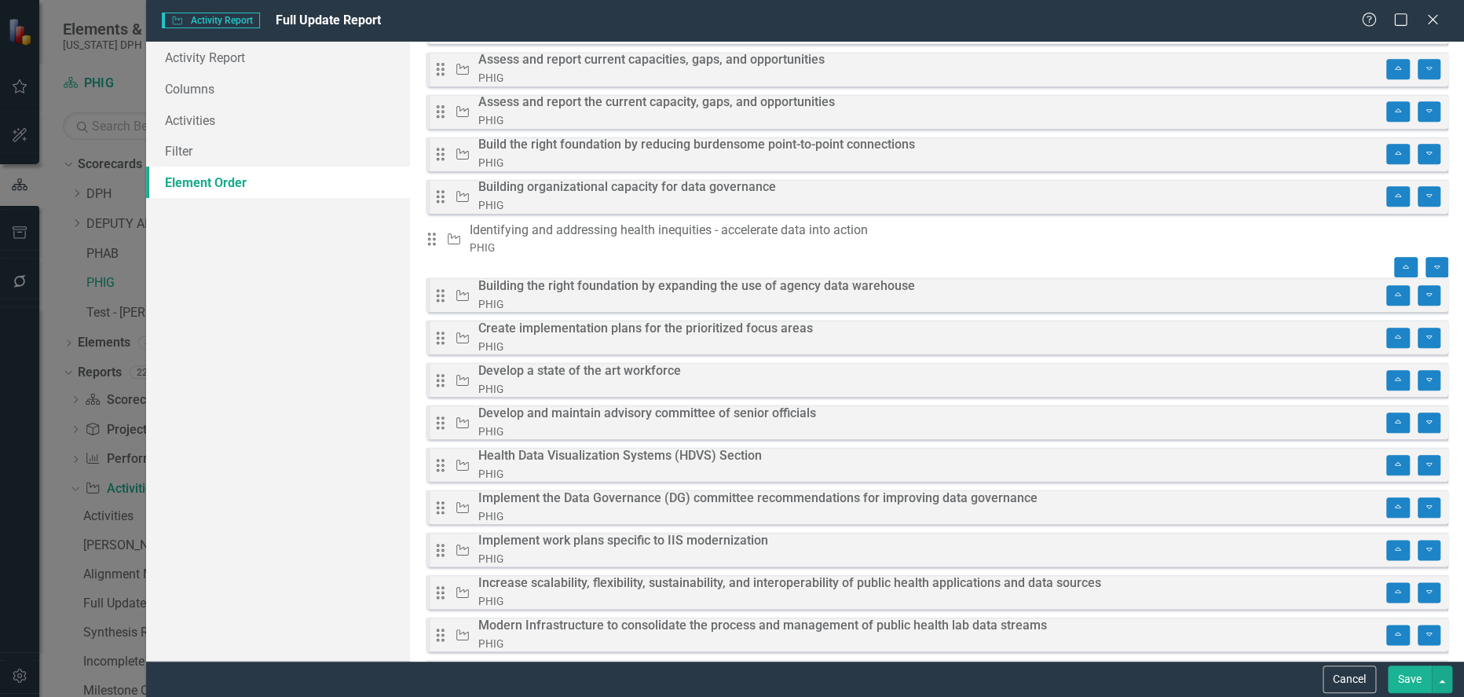
drag, startPoint x: 459, startPoint y: 243, endPoint x: 461, endPoint y: 195, distance: 47.9
click at [461, 195] on div "Drag Activity Identify or hire a Workforce Development Coordinator (Focus: Stre…" at bounding box center [937, 101] width 1023 height 1456
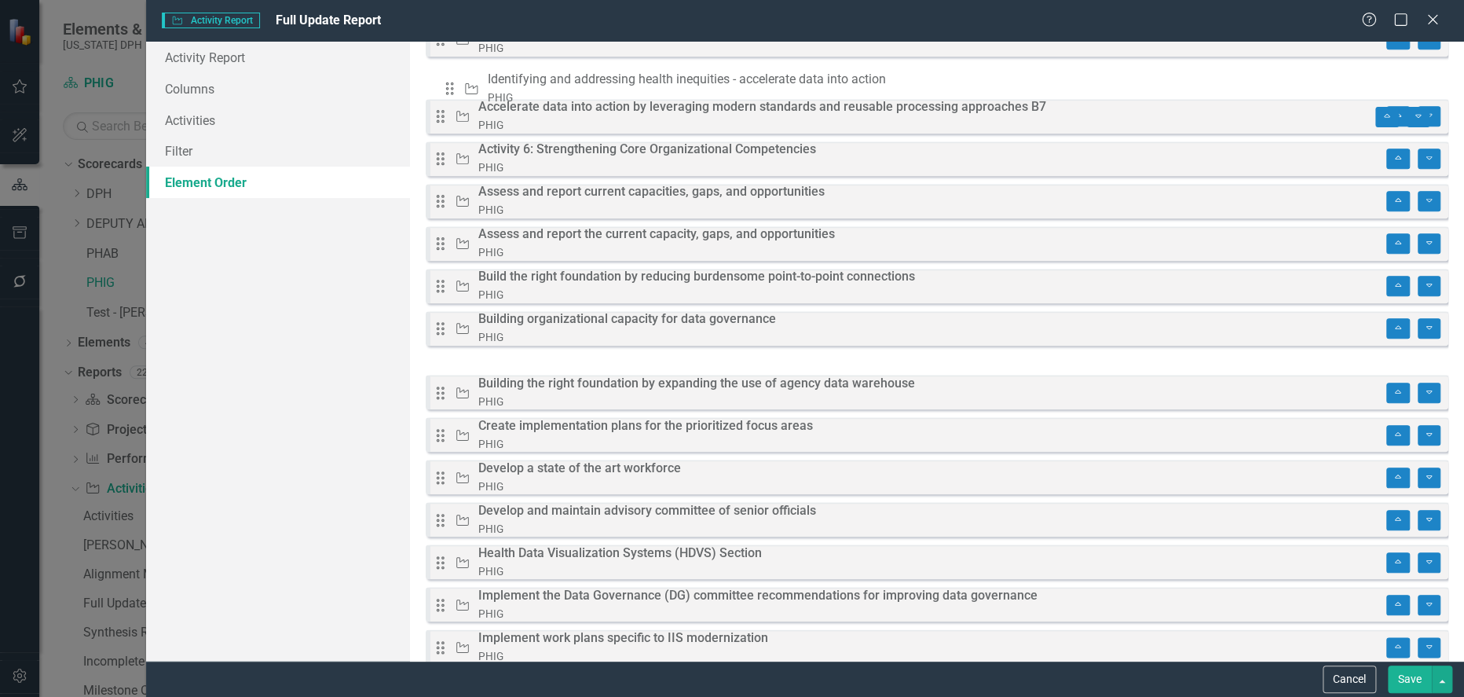
scroll to position [563, 0]
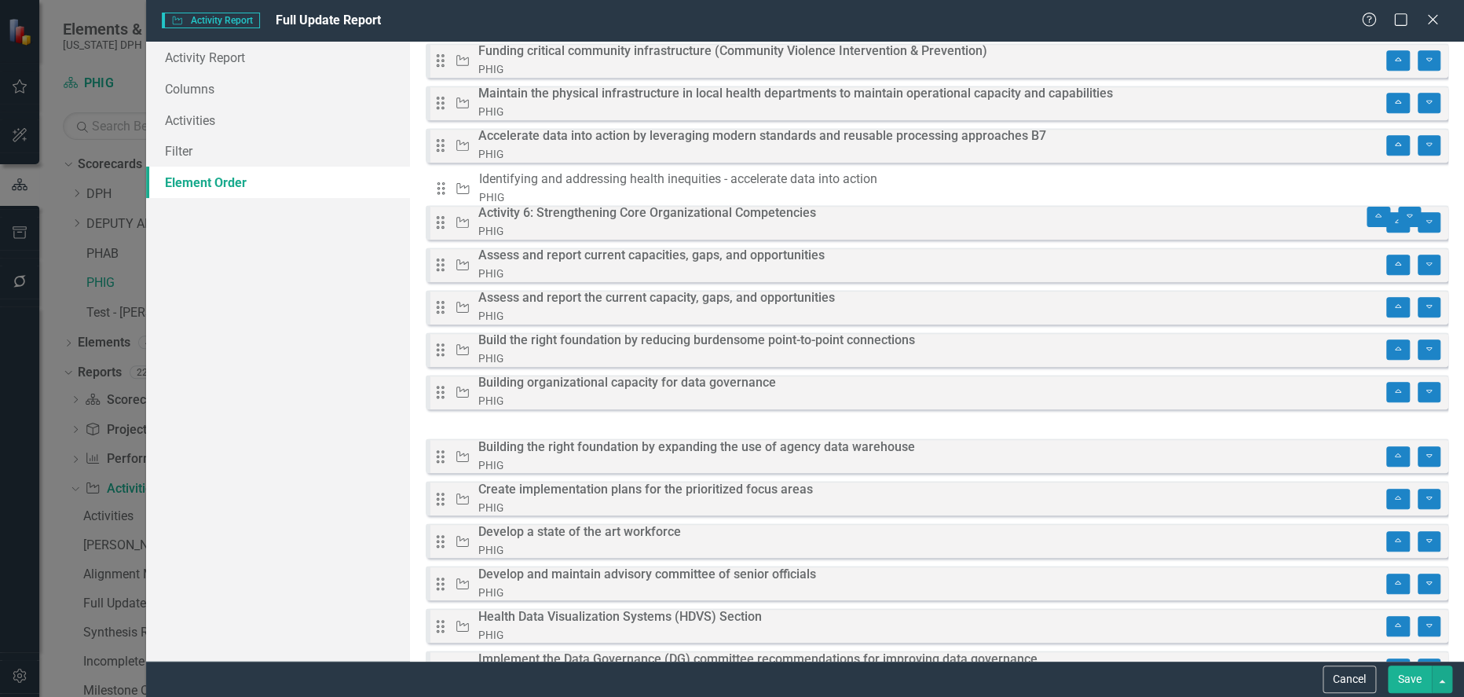
drag, startPoint x: 452, startPoint y: 254, endPoint x: 449, endPoint y: 196, distance: 58.2
click at [449, 196] on div "Drag Activity Identify or hire a Workforce Development Coordinator (Focus: Stre…" at bounding box center [937, 262] width 1023 height 1456
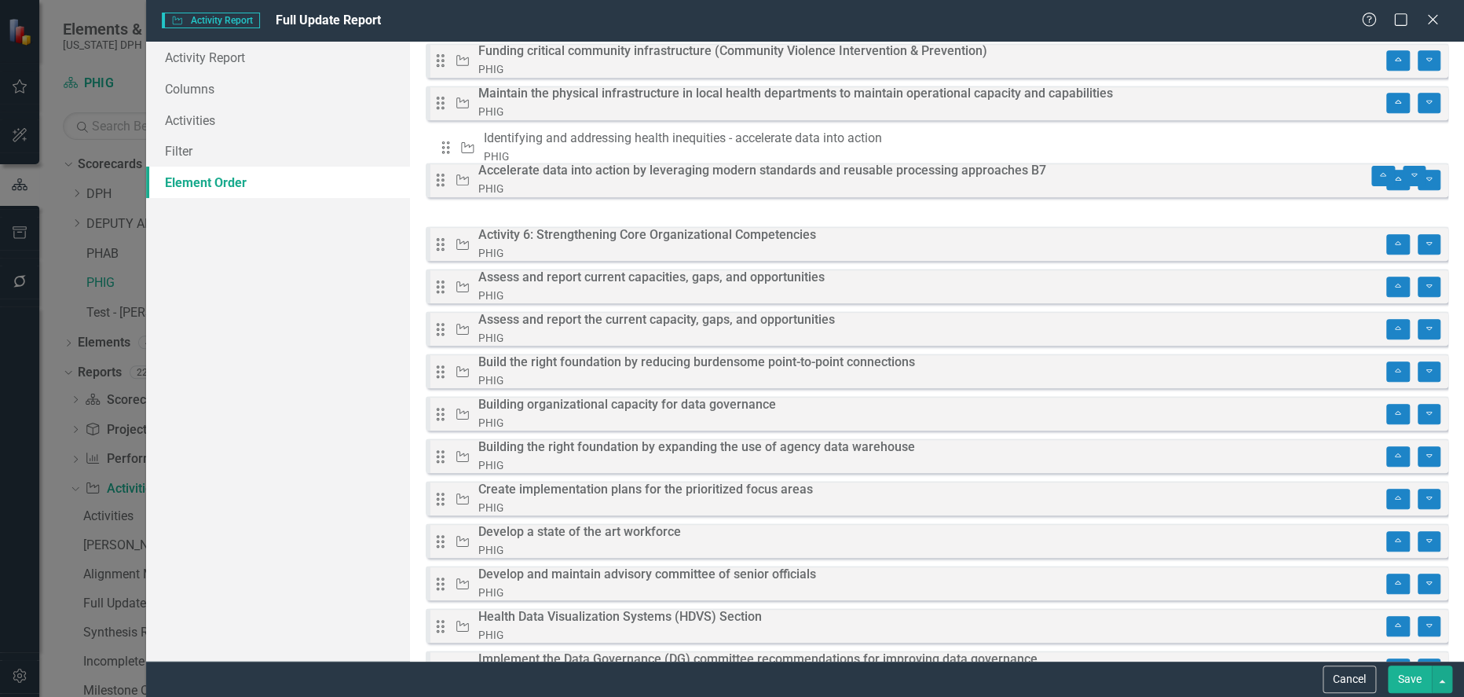
drag, startPoint x: 449, startPoint y: 161, endPoint x: 450, endPoint y: 148, distance: 13.4
click at [450, 148] on div "Drag Activity Identify or hire a Workforce Development Coordinator (Focus: Stre…" at bounding box center [937, 262] width 1023 height 1456
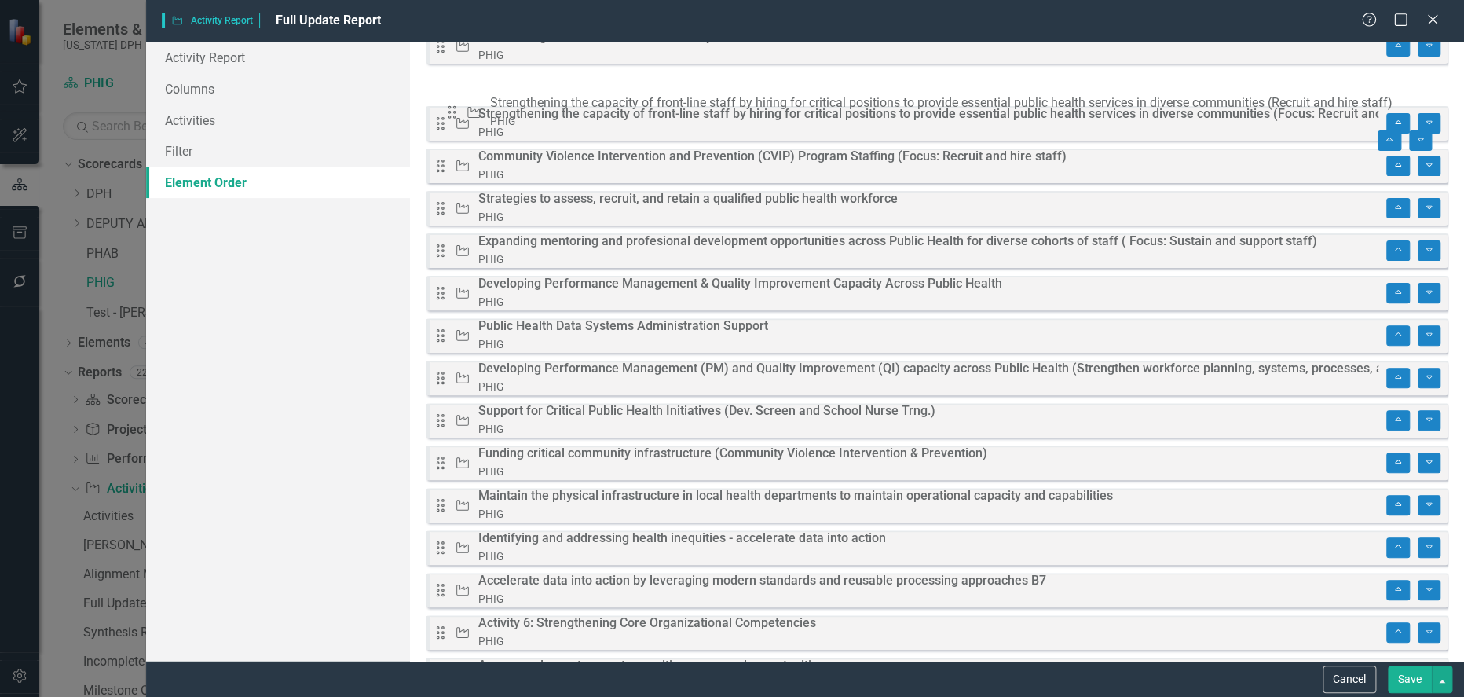
scroll to position [194, 0]
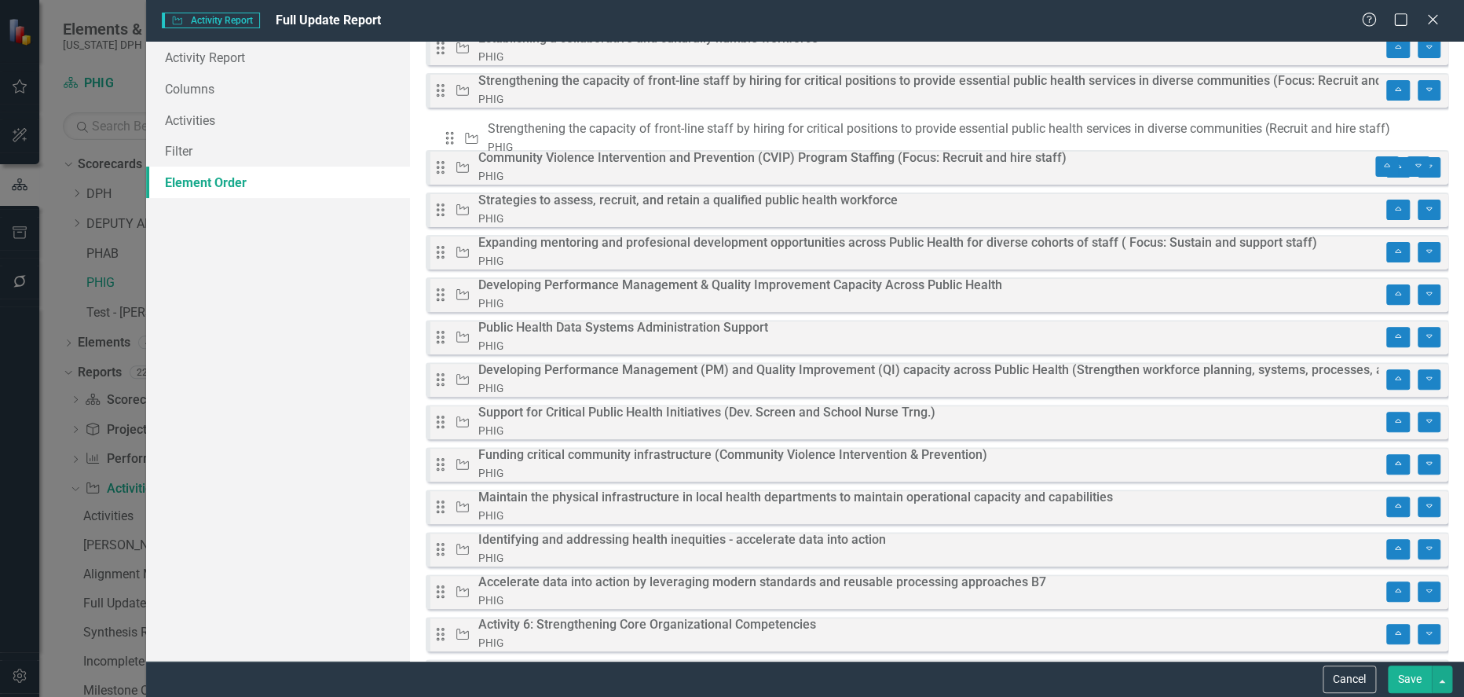
drag, startPoint x: 449, startPoint y: 544, endPoint x: 455, endPoint y: 142, distance: 401.4
click at [455, 142] on div "Drag Activity Identify or hire a Workforce Development Coordinator (Focus: Stre…" at bounding box center [937, 631] width 1023 height 1456
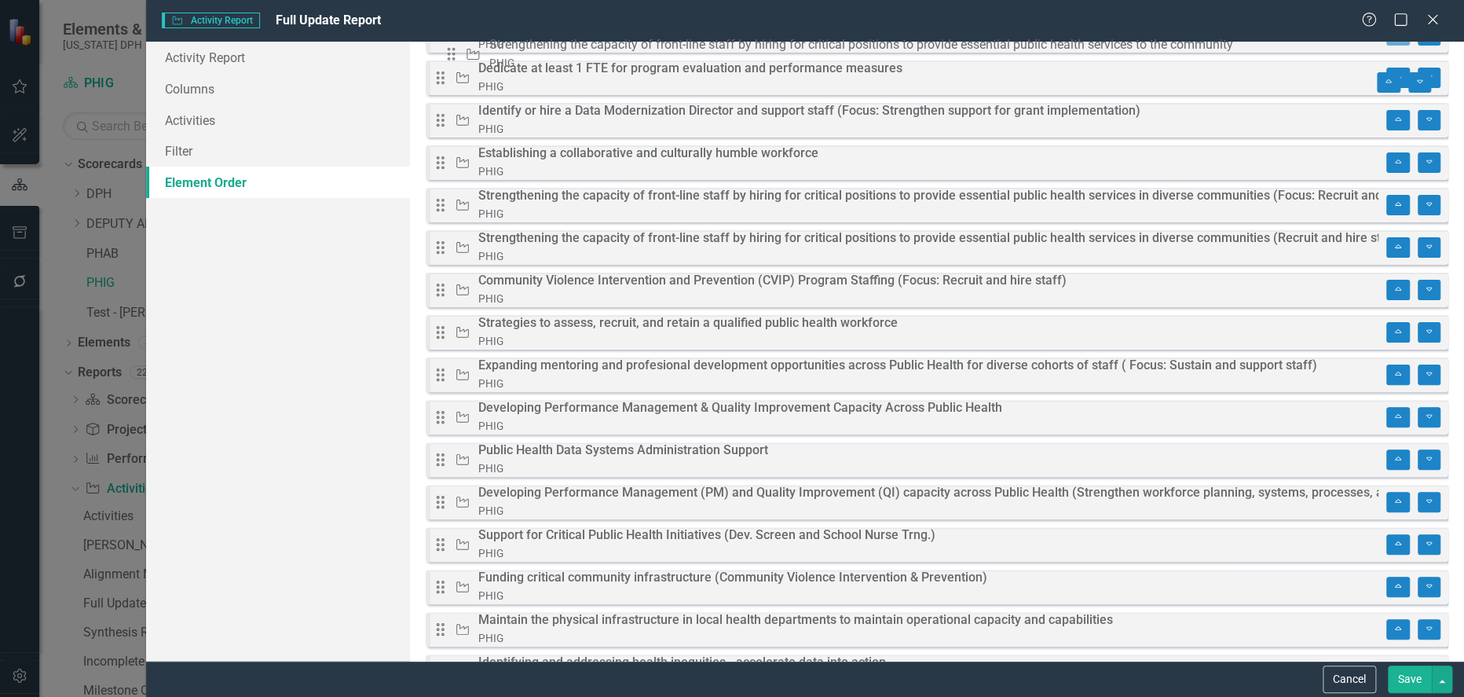
scroll to position [0, 0]
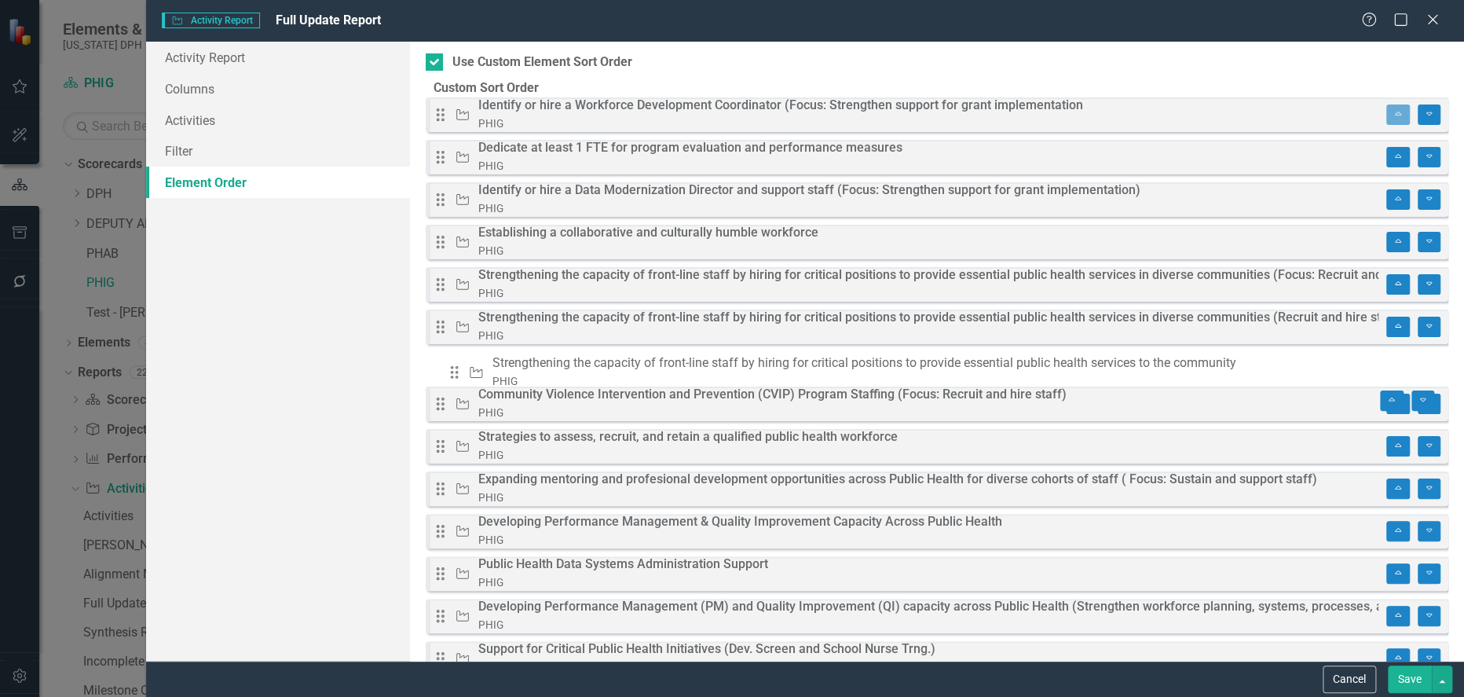
drag, startPoint x: 458, startPoint y: 584, endPoint x: 467, endPoint y: 372, distance: 211.5
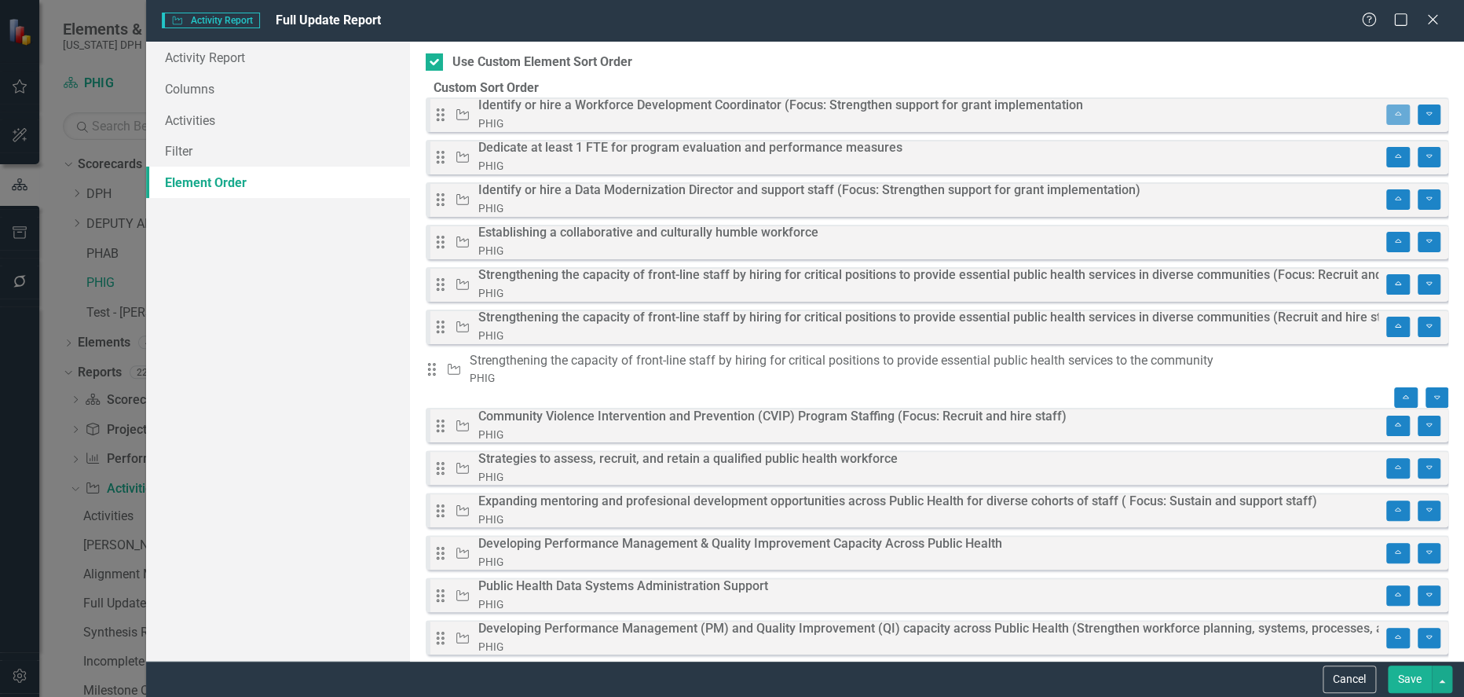
click at [1410, 683] on button "Save" at bounding box center [1410, 678] width 44 height 27
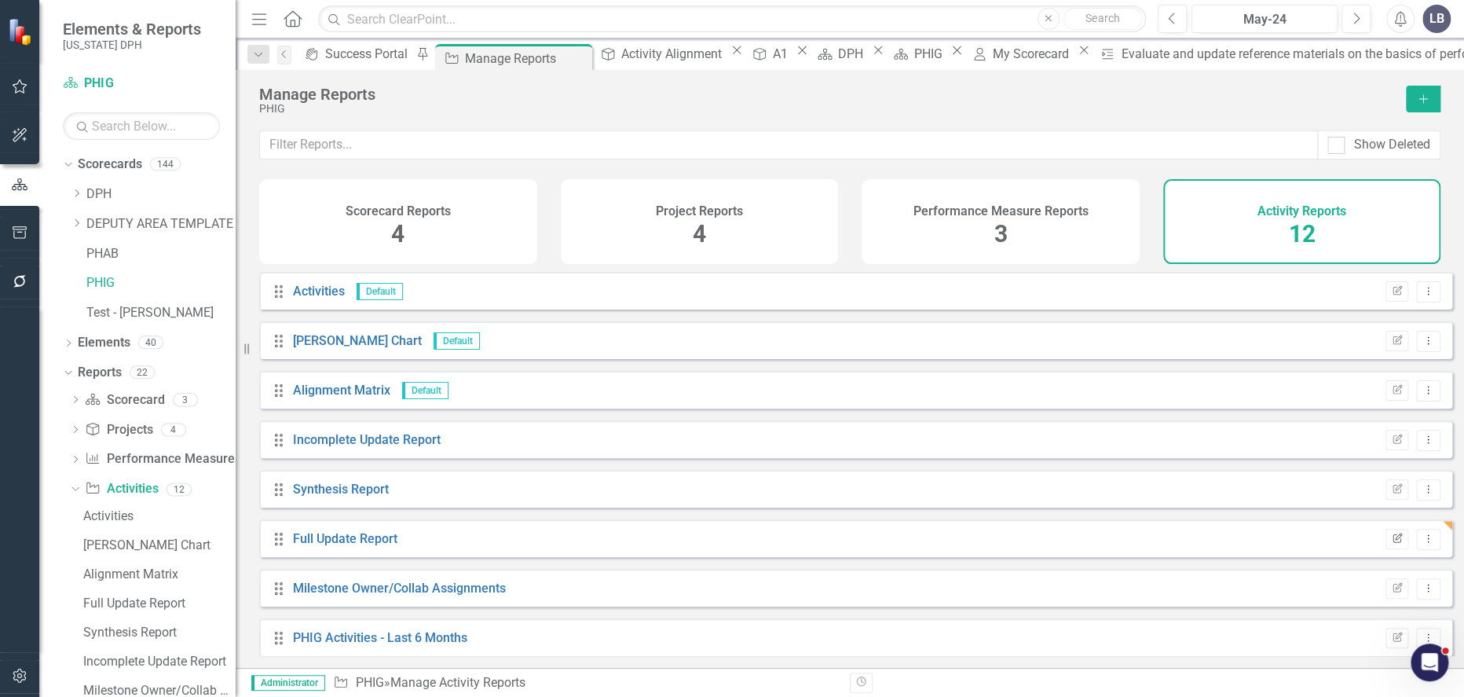
click at [1394, 548] on button "Edit Report" at bounding box center [1397, 539] width 23 height 20
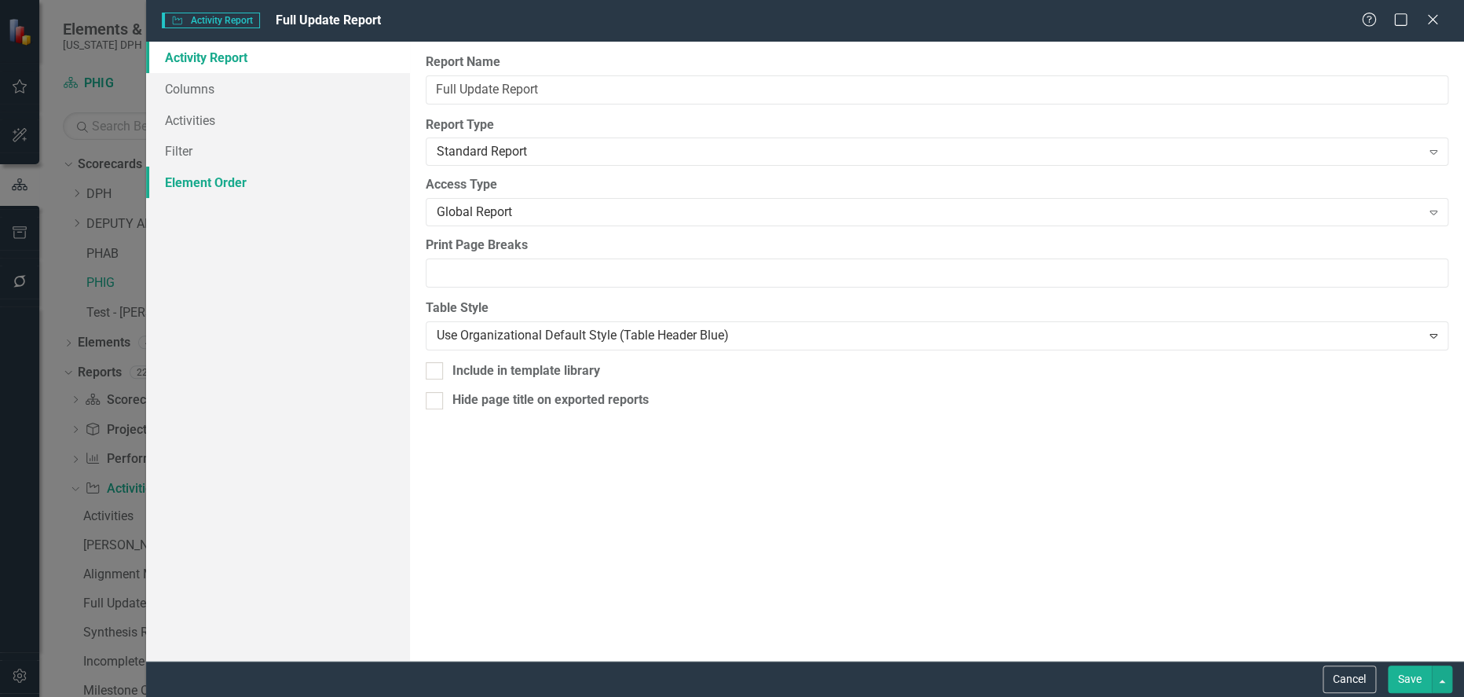
click at [217, 178] on link "Element Order" at bounding box center [278, 182] width 264 height 31
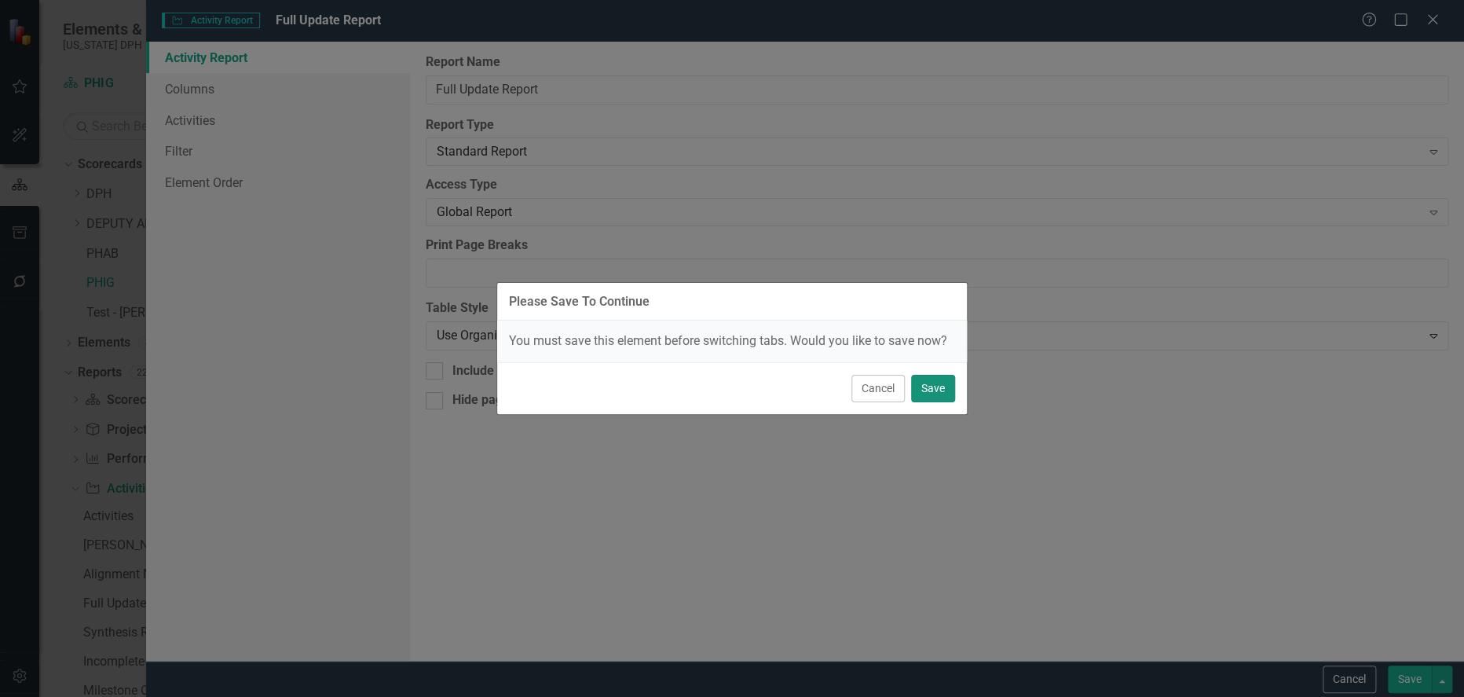
click at [939, 394] on button "Save" at bounding box center [933, 388] width 44 height 27
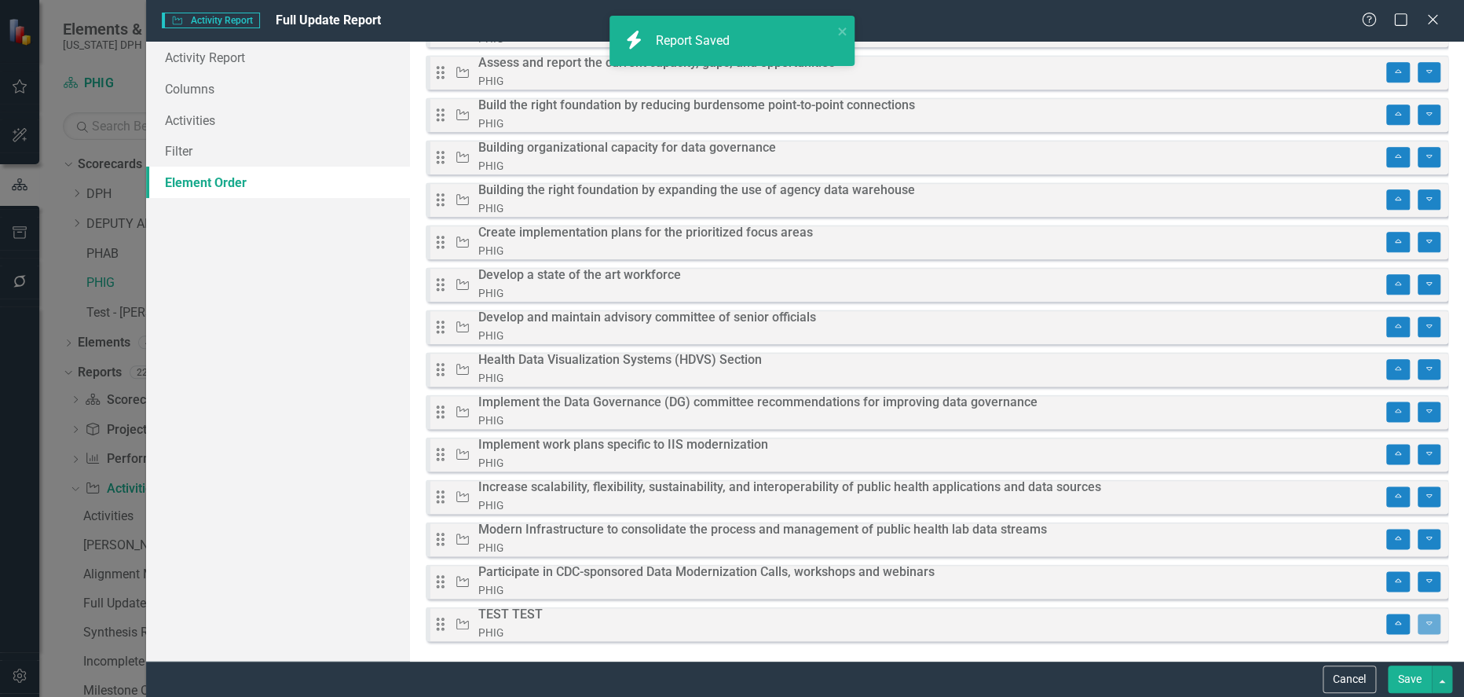
scroll to position [898, 0]
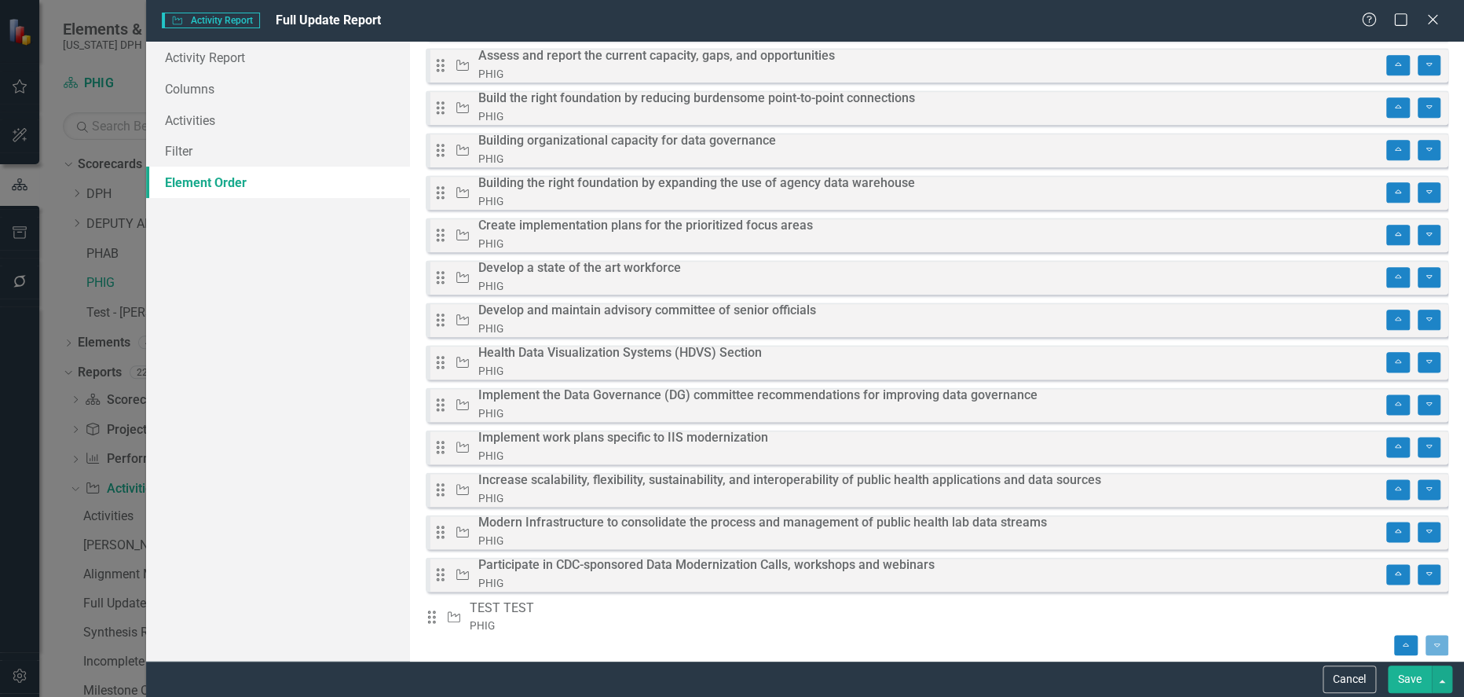
drag, startPoint x: 487, startPoint y: 622, endPoint x: 1053, endPoint y: 657, distance: 566.6
click at [1053, 657] on div "Drag and drop to set a custom order for this report. If new elements are added …" at bounding box center [937, 351] width 1054 height 619
drag, startPoint x: 452, startPoint y: 621, endPoint x: 1465, endPoint y: 654, distance: 1013.8
click at [1463, 654] on html "Elements & Reports South Carolina DPH Scorecard PHIG Search Dropdown Scorecards…" at bounding box center [732, 348] width 1464 height 697
drag, startPoint x: 456, startPoint y: 624, endPoint x: 374, endPoint y: 329, distance: 306.4
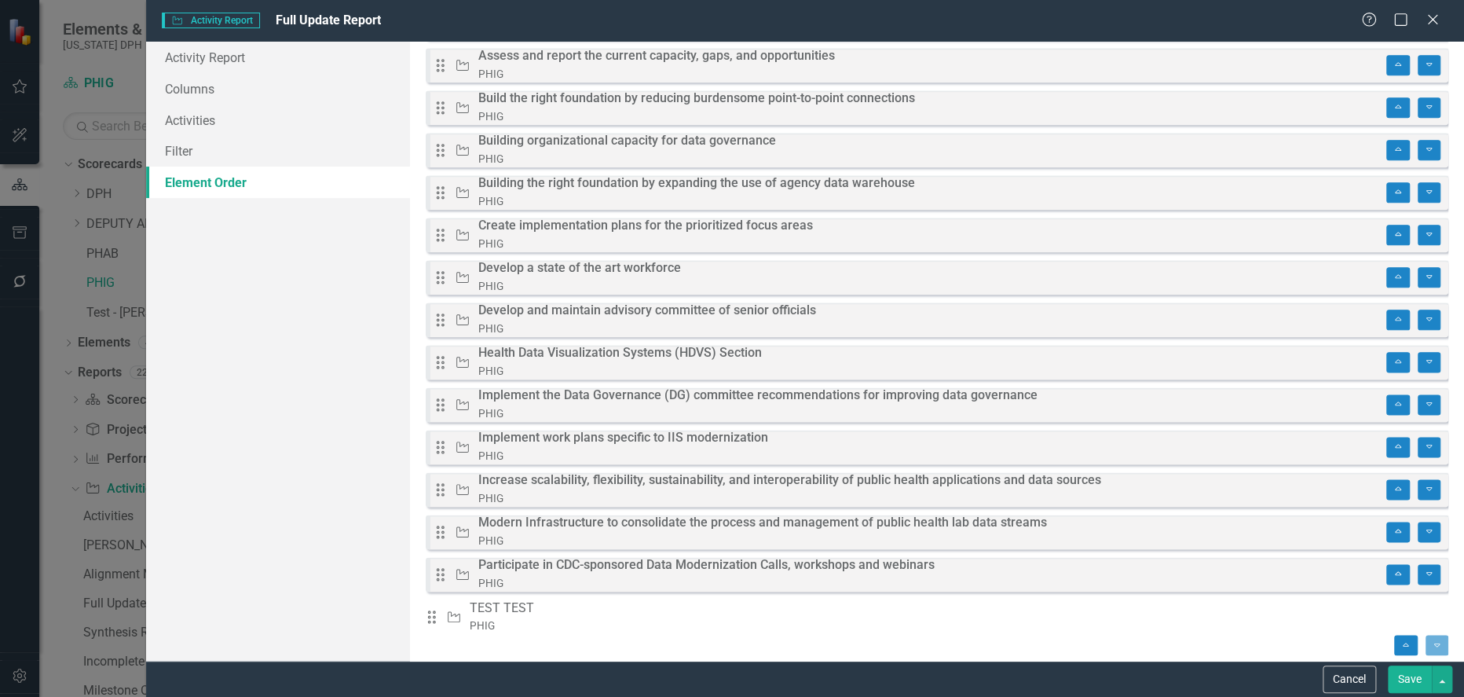
click at [374, 329] on div "Activity Report Columns Activities Filter Element Order" at bounding box center [278, 351] width 264 height 619
click at [1356, 675] on button "Cancel" at bounding box center [1349, 678] width 53 height 27
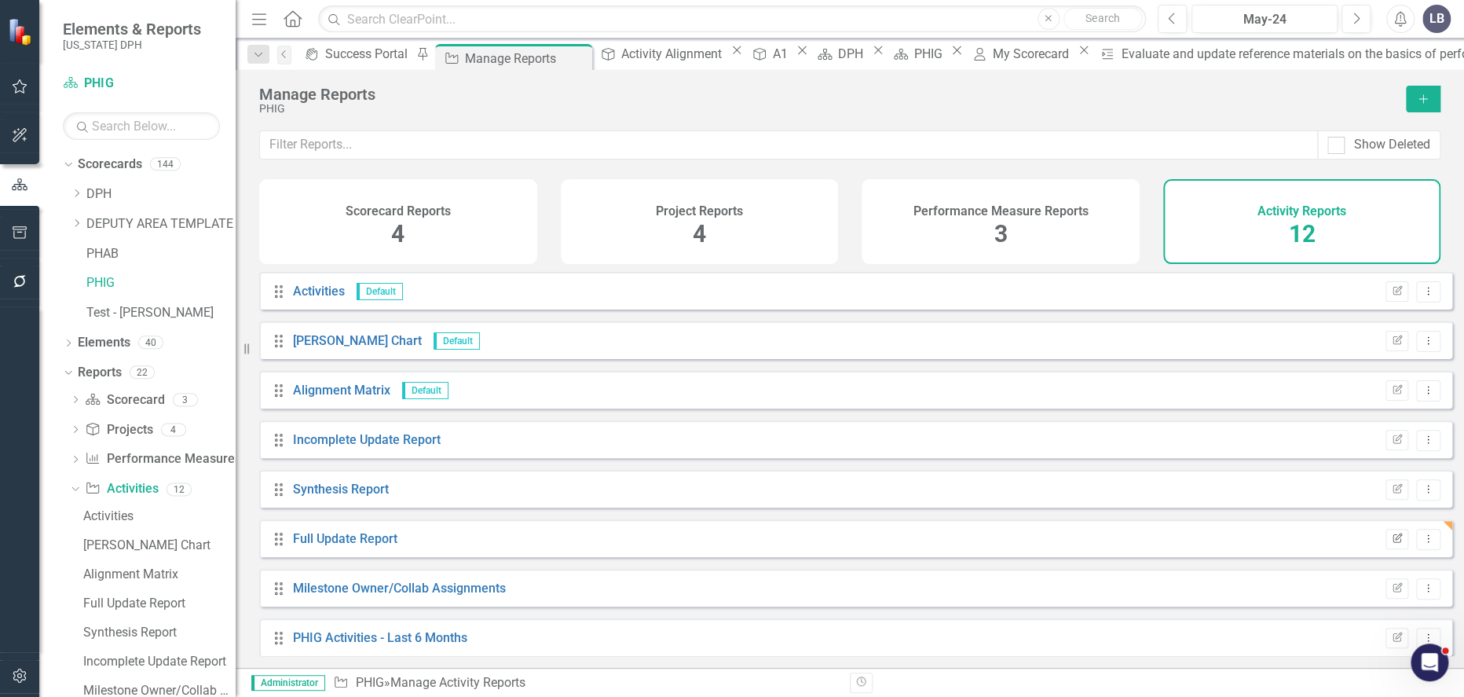
click at [1391, 544] on icon "Edit Report" at bounding box center [1397, 538] width 12 height 9
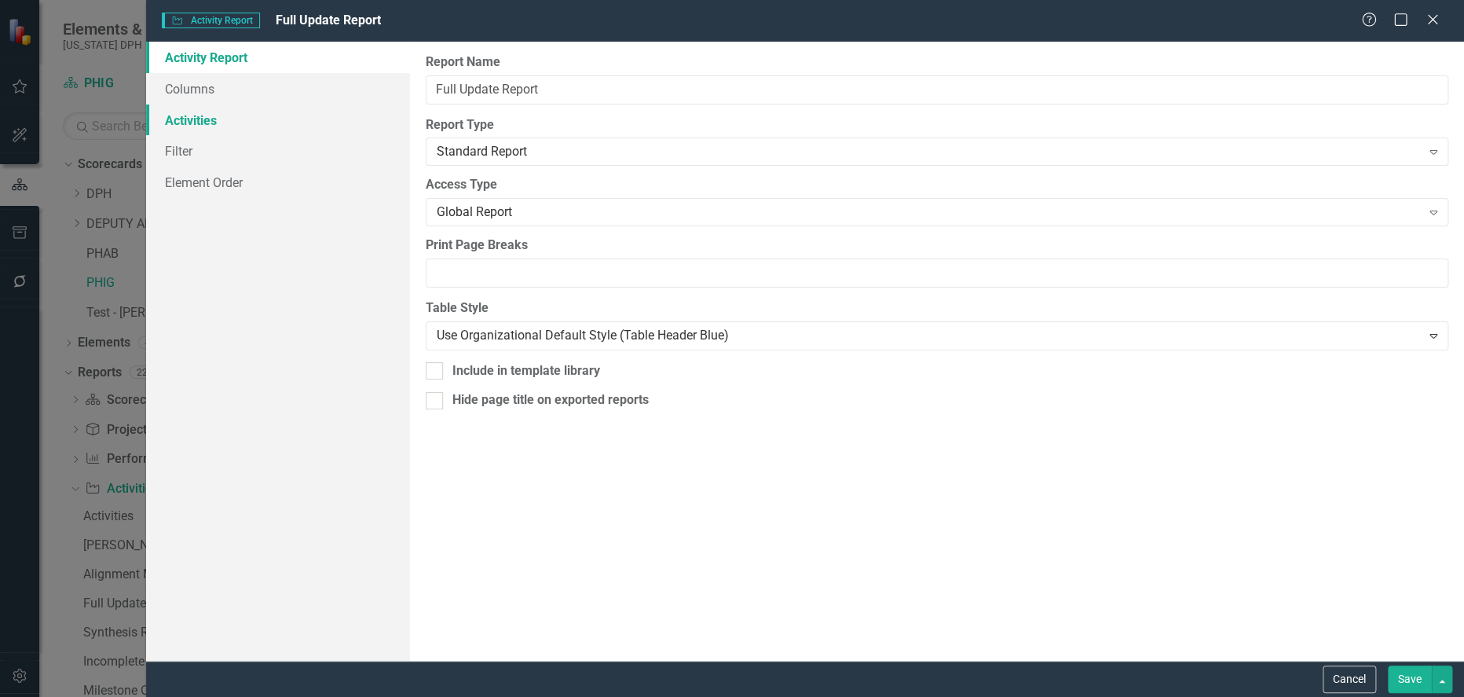
click at [185, 120] on link "Activities" at bounding box center [278, 119] width 264 height 31
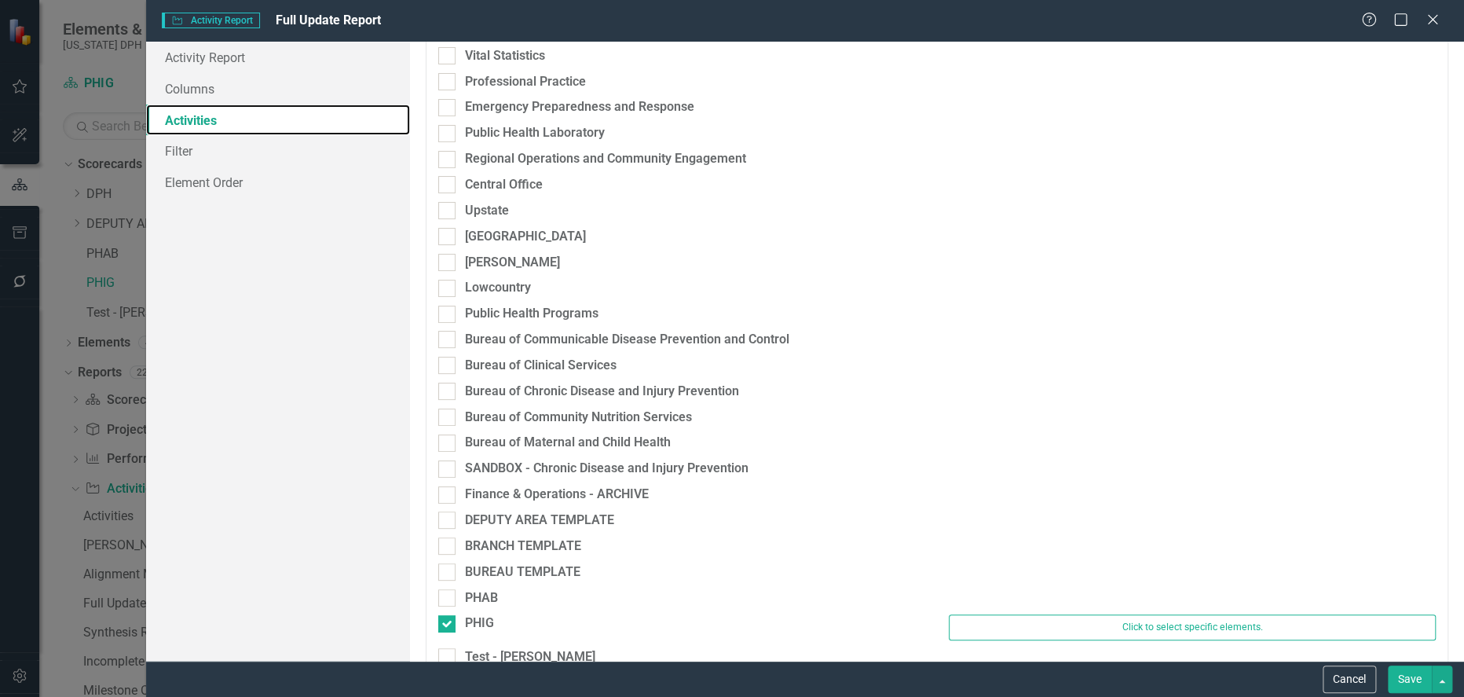
scroll to position [3205, 0]
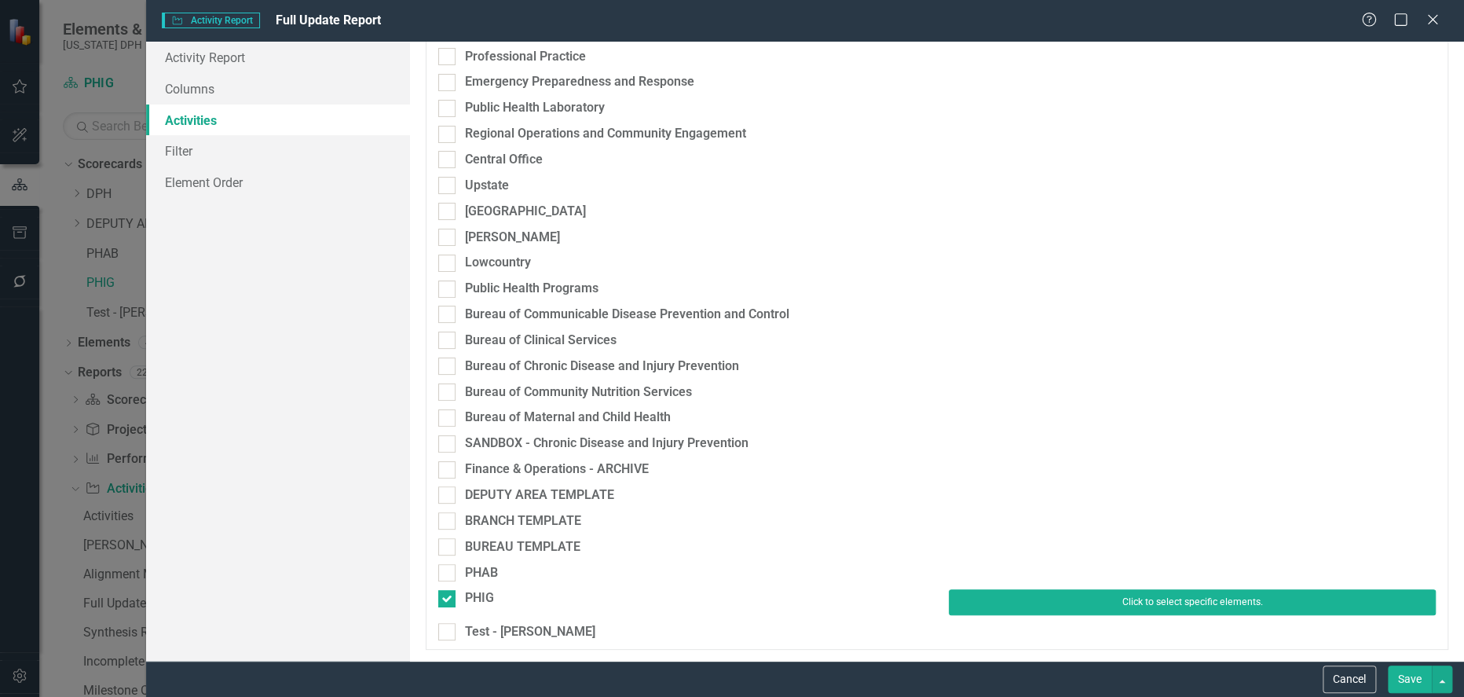
click at [1170, 609] on button "Click to select specific elements." at bounding box center [1192, 601] width 487 height 25
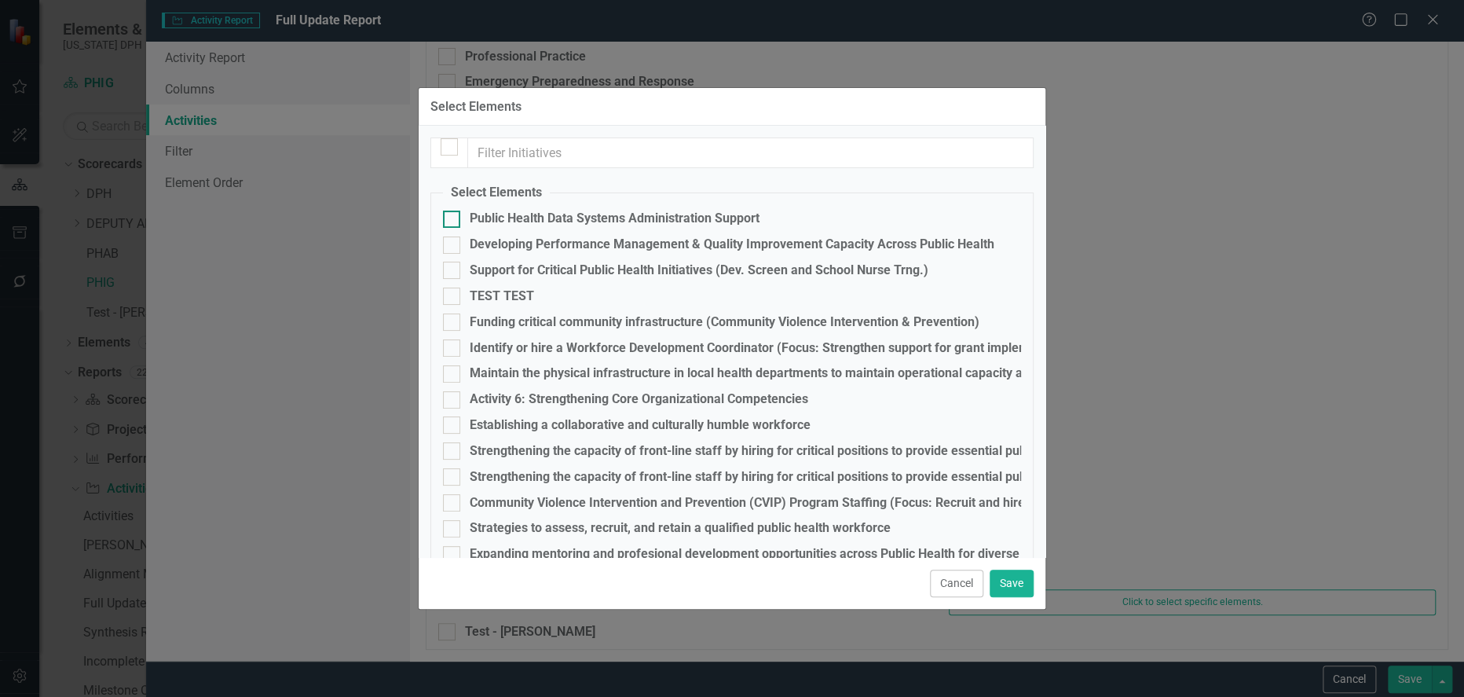
click at [452, 217] on input "Public Health Data Systems Administration Support" at bounding box center [448, 216] width 10 height 10
checkbox input "true"
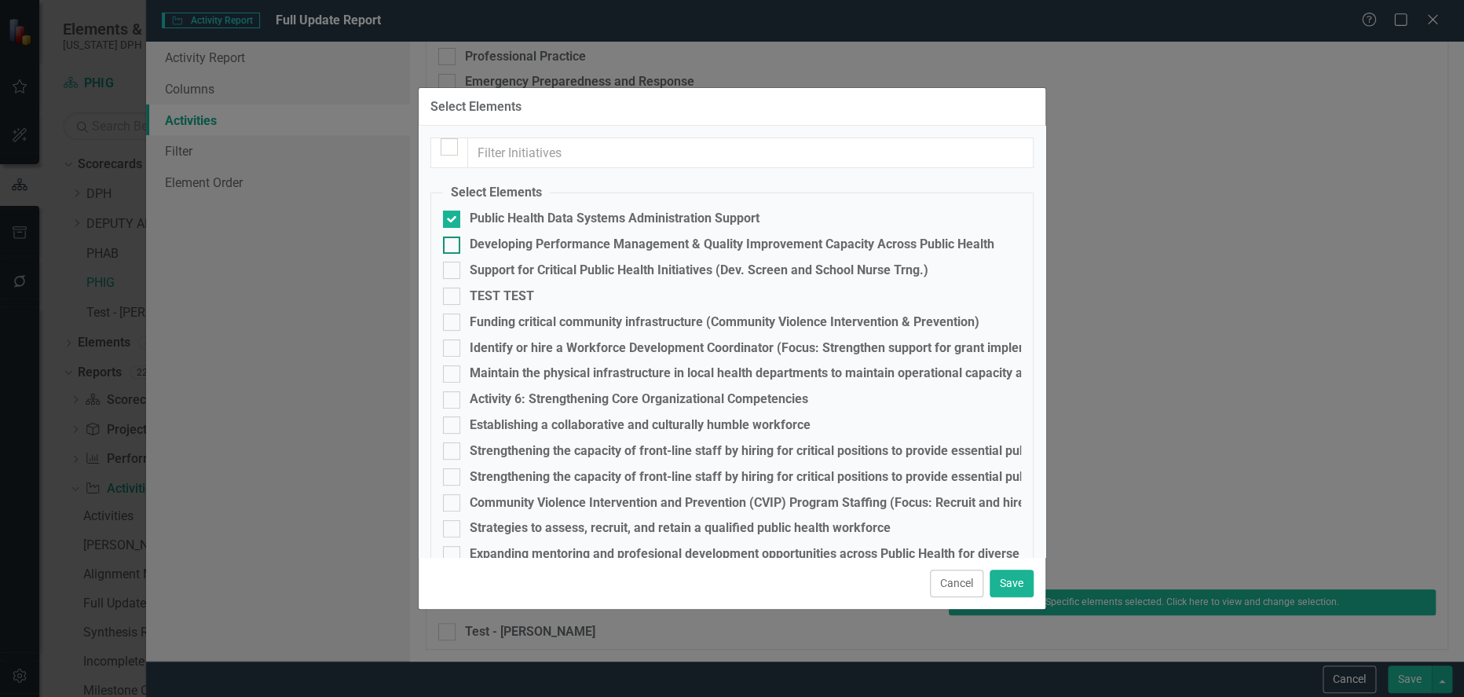
click at [454, 244] on div at bounding box center [451, 244] width 17 height 17
click at [453, 244] on input "Developing Performance Management & Quality Improvement Capacity Across Public …" at bounding box center [448, 241] width 10 height 10
checkbox input "true"
click at [454, 265] on div at bounding box center [451, 270] width 17 height 17
click at [453, 265] on input "Support for Critical Public Health Initiatives (Dev. Screen and School Nurse Tr…" at bounding box center [448, 267] width 10 height 10
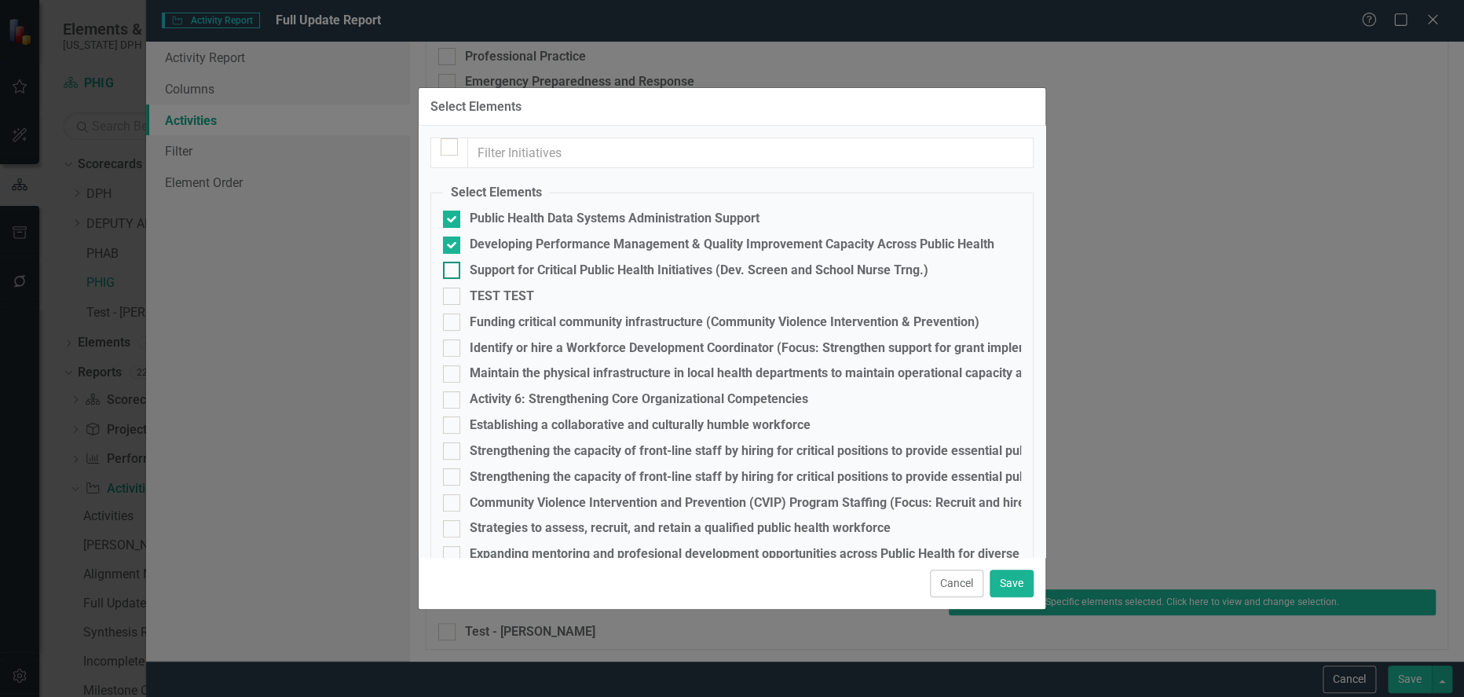
checkbox input "true"
click at [457, 318] on div at bounding box center [451, 321] width 17 height 17
click at [453, 318] on input "Funding critical community infrastructure (Community Violence Intervention & Pr…" at bounding box center [448, 318] width 10 height 10
checkbox input "true"
click at [452, 341] on input "Identify or hire a Workforce Development Coordinator (Focus: Strengthen support…" at bounding box center [448, 344] width 10 height 10
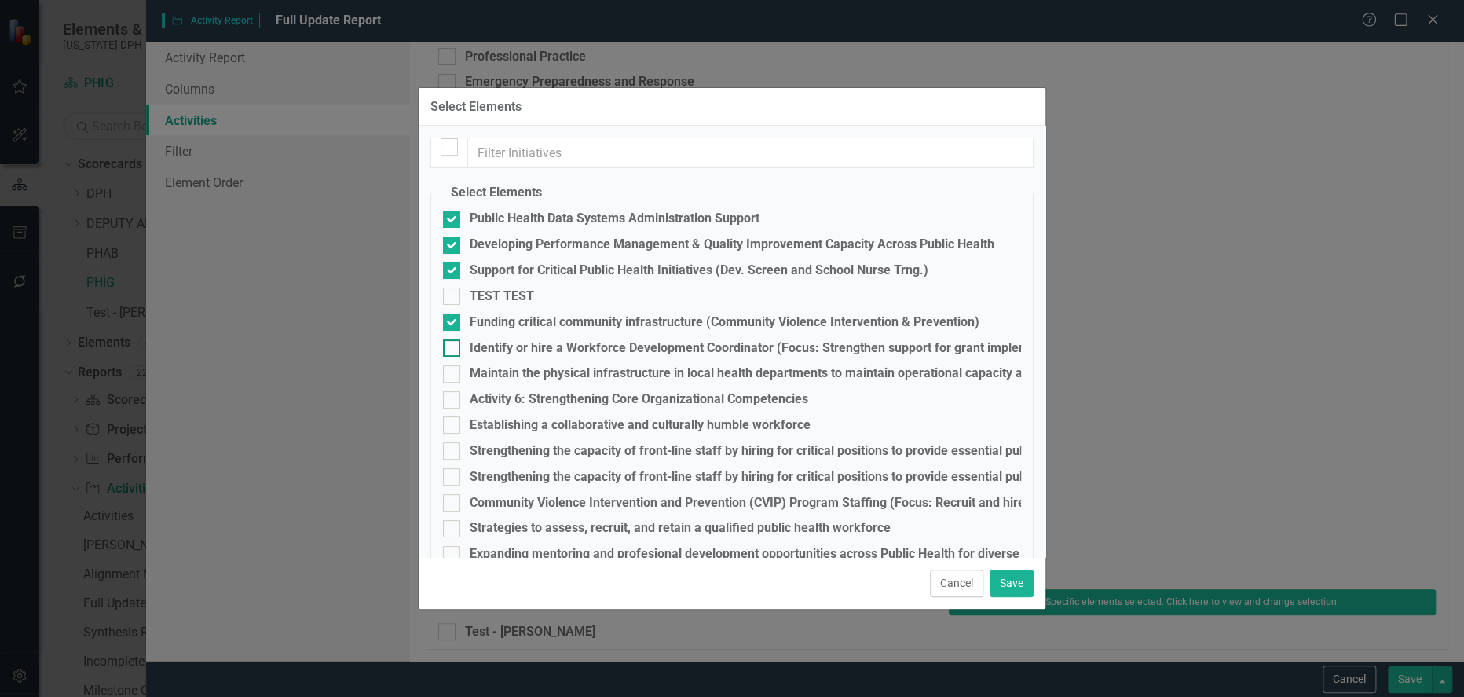
checkbox input "true"
click at [454, 374] on div at bounding box center [451, 373] width 17 height 17
click at [453, 374] on input "Maintain the physical infrastructure in local health departments to maintain op…" at bounding box center [448, 370] width 10 height 10
checkbox input "true"
click at [455, 420] on div at bounding box center [451, 424] width 17 height 17
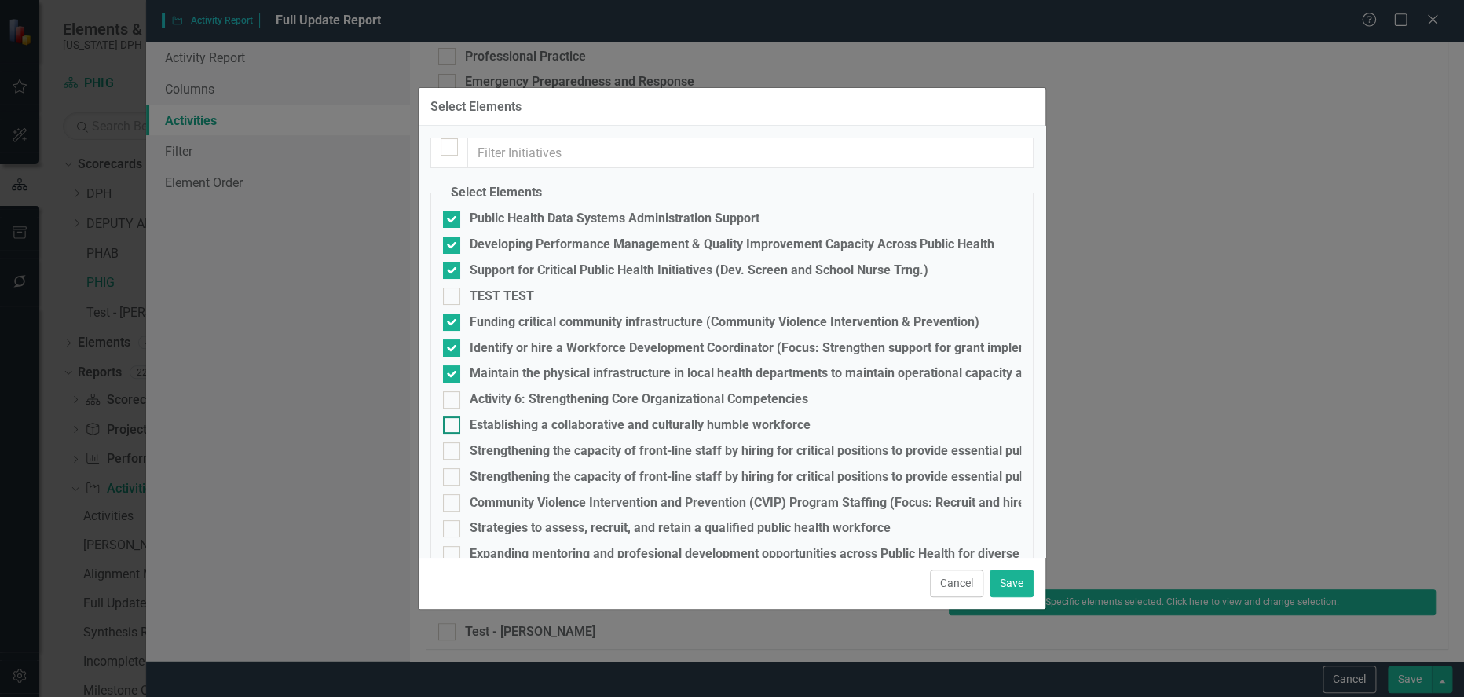
click at [453, 420] on input "Establishing a collaborative and culturally humble workforce" at bounding box center [448, 421] width 10 height 10
checkbox input "true"
click at [452, 449] on div at bounding box center [451, 450] width 17 height 17
click at [452, 449] on input "Strengthening the capacity of front-line staff by hiring for critical positions…" at bounding box center [448, 447] width 10 height 10
checkbox input "true"
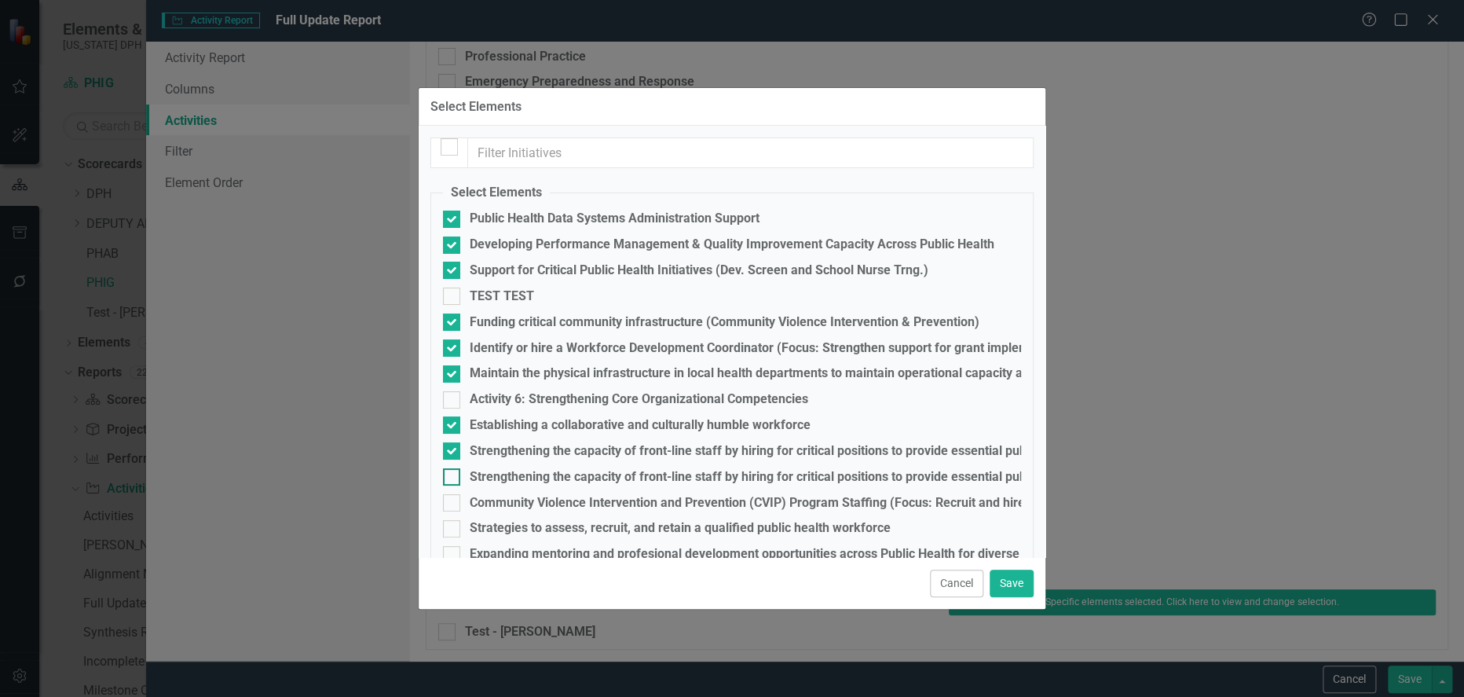
click at [452, 468] on input "Strengthening the capacity of front-line staff by hiring for critical positions…" at bounding box center [448, 473] width 10 height 10
checkbox input "true"
click at [454, 494] on div at bounding box center [451, 502] width 17 height 17
click at [453, 494] on input "Community Violence Intervention and Prevention (CVIP) Program Staffing (Focus: …" at bounding box center [448, 499] width 10 height 10
checkbox input "true"
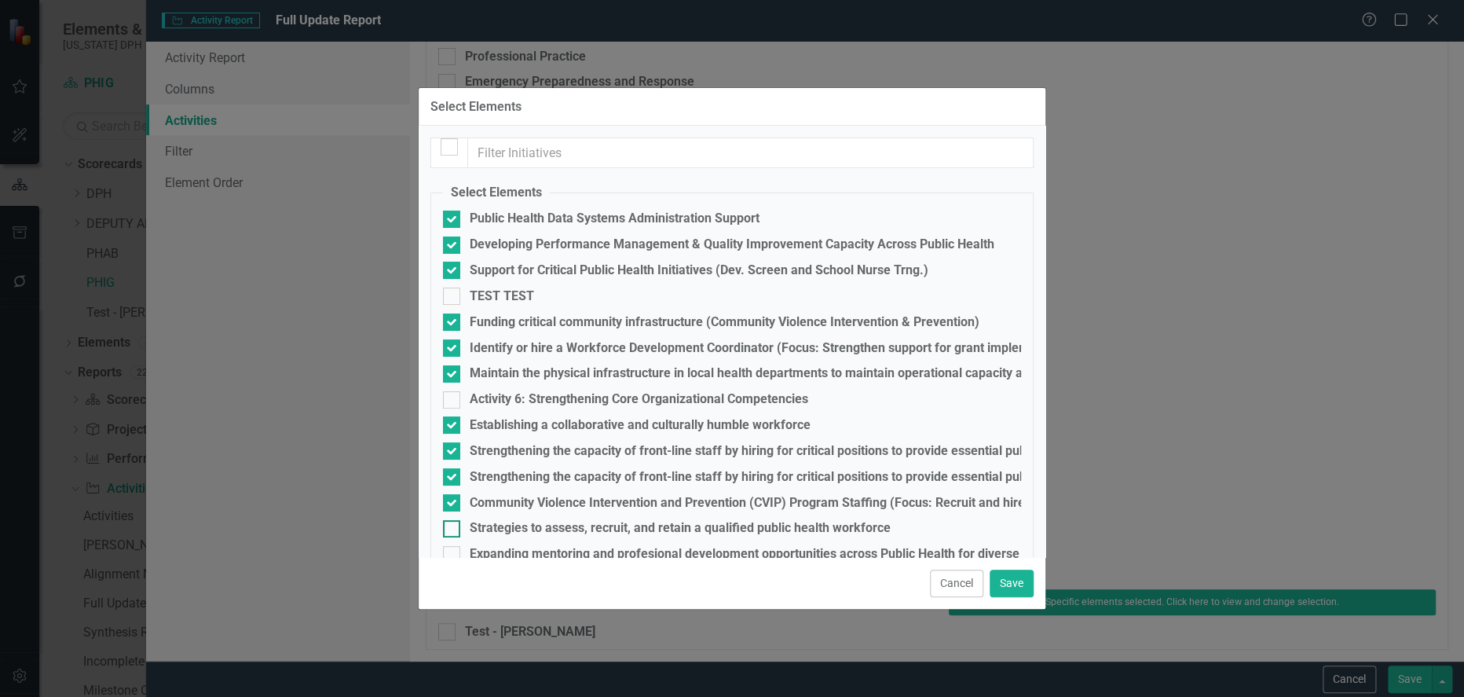
click at [454, 520] on div at bounding box center [451, 528] width 17 height 17
click at [453, 520] on input "Strategies to assess, recruit, and retain a qualified public health workforce" at bounding box center [448, 525] width 10 height 10
checkbox input "true"
click at [454, 546] on div at bounding box center [451, 554] width 17 height 17
click at [453, 546] on input "Expanding mentoring and profesional development opportunities across Public Hea…" at bounding box center [448, 551] width 10 height 10
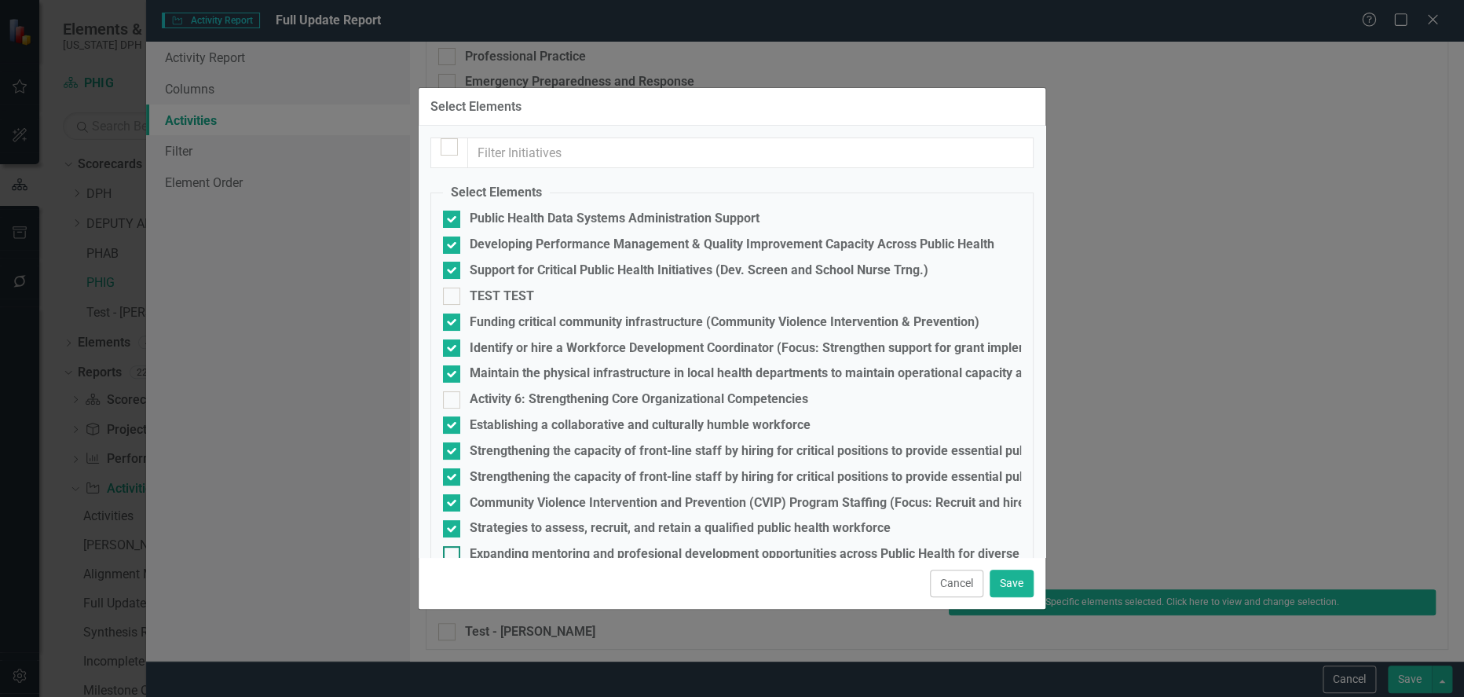
checkbox input "true"
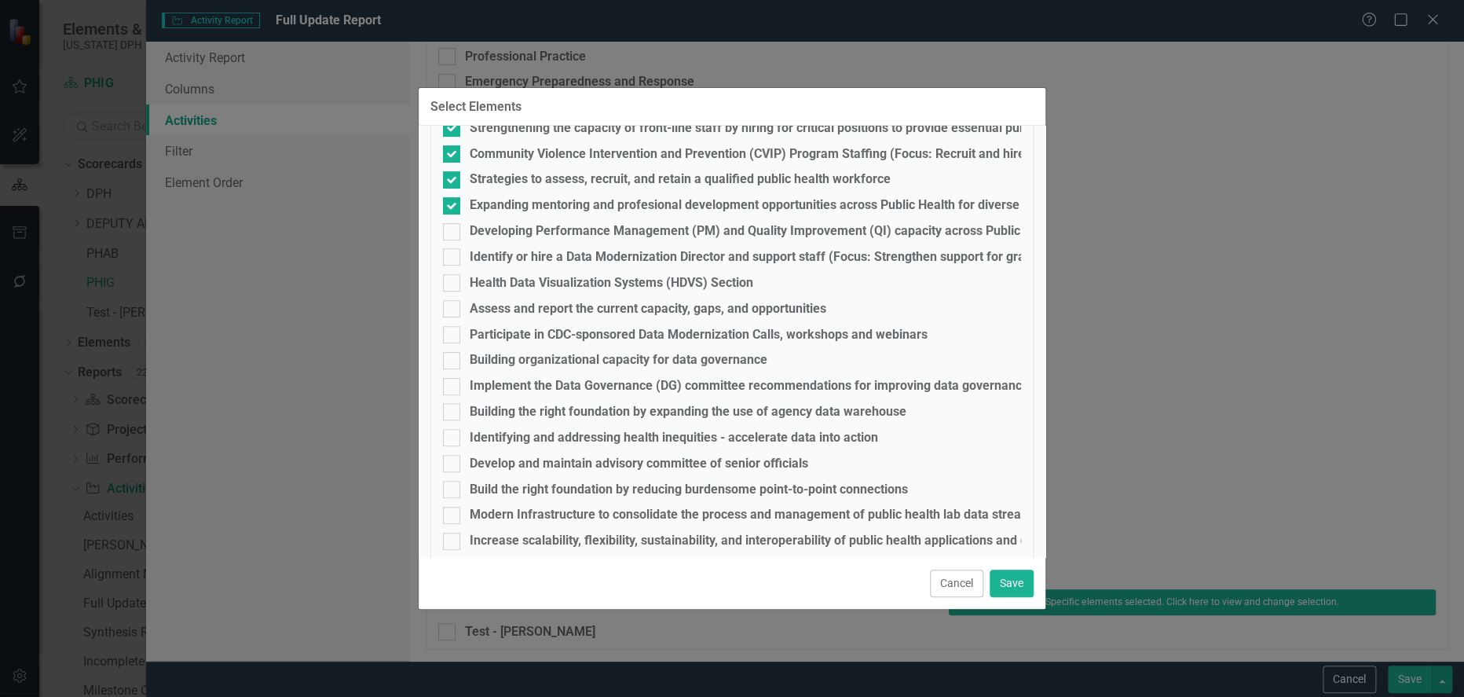
scroll to position [517, 0]
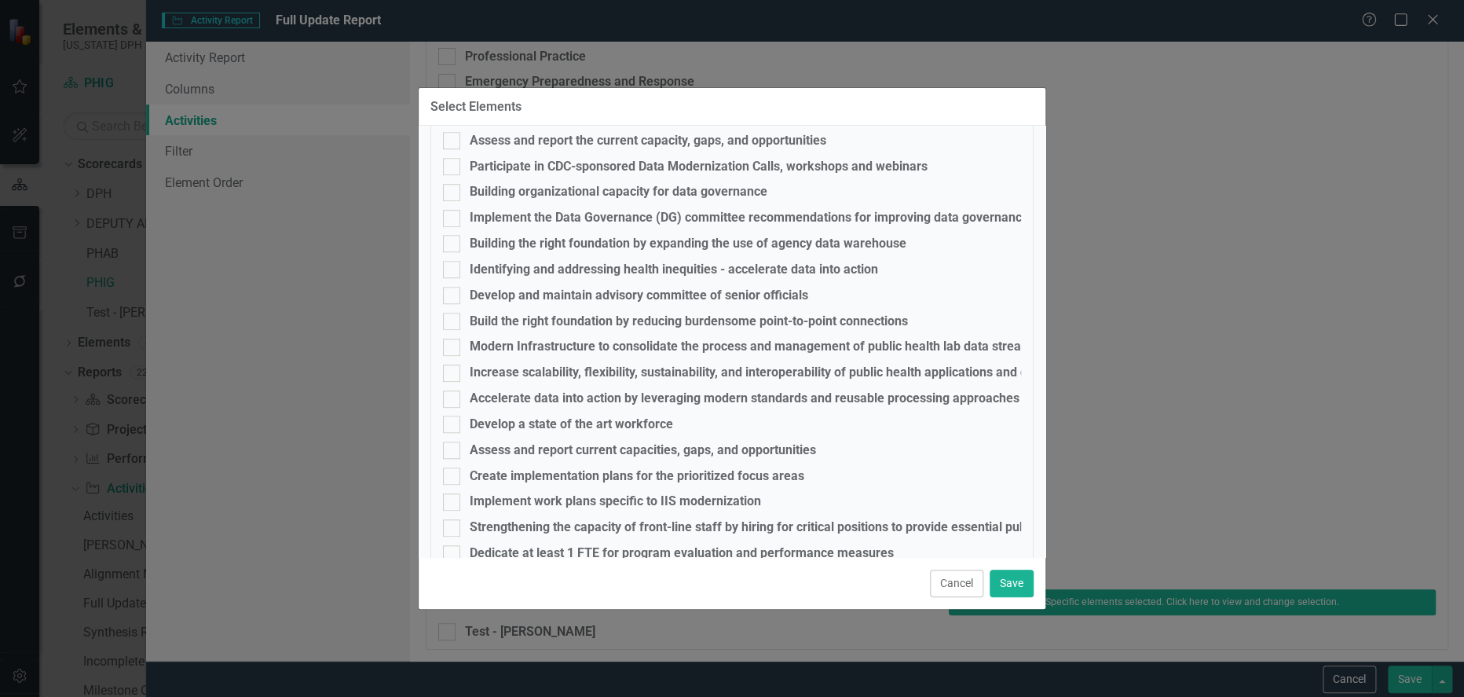
click at [459, 517] on fieldset "Select Elements Public Health Data Systems Administration Support Developing Pe…" at bounding box center [731, 119] width 603 height 904
click at [460, 544] on div "Dedicate at least 1 FTE for program evaluation and performance measures" at bounding box center [732, 553] width 578 height 18
click at [453, 545] on input "Dedicate at least 1 FTE for program evaluation and performance measures" at bounding box center [448, 550] width 10 height 10
checkbox input "true"
click at [451, 519] on input "Strengthening the capacity of front-line staff by hiring for critical positions…" at bounding box center [448, 524] width 10 height 10
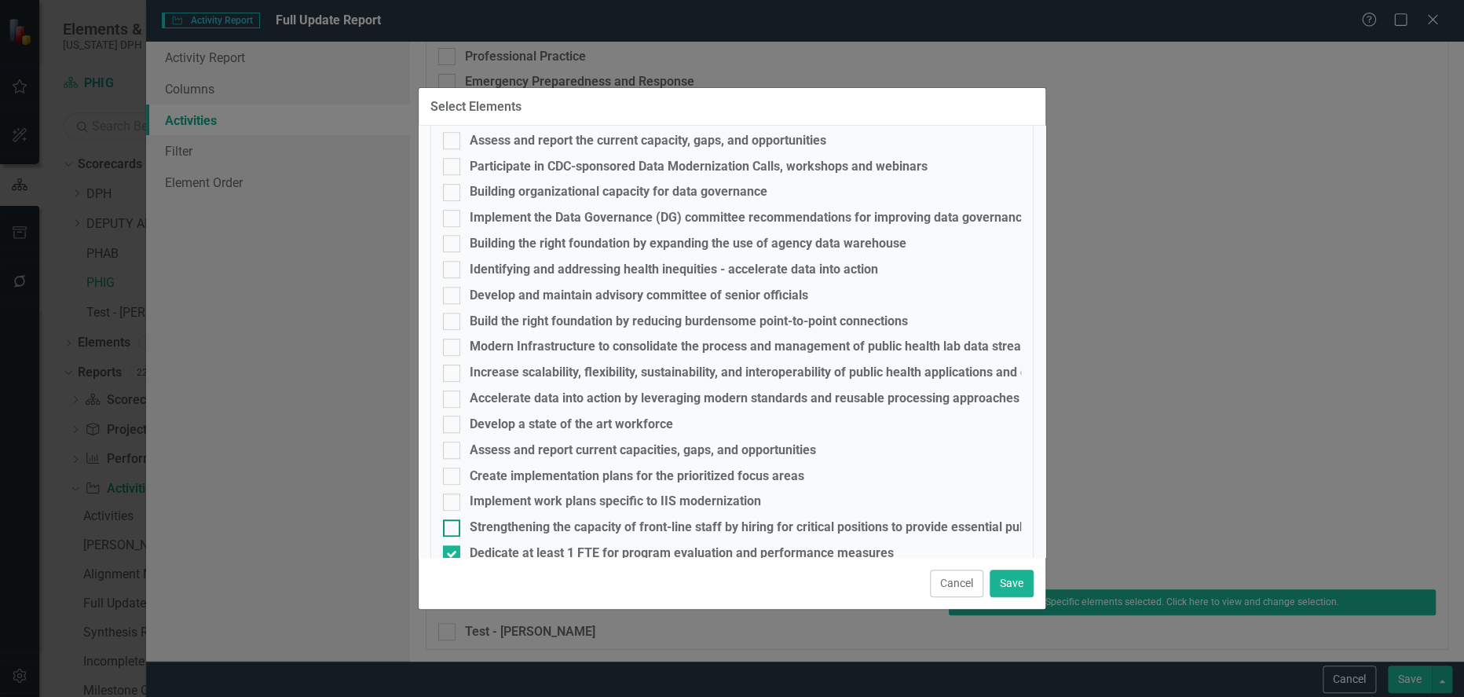
checkbox input "true"
click at [450, 493] on input "Implement work plans specific to IIS modernization" at bounding box center [448, 498] width 10 height 10
checkbox input "true"
click at [453, 467] on div at bounding box center [451, 475] width 17 height 17
click at [453, 467] on input "Create implementation plans for the prioritized focus areas" at bounding box center [448, 472] width 10 height 10
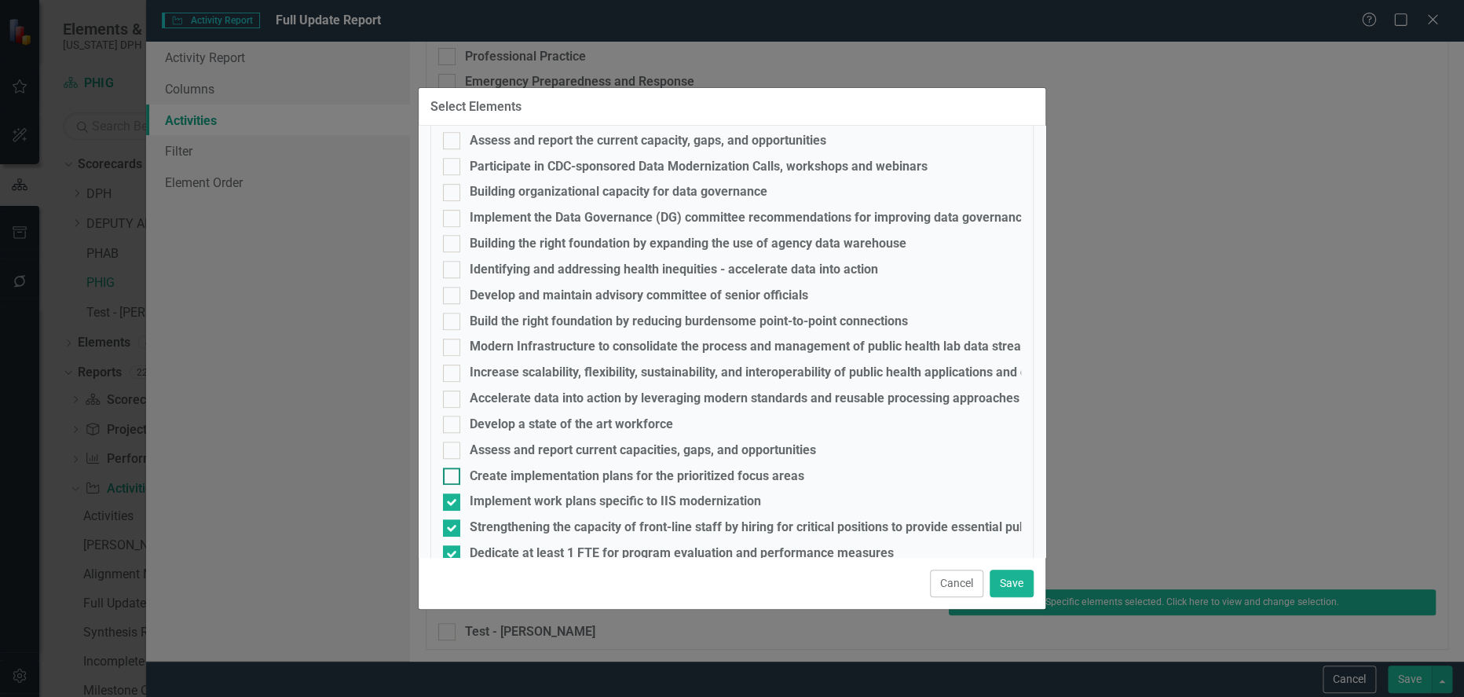
checkbox input "true"
click at [452, 441] on input "Assess and report current capacities, gaps, and opportunities" at bounding box center [448, 446] width 10 height 10
checkbox input "true"
click at [458, 416] on div at bounding box center [451, 424] width 17 height 17
click at [453, 416] on input "Develop a state of the art workforce" at bounding box center [448, 421] width 10 height 10
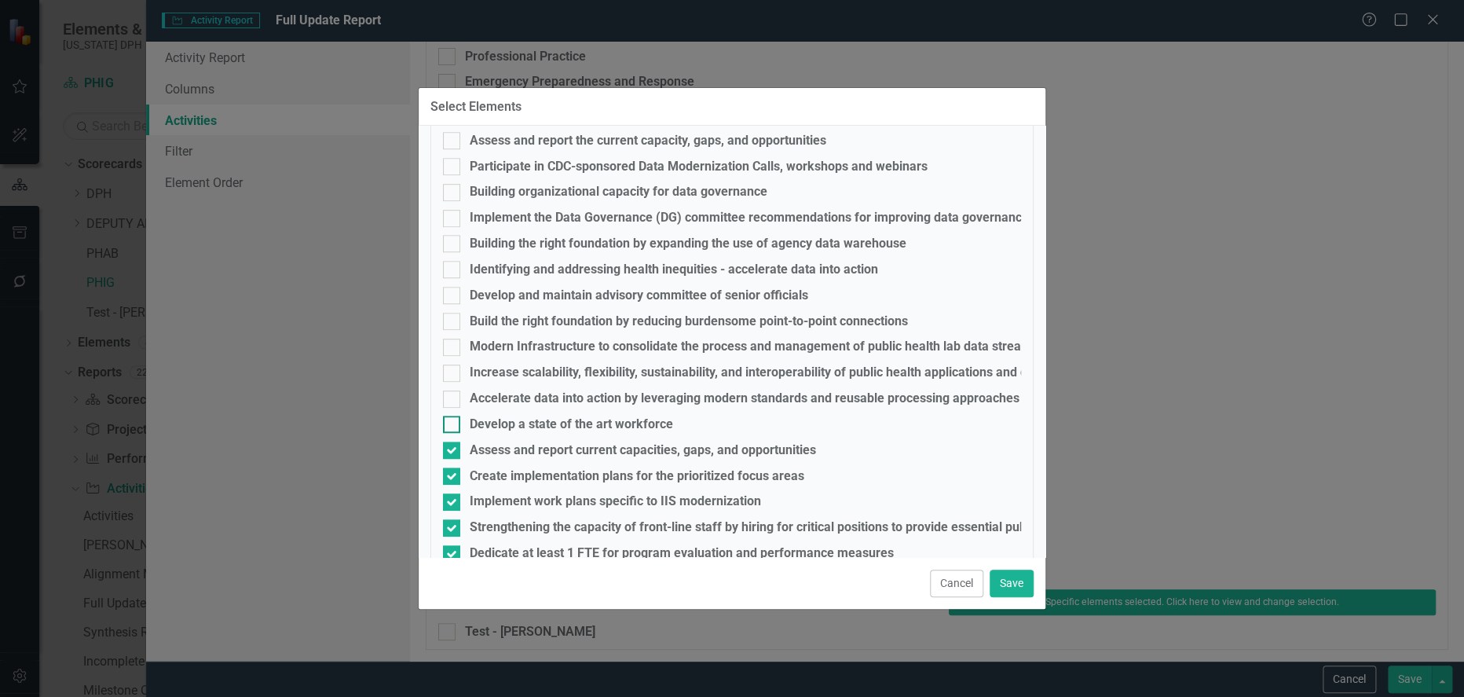
checkbox input "true"
click at [455, 390] on div at bounding box center [451, 398] width 17 height 17
click at [453, 390] on input "Accelerate data into action by leveraging modern standards and reusable process…" at bounding box center [448, 395] width 10 height 10
checkbox input "true"
click at [452, 364] on input "Increase scalability, flexibility, sustainability, and interoperability of publ…" at bounding box center [448, 369] width 10 height 10
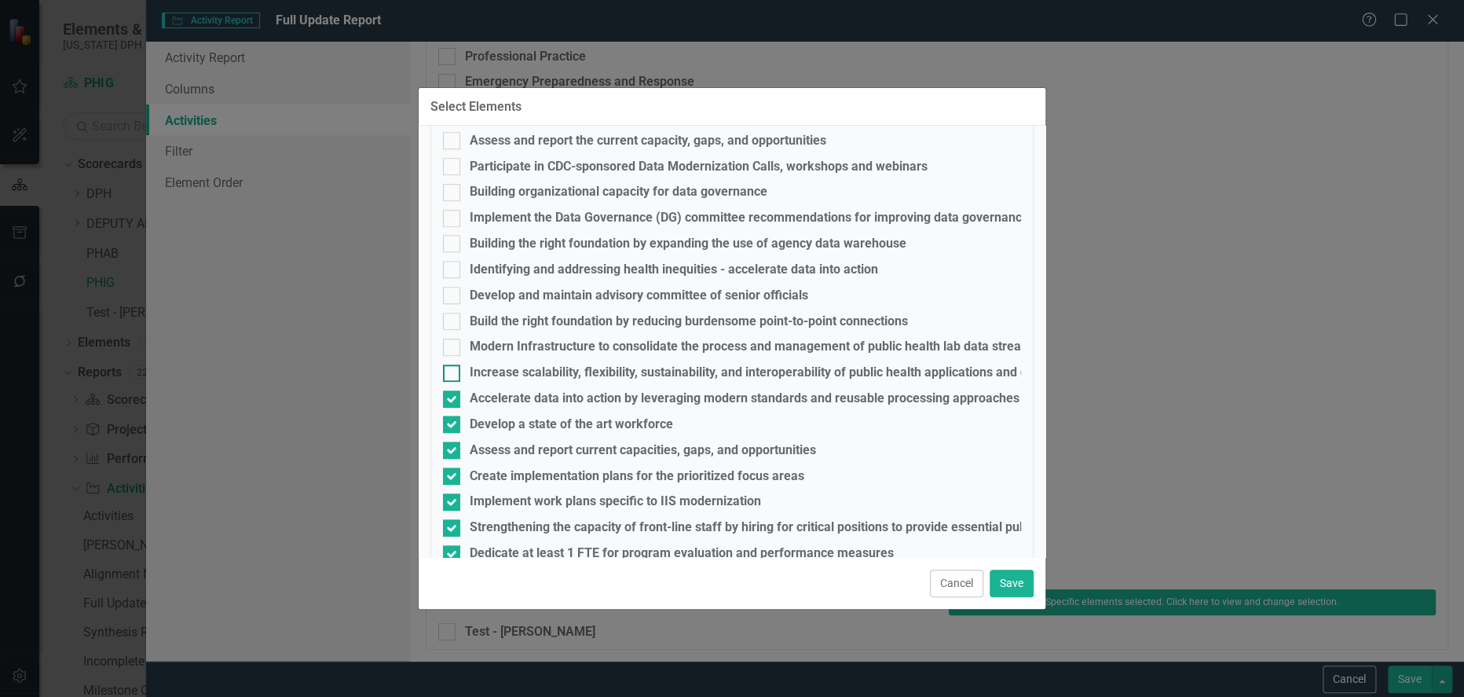
checkbox input "true"
click at [452, 339] on input "Modern Infrastructure to consolidate the process and management of public healt…" at bounding box center [448, 344] width 10 height 10
checkbox input "true"
click at [452, 313] on input "Build the right foundation by reducing burdensome point-to-point connections" at bounding box center [448, 318] width 10 height 10
checkbox input "true"
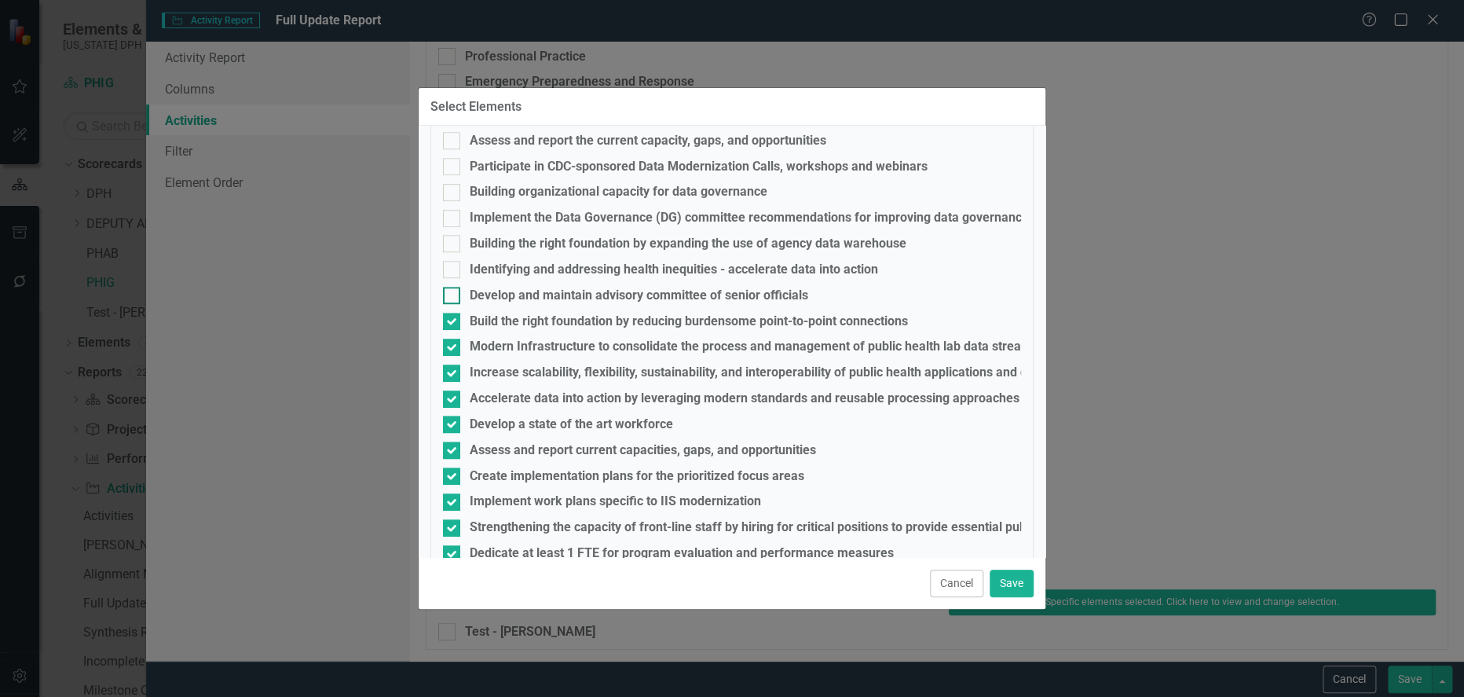
click at [452, 287] on div at bounding box center [451, 295] width 17 height 17
click at [452, 287] on input "Develop and maintain advisory committee of senior officials" at bounding box center [448, 292] width 10 height 10
checkbox input "true"
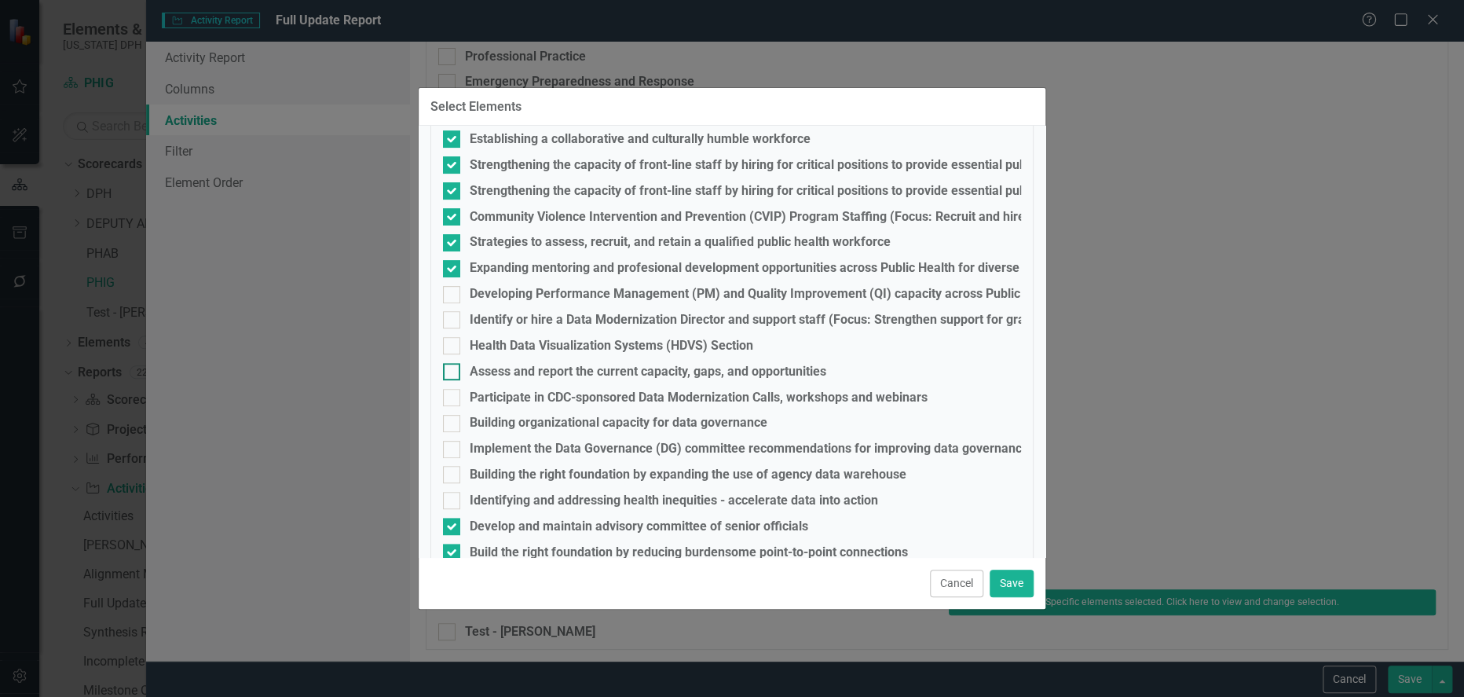
scroll to position [255, 0]
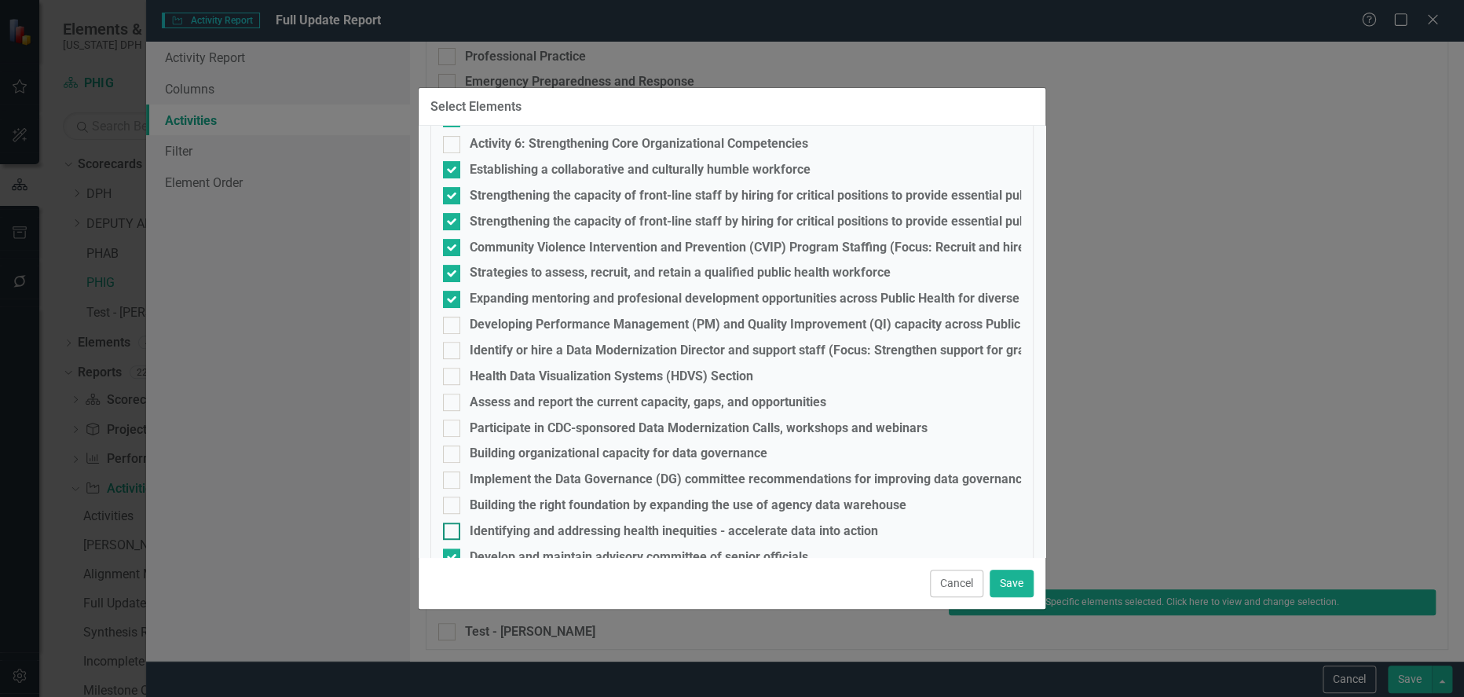
click at [447, 522] on div at bounding box center [451, 530] width 17 height 17
click at [447, 522] on input "Identifying and addressing health inequities - accelerate data into action" at bounding box center [448, 527] width 10 height 10
checkbox input "true"
click at [457, 496] on div at bounding box center [451, 504] width 17 height 17
click at [453, 496] on input "Building the right foundation by expanding the use of agency data warehouse" at bounding box center [448, 501] width 10 height 10
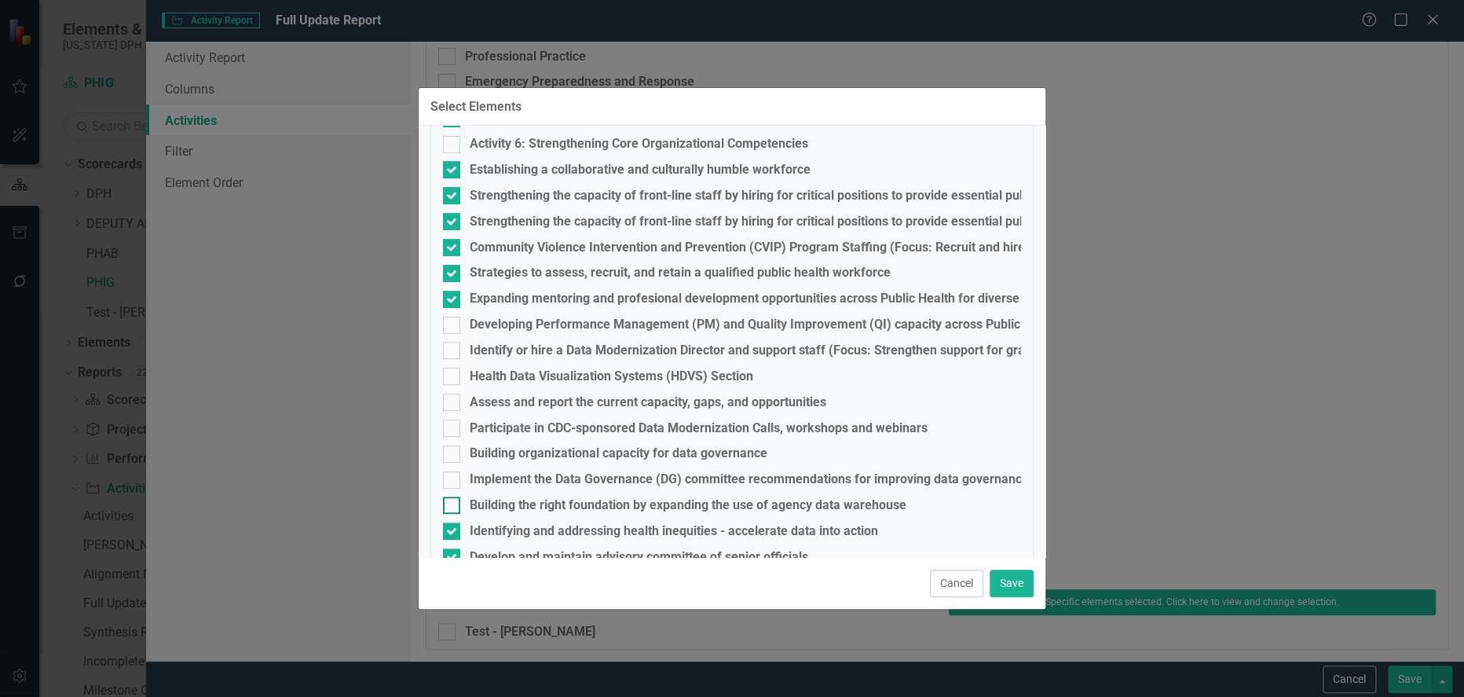
checkbox input "true"
click at [457, 471] on div at bounding box center [451, 479] width 17 height 17
click at [453, 471] on input "Implement the Data Governance (DG) committee recommendations for improving data…" at bounding box center [448, 476] width 10 height 10
checkbox input "true"
click at [457, 445] on div at bounding box center [451, 453] width 17 height 17
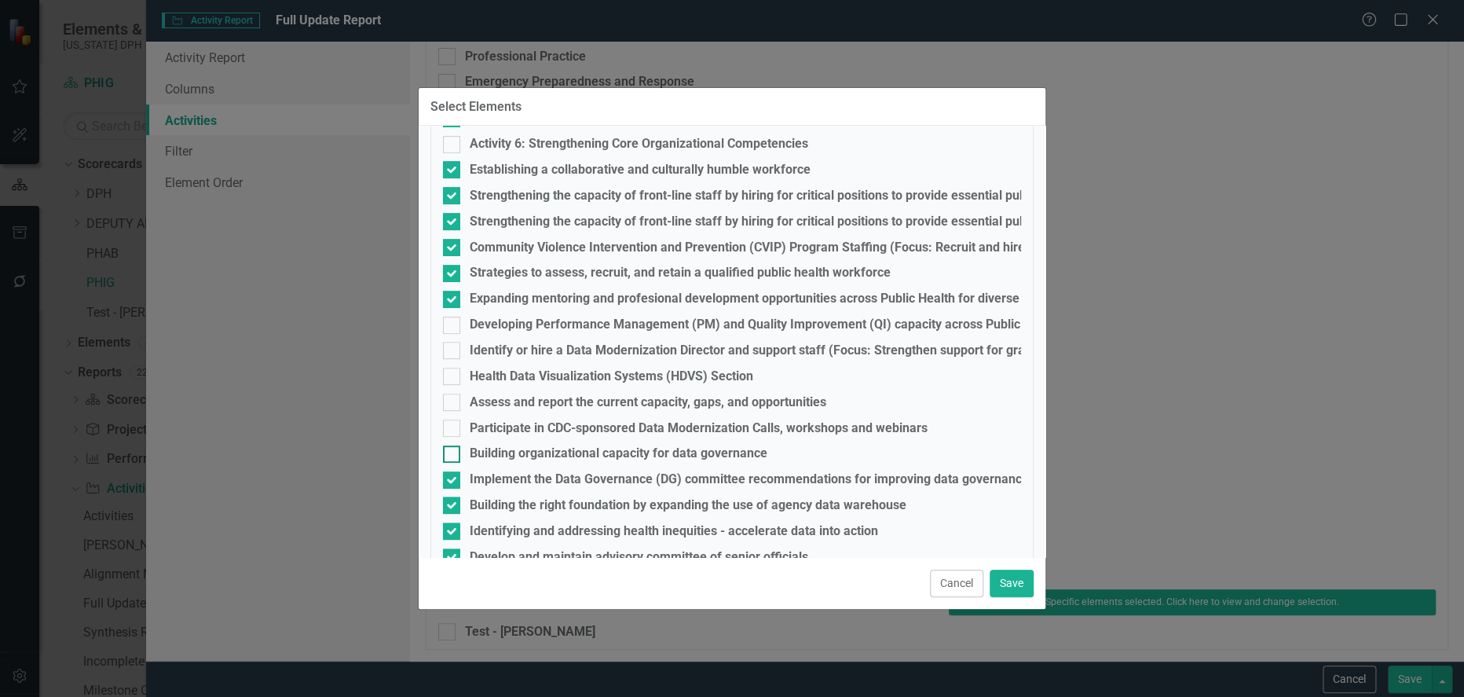
click at [453, 445] on input "Building organizational capacity for data governance" at bounding box center [448, 450] width 10 height 10
checkbox input "true"
click at [456, 419] on div at bounding box center [451, 427] width 17 height 17
click at [453, 419] on input "Participate in CDC-sponsored Data Modernization Calls, workshops and webinars" at bounding box center [448, 424] width 10 height 10
checkbox input "true"
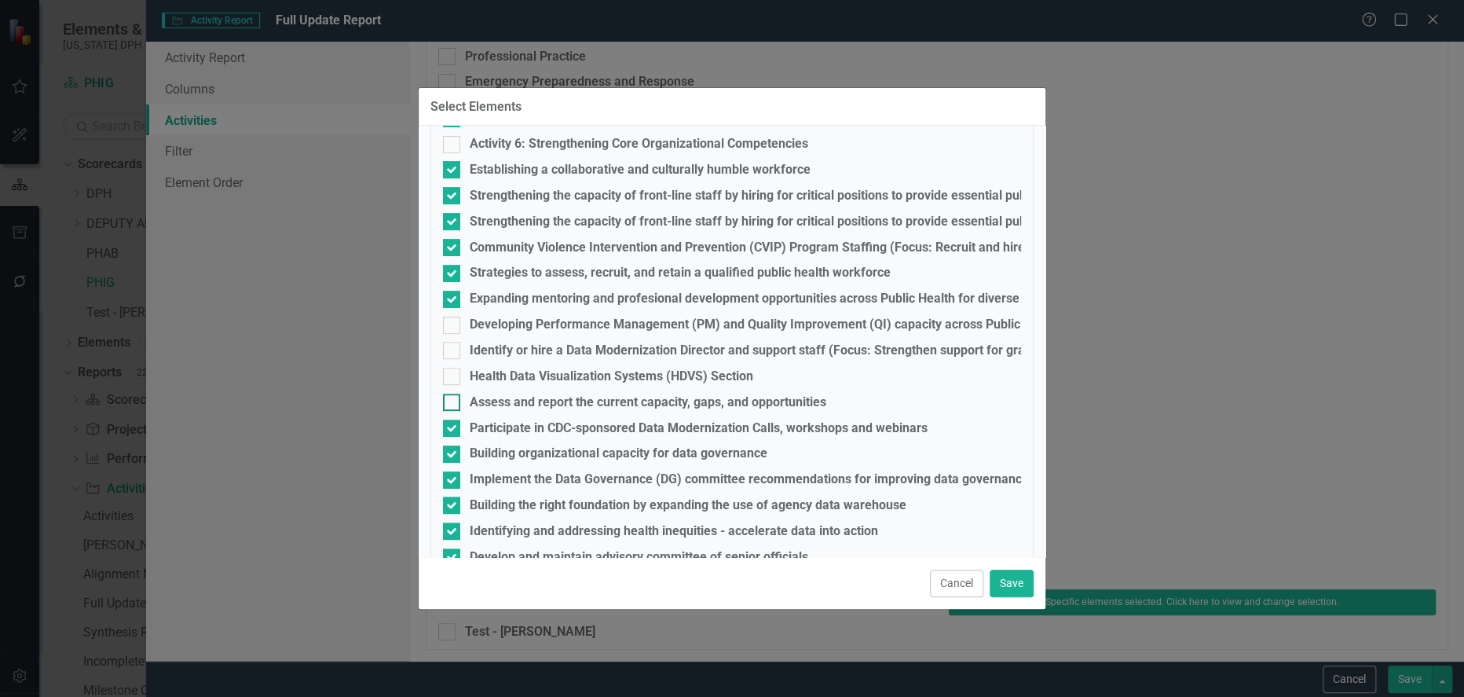
click at [455, 394] on div at bounding box center [451, 402] width 17 height 17
click at [453, 394] on input "Assess and report the current capacity, gaps, and opportunities" at bounding box center [448, 399] width 10 height 10
checkbox input "true"
click at [453, 368] on div at bounding box center [451, 376] width 17 height 17
click at [453, 368] on input "Health Data Visualization Systems (HDVS) Section" at bounding box center [448, 373] width 10 height 10
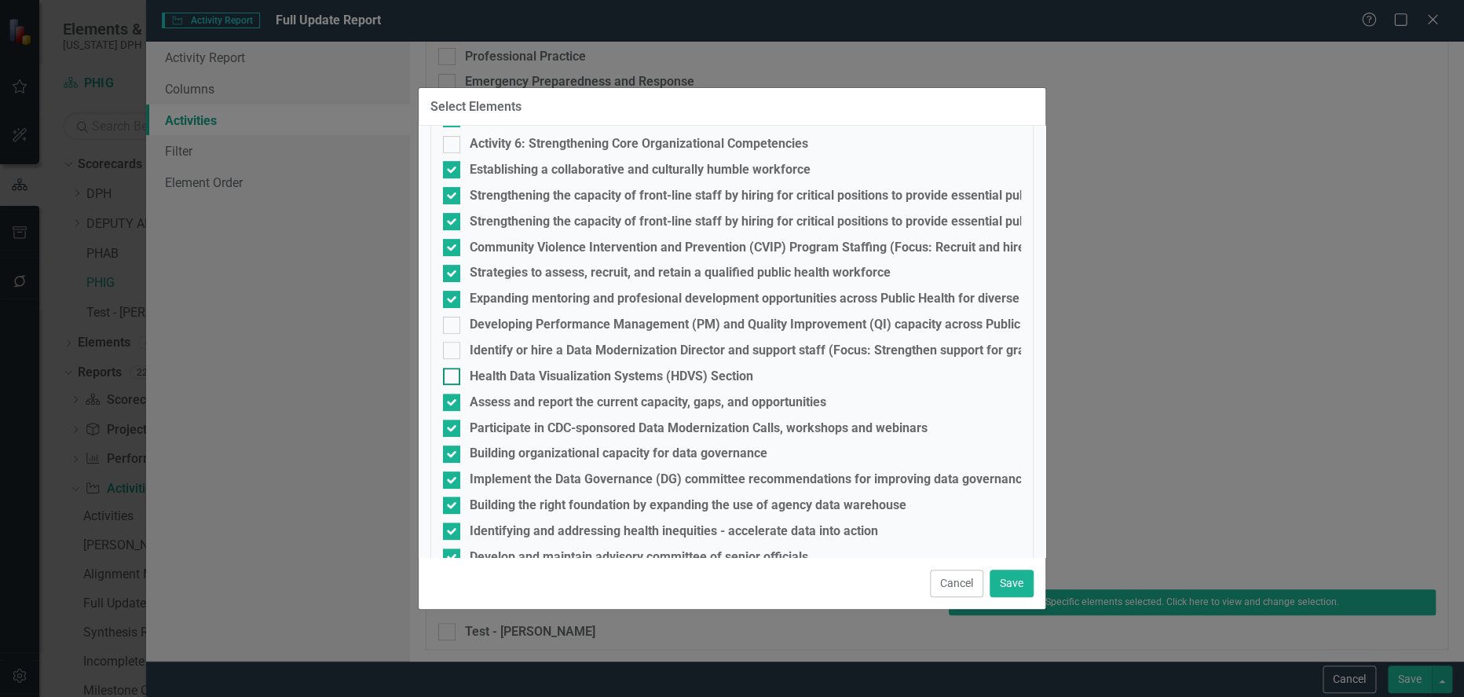
checkbox input "true"
click at [449, 342] on input "Identify or hire a Data Modernization Director and support staff (Focus: Streng…" at bounding box center [448, 347] width 10 height 10
checkbox input "true"
click at [449, 317] on div at bounding box center [451, 325] width 17 height 17
click at [449, 317] on input "Developing Performance Management (PM) and Quality Improvement (QI) capacity ac…" at bounding box center [448, 322] width 10 height 10
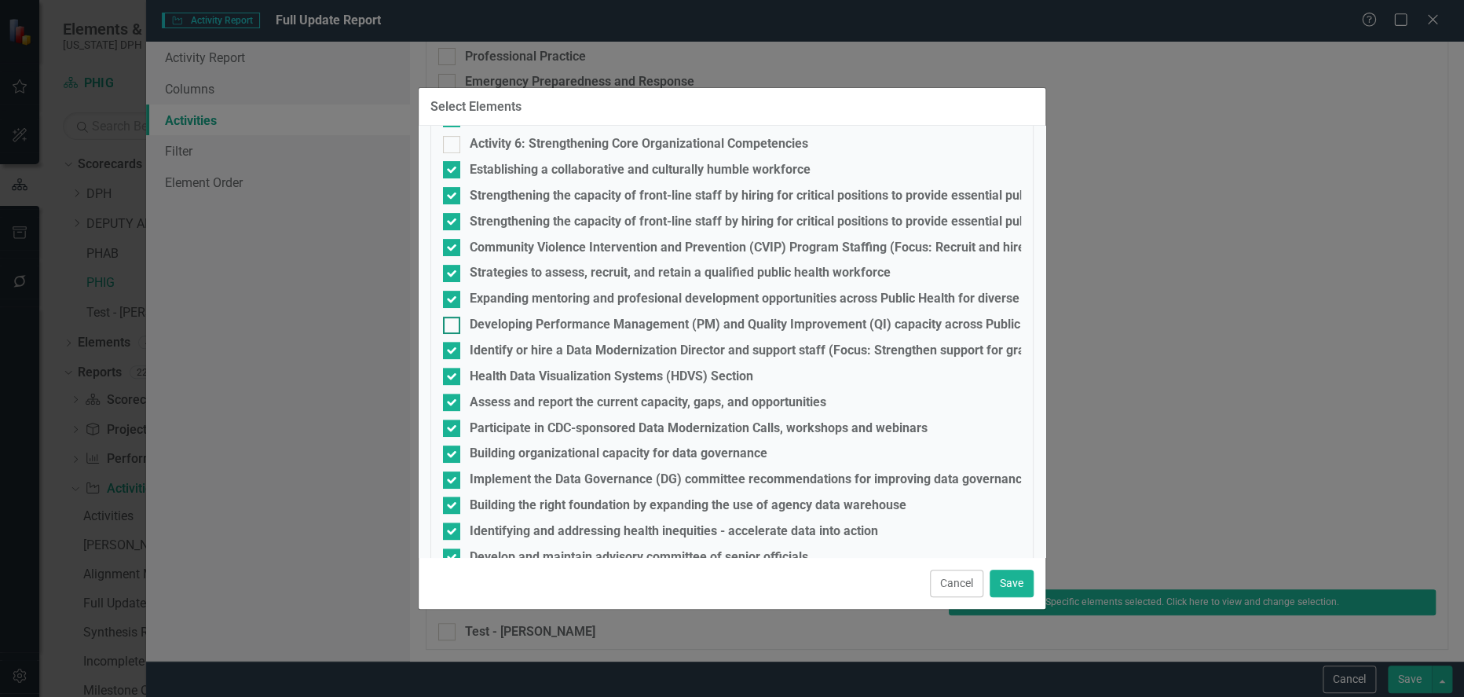
checkbox input "true"
click at [1010, 582] on button "Save" at bounding box center [1012, 582] width 44 height 27
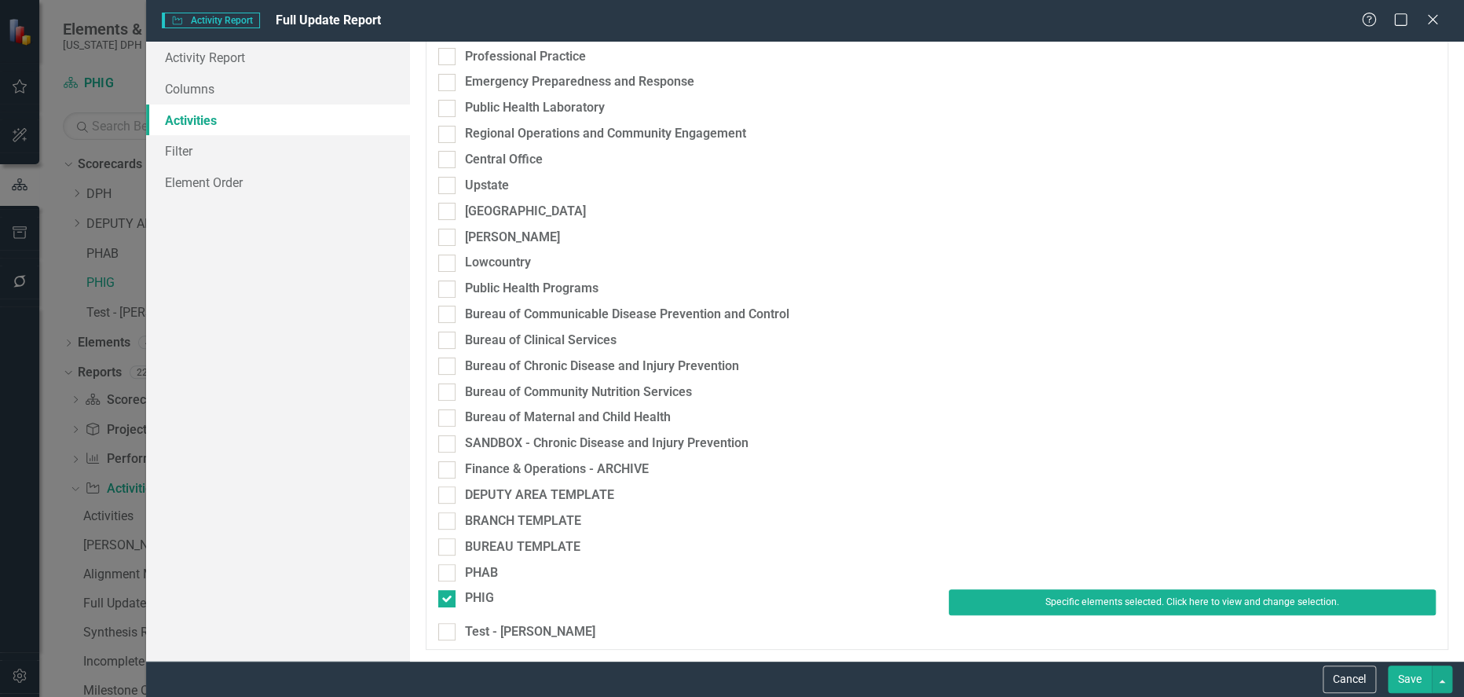
click at [1414, 678] on button "Save" at bounding box center [1410, 678] width 44 height 27
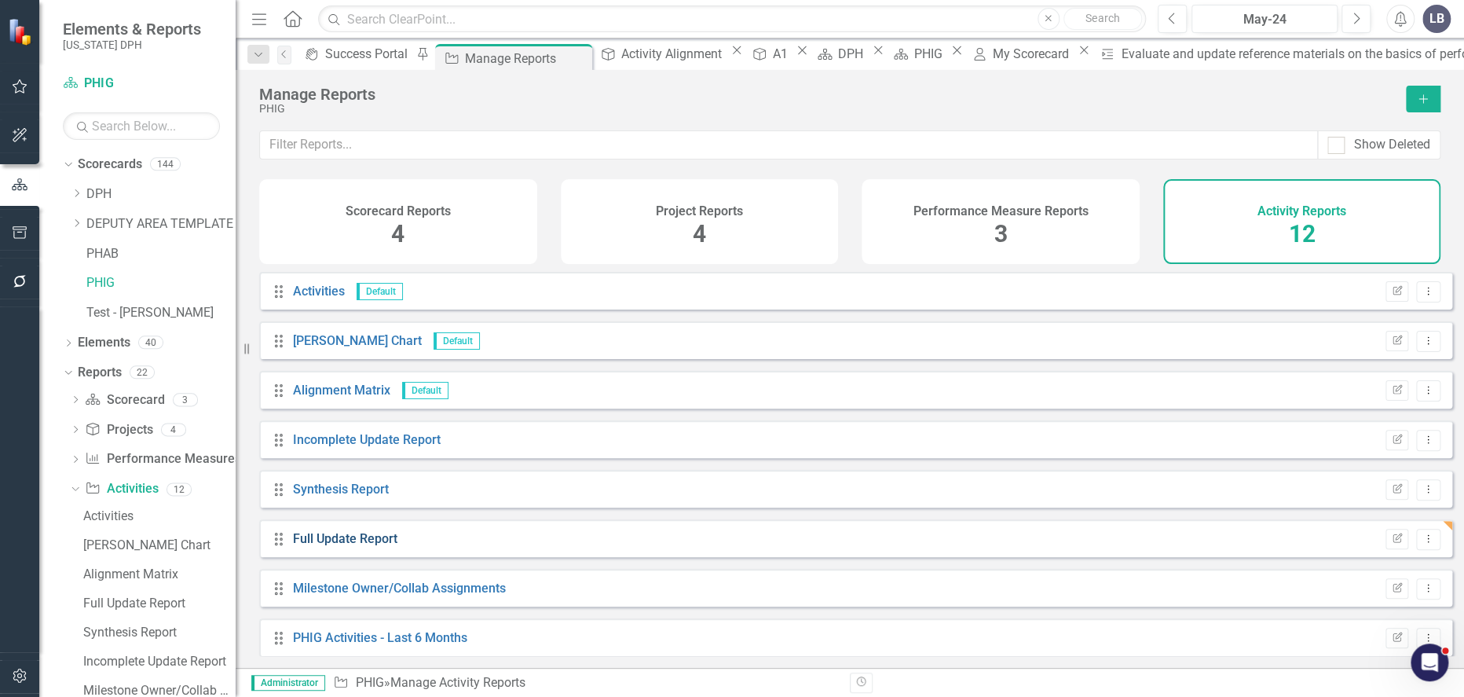
click at [352, 546] on link "Full Update Report" at bounding box center [345, 538] width 104 height 15
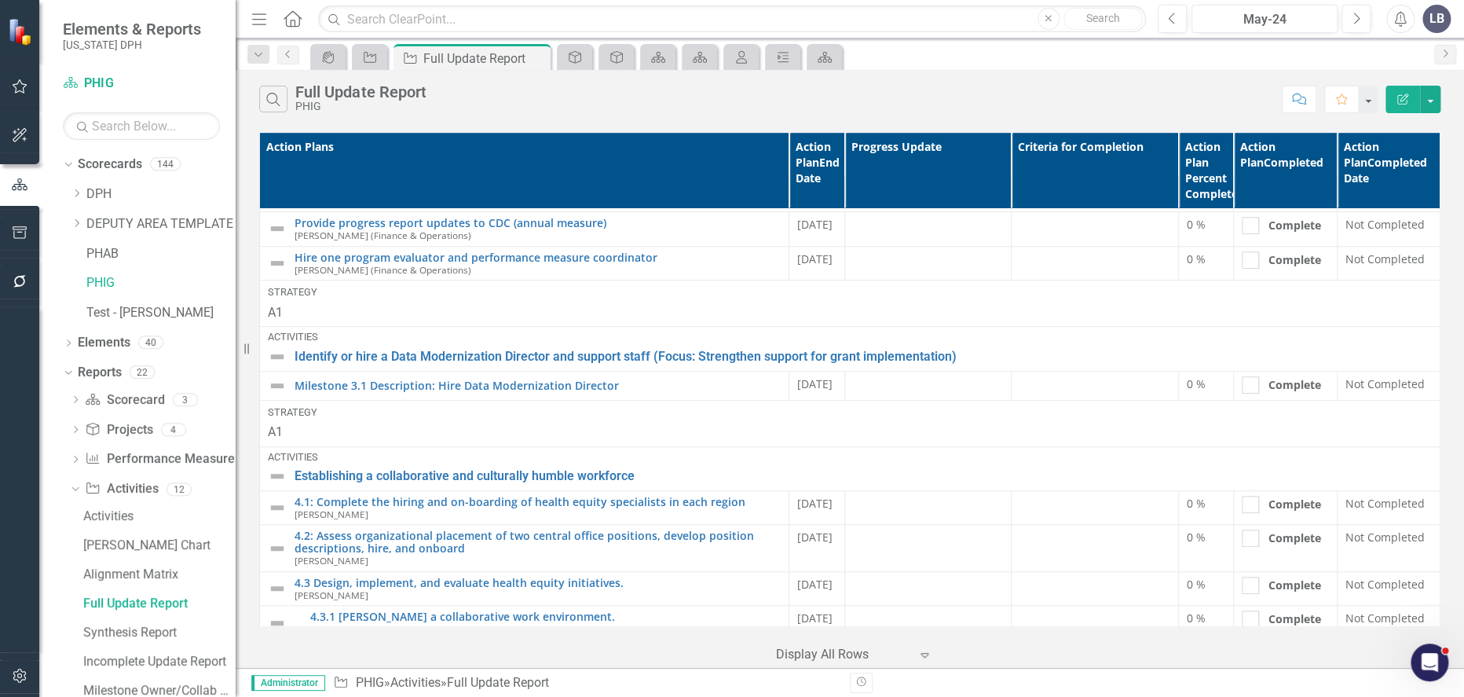
scroll to position [610, 0]
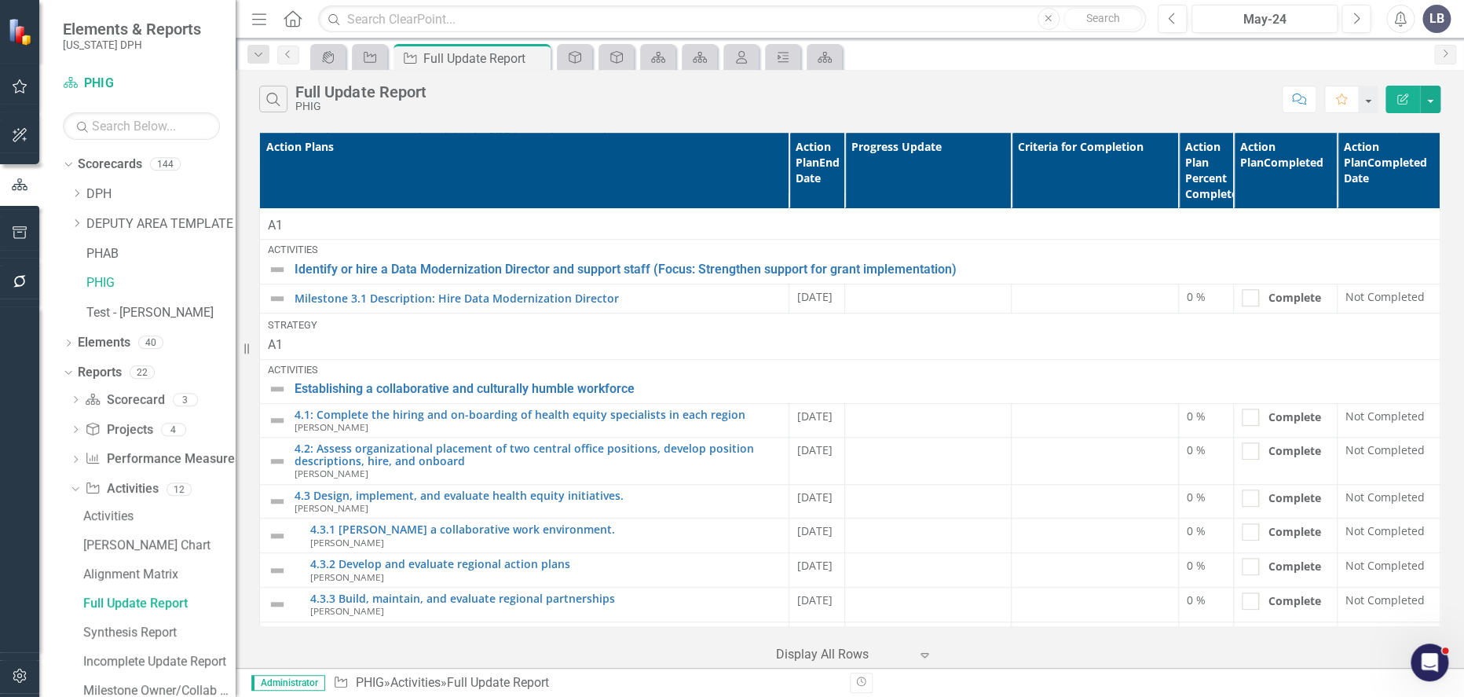
click at [257, 16] on icon "Menu" at bounding box center [259, 18] width 20 height 16
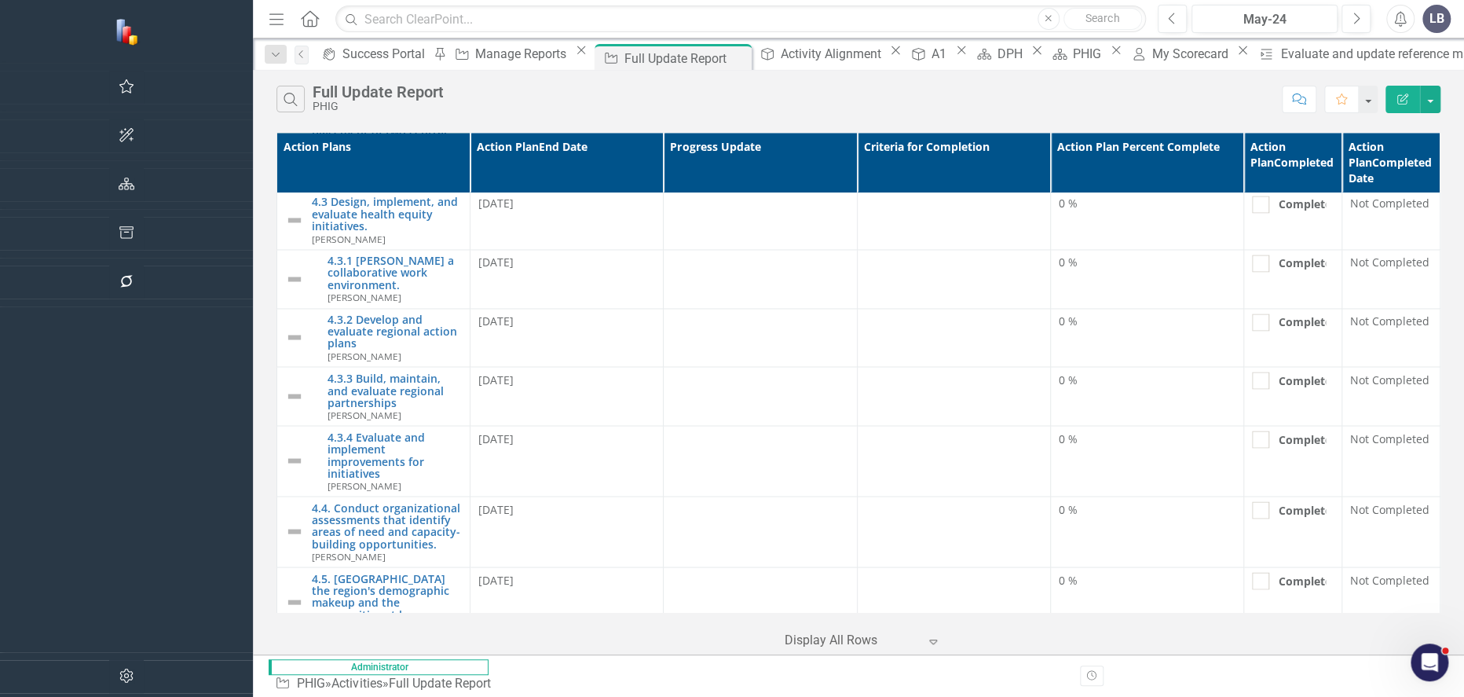
scroll to position [1309, 0]
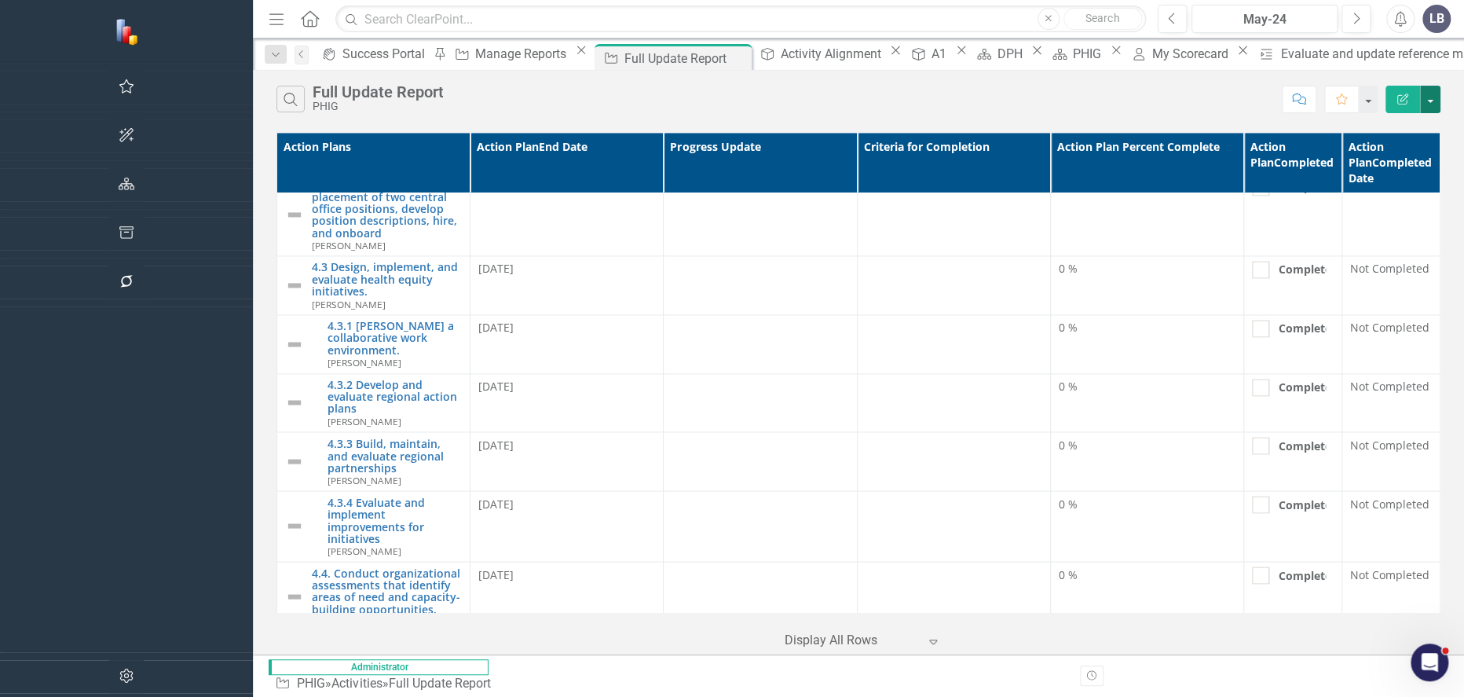
click at [1433, 97] on button "button" at bounding box center [1430, 99] width 20 height 27
click at [1403, 159] on link "PDF Export to PDF" at bounding box center [1378, 159] width 124 height 29
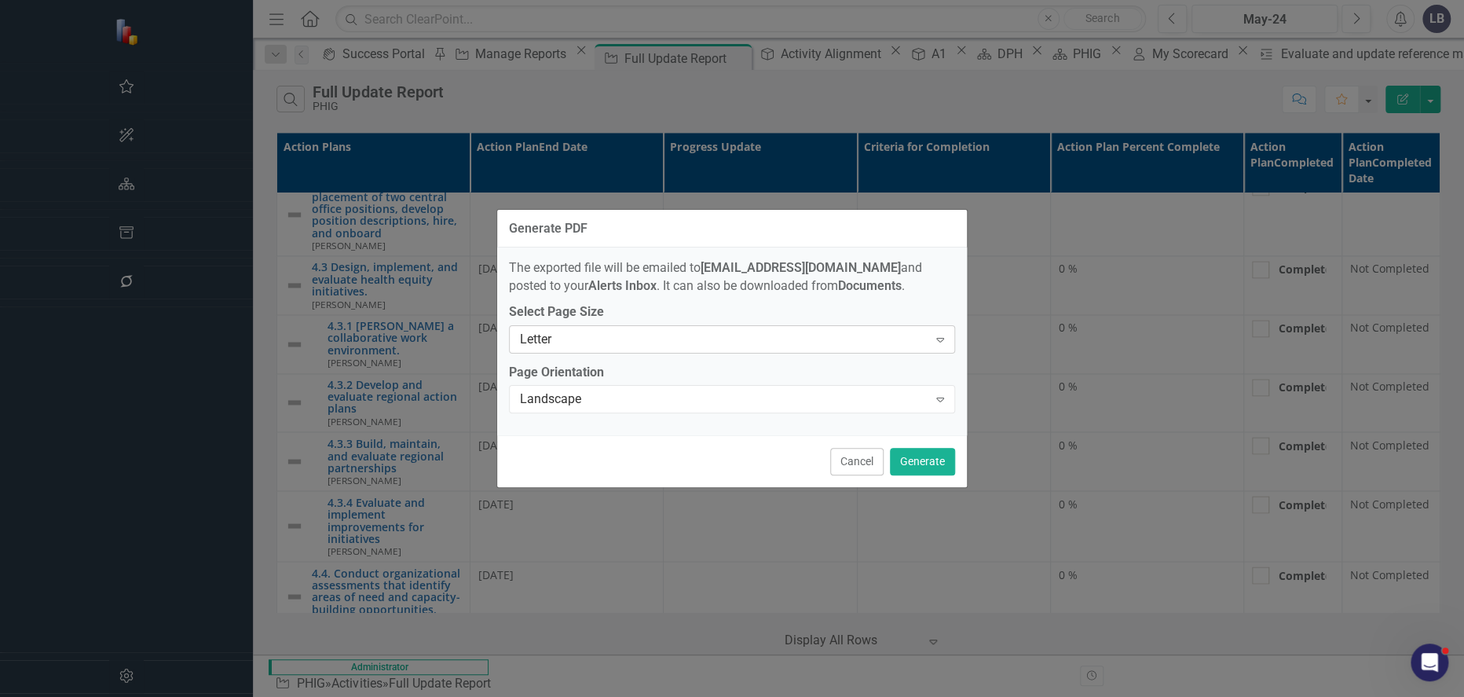
click at [934, 342] on icon "Expand" at bounding box center [940, 339] width 16 height 13
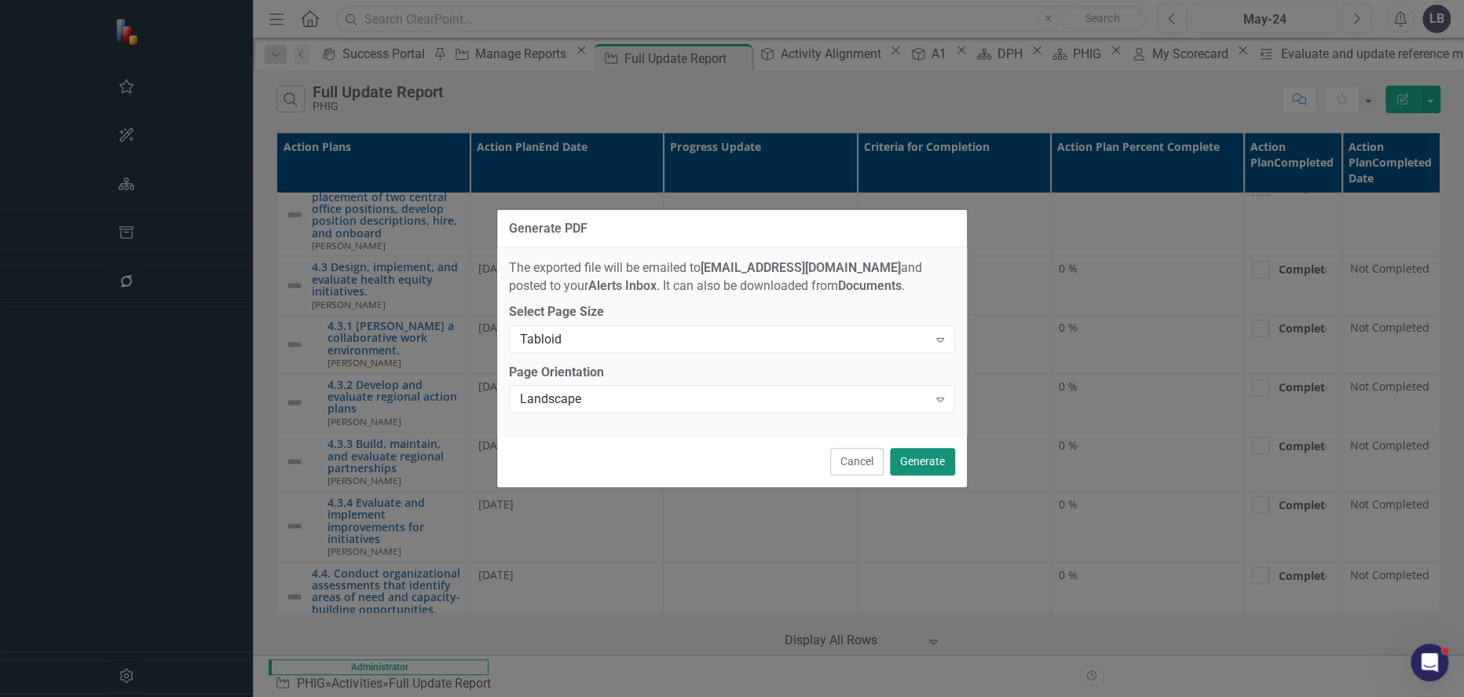
click at [921, 460] on button "Generate" at bounding box center [922, 461] width 65 height 27
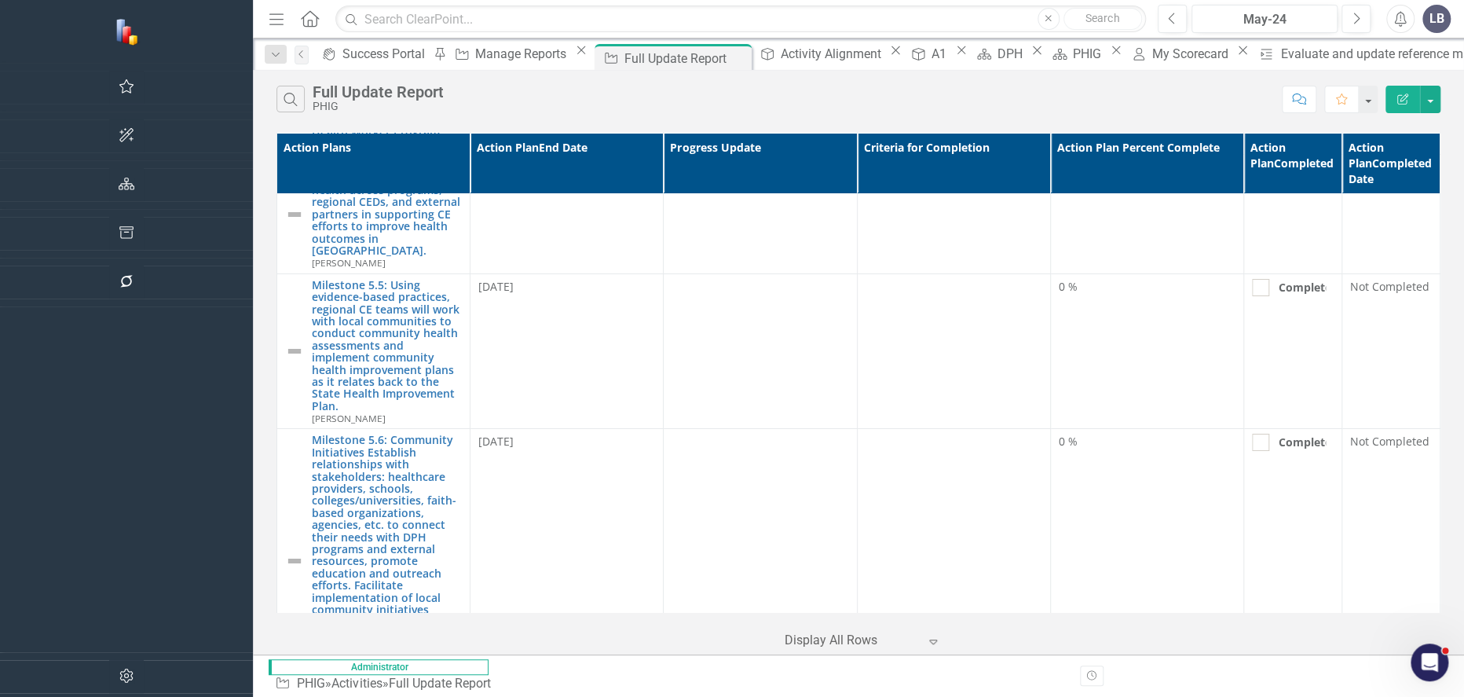
scroll to position [3491, 0]
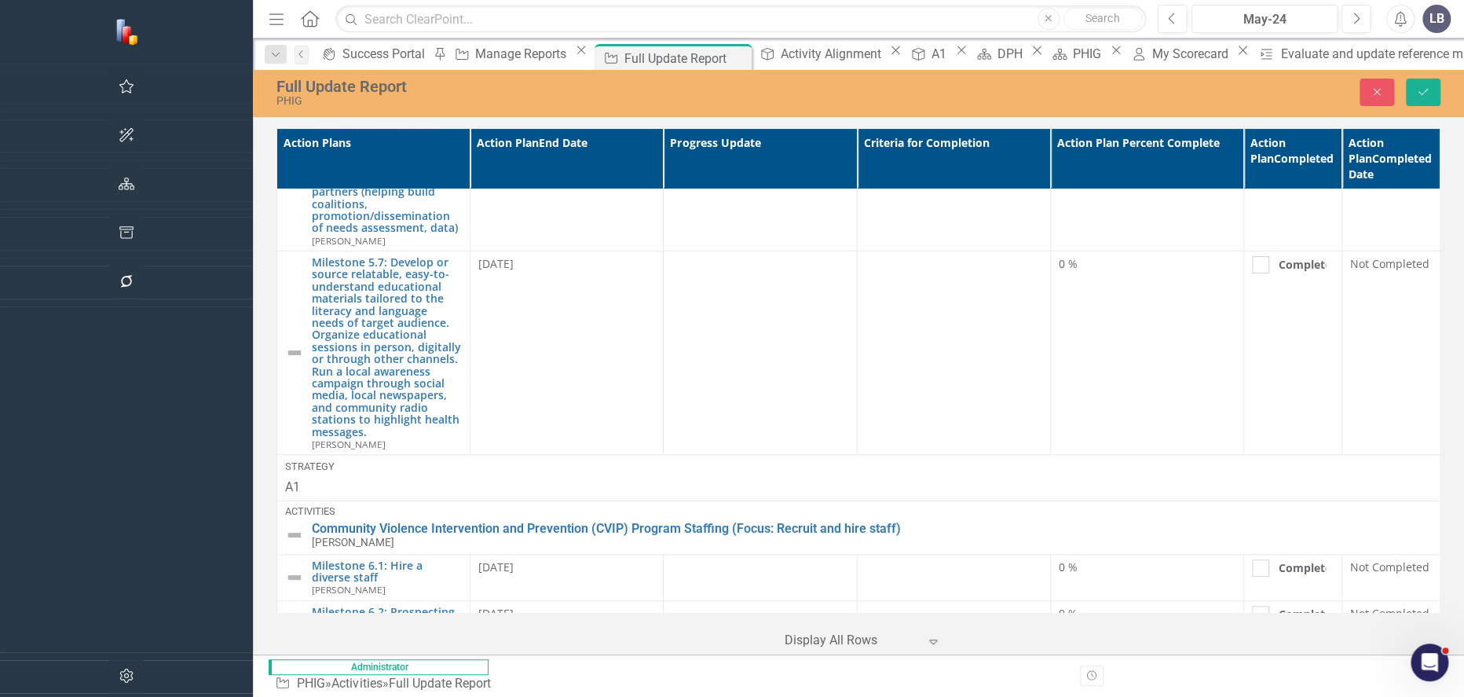
click at [1381, 97] on icon "Close" at bounding box center [1377, 91] width 14 height 11
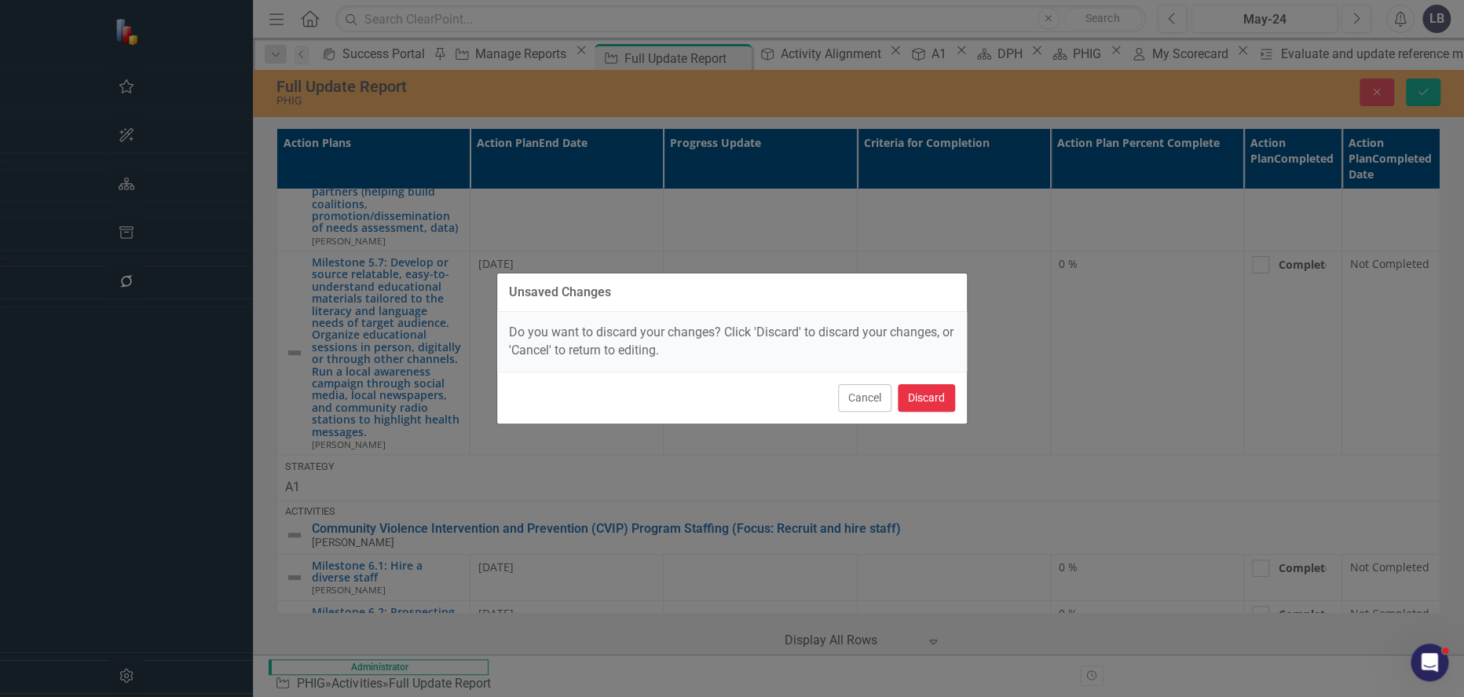
click at [942, 397] on button "Discard" at bounding box center [926, 397] width 57 height 27
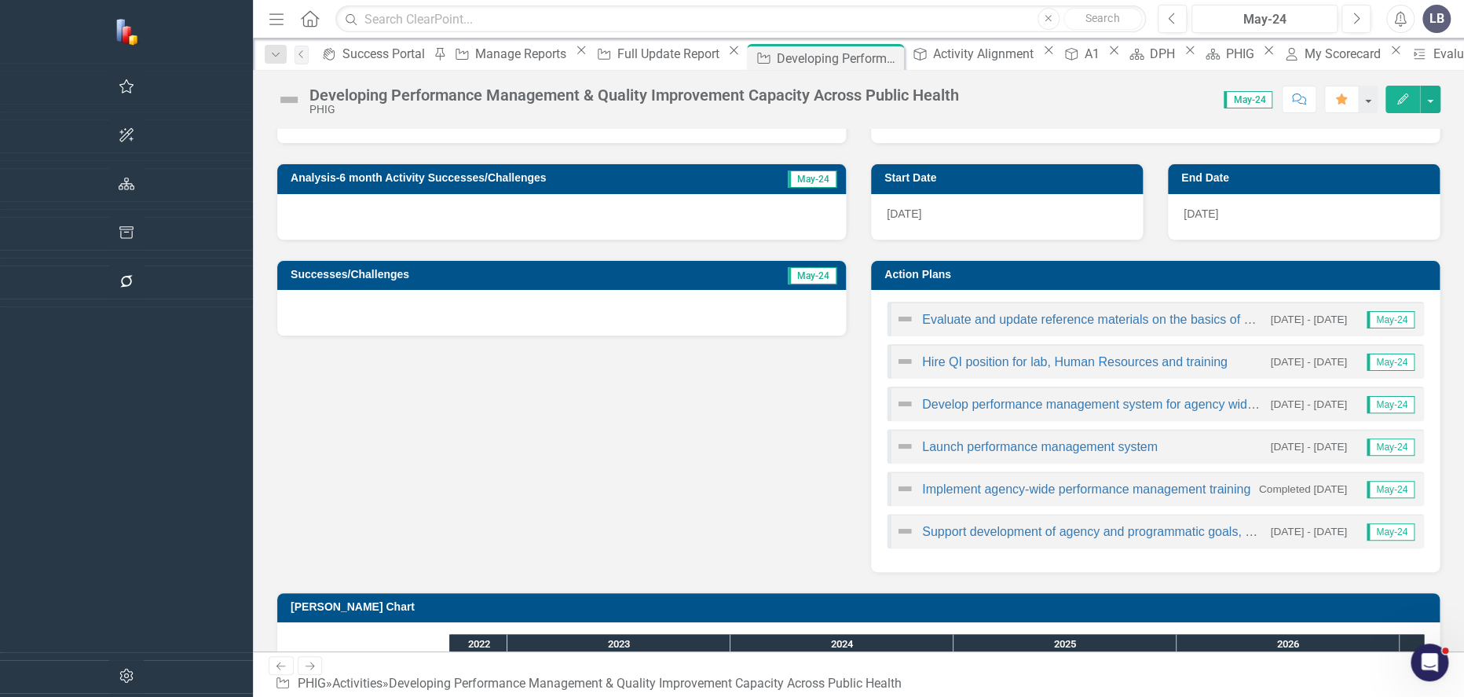
scroll to position [262, 0]
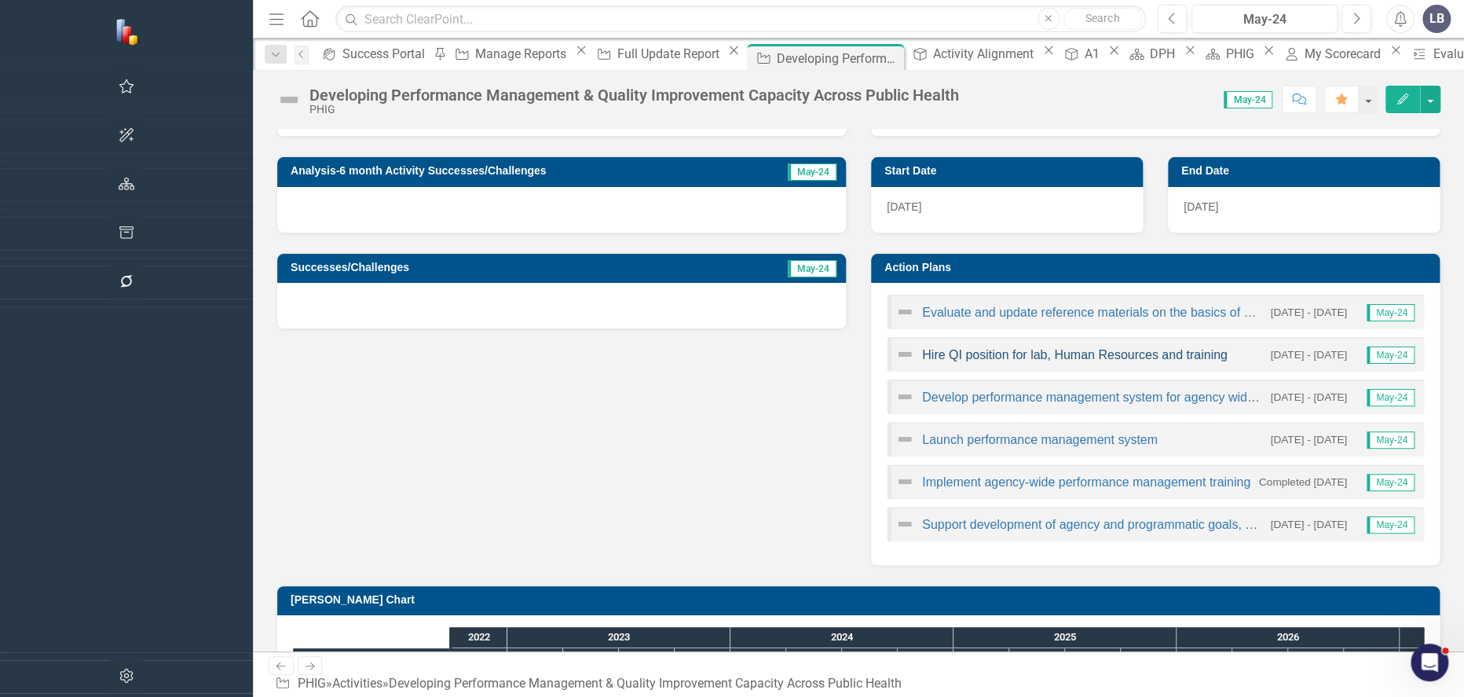
click at [922, 354] on link "Hire QI position for lab, Human Resources and training" at bounding box center [1075, 354] width 306 height 13
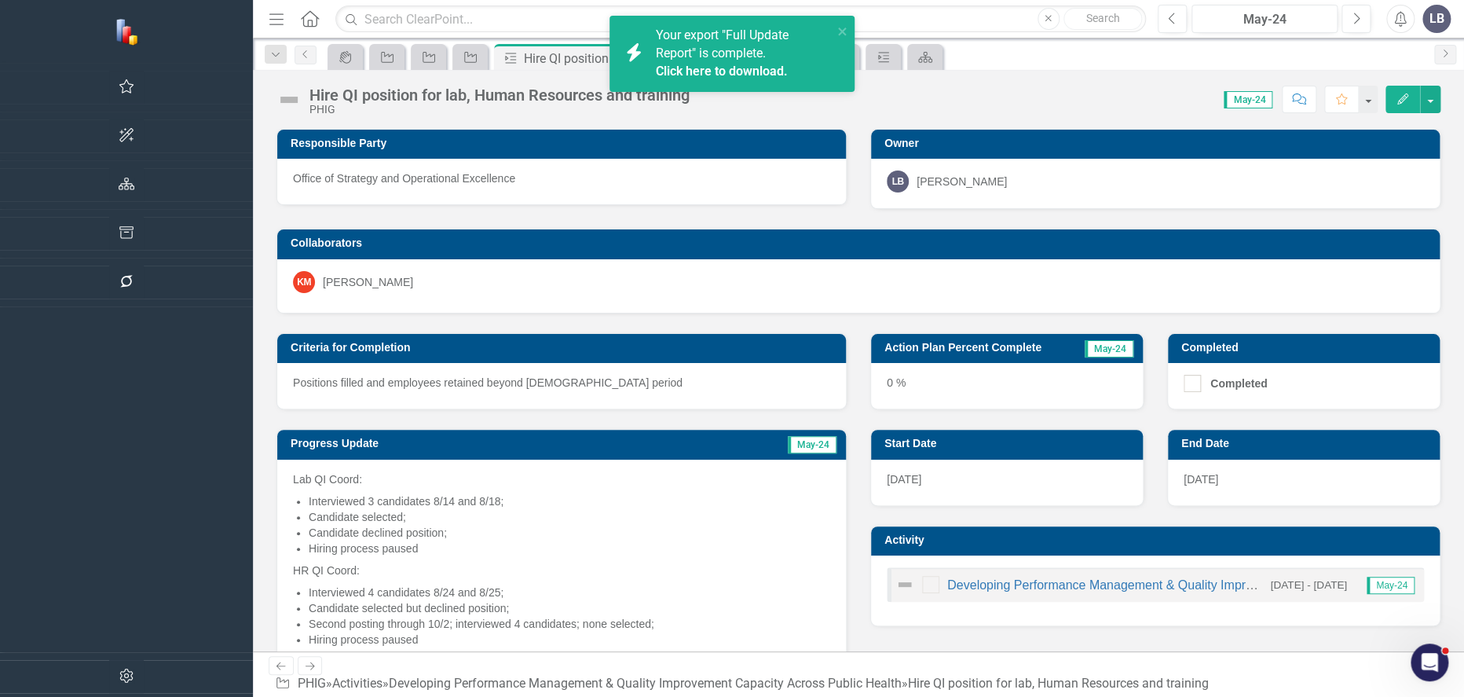
click at [738, 70] on link "Click here to download." at bounding box center [721, 71] width 132 height 15
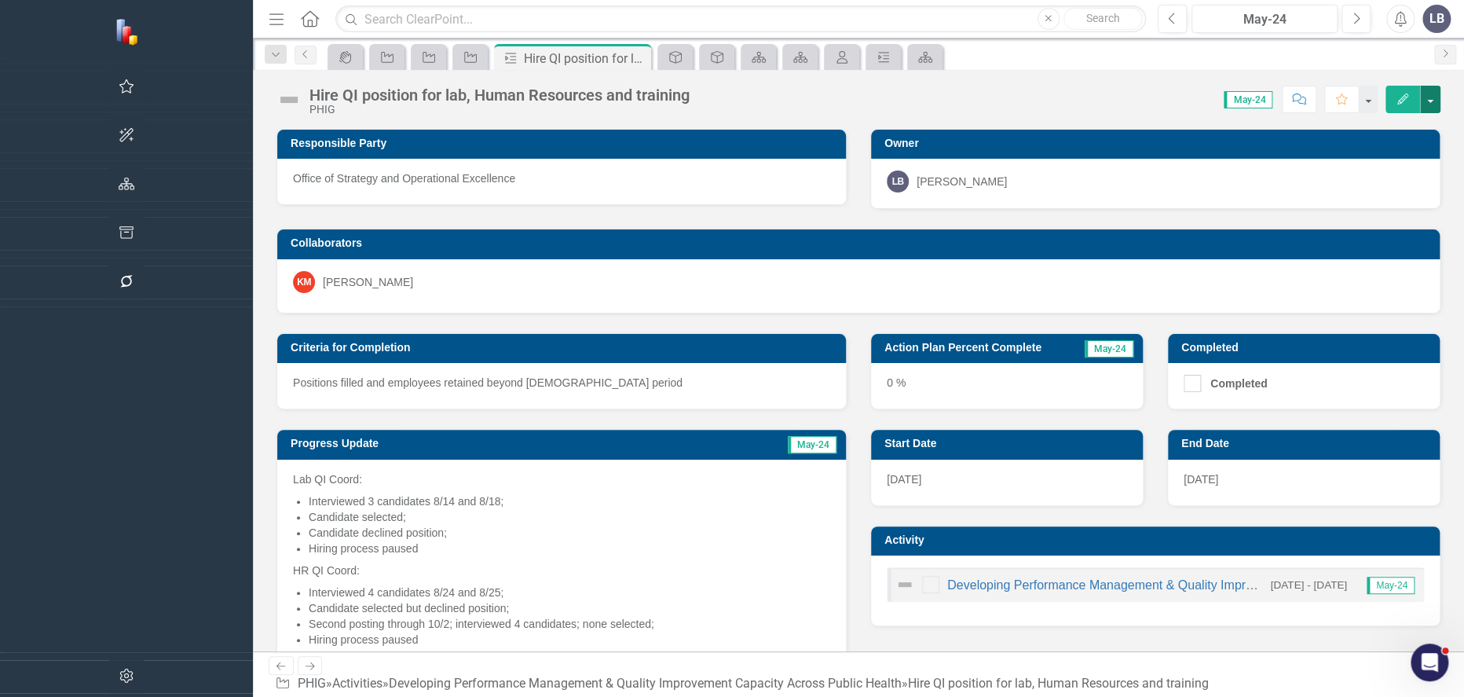
click at [1432, 104] on button "button" at bounding box center [1430, 99] width 20 height 27
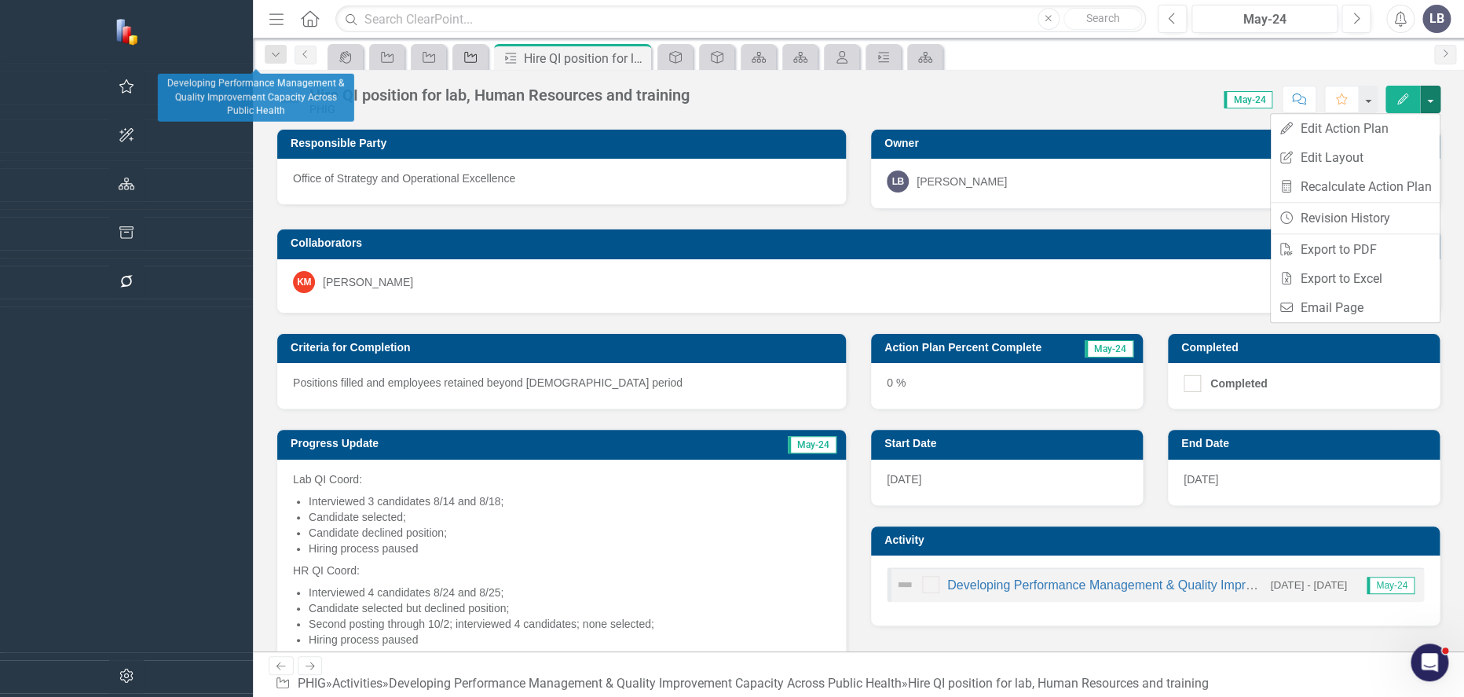
click at [456, 57] on div "Activity" at bounding box center [467, 57] width 22 height 20
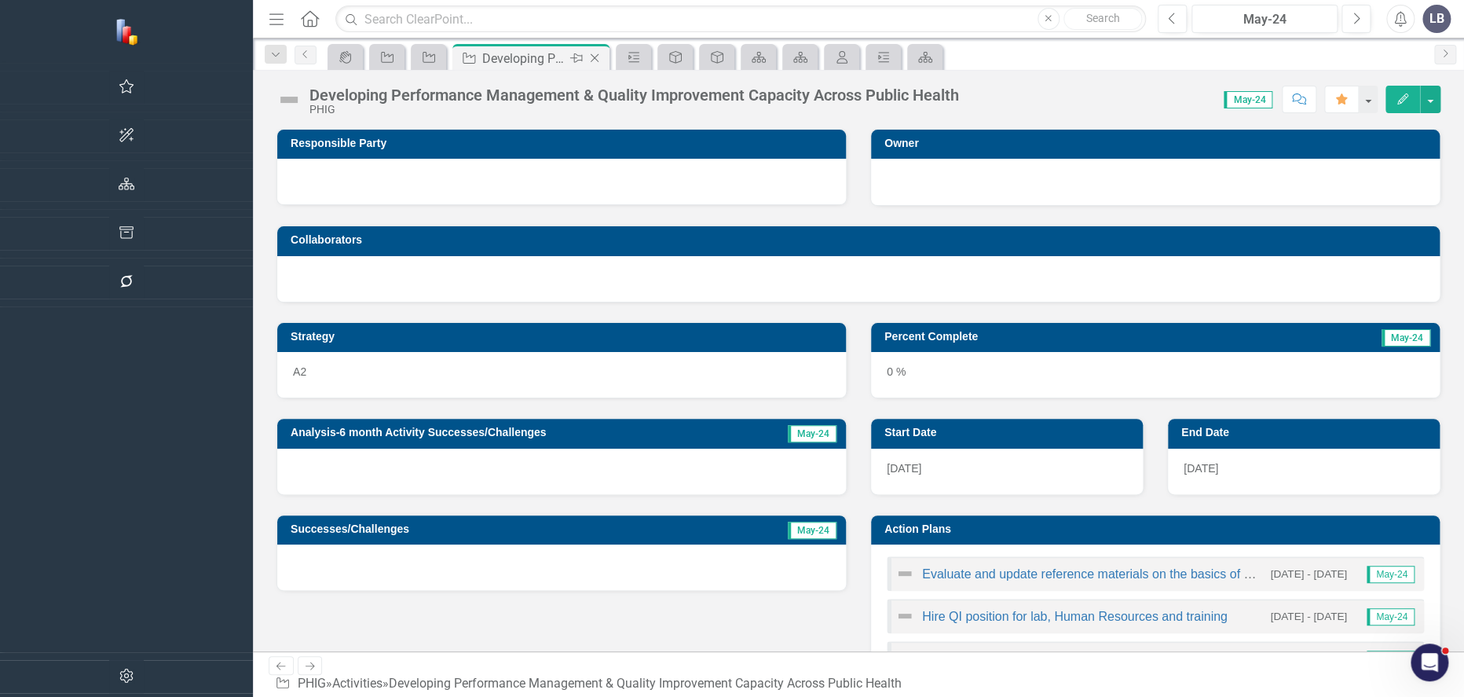
click at [591, 57] on icon at bounding box center [595, 58] width 9 height 9
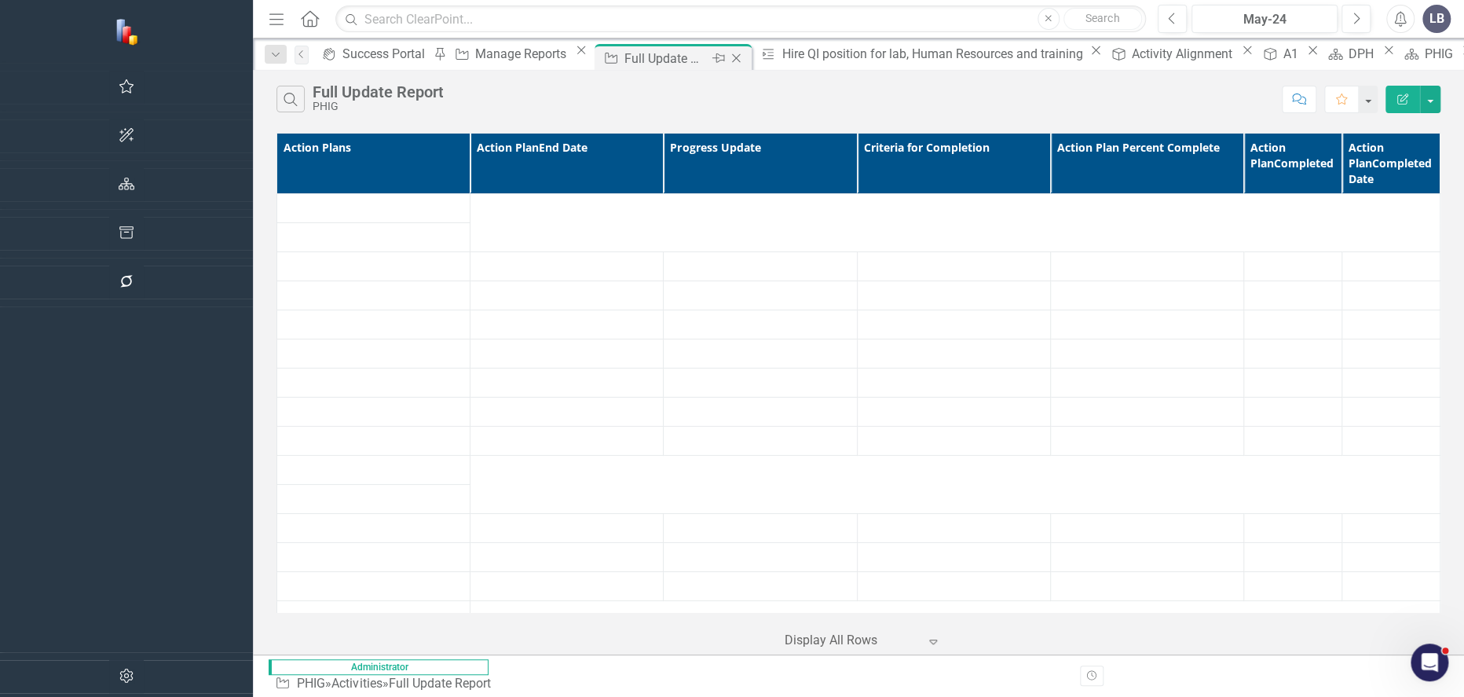
click at [624, 58] on div "Full Update Report" at bounding box center [666, 59] width 84 height 20
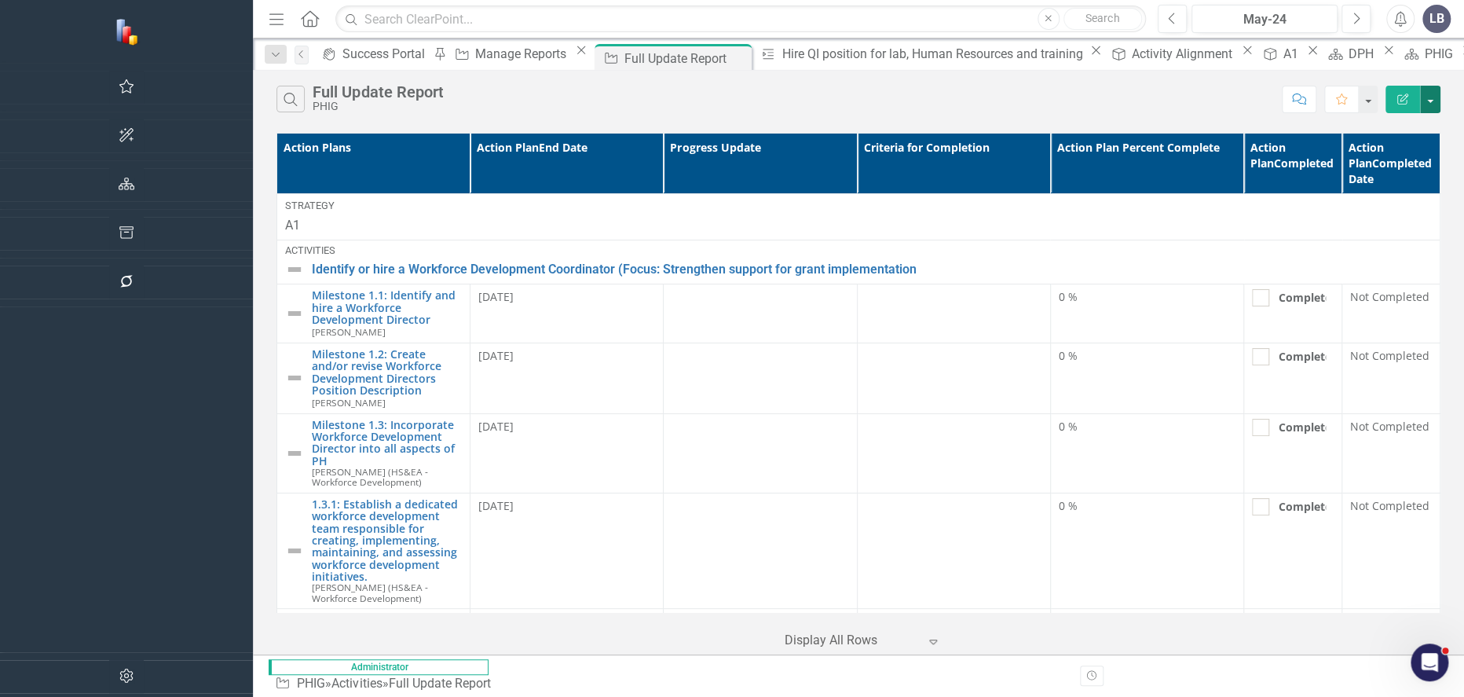
click at [1430, 102] on button "button" at bounding box center [1430, 99] width 20 height 27
click at [1409, 188] on link "Excel Export to Excel" at bounding box center [1378, 188] width 124 height 29
click at [1398, 17] on icon "Alerts" at bounding box center [1400, 19] width 16 height 16
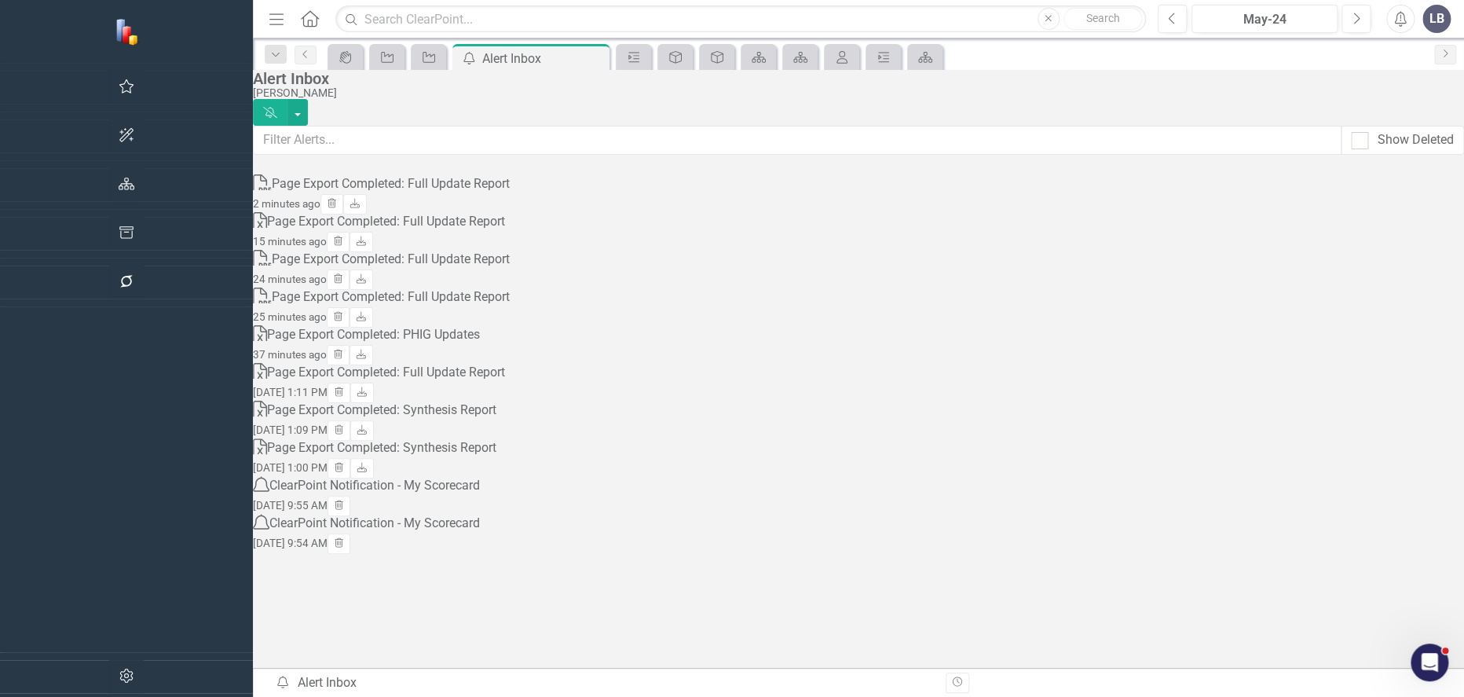
click at [329, 193] on div "Page Export Completed: Full Update Report" at bounding box center [391, 184] width 238 height 18
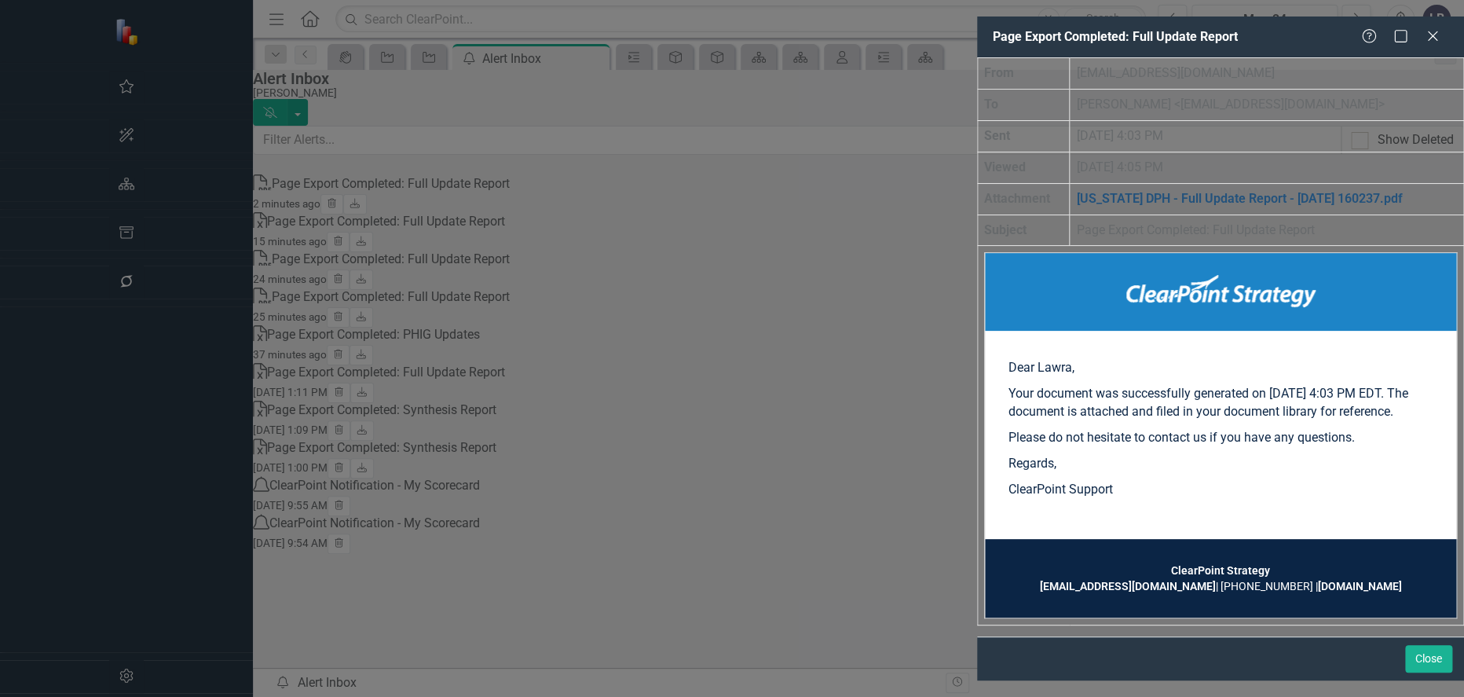
click at [1076, 194] on link "[US_STATE] DPH - Full Update Report - [DATE] 160237.pdf" at bounding box center [1239, 198] width 326 height 15
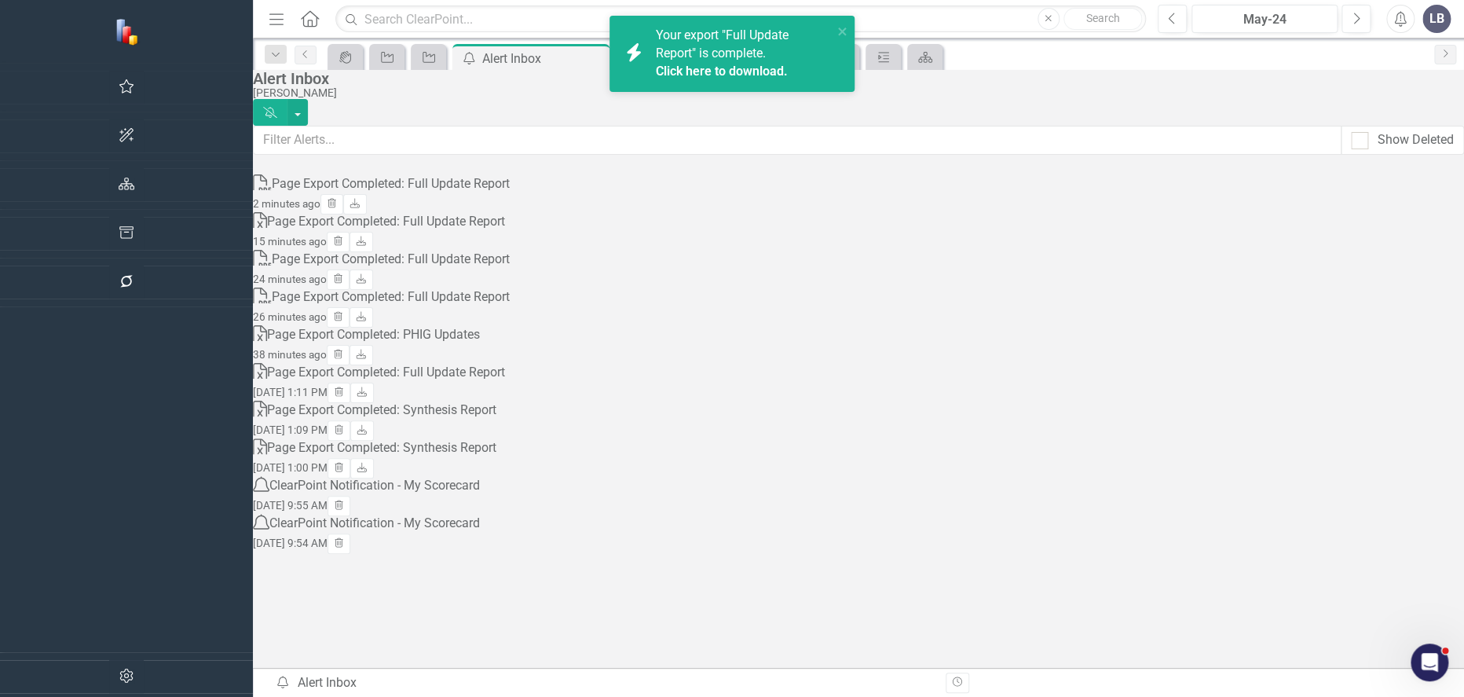
click at [743, 71] on link "Click here to download." at bounding box center [721, 71] width 132 height 15
